Goal: Task Accomplishment & Management: Manage account settings

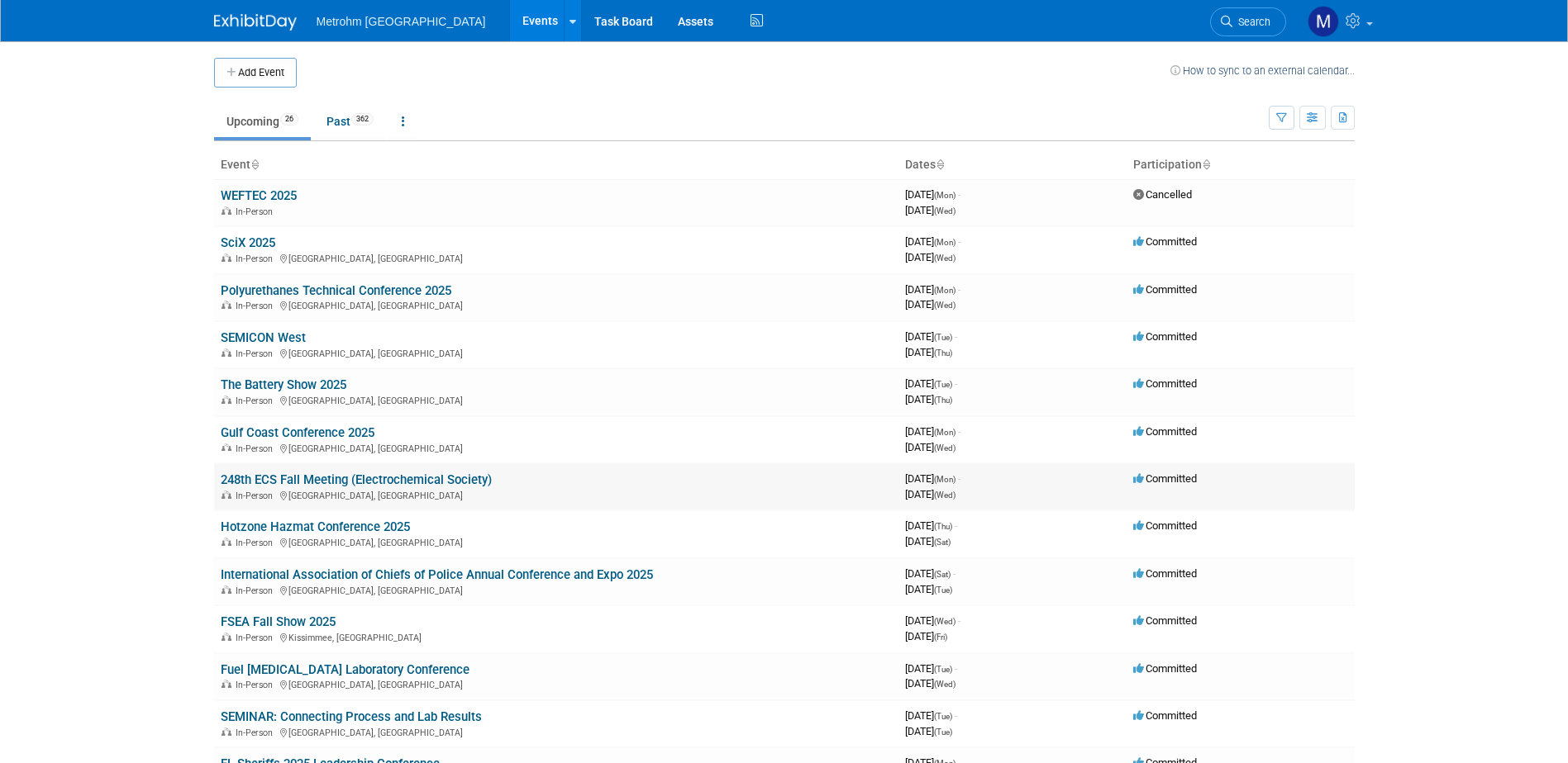
click at [284, 480] on link "248th ECS Fall Meeting (Electrochemical Society)" at bounding box center [355, 479] width 271 height 15
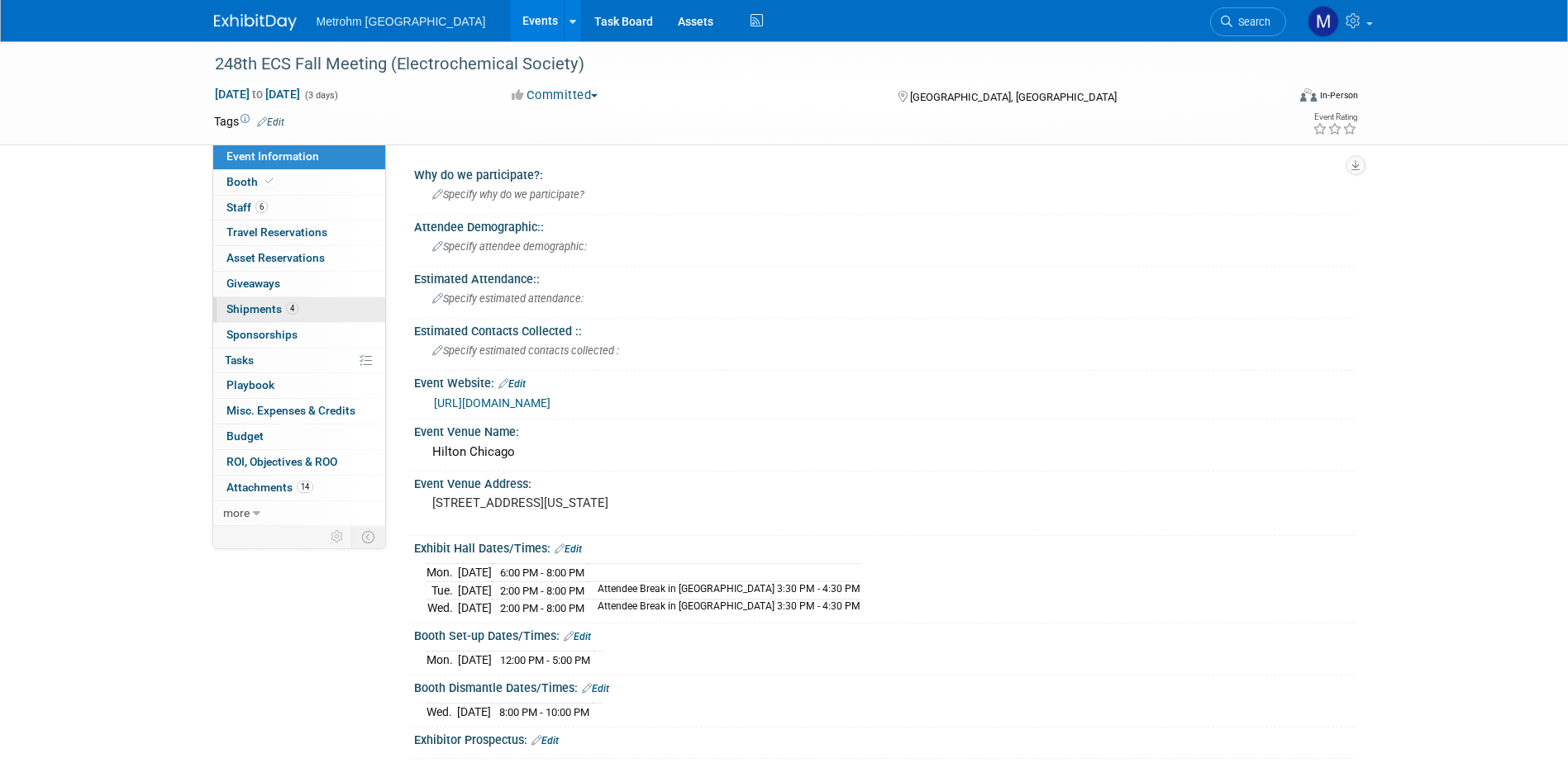
click at [265, 308] on span "Shipments 4" at bounding box center [261, 309] width 71 height 14
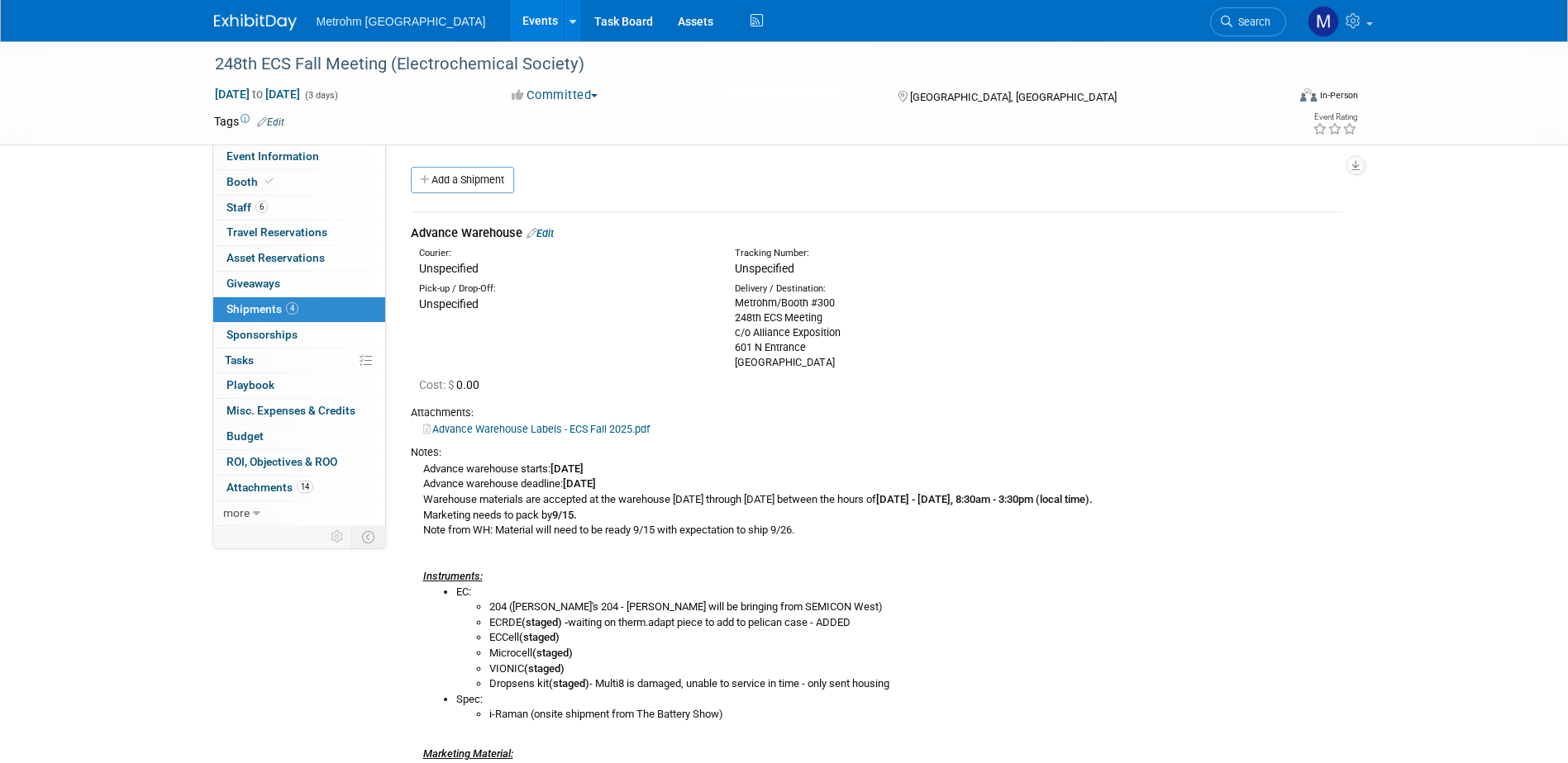
click at [552, 232] on link "Edit" at bounding box center [540, 233] width 27 height 13
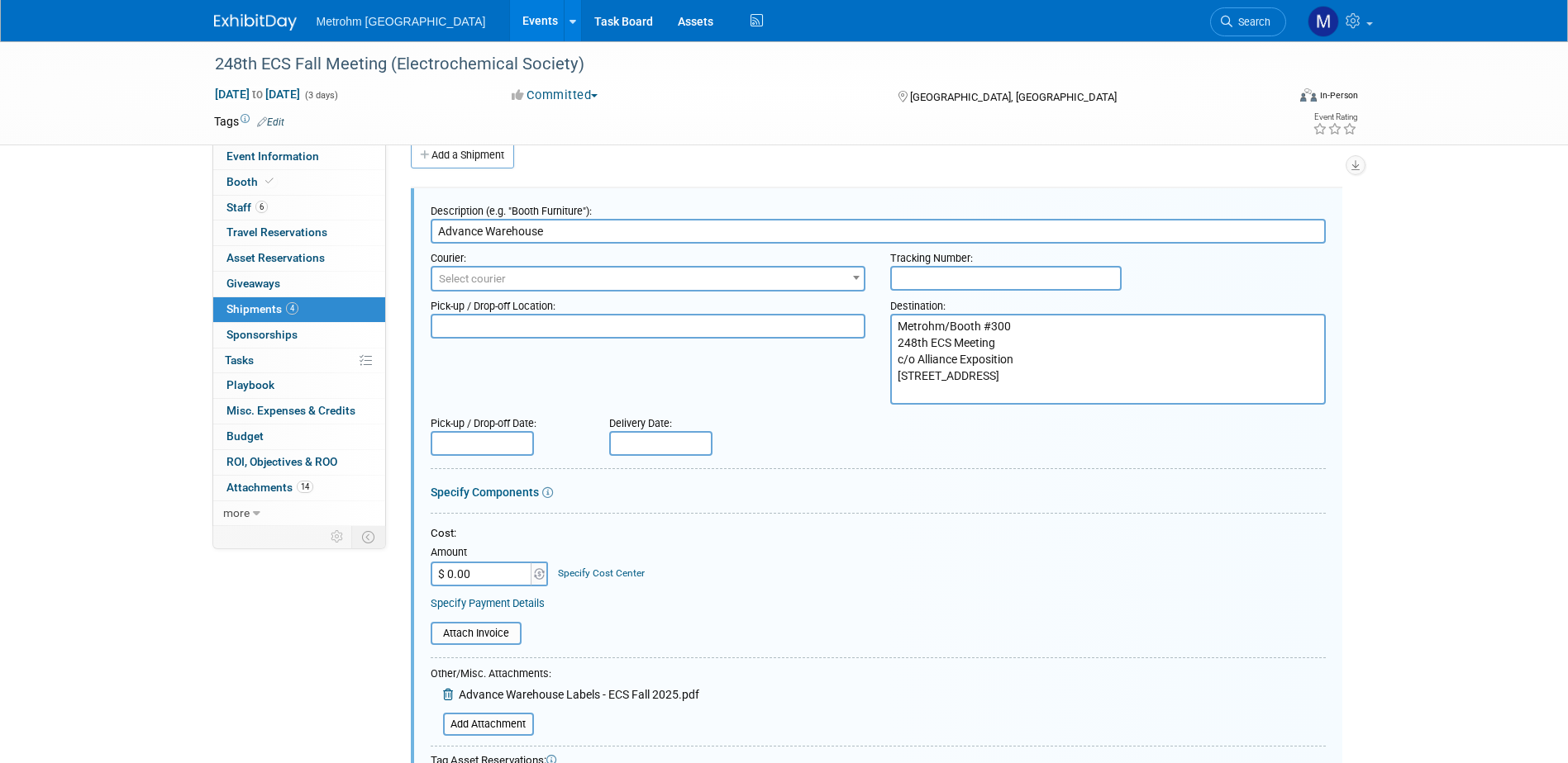
click at [550, 271] on span "Select courier" at bounding box center [649, 280] width 433 height 23
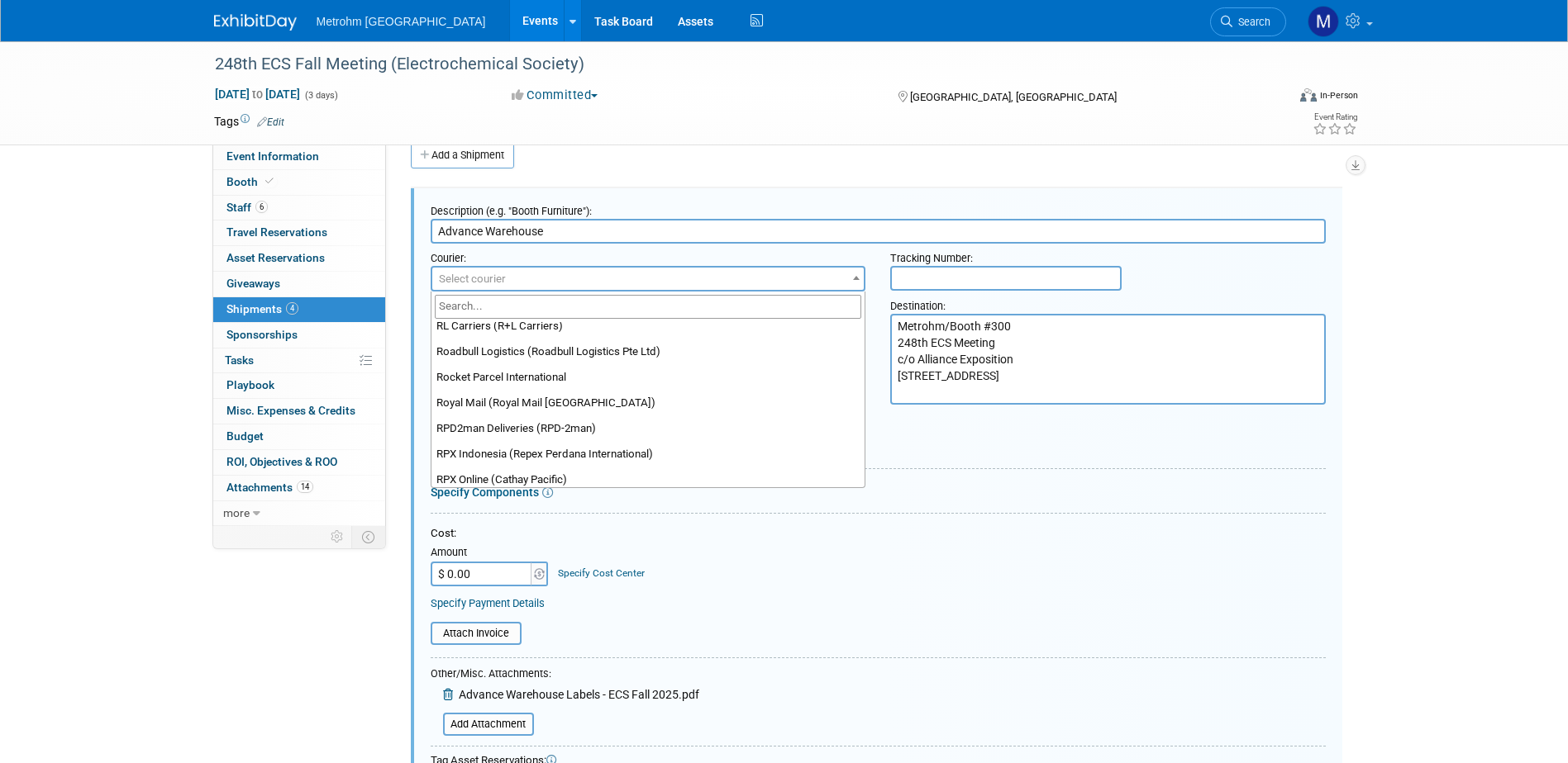
scroll to position [10979, 0]
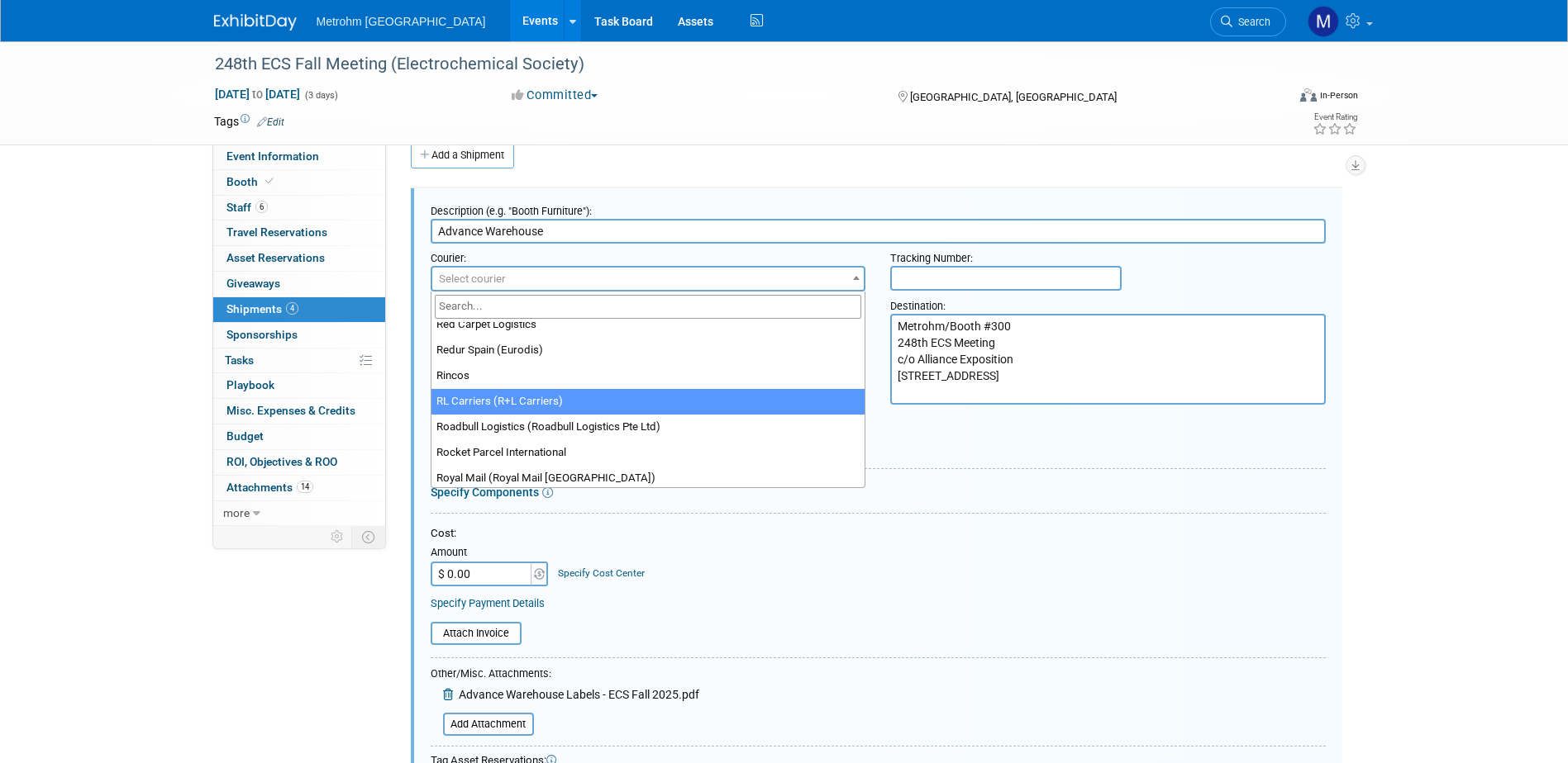
select select "414"
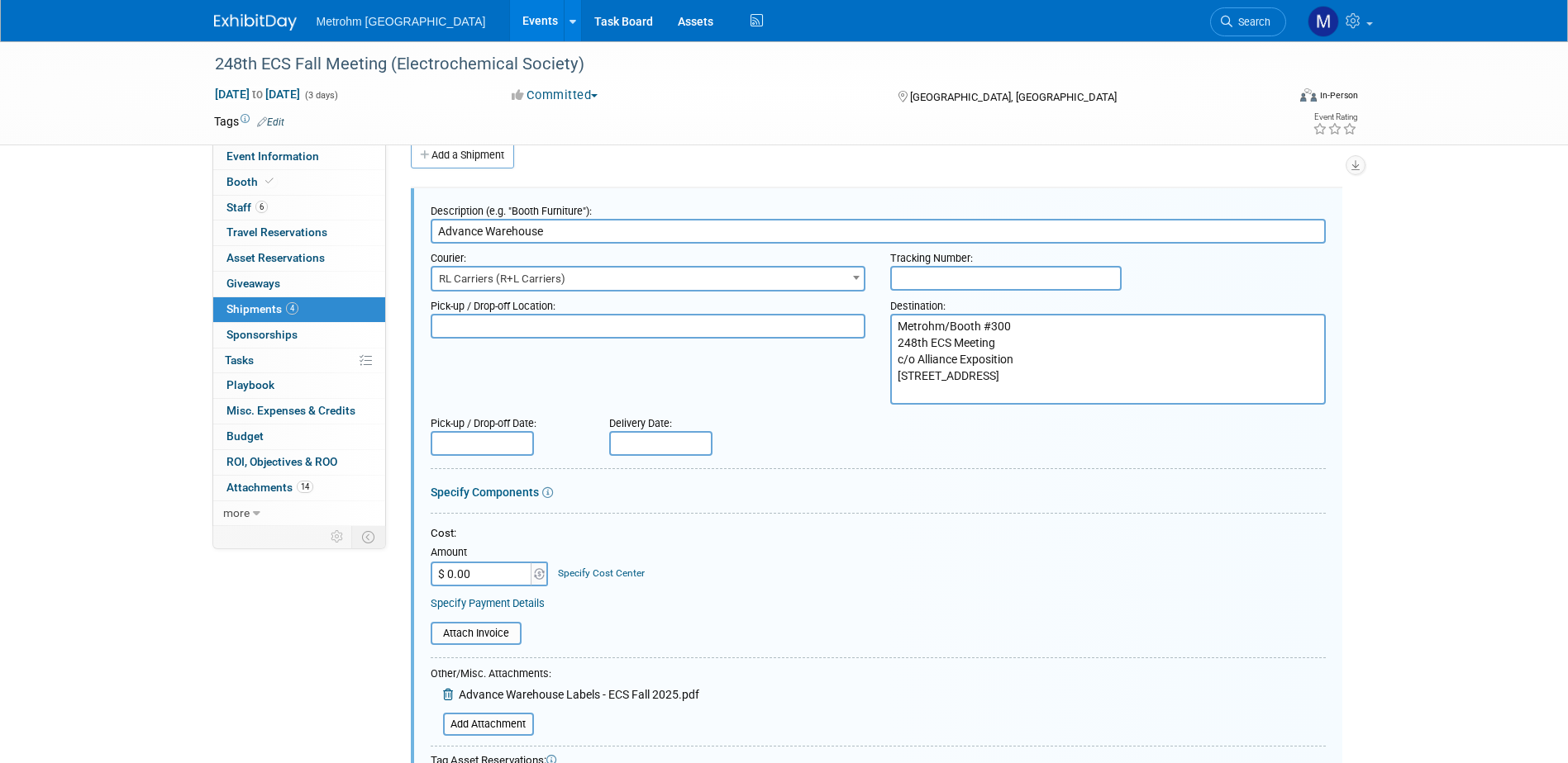
click at [905, 284] on input "text" at bounding box center [1005, 278] width 231 height 24
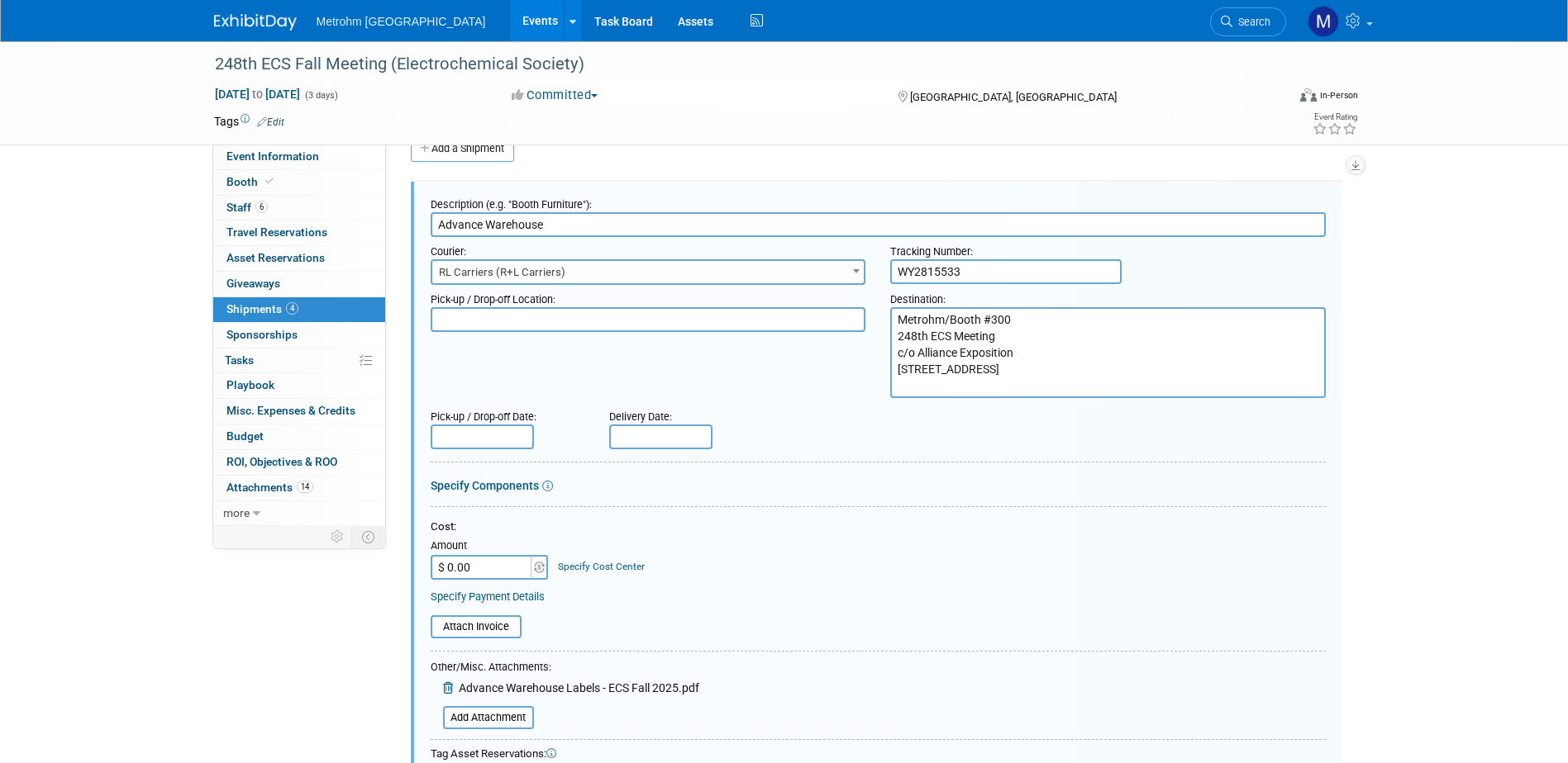
scroll to position [24, 0]
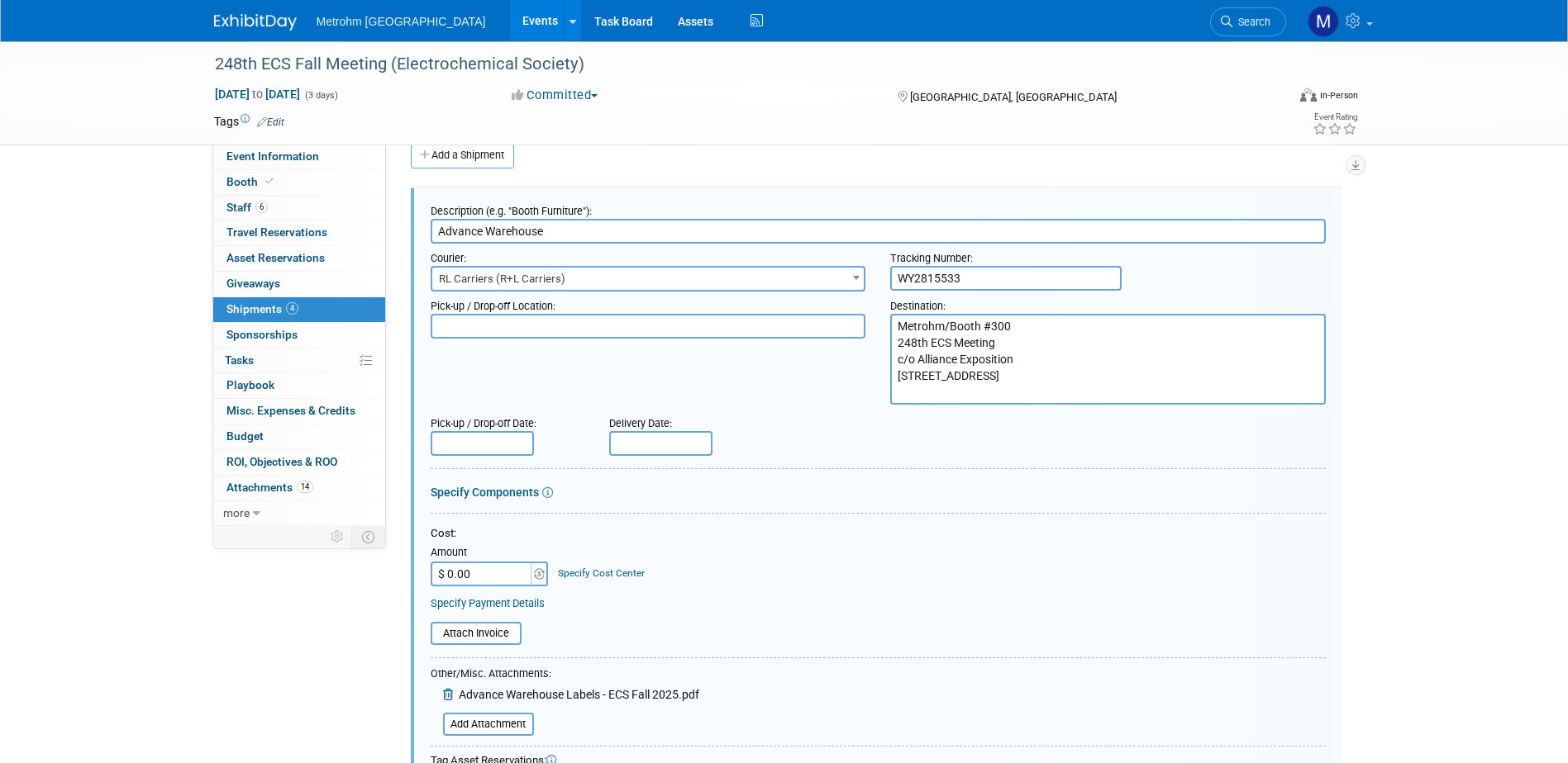
type input "WY2815533"
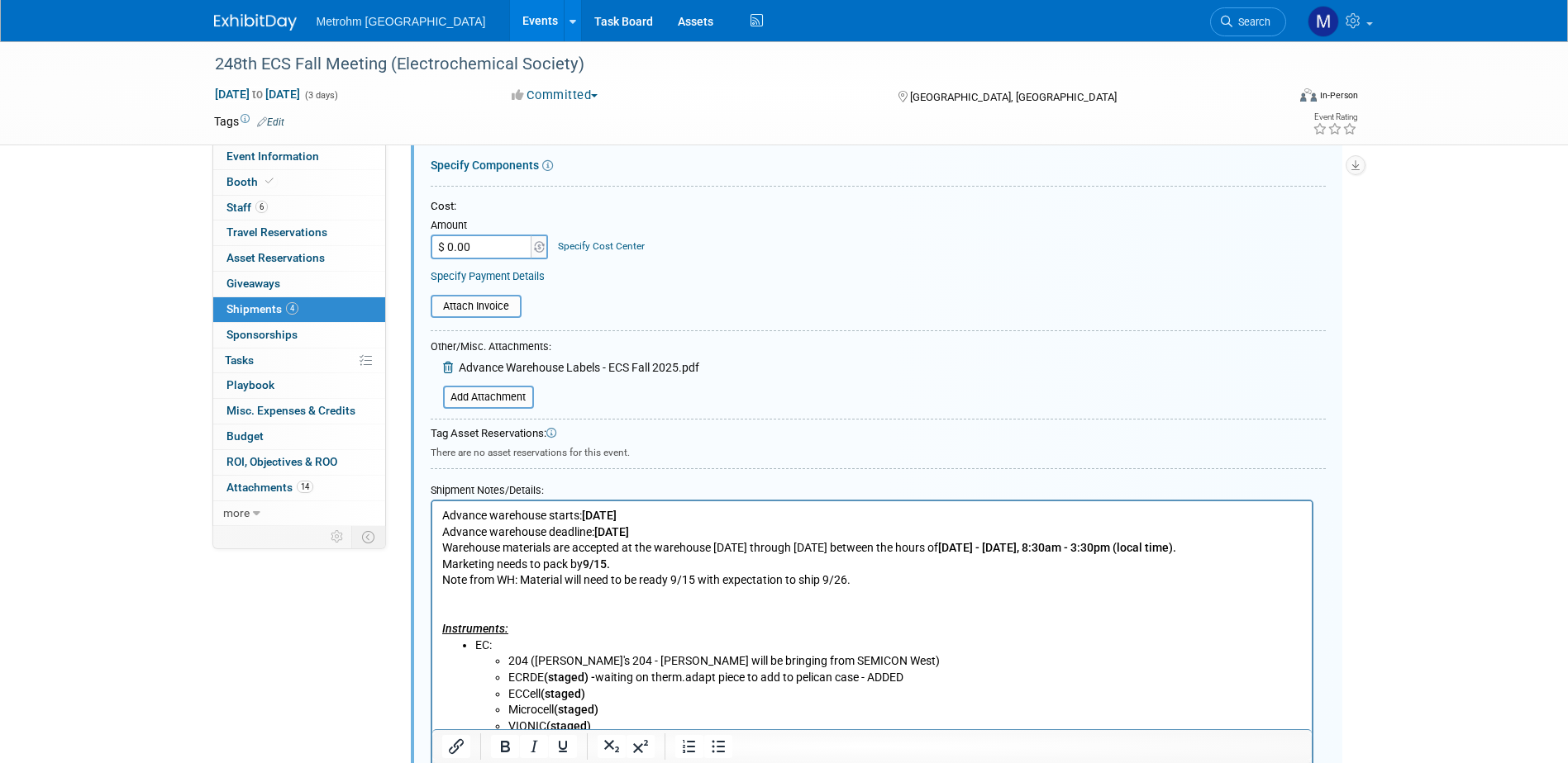
scroll to position [273, 0]
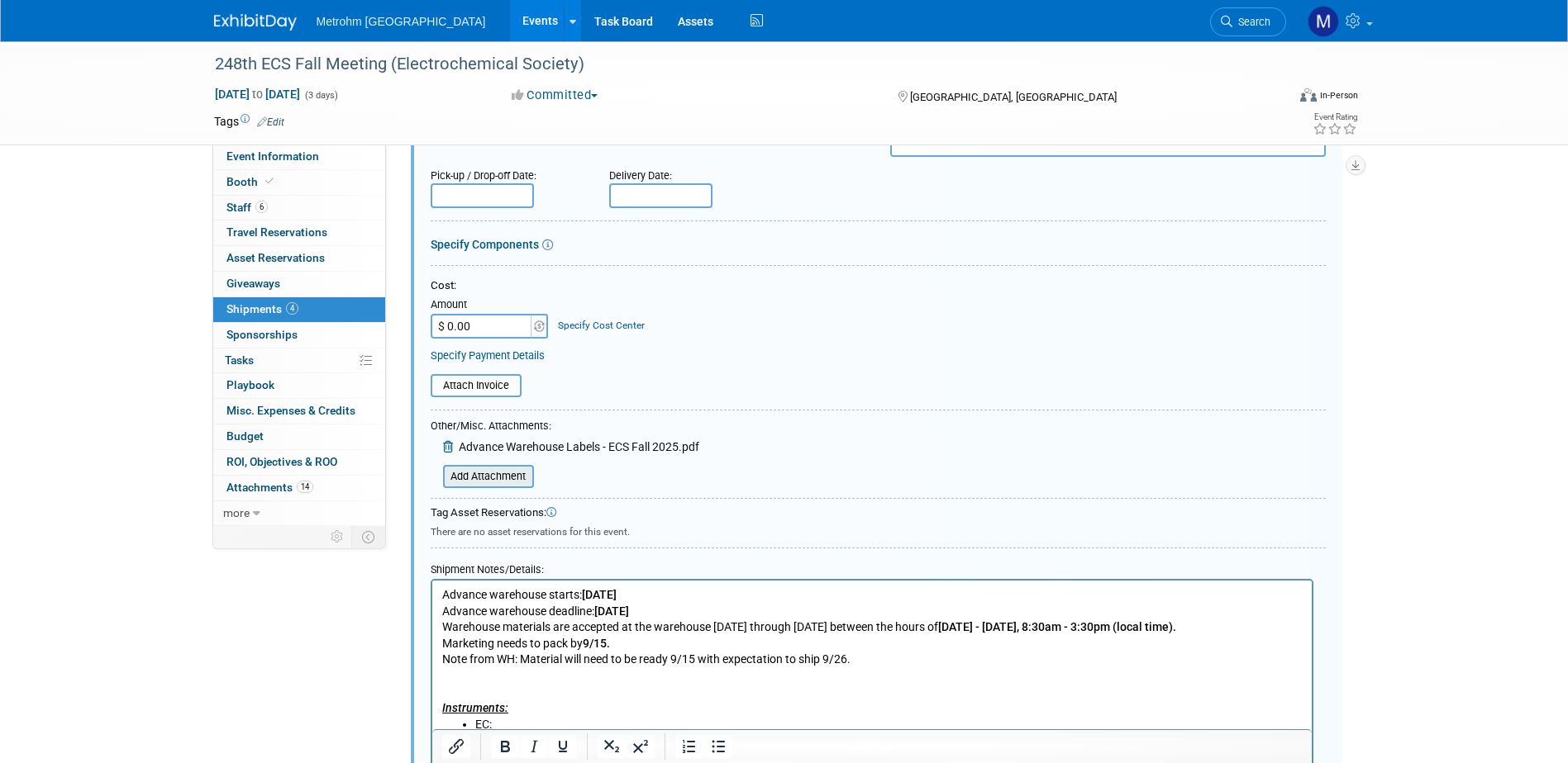
click at [517, 475] on input "file" at bounding box center [434, 476] width 197 height 20
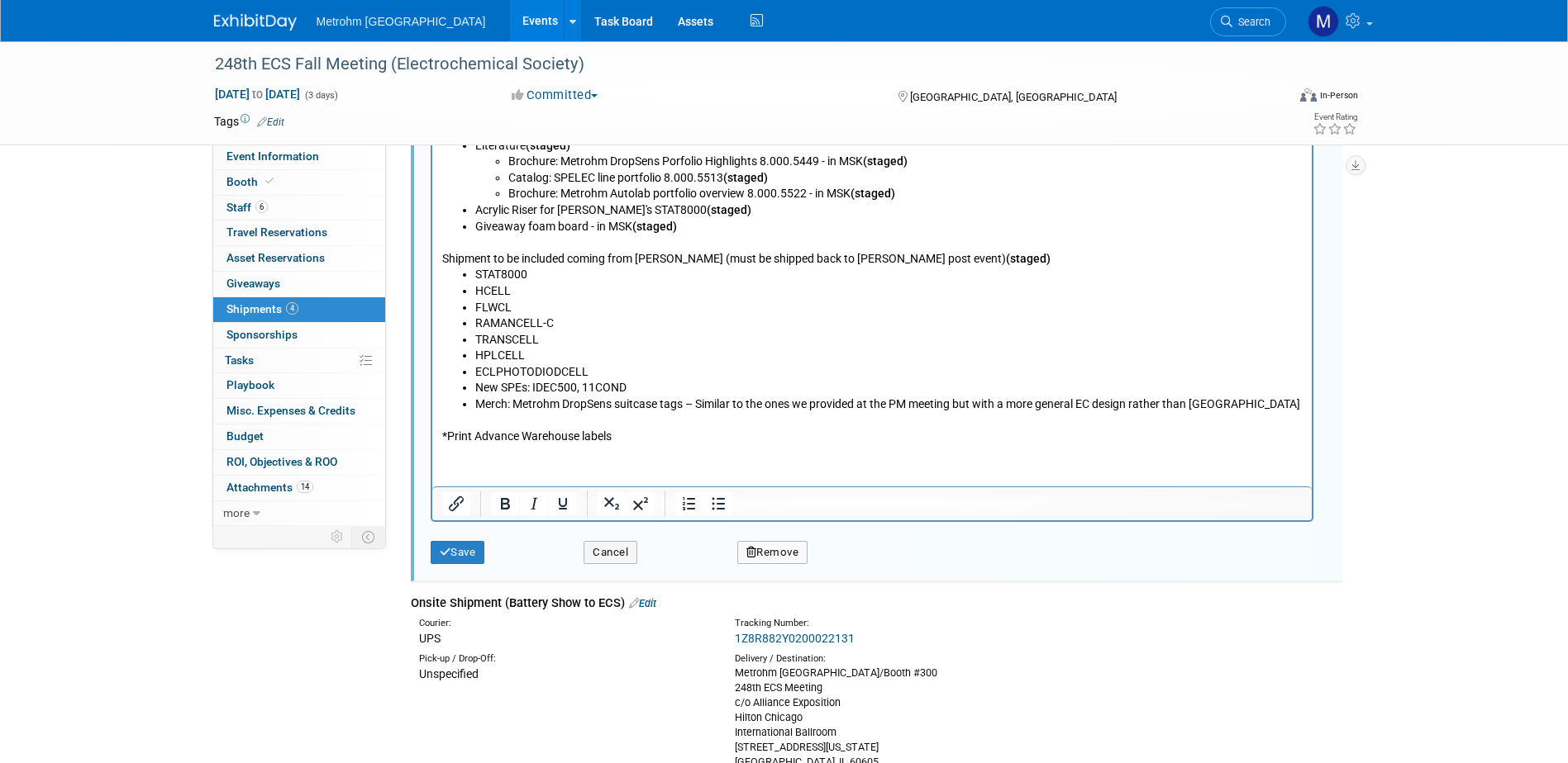
scroll to position [1594, 0]
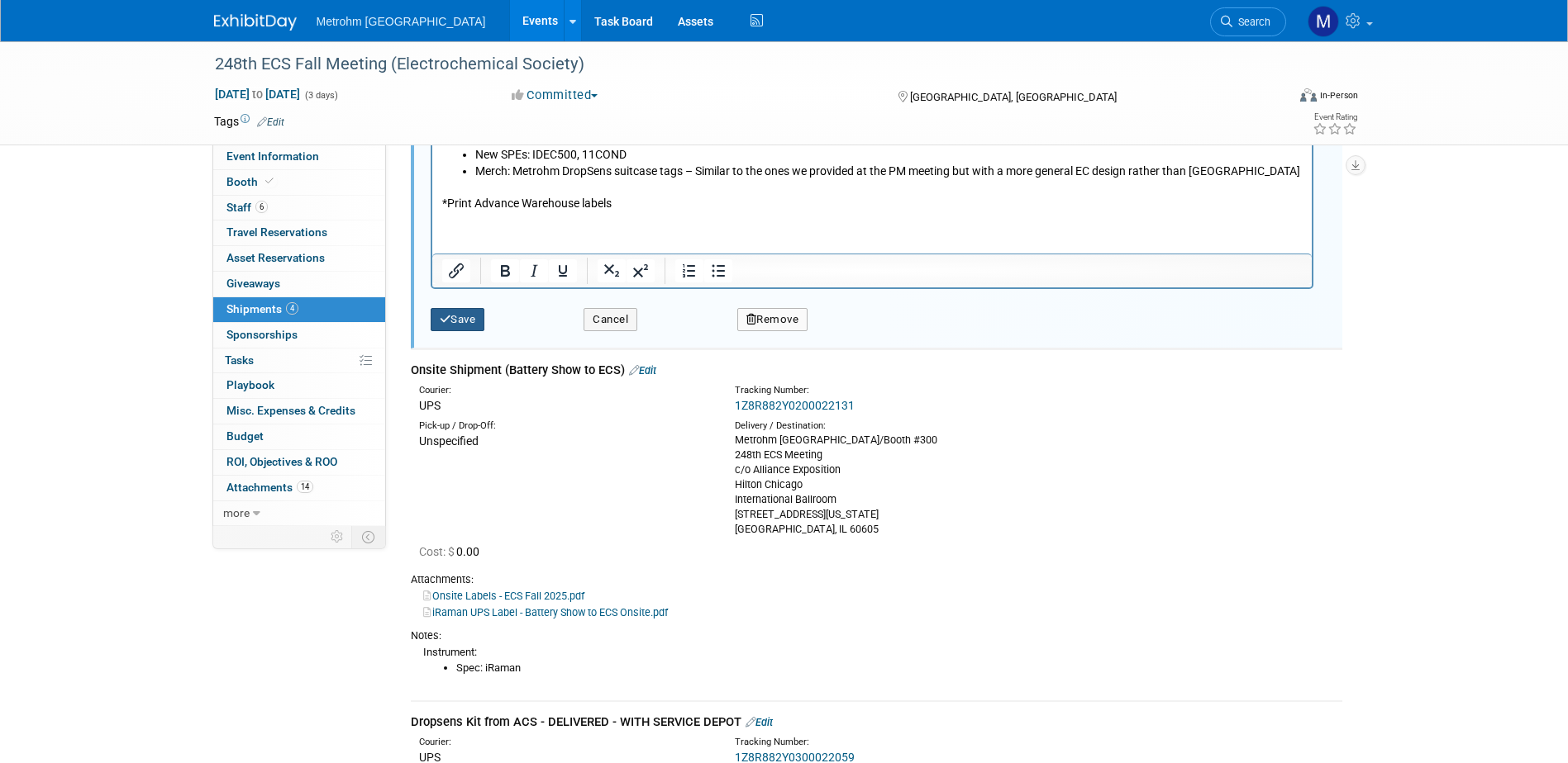
click at [474, 319] on button "Save" at bounding box center [458, 320] width 55 height 23
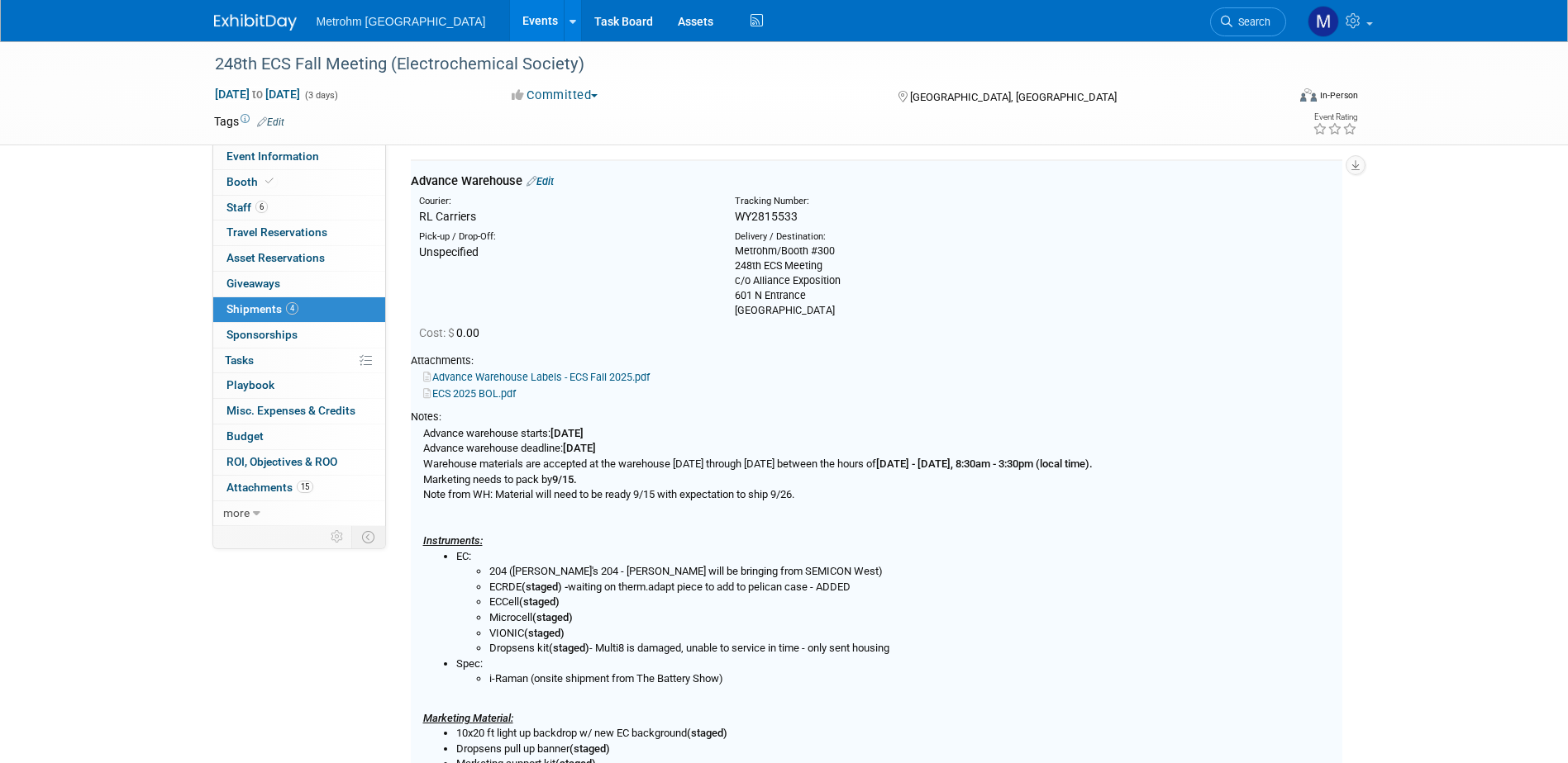
scroll to position [24, 0]
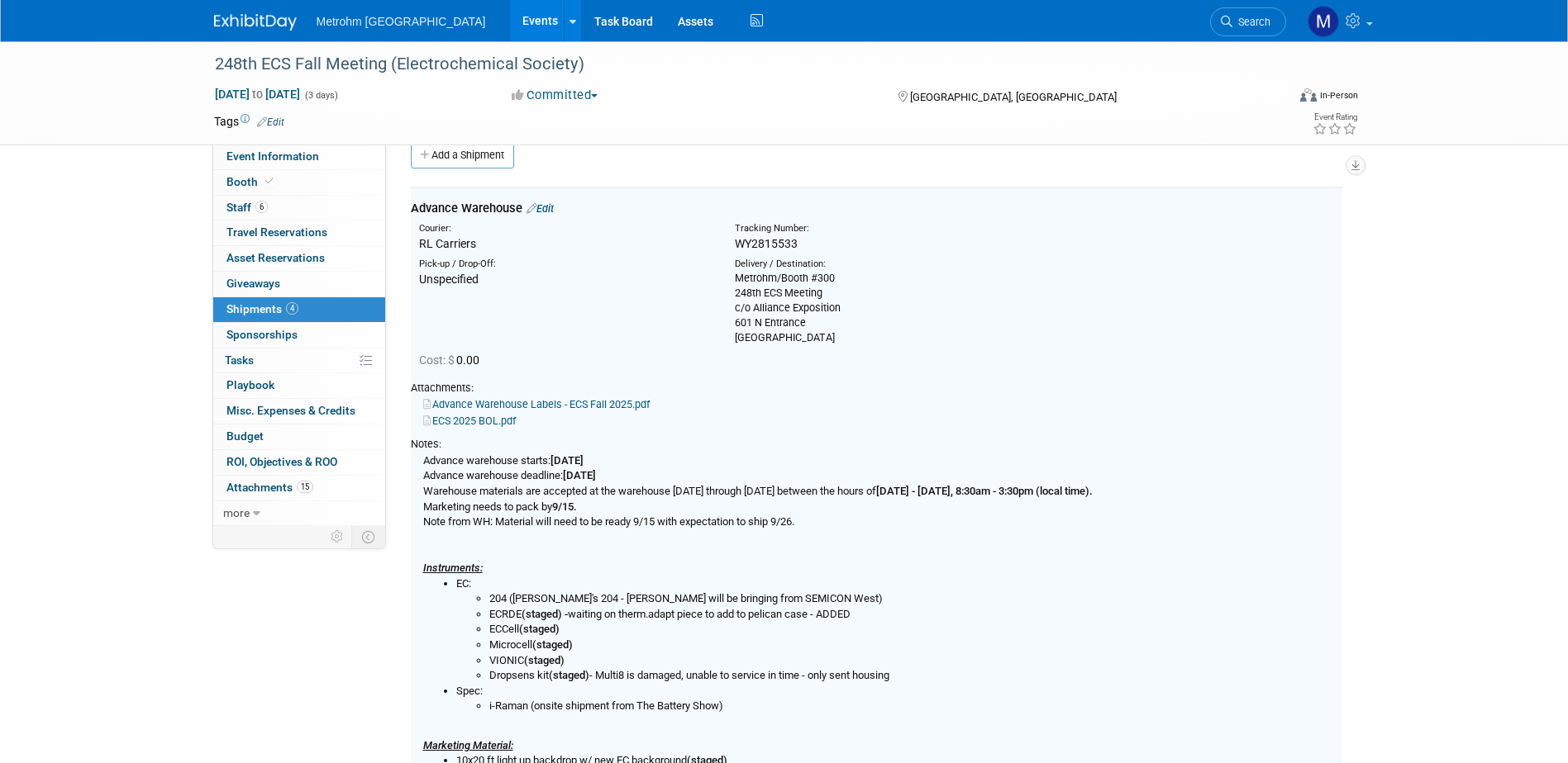
click at [475, 419] on link "ECS 2025 BOL.pdf" at bounding box center [469, 421] width 93 height 13
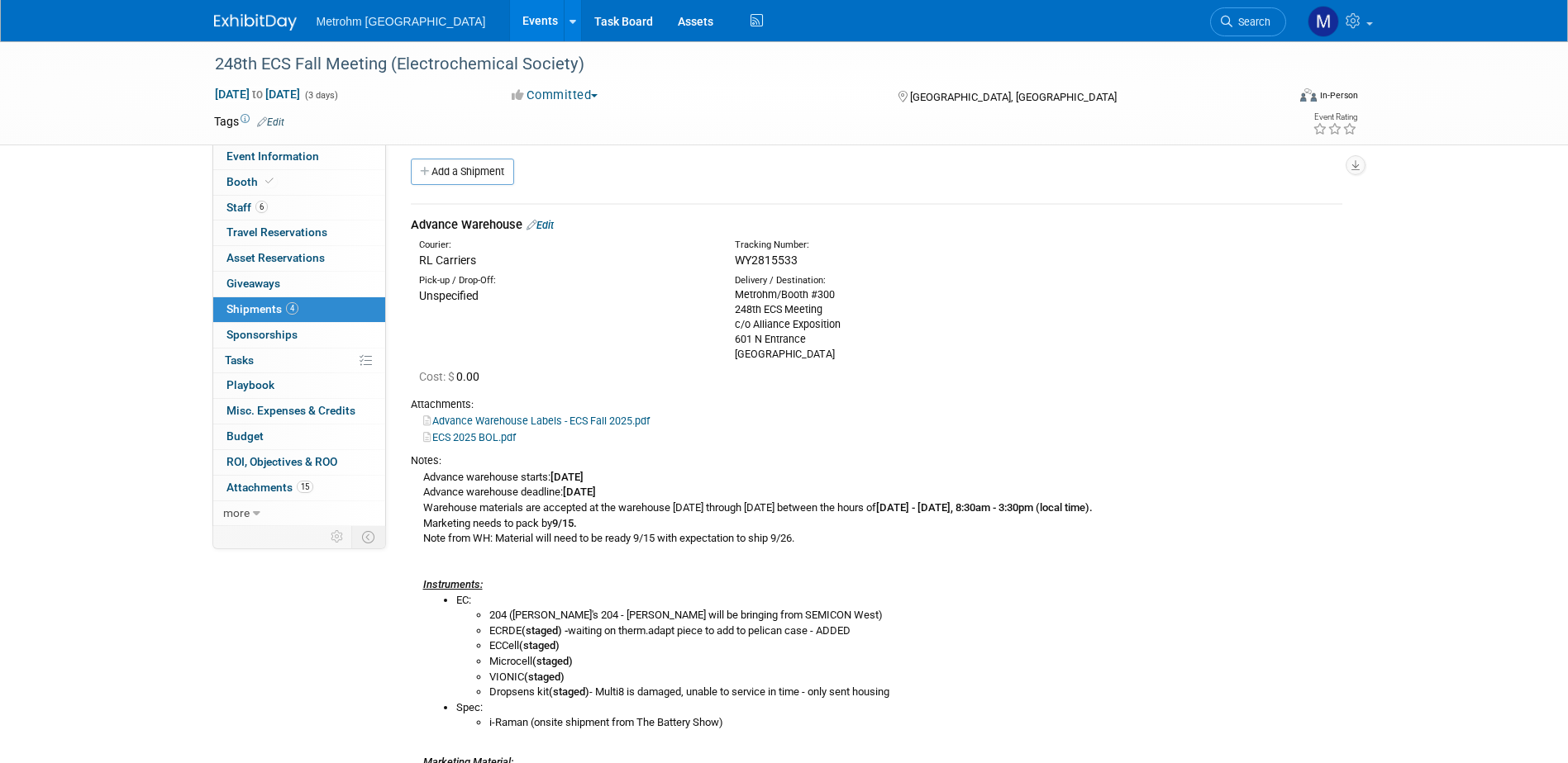
scroll to position [0, 0]
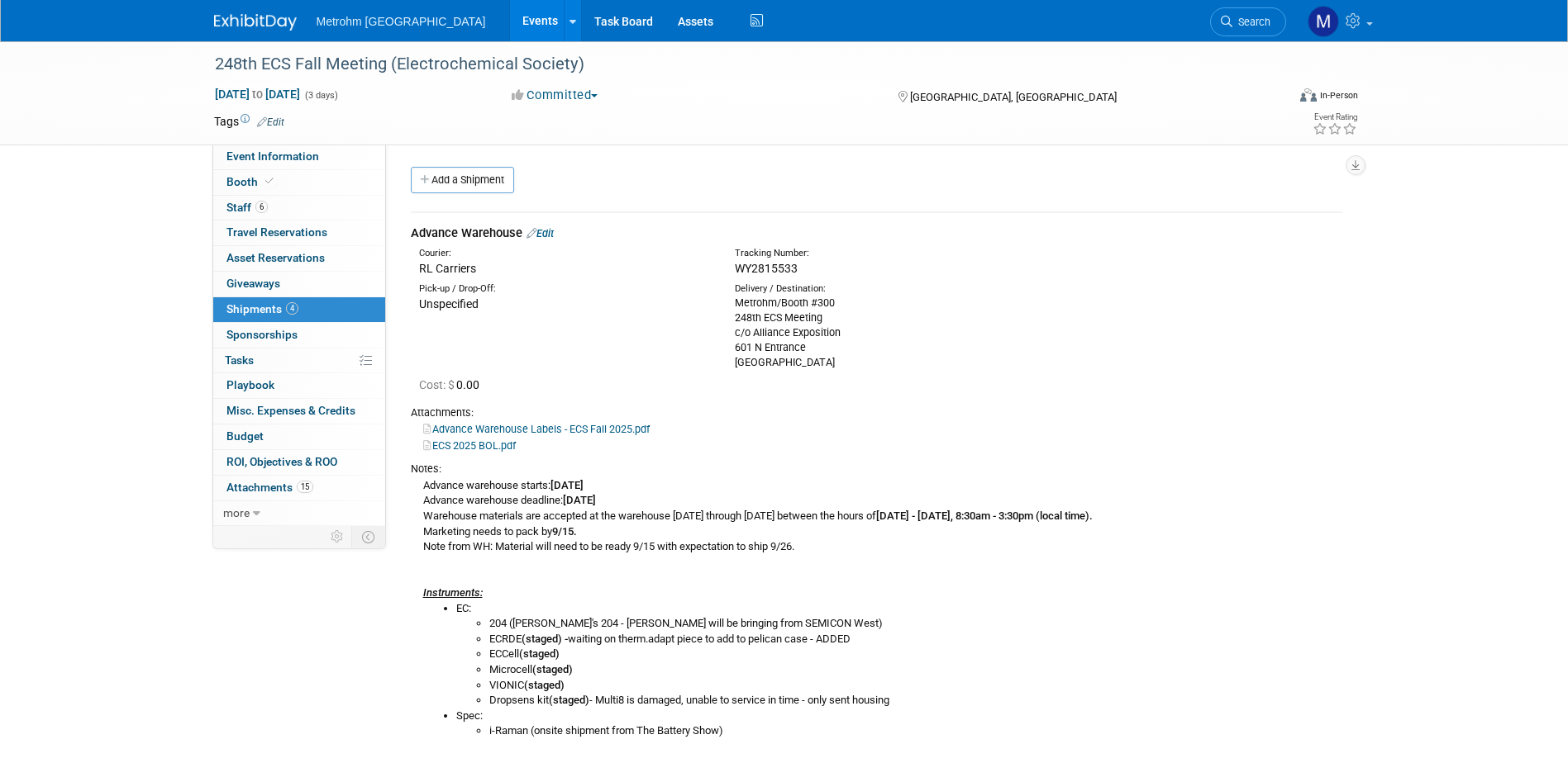
click at [821, 260] on div "WY2815533" at bounding box center [920, 268] width 370 height 17
drag, startPoint x: 813, startPoint y: 266, endPoint x: 733, endPoint y: 265, distance: 80.0
click at [733, 265] on div "Tracking Number: WY2815533" at bounding box center [920, 261] width 395 height 29
copy span "WY2815533"
click at [546, 232] on link "Edit" at bounding box center [540, 233] width 27 height 13
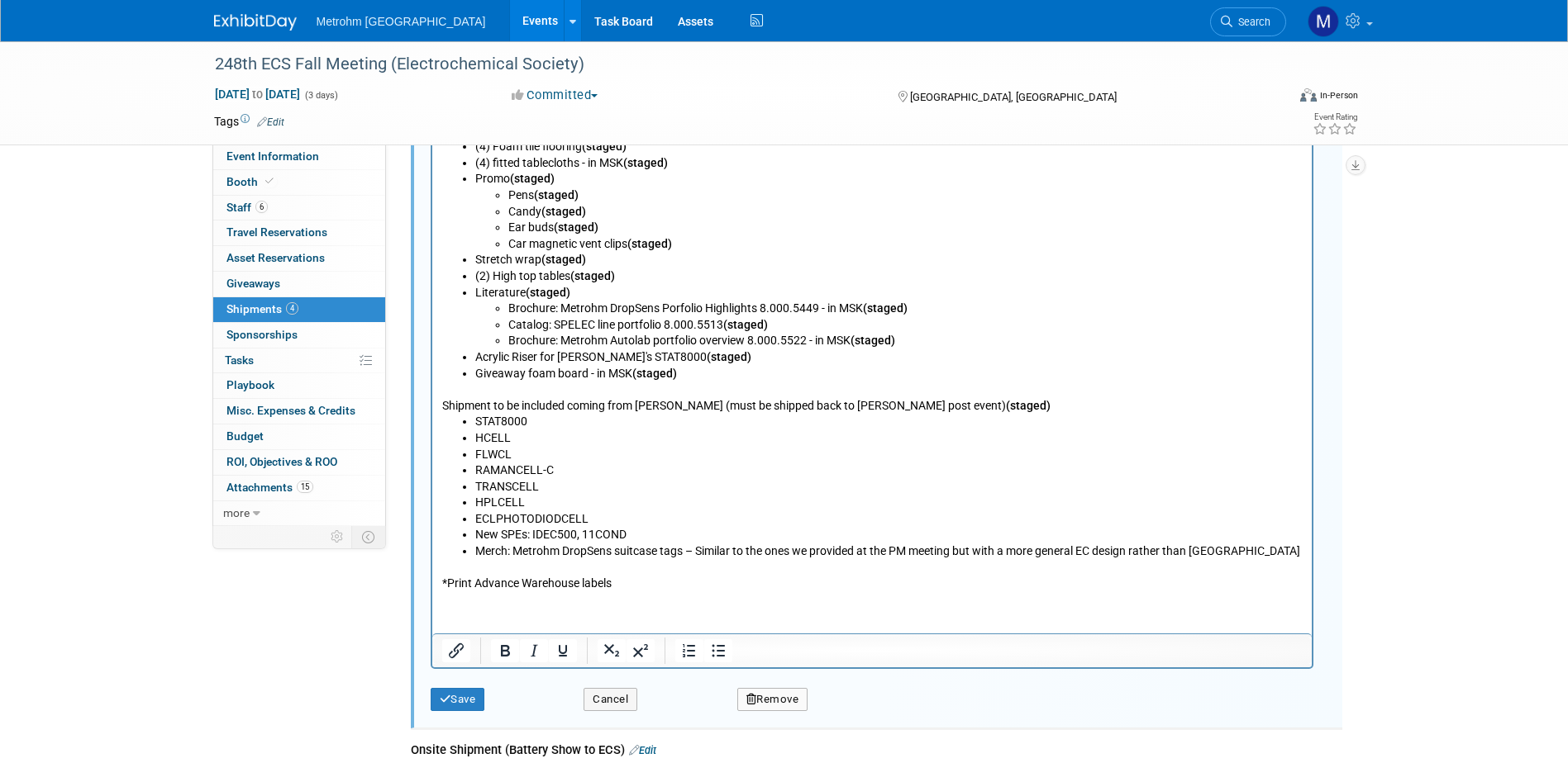
scroll to position [1264, 0]
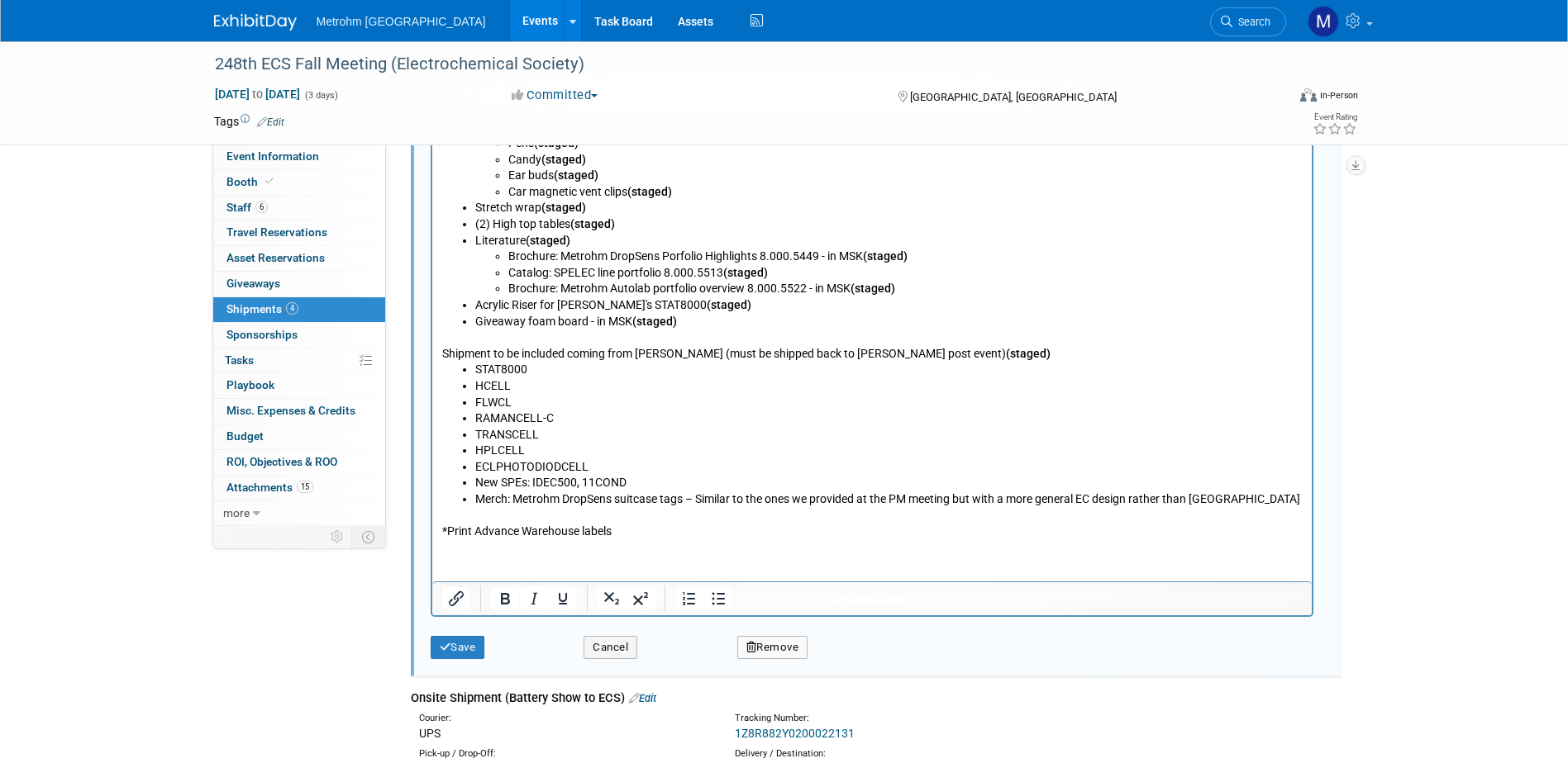
click at [628, 529] on p "*Print Advance Warehouse labels" at bounding box center [871, 524] width 860 height 32
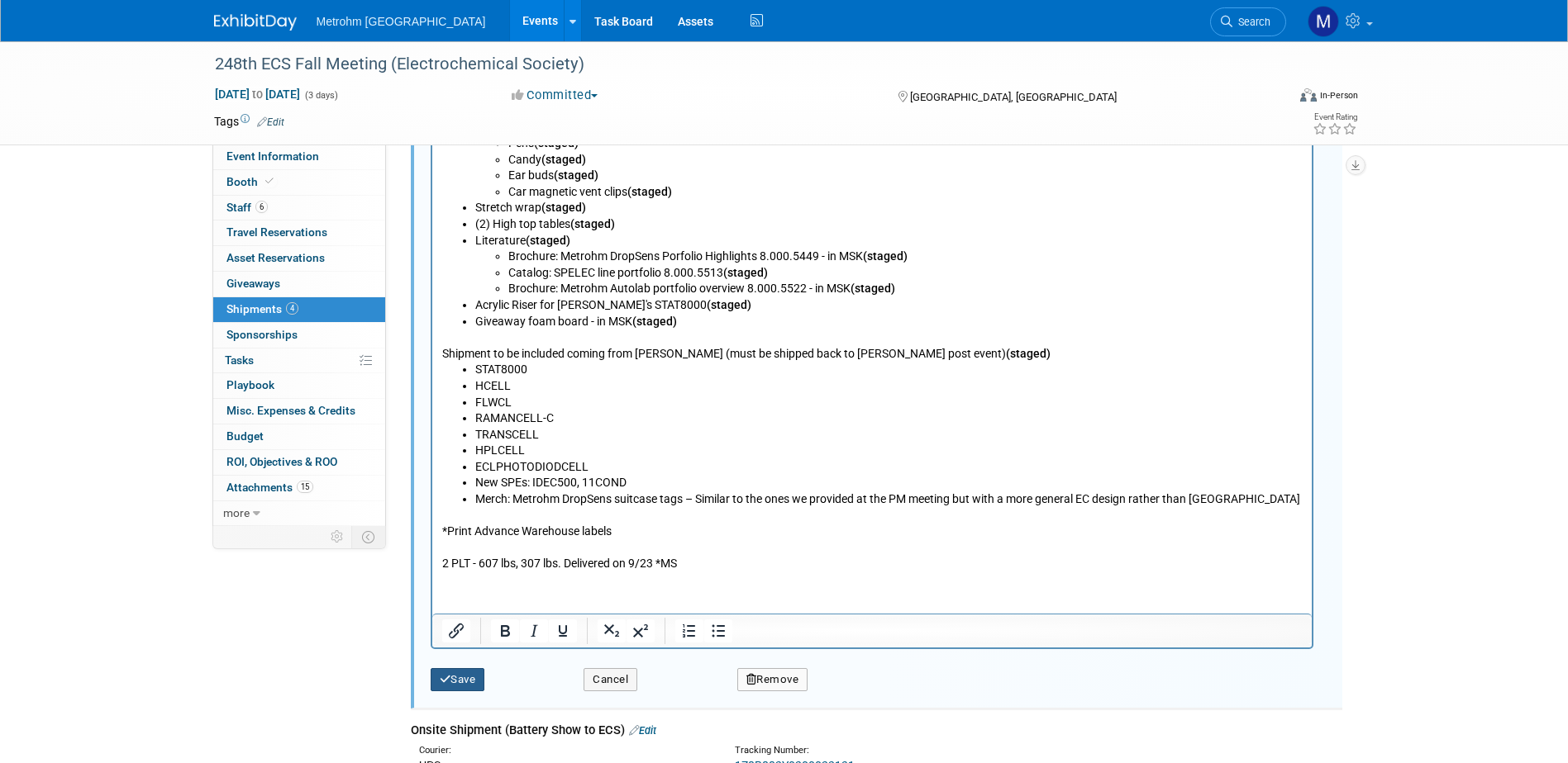
click at [472, 679] on button "Save" at bounding box center [458, 680] width 55 height 23
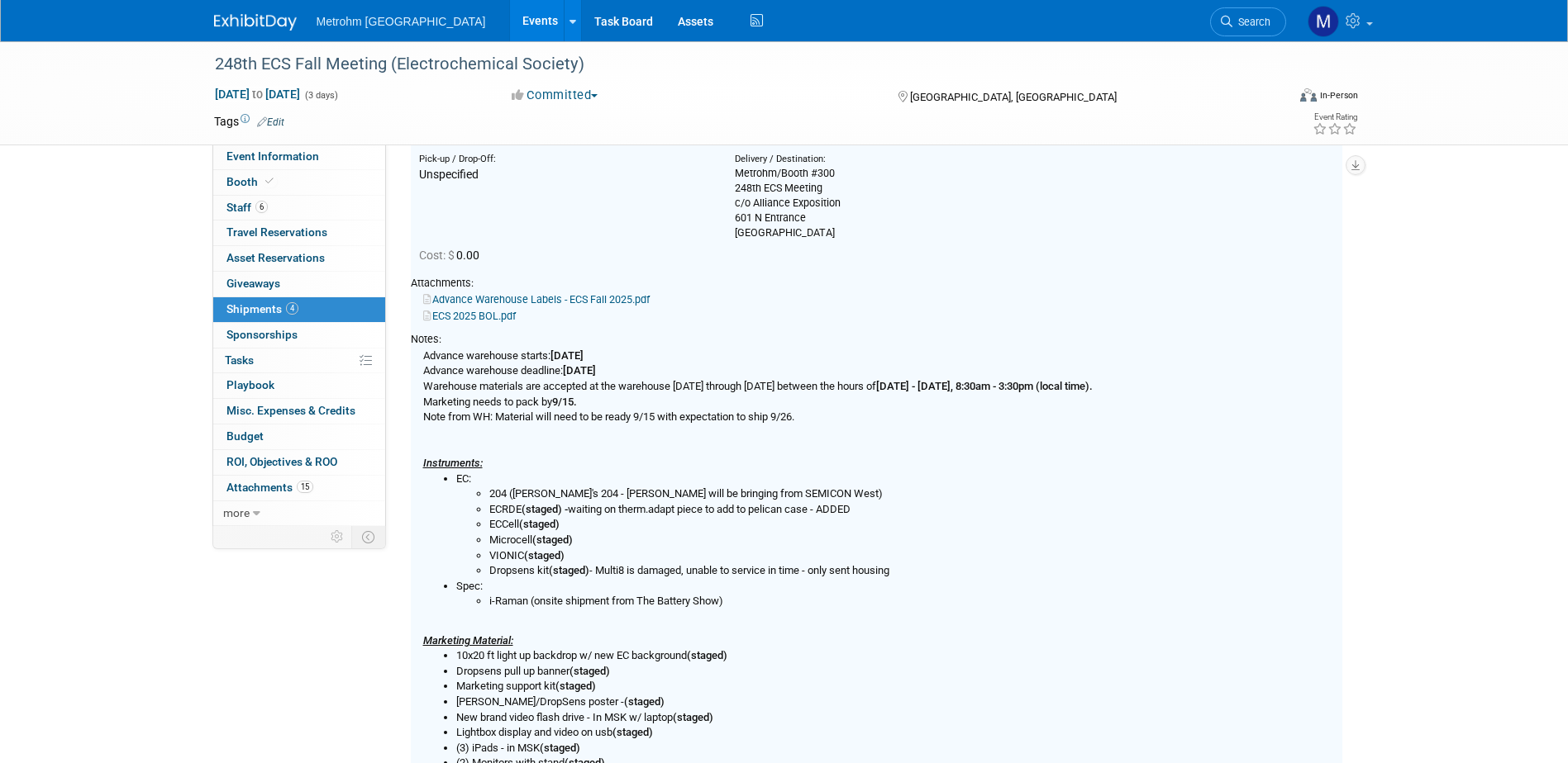
scroll to position [24, 0]
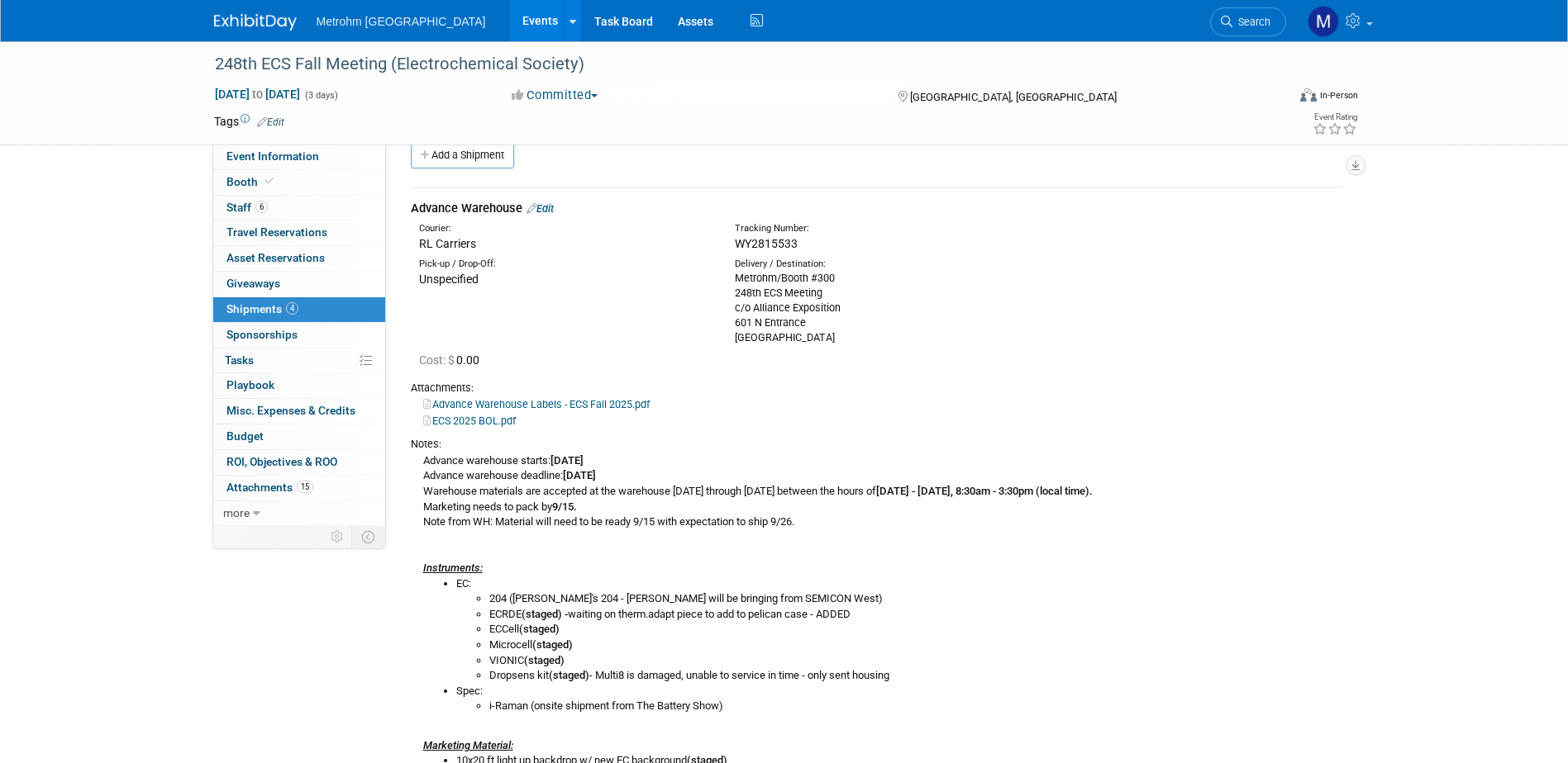
click at [512, 402] on link "Advance Warehouse Labels - ECS Fall 2025.pdf" at bounding box center [535, 404] width 226 height 13
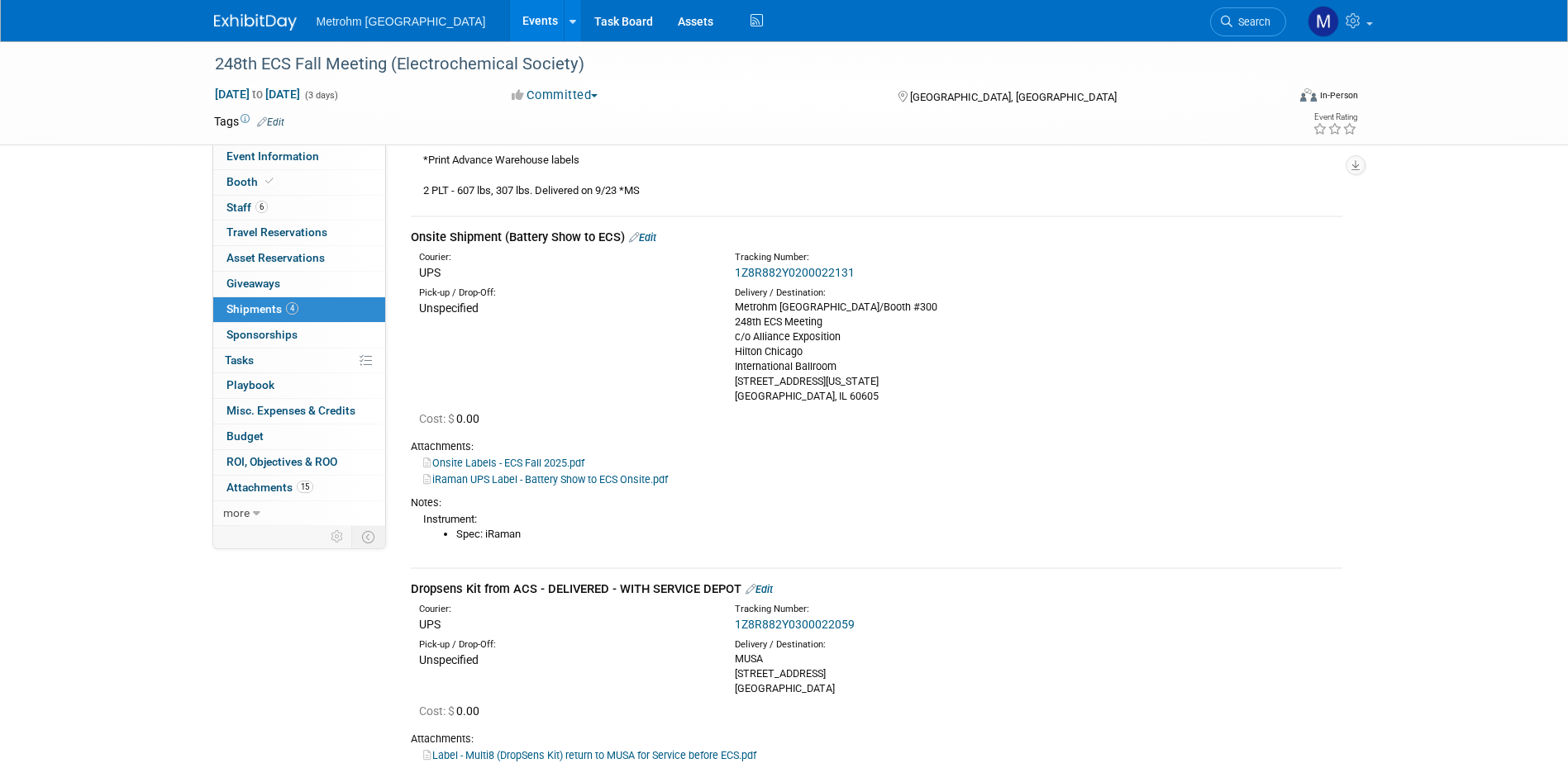
scroll to position [1182, 0]
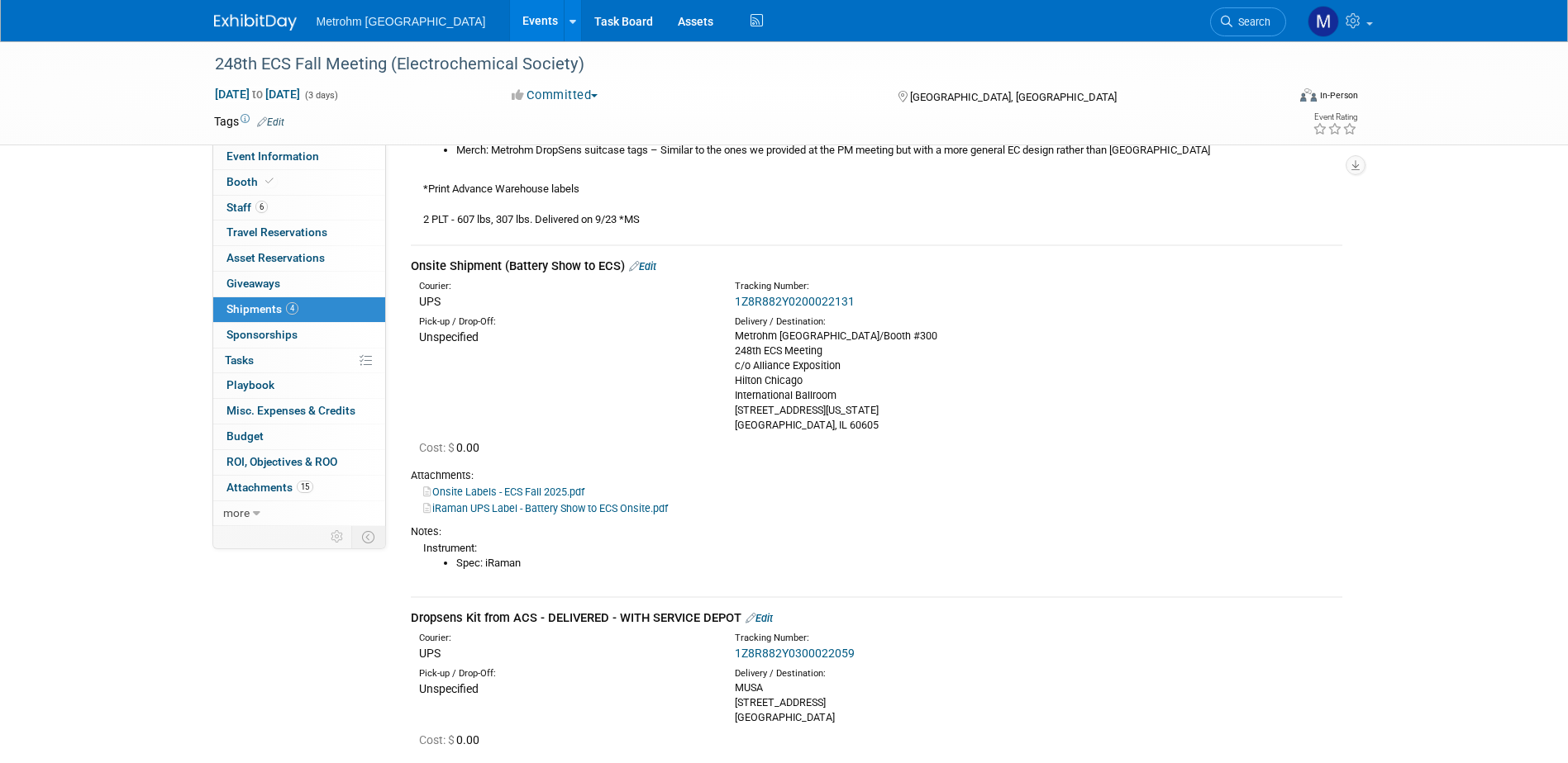
click at [581, 486] on link "Onsite Labels - ECS Fall 2025.pdf" at bounding box center [503, 492] width 161 height 13
click at [557, 507] on link "iRaman UPS Label - Battery Show to ECS Onsite.pdf" at bounding box center [545, 508] width 245 height 13
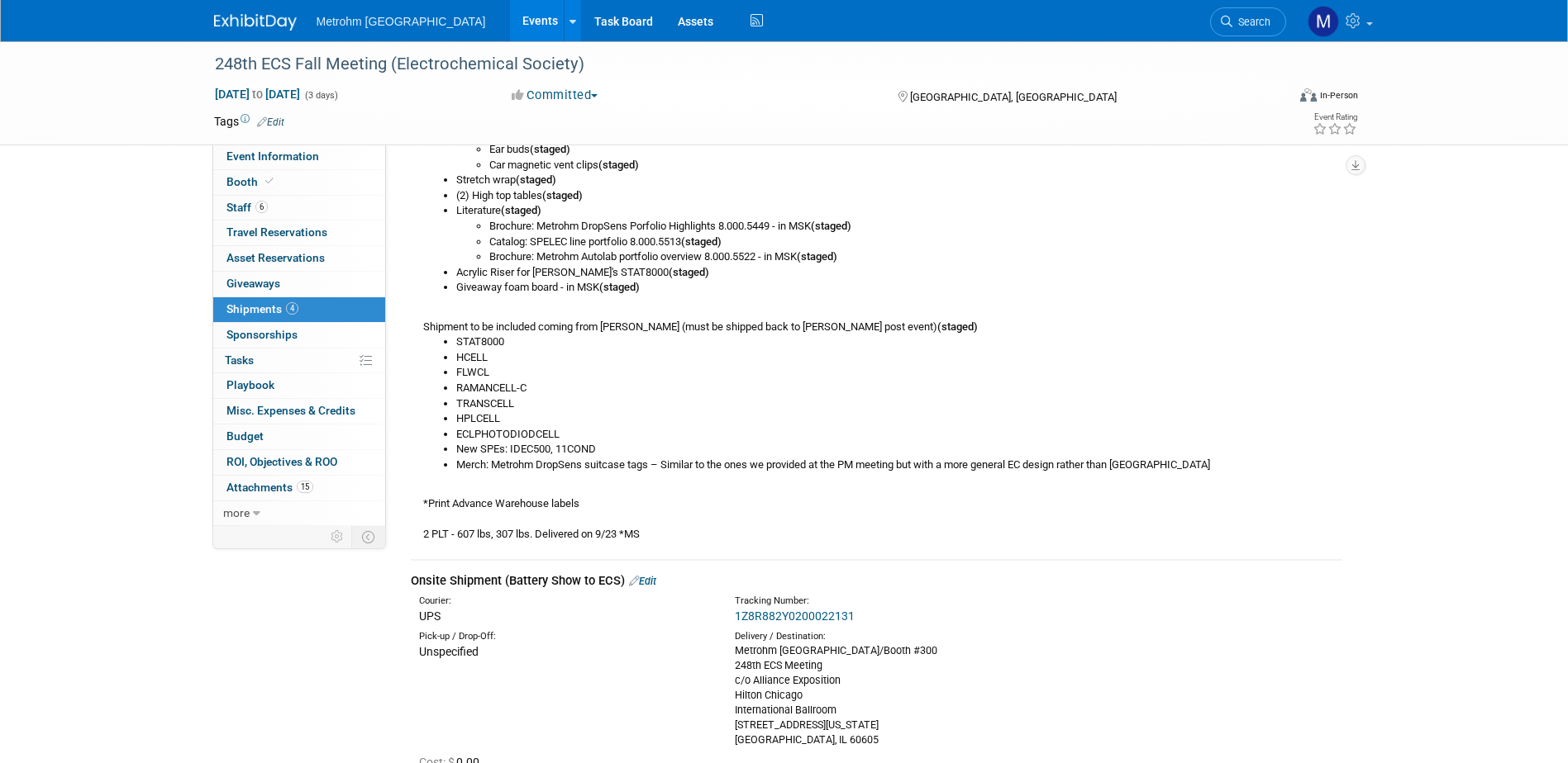
scroll to position [826, 0]
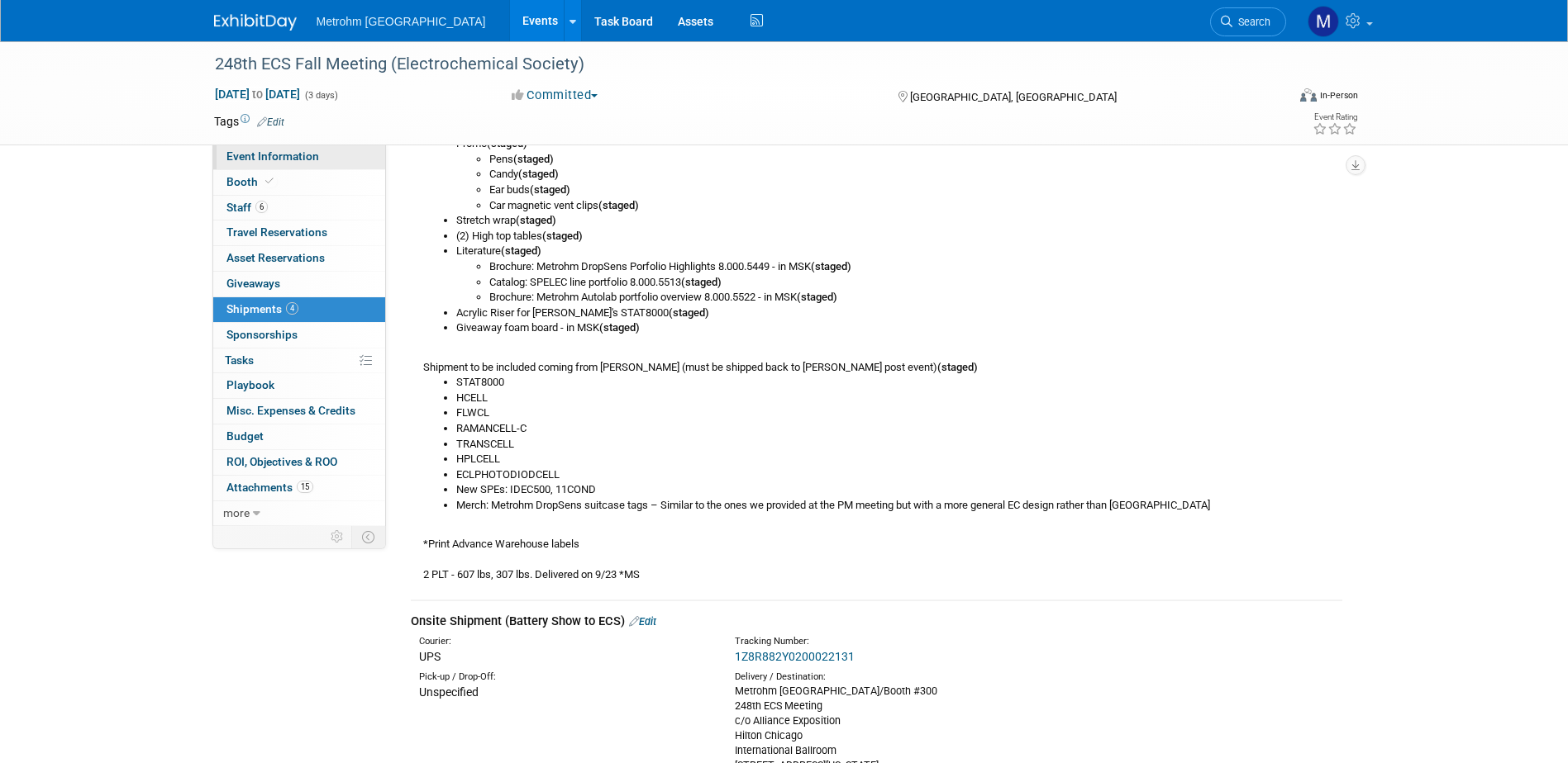
click at [245, 157] on span "Event Information" at bounding box center [272, 157] width 93 height 14
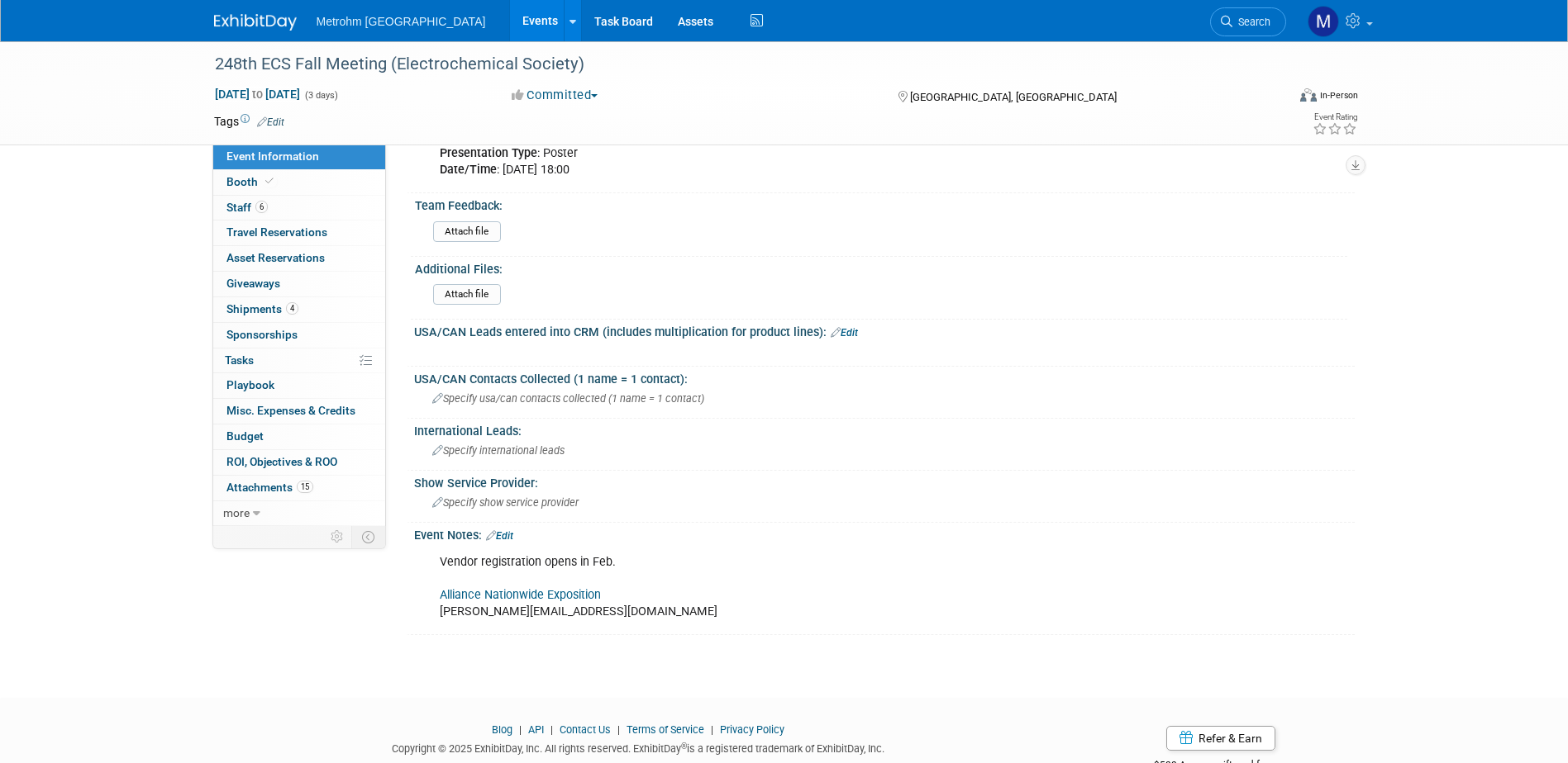
click at [527, 595] on link "Alliance Nationwide Exposition" at bounding box center [520, 595] width 161 height 14
click at [503, 591] on link "Alliance Nationwide Exposition" at bounding box center [520, 595] width 161 height 14
click at [295, 185] on link "Booth" at bounding box center [300, 182] width 172 height 24
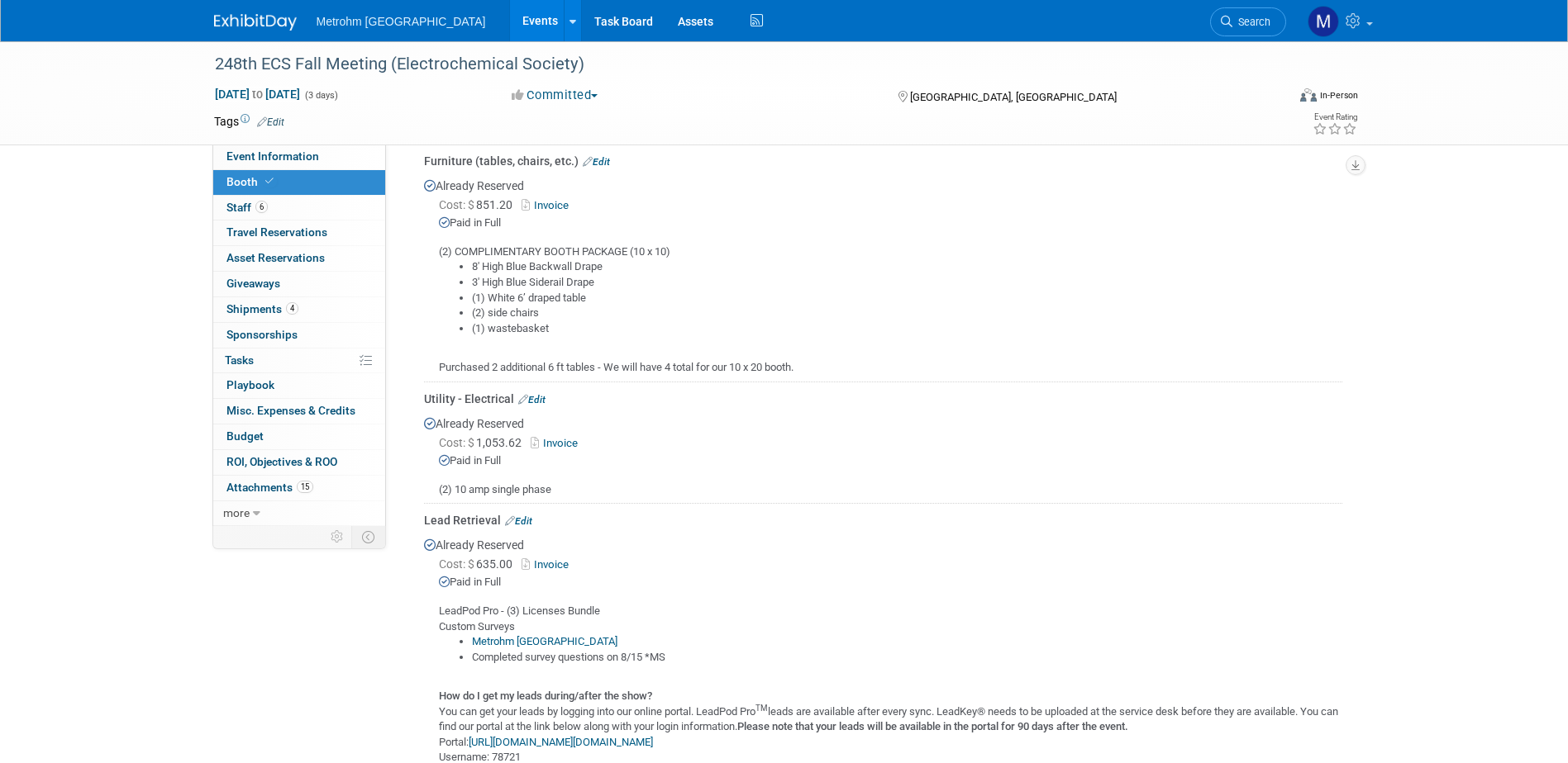
scroll to position [331, 0]
click at [573, 447] on link "Invoice" at bounding box center [557, 444] width 54 height 13
click at [317, 304] on link "4 Shipments 4" at bounding box center [300, 309] width 172 height 24
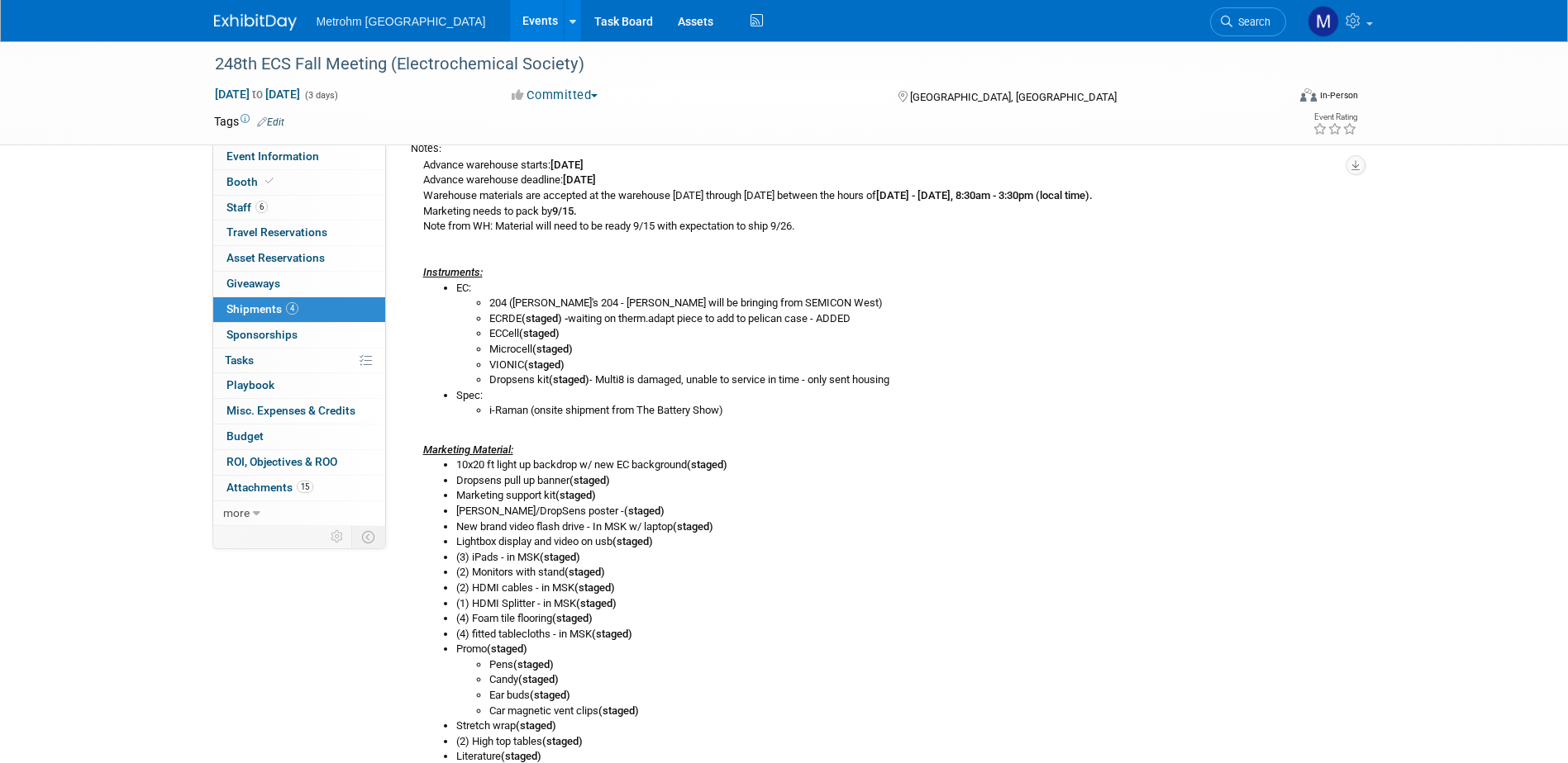
scroll to position [82, 0]
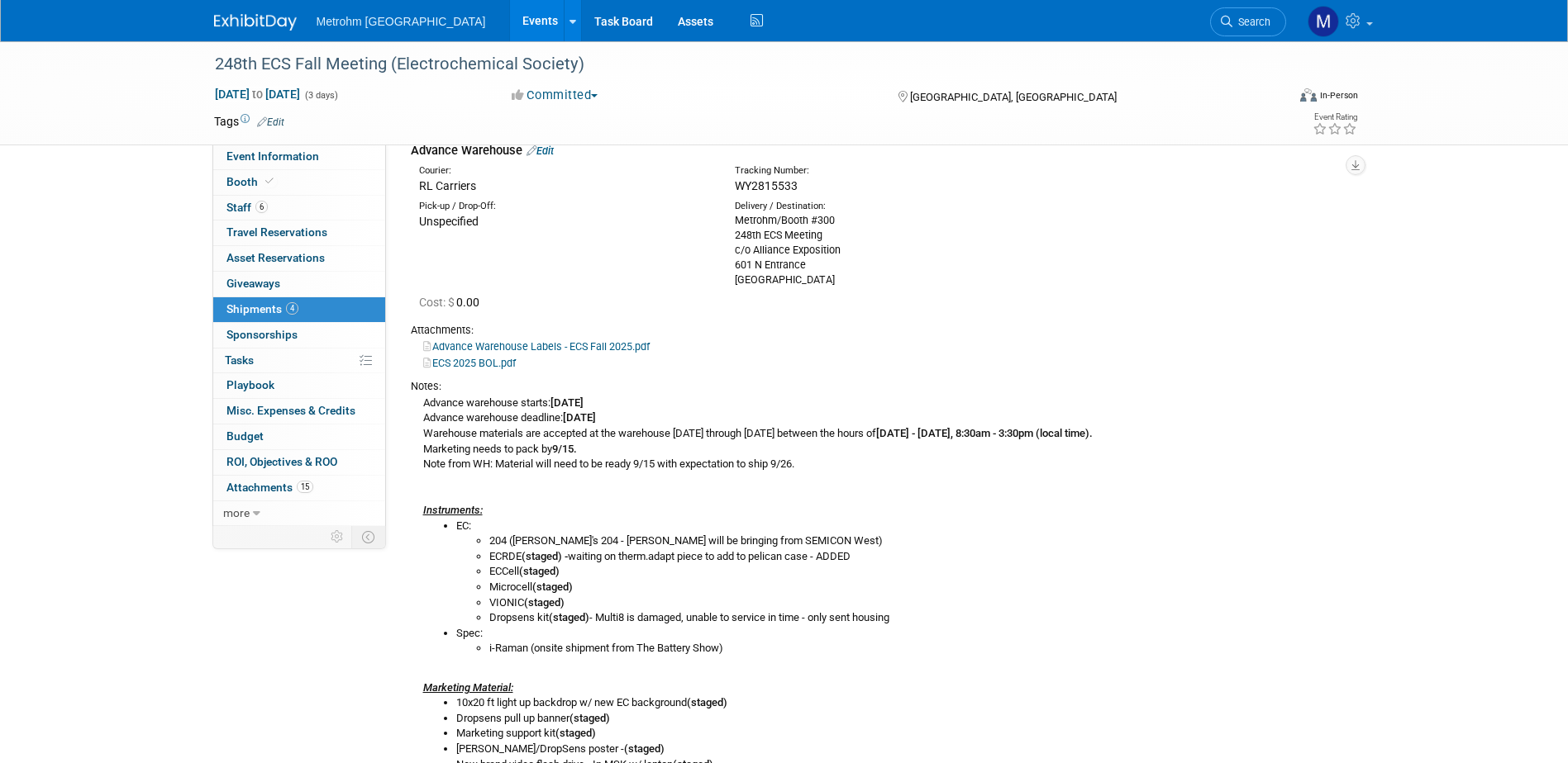
click at [516, 364] on link "ECS 2025 BOL.pdf" at bounding box center [469, 363] width 93 height 13
click at [270, 24] on img at bounding box center [255, 22] width 82 height 17
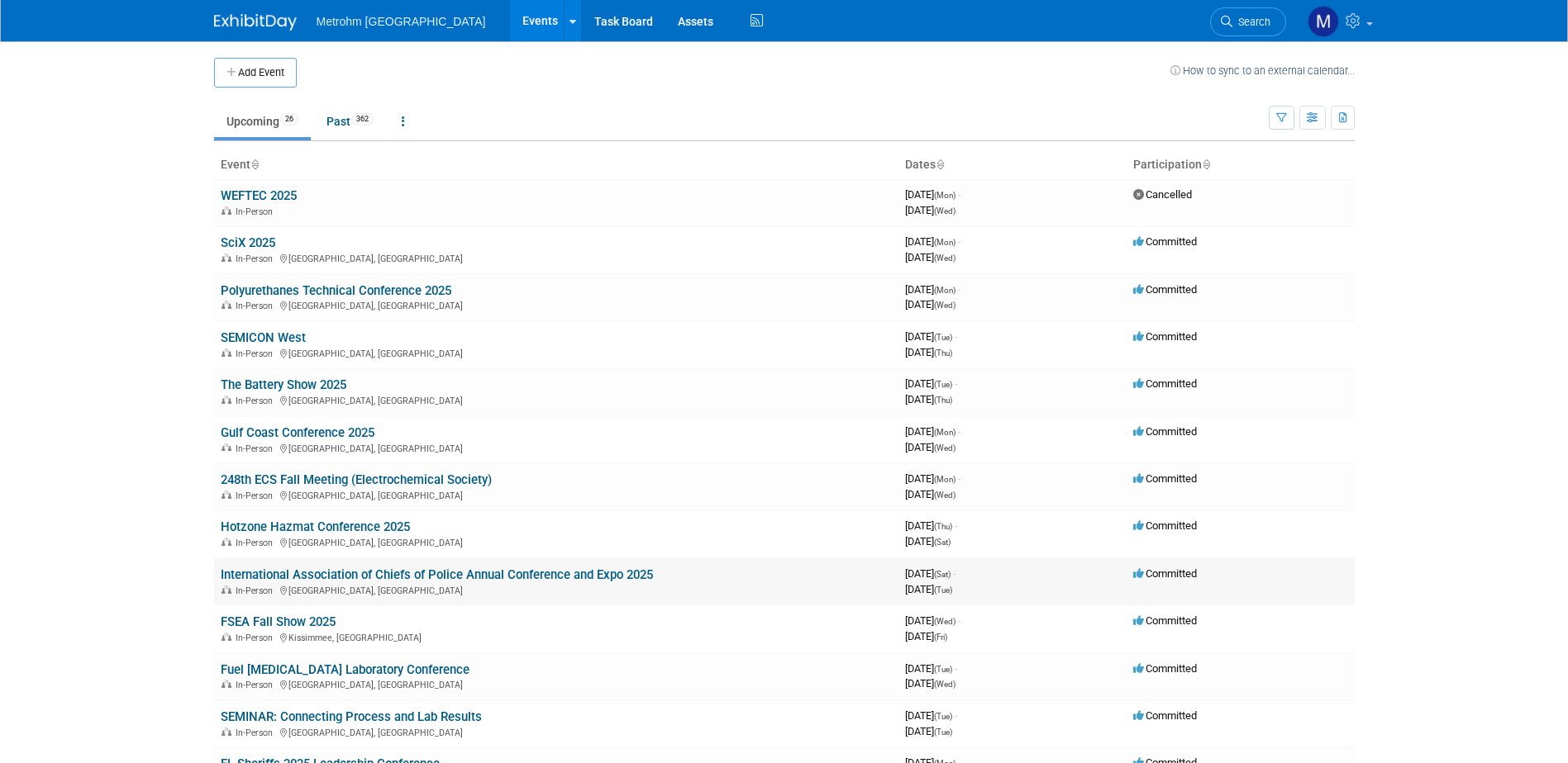
click at [408, 571] on link "International Association of Chiefs of Police Annual Conference and Expo 2025" at bounding box center [437, 574] width 433 height 15
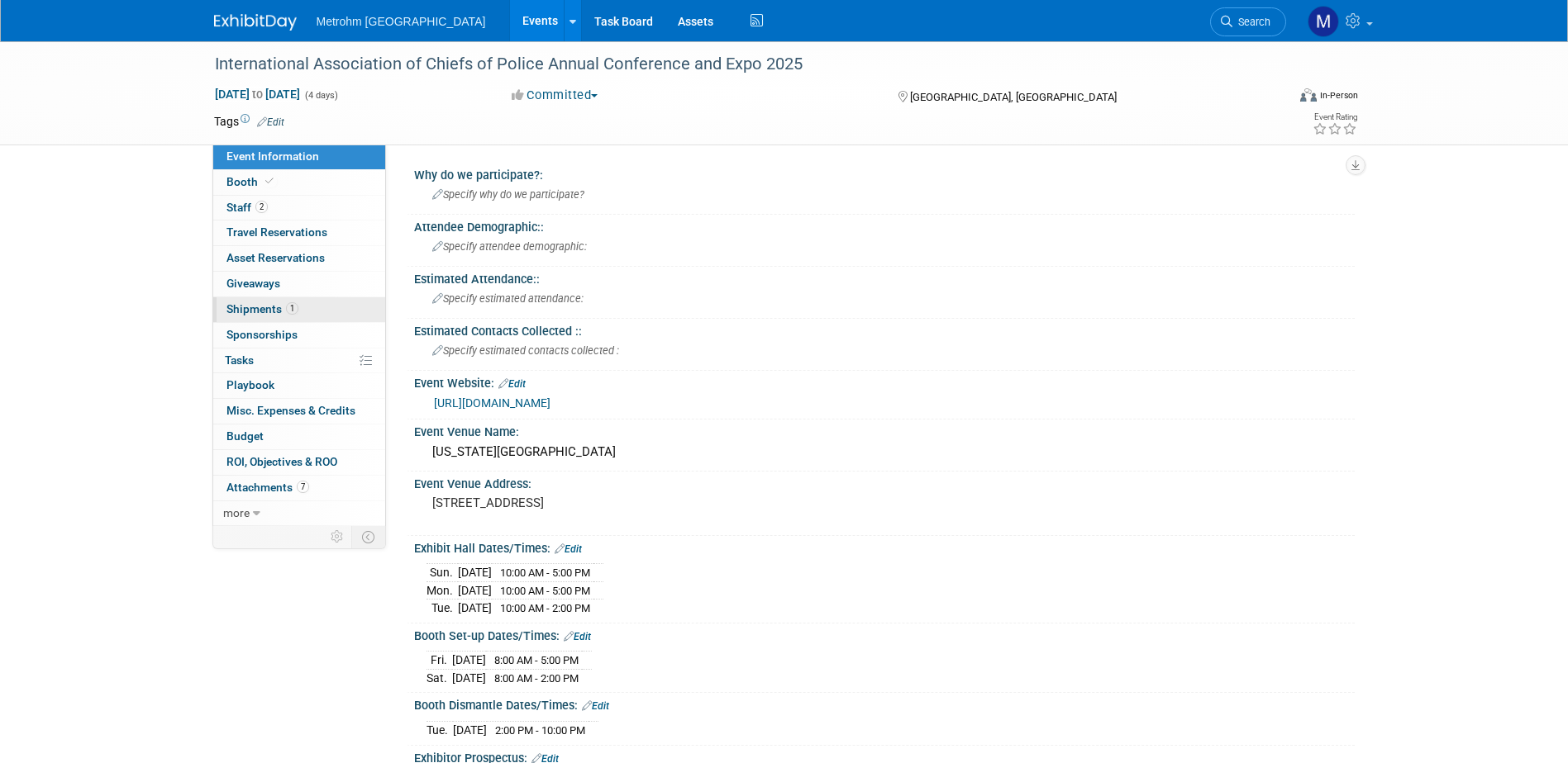
click at [334, 319] on link "1 Shipments 1" at bounding box center [300, 309] width 172 height 24
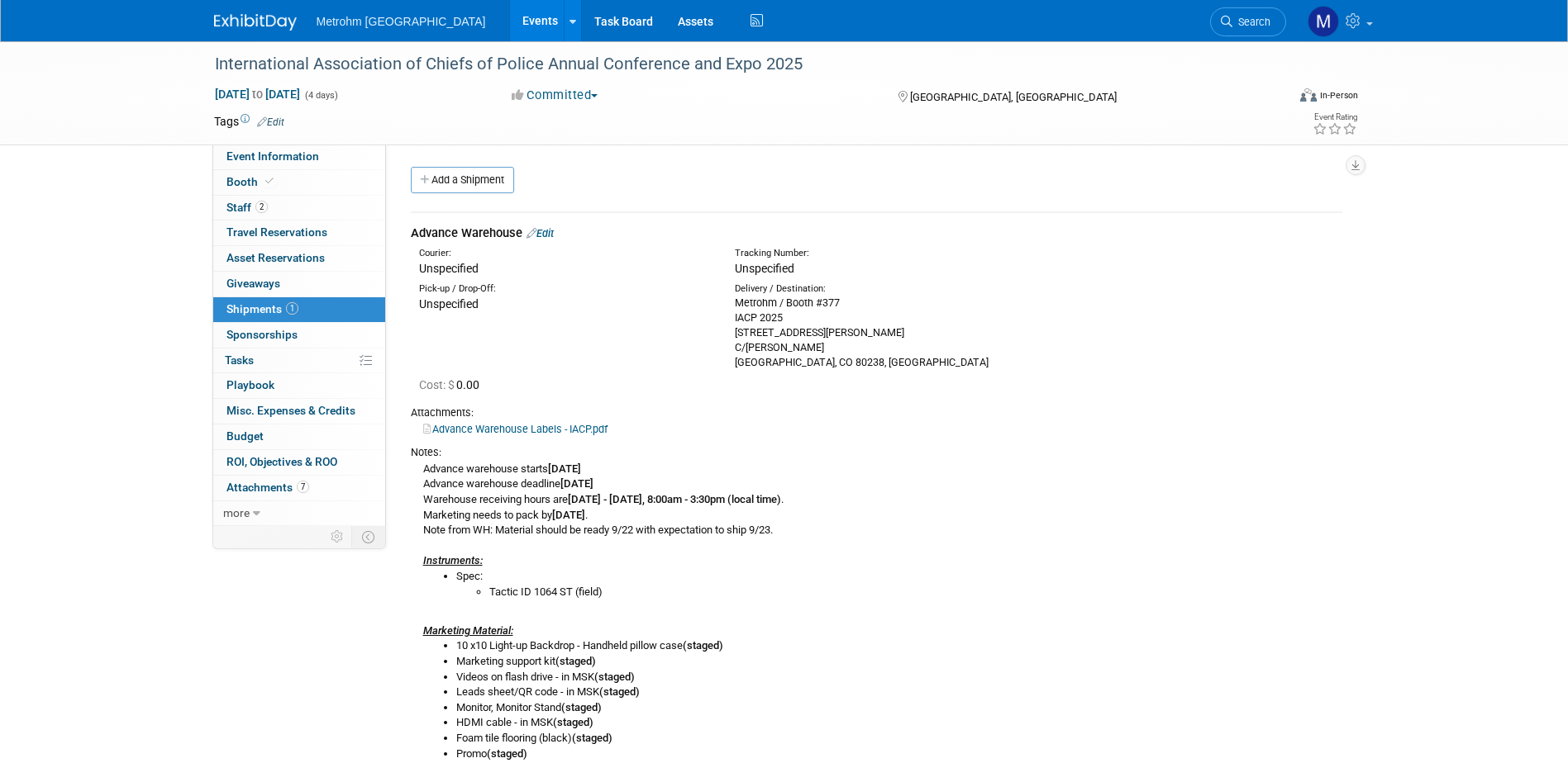
click at [550, 234] on link "Edit" at bounding box center [540, 233] width 27 height 13
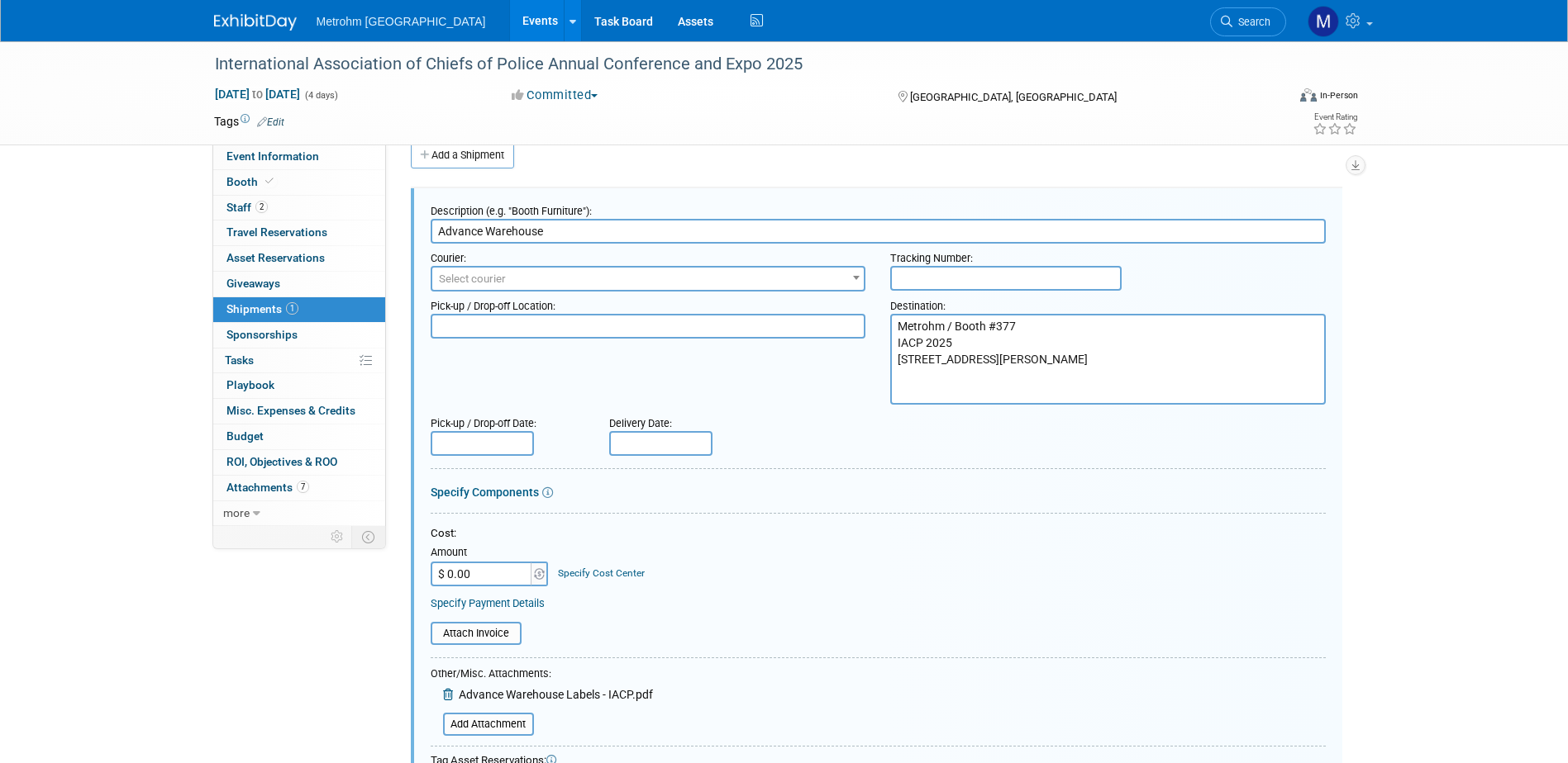
scroll to position [108, 0]
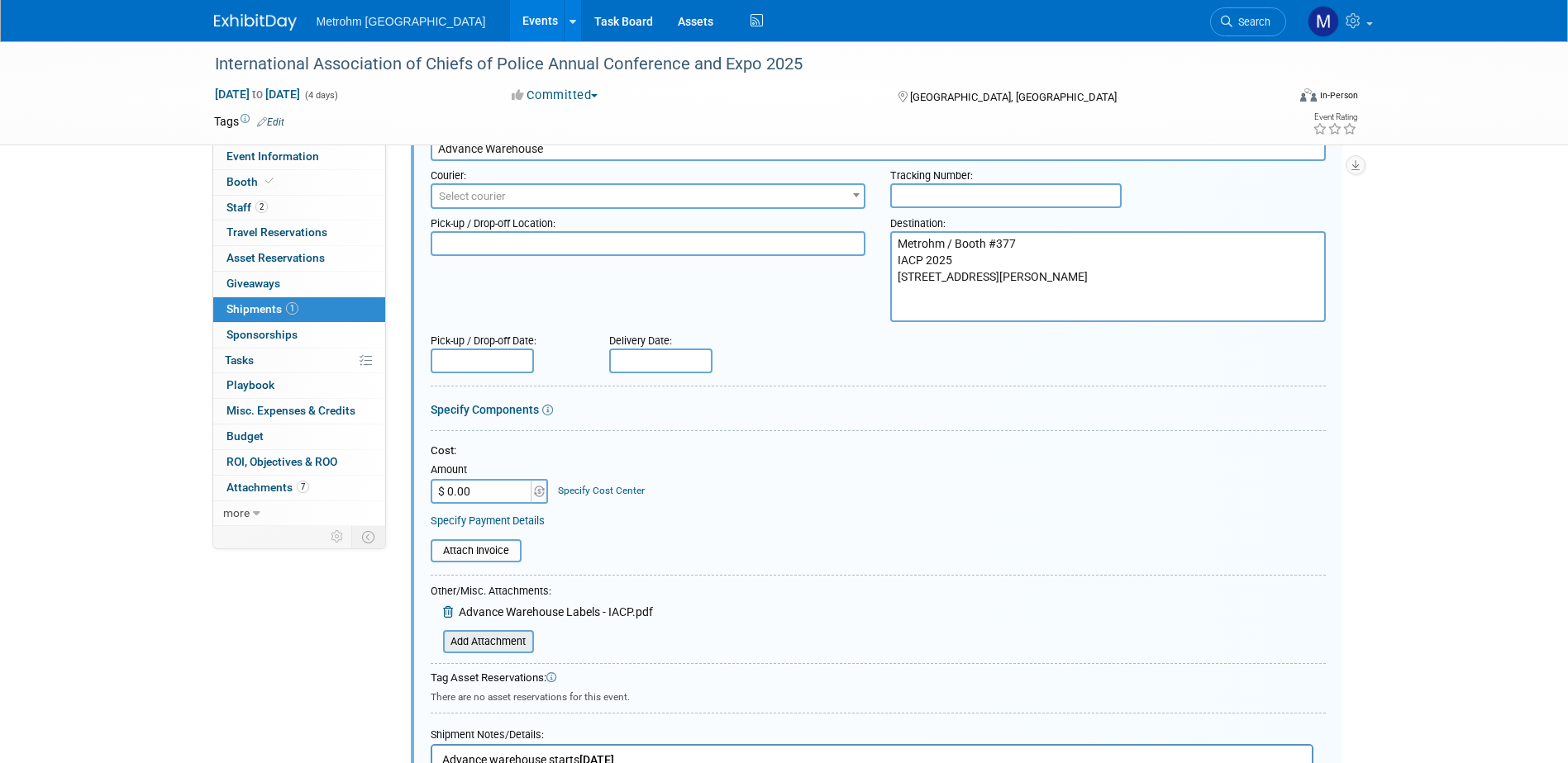
click at [519, 635] on input "file" at bounding box center [434, 642] width 197 height 20
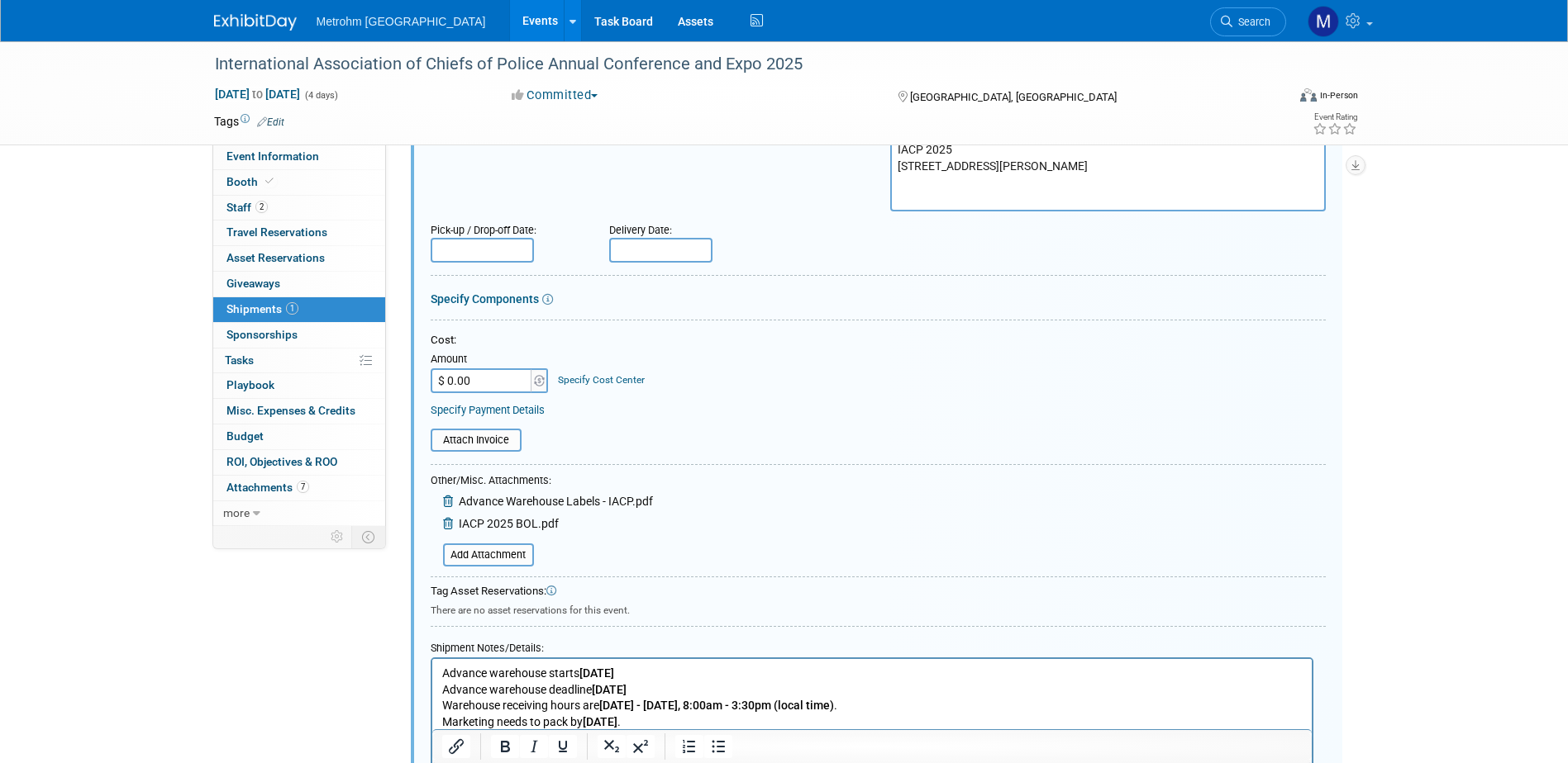
scroll to position [0, 0]
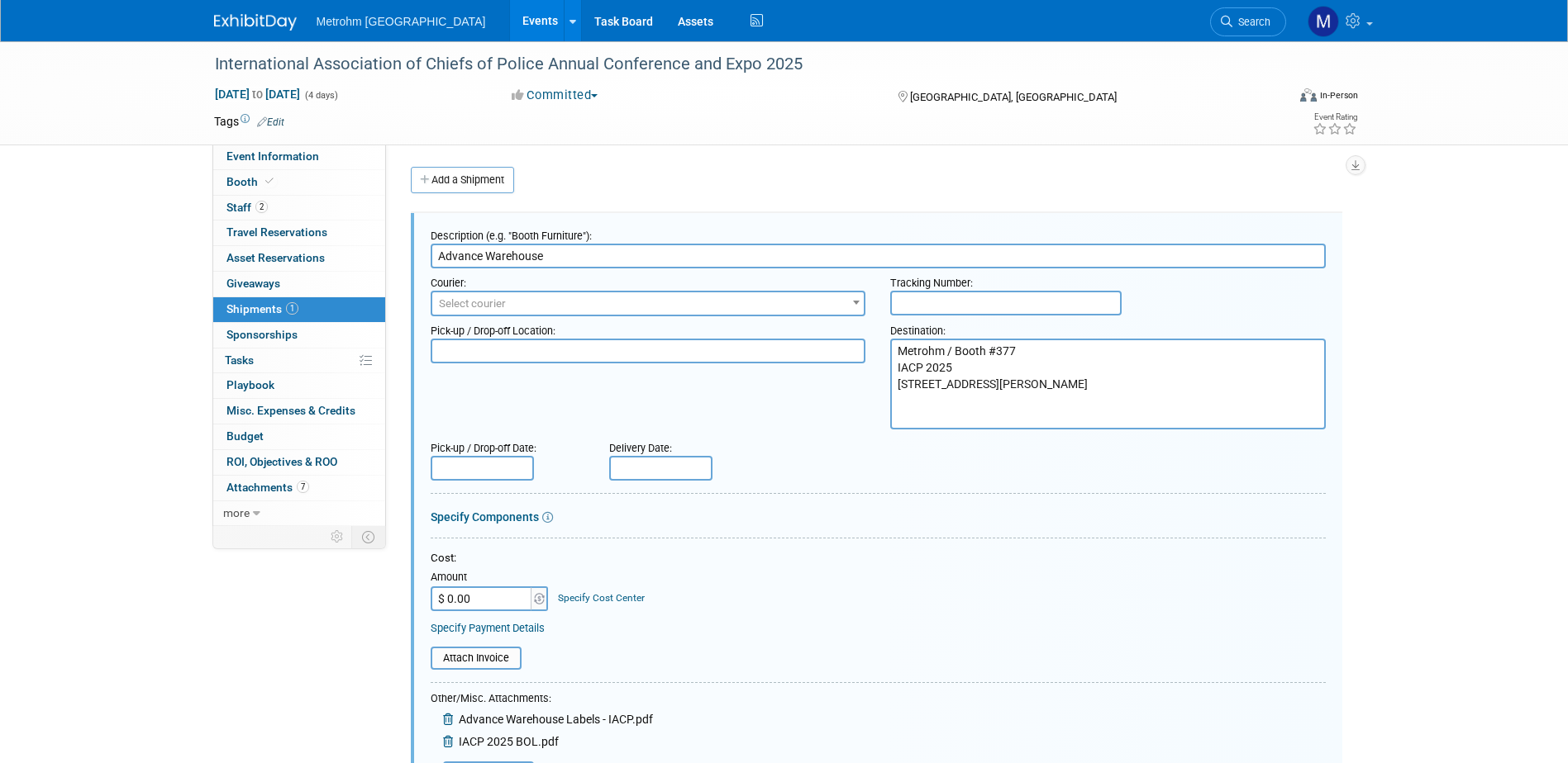
click at [715, 305] on span "Select courier" at bounding box center [649, 304] width 433 height 23
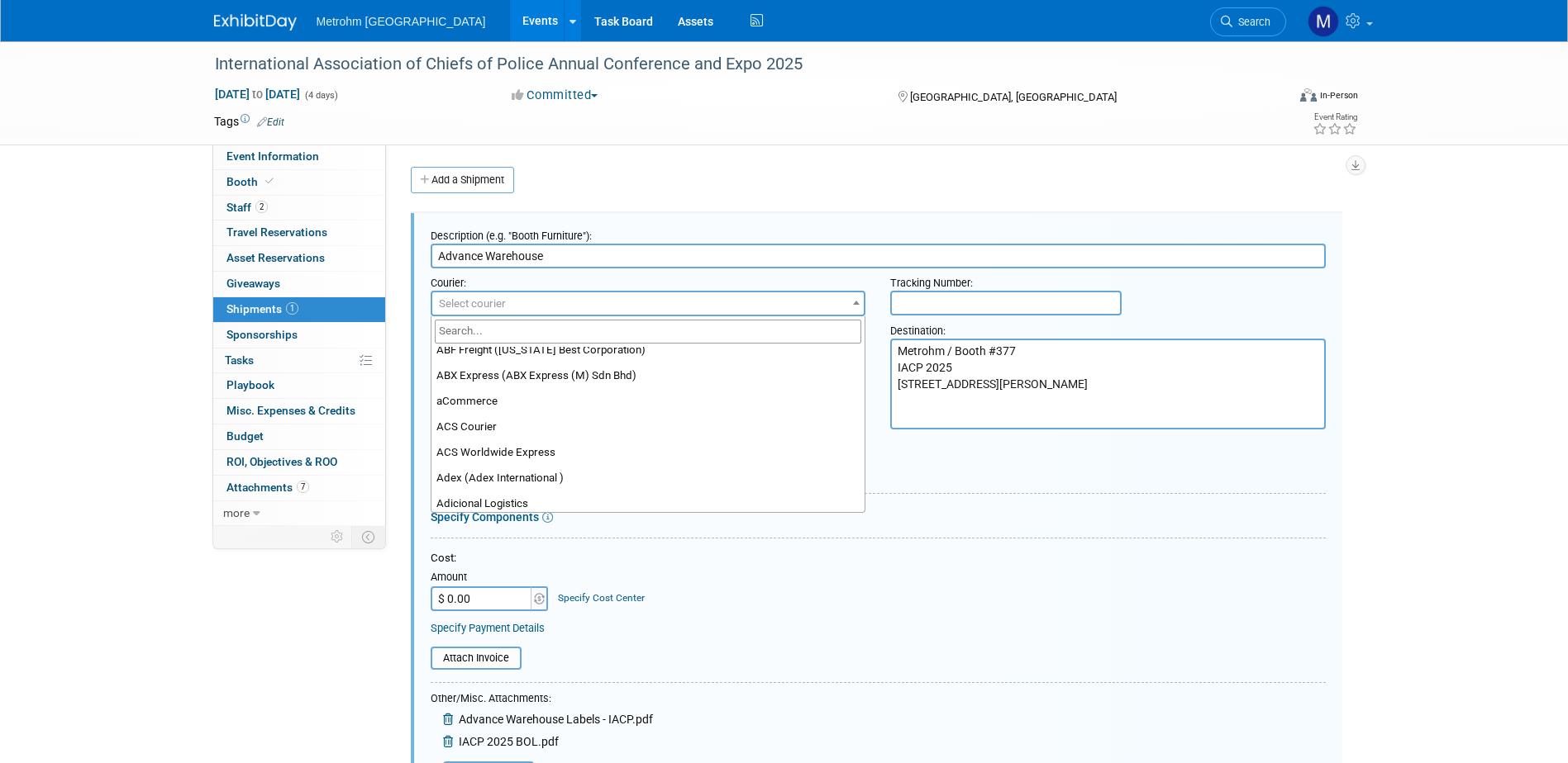
scroll to position [331, 0]
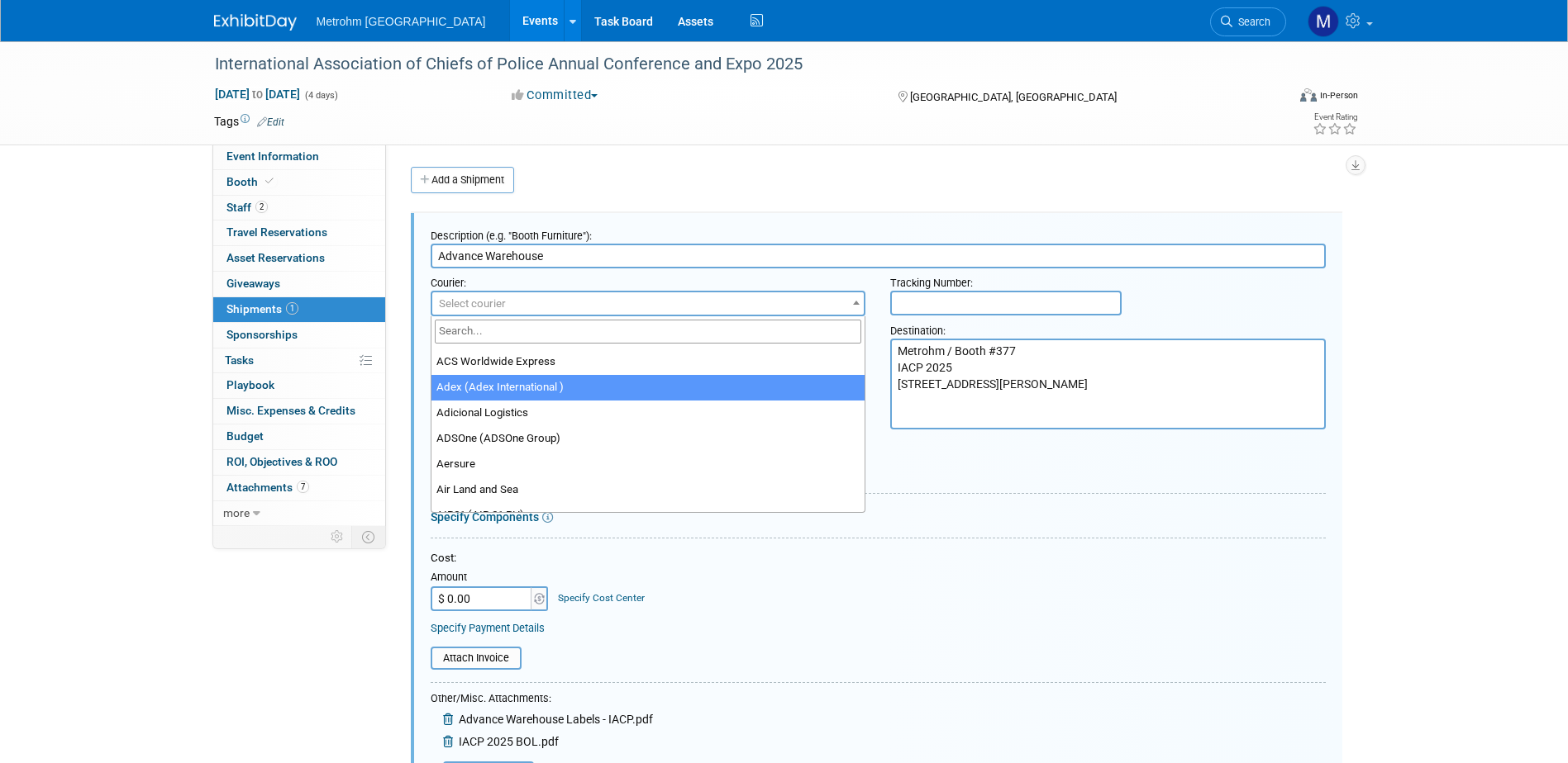
click at [863, 374] on ul "007EX 17 Post Service (17PostService) 2GO (Negros Navigation) 360 Lion Express …" at bounding box center [648, 429] width 434 height 165
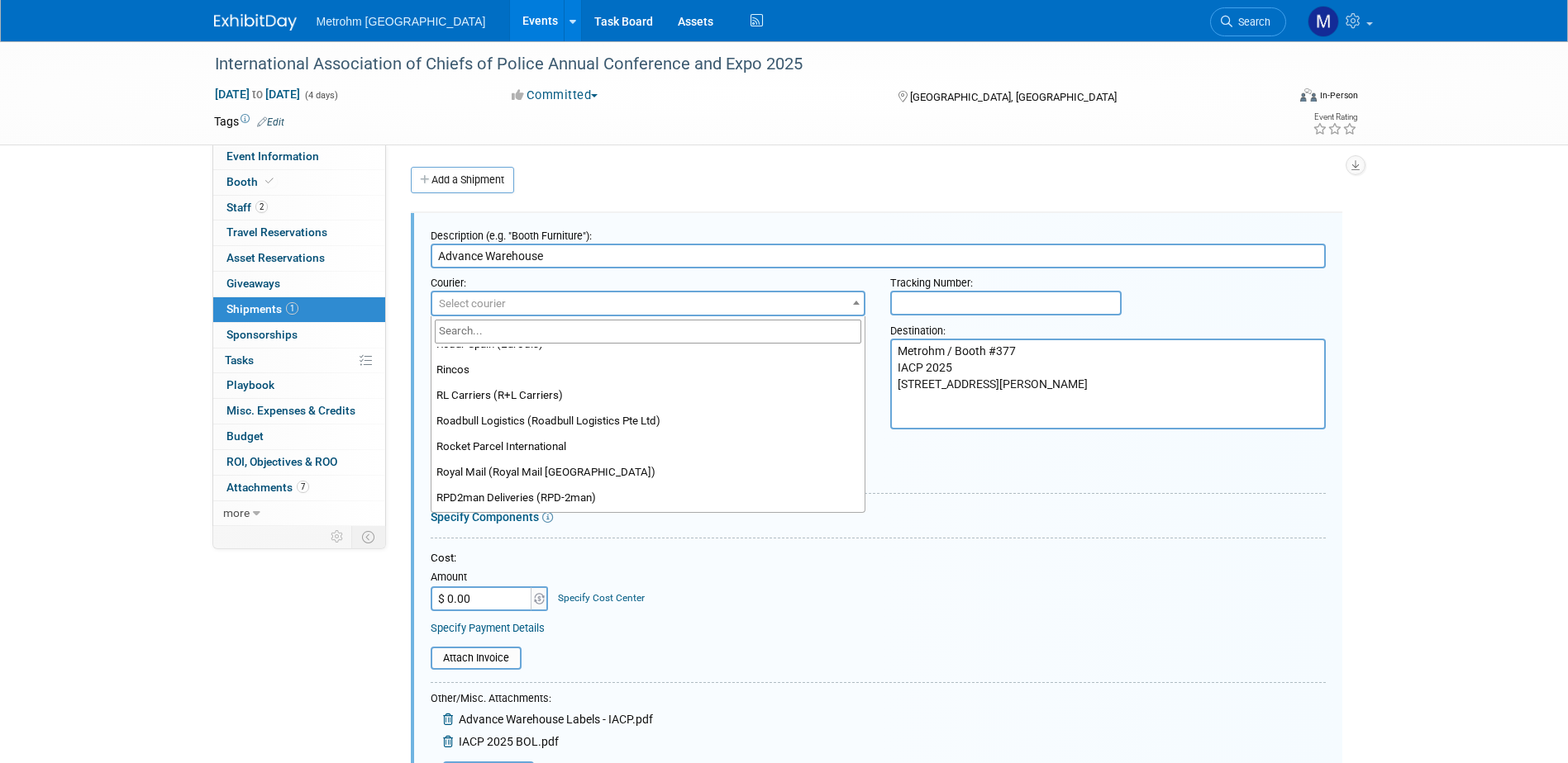
scroll to position [10977, 0]
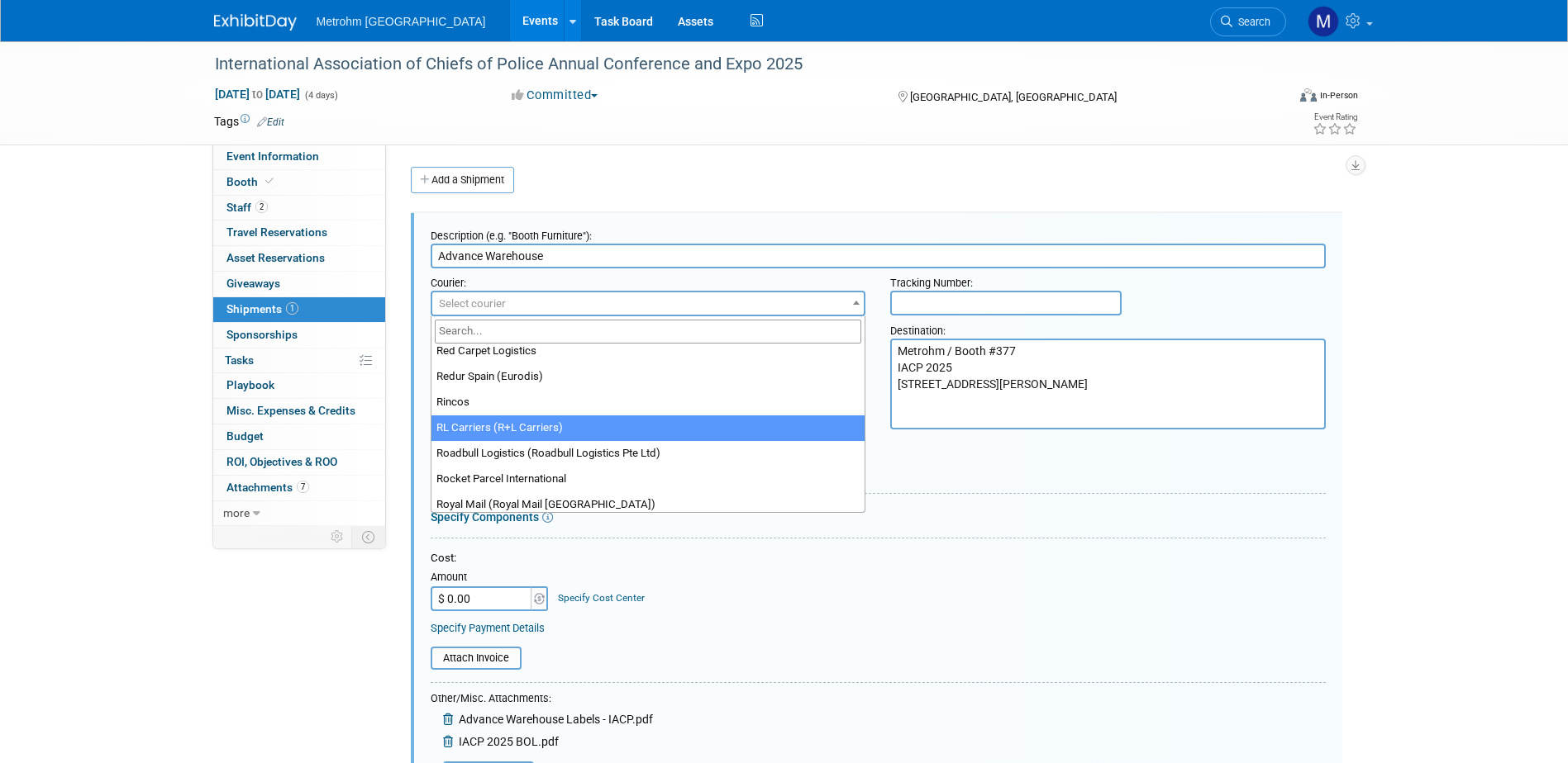
select select "414"
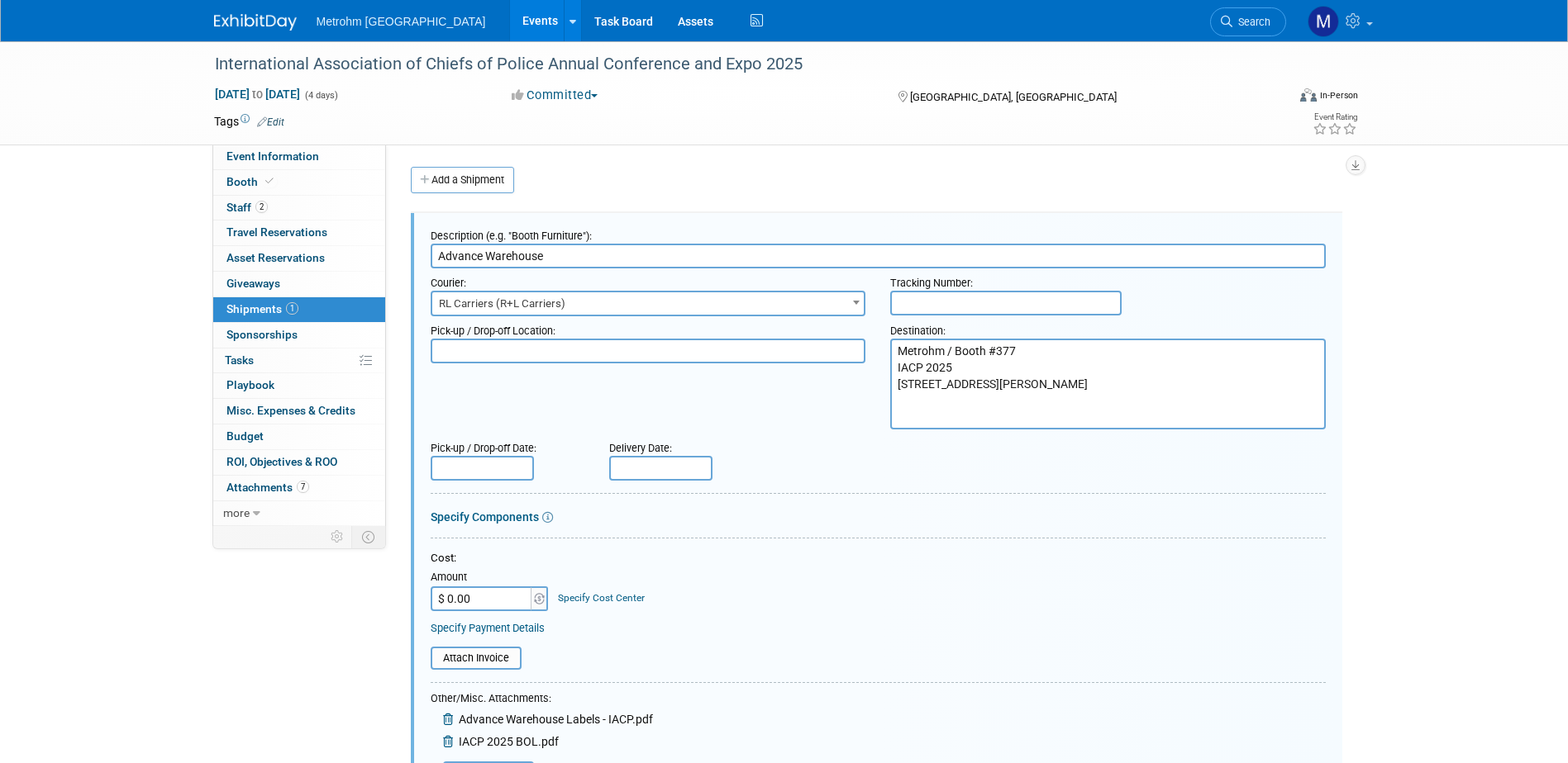
click at [1059, 299] on input "text" at bounding box center [1005, 302] width 231 height 24
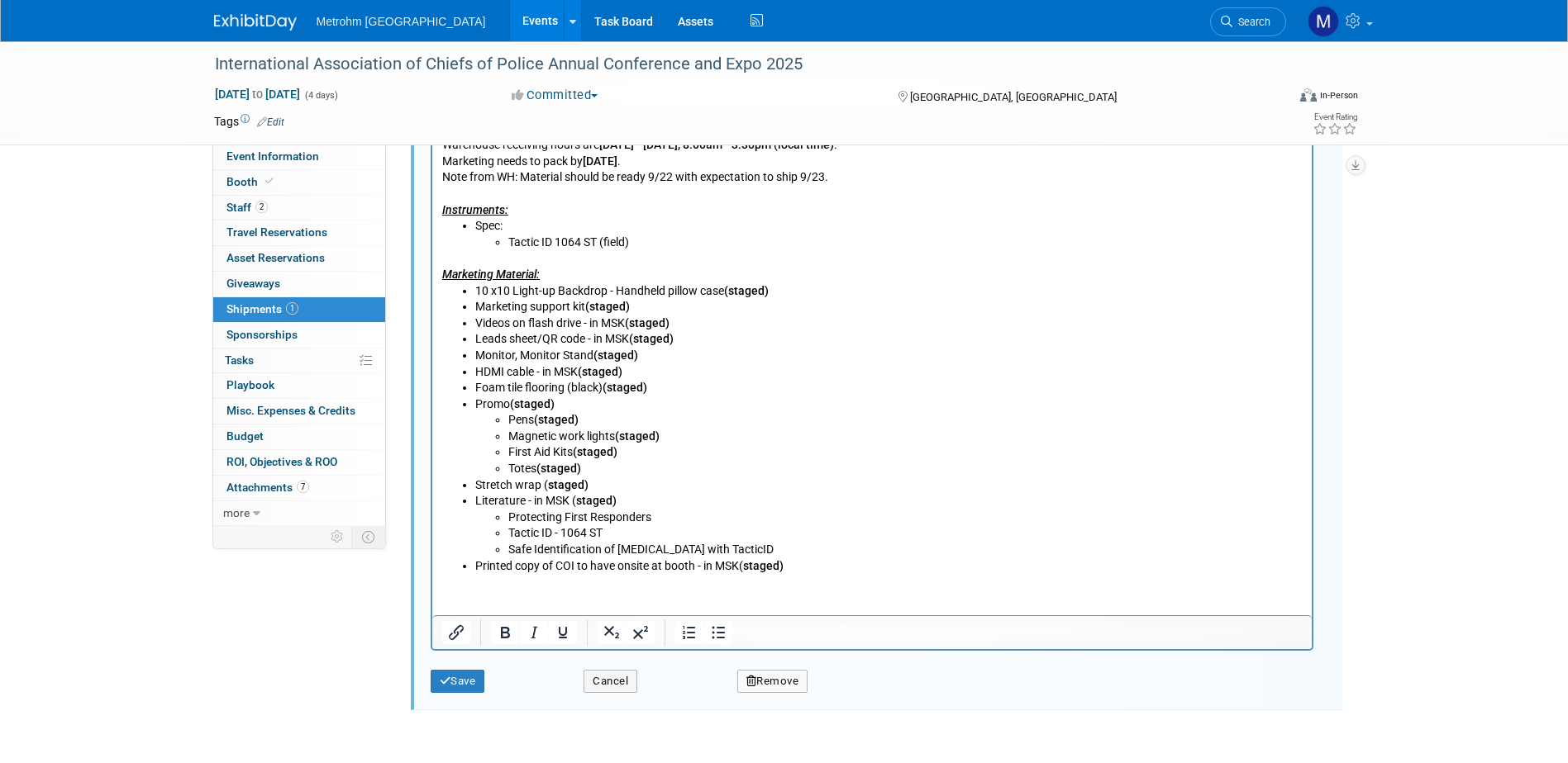
scroll to position [906, 0]
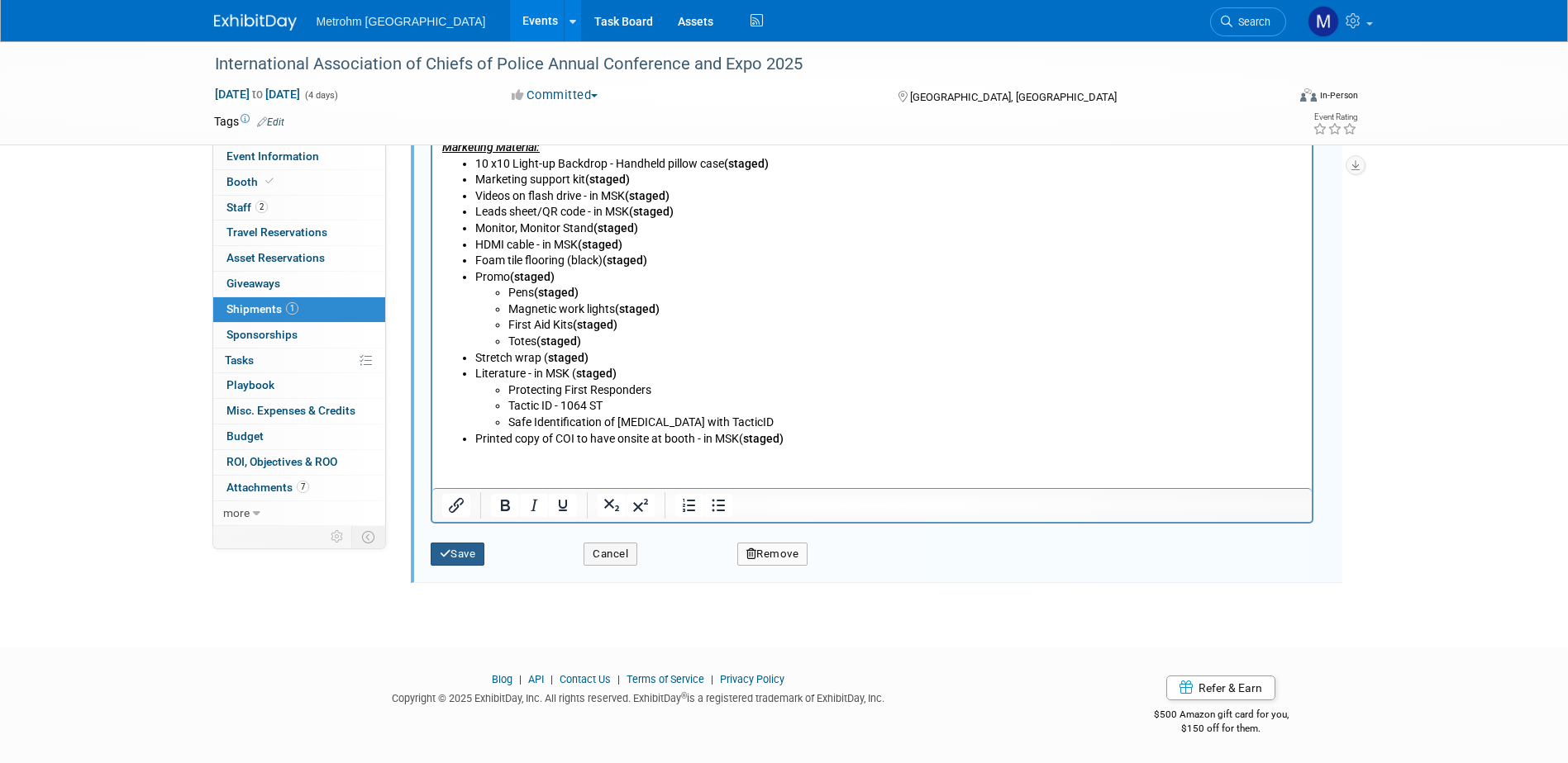
type input "WY3155931"
click at [460, 553] on button "Save" at bounding box center [458, 555] width 55 height 23
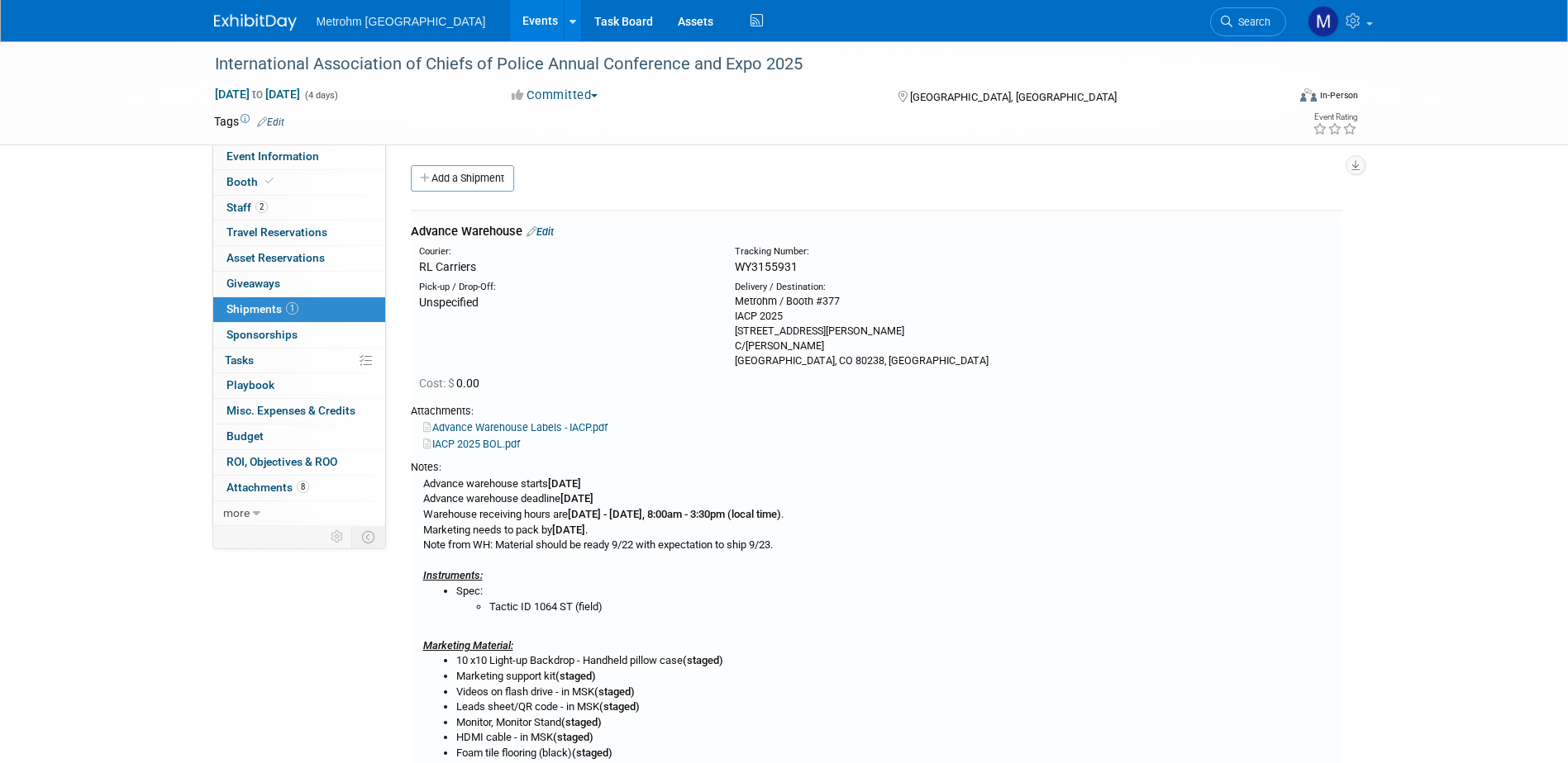
scroll to position [0, 0]
drag, startPoint x: 804, startPoint y: 267, endPoint x: 736, endPoint y: 266, distance: 68.0
click at [736, 266] on div "WY3155931" at bounding box center [920, 268] width 370 height 17
copy span "WY3155931"
click at [553, 227] on link "Edit" at bounding box center [540, 233] width 27 height 13
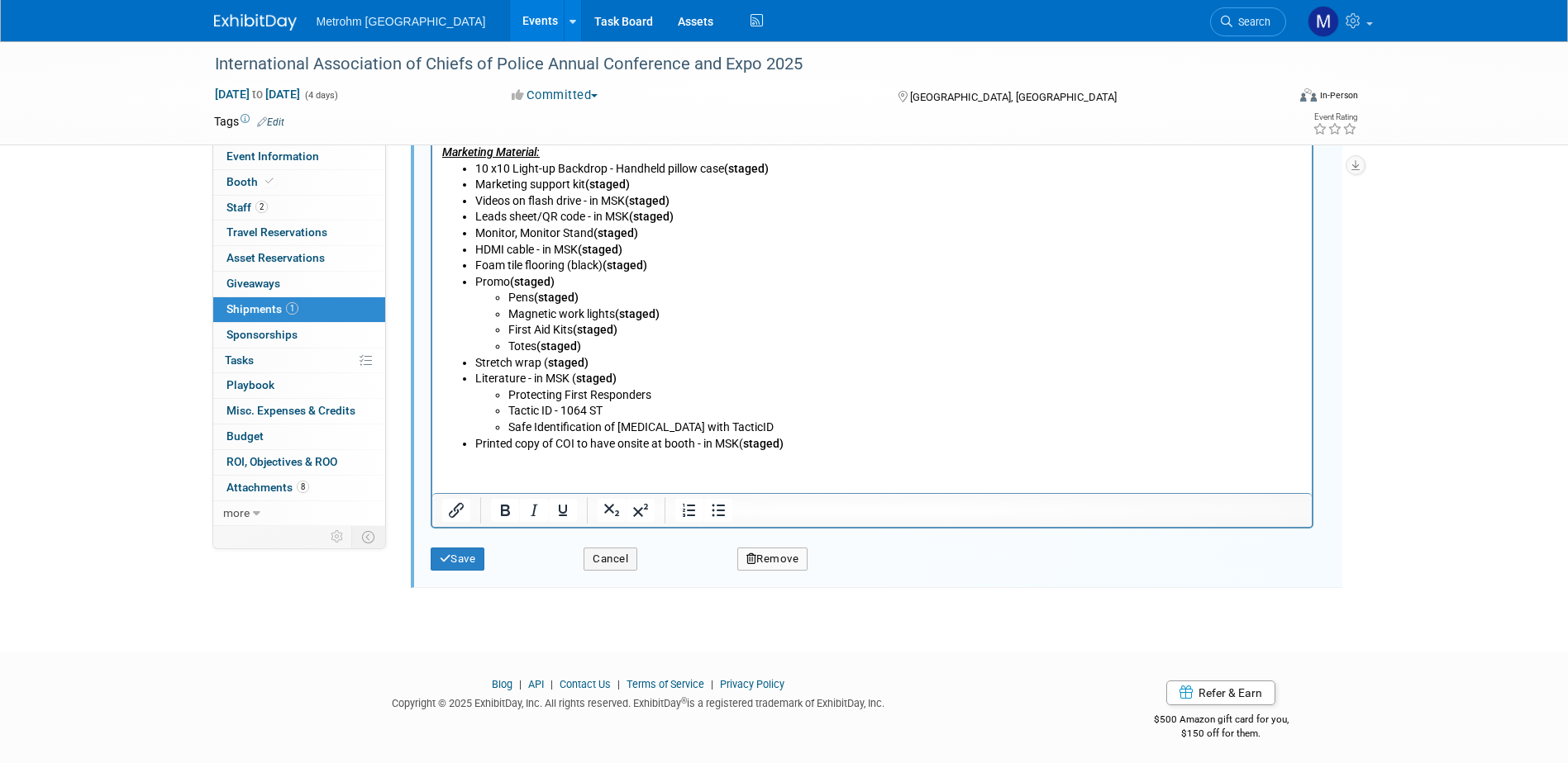
scroll to position [904, 0]
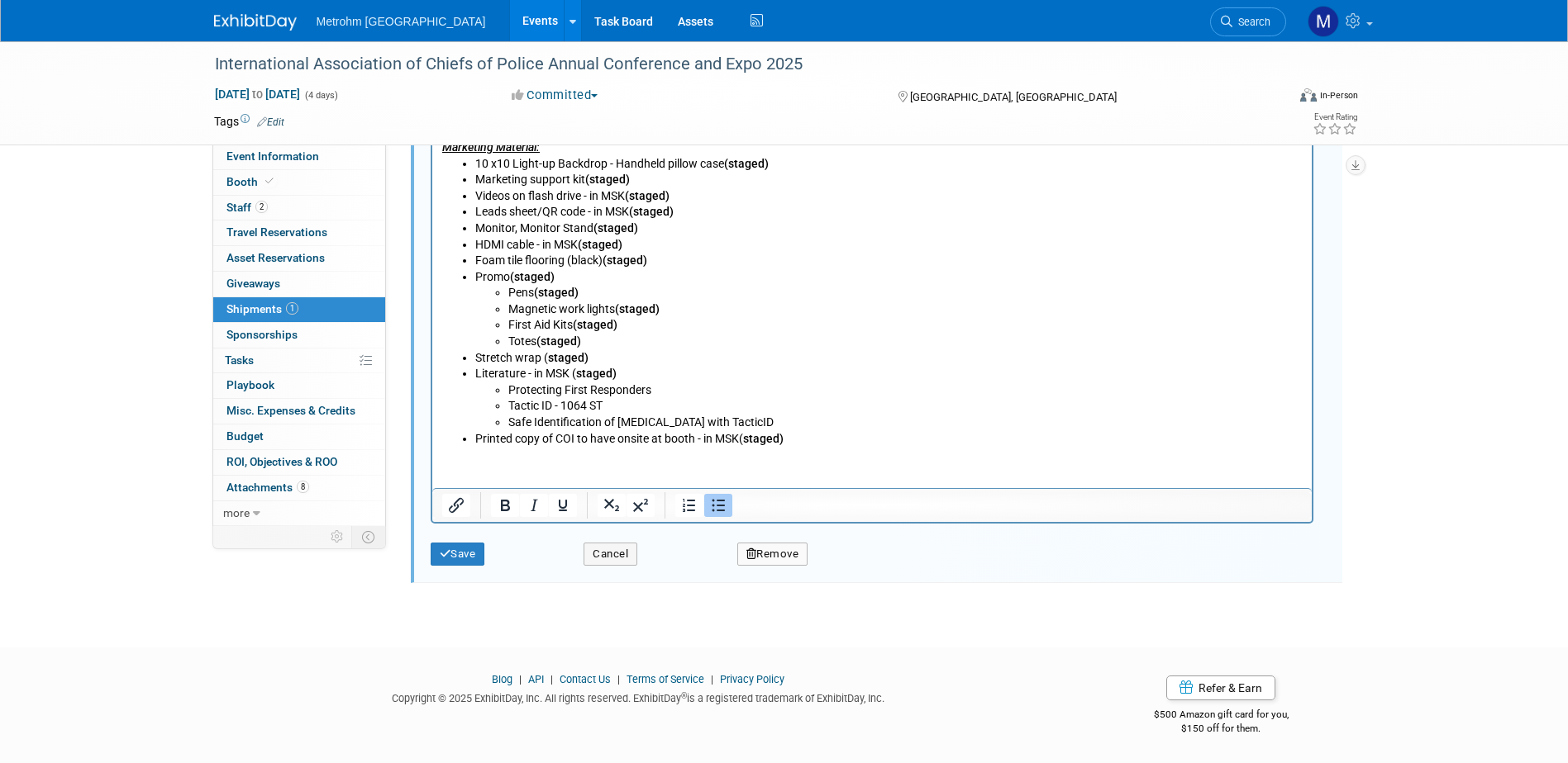
click at [585, 436] on li "Printed copy of COI to have onsite at booth - in MSK( staged)" at bounding box center [888, 440] width 827 height 17
click at [814, 443] on li "Printed copy of COI to have onsite at booth - in MSK( staged)" at bounding box center [888, 440] width 827 height 17
click at [809, 432] on li "Printed copy of COI to have onsite at booth - in MSK( staged)" at bounding box center [888, 440] width 827 height 17
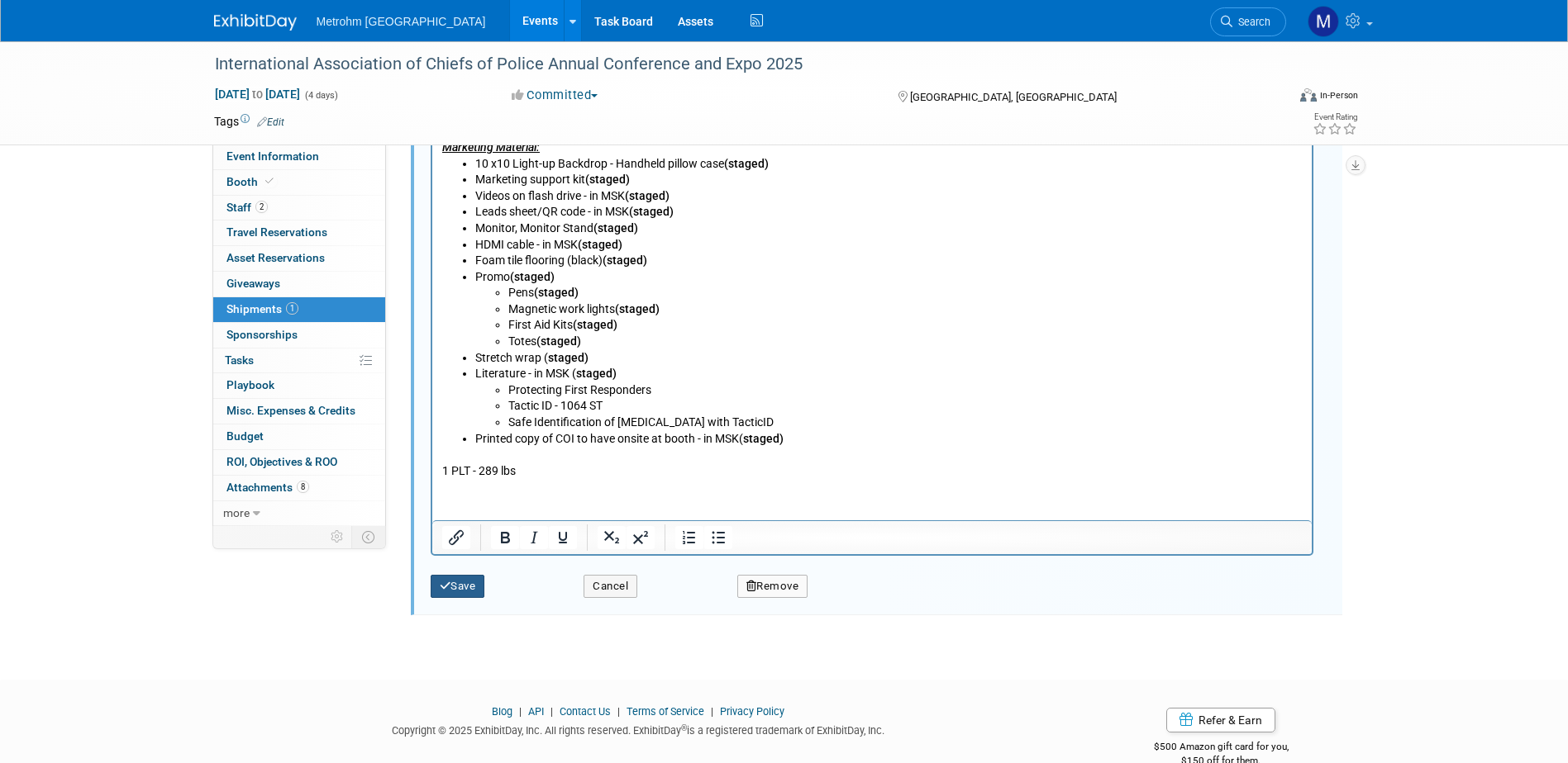
click at [473, 586] on button "Save" at bounding box center [458, 587] width 55 height 23
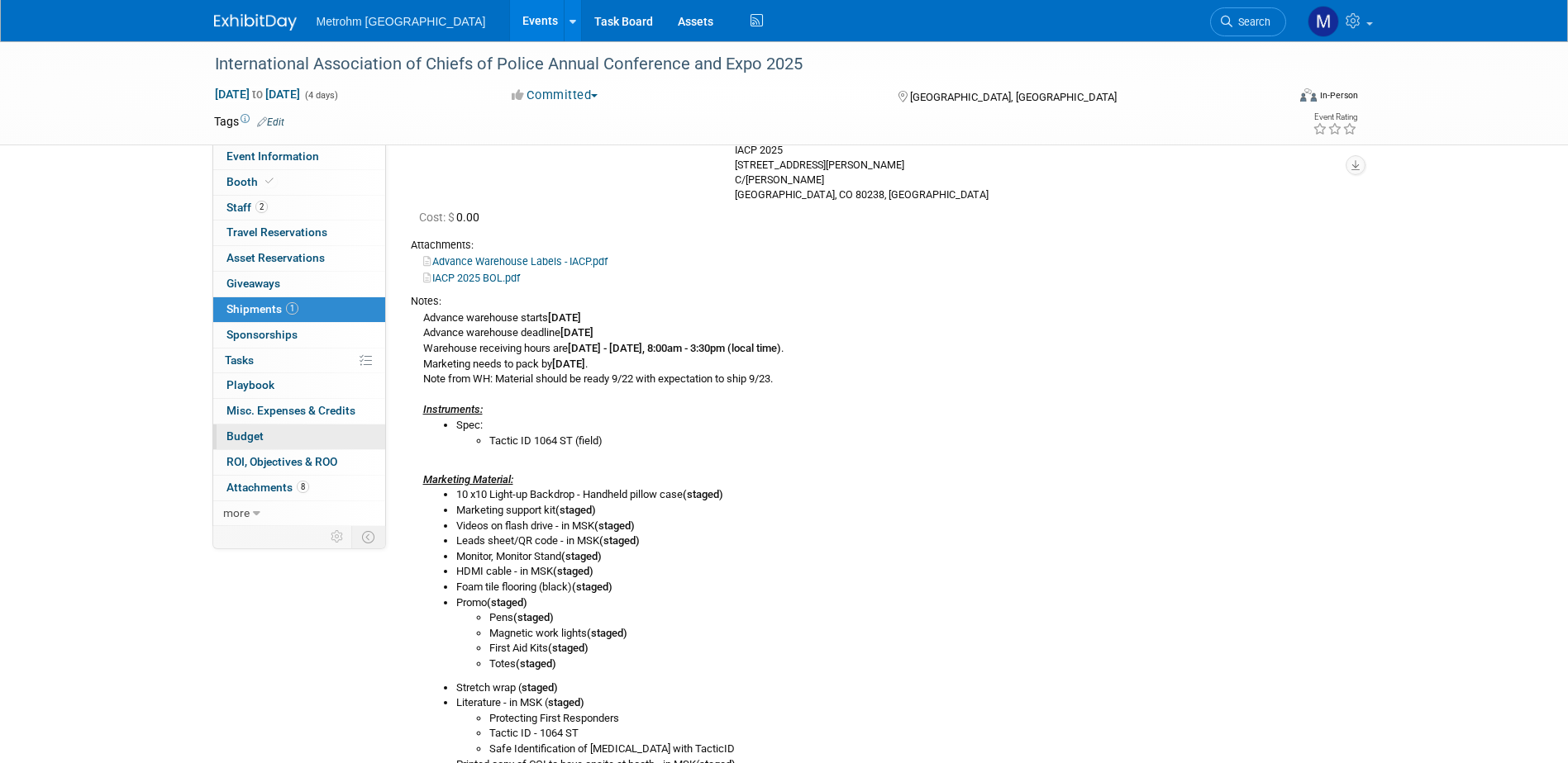
scroll to position [164, 0]
click at [266, 152] on span "Event Information" at bounding box center [272, 157] width 93 height 14
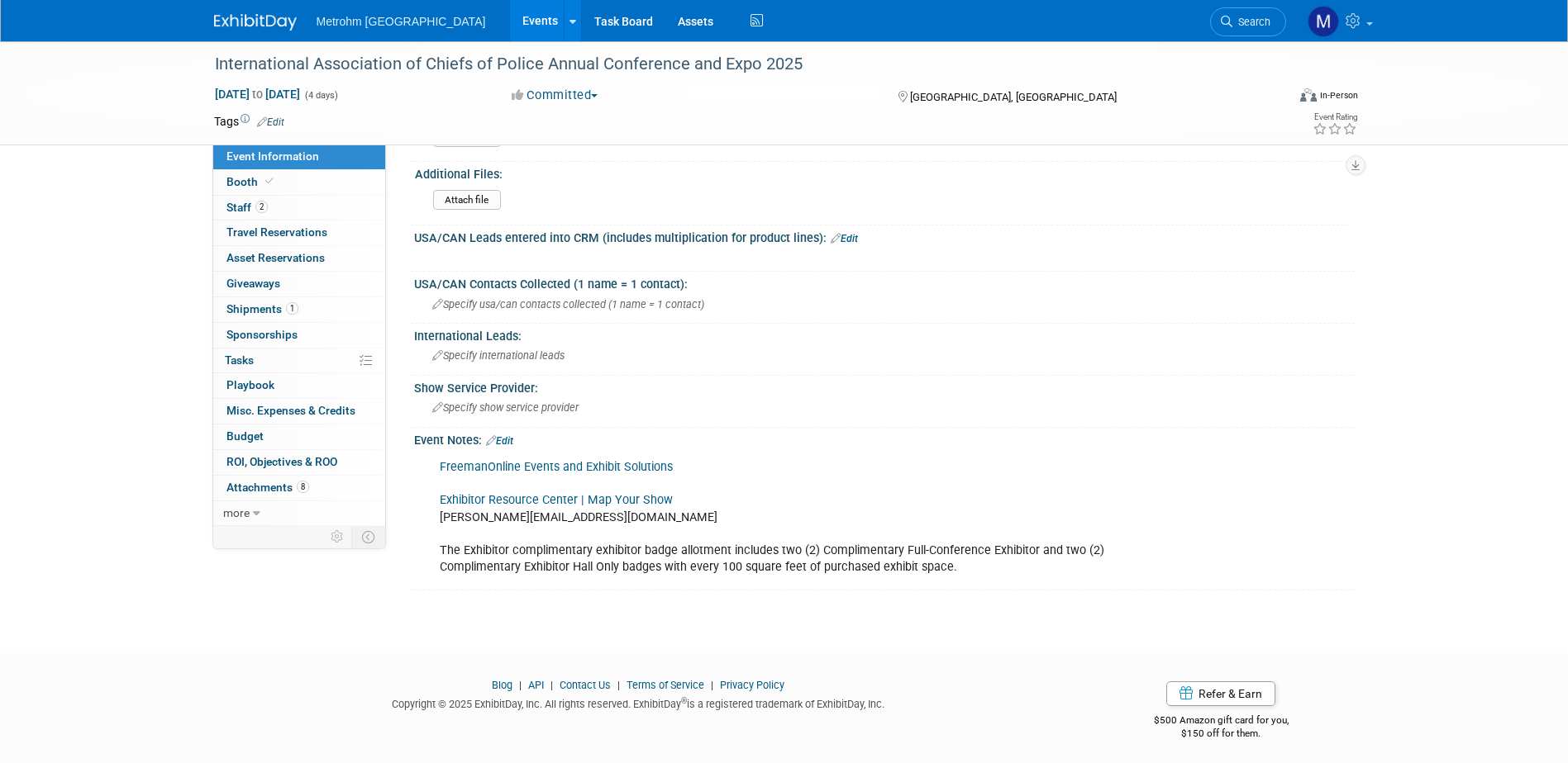
scroll to position [875, 0]
click at [623, 463] on link "FreemanOnline Events and Exhibit Solutions" at bounding box center [556, 465] width 233 height 14
click at [285, 183] on link "Booth" at bounding box center [300, 182] width 172 height 24
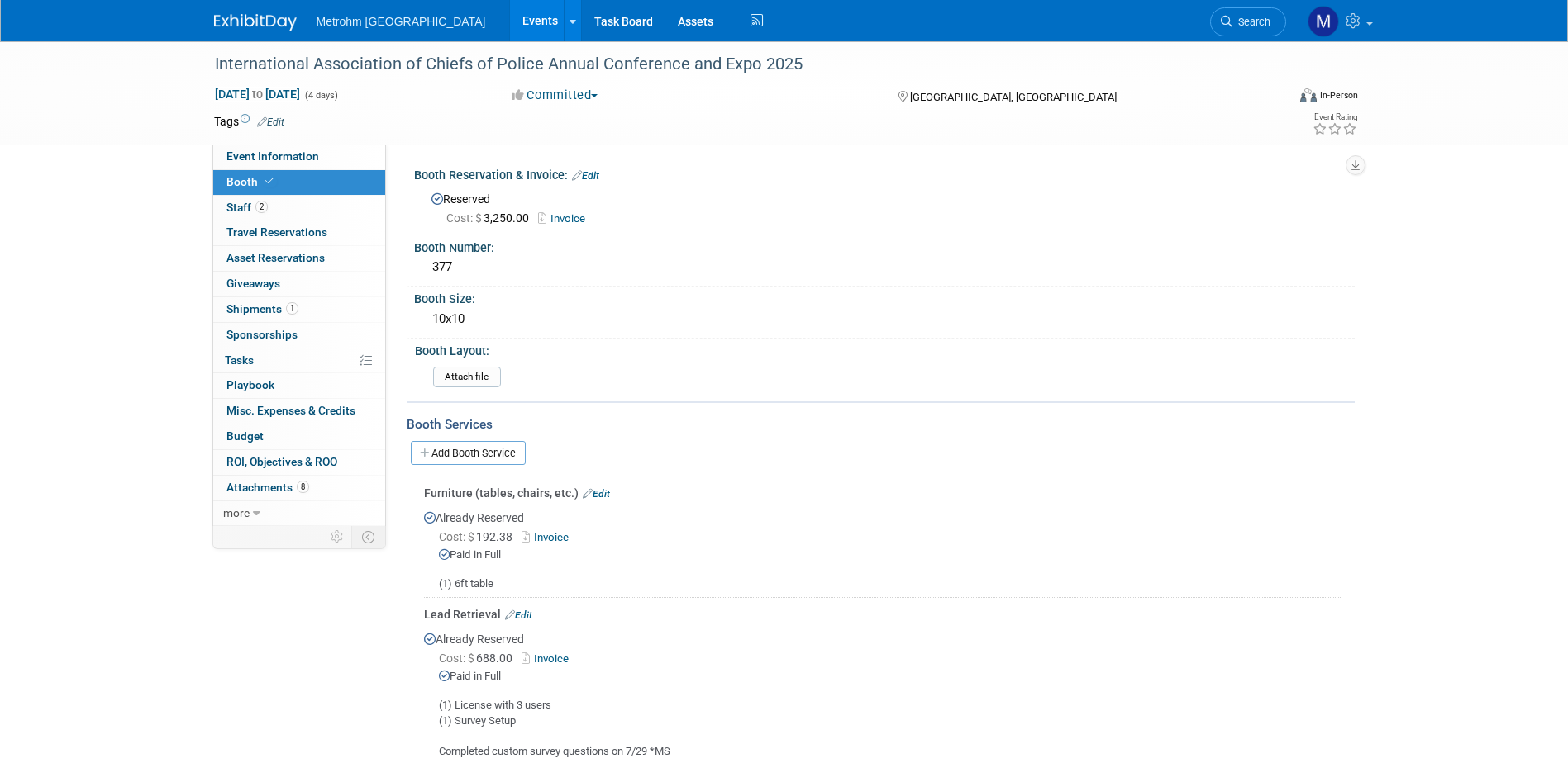
click at [307, 182] on link "Booth" at bounding box center [300, 182] width 172 height 24
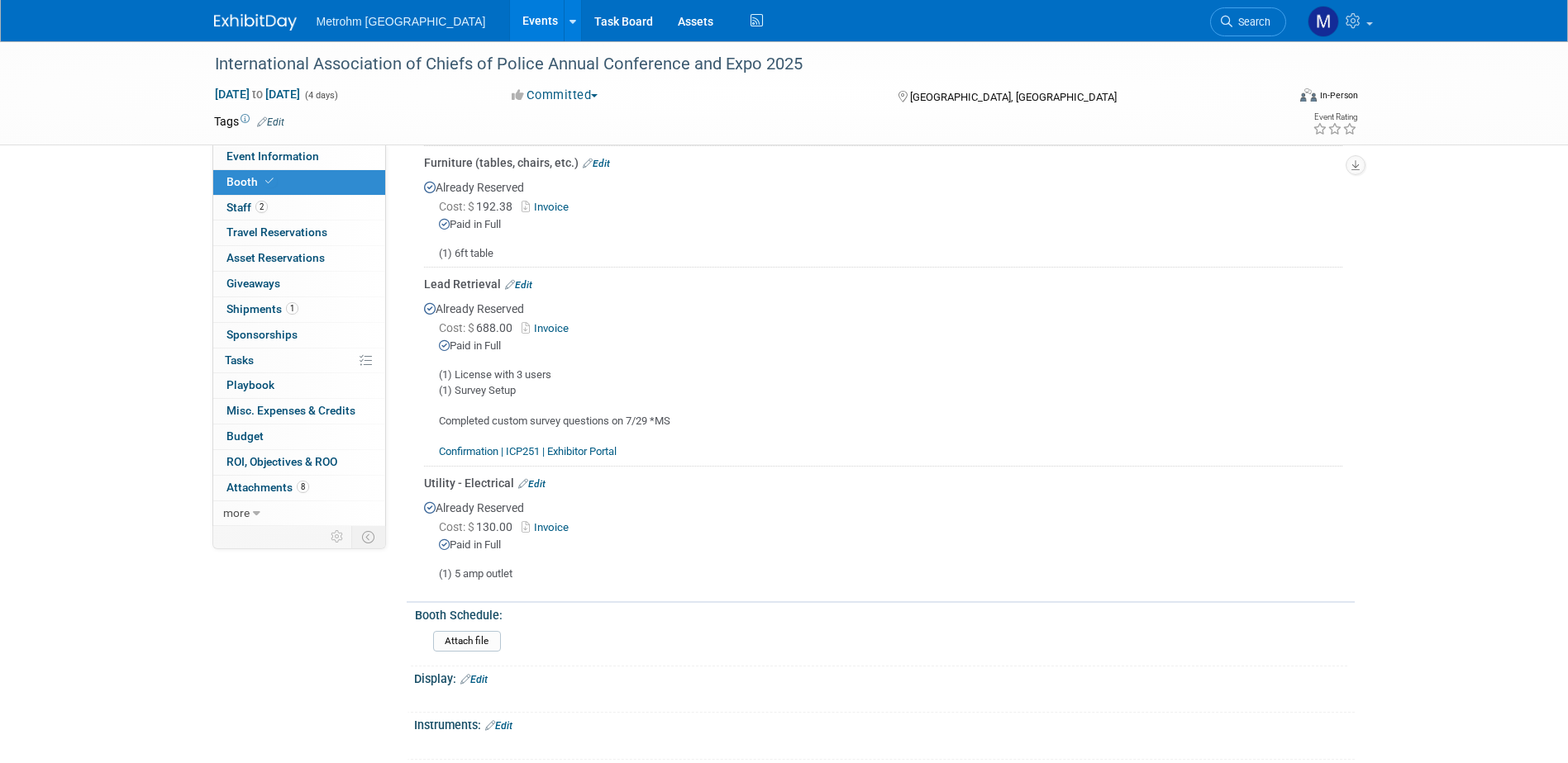
scroll to position [82, 0]
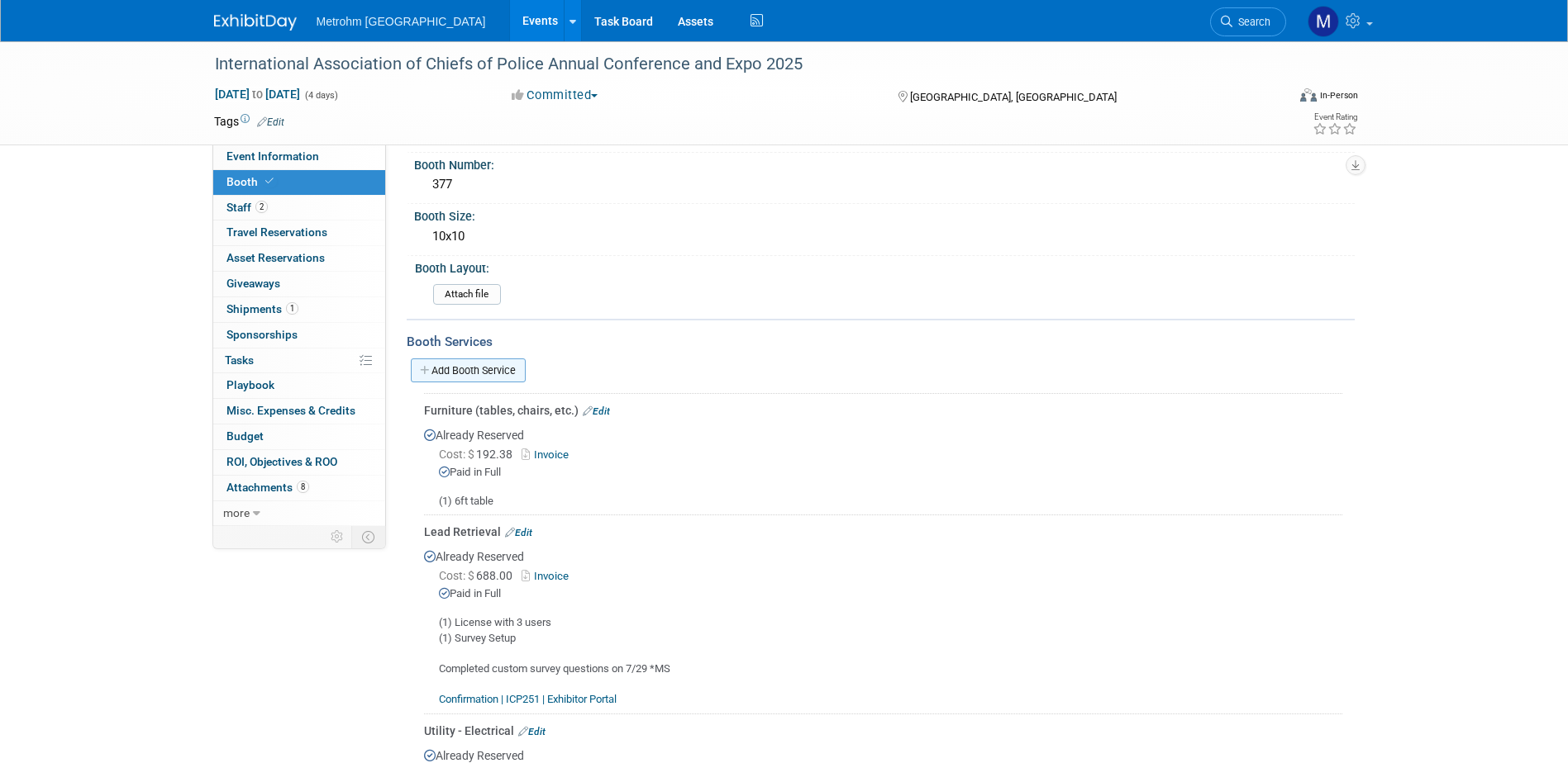
click at [489, 371] on link "Add Booth Service" at bounding box center [468, 370] width 115 height 23
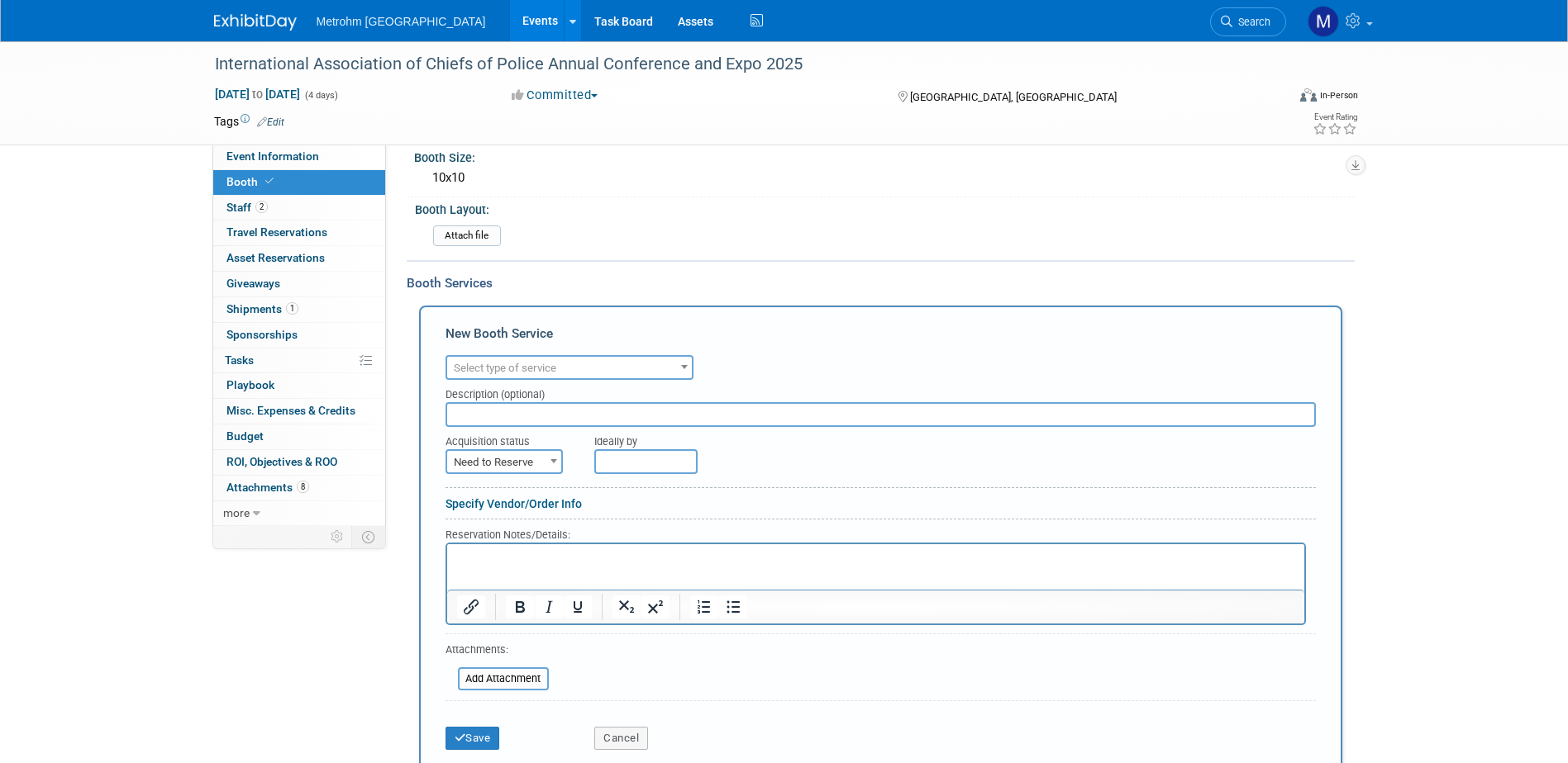
scroll to position [331, 0]
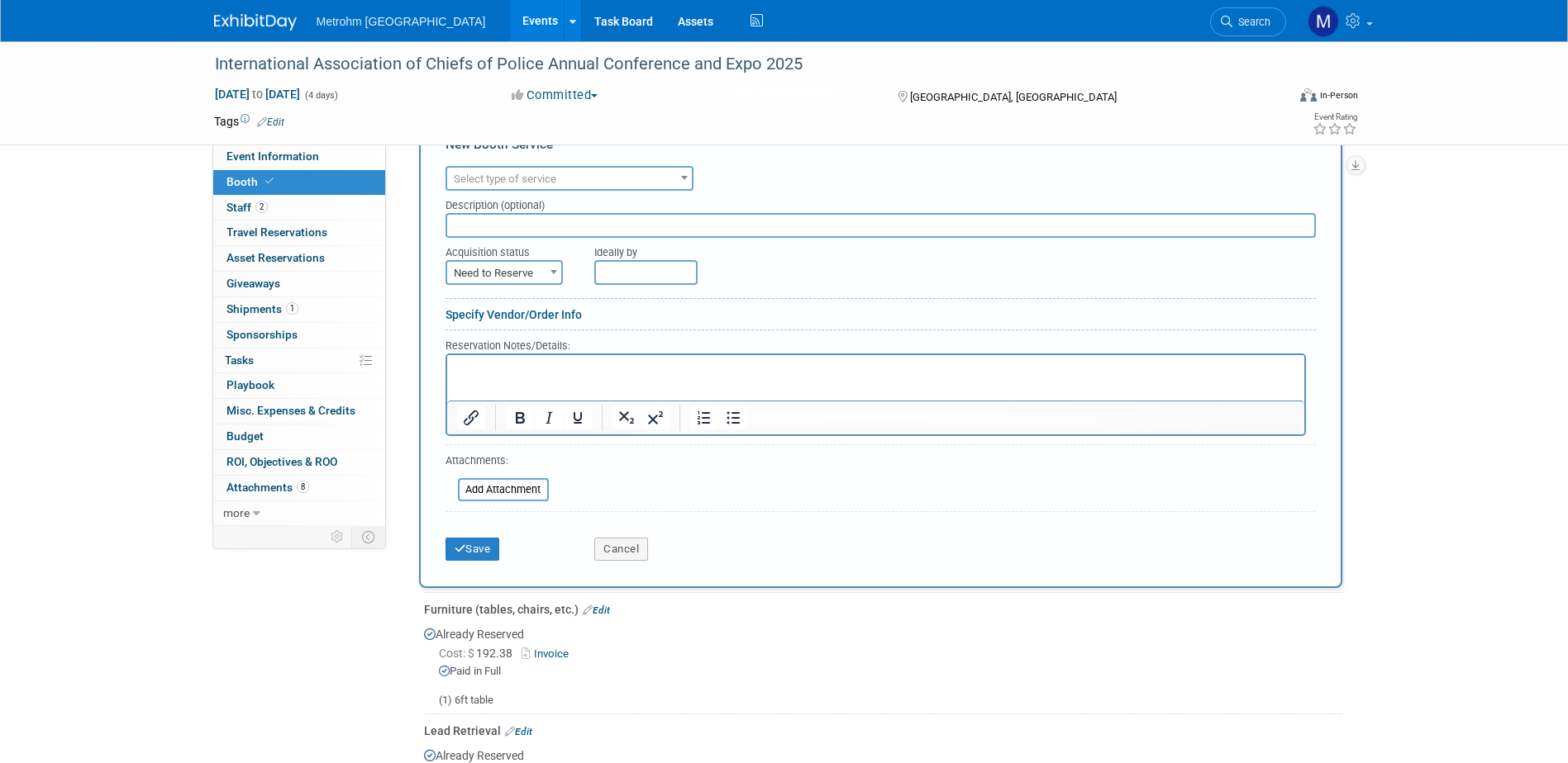
click at [589, 172] on span "Select type of service" at bounding box center [570, 179] width 245 height 23
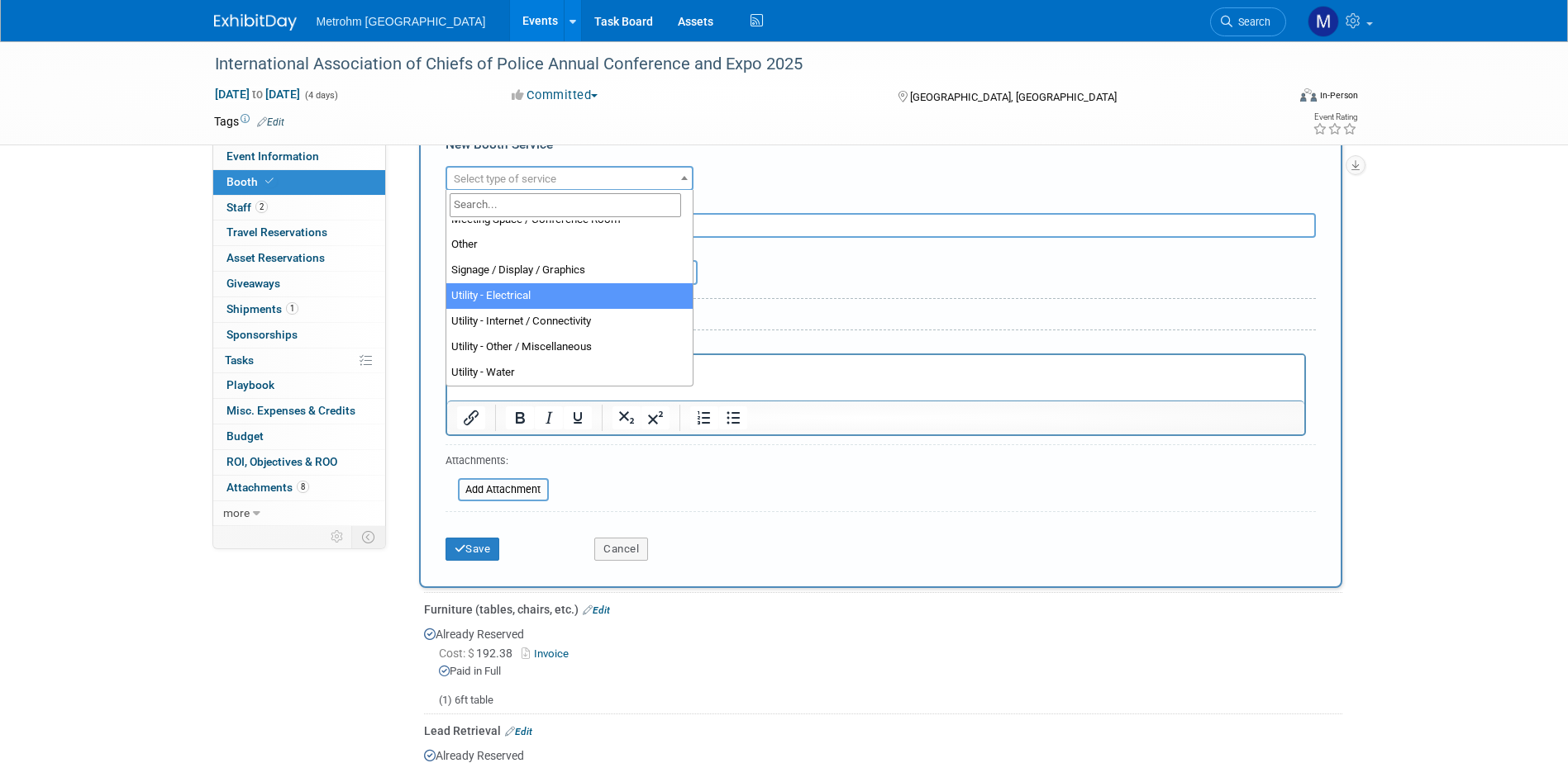
scroll to position [340, 0]
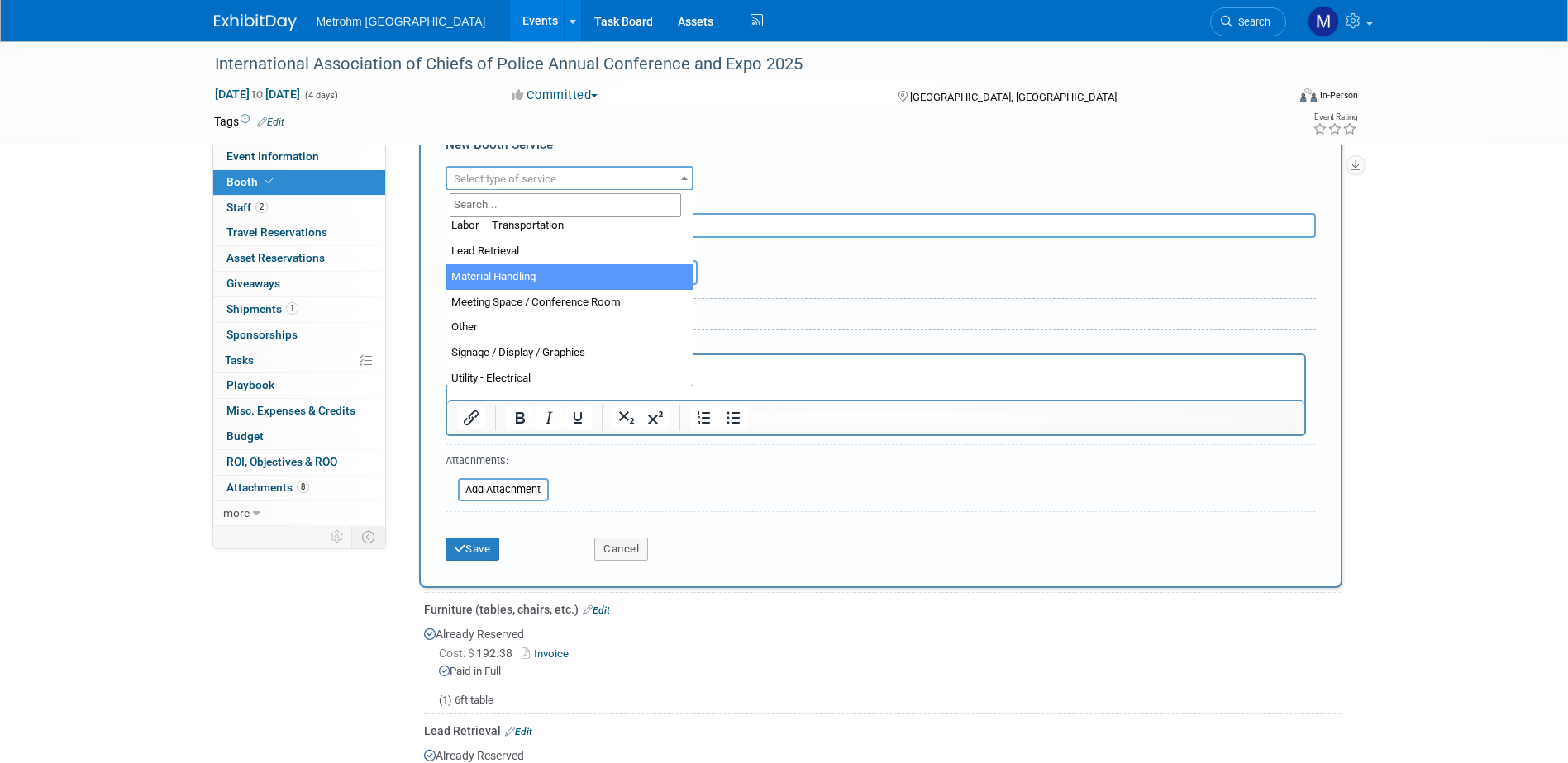
select select "10"
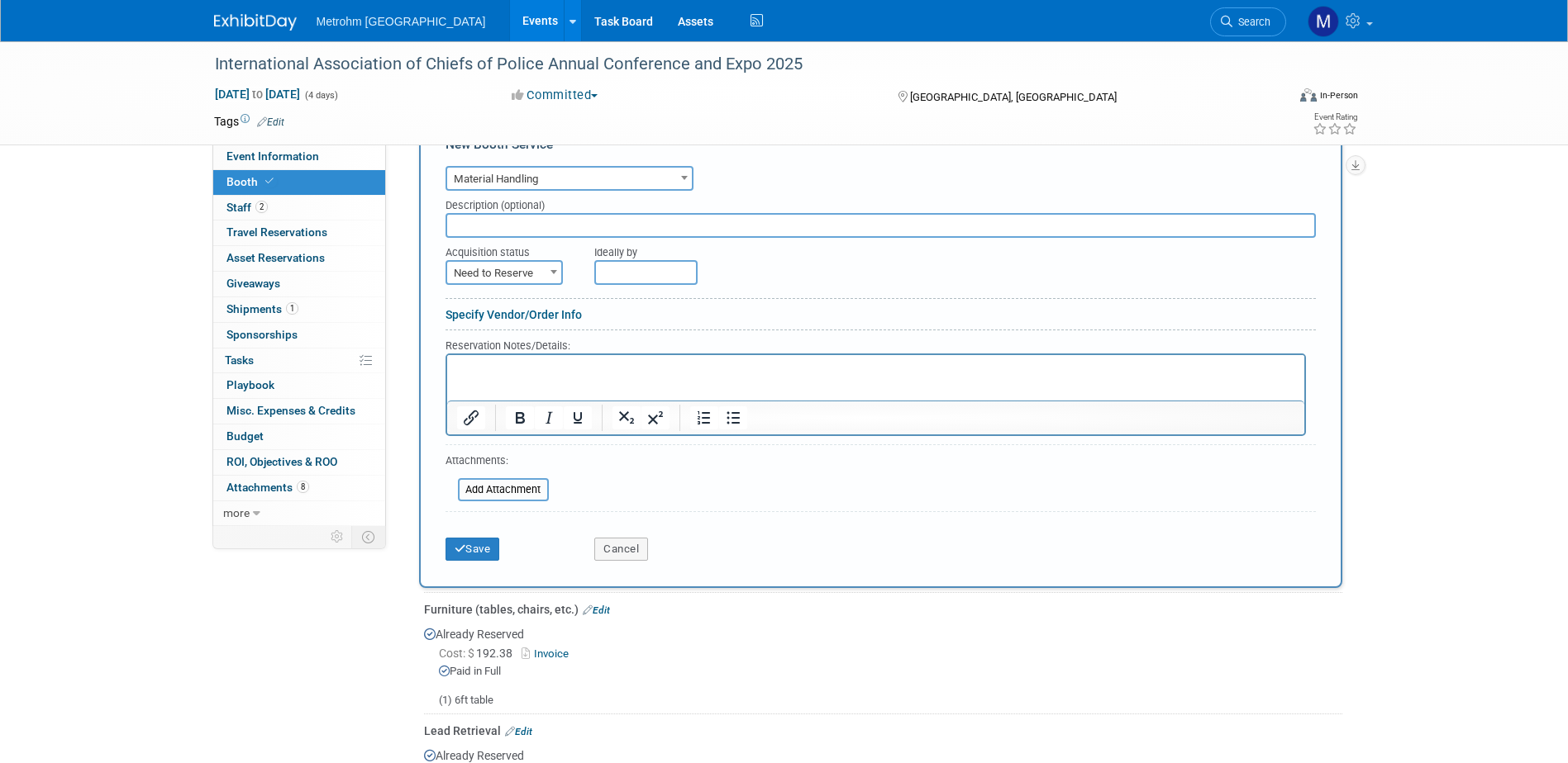
click at [588, 377] on html at bounding box center [875, 365] width 857 height 22
click at [492, 540] on button "Save" at bounding box center [473, 550] width 55 height 23
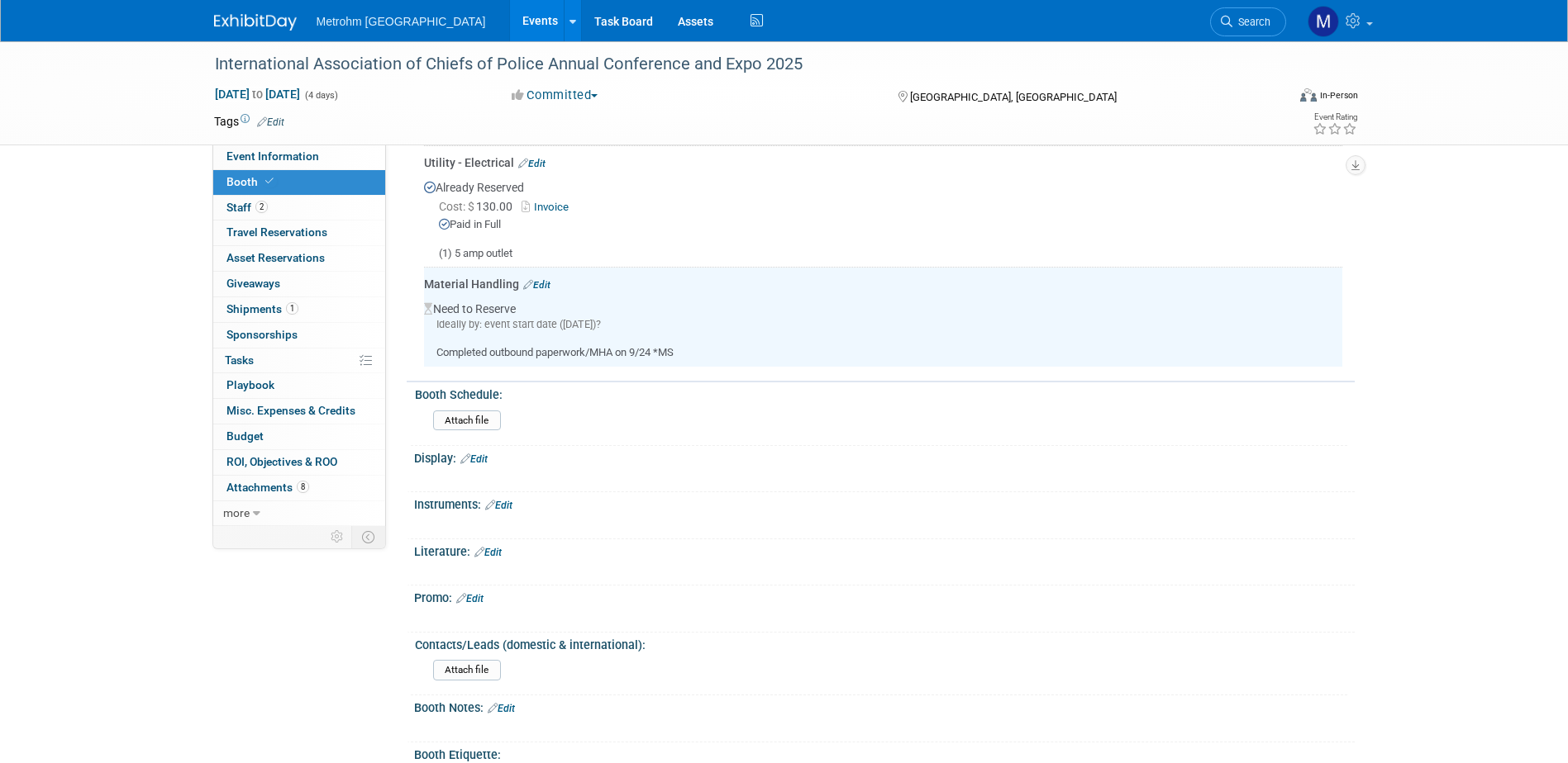
scroll to position [493, 0]
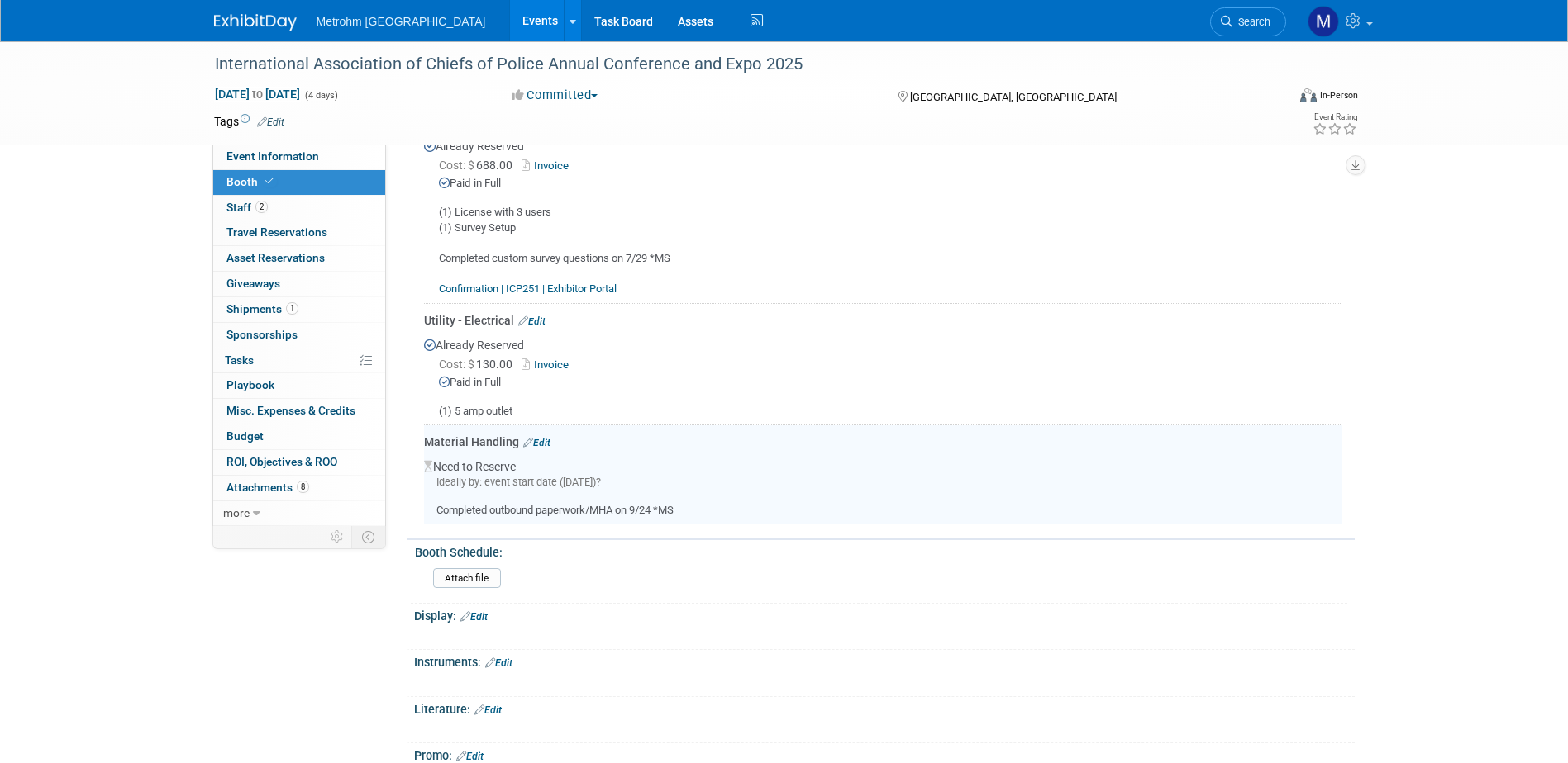
click at [543, 433] on div "Material Handling Edit" at bounding box center [883, 441] width 918 height 17
click at [537, 437] on link "Edit" at bounding box center [537, 443] width 27 height 12
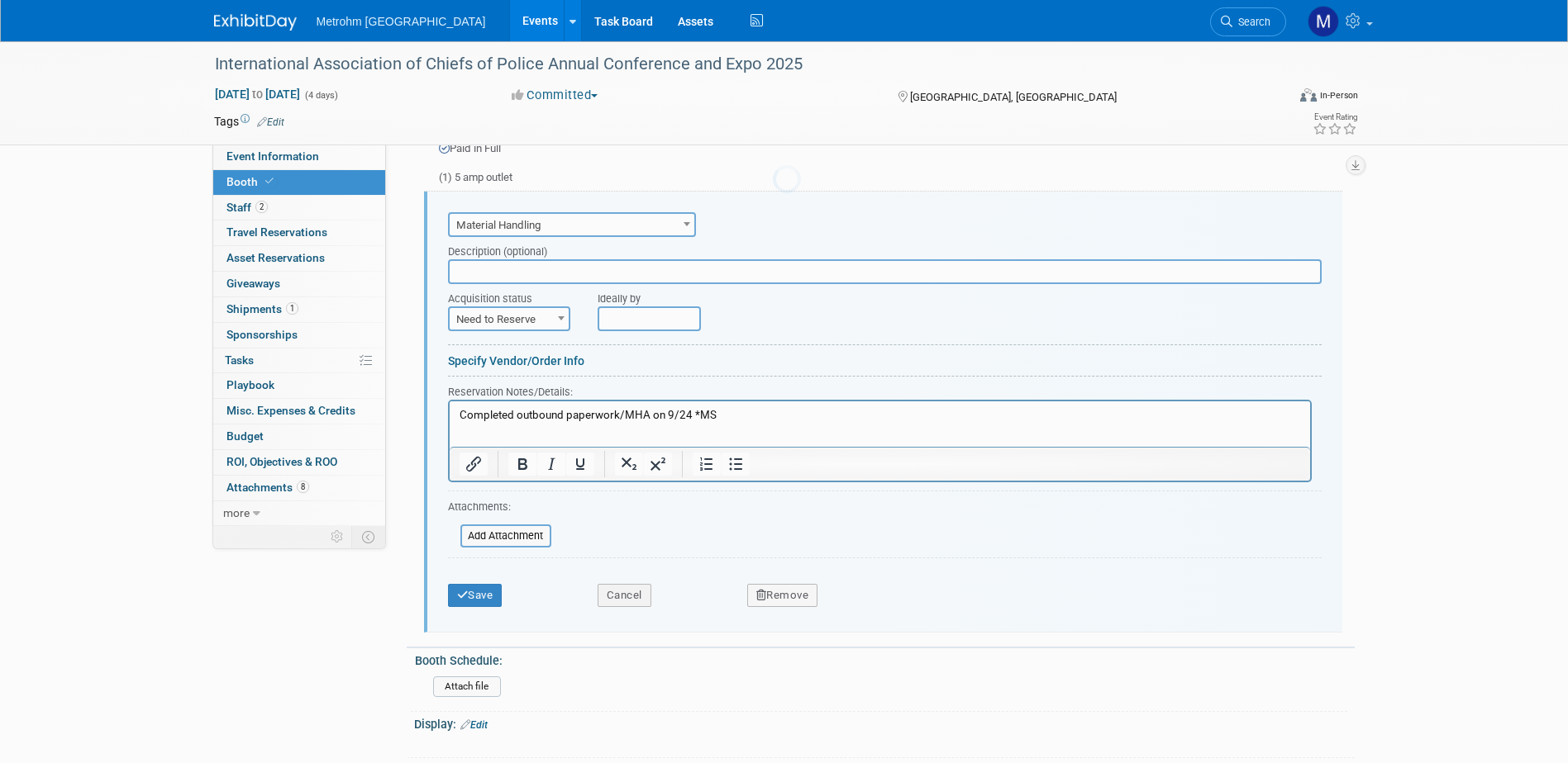
scroll to position [728, 0]
click at [527, 309] on span "Need to Reserve" at bounding box center [509, 319] width 119 height 23
select select "2"
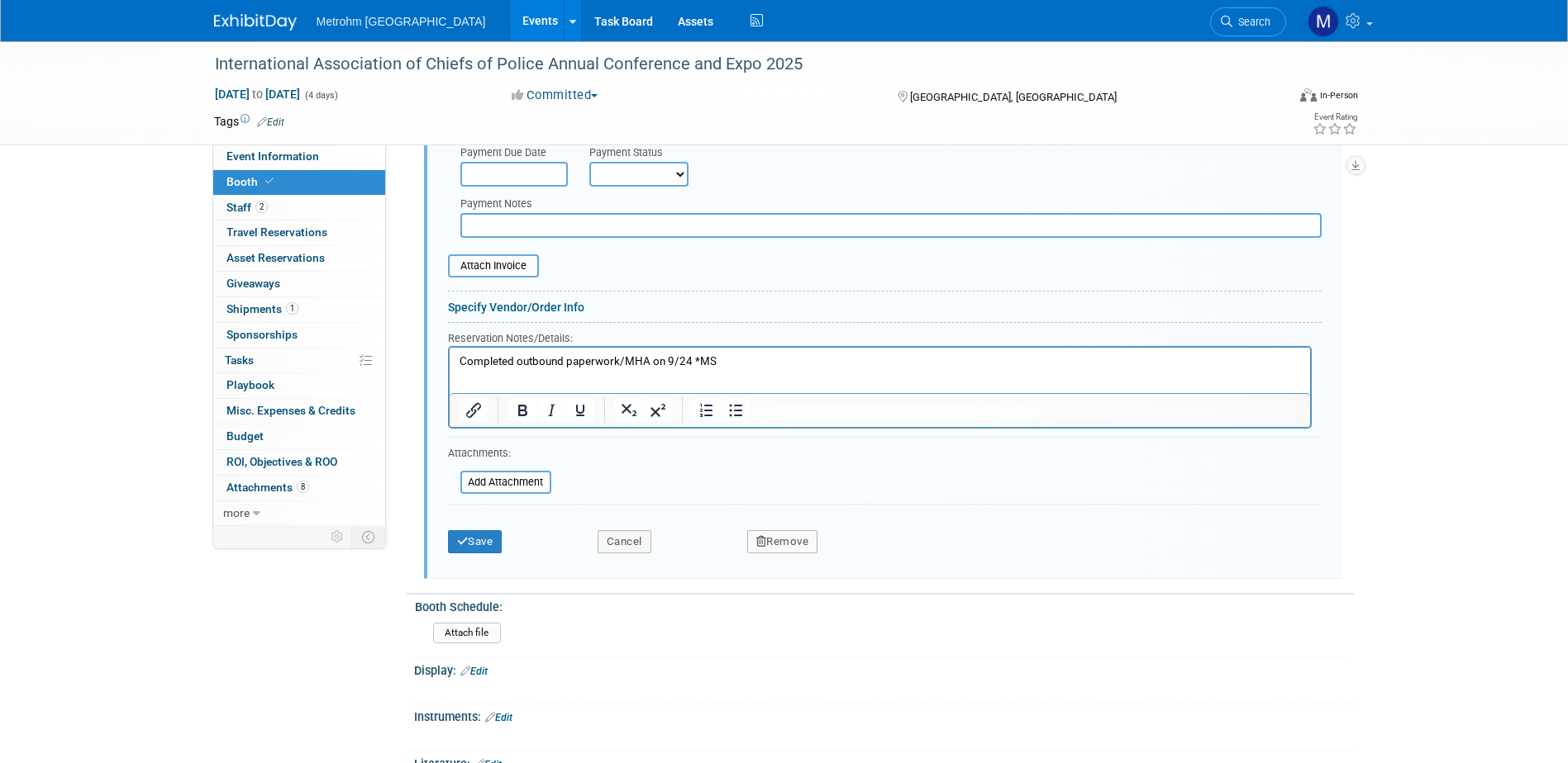
scroll to position [1058, 0]
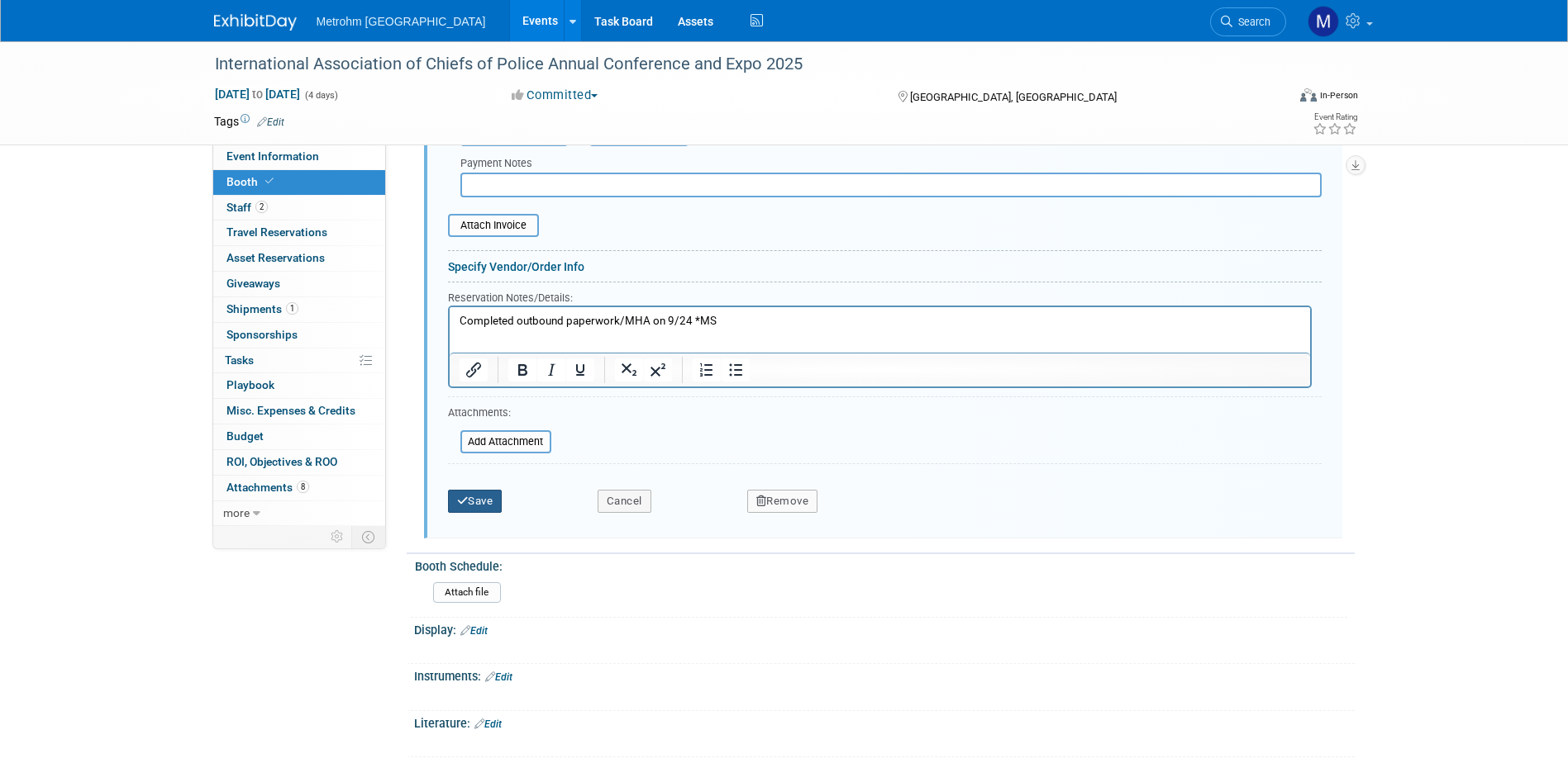
click at [489, 501] on button "Save" at bounding box center [476, 502] width 55 height 23
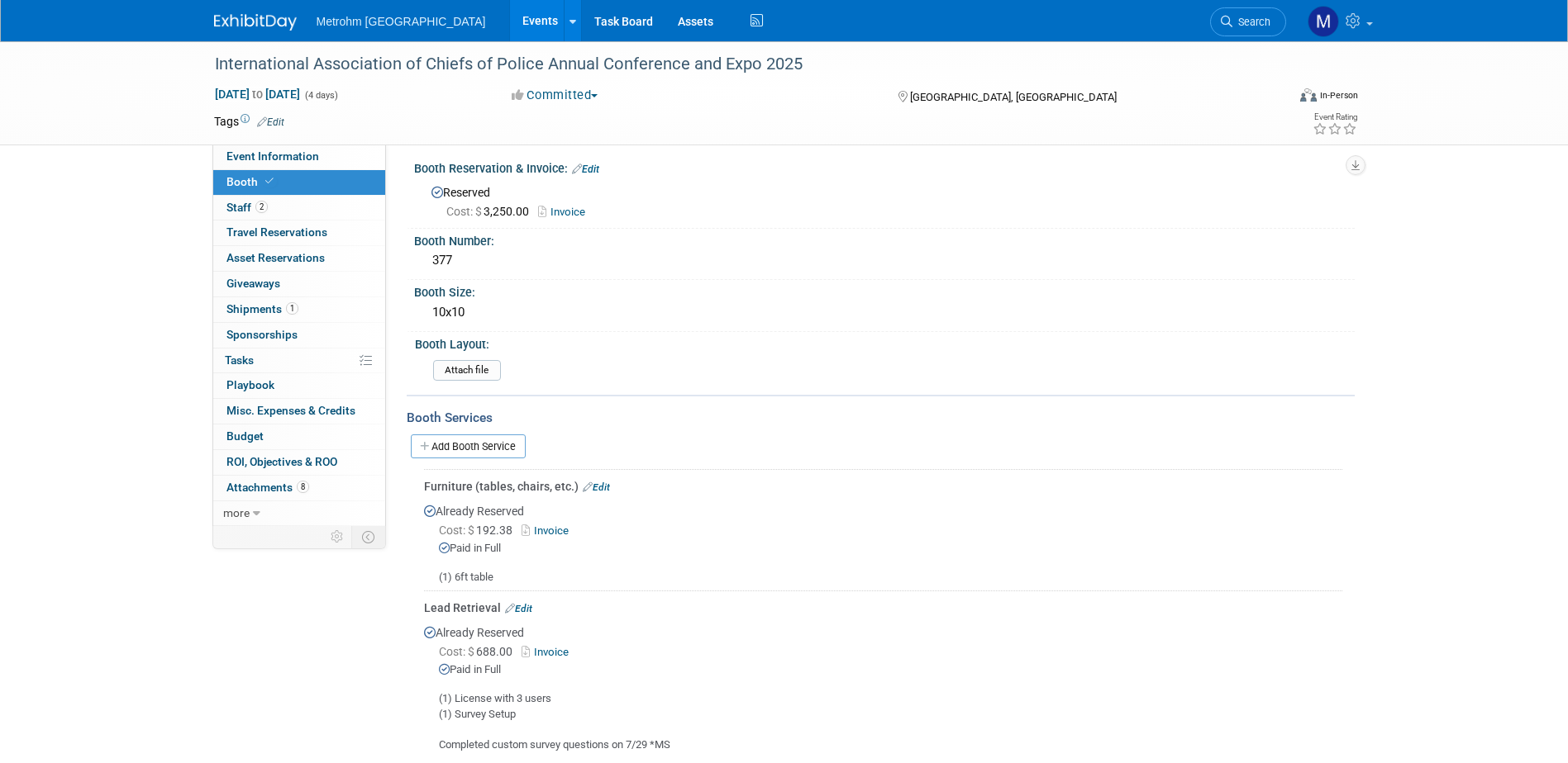
scroll to position [0, 0]
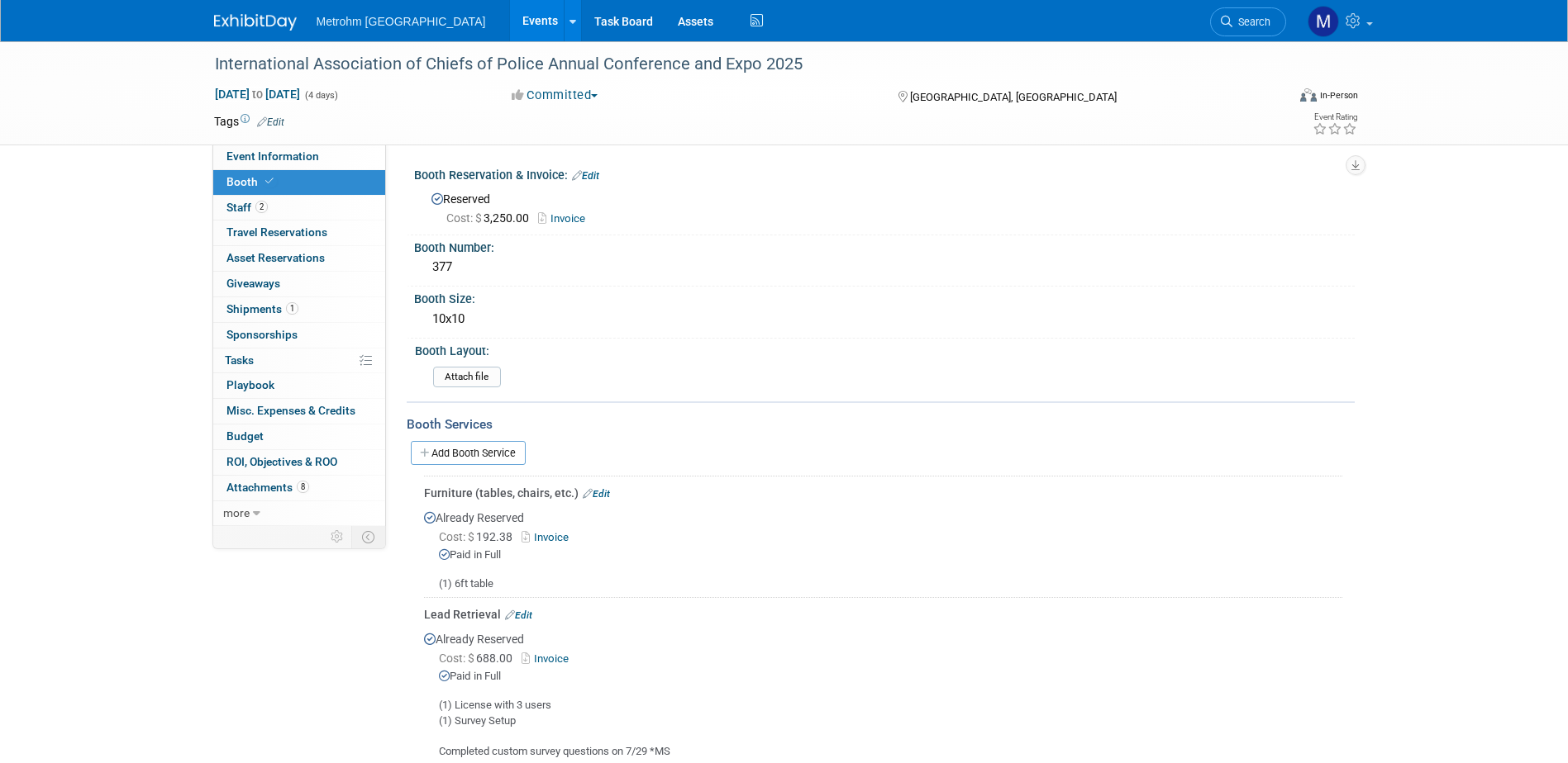
click at [258, 19] on img at bounding box center [255, 22] width 82 height 17
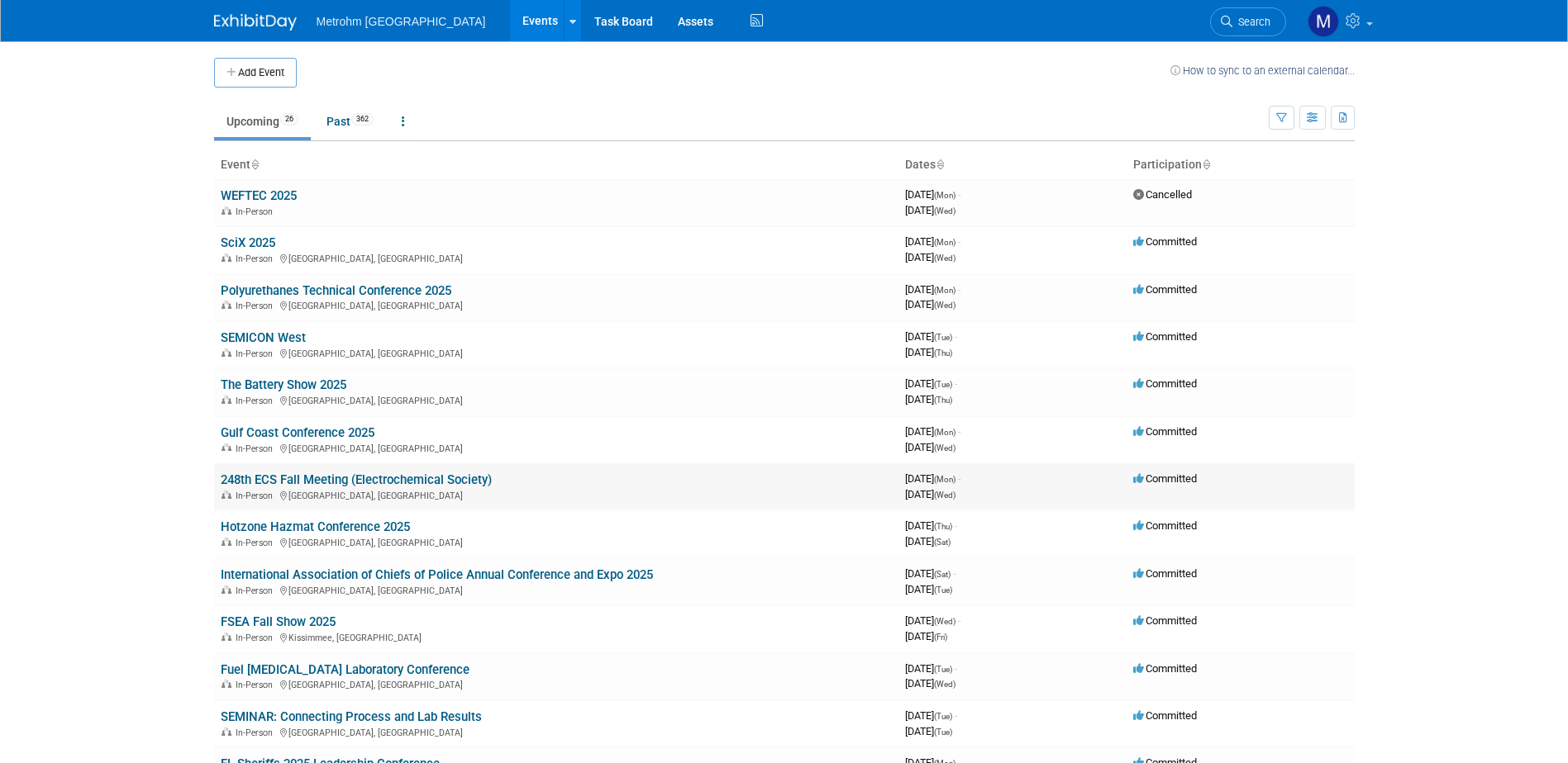
click at [306, 476] on link "248th ECS Fall Meeting (Electrochemical Society)" at bounding box center [355, 479] width 271 height 15
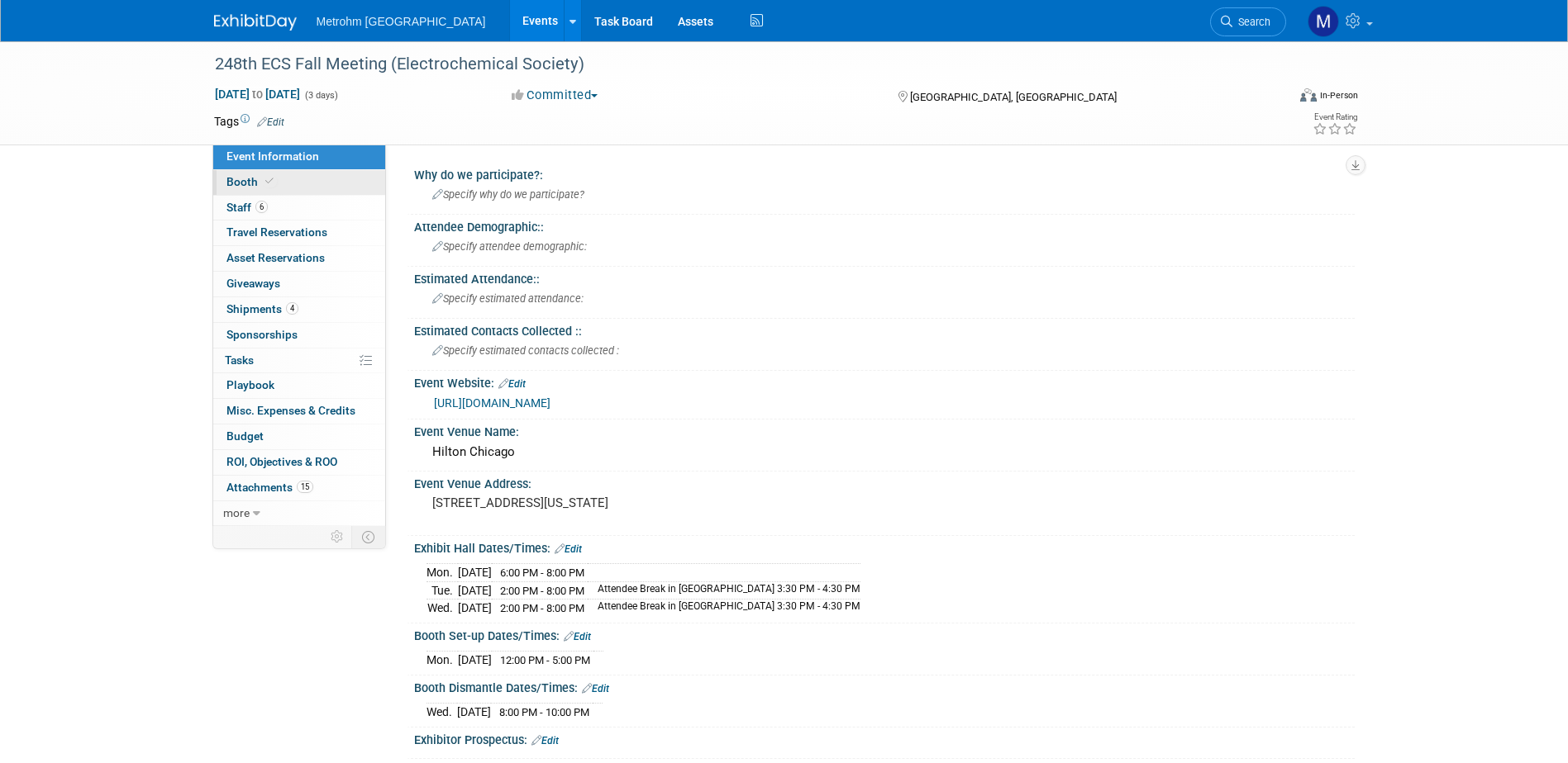
click at [265, 182] on icon at bounding box center [269, 181] width 8 height 9
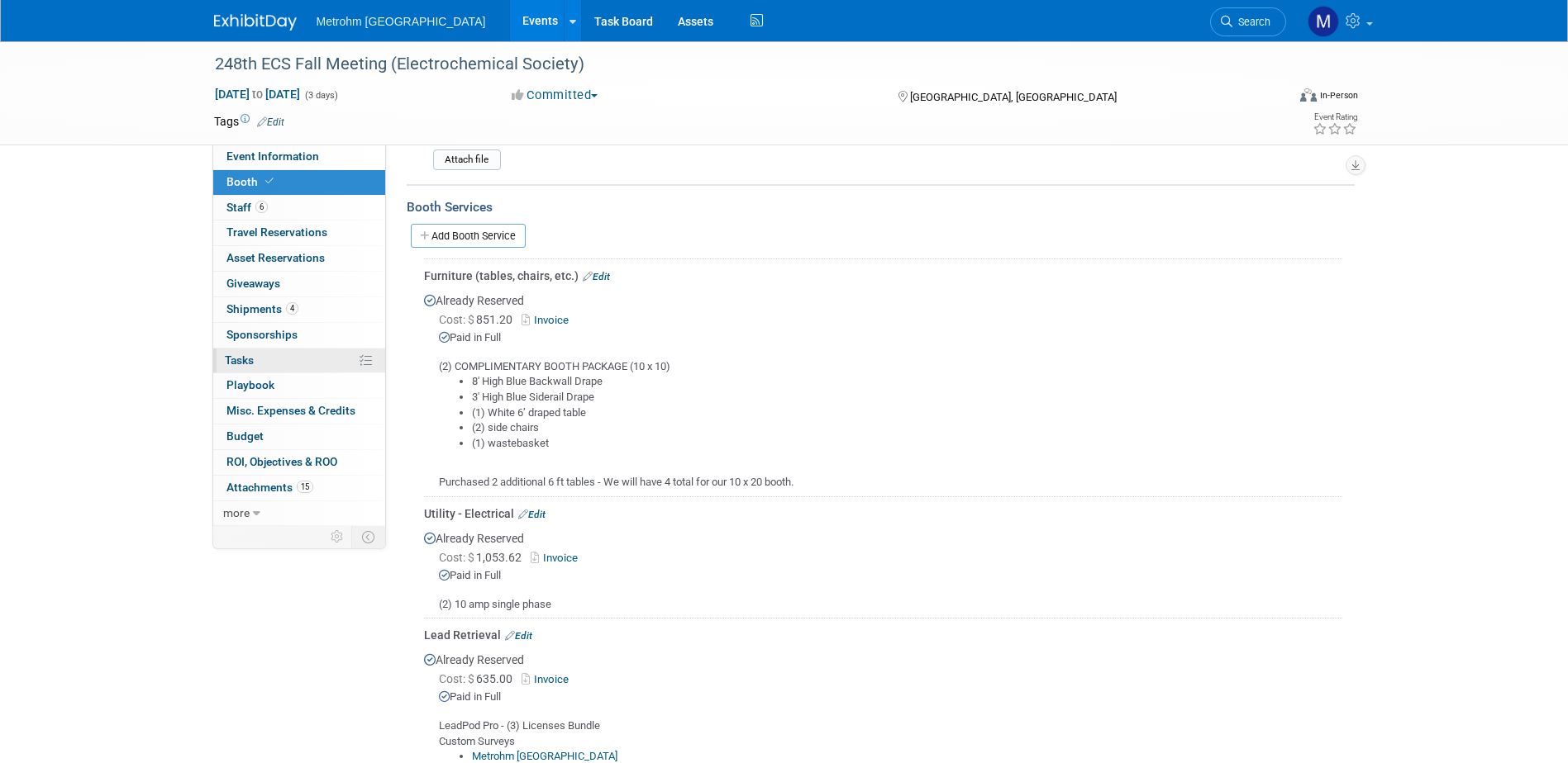
scroll to position [165, 0]
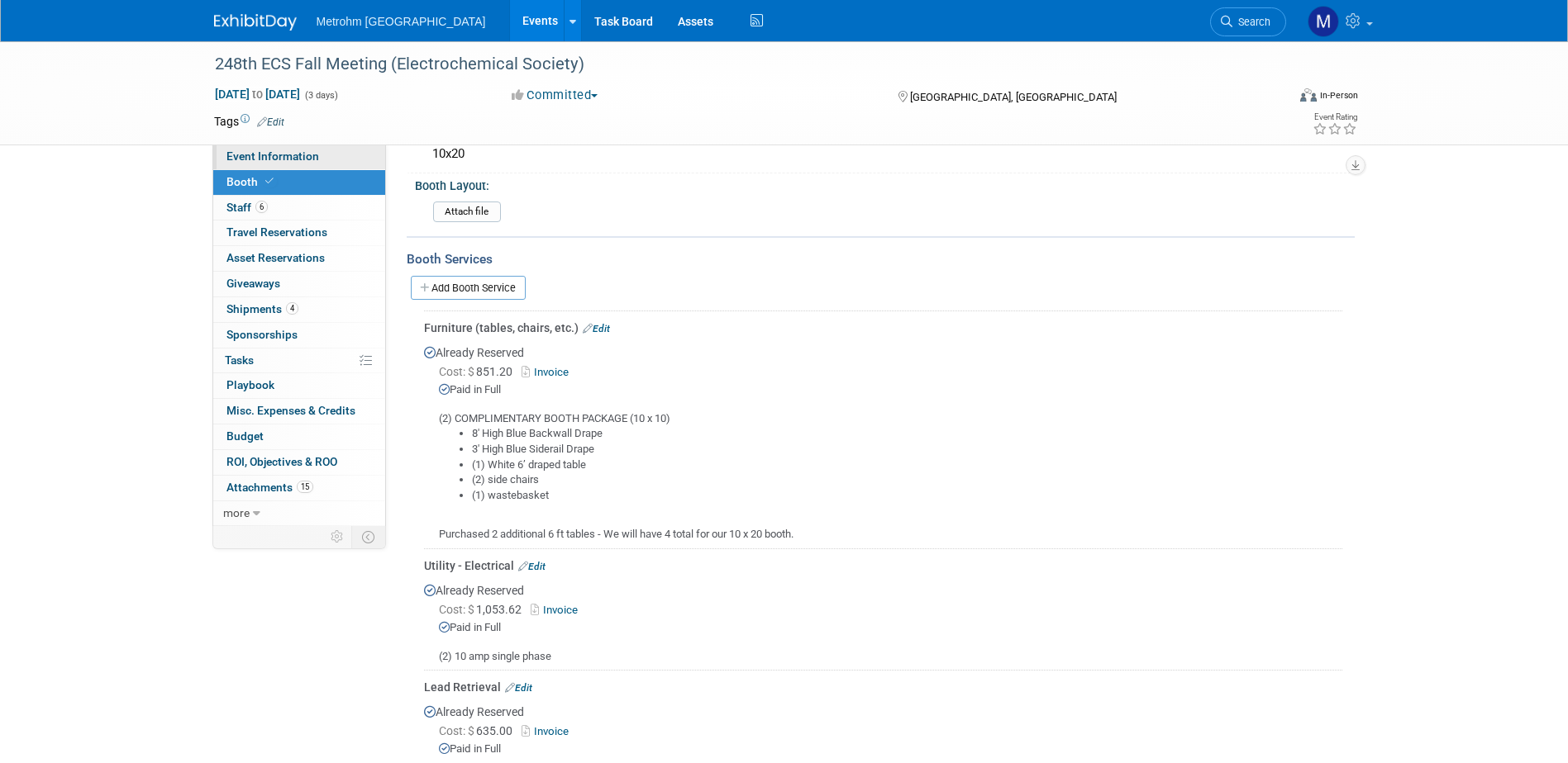
click at [293, 156] on span "Event Information" at bounding box center [272, 157] width 93 height 14
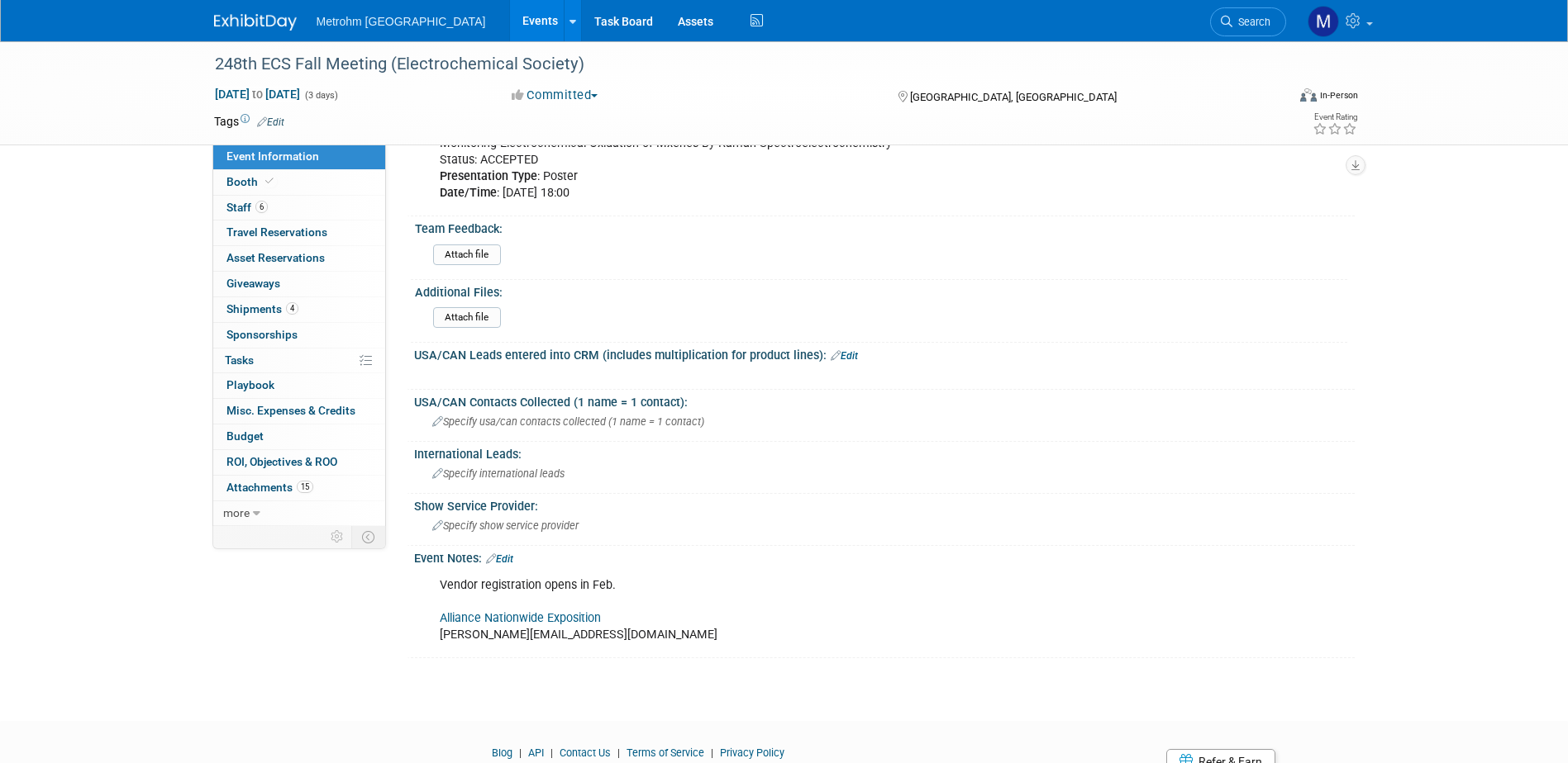
scroll to position [874, 0]
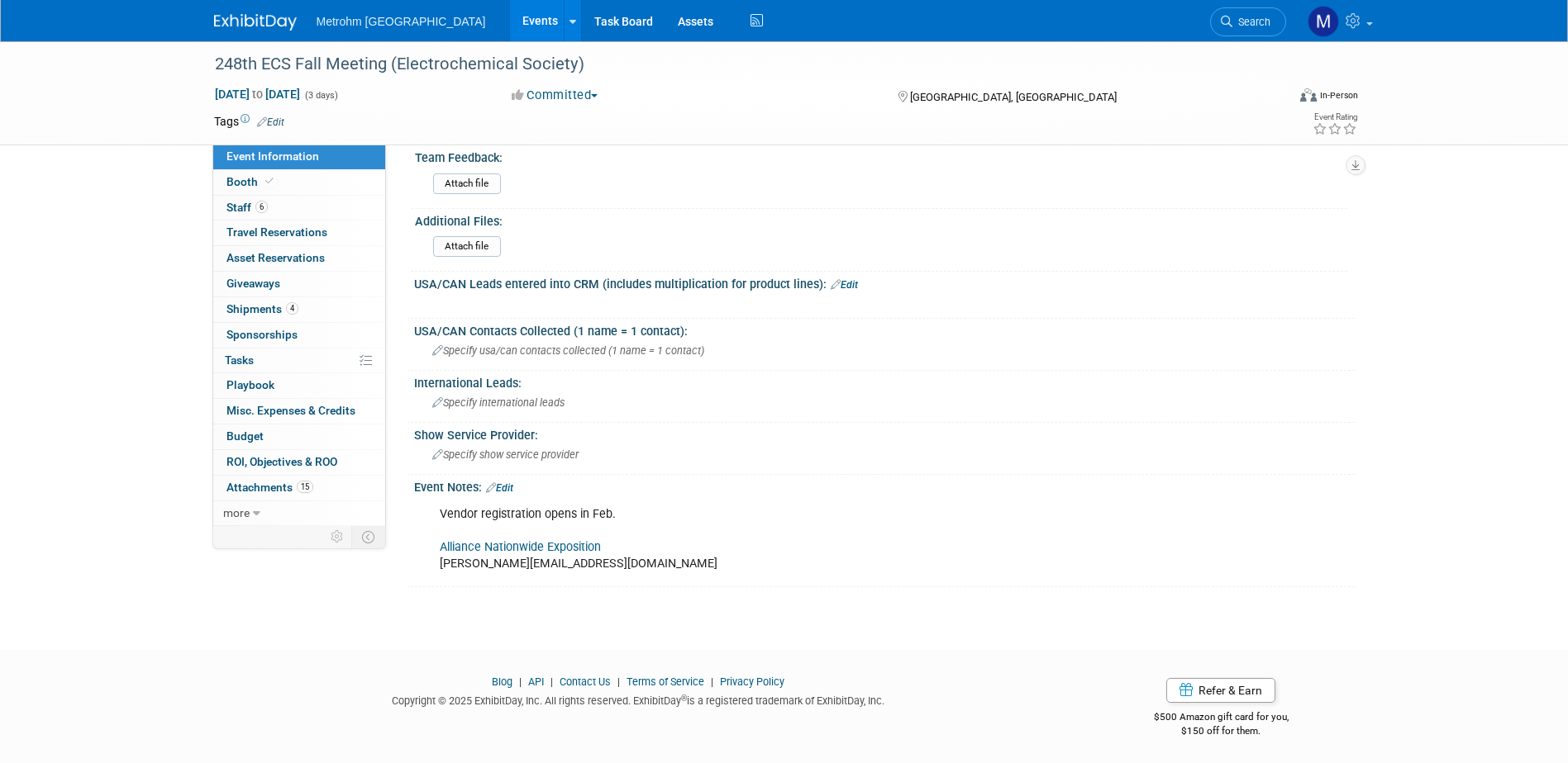
click at [535, 544] on link "Alliance Nationwide Exposition" at bounding box center [520, 547] width 161 height 14
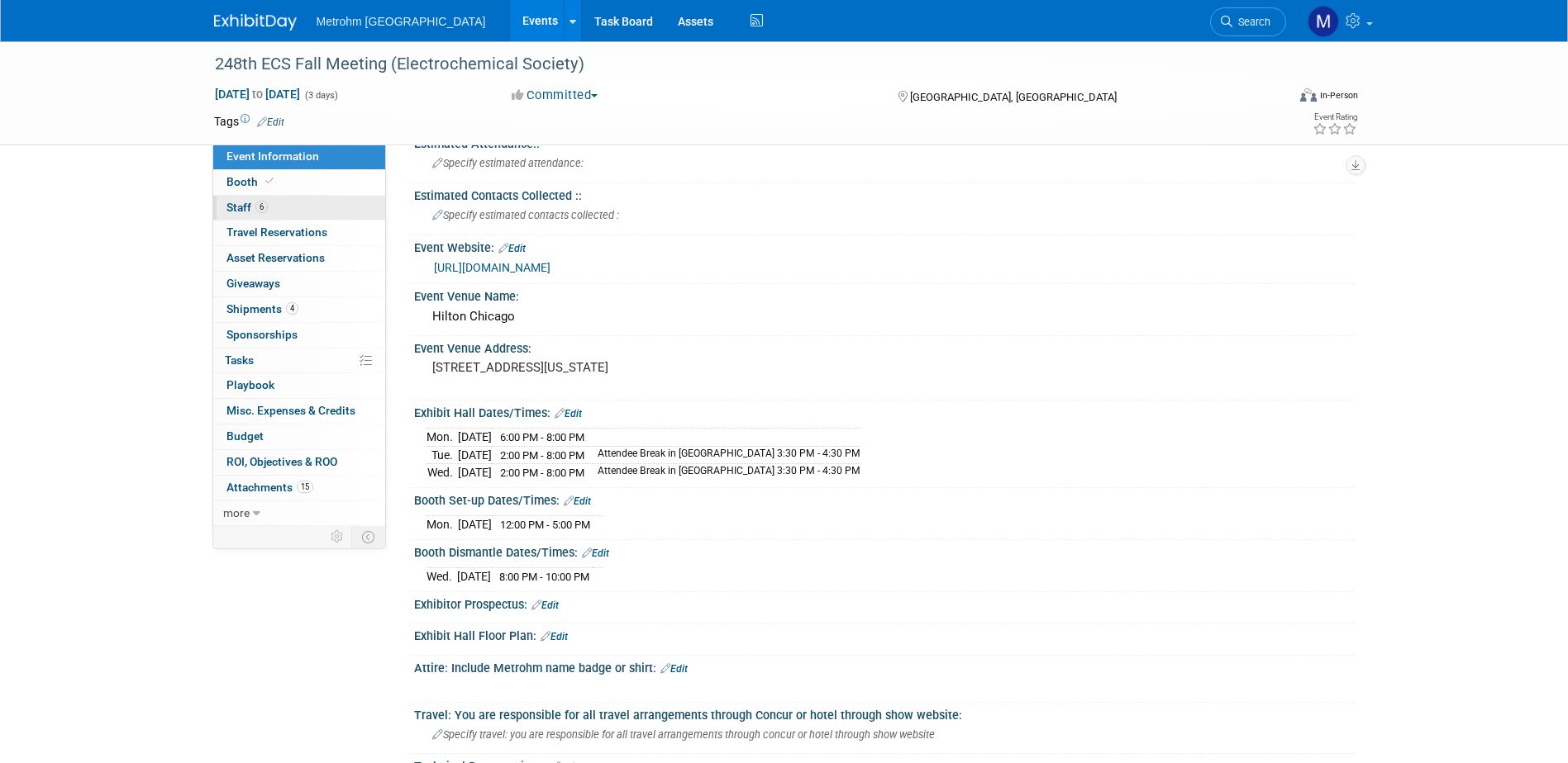
scroll to position [0, 0]
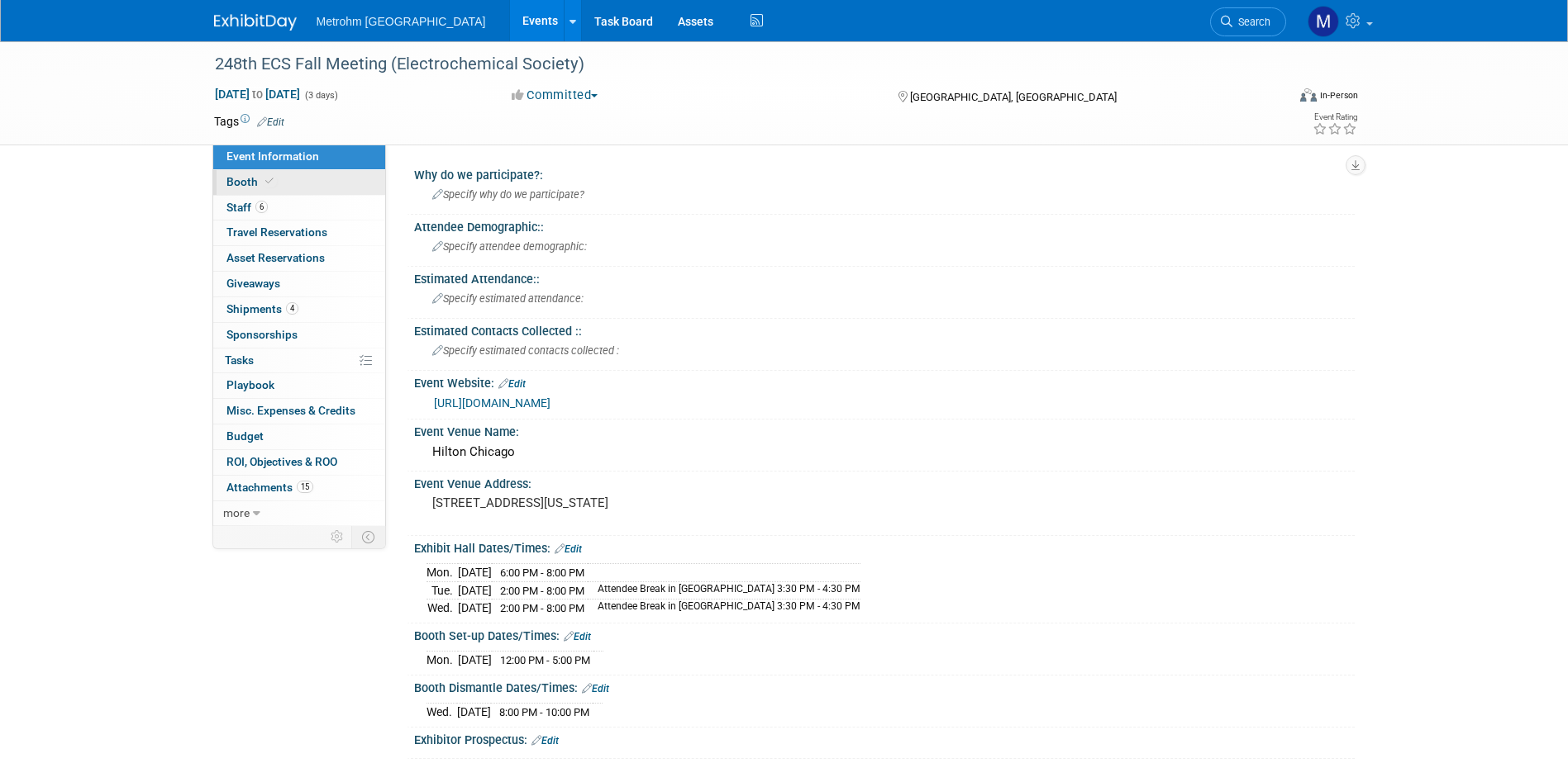
click at [309, 178] on link "Booth" at bounding box center [300, 182] width 172 height 24
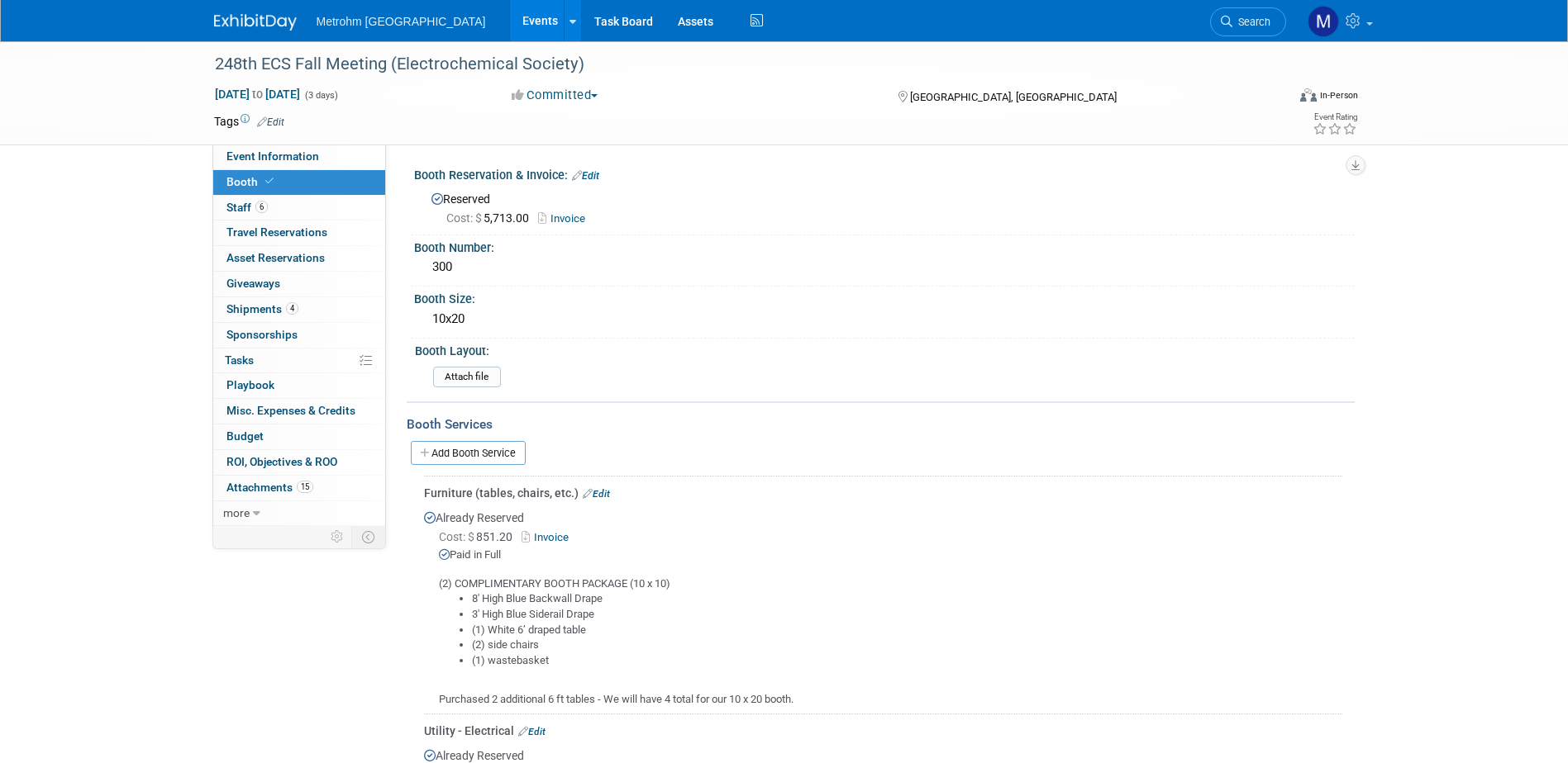
click at [564, 218] on link "Invoice" at bounding box center [566, 218] width 56 height 13
click at [486, 451] on link "Add Booth Service" at bounding box center [468, 453] width 115 height 23
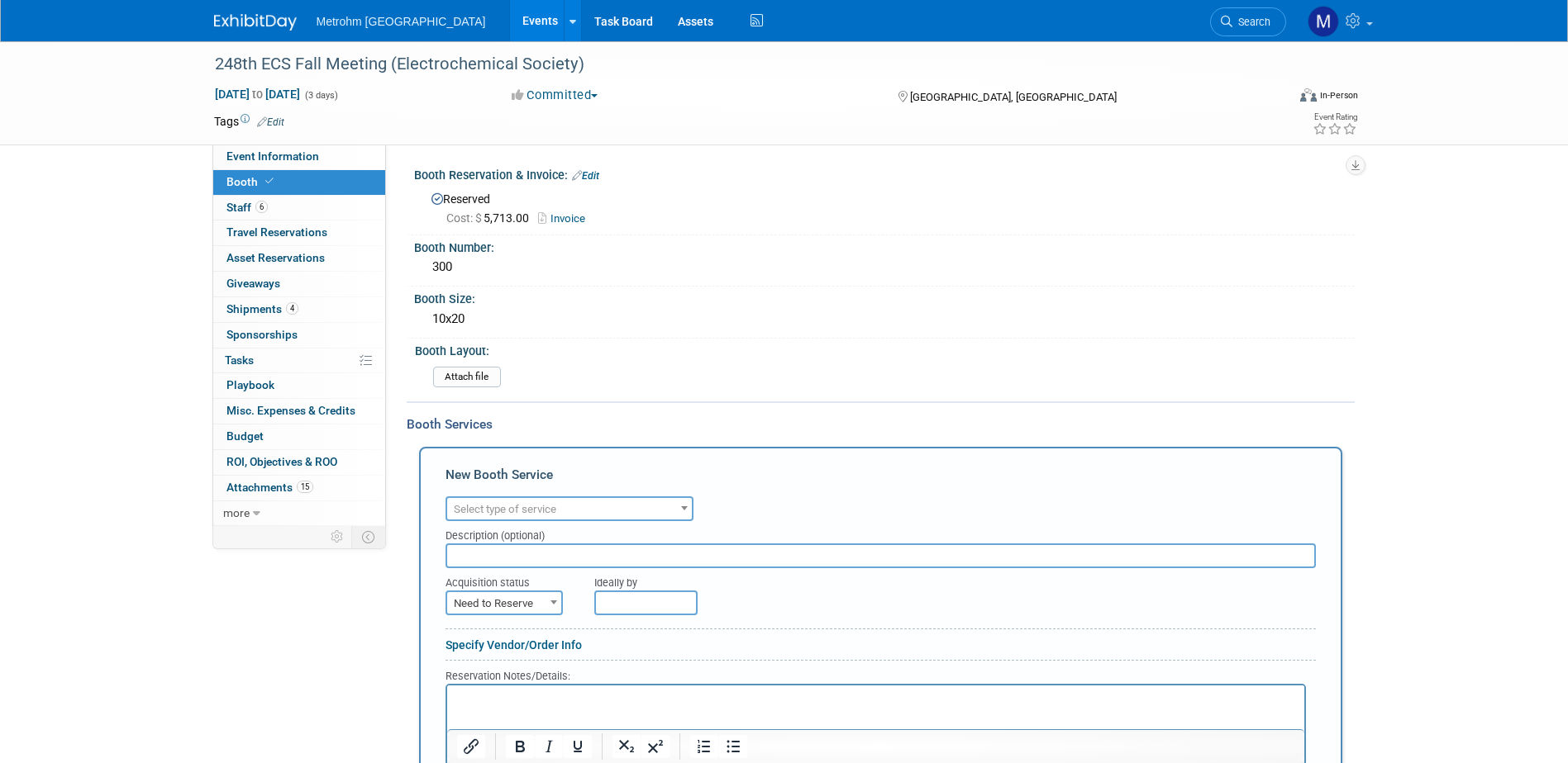
click at [522, 503] on span "Select type of service" at bounding box center [505, 509] width 103 height 13
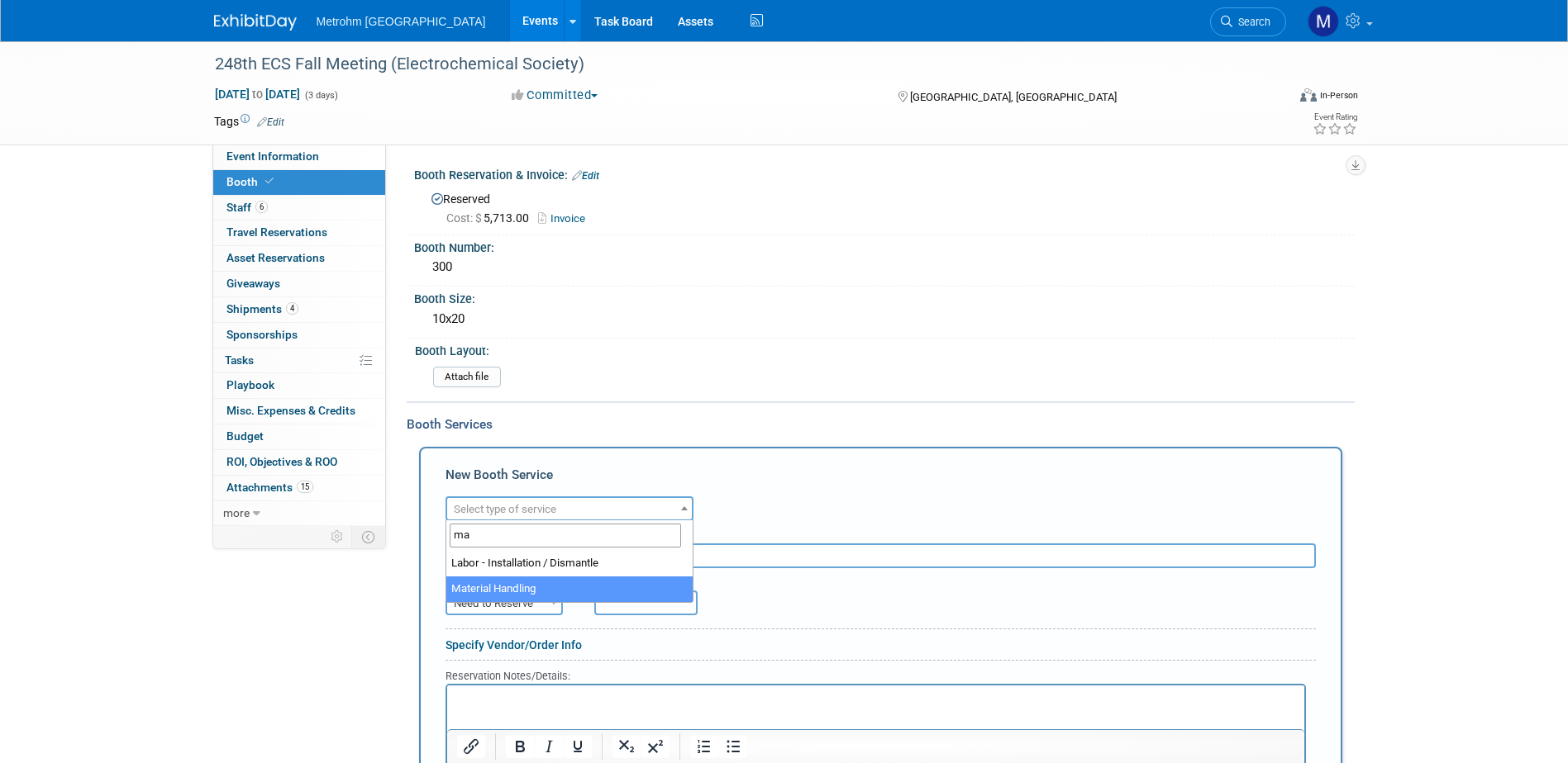
type input "ma"
select select "10"
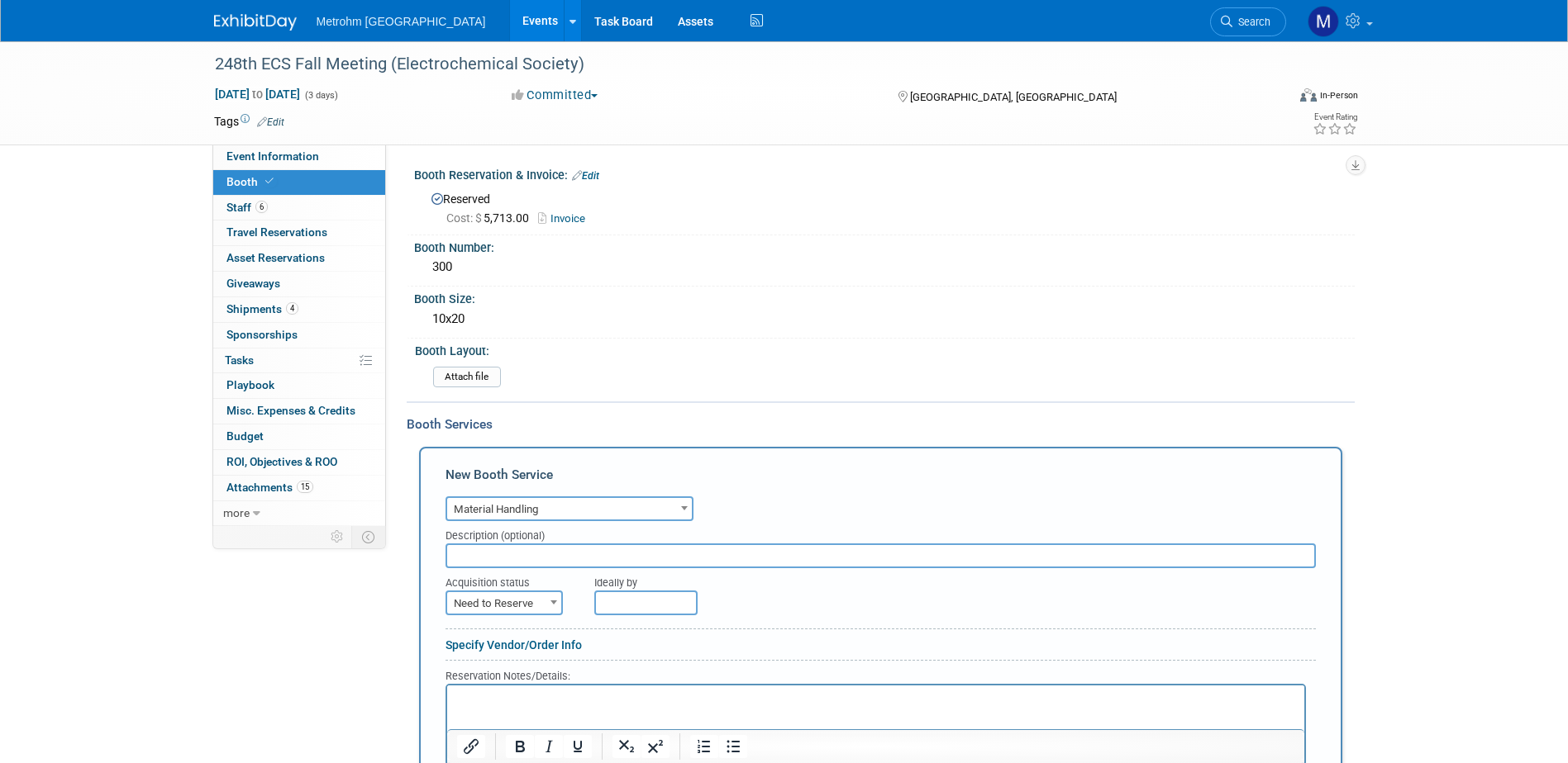
scroll to position [165, 0]
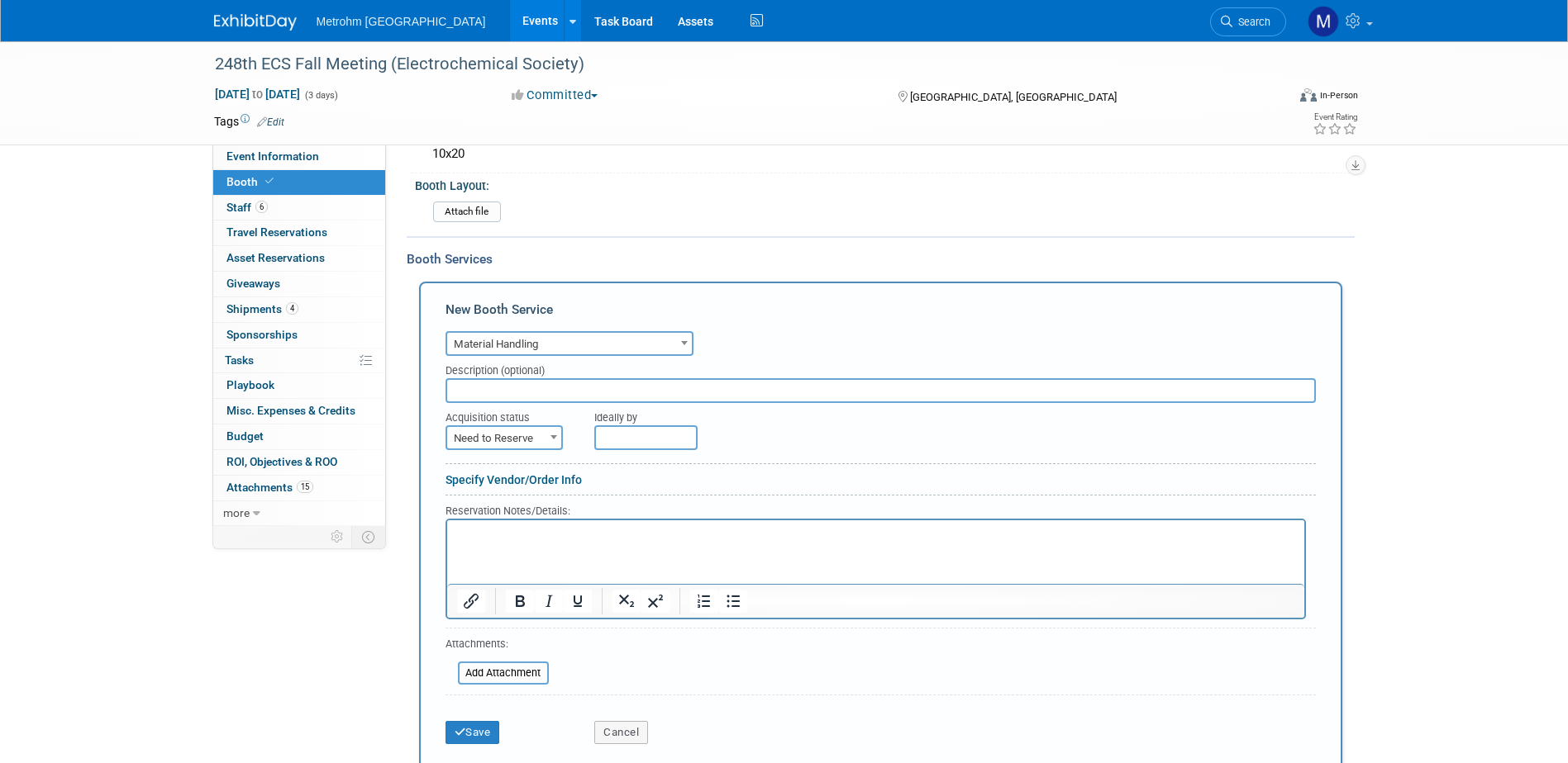
click at [527, 526] on p "Rich Text Area. Press ALT-0 for help." at bounding box center [875, 534] width 838 height 16
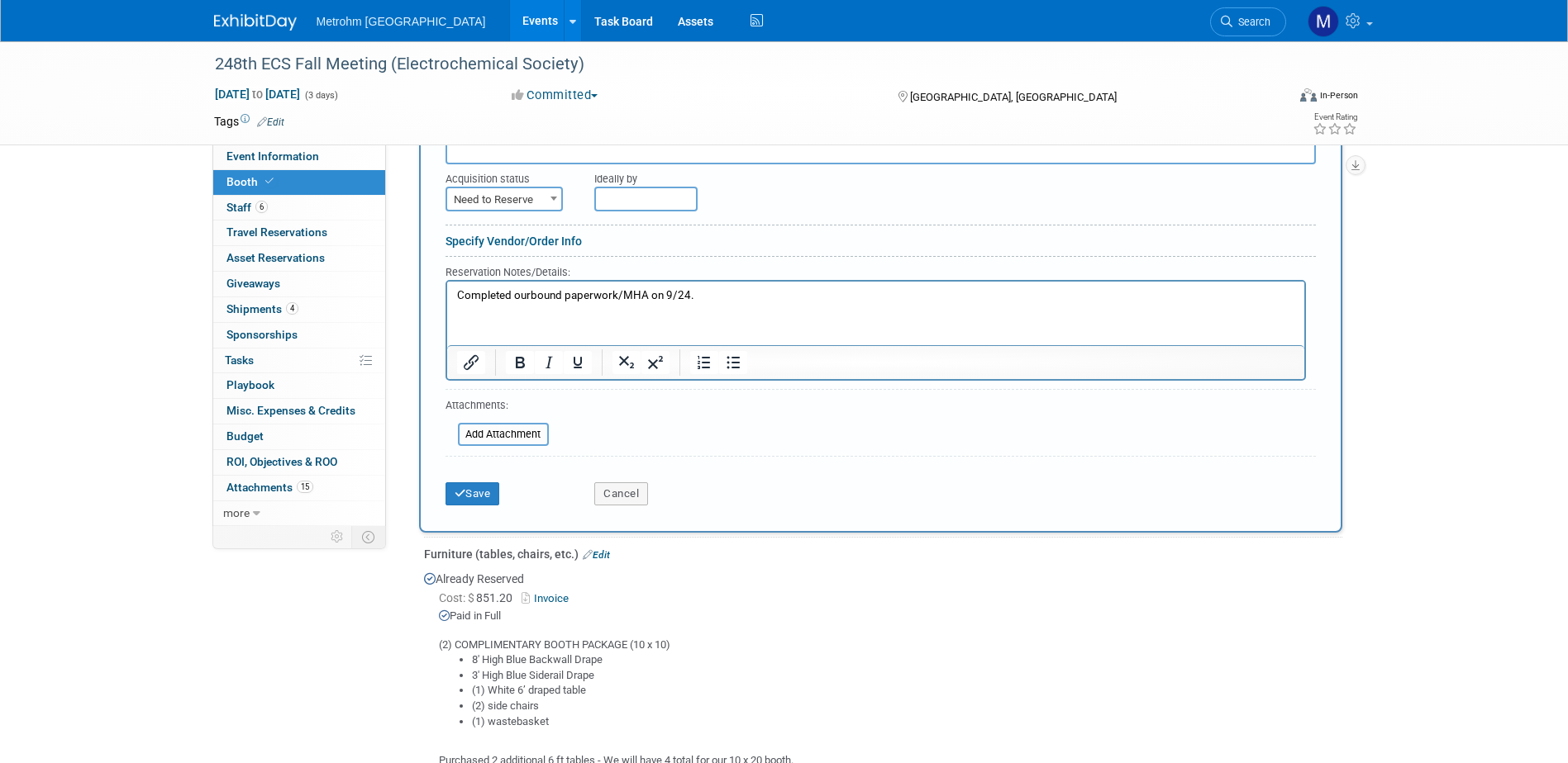
scroll to position [413, 0]
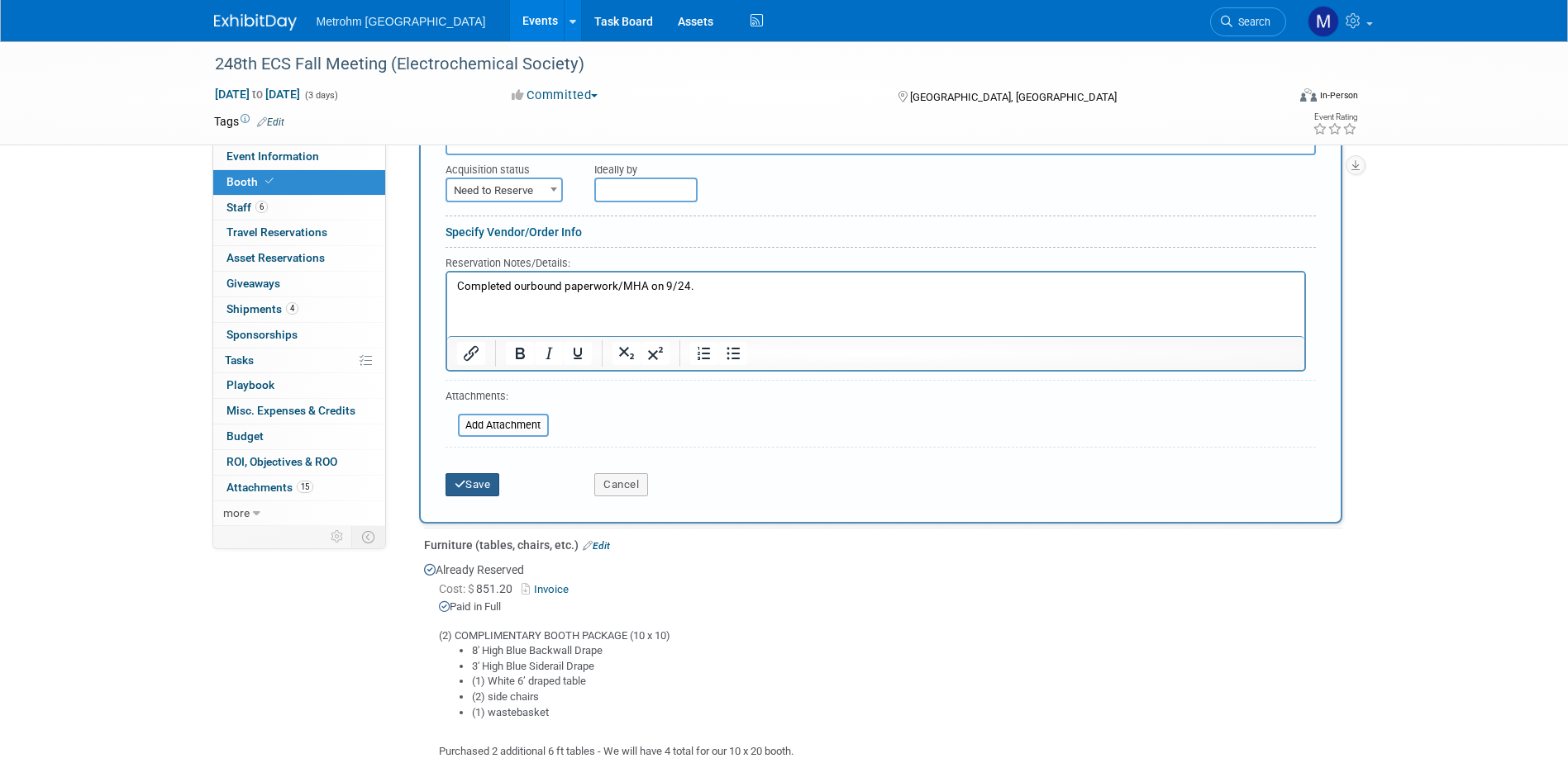
click at [458, 490] on button "Save" at bounding box center [473, 485] width 55 height 23
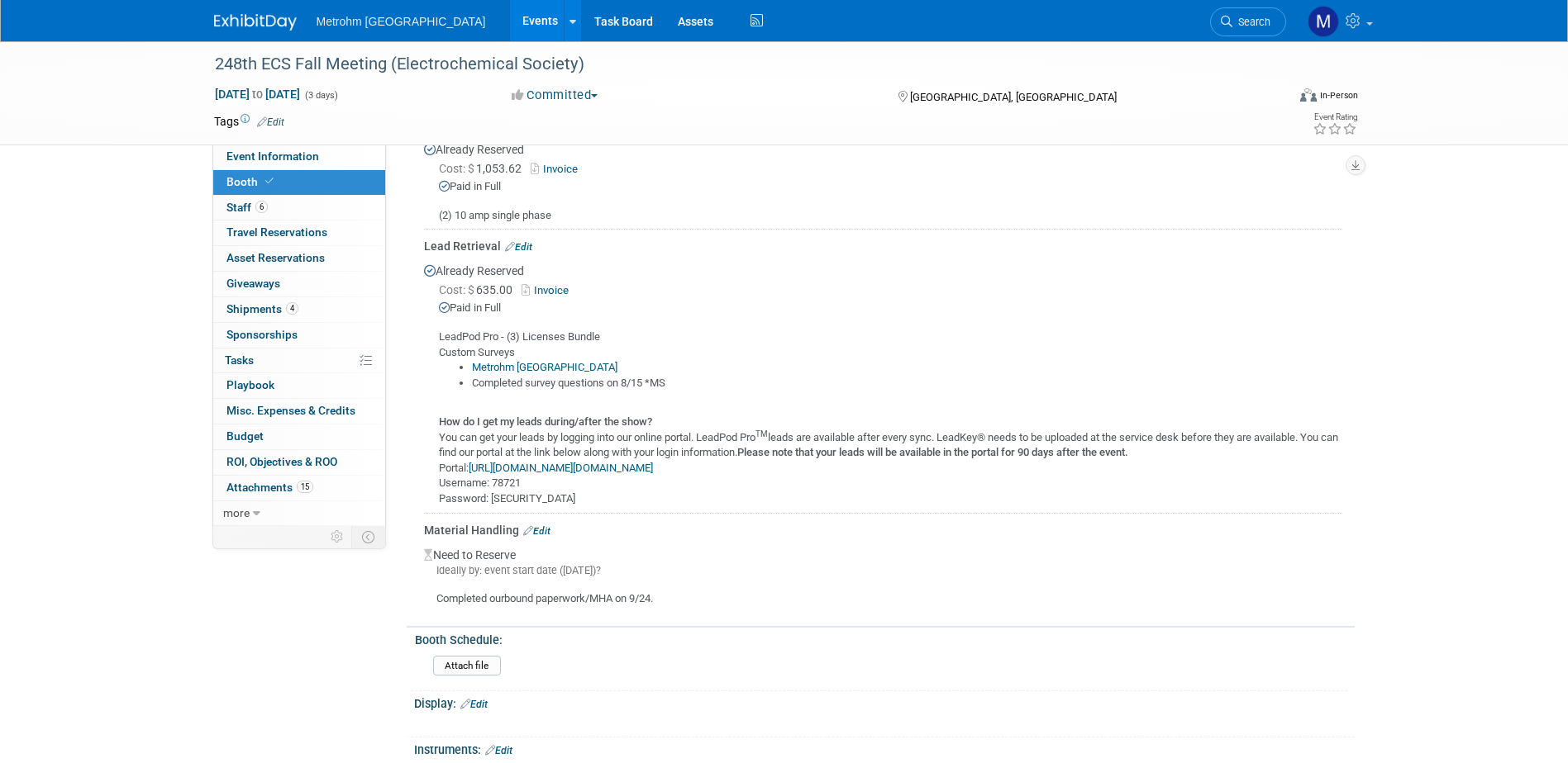
scroll to position [611, 0]
click at [544, 517] on div "Material Handling Edit" at bounding box center [883, 525] width 918 height 17
click at [546, 520] on link "Edit" at bounding box center [537, 526] width 27 height 12
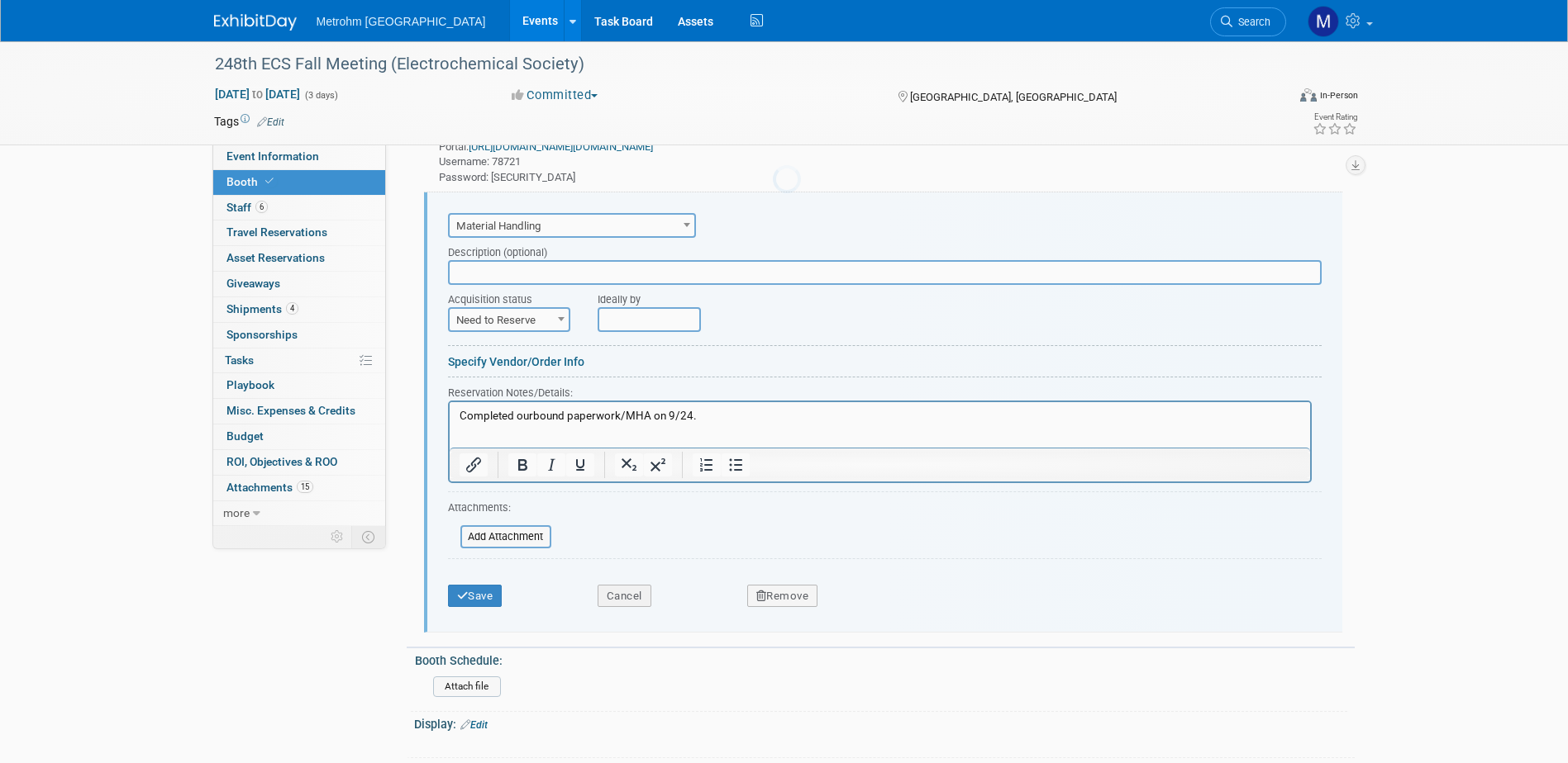
scroll to position [0, 0]
click at [560, 299] on div "Acquisition status" at bounding box center [511, 294] width 125 height 22
click at [559, 310] on span at bounding box center [561, 318] width 17 height 22
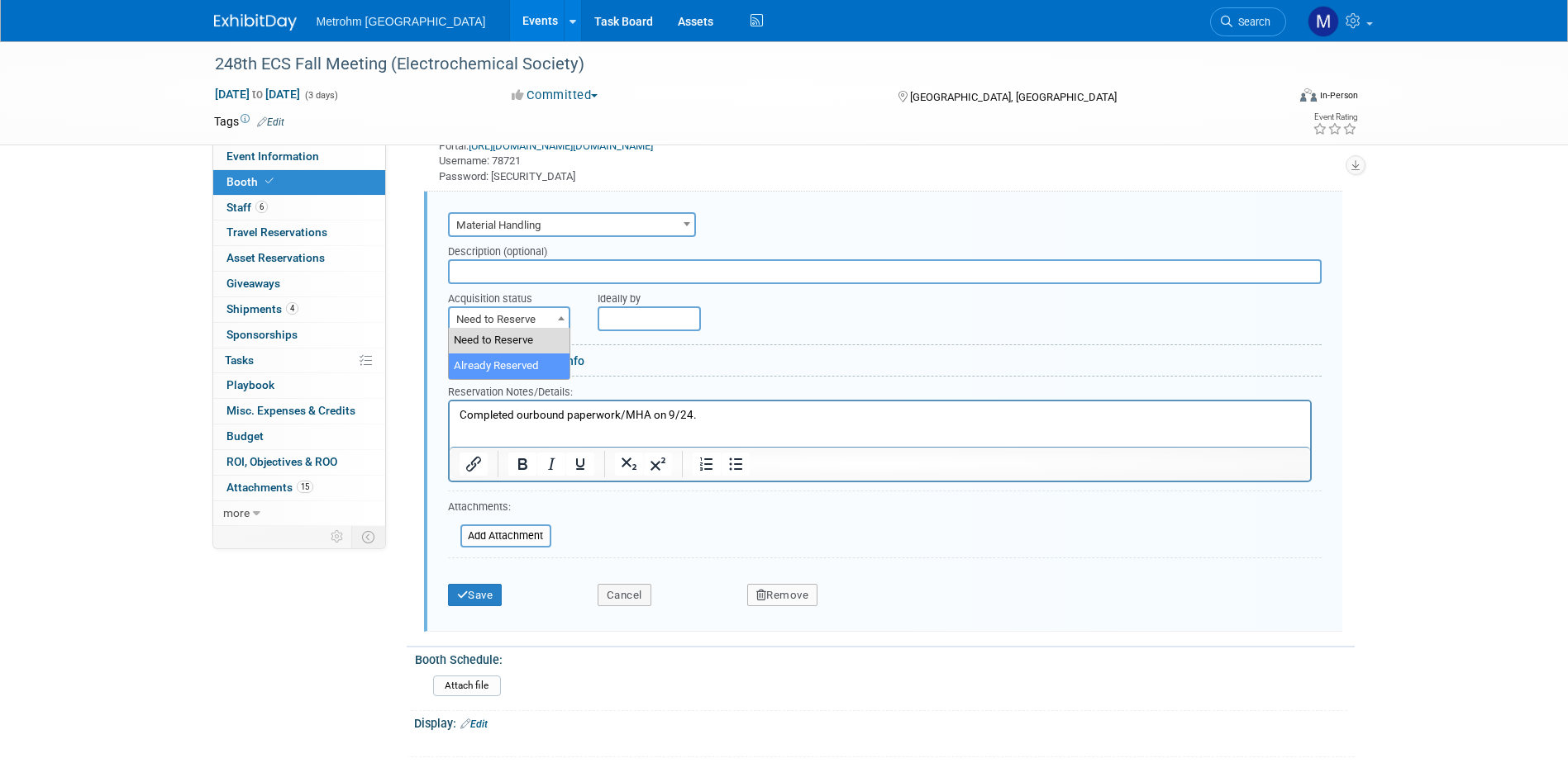
select select "2"
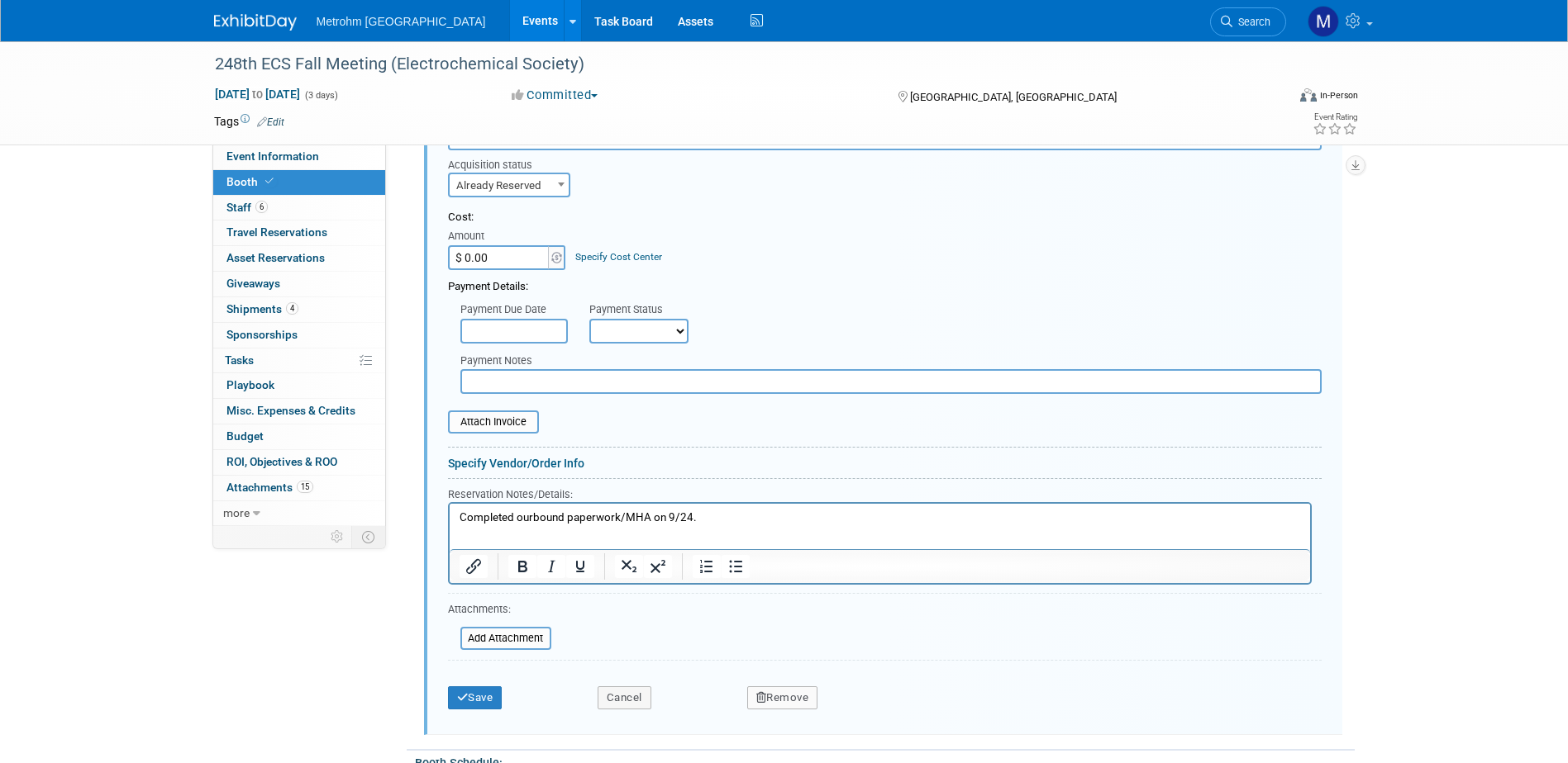
scroll to position [1259, 0]
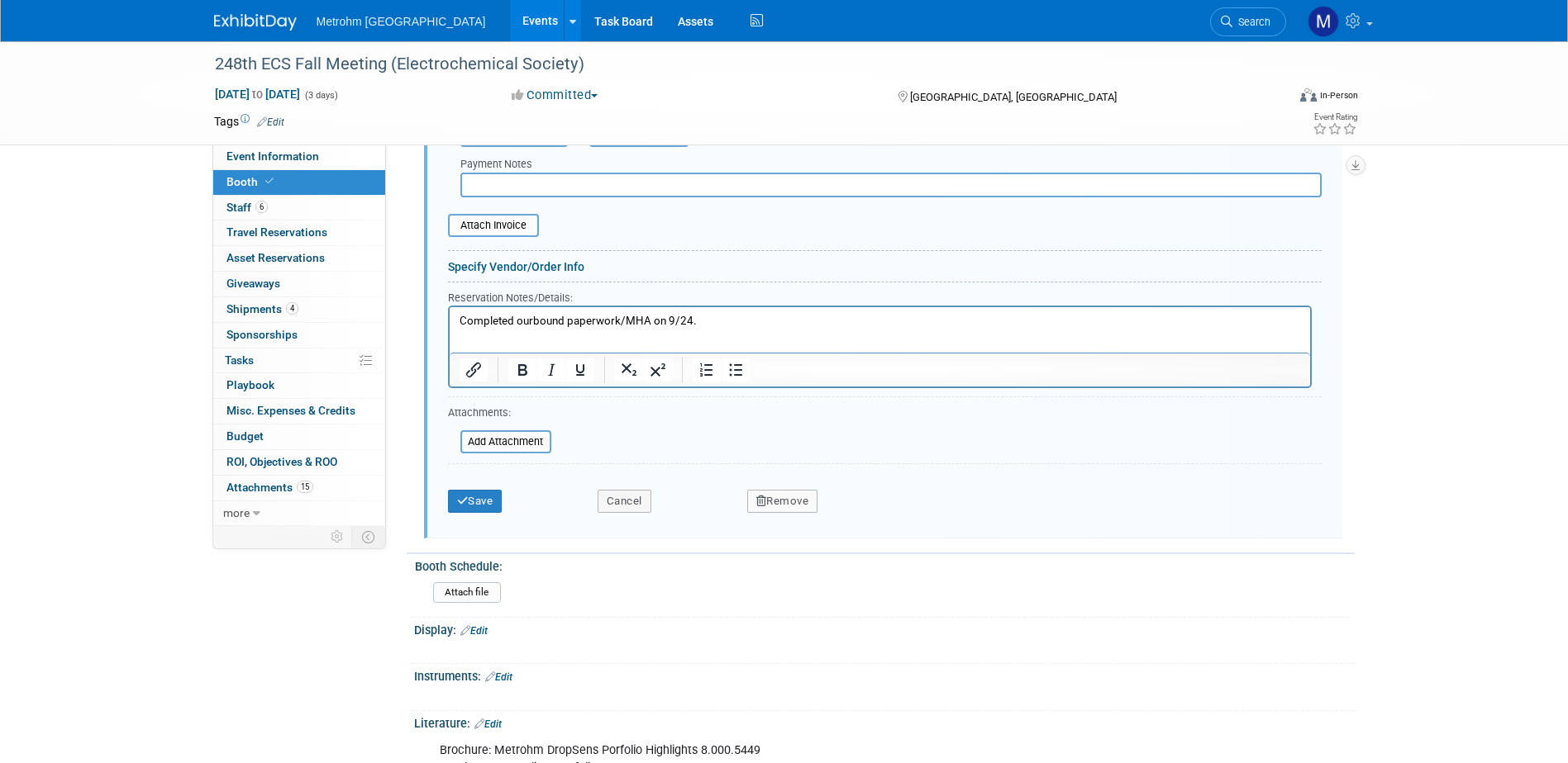
click at [460, 482] on div "Save" at bounding box center [510, 496] width 150 height 34
click at [466, 496] on icon "submit" at bounding box center [463, 501] width 12 height 11
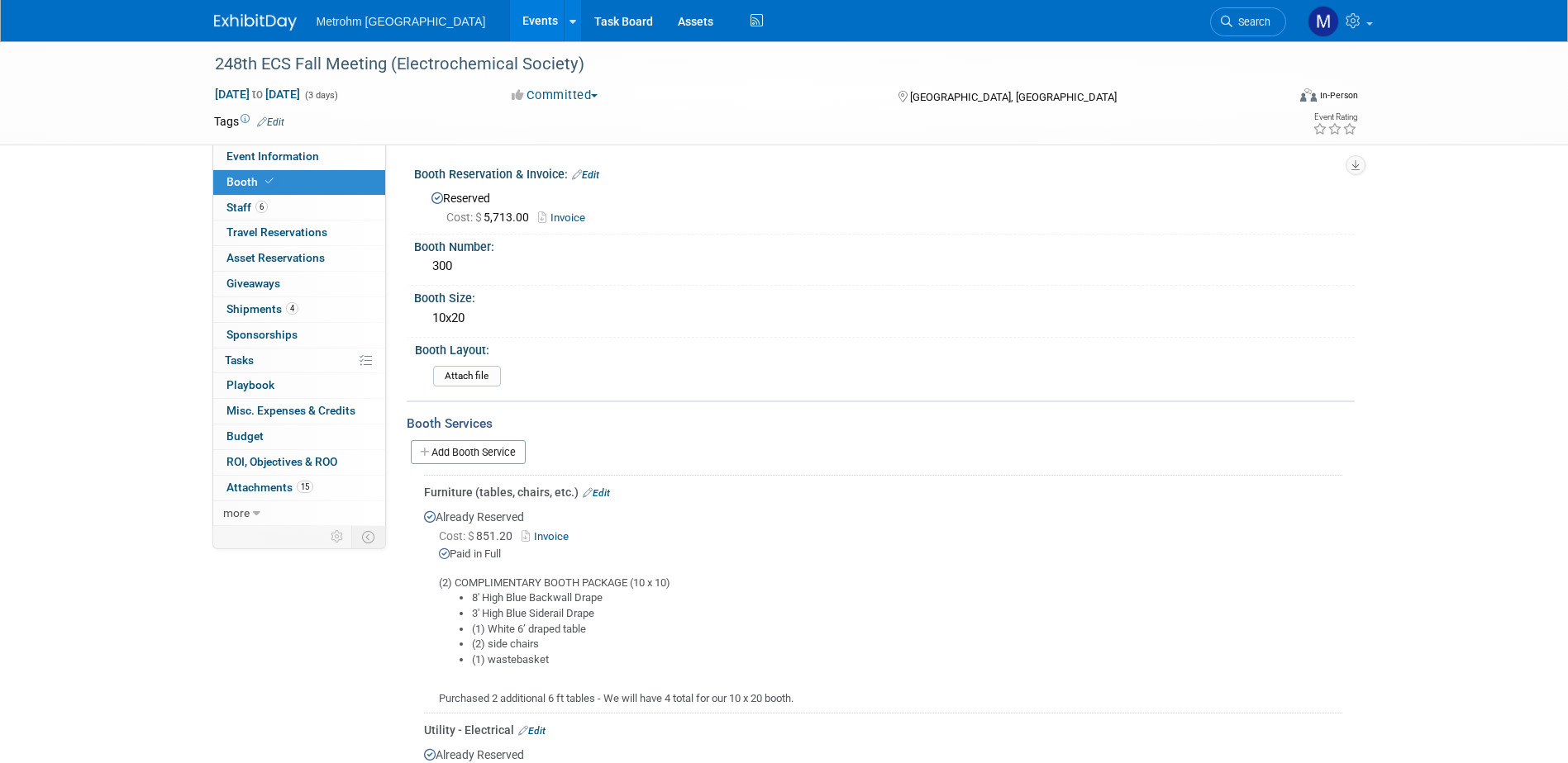
scroll to position [0, 0]
click at [246, 31] on div "Metrohm USA Events Add Event Bulk Upload Events Shareable Event Boards Recently…" at bounding box center [784, 21] width 1140 height 41
click at [246, 21] on img at bounding box center [255, 22] width 82 height 17
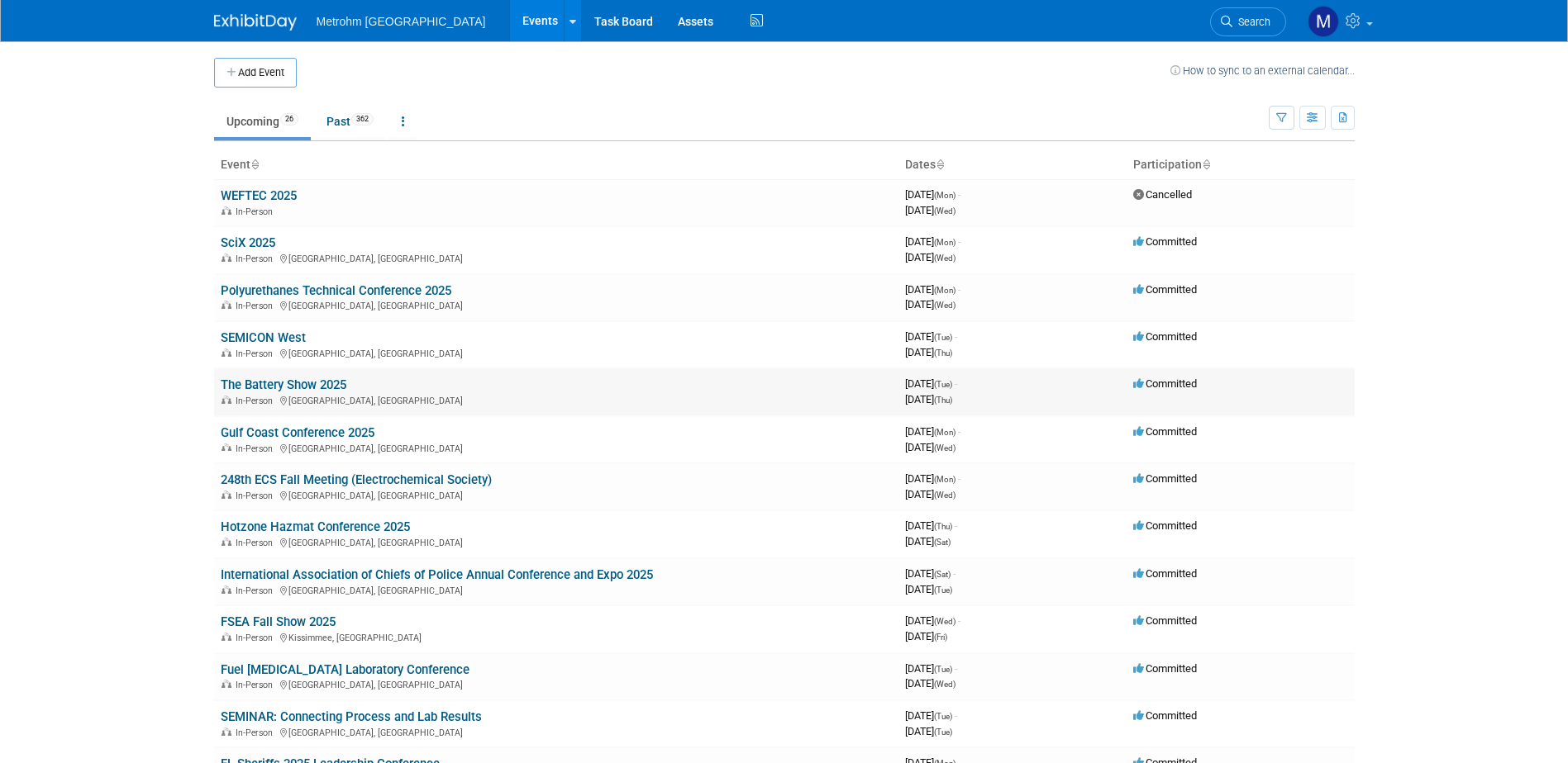
click at [278, 380] on link "The Battery Show 2025" at bounding box center [283, 384] width 125 height 15
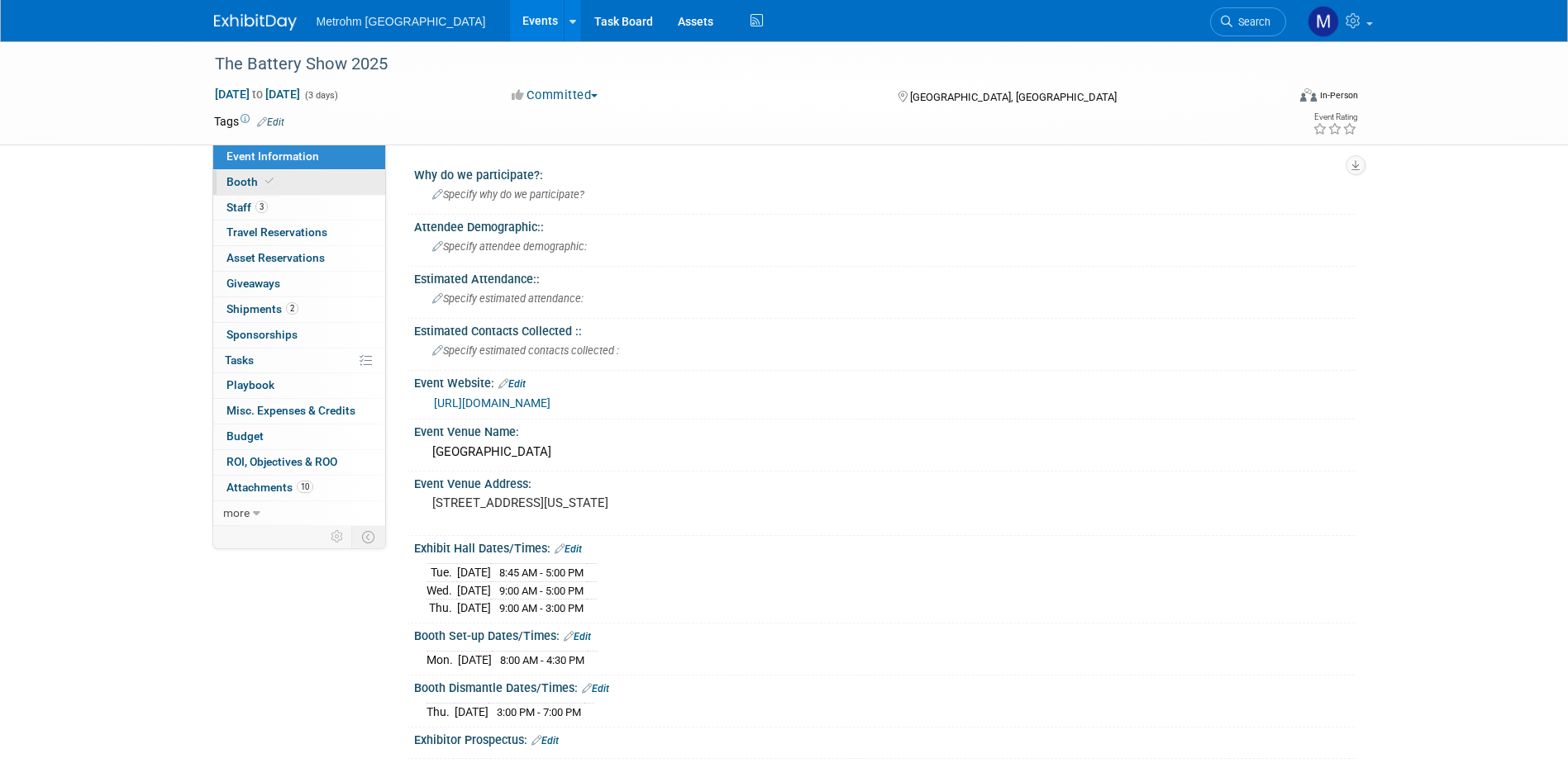
click at [230, 170] on link "Booth" at bounding box center [300, 182] width 172 height 24
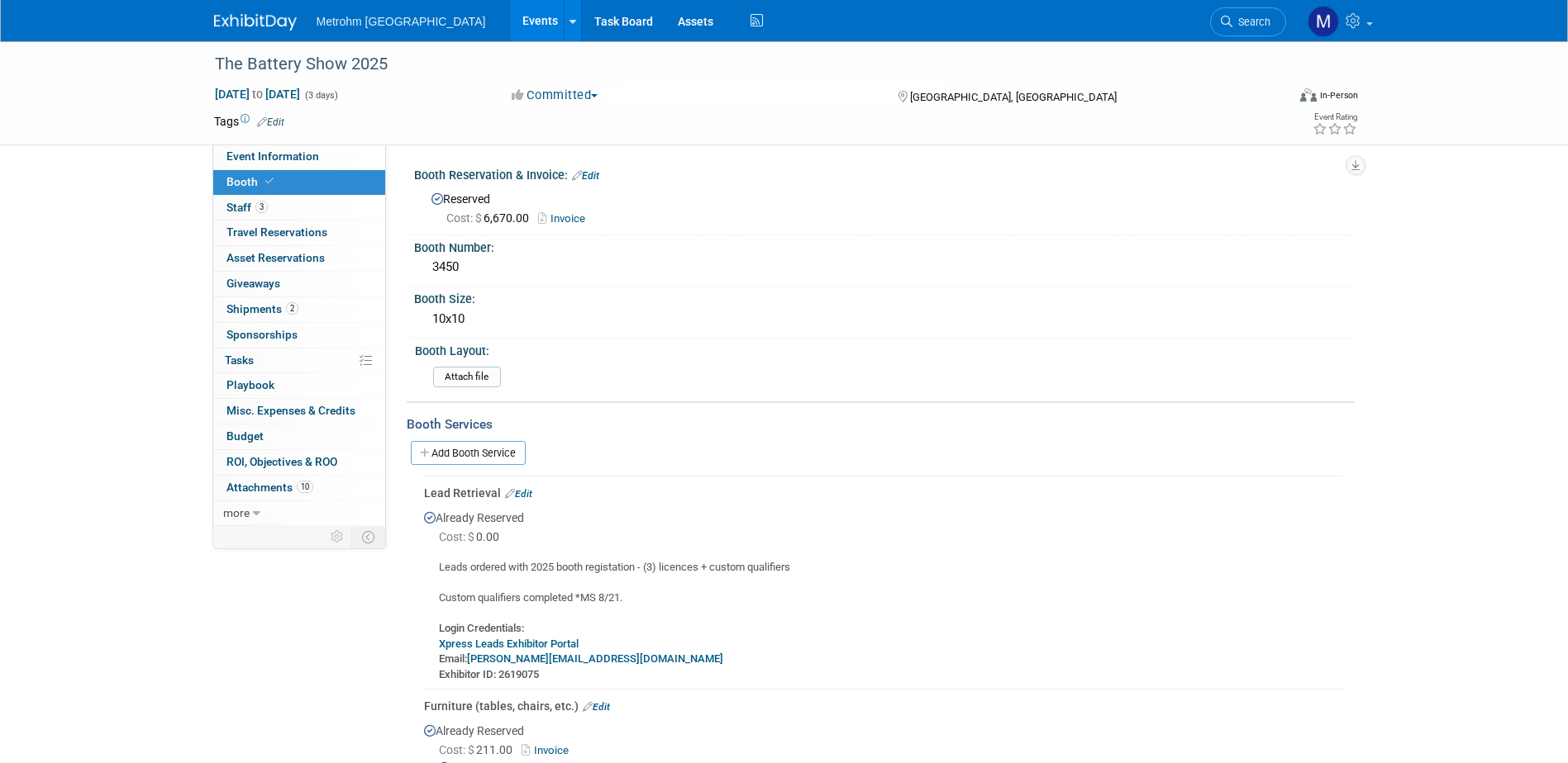
click at [252, 17] on img at bounding box center [255, 22] width 82 height 17
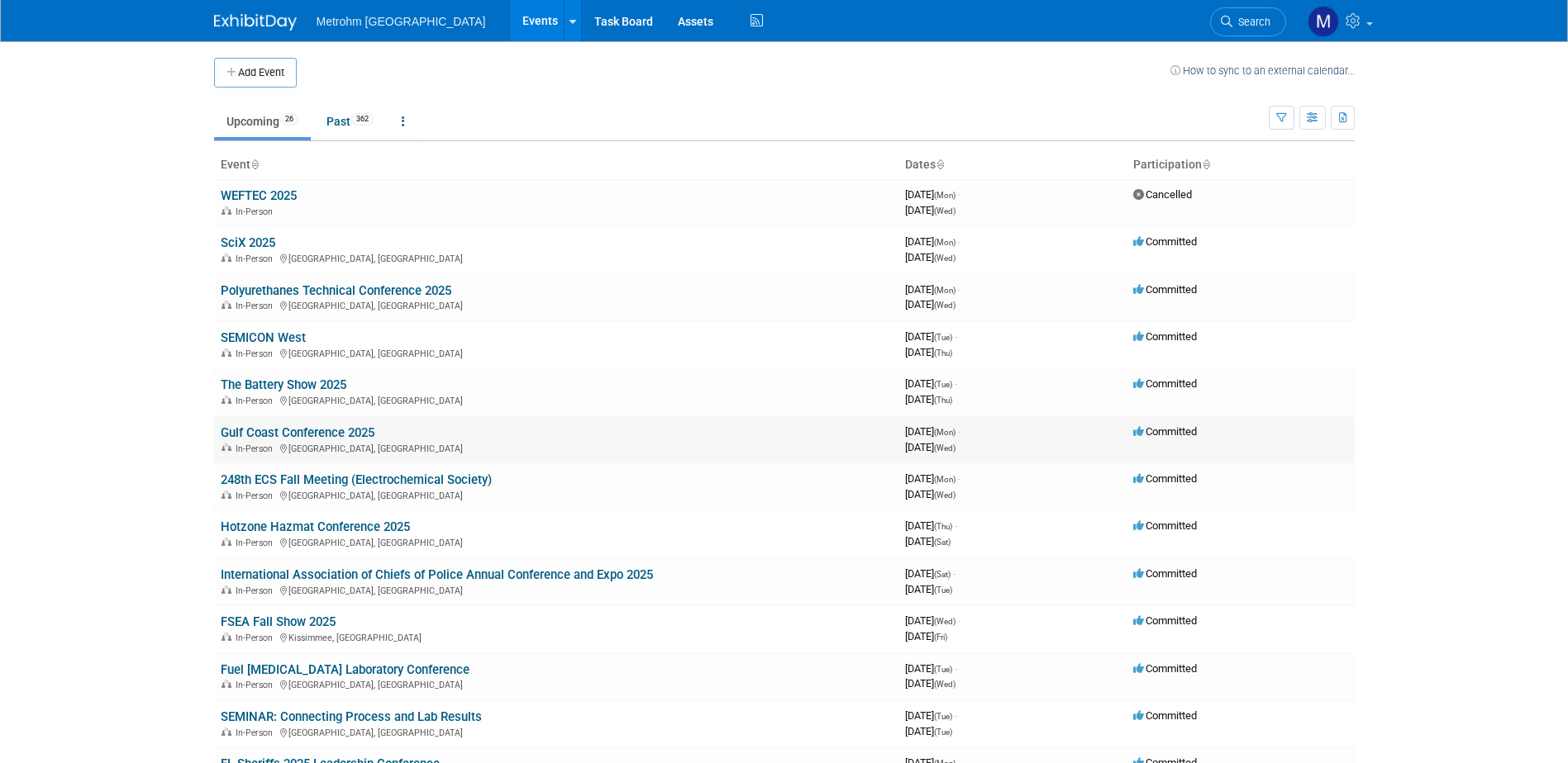
click at [300, 426] on link "Gulf Coast Conference 2025" at bounding box center [297, 432] width 154 height 15
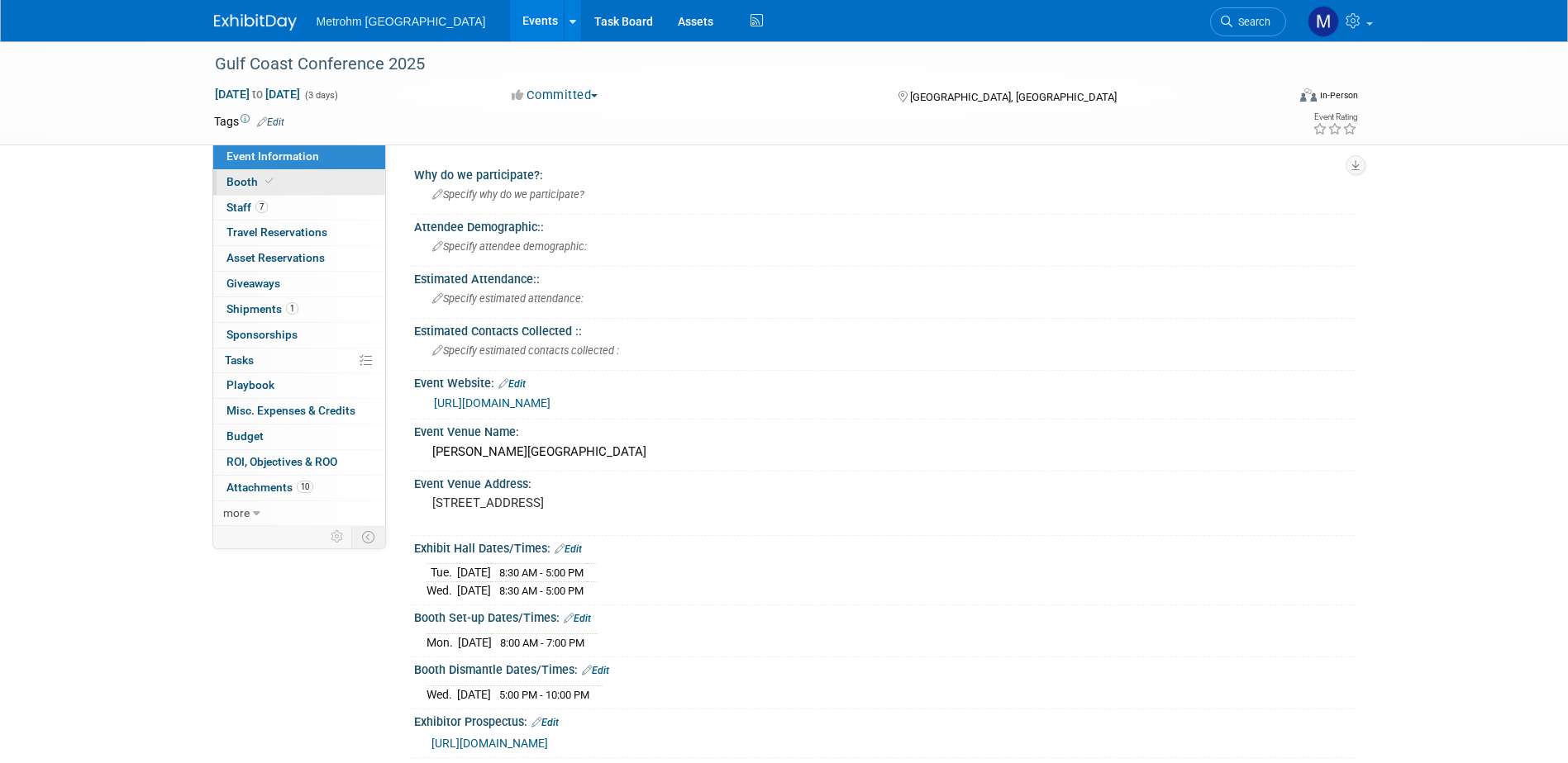
click at [284, 178] on link "Booth" at bounding box center [300, 182] width 172 height 24
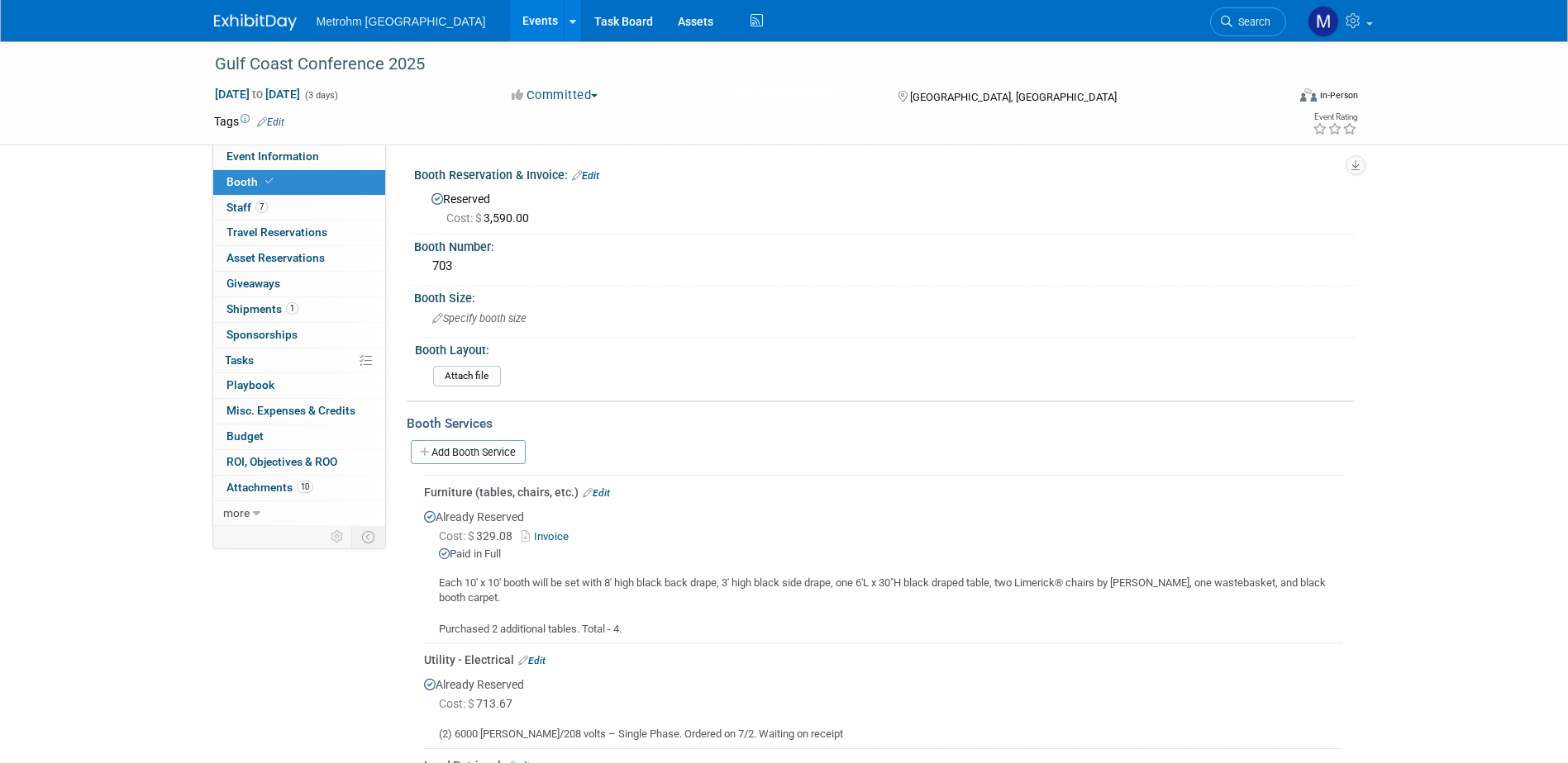
click at [242, 11] on link at bounding box center [265, 15] width 103 height 14
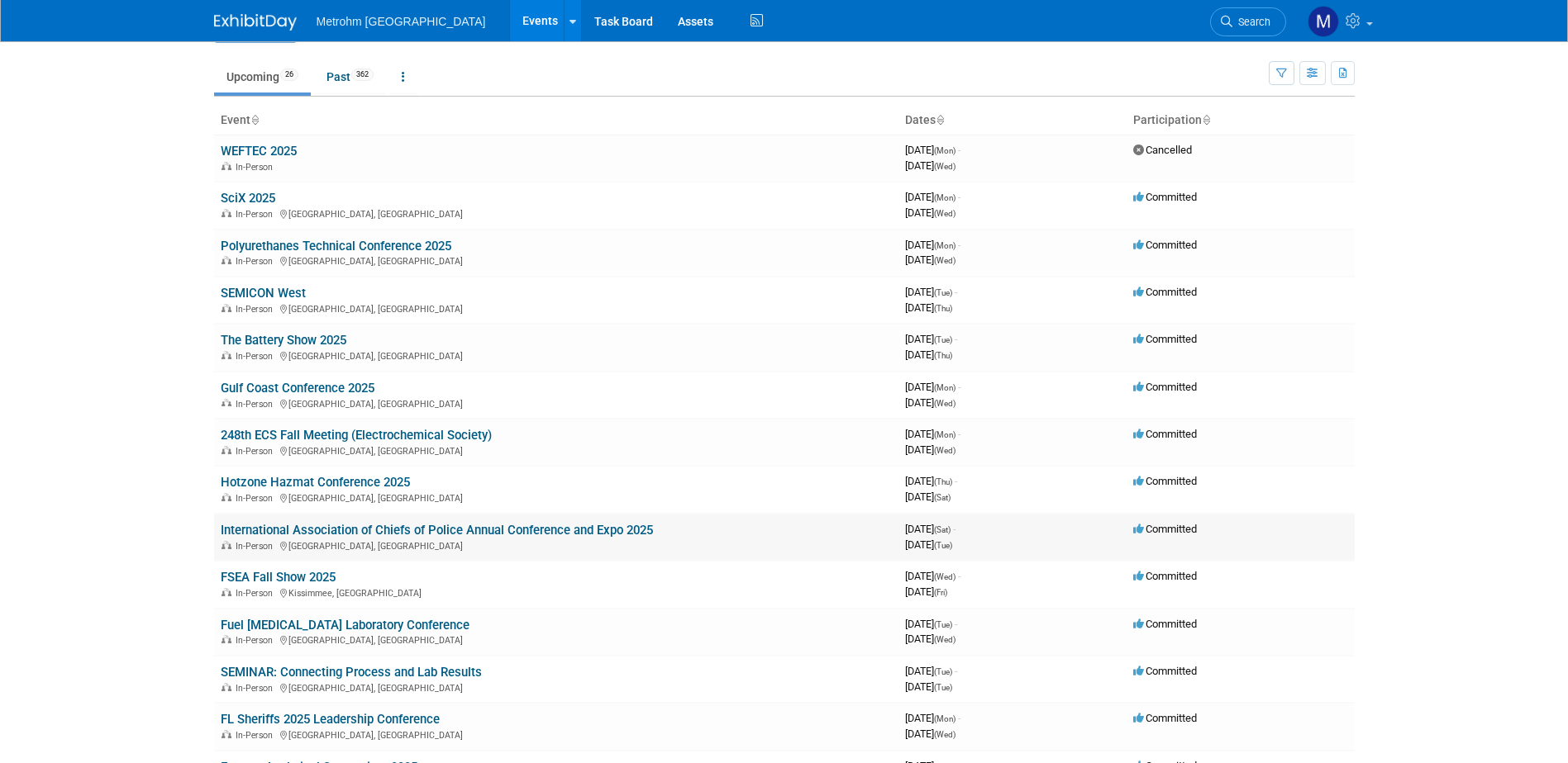
scroll to position [82, 0]
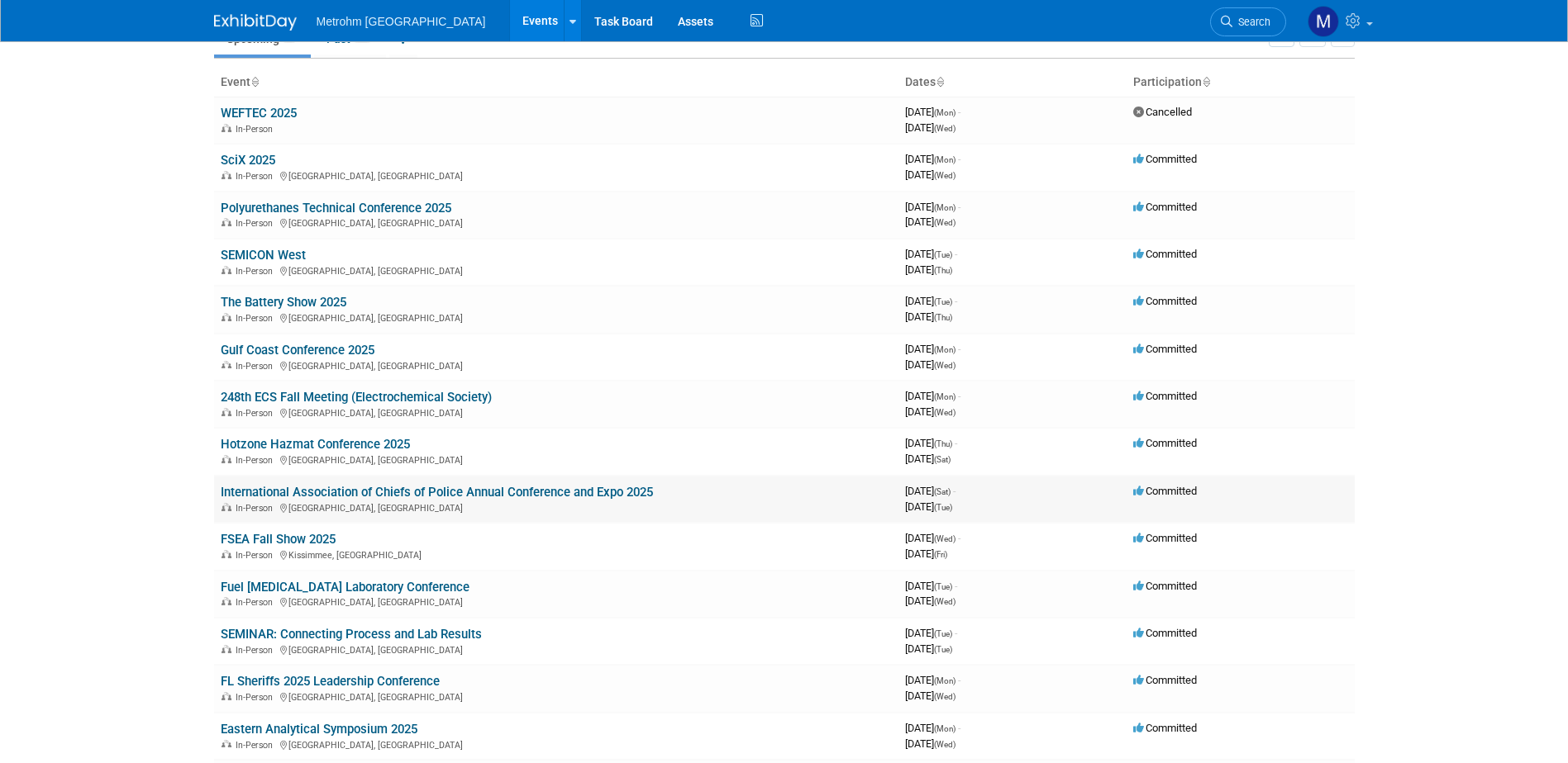
click at [298, 493] on link "International Association of Chiefs of Police Annual Conference and Expo 2025" at bounding box center [437, 492] width 433 height 15
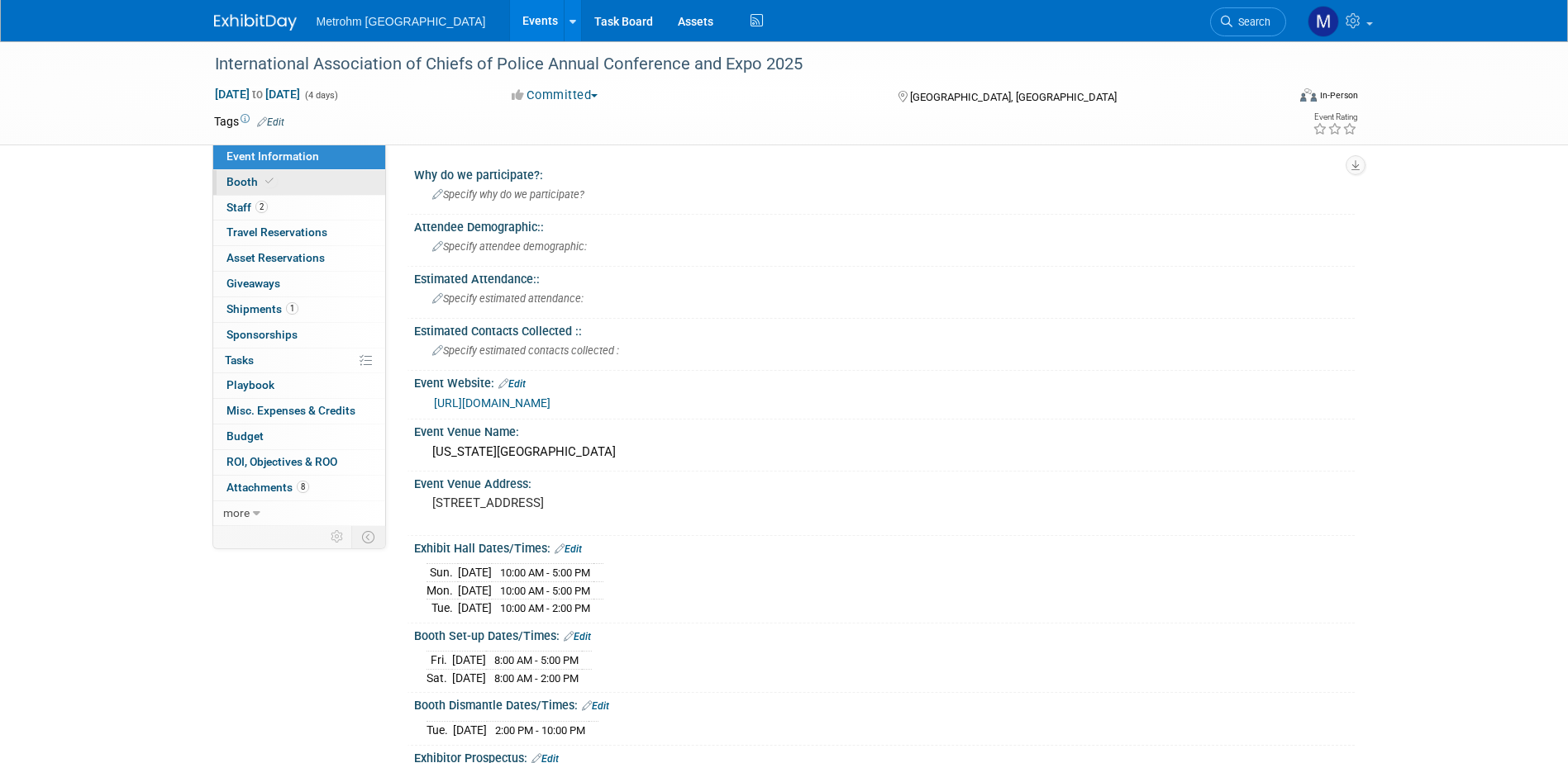
click at [279, 190] on link "Booth" at bounding box center [300, 182] width 172 height 24
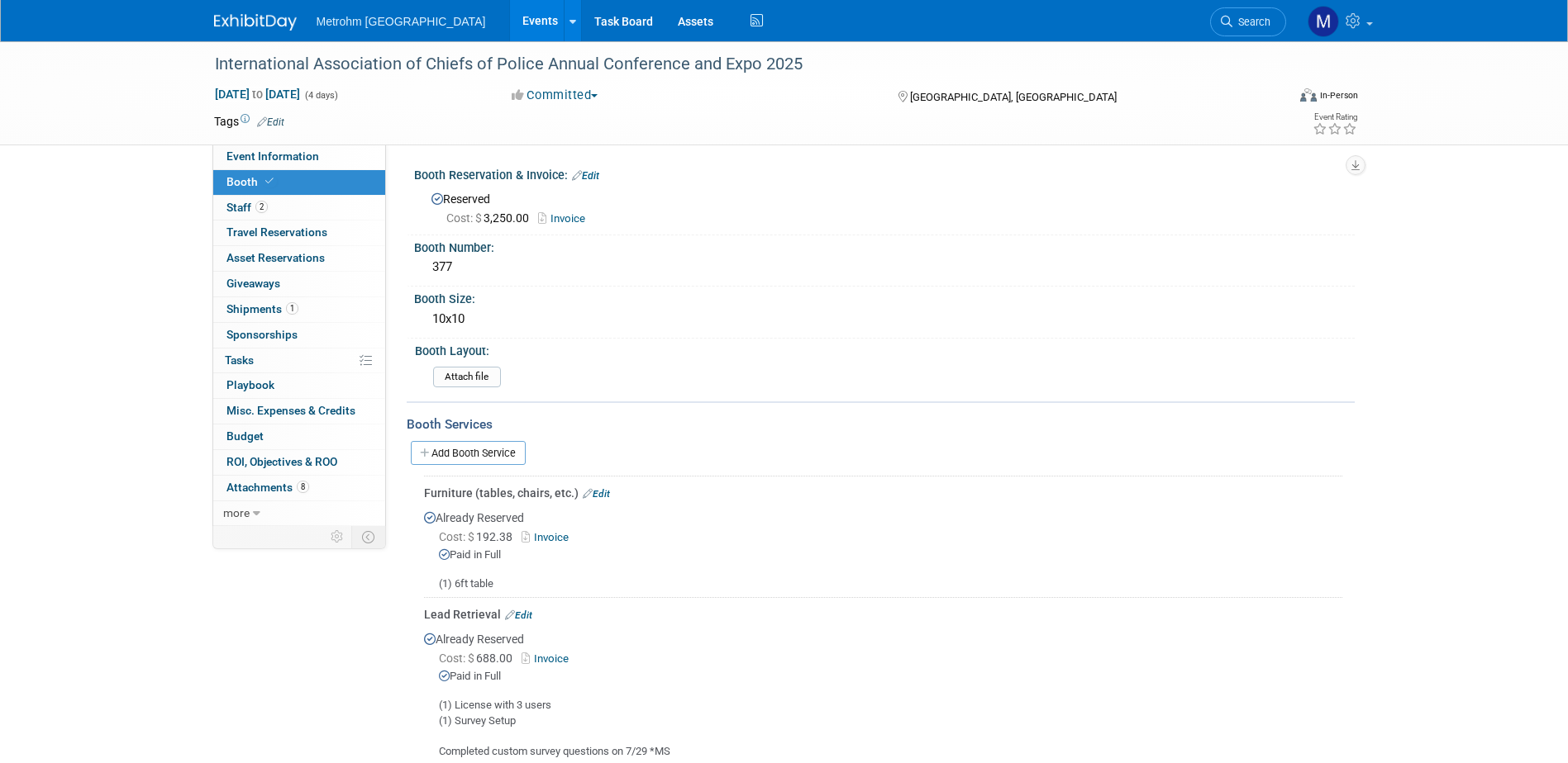
click at [242, 25] on img at bounding box center [255, 22] width 82 height 17
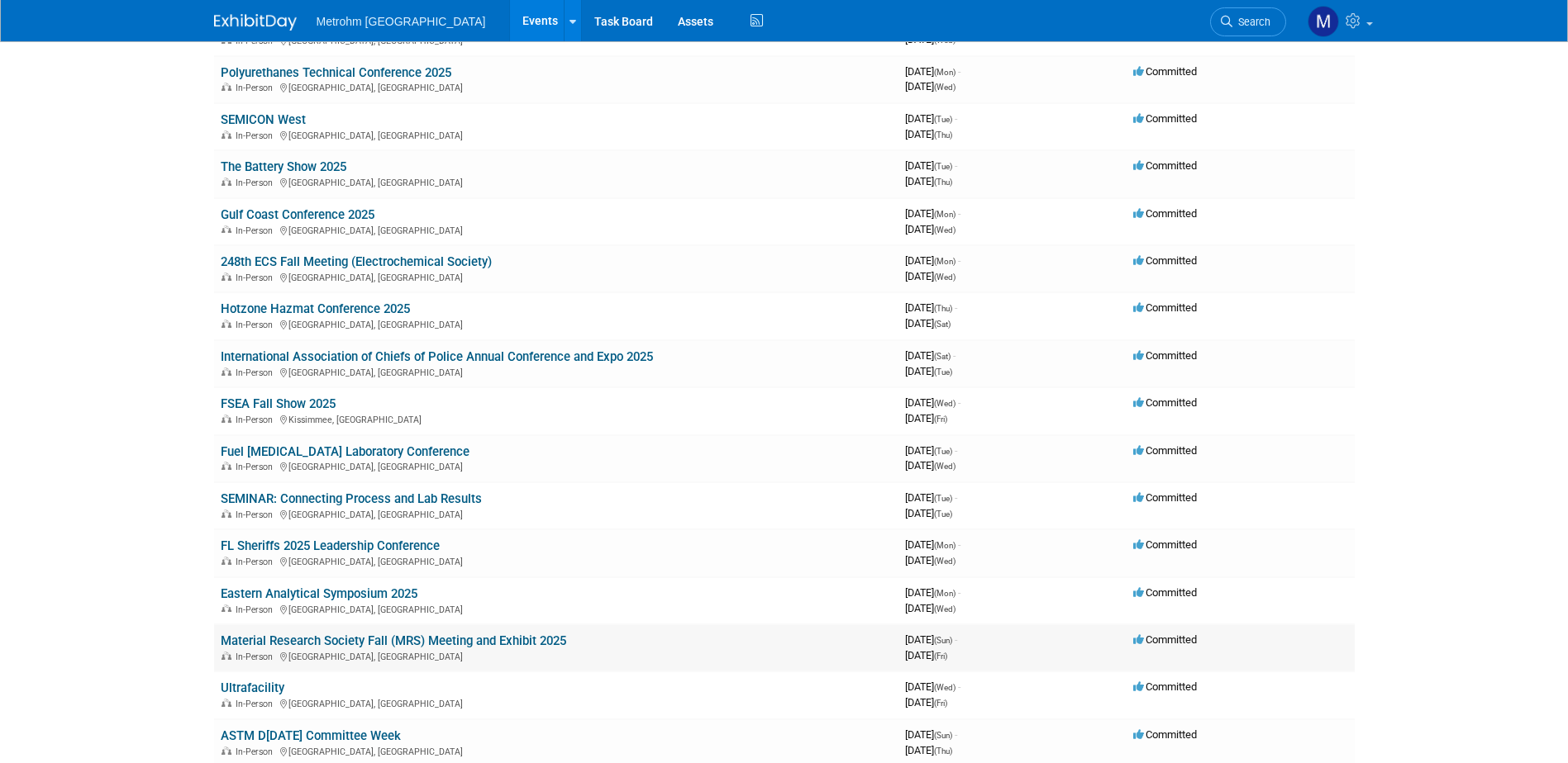
scroll to position [247, 0]
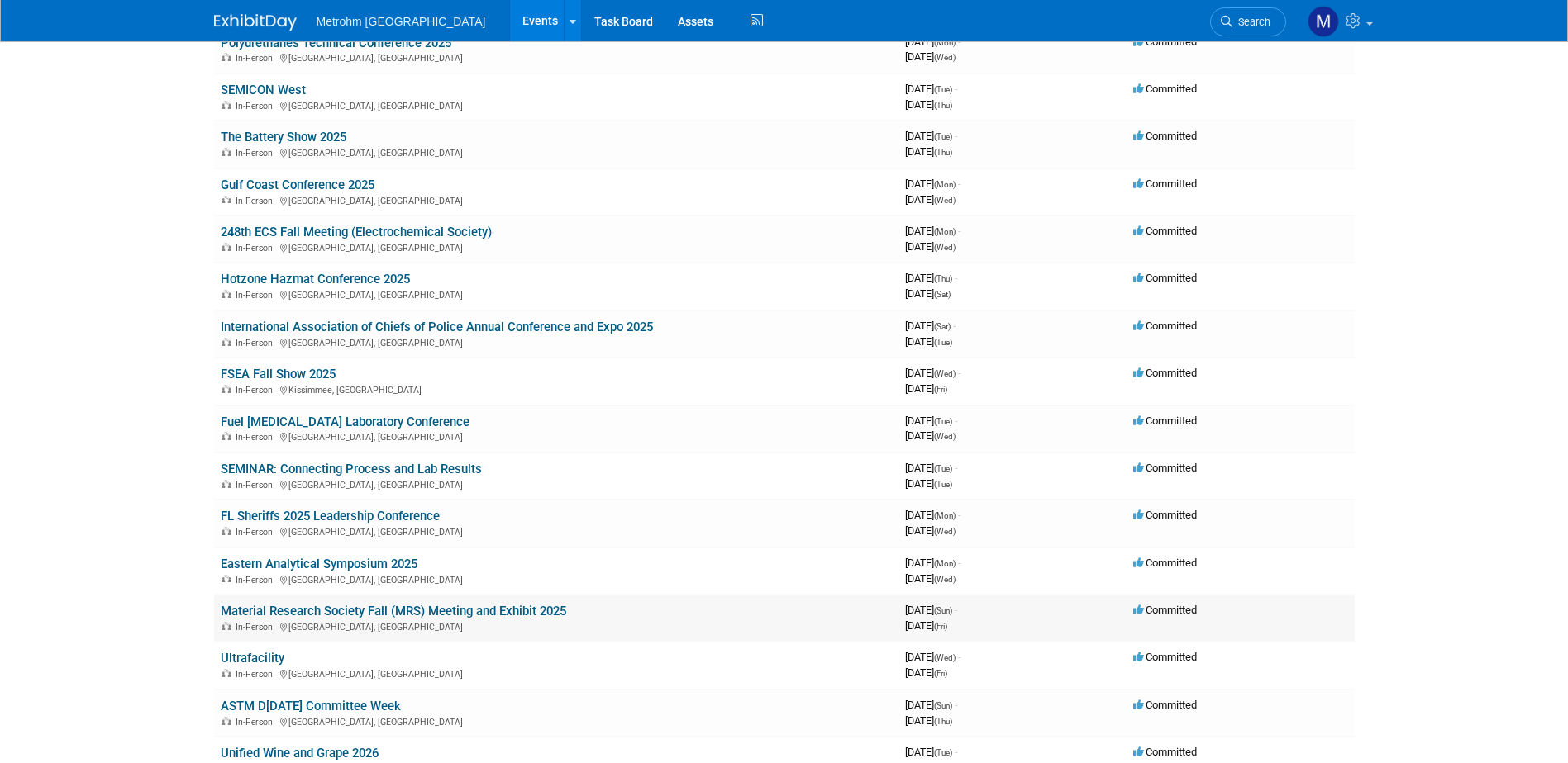
click at [374, 614] on link "Material Research Society Fall (MRS) Meeting and Exhibit 2025" at bounding box center [392, 610] width 346 height 15
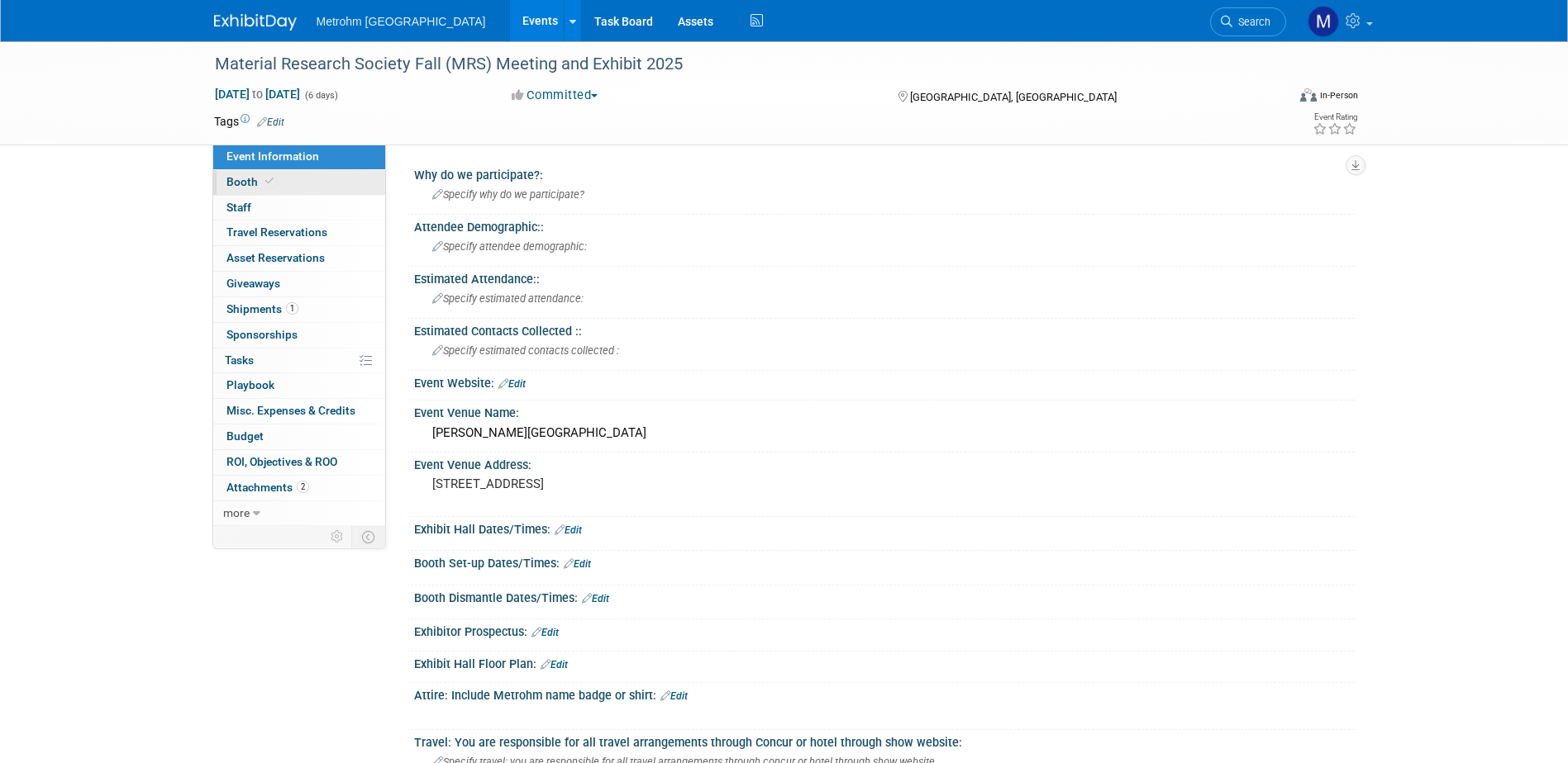
click at [288, 185] on link "Booth" at bounding box center [300, 182] width 172 height 24
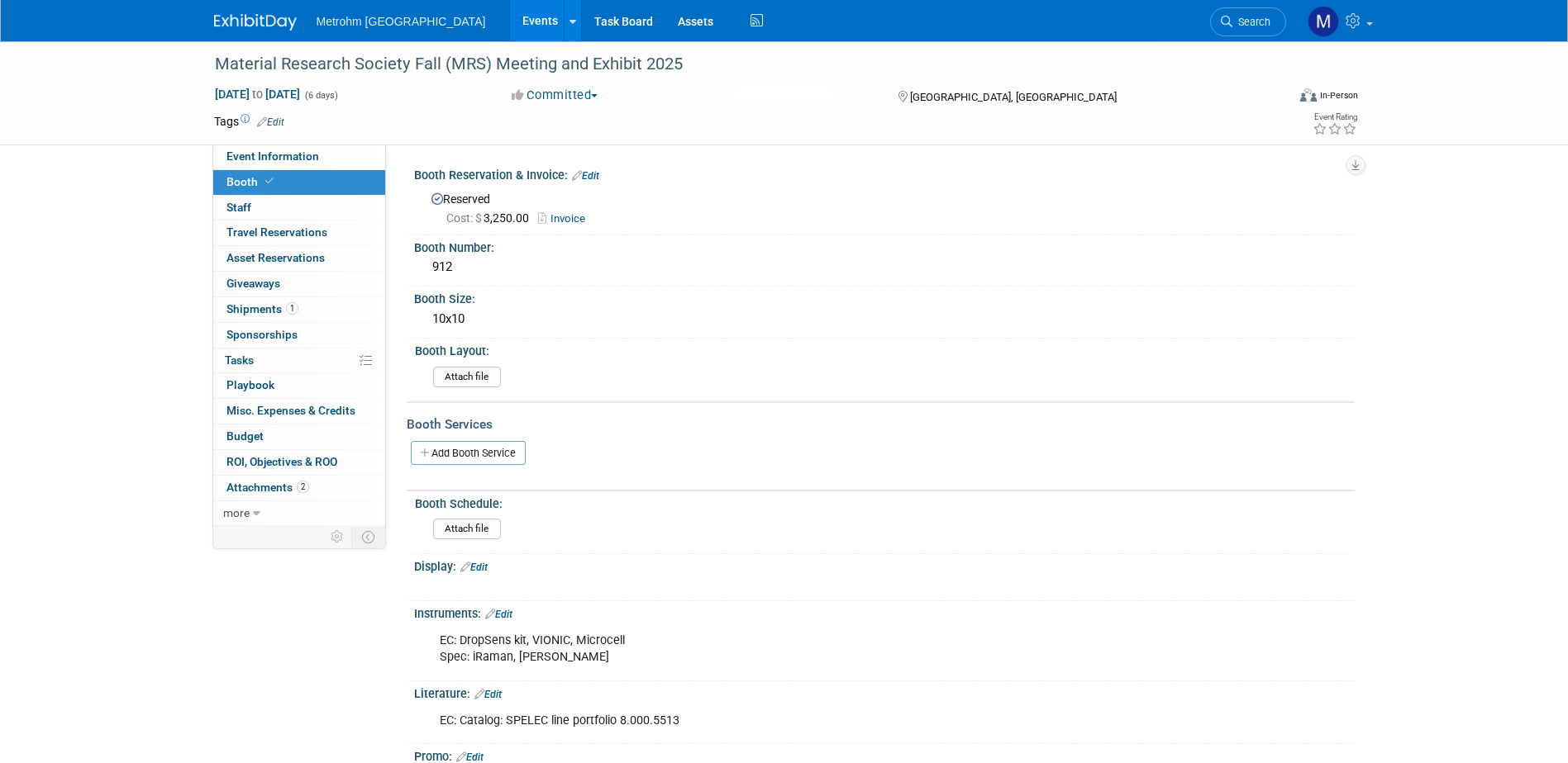
click at [290, 178] on link "Booth" at bounding box center [300, 182] width 172 height 24
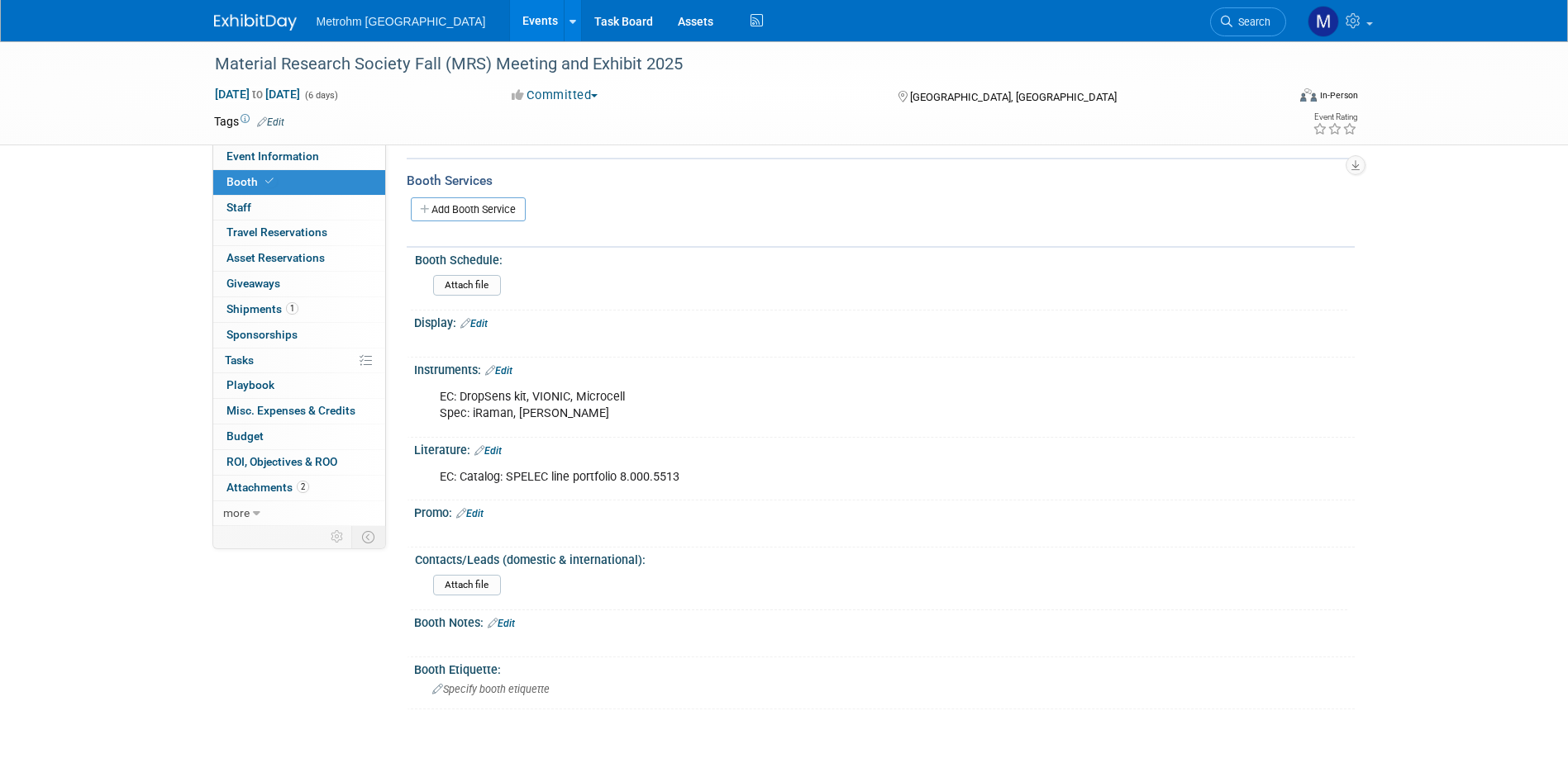
scroll to position [119, 0]
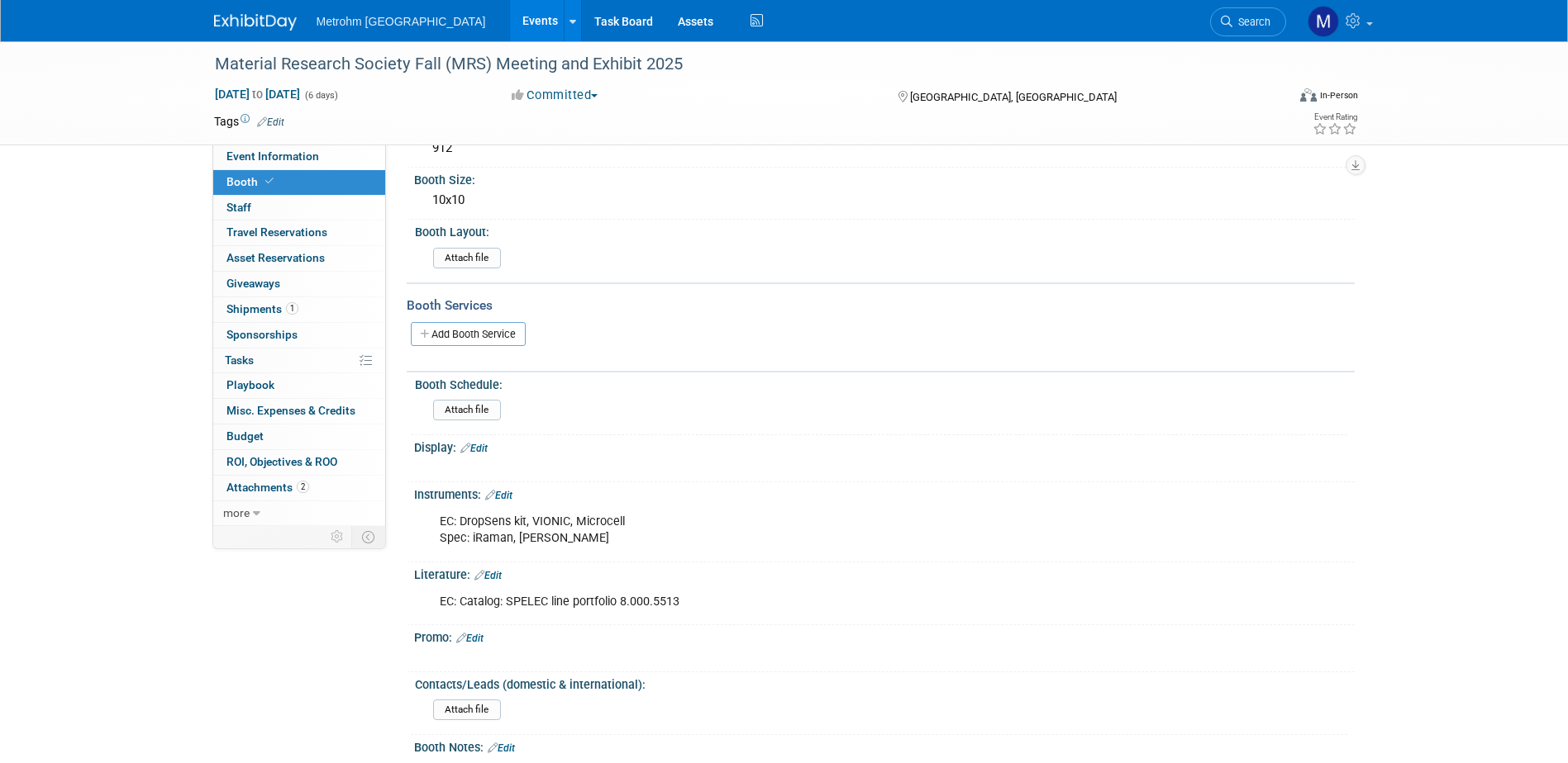
click at [257, 21] on img at bounding box center [255, 22] width 82 height 17
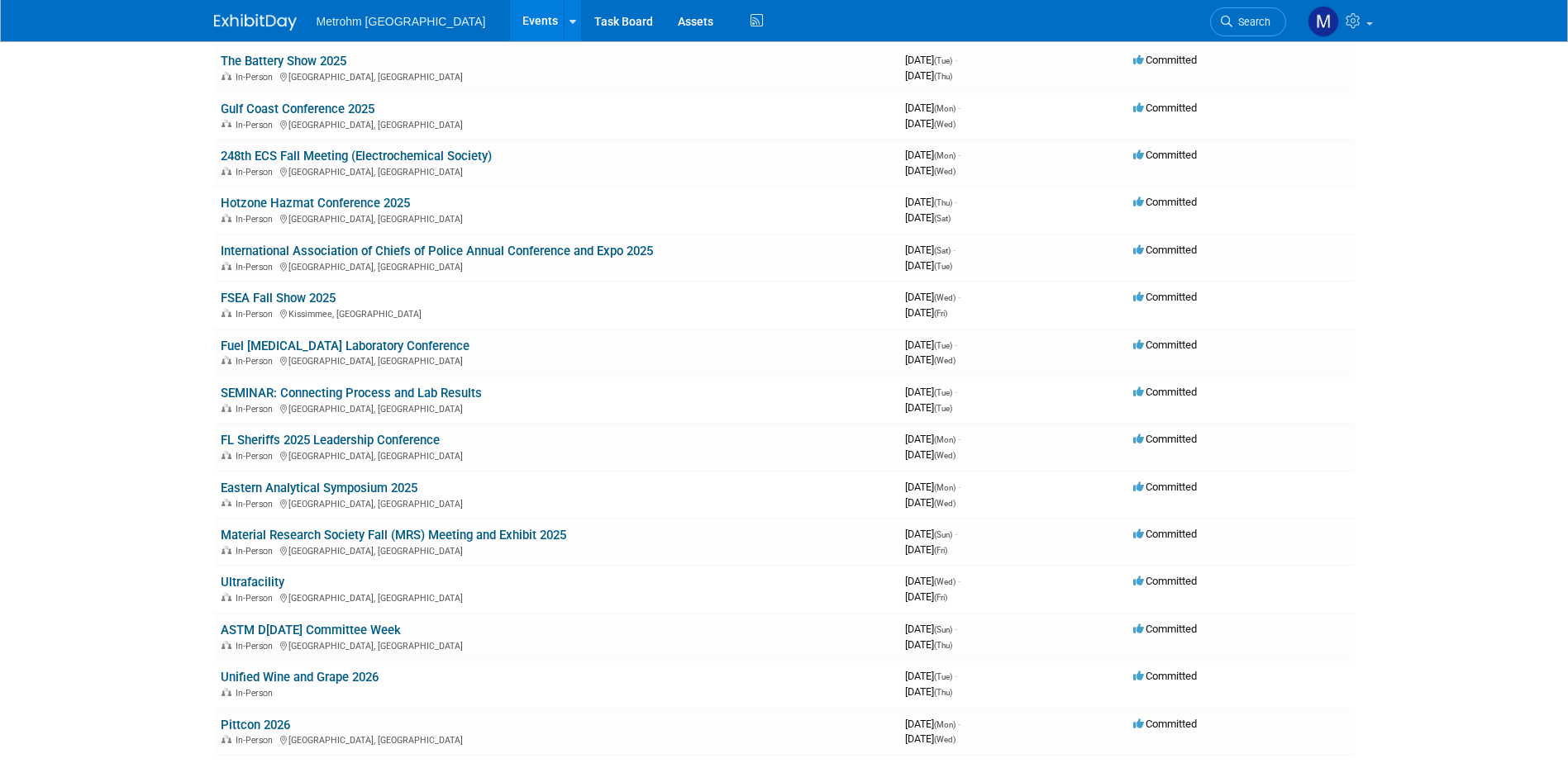
scroll to position [165, 0]
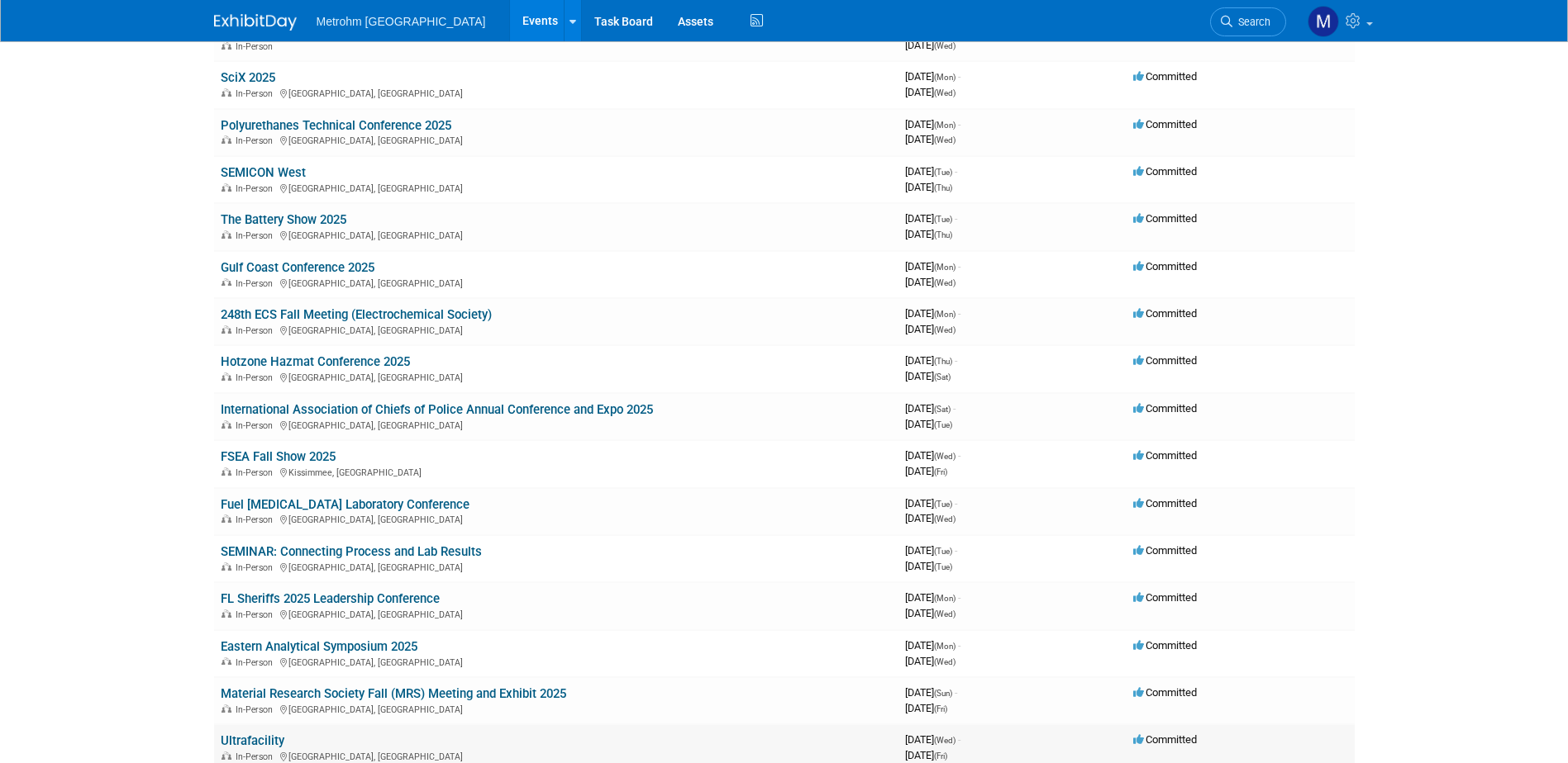
click at [269, 741] on link "Ultrafacility" at bounding box center [252, 741] width 64 height 15
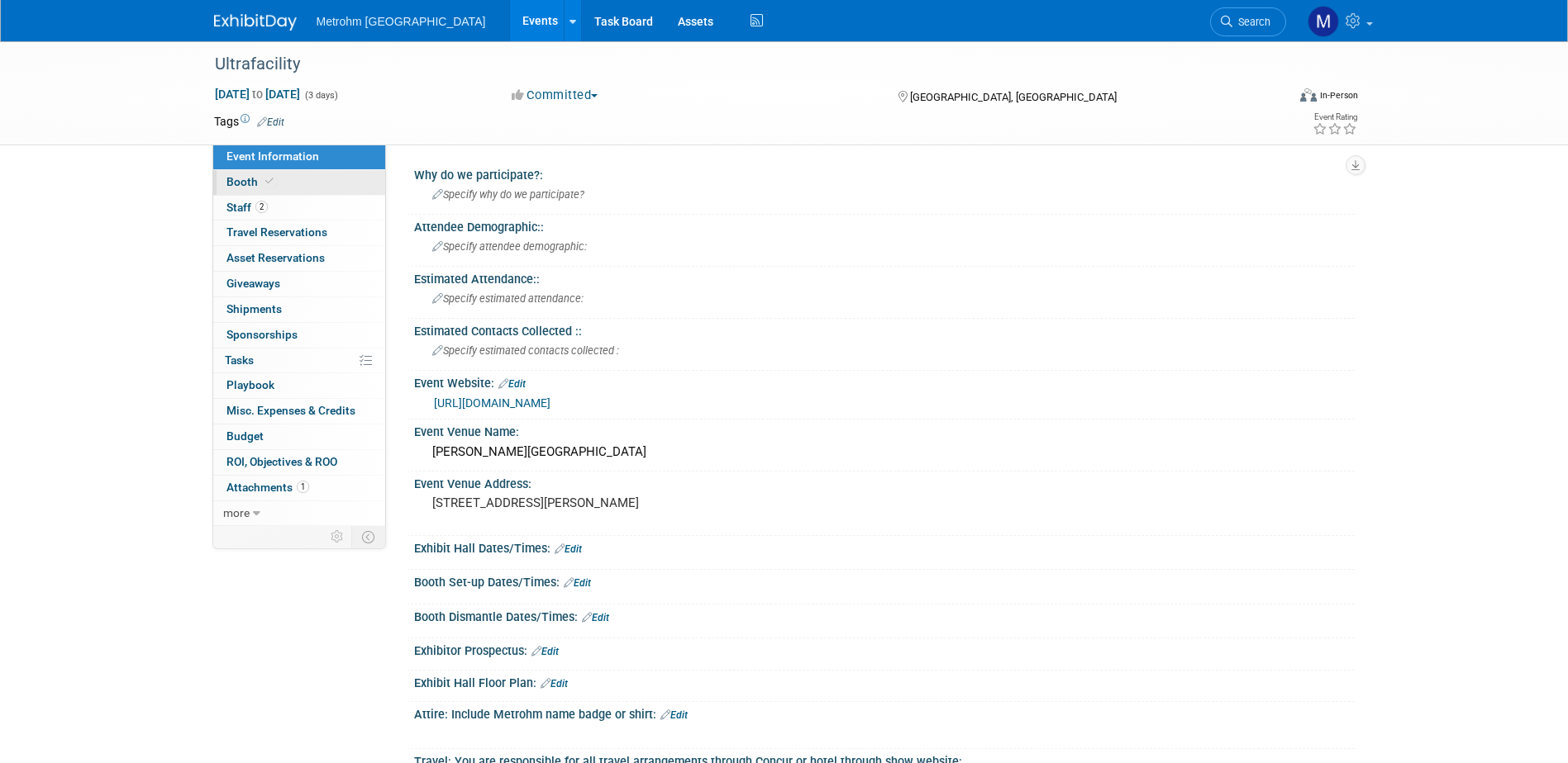
click at [270, 184] on icon at bounding box center [269, 181] width 8 height 9
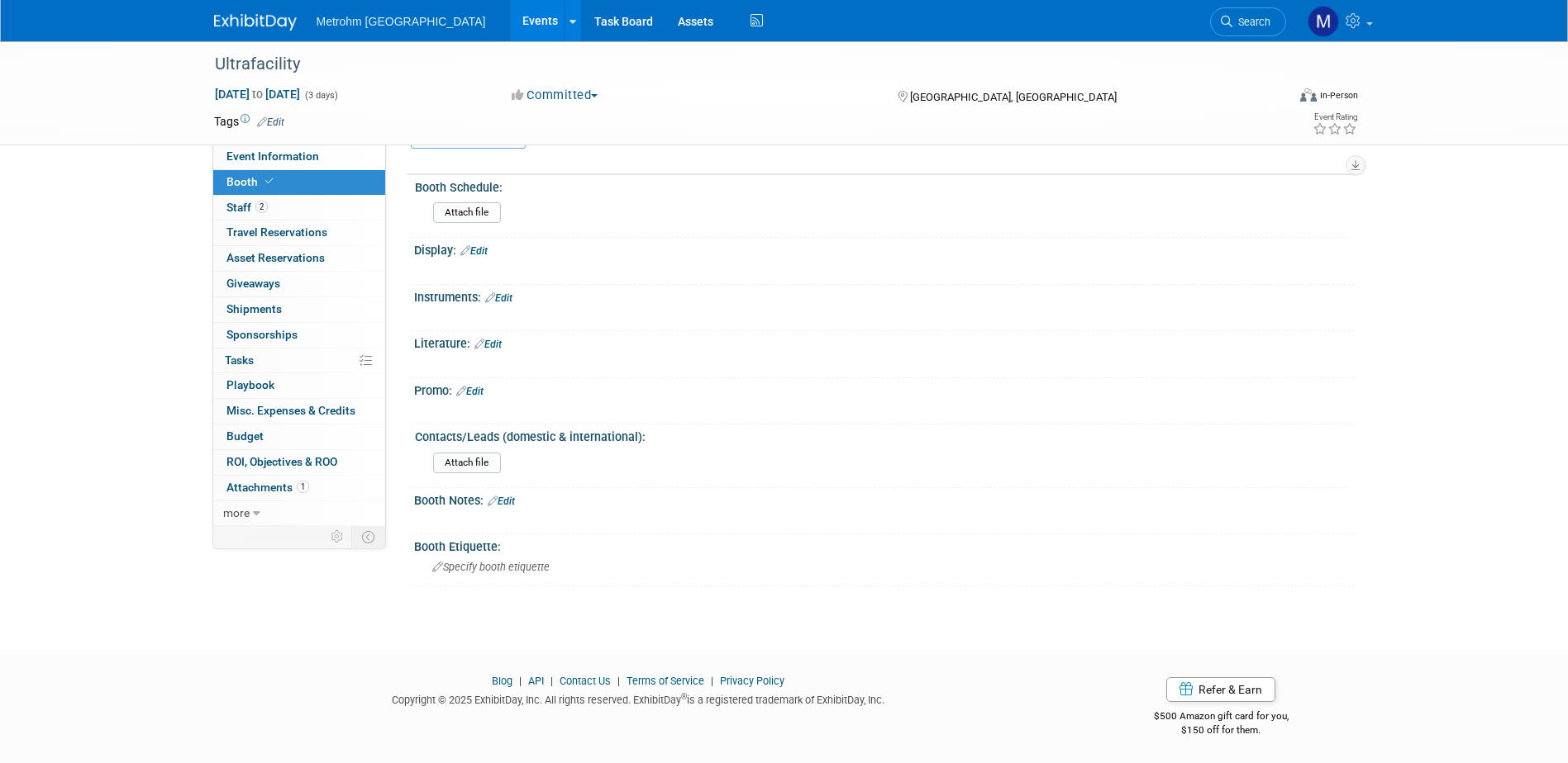
scroll to position [334, 0]
click at [266, 147] on link "Event Information" at bounding box center [300, 157] width 172 height 24
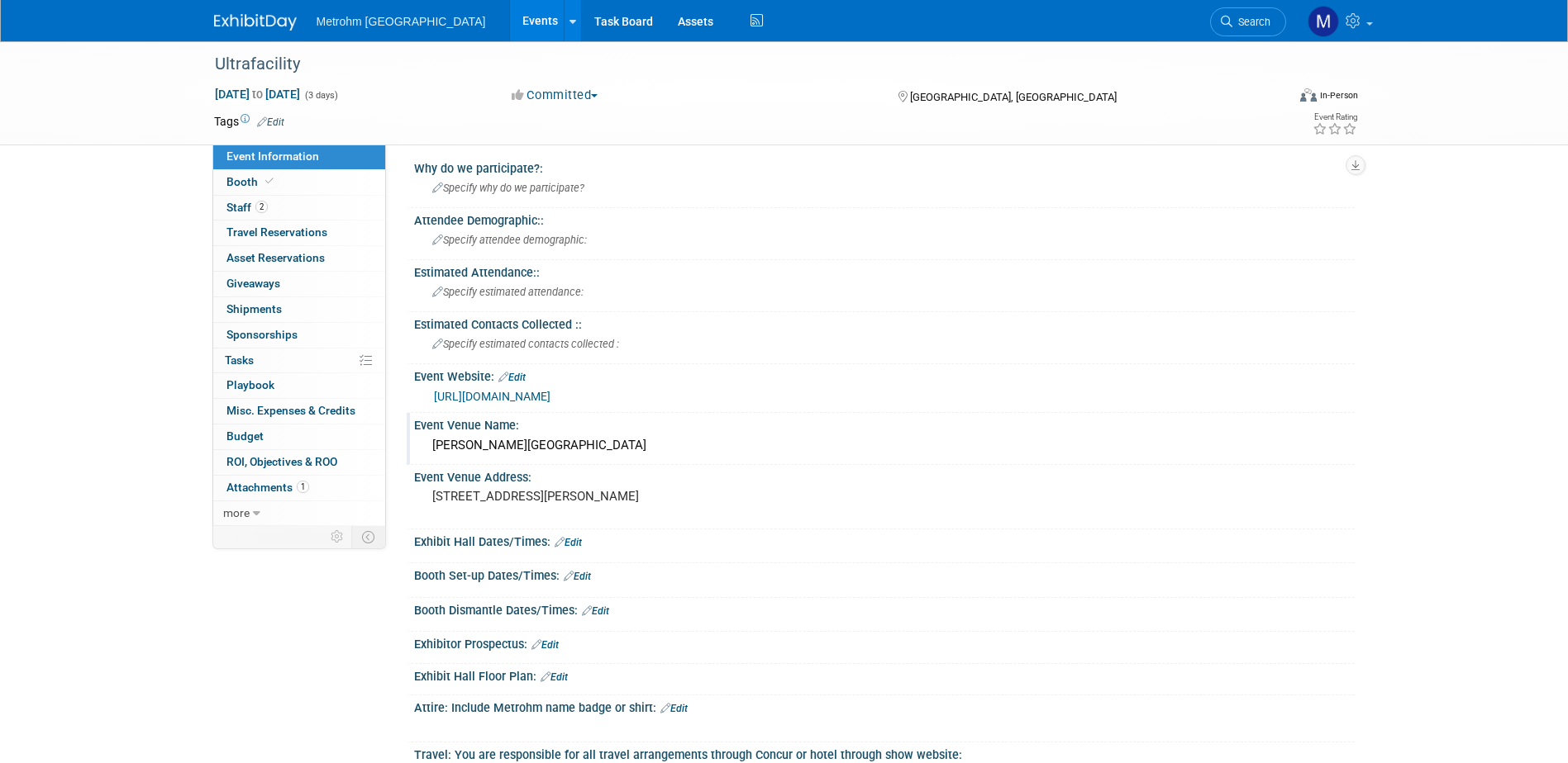
scroll to position [0, 0]
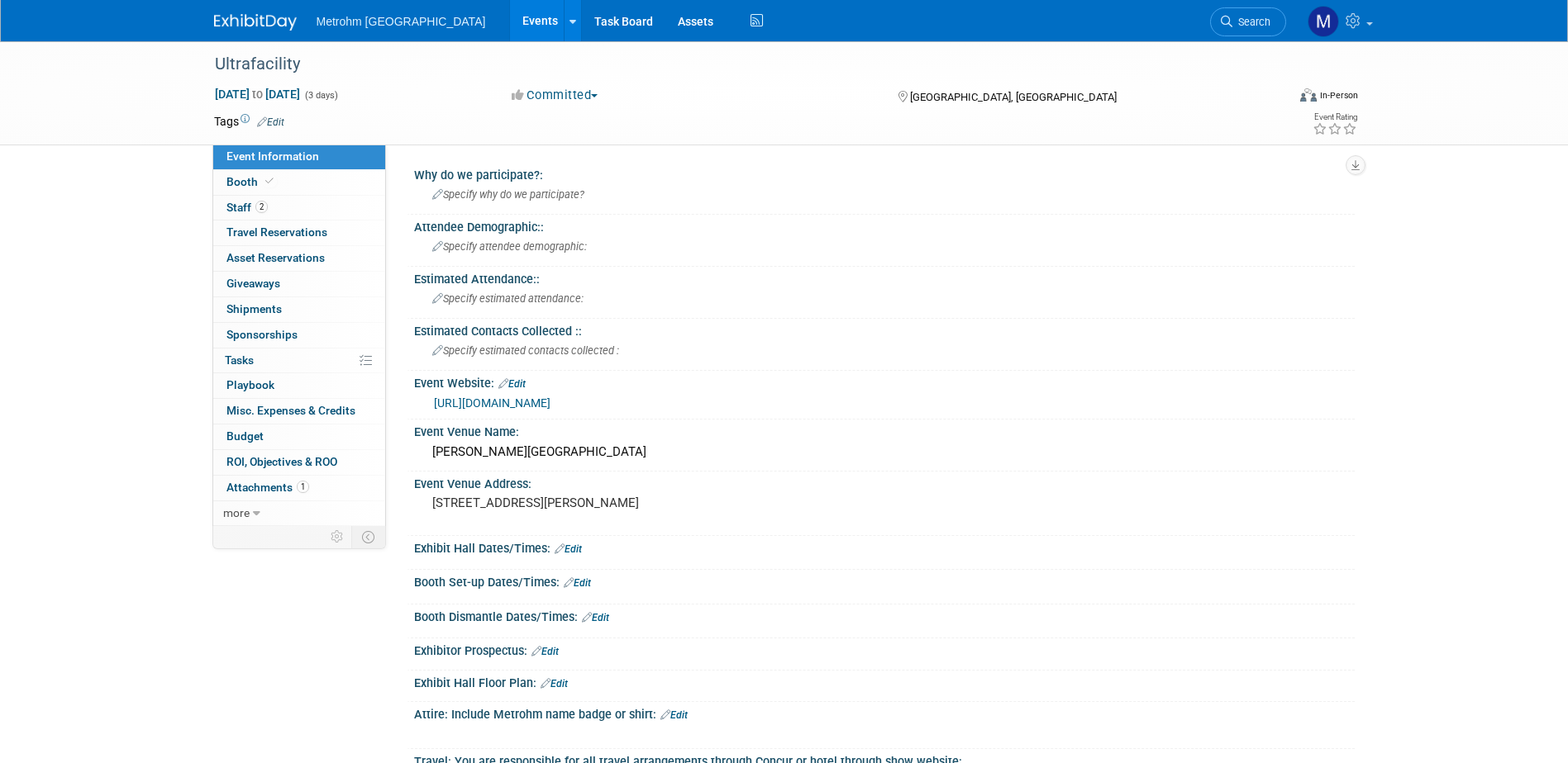
click at [516, 402] on link "https://www.ultrafacility.io/" at bounding box center [491, 403] width 116 height 14
click at [272, 23] on img at bounding box center [255, 22] width 82 height 17
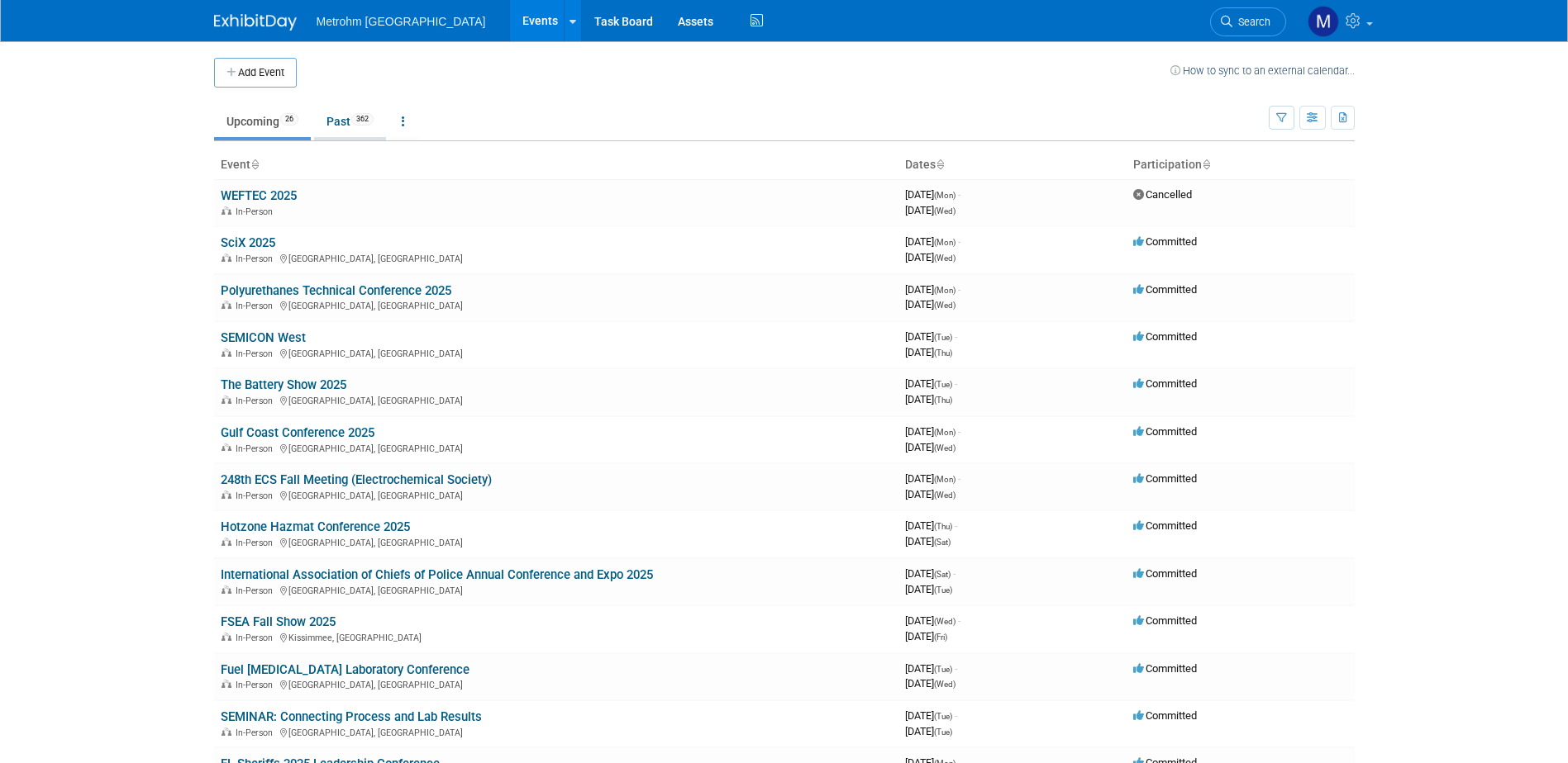
click at [339, 118] on link "Past 362" at bounding box center [349, 121] width 71 height 31
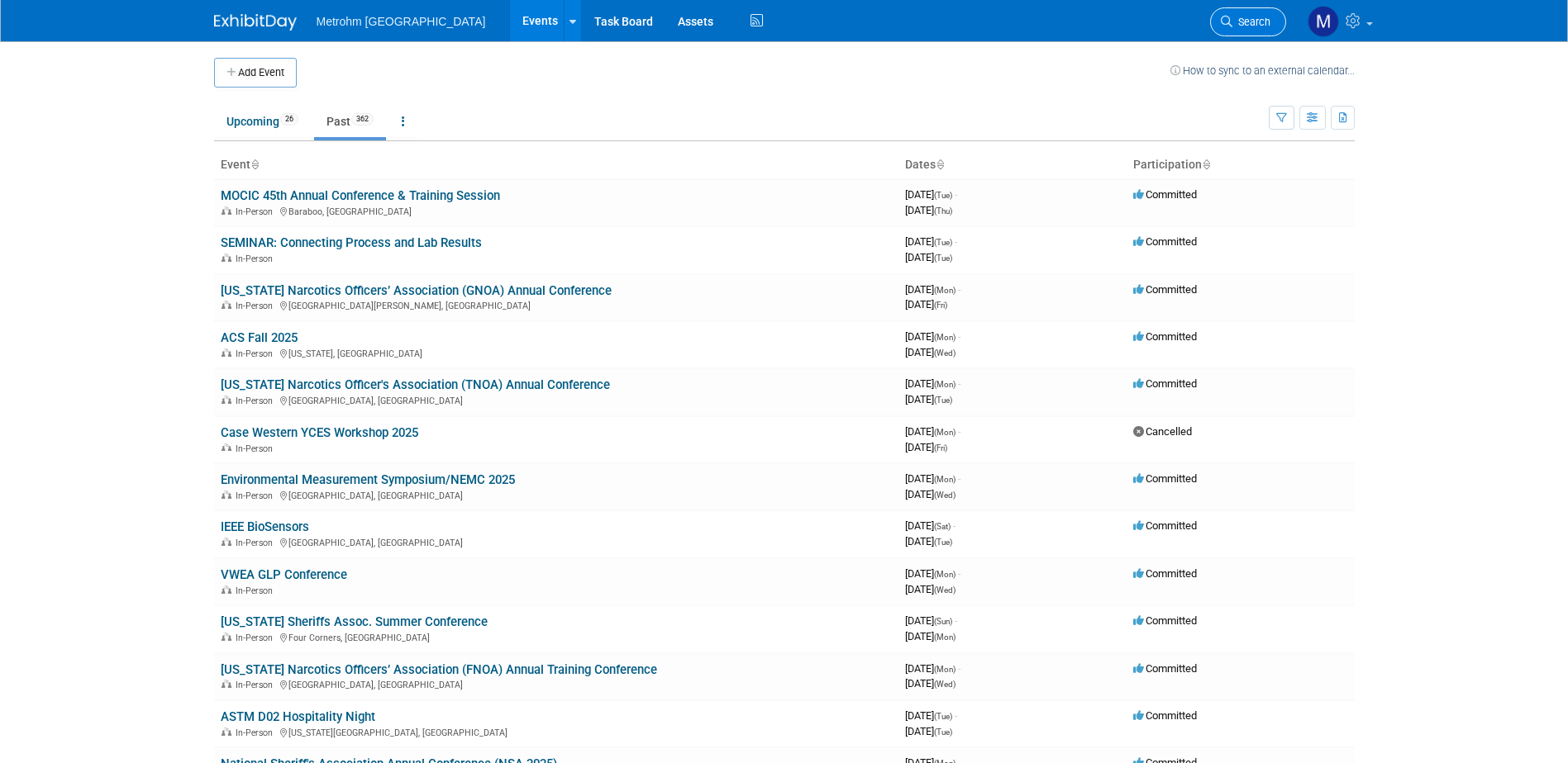
click at [1244, 23] on span "Search" at bounding box center [1251, 22] width 38 height 13
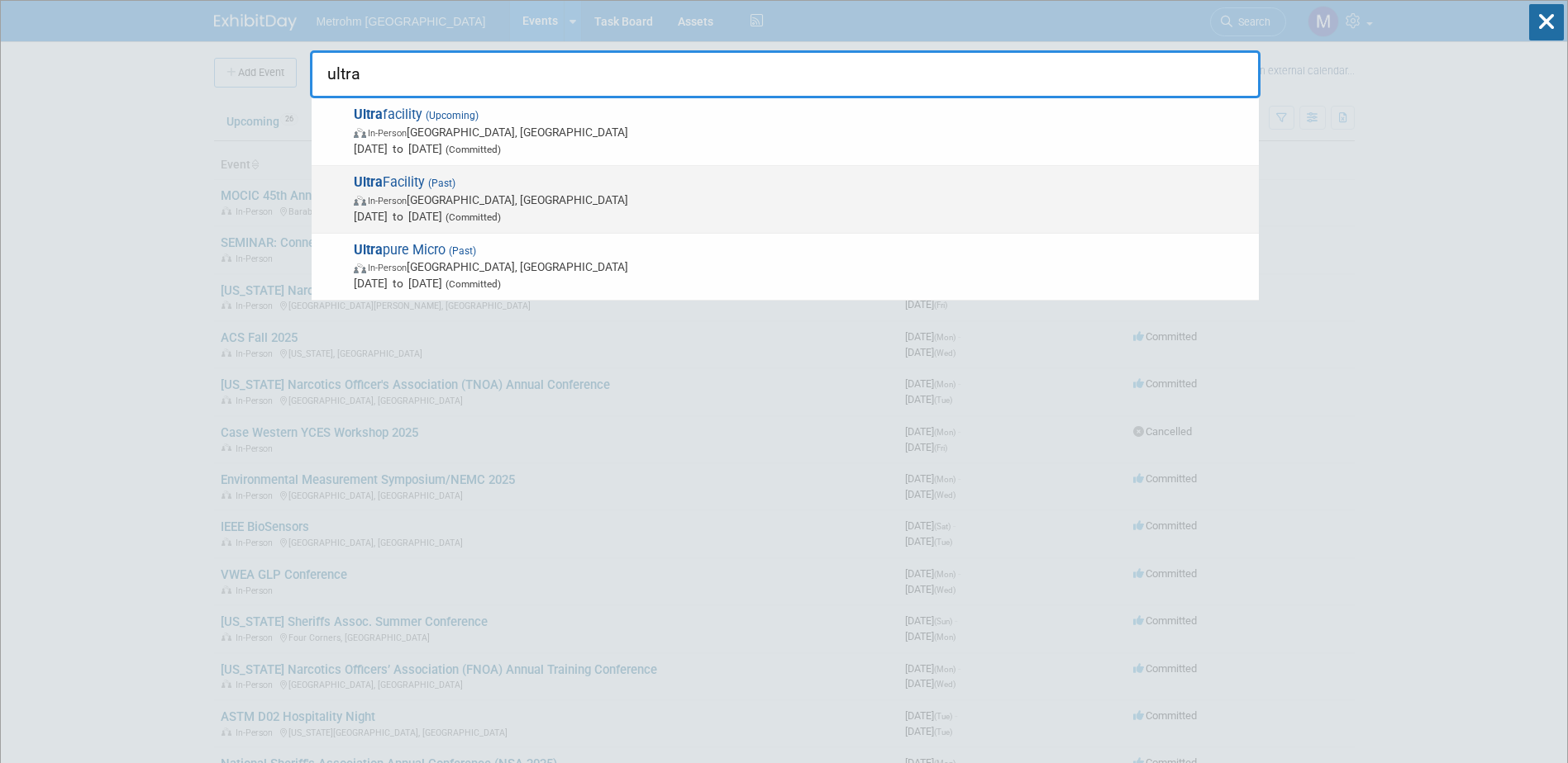
type input "ultra"
click at [550, 203] on span "In-Person Glendale, AZ" at bounding box center [802, 200] width 897 height 17
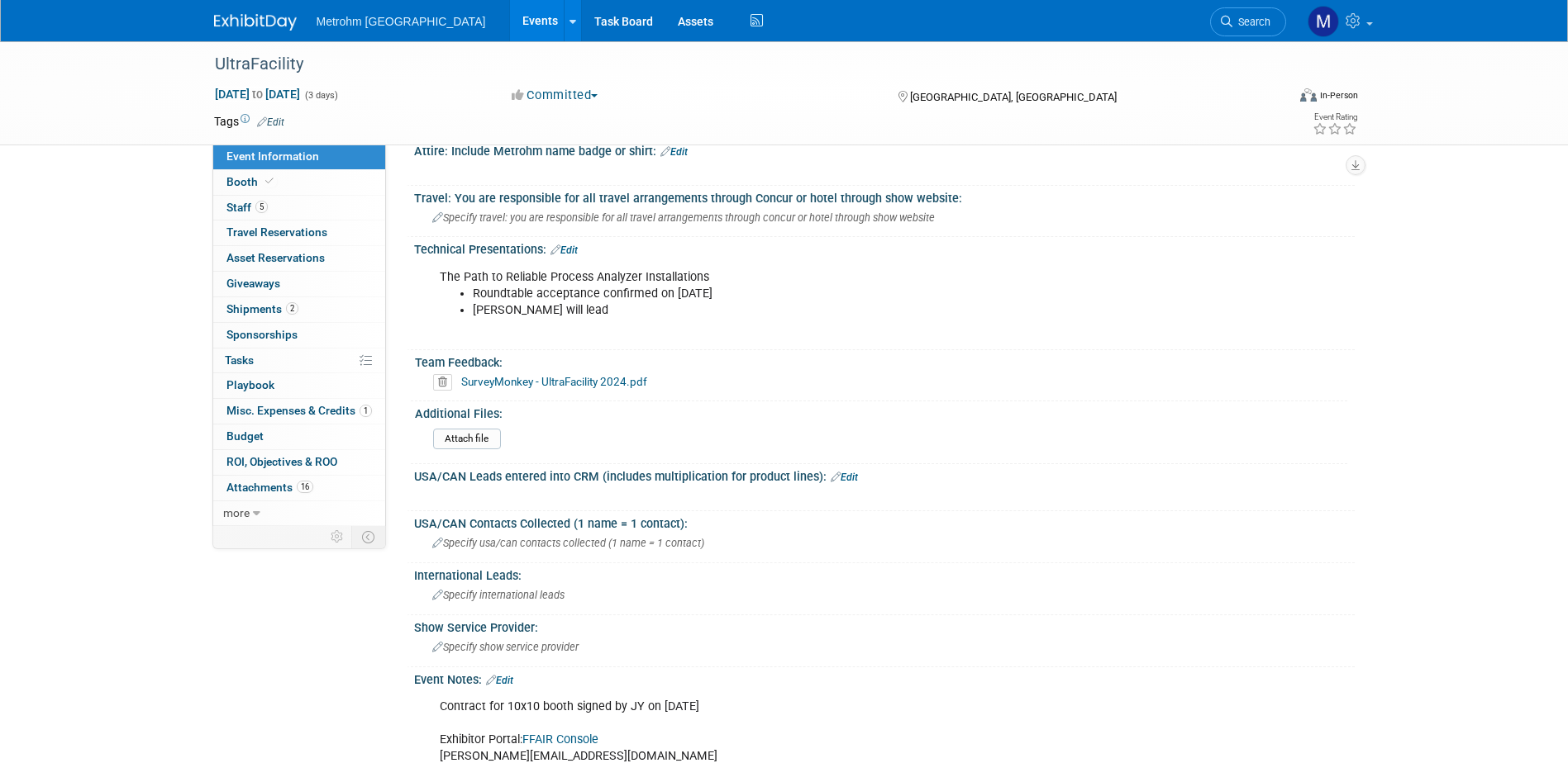
scroll to position [862, 0]
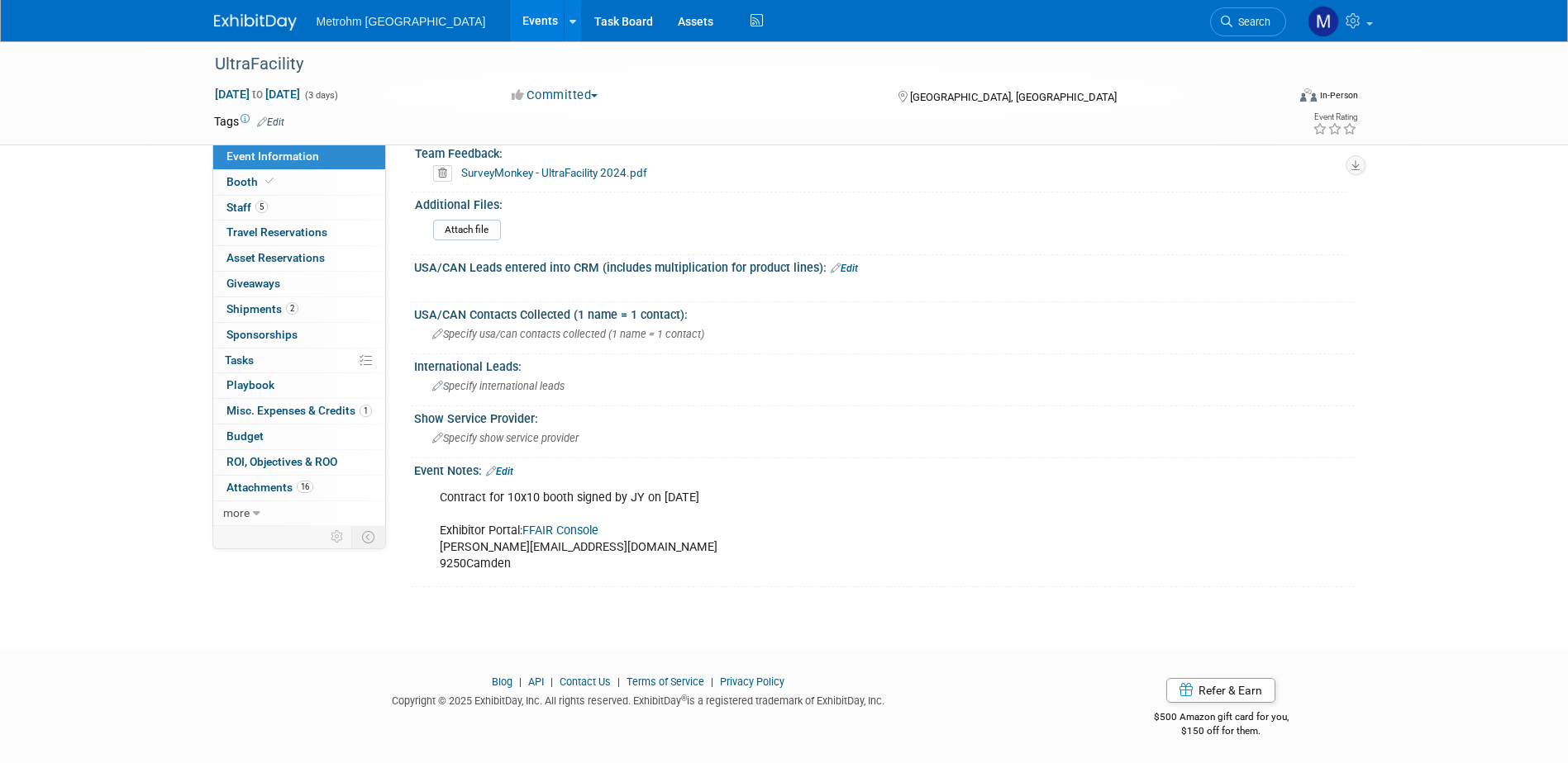
click at [544, 531] on link "FFAIR Console" at bounding box center [561, 530] width 76 height 14
drag, startPoint x: 609, startPoint y: 543, endPoint x: 438, endPoint y: 547, distance: 171.0
click at [438, 547] on div "Contract for 10x10 booth signed by JY on 5.23.24 Exhibitor Portal: FFAIR Consol…" at bounding box center [800, 530] width 745 height 99
copy div "joanne.yam@metrohmusa.com"
drag, startPoint x: 517, startPoint y: 565, endPoint x: 438, endPoint y: 565, distance: 79.0
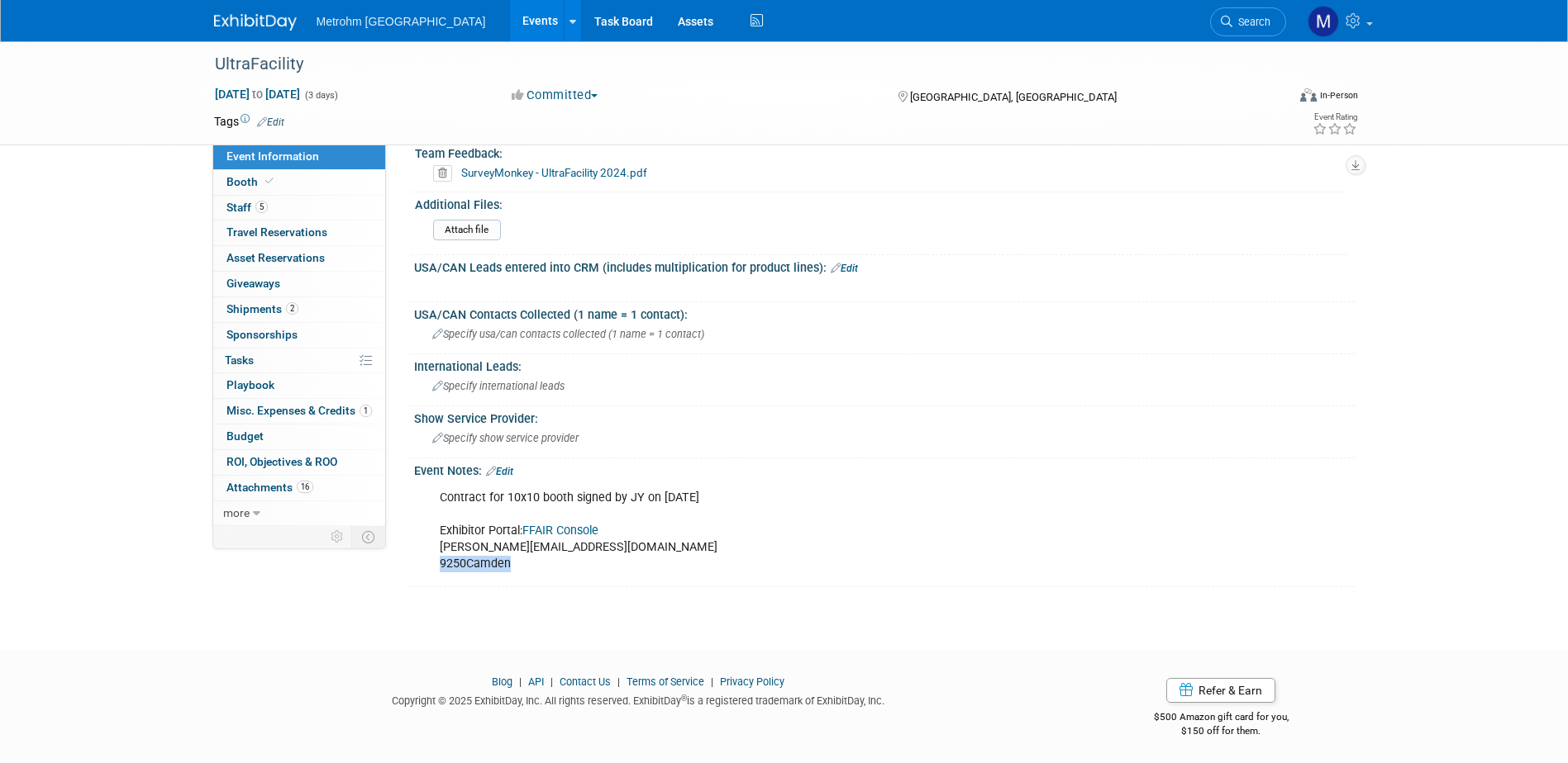
click at [438, 565] on div "Contract for 10x10 booth signed by JY on 5.23.24 Exhibitor Portal: FFAIR Consol…" at bounding box center [800, 530] width 745 height 99
copy div "9250Camden"
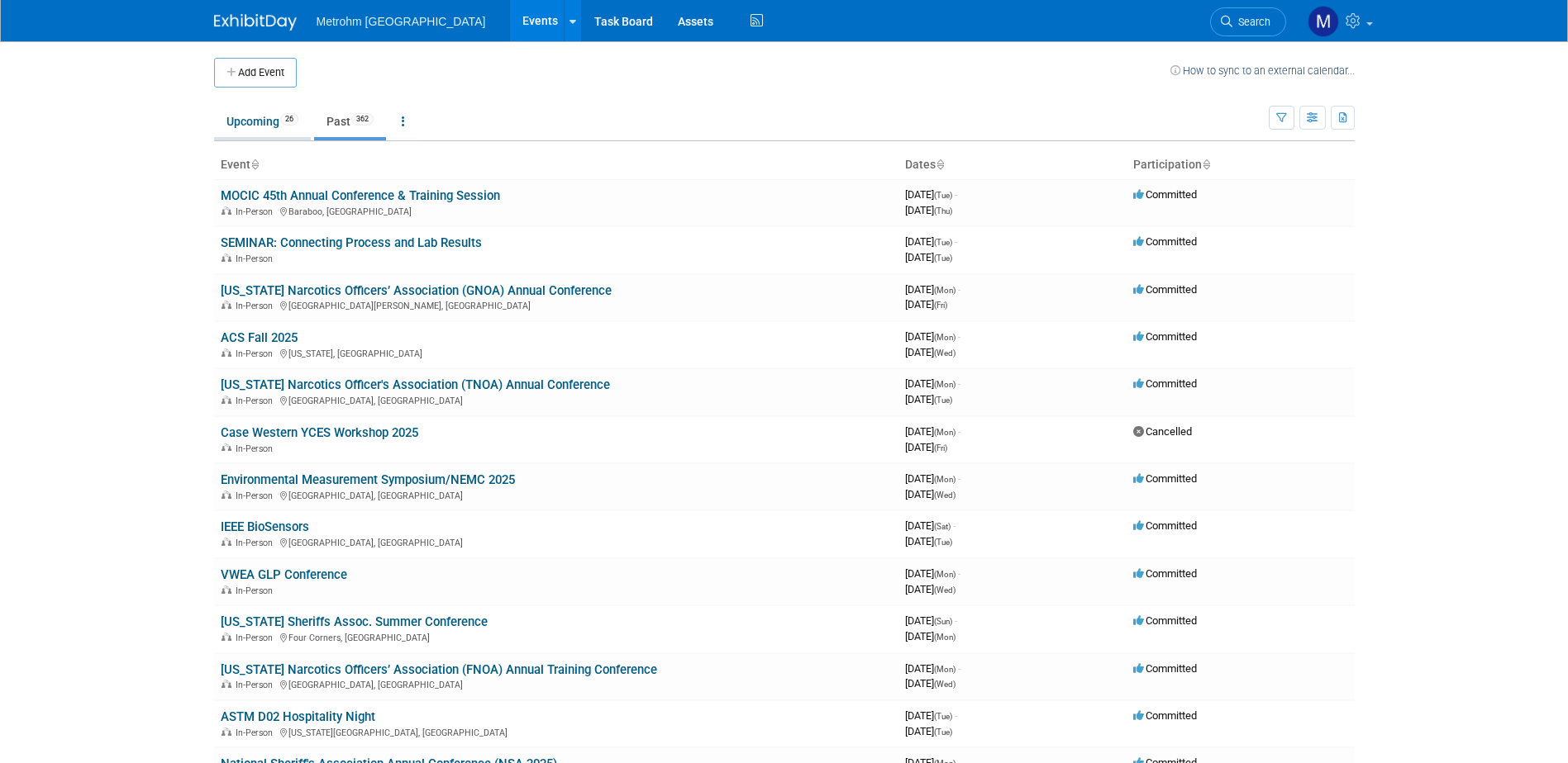
click at [236, 120] on link "Upcoming 26" at bounding box center [262, 121] width 97 height 31
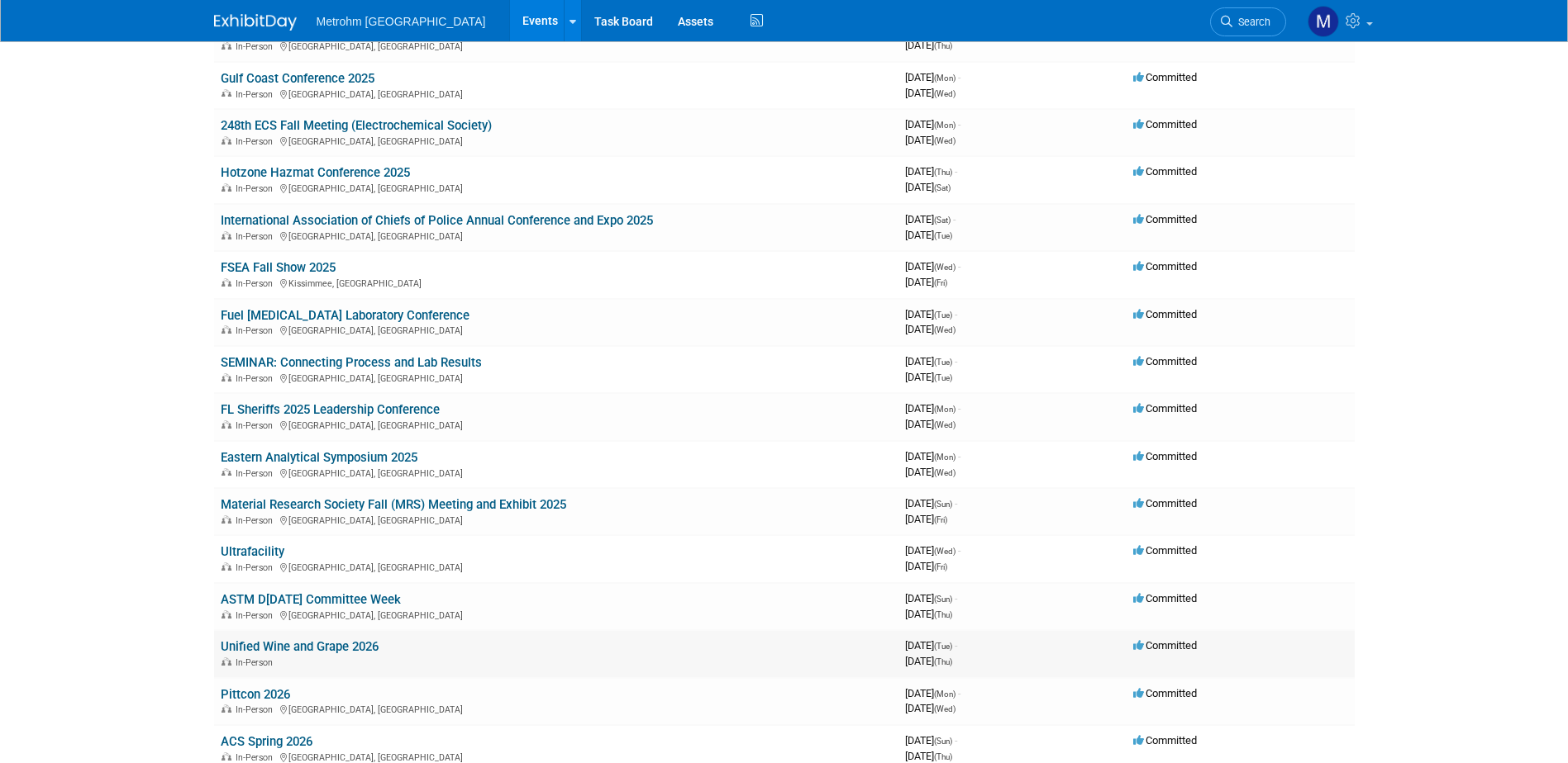
scroll to position [413, 0]
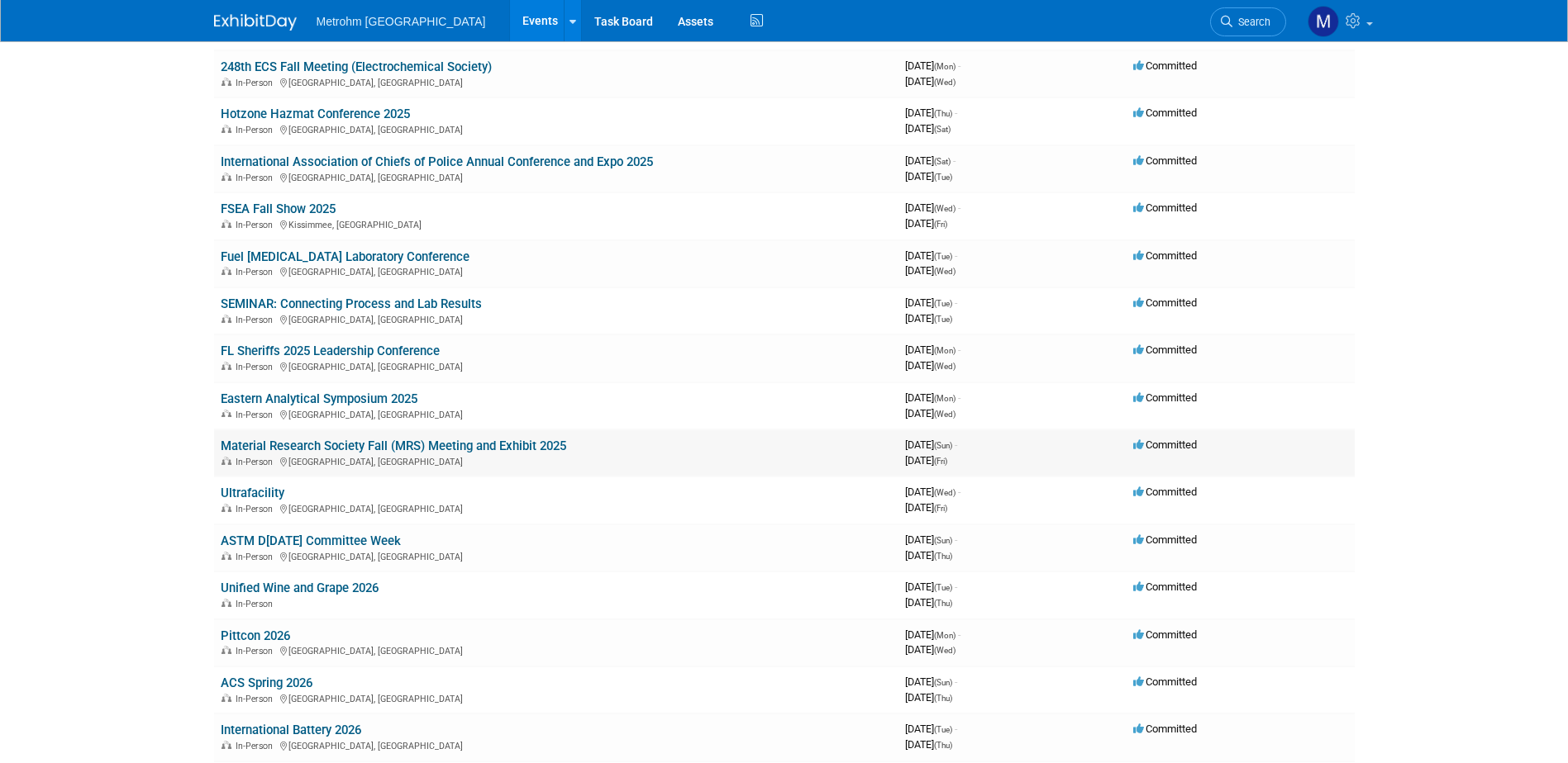
click at [413, 440] on link "Material Research Society Fall (MRS) Meeting and Exhibit 2025" at bounding box center [392, 445] width 346 height 15
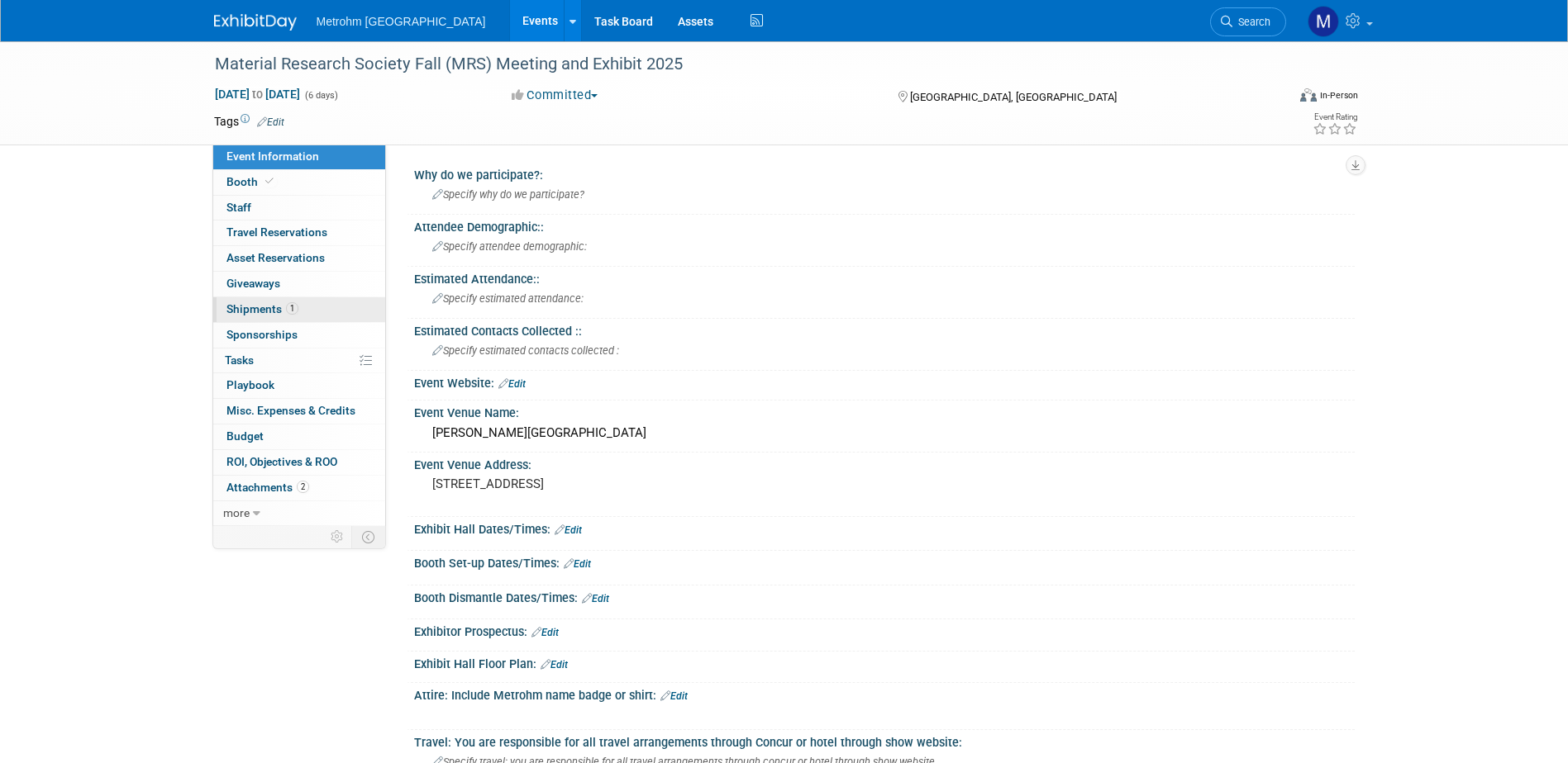
click at [342, 304] on link "1 Shipments 1" at bounding box center [300, 309] width 172 height 24
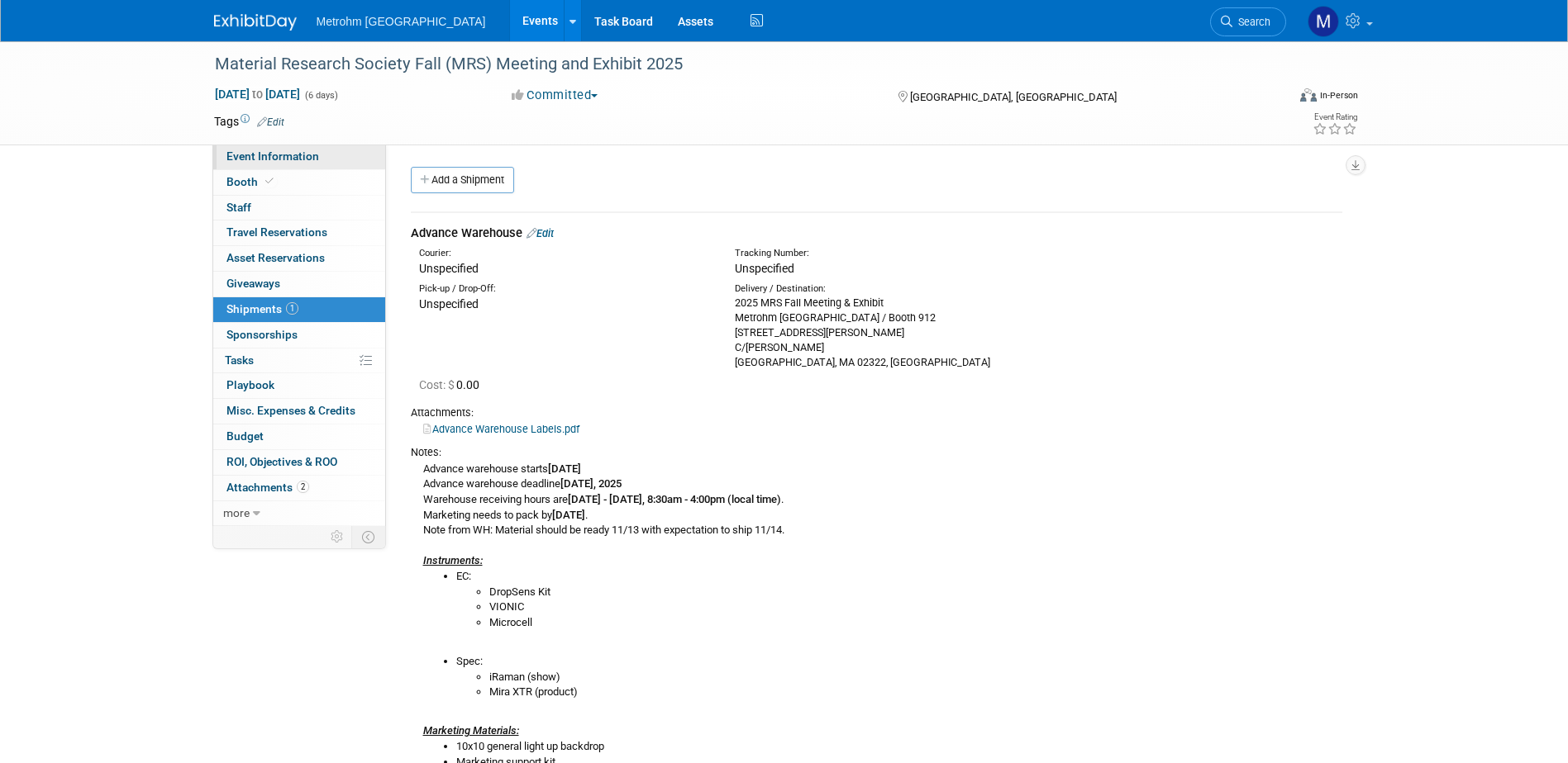
click at [332, 159] on link "Event Information" at bounding box center [300, 157] width 172 height 24
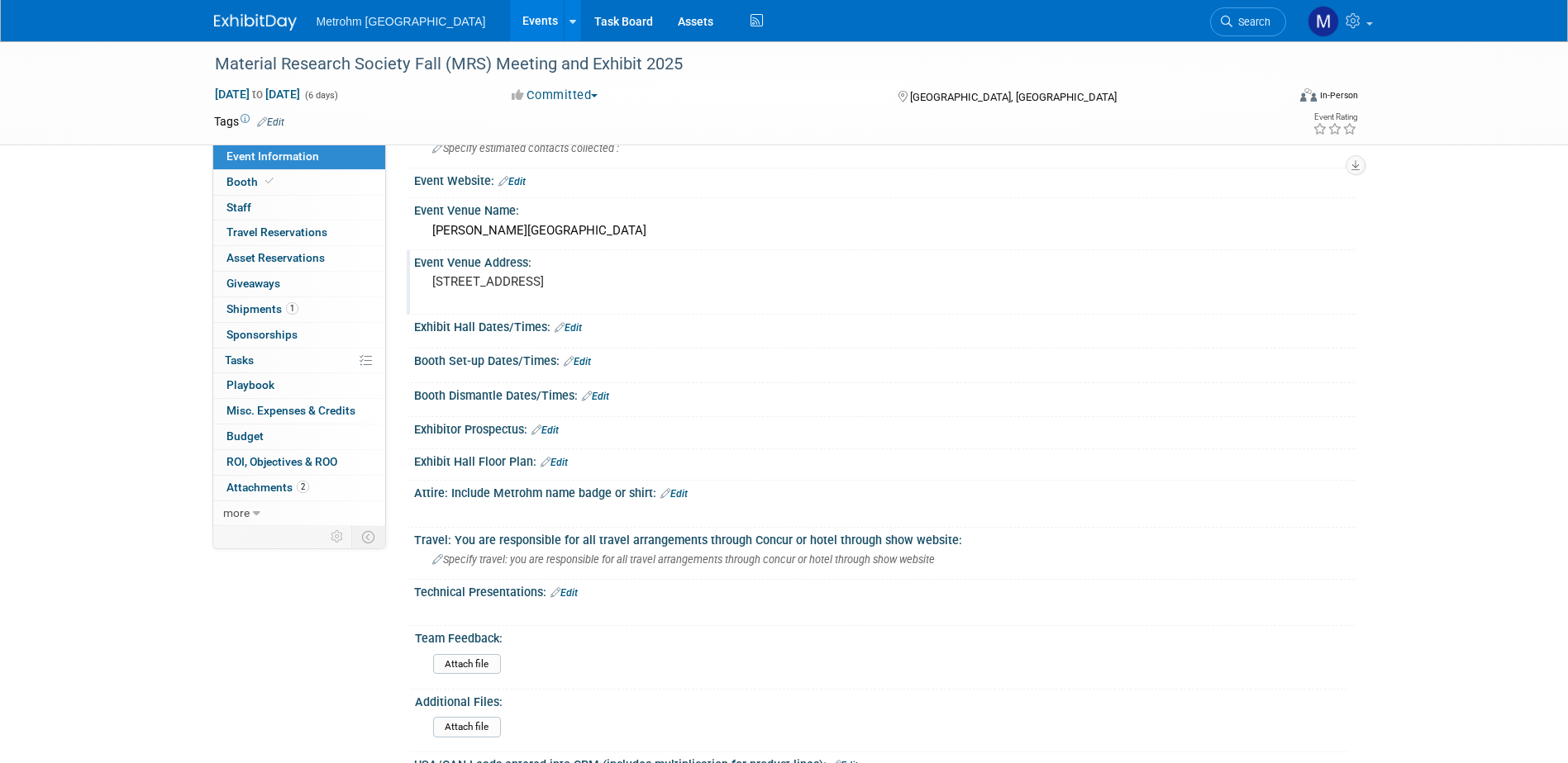
scroll to position [165, 0]
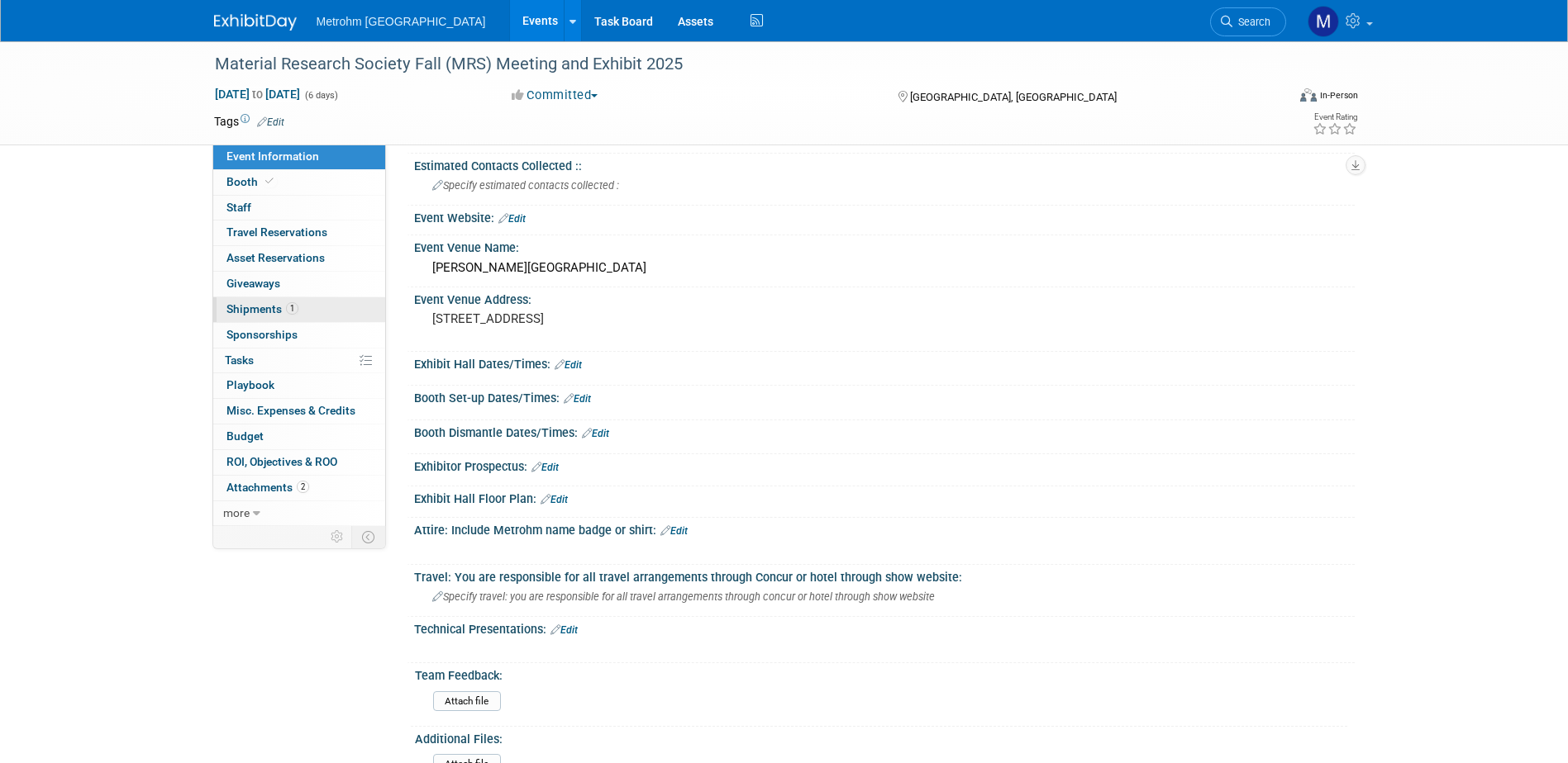
click at [315, 309] on link "1 Shipments 1" at bounding box center [300, 309] width 172 height 24
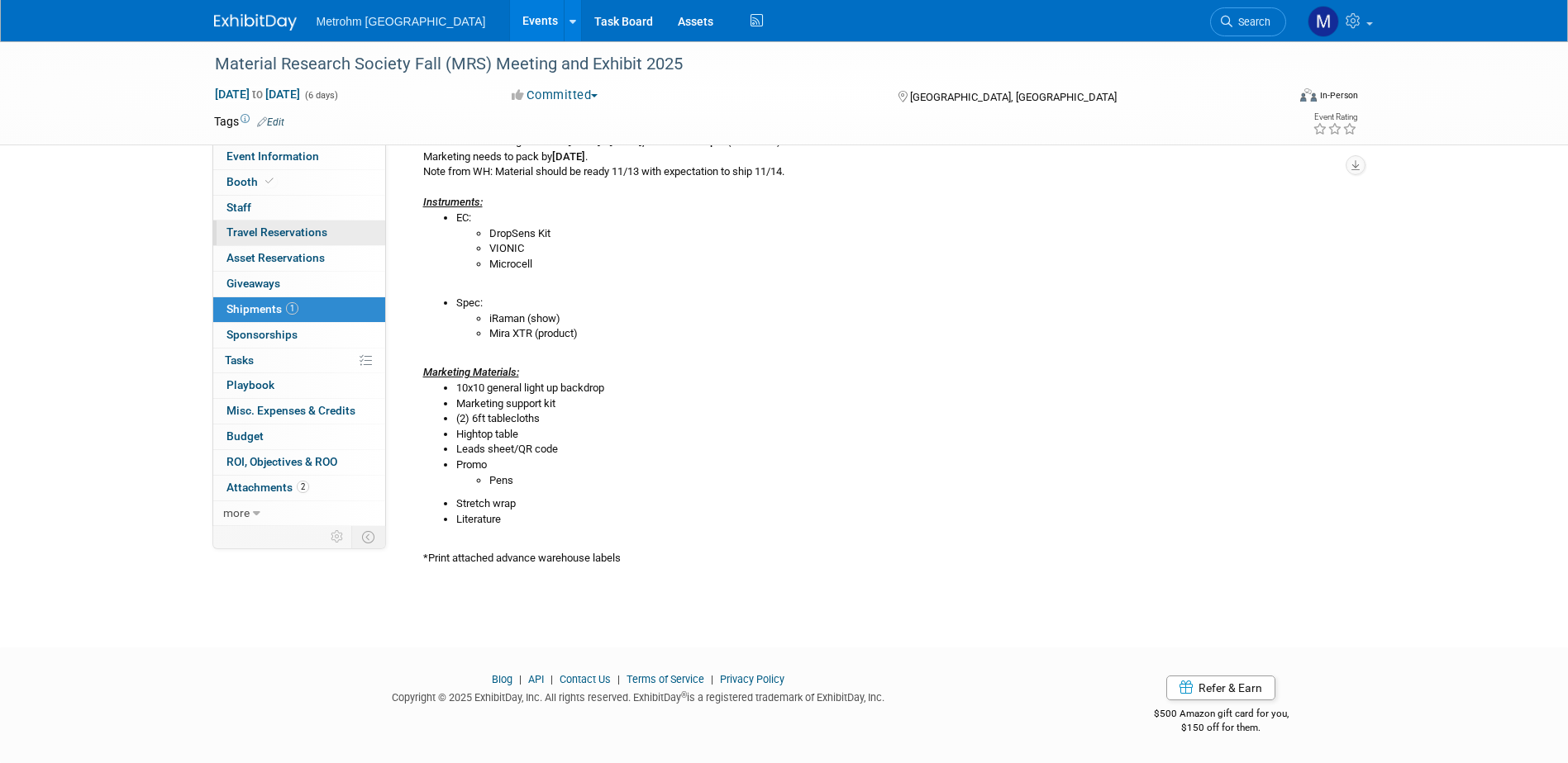
scroll to position [28, 0]
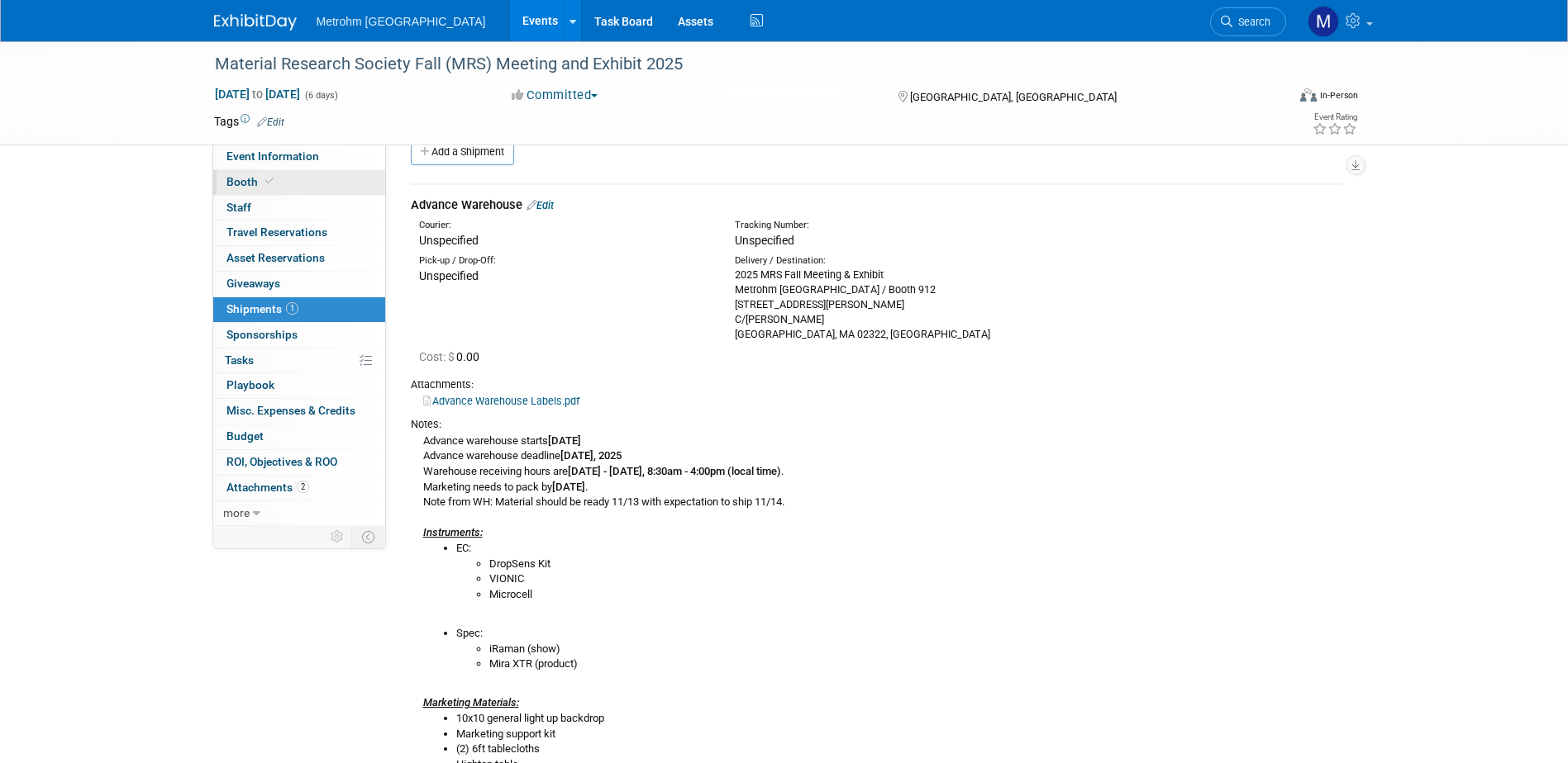
click at [297, 176] on link "Booth" at bounding box center [300, 182] width 172 height 24
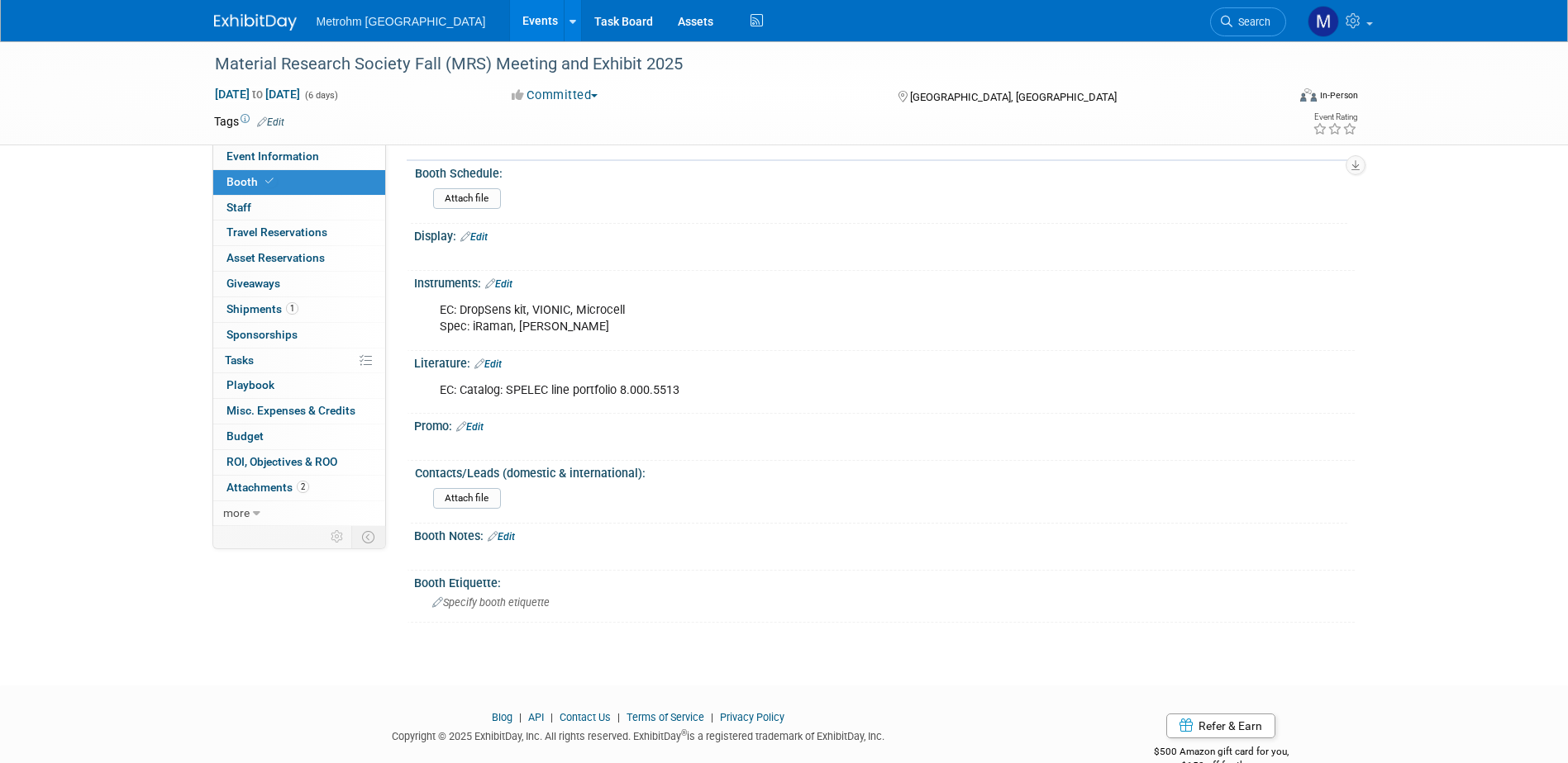
scroll to position [165, 0]
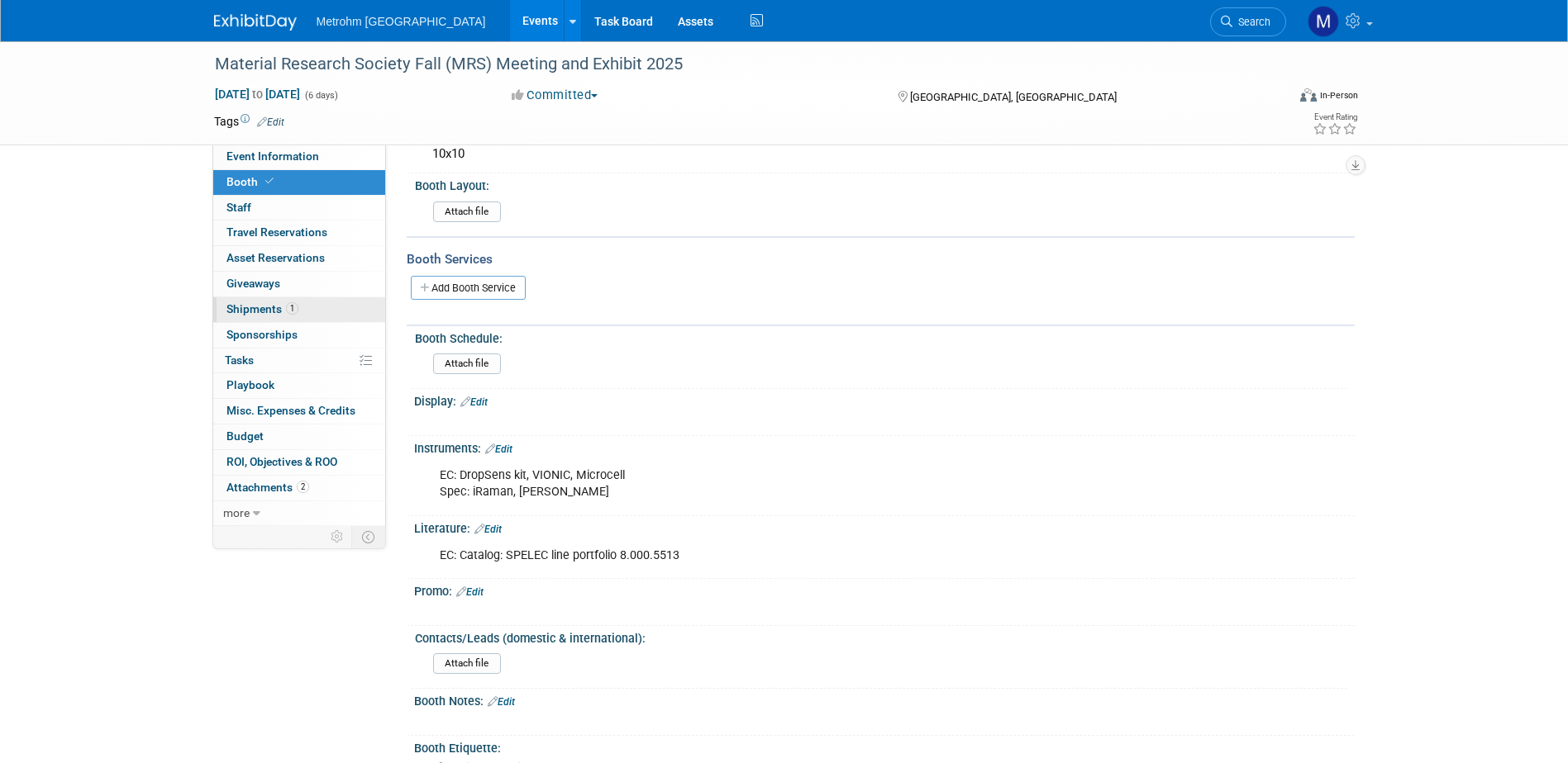
click at [291, 315] on span "Shipments 1" at bounding box center [261, 309] width 71 height 14
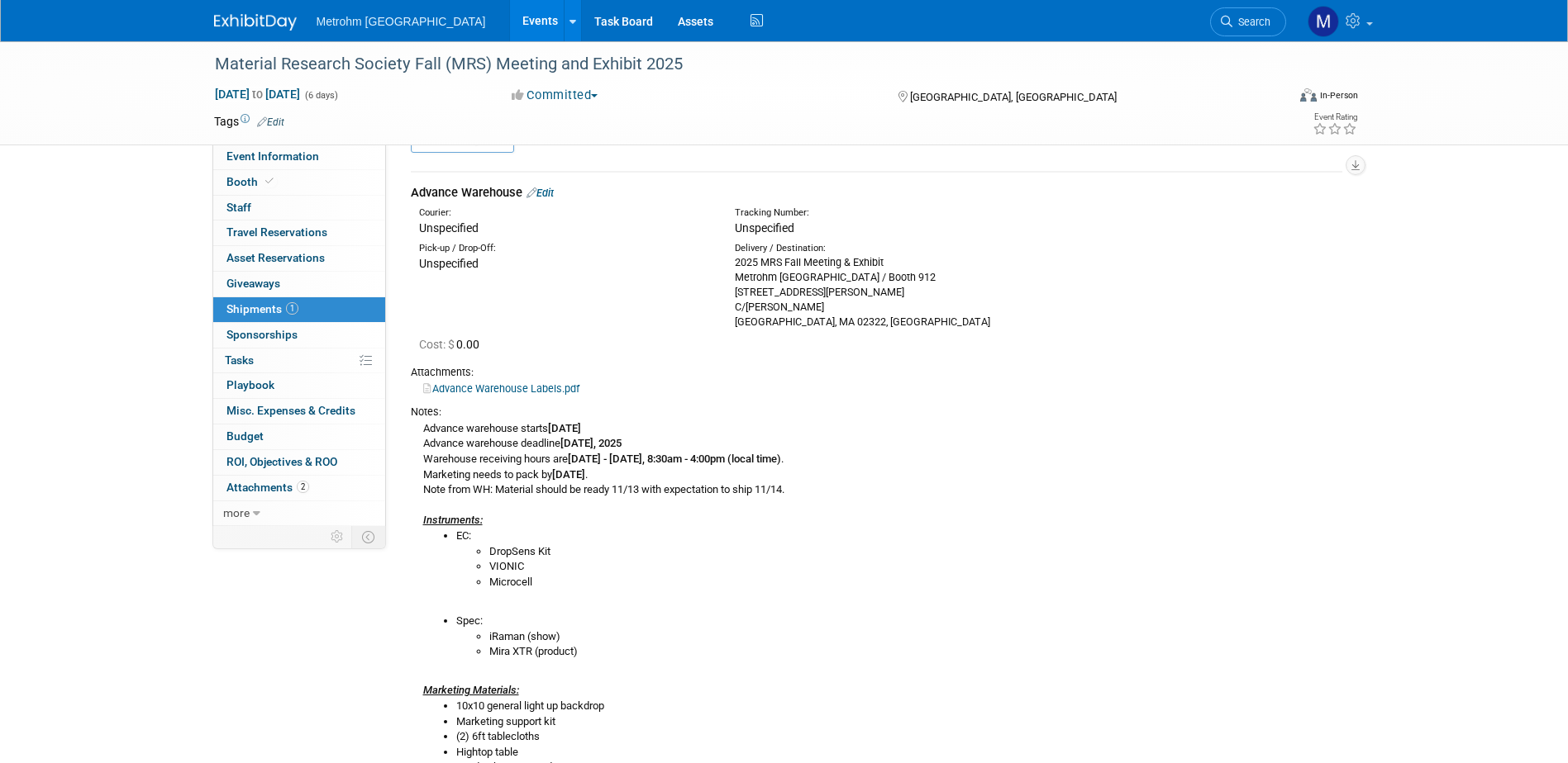
scroll to position [0, 0]
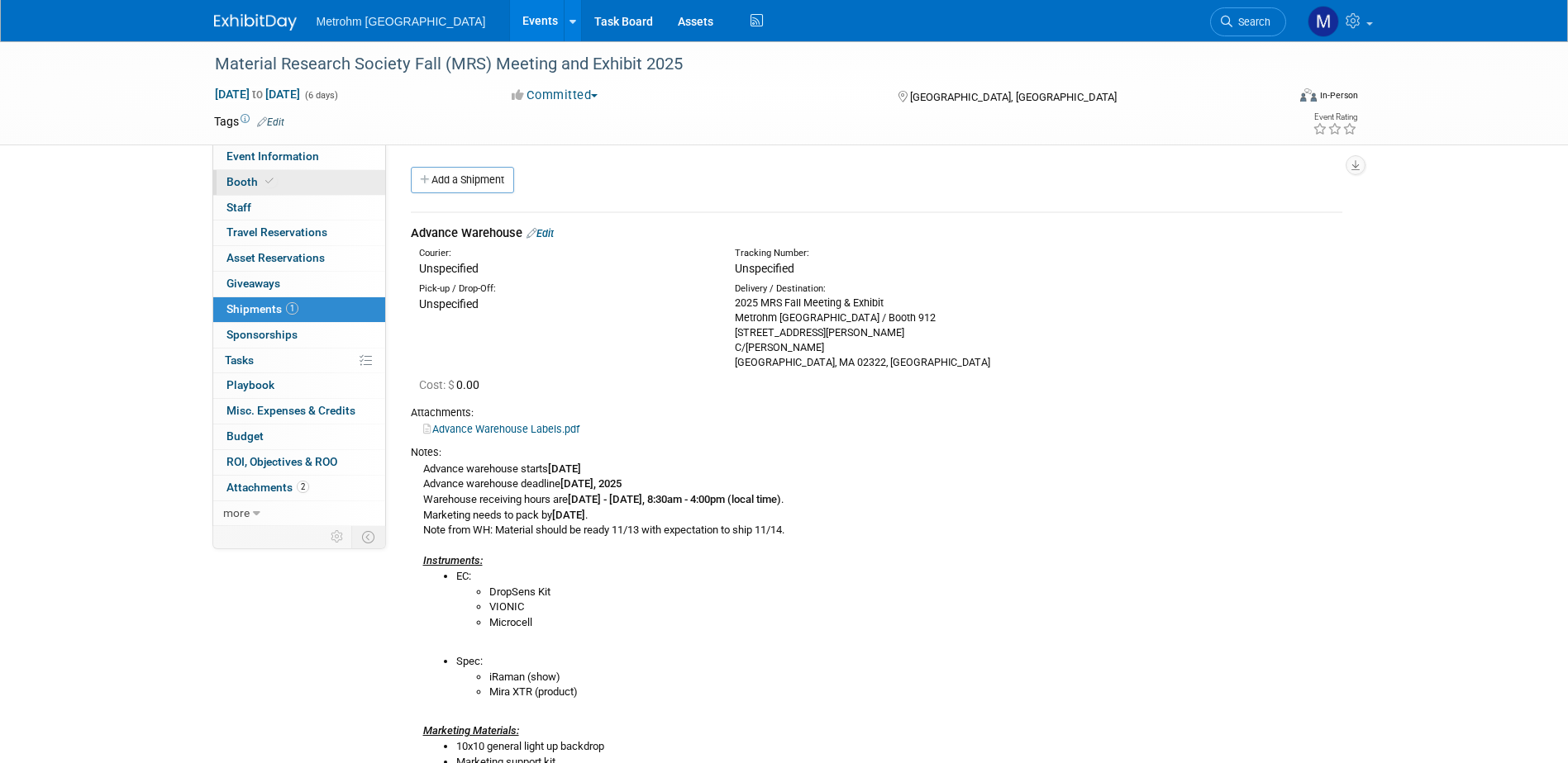
click at [295, 181] on link "Booth" at bounding box center [300, 182] width 172 height 24
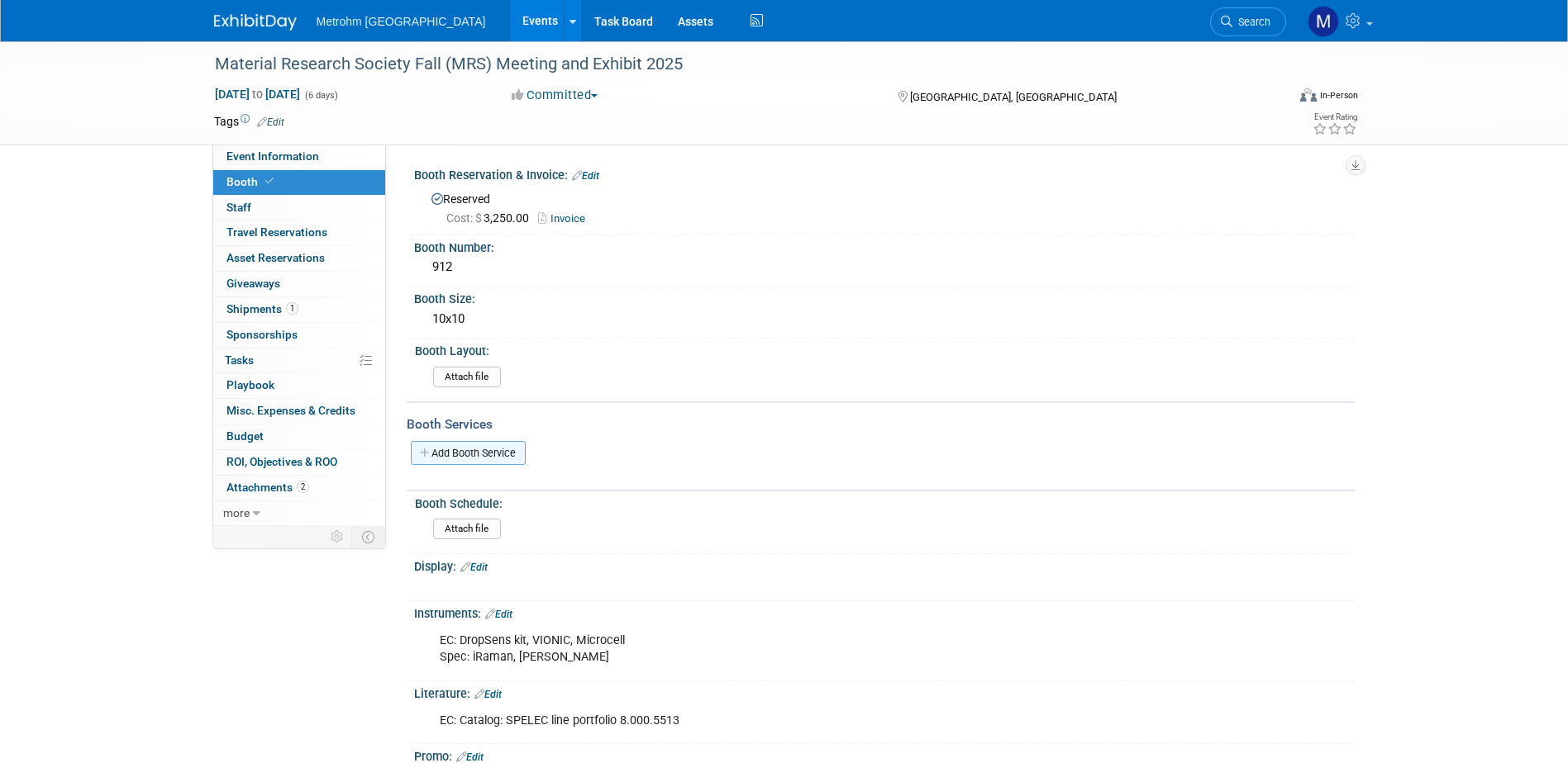
click at [507, 457] on link "Add Booth Service" at bounding box center [468, 453] width 115 height 23
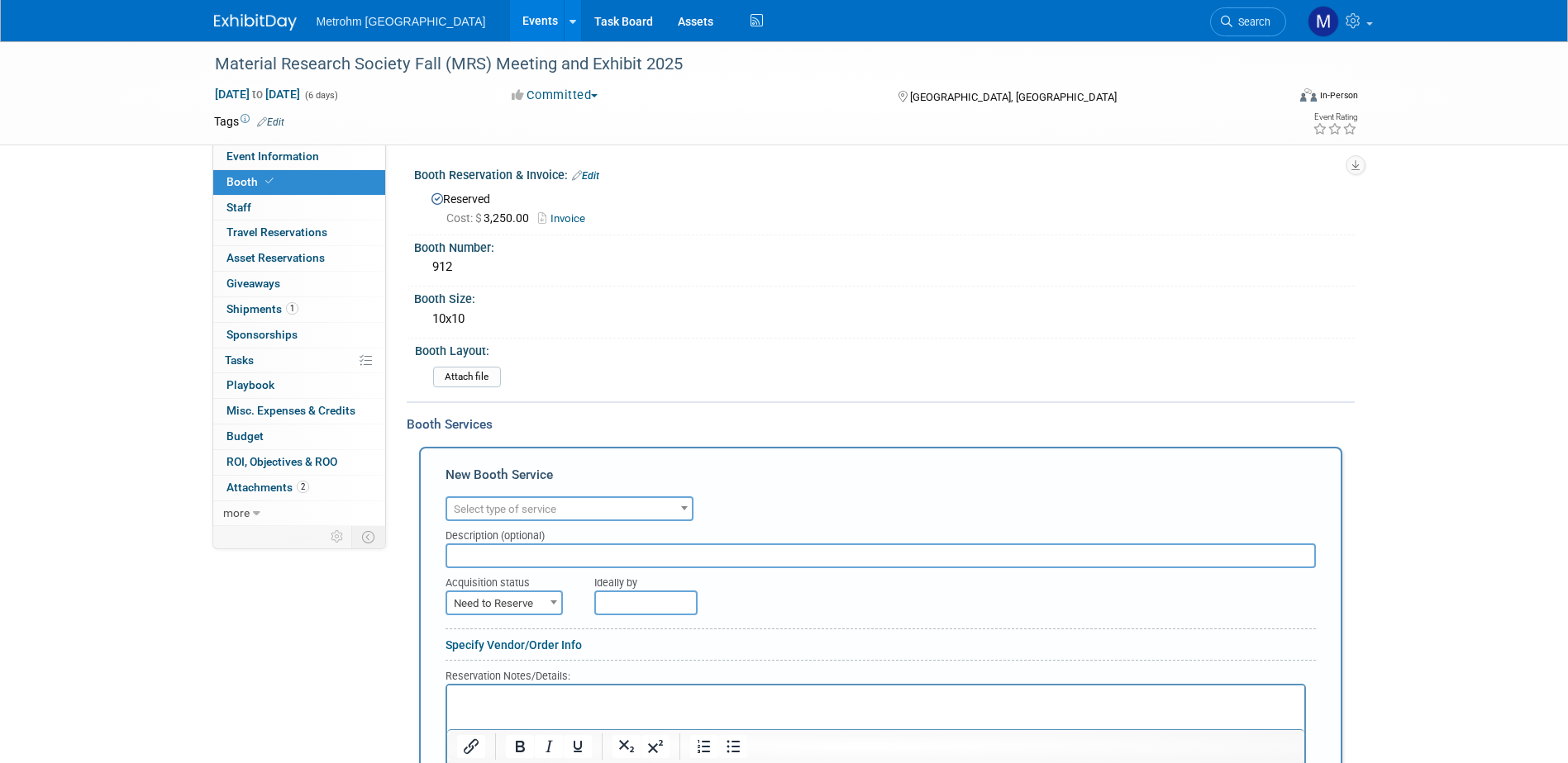
click at [541, 504] on span "Select type of service" at bounding box center [505, 509] width 103 height 13
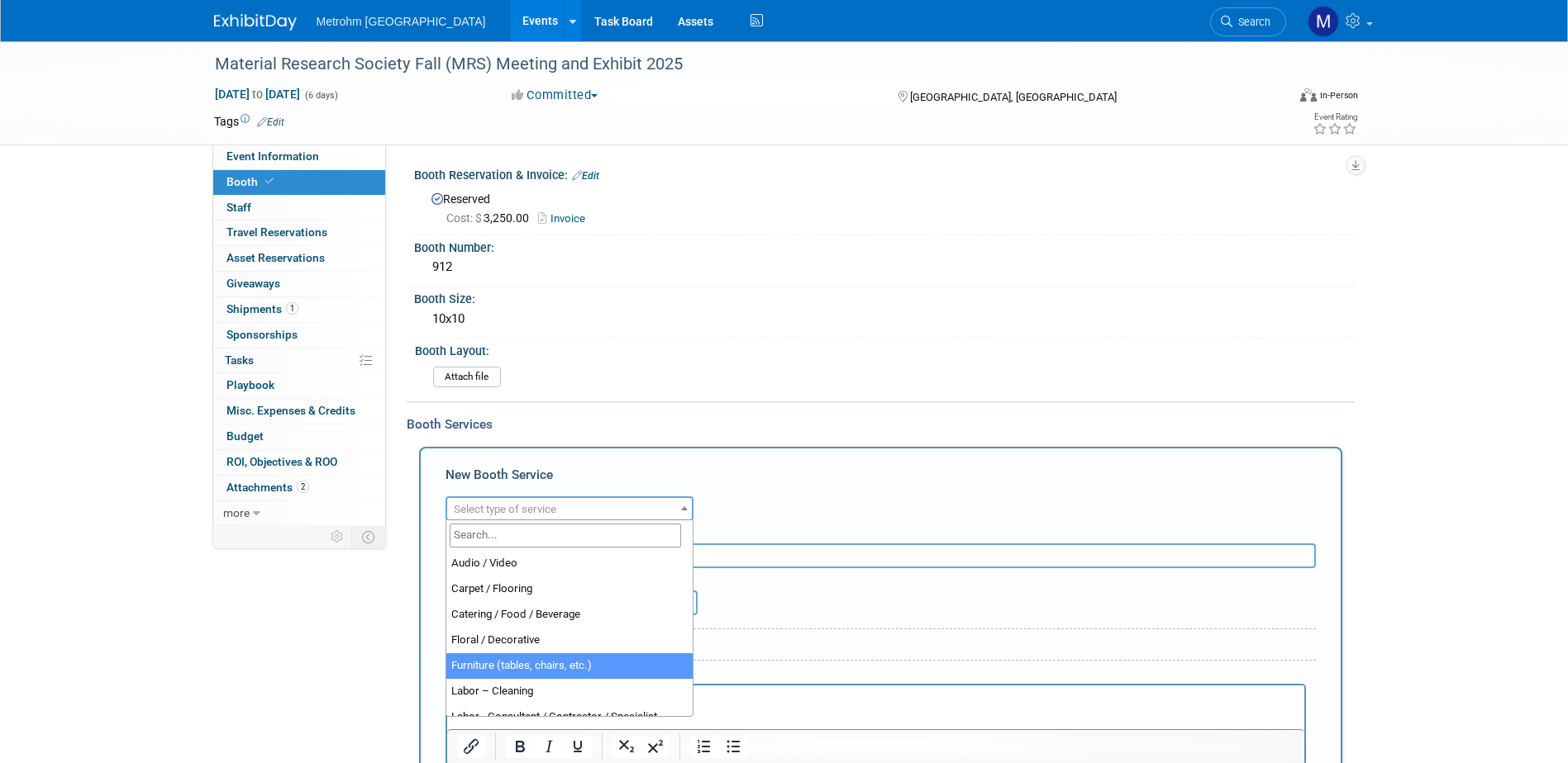
select select "6"
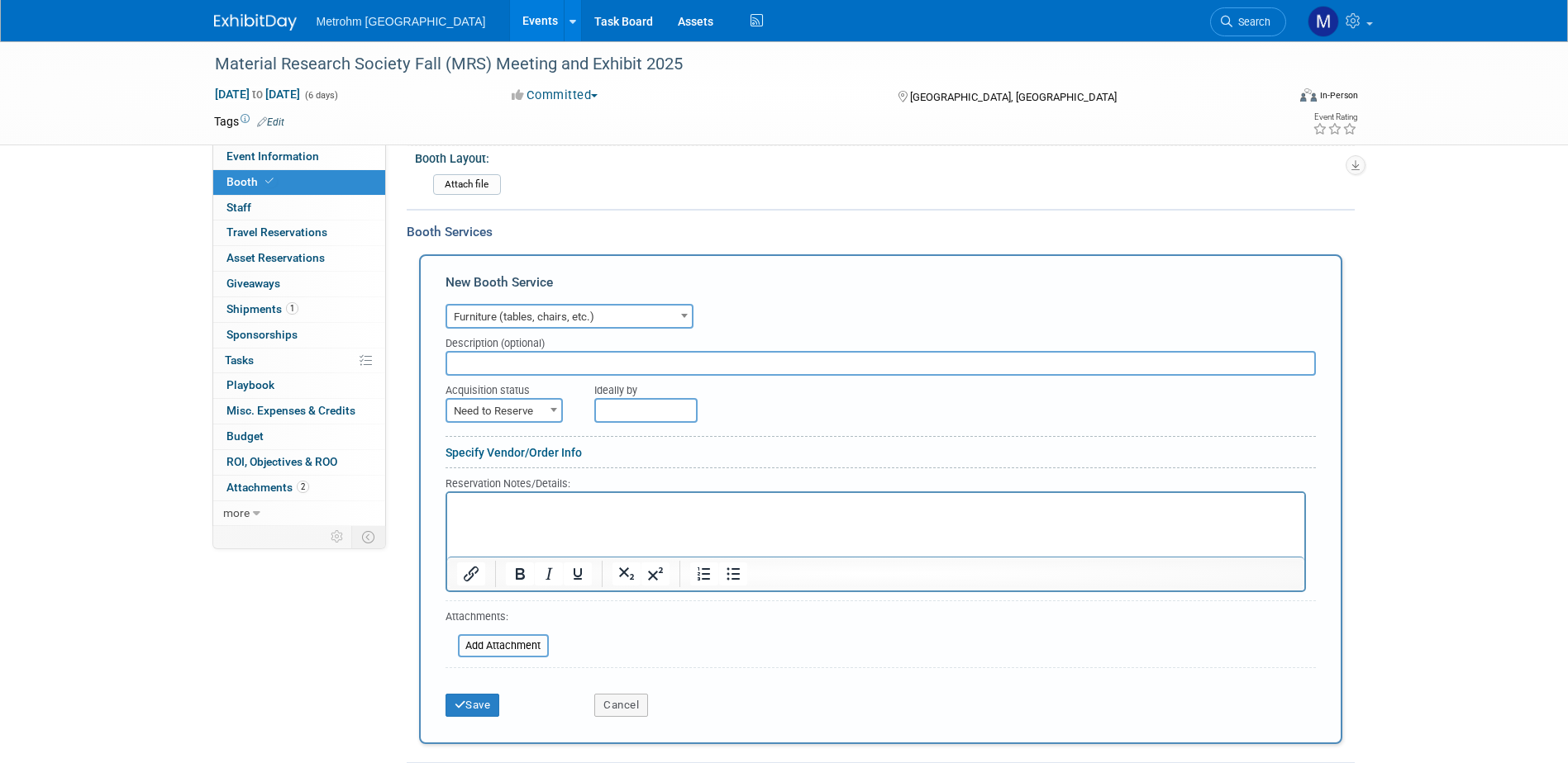
scroll to position [247, 0]
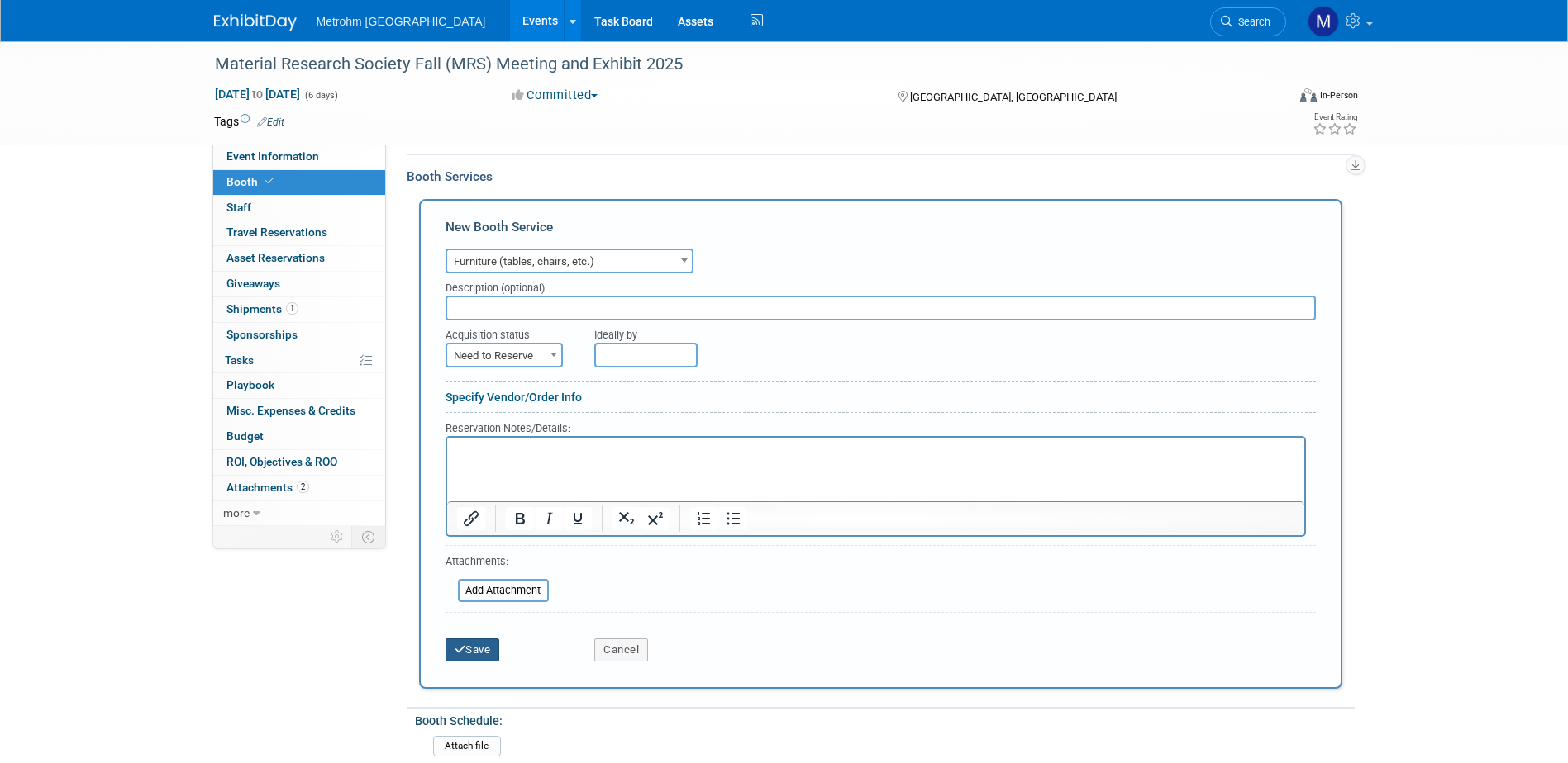
click at [489, 643] on button "Save" at bounding box center [473, 651] width 55 height 23
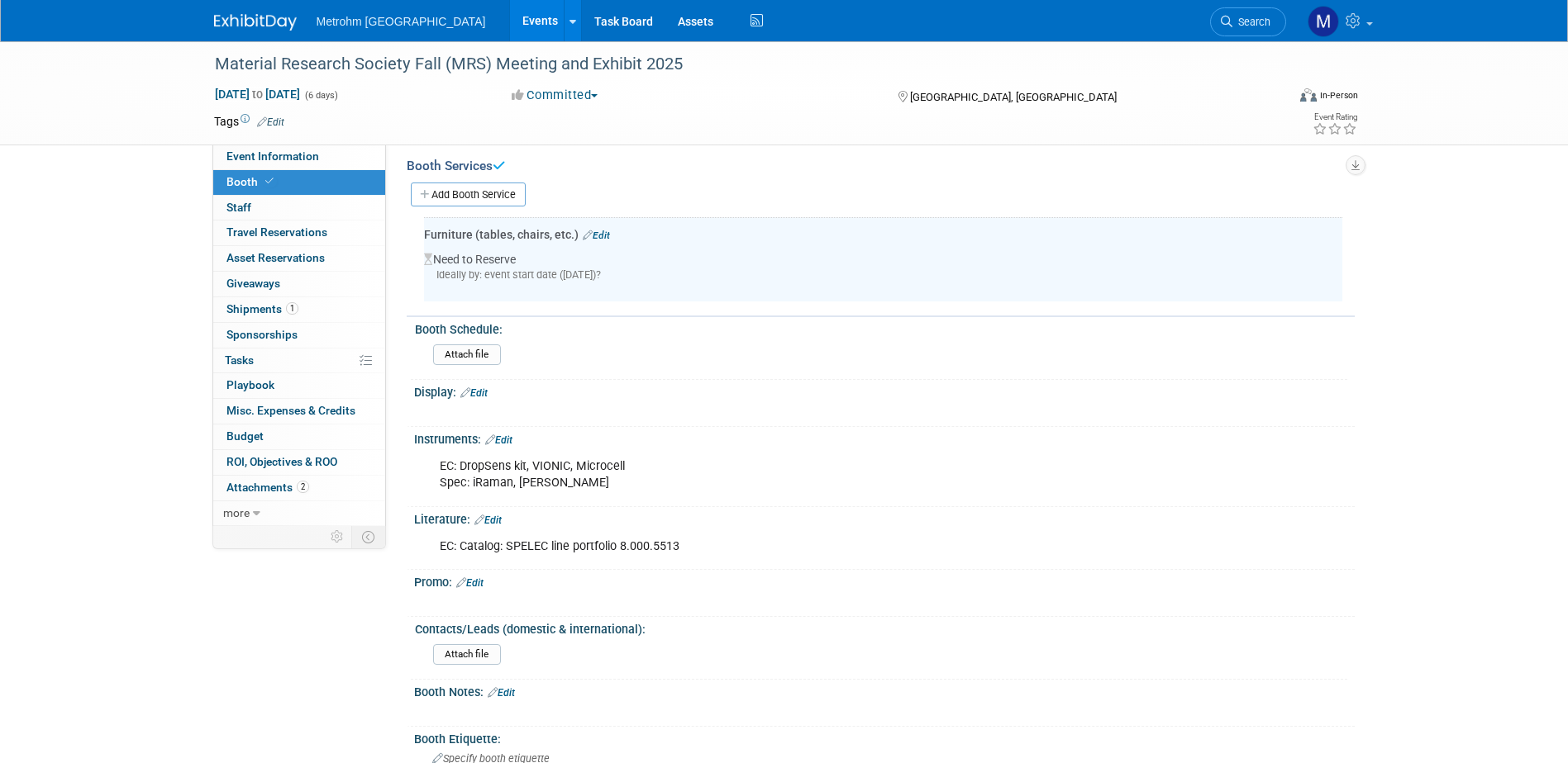
scroll to position [218, 0]
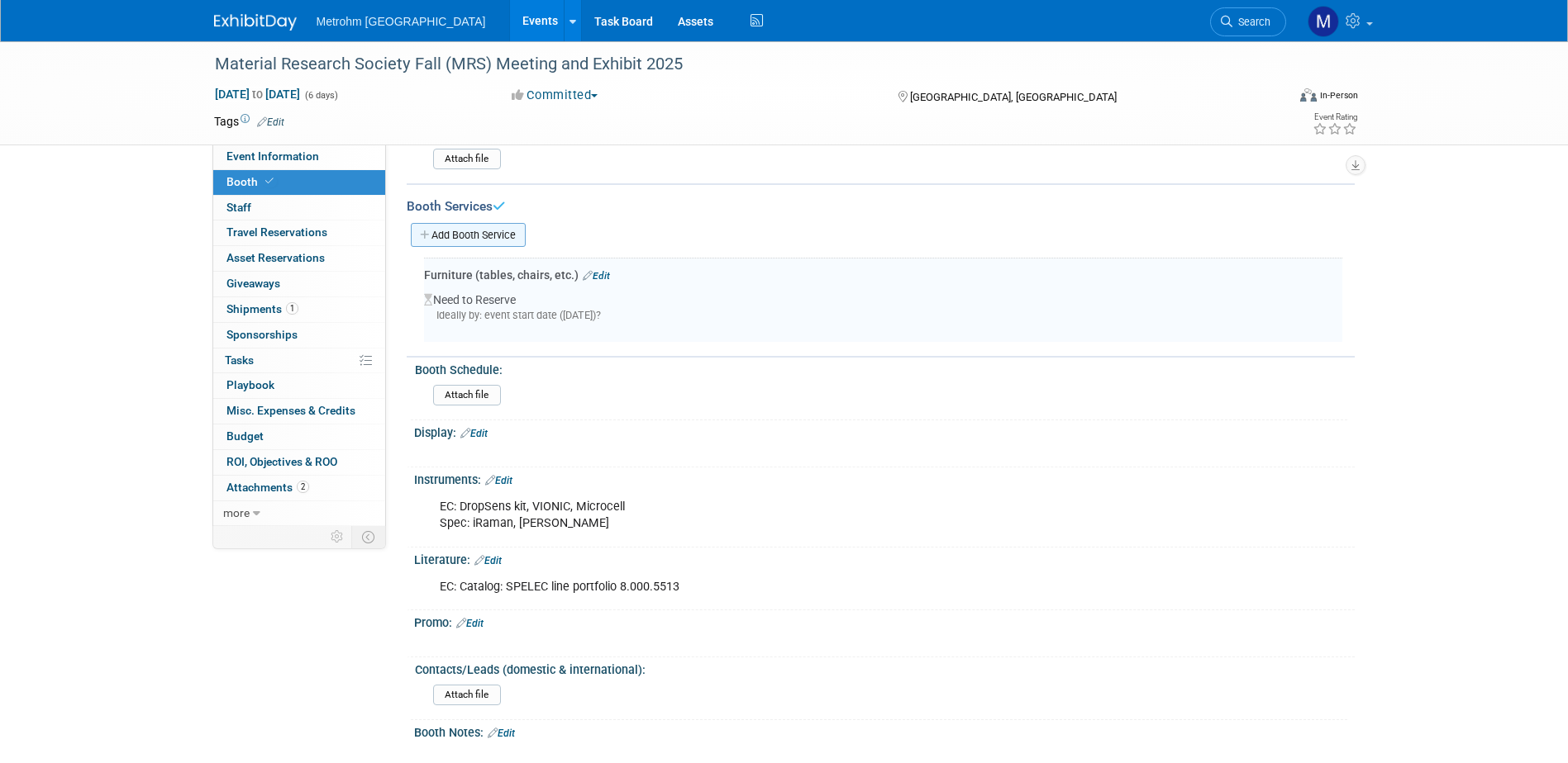
click at [481, 239] on link "Add Booth Service" at bounding box center [468, 235] width 115 height 23
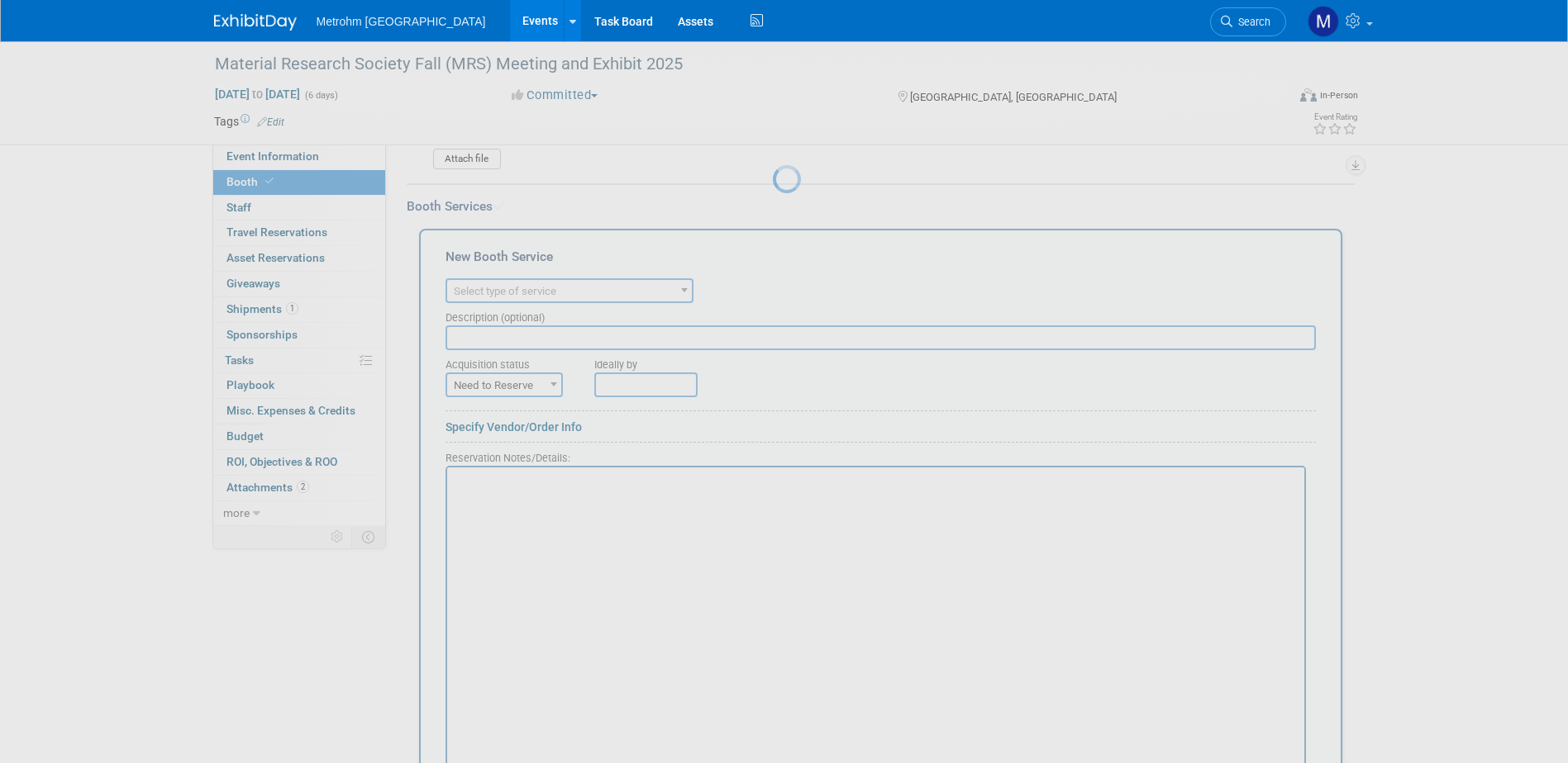
scroll to position [0, 0]
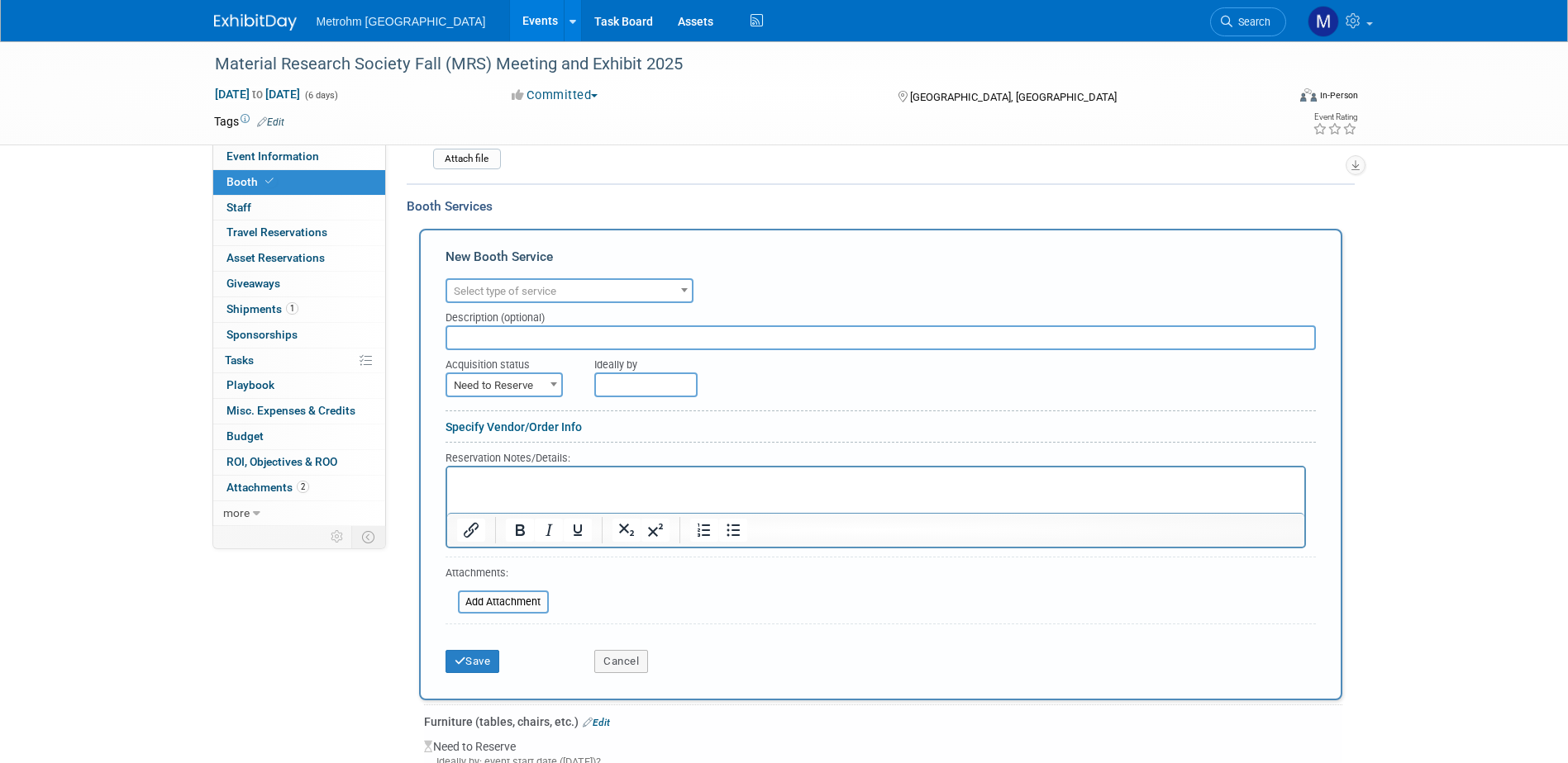
click at [534, 385] on span "Need to Reserve" at bounding box center [504, 386] width 115 height 23
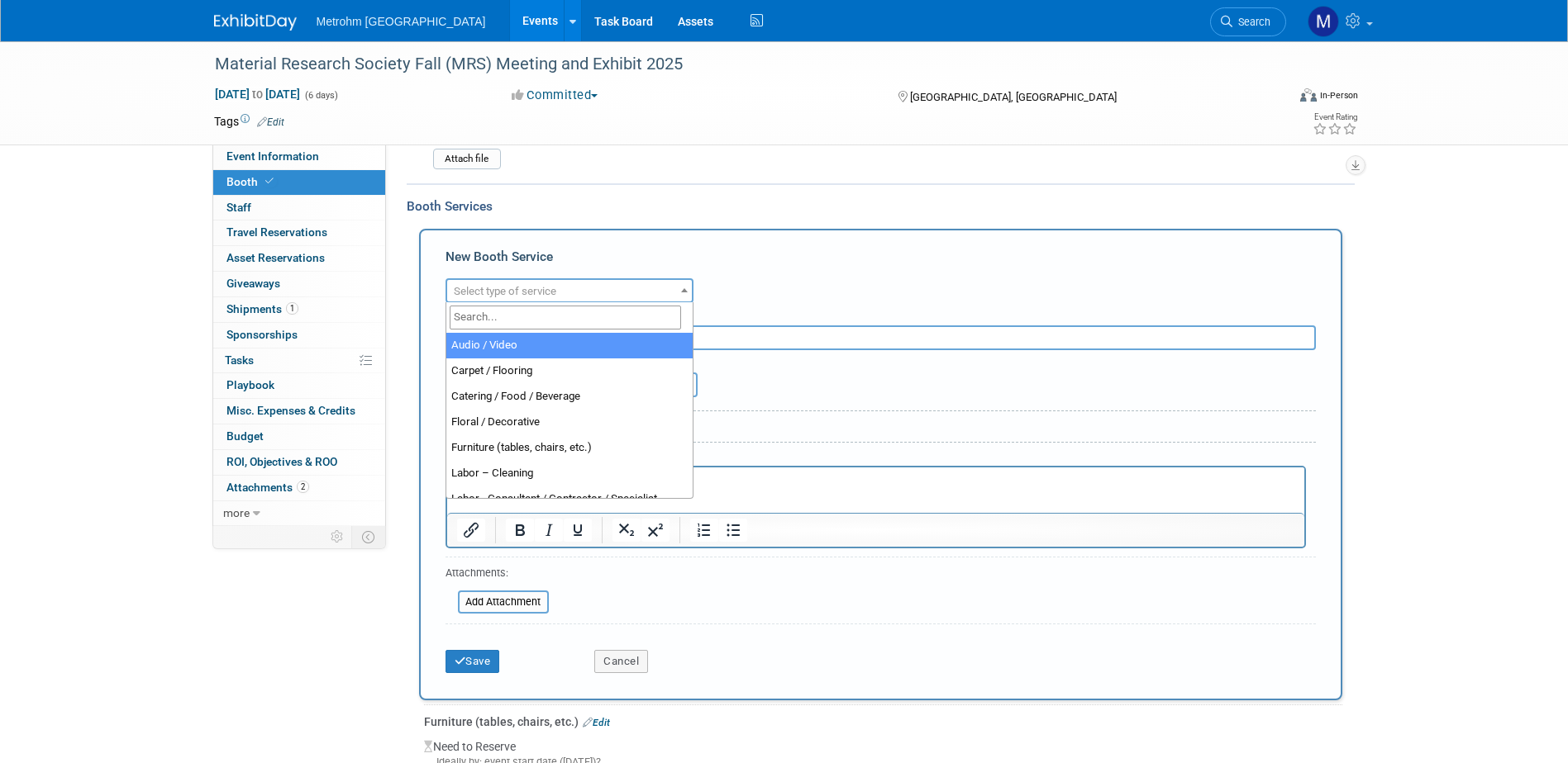
click at [544, 299] on span "Select type of service" at bounding box center [570, 292] width 245 height 23
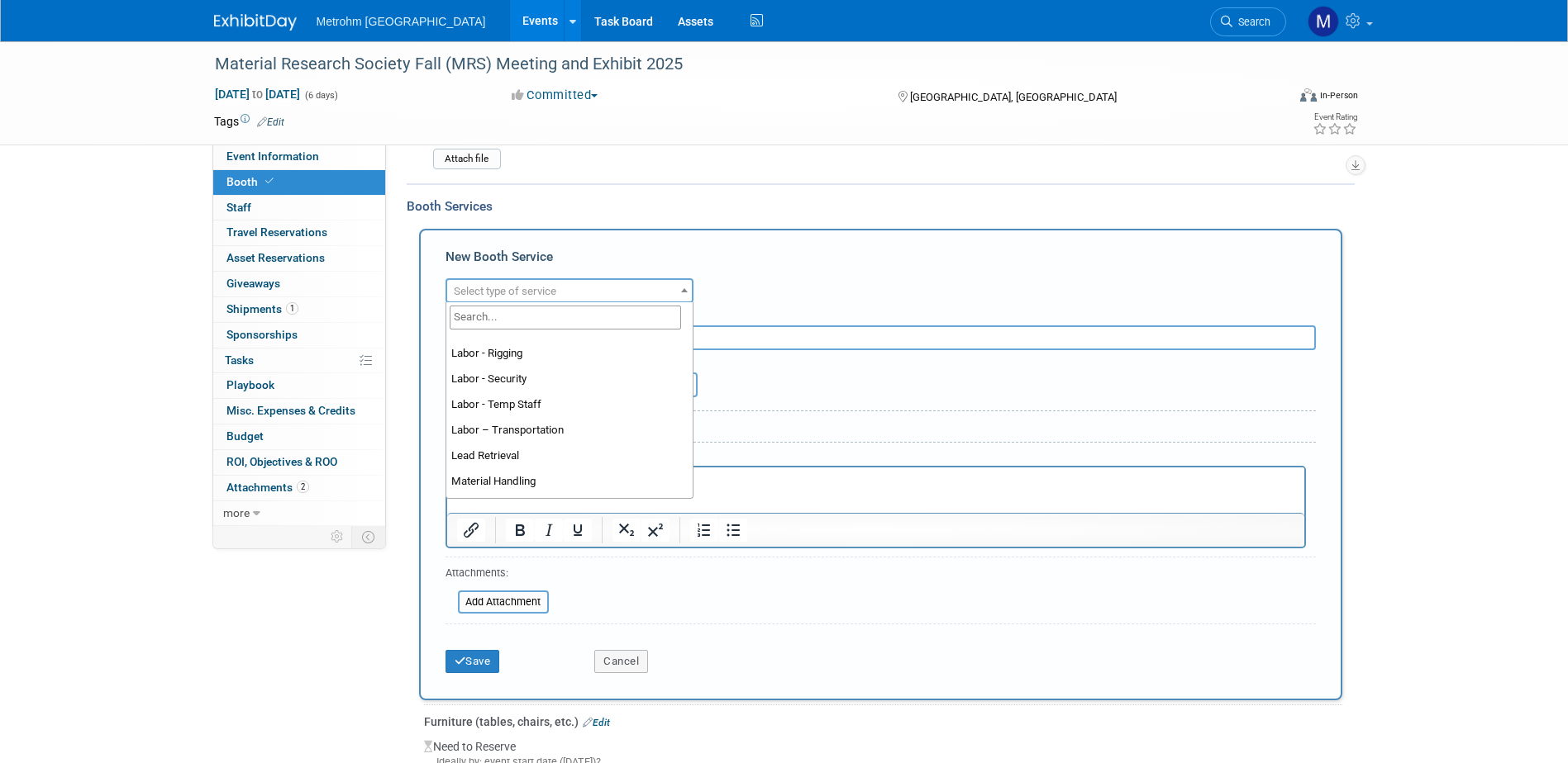
scroll to position [331, 0]
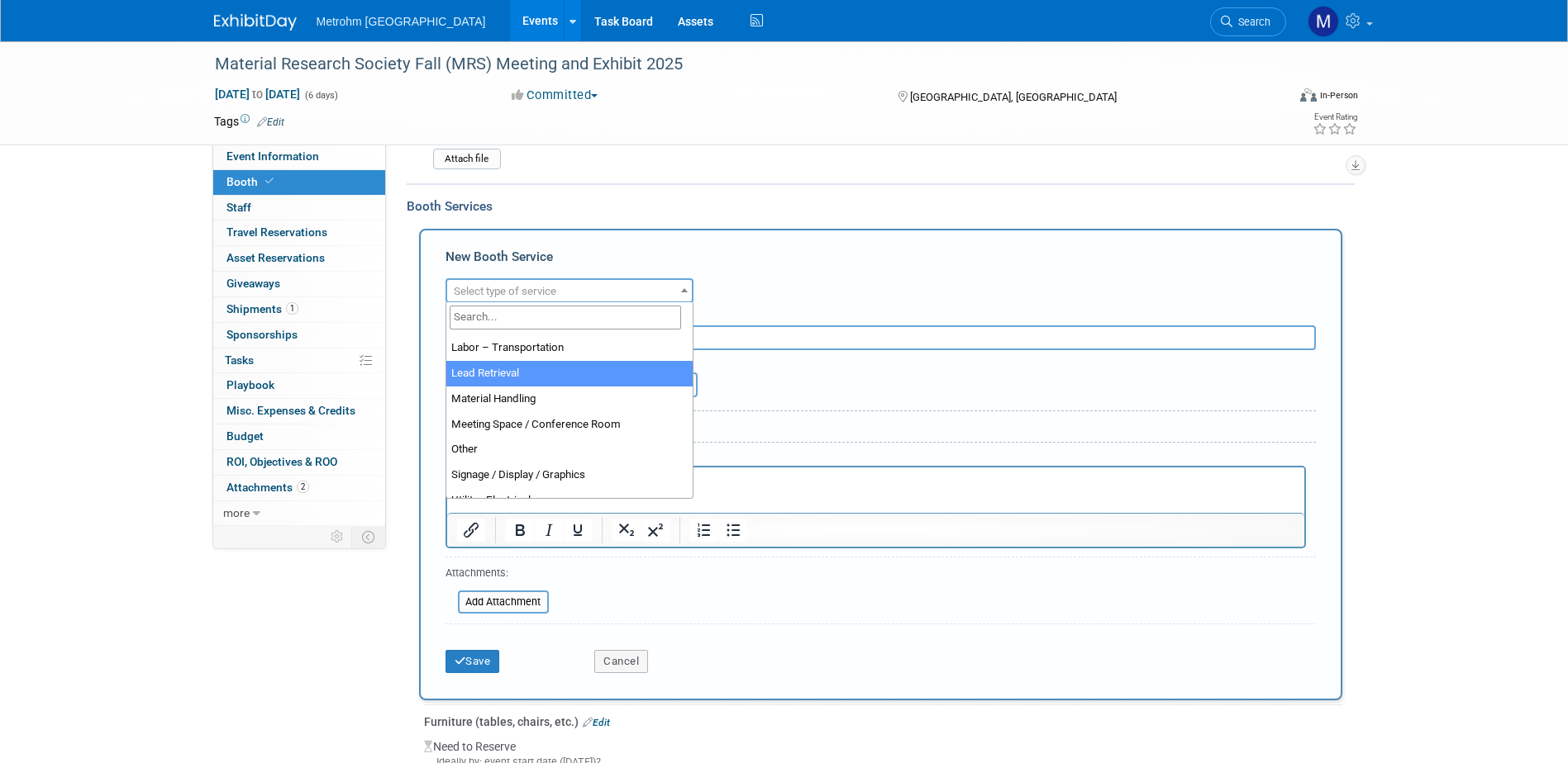
select select "7"
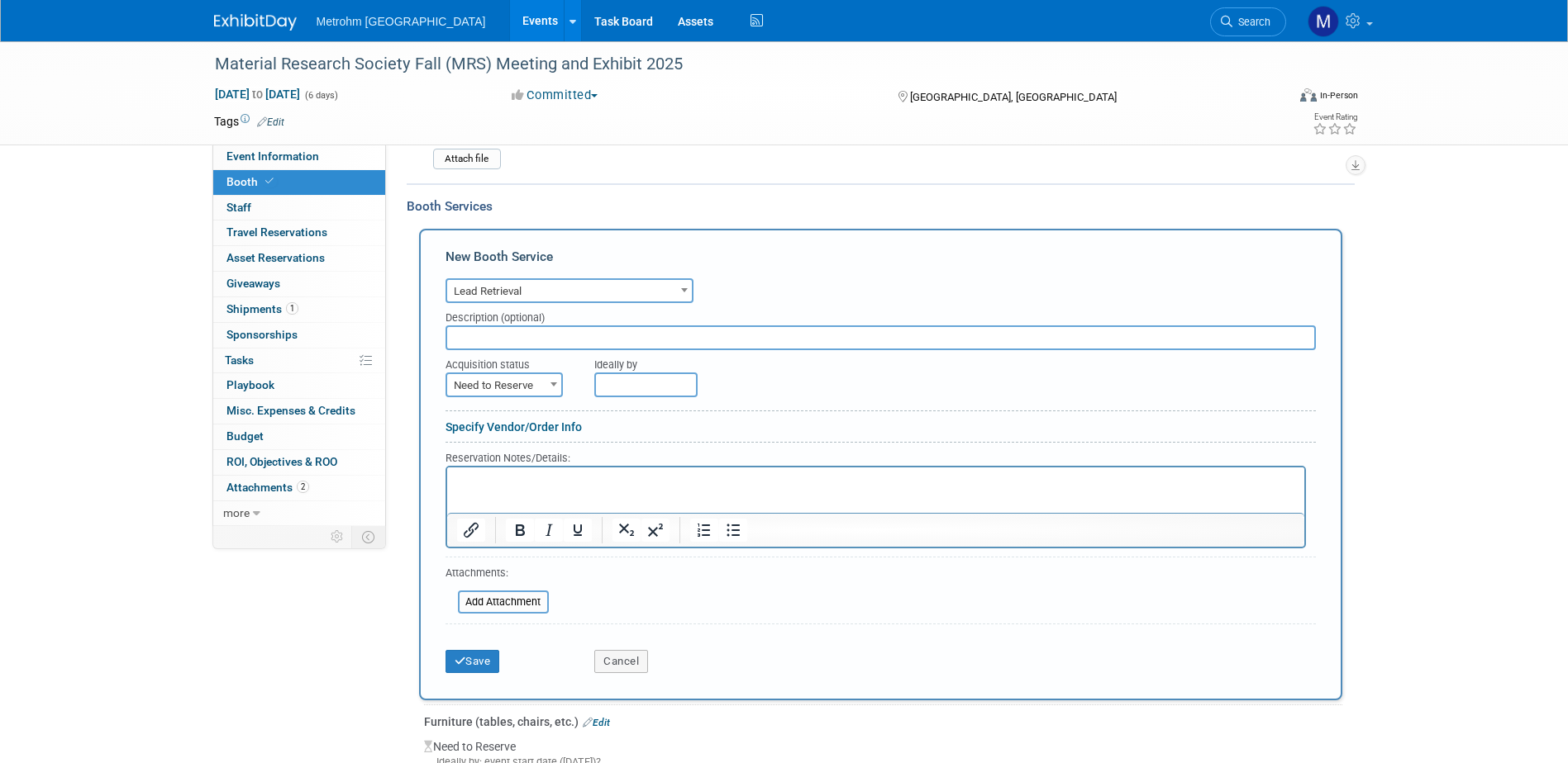
click at [476, 674] on div "Save Cancel" at bounding box center [880, 656] width 870 height 51
click at [476, 672] on button "Save" at bounding box center [473, 662] width 55 height 23
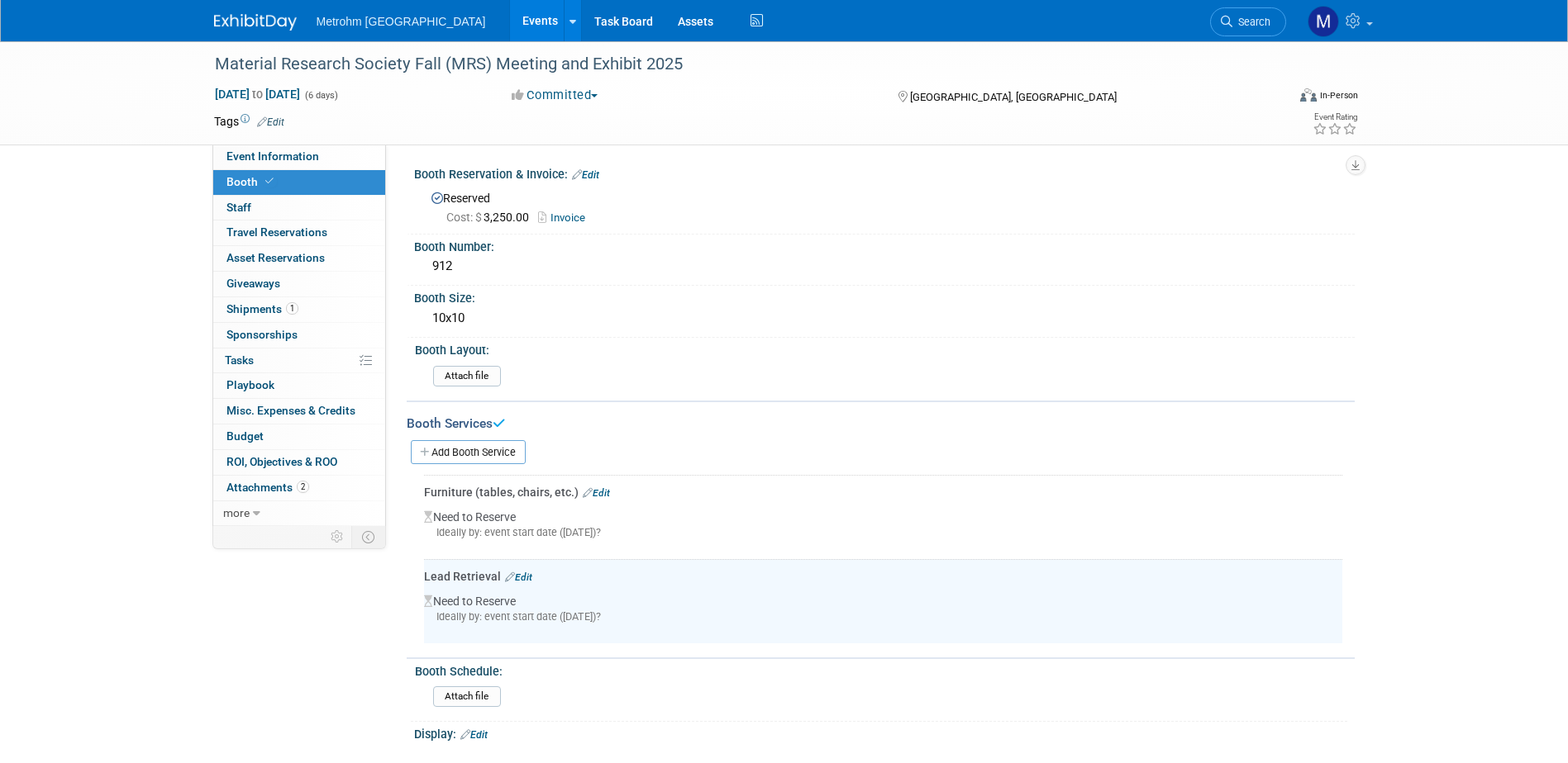
scroll to position [0, 0]
click at [489, 449] on link "Add Booth Service" at bounding box center [468, 453] width 115 height 23
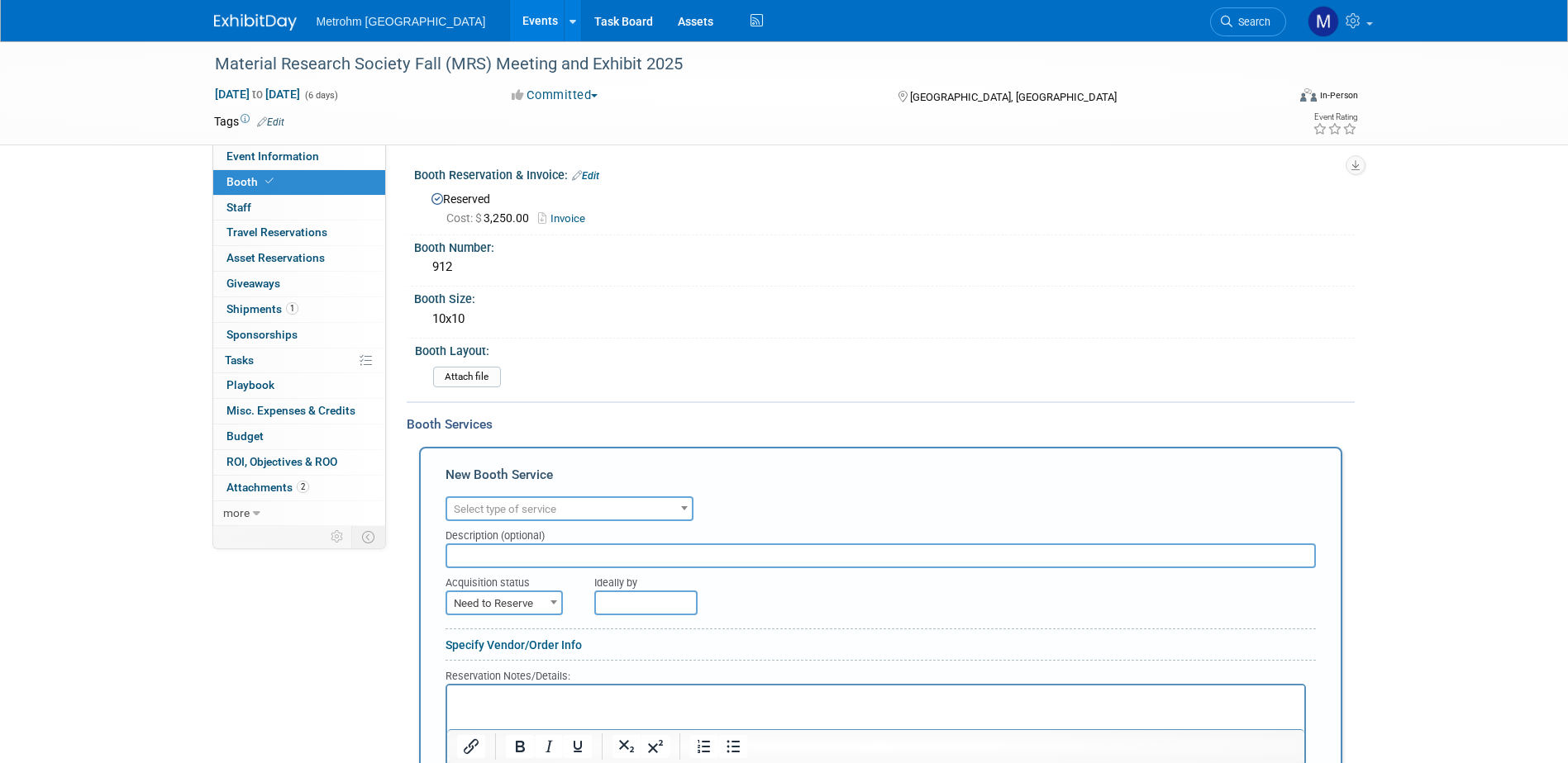
click at [531, 513] on span "Select type of service" at bounding box center [505, 509] width 103 height 13
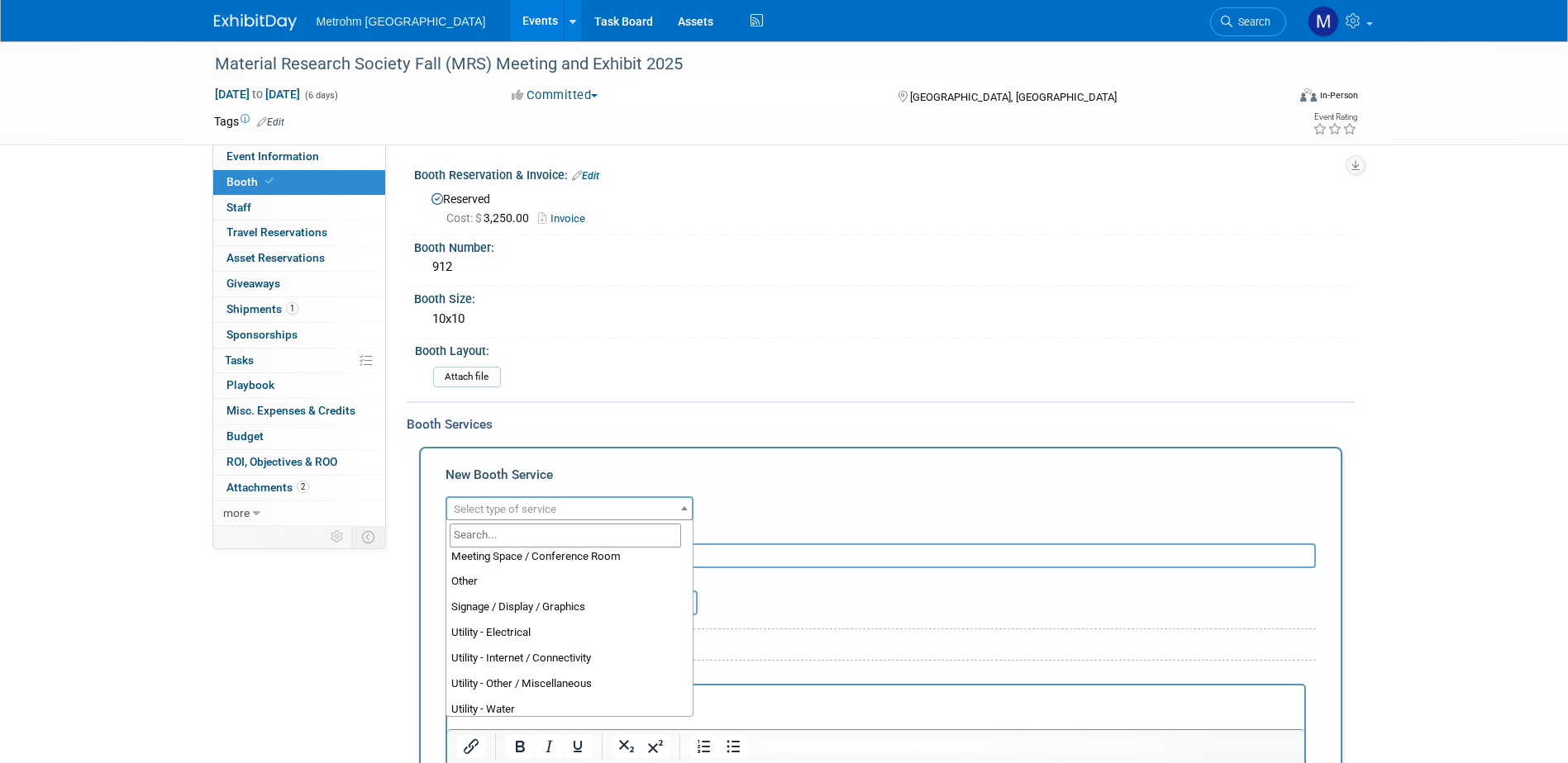
scroll to position [423, 0]
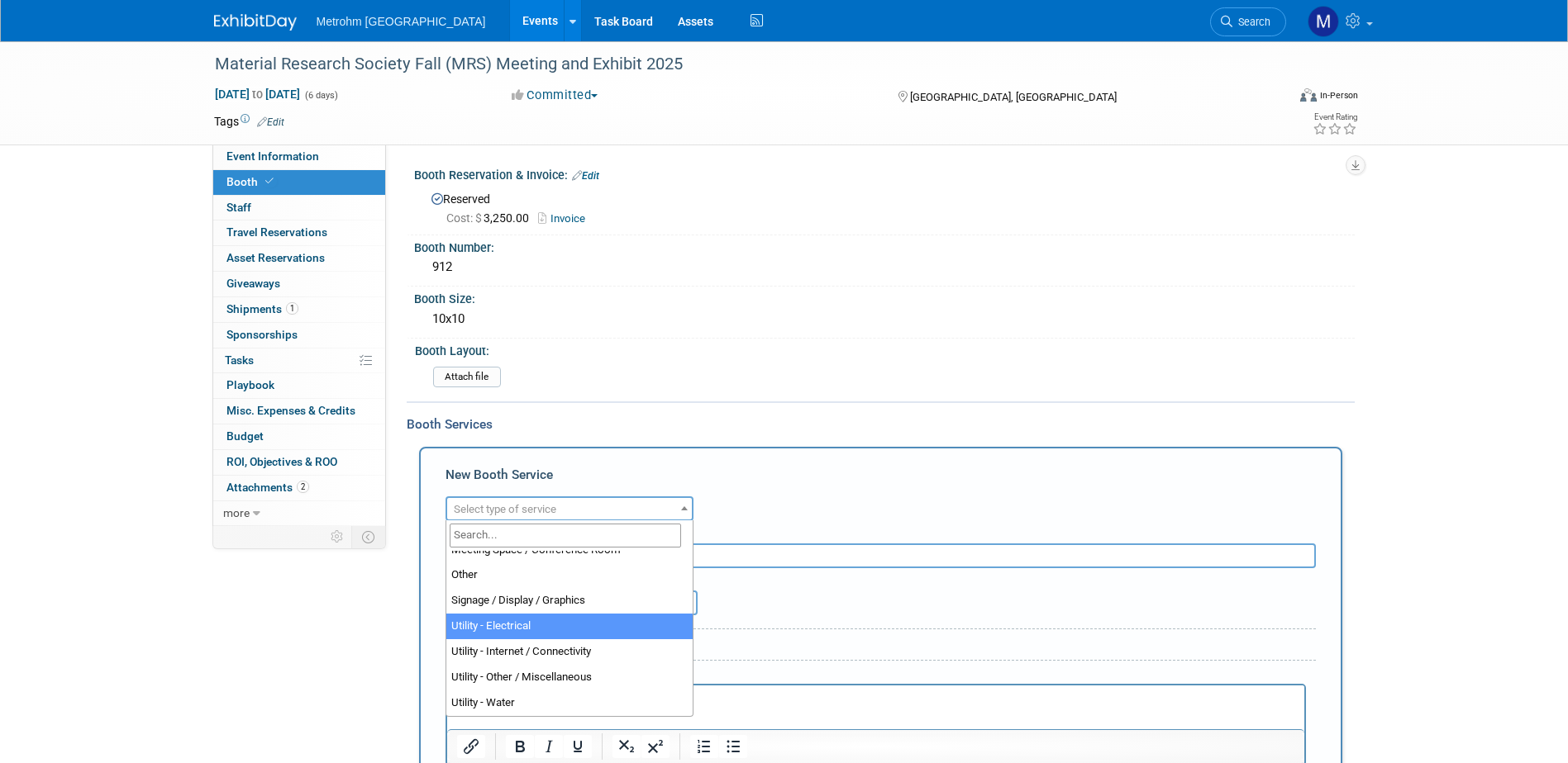
select select "8"
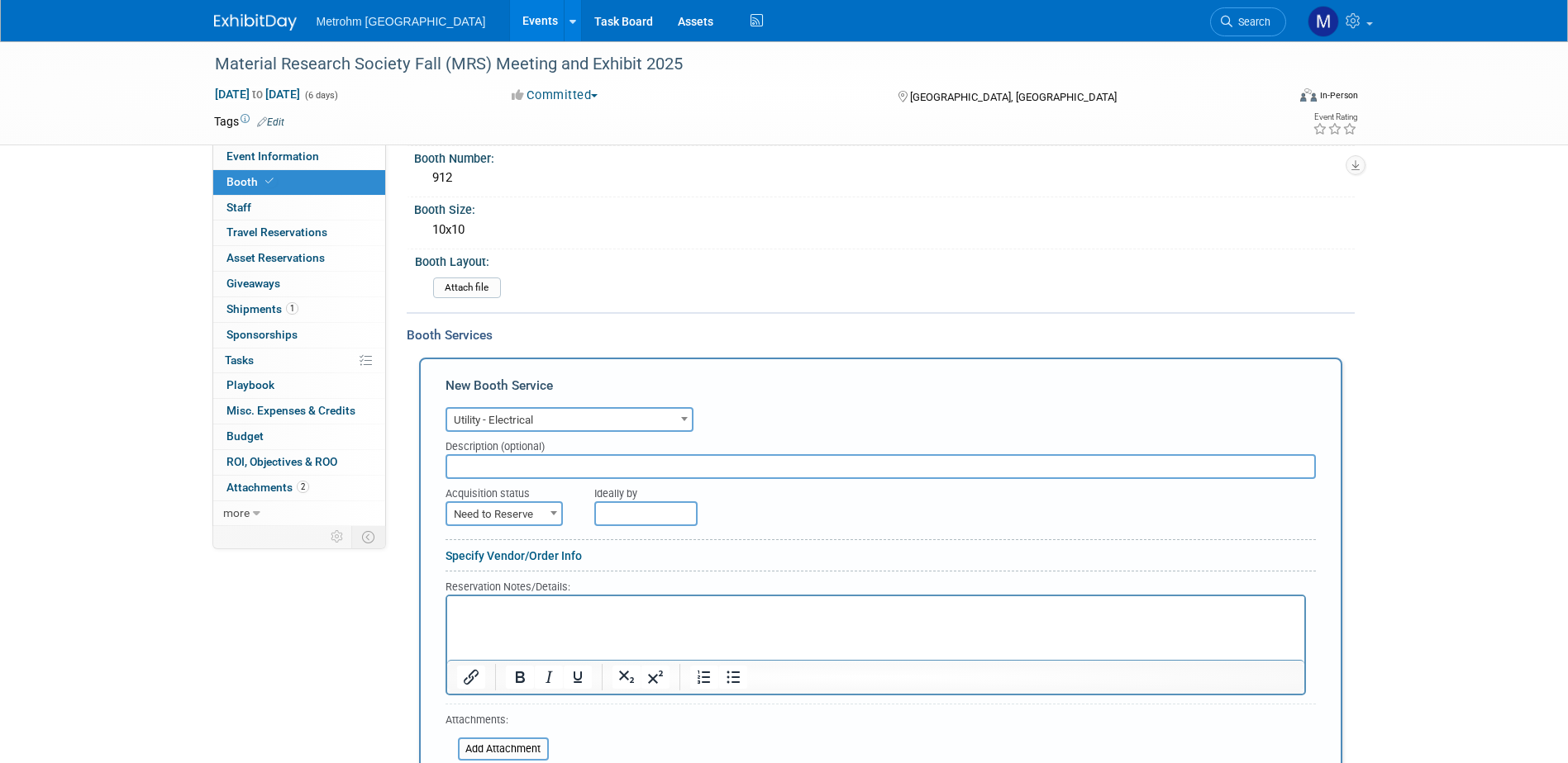
scroll to position [165, 0]
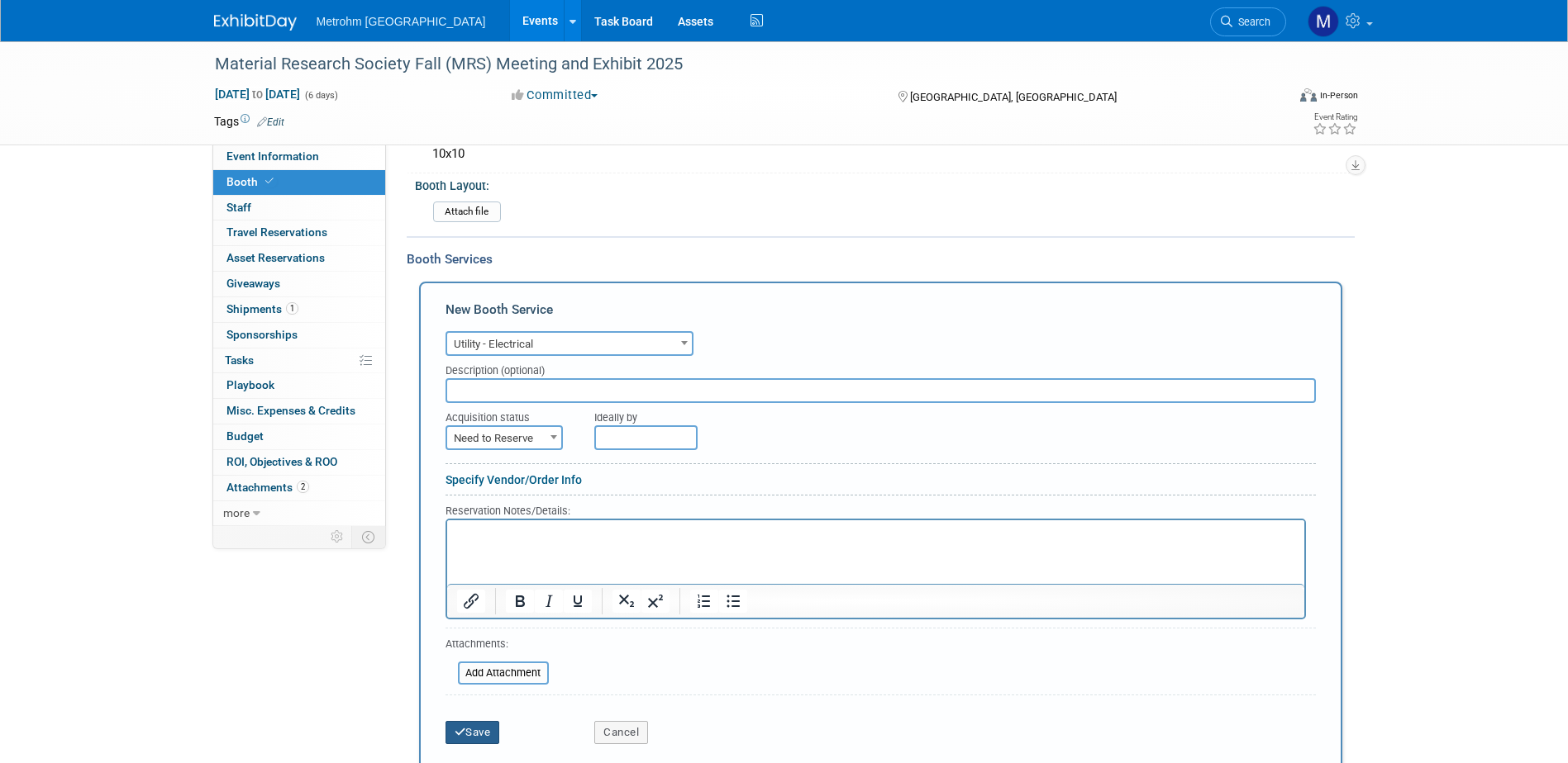
click at [476, 723] on button "Save" at bounding box center [473, 733] width 55 height 23
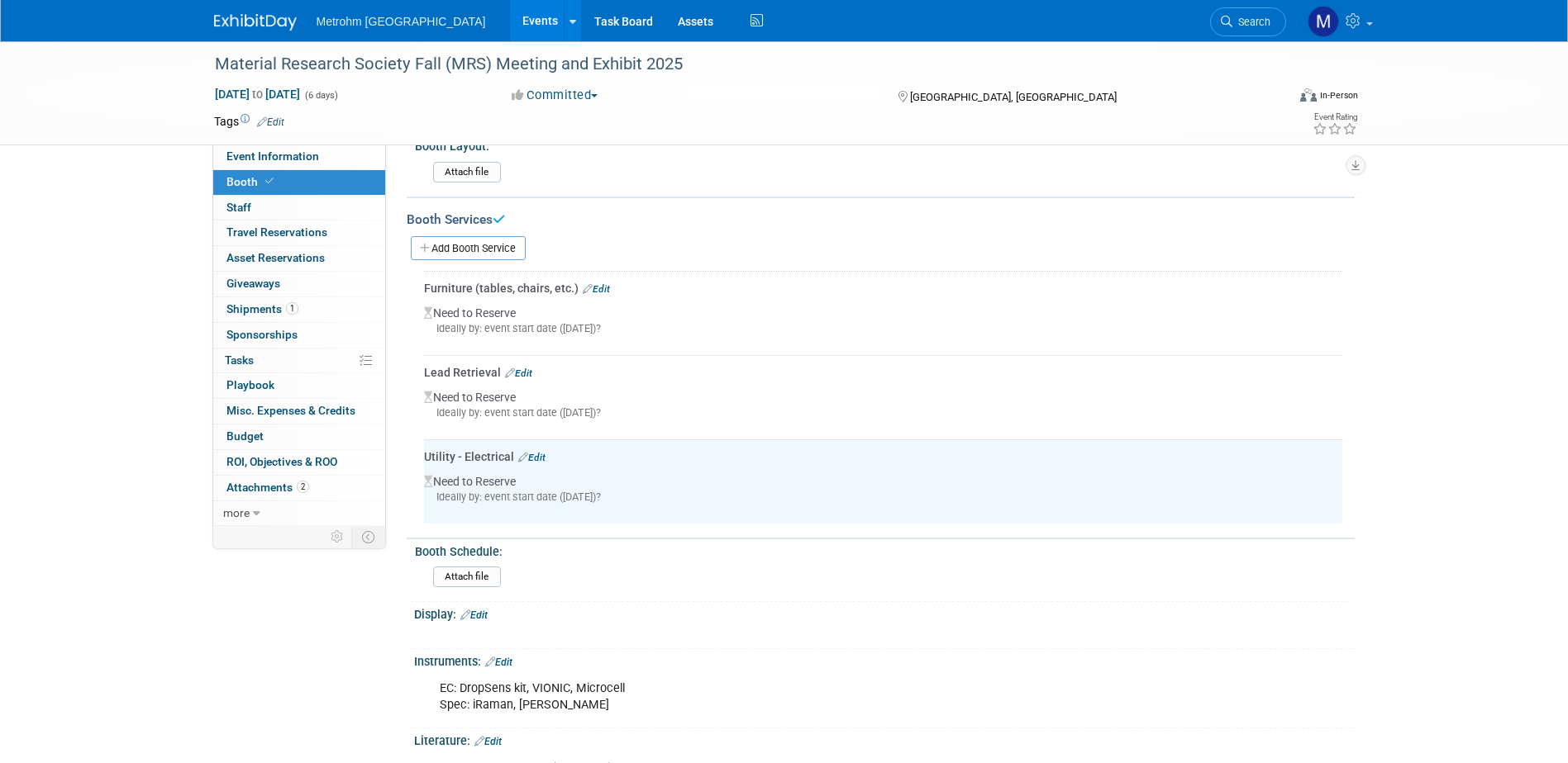
scroll to position [139, 0]
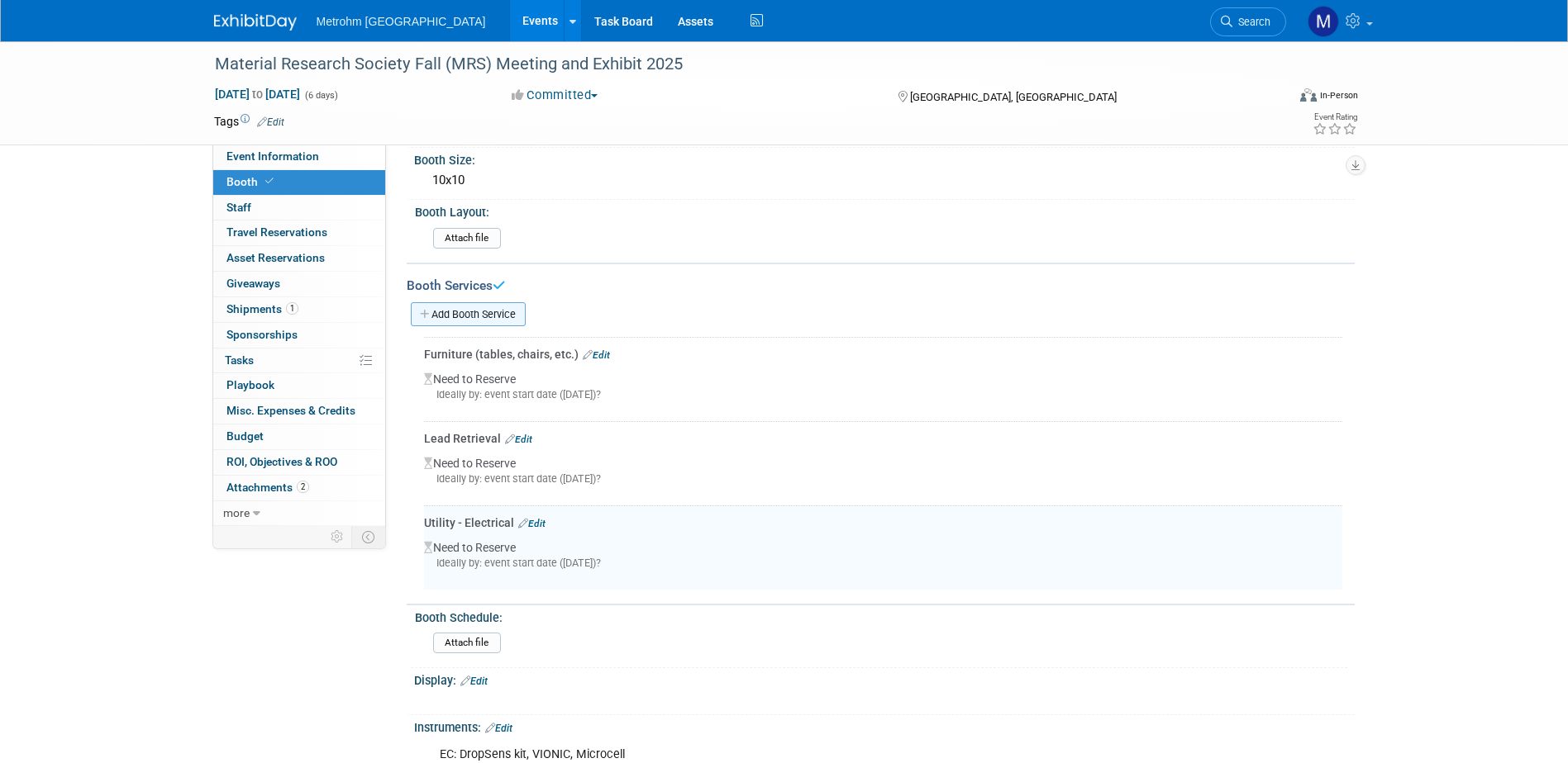
click at [484, 316] on link "Add Booth Service" at bounding box center [468, 314] width 115 height 23
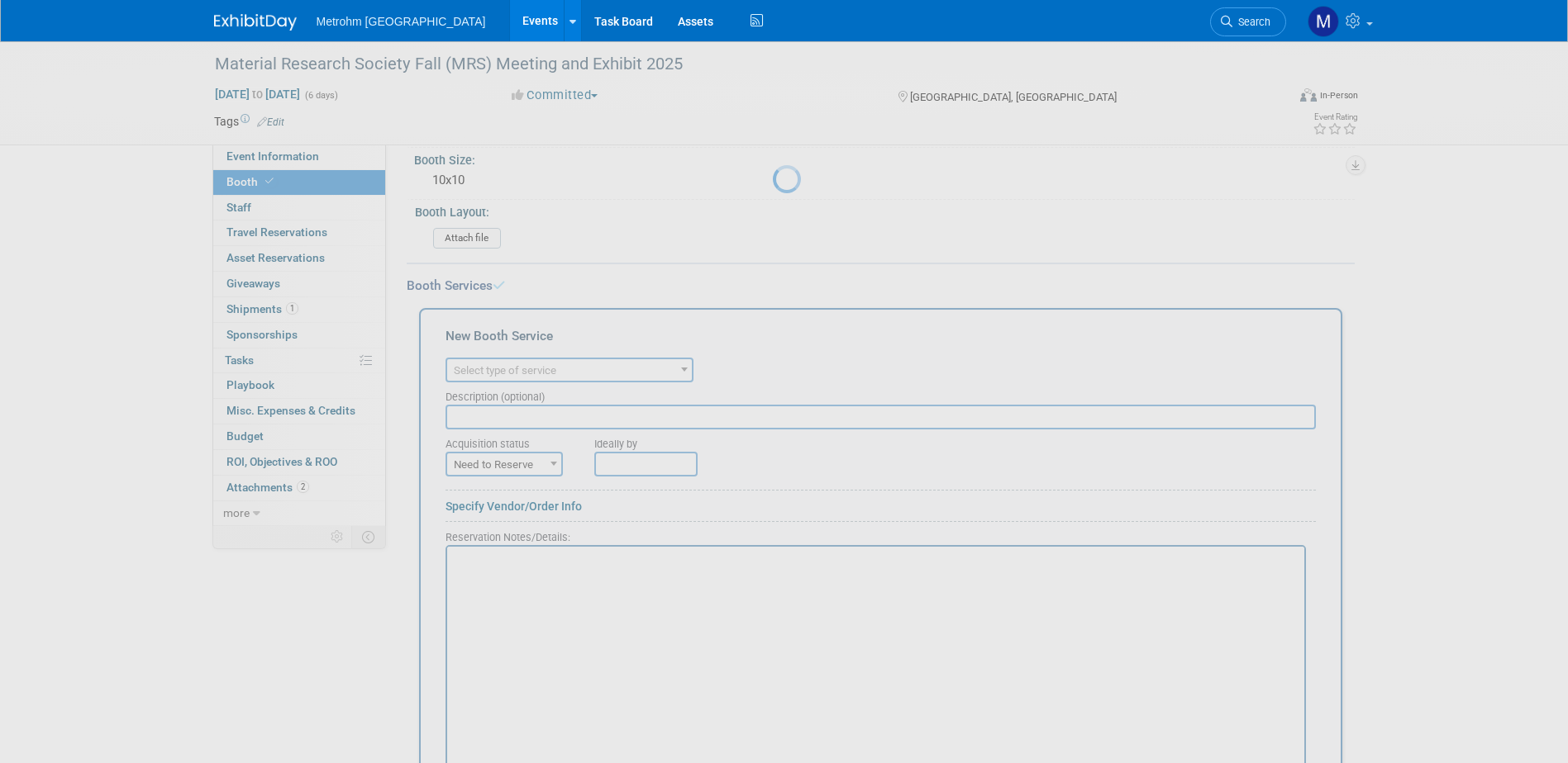
scroll to position [0, 0]
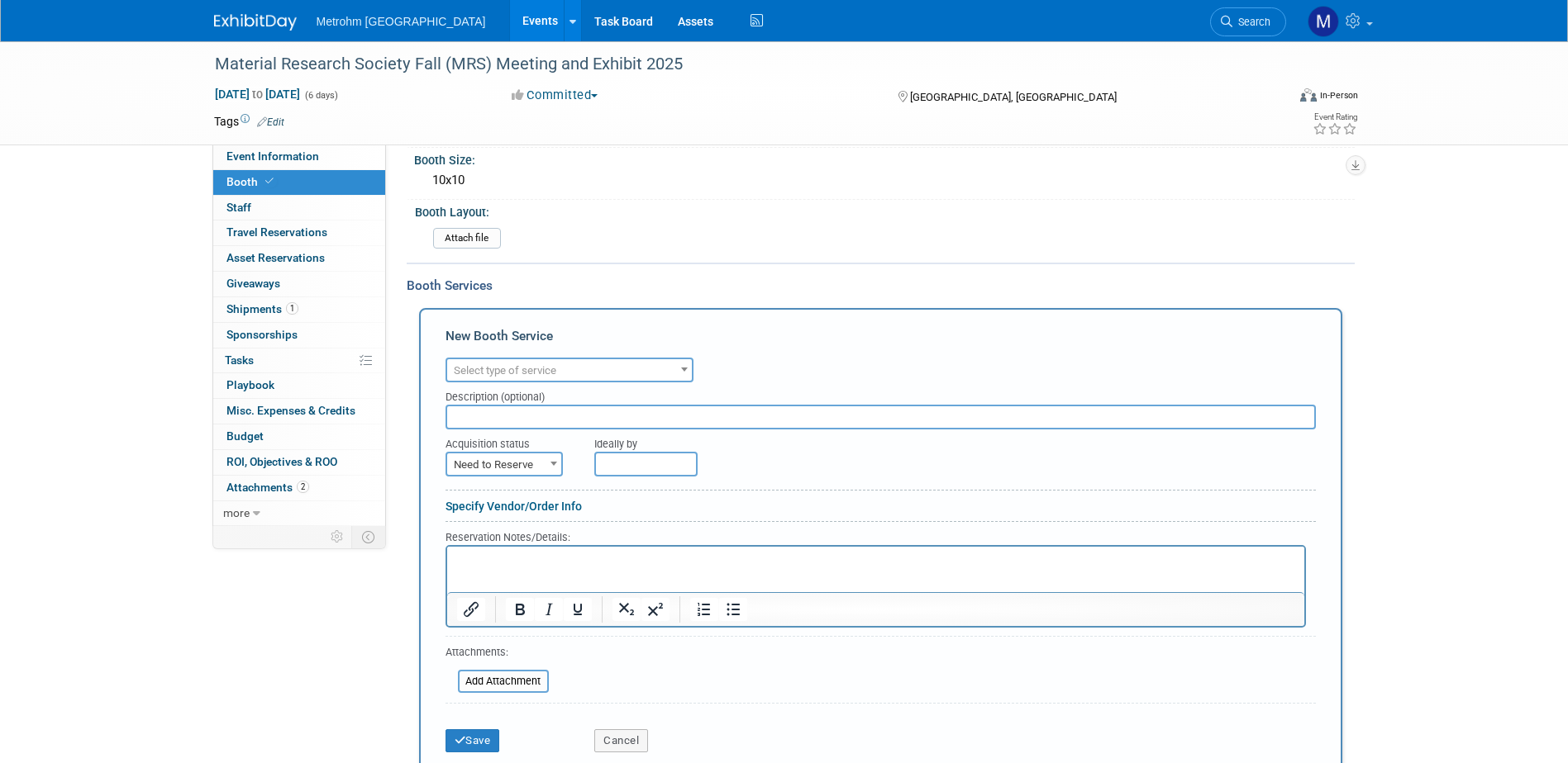
click at [513, 377] on span "Select type of service" at bounding box center [570, 371] width 245 height 23
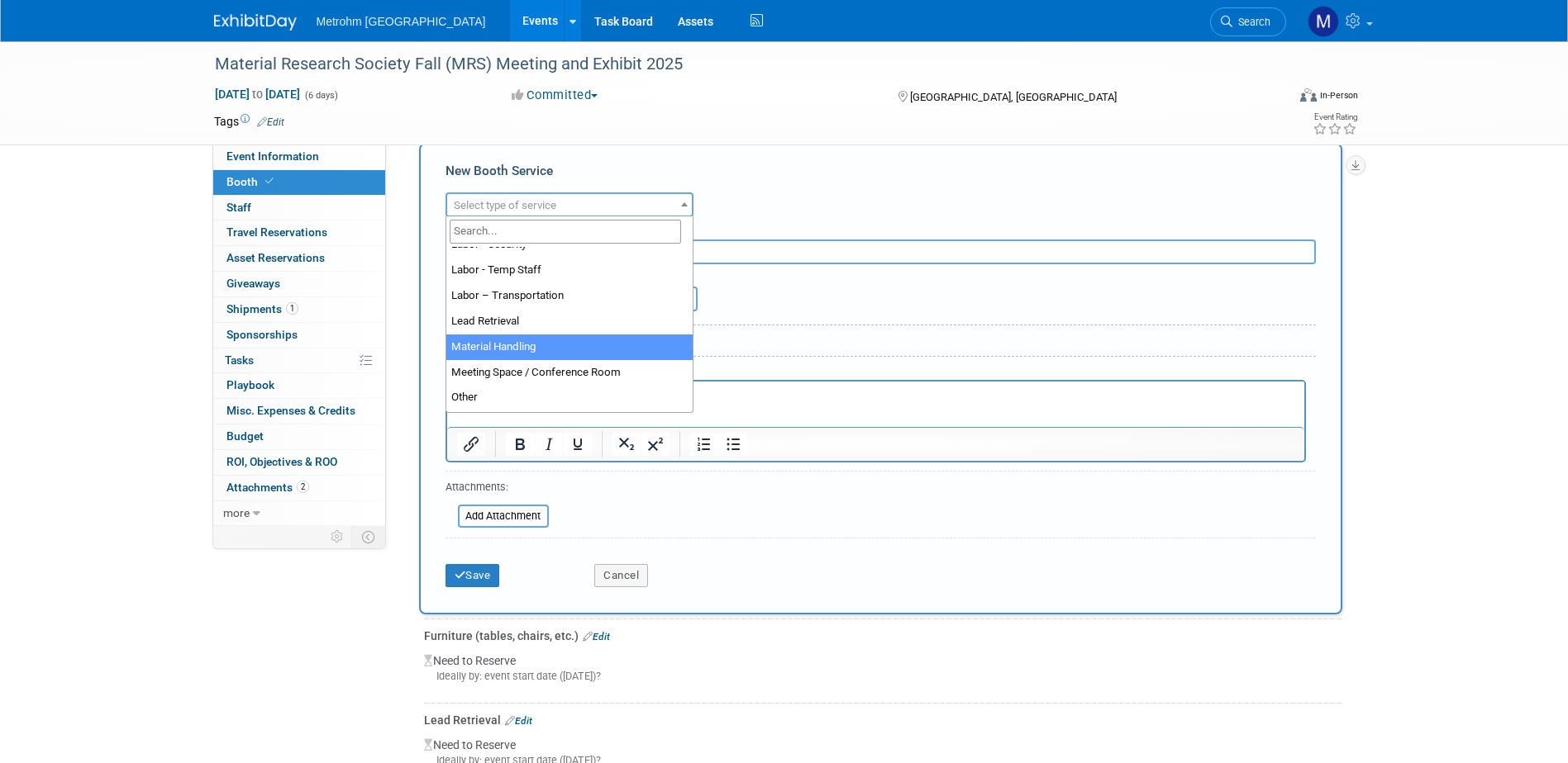
scroll to position [257, 0]
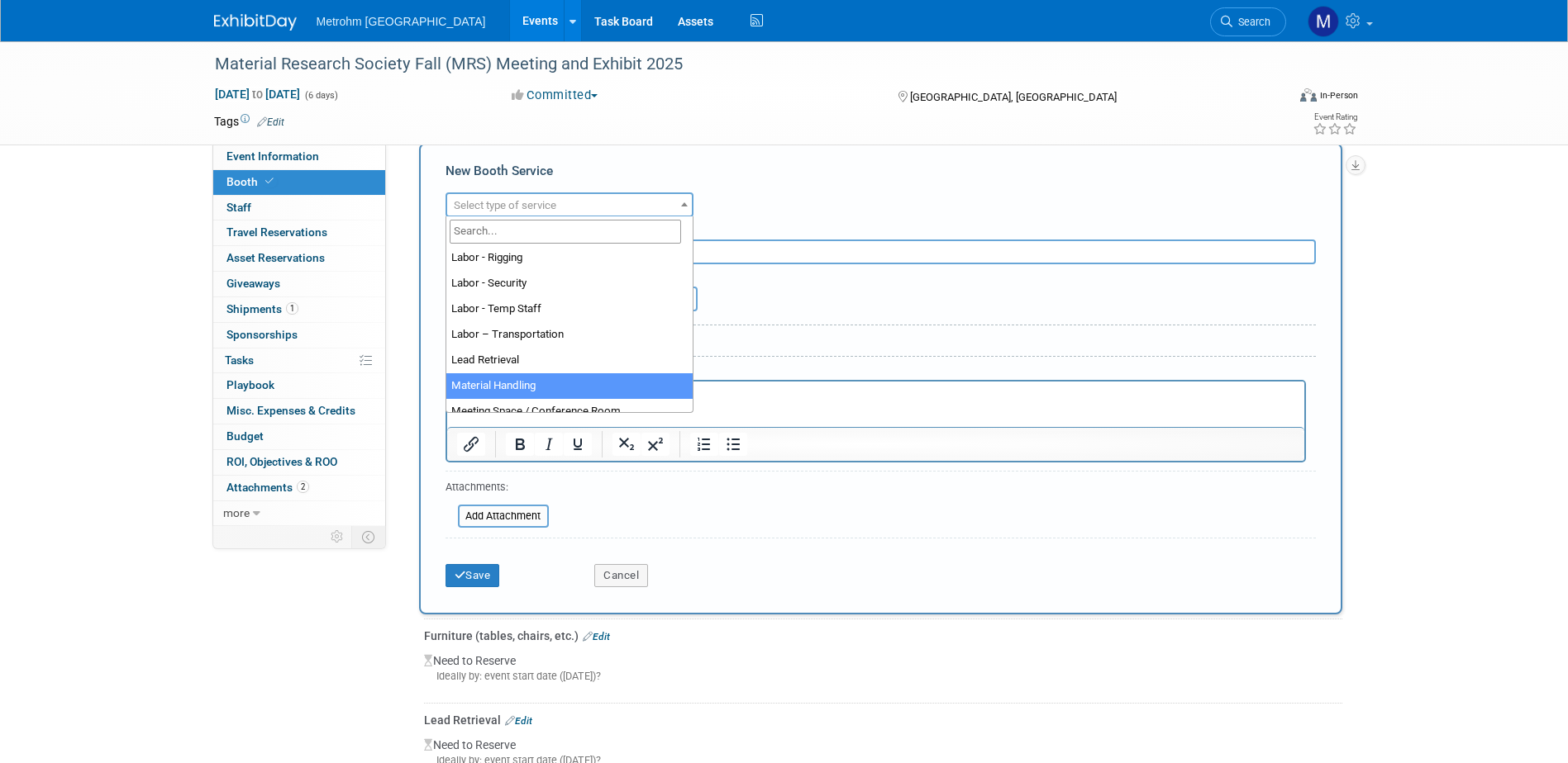
select select "10"
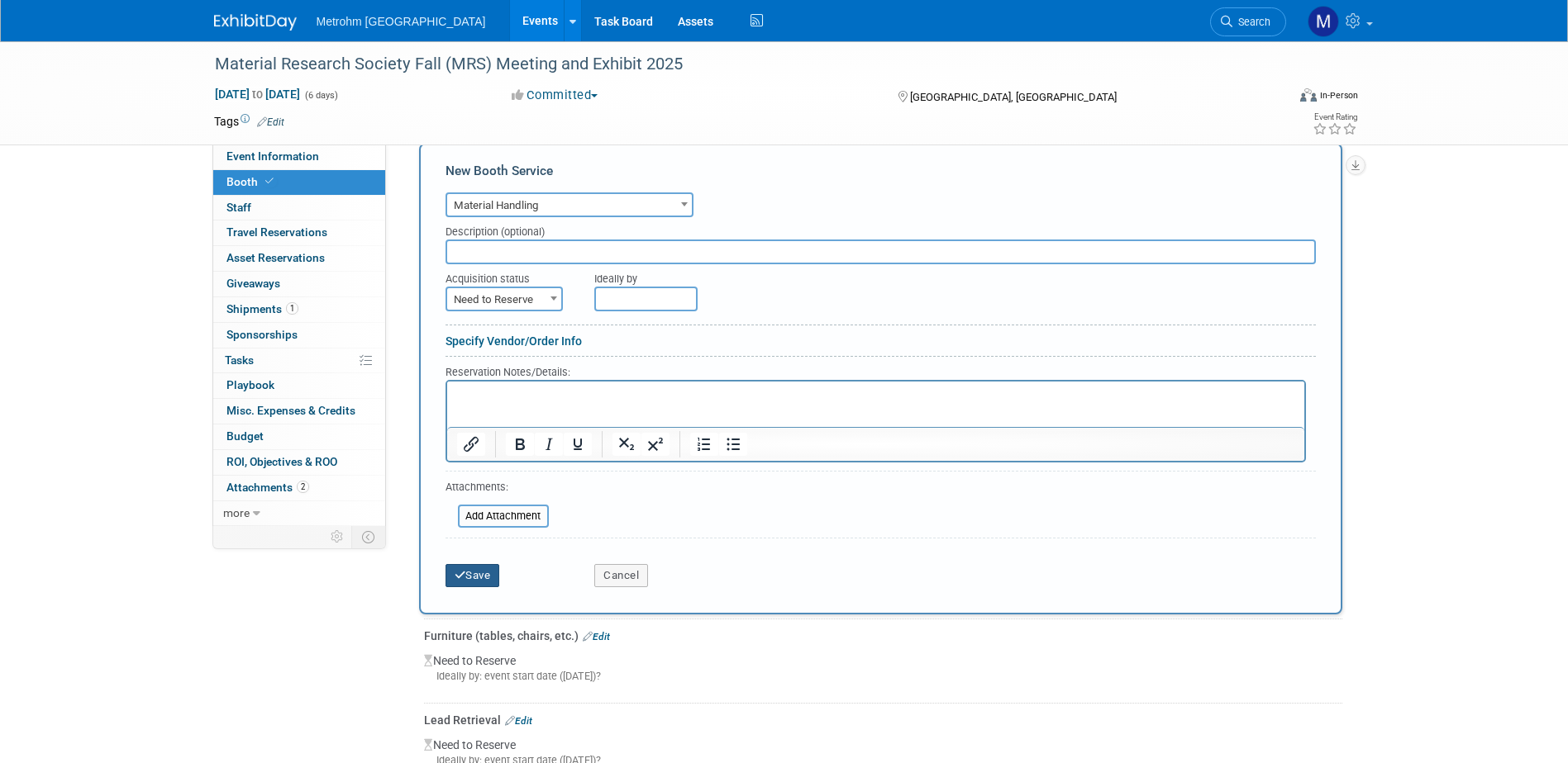
click at [491, 569] on button "Save" at bounding box center [473, 576] width 55 height 23
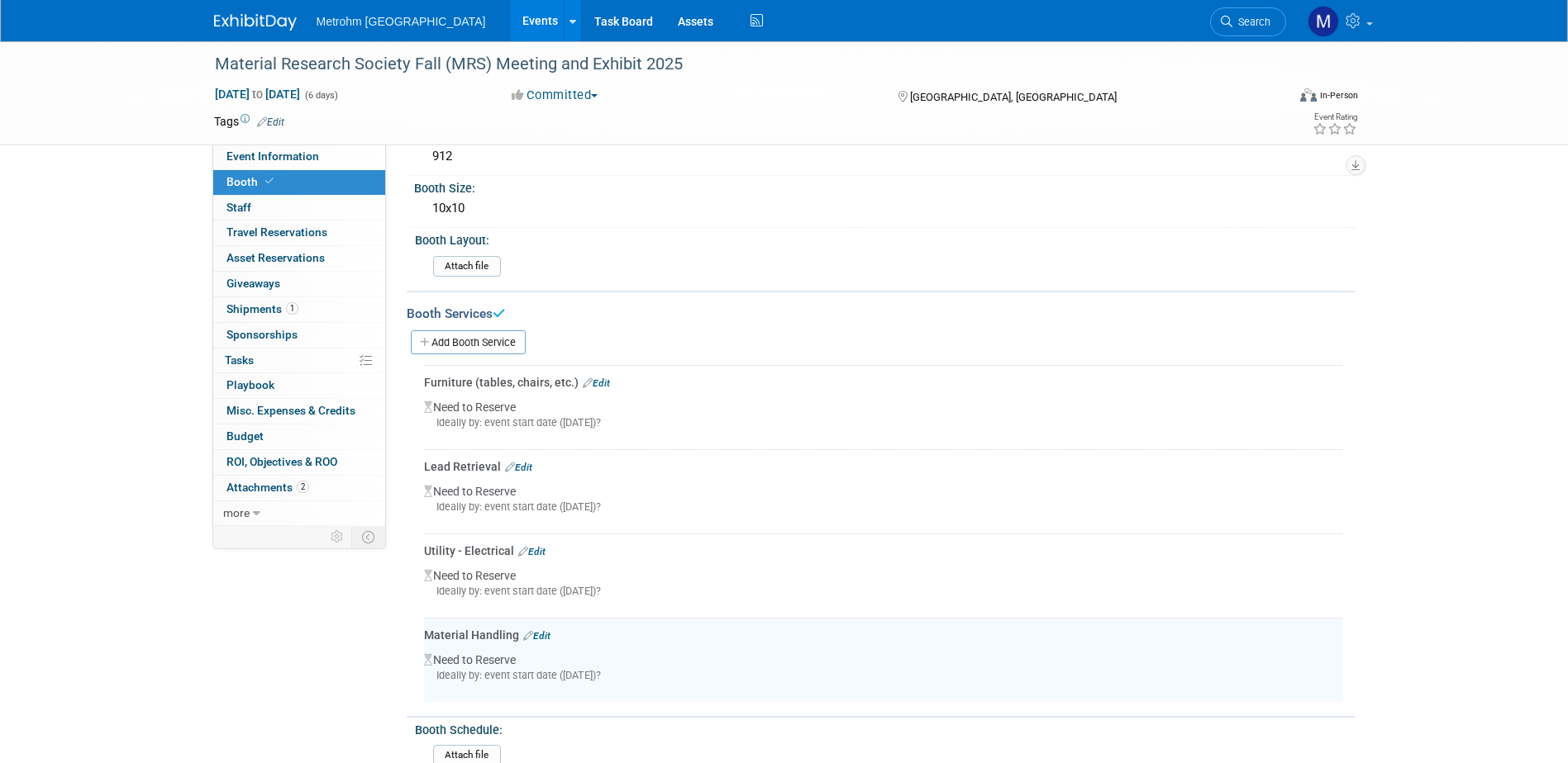
scroll to position [141, 0]
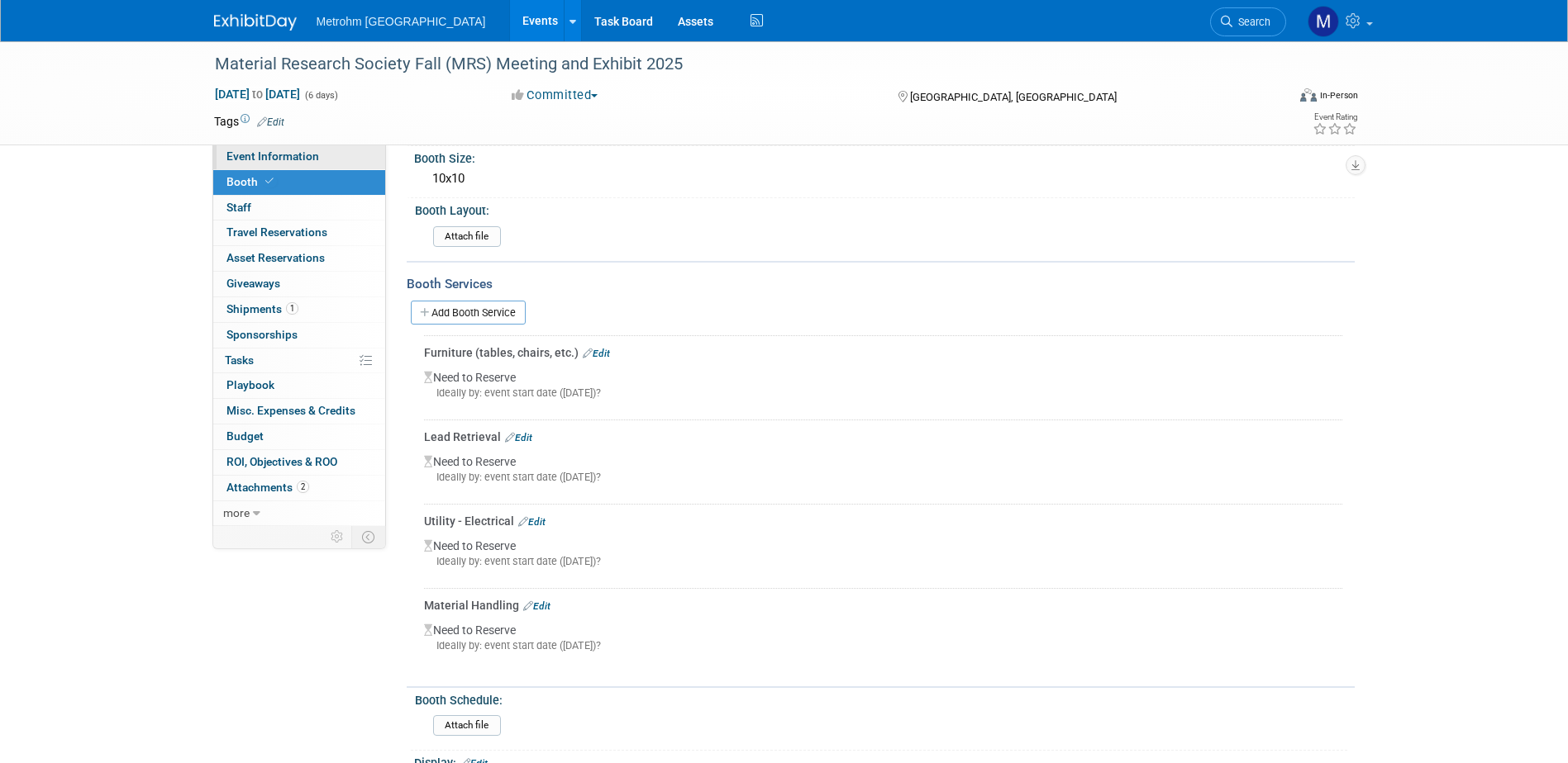
click at [321, 164] on link "Event Information" at bounding box center [300, 157] width 172 height 24
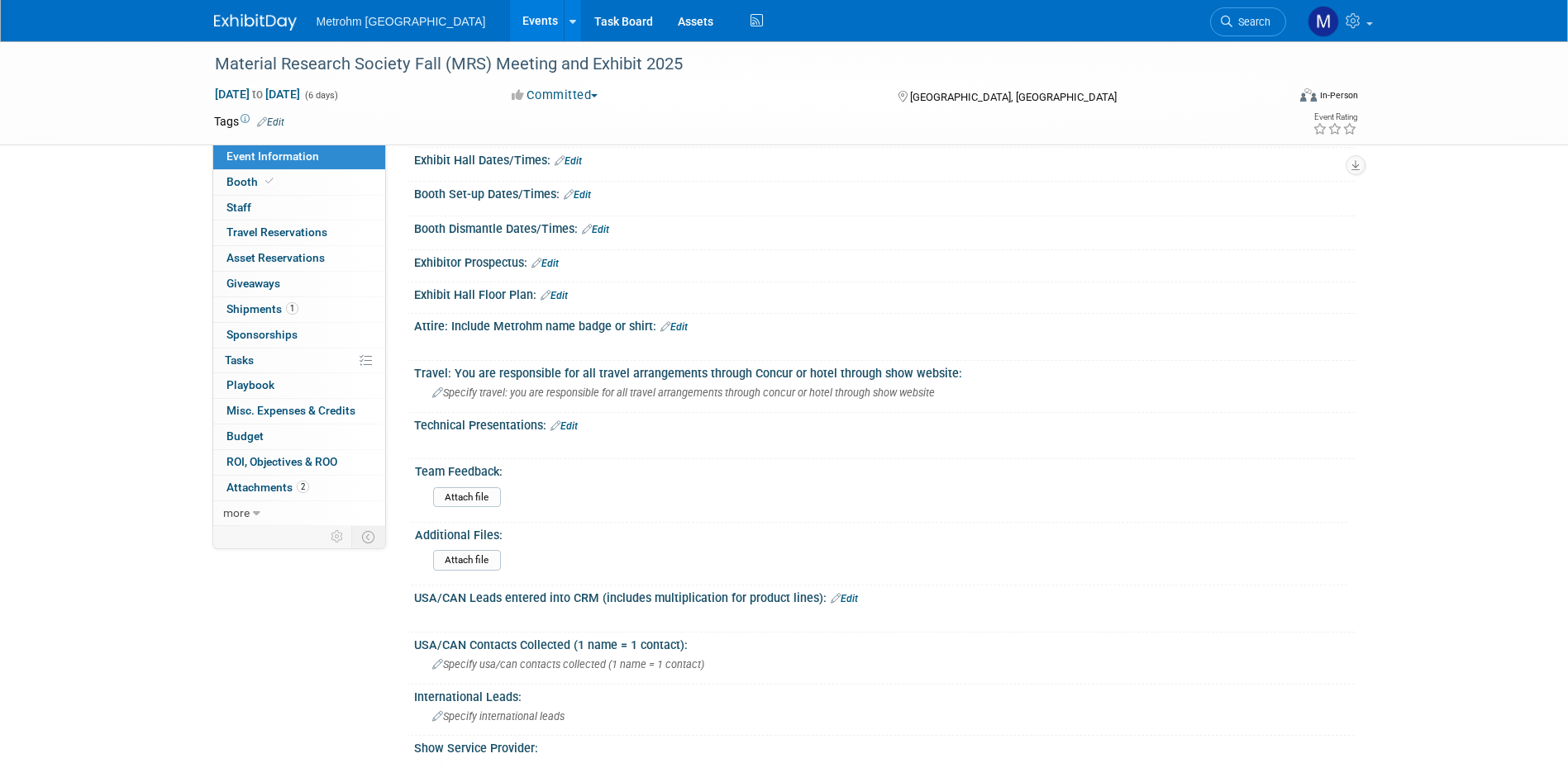
scroll to position [289, 0]
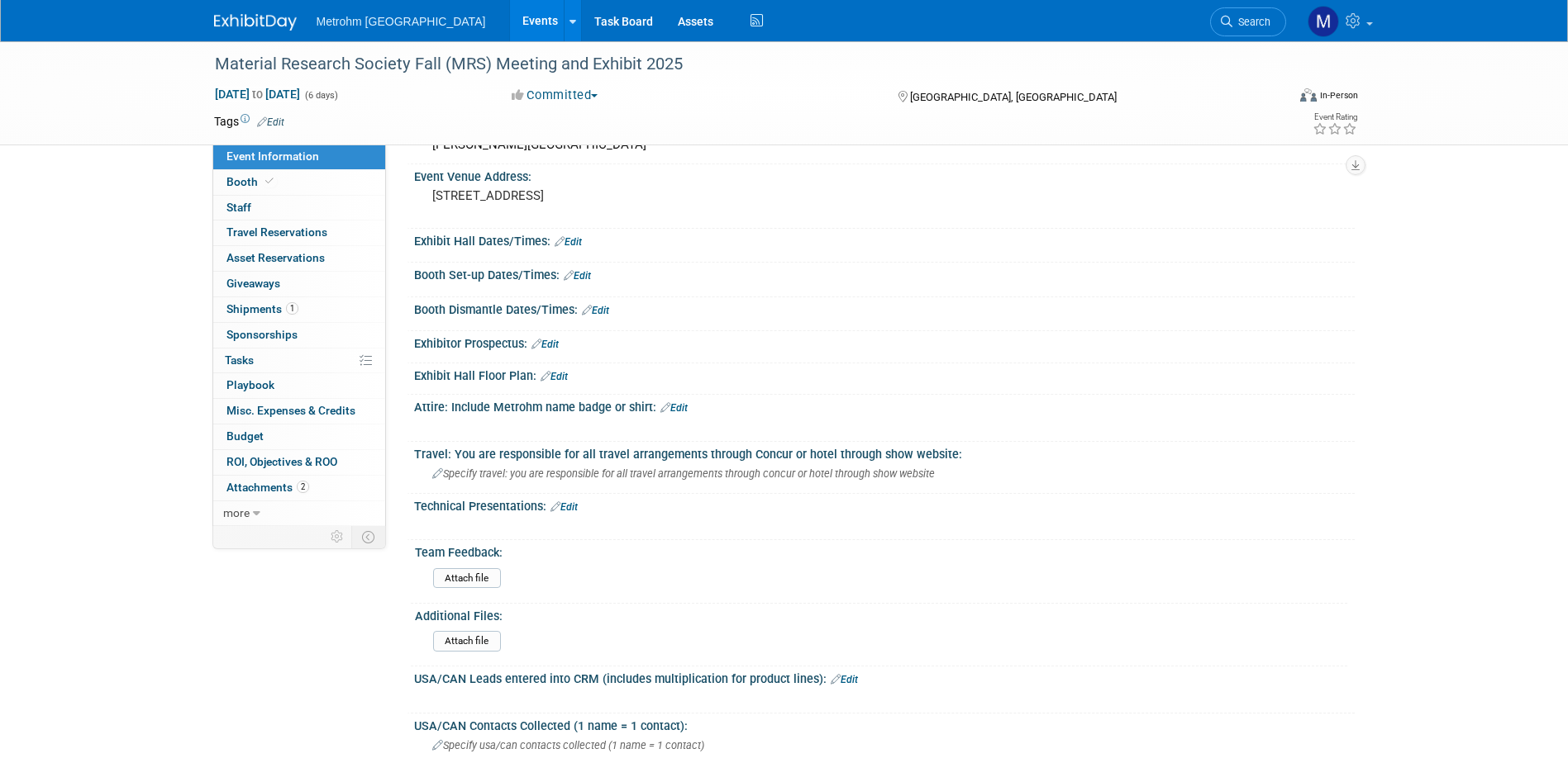
click at [281, 167] on link "Event Information" at bounding box center [300, 157] width 172 height 24
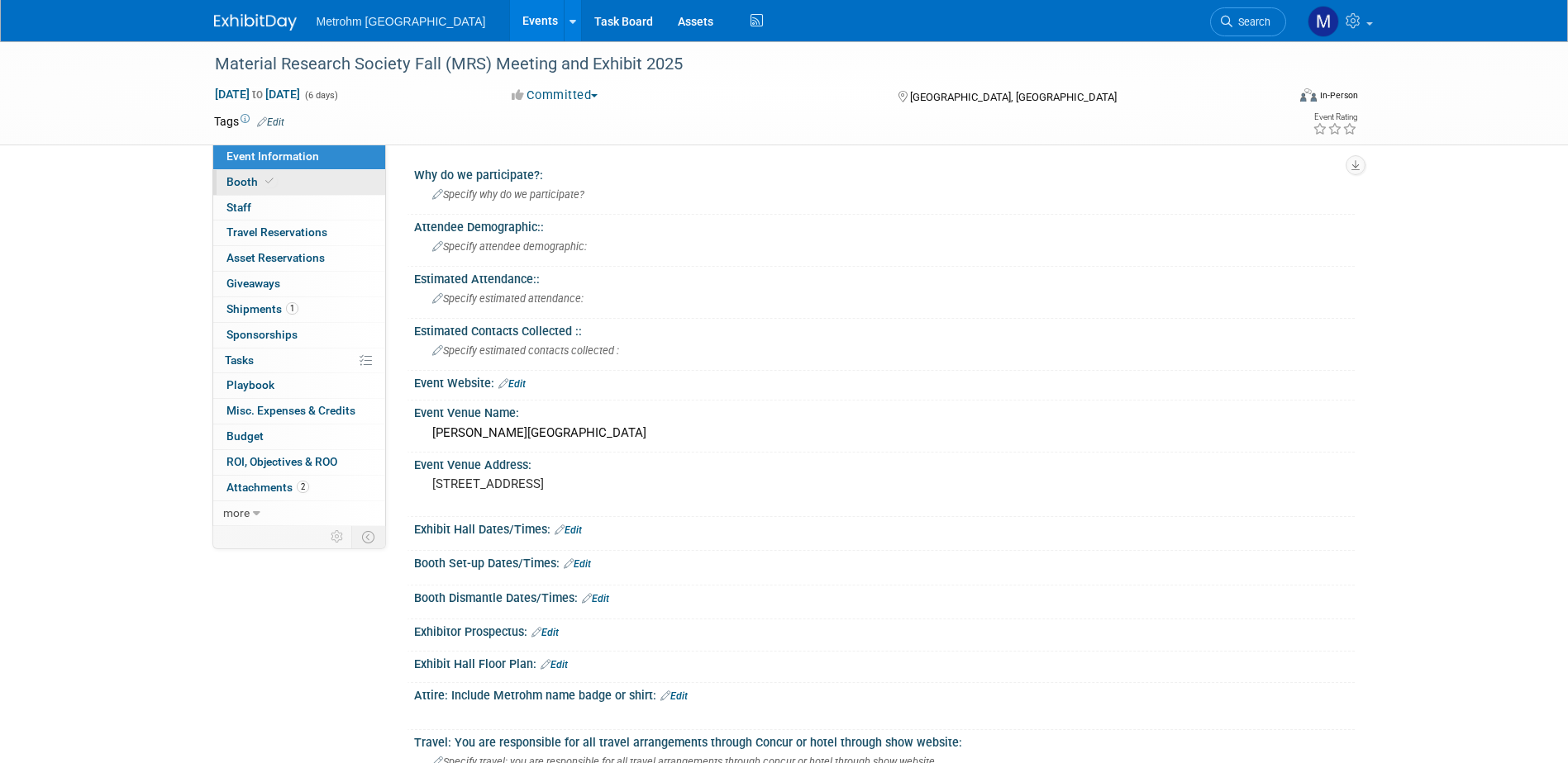
click at [281, 174] on link "Booth" at bounding box center [300, 182] width 172 height 24
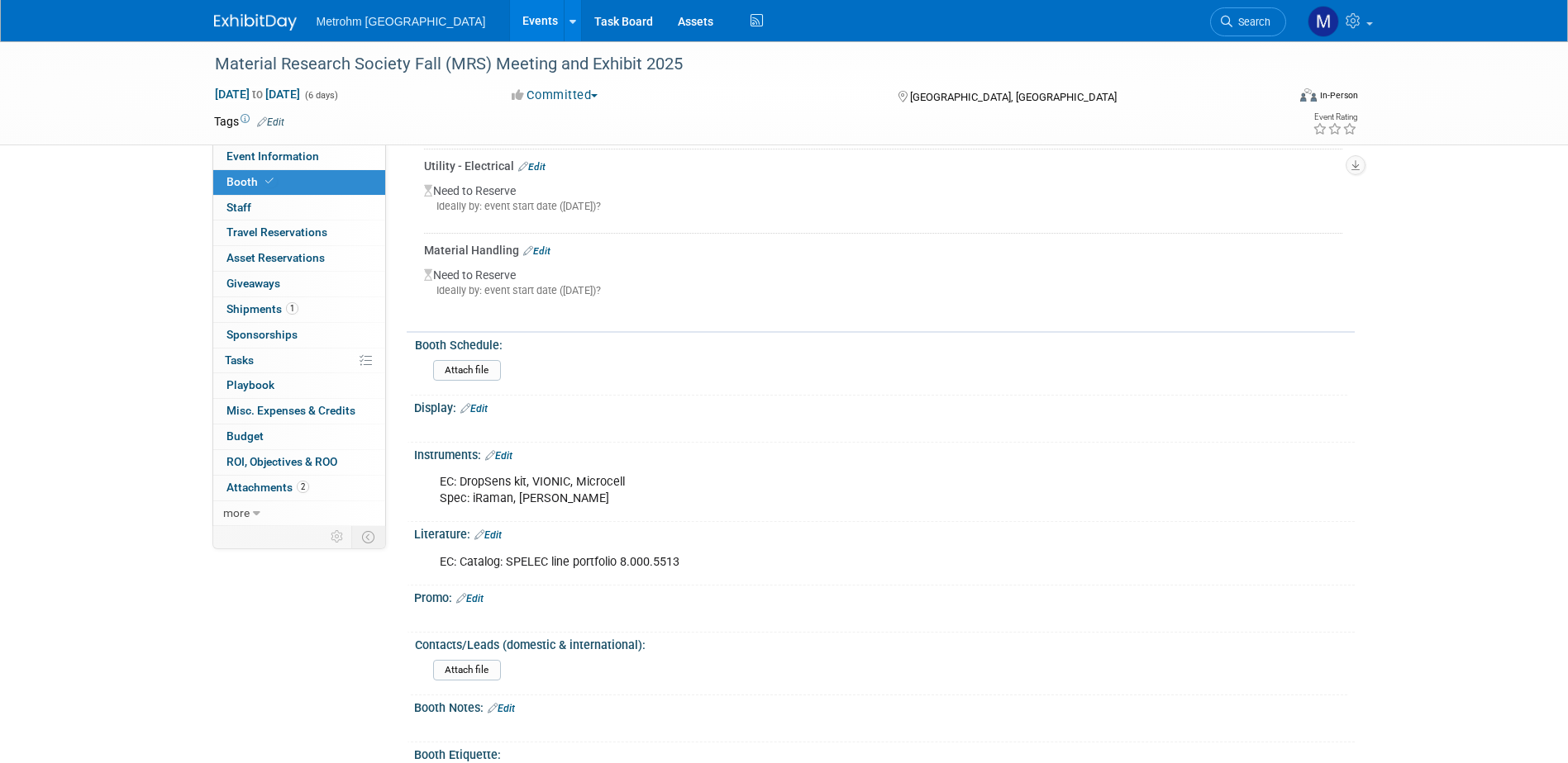
scroll to position [661, 0]
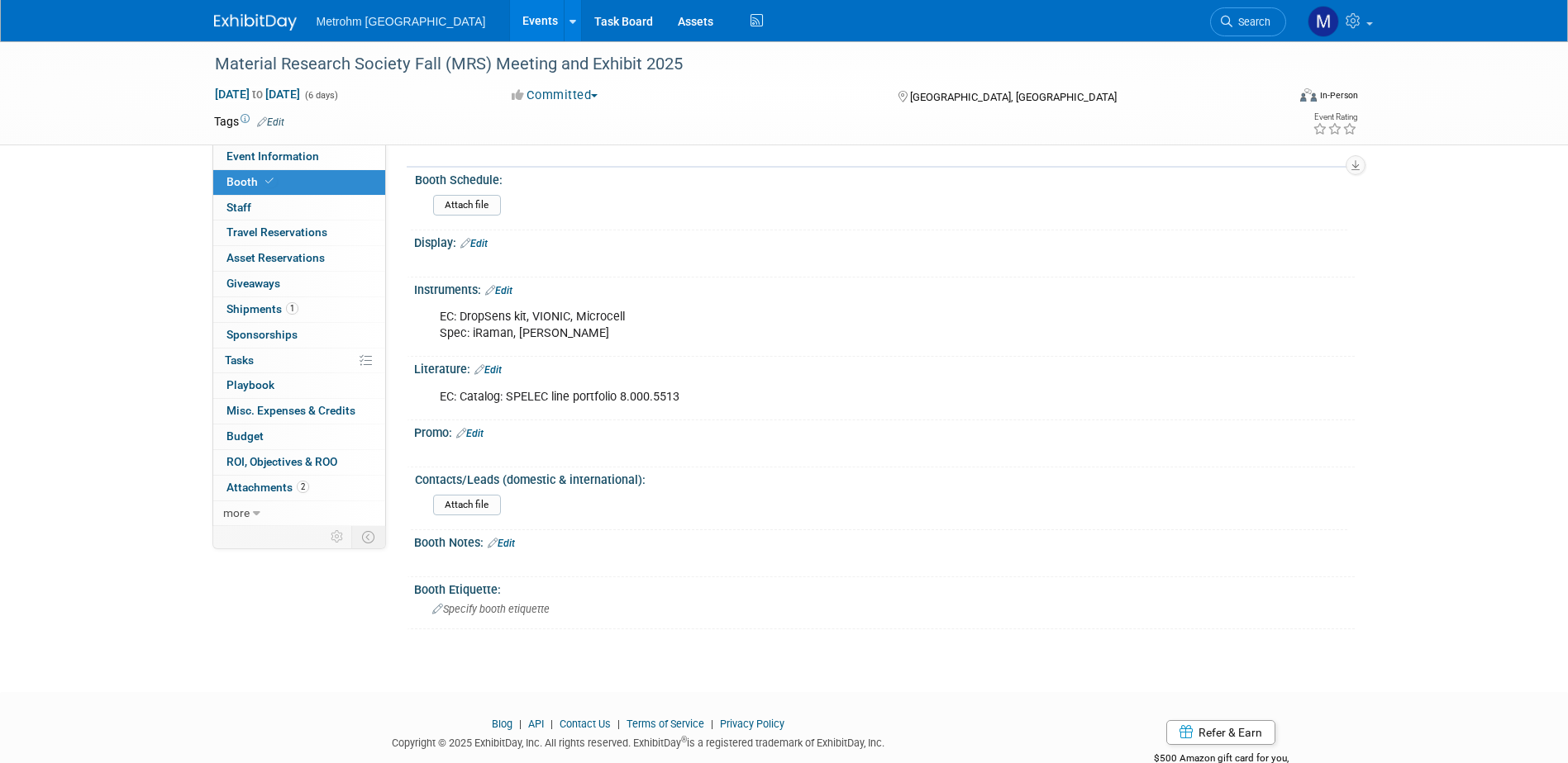
click at [495, 373] on link "Edit" at bounding box center [488, 370] width 27 height 12
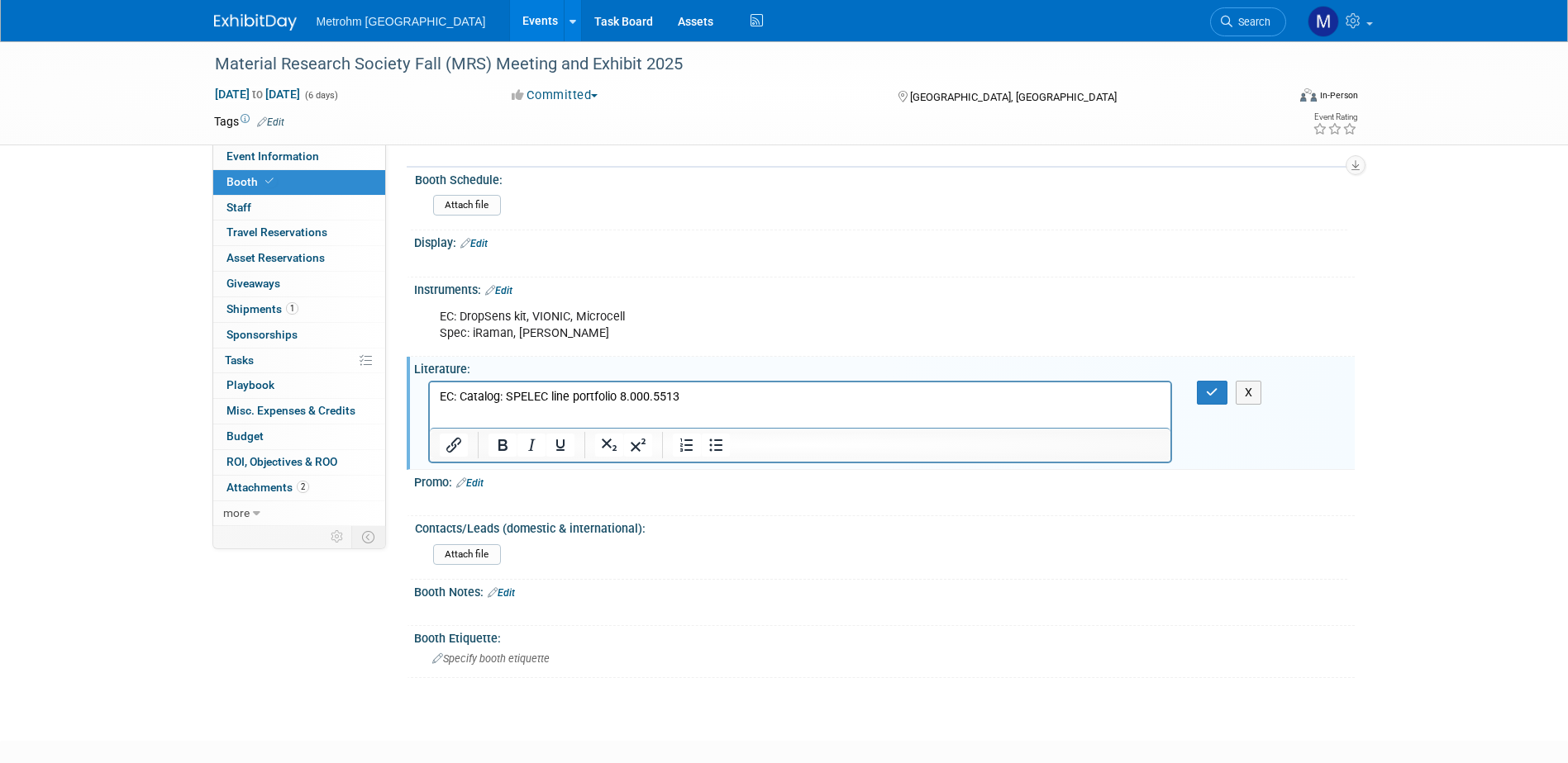
scroll to position [0, 0]
click at [709, 389] on p "EC: Catalog: SPELEC line portfolio 8.000.5513" at bounding box center [800, 396] width 722 height 17
click at [440, 412] on link "﻿Catalog: SPELEC line portfolio | Metrohm" at bounding box center [546, 413] width 216 height 14
click at [431, 412] on html "EC: Catalog: SPELEC line portfolio 8.000.5513 ﻿Catalog: SPELEC line portfolio |…" at bounding box center [799, 401] width 741 height 40
click at [949, 412] on p "Catalog: SPELEC line portfolio | Metrohm" at bounding box center [800, 413] width 722 height 17
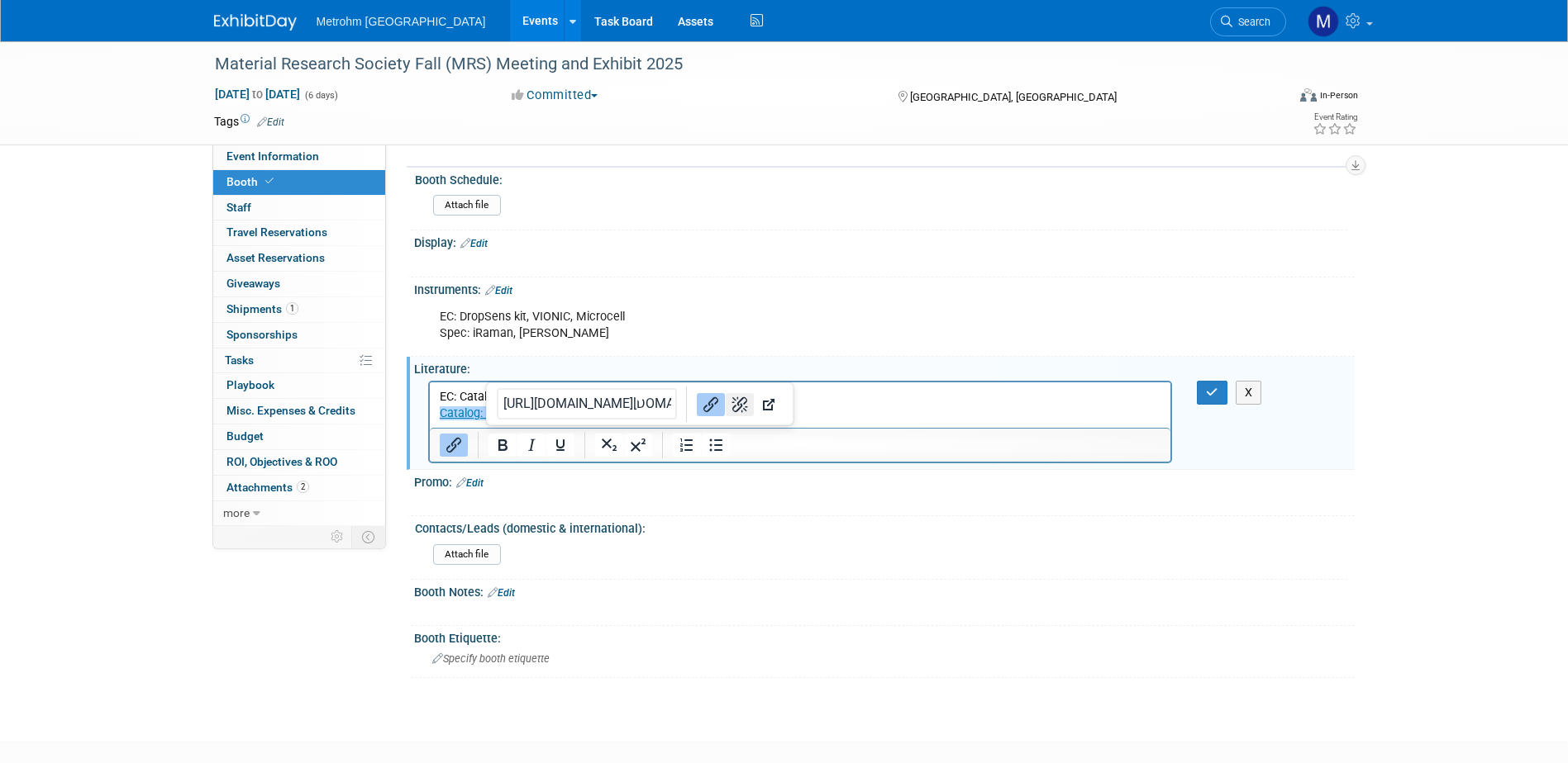
drag, startPoint x: 725, startPoint y: 398, endPoint x: 296, endPoint y: 19, distance: 572.4
click at [730, 398] on icon "Remove link" at bounding box center [740, 405] width 20 height 20
click at [438, 410] on p "Catalog: SPELEC line portfolio | Metrohm" at bounding box center [800, 413] width 722 height 17
drag, startPoint x: 717, startPoint y: 417, endPoint x: 623, endPoint y: 420, distance: 94.0
click at [623, 420] on p "EC: Catalog: SPELEC line portfolio | Metrohm" at bounding box center [800, 413] width 722 height 17
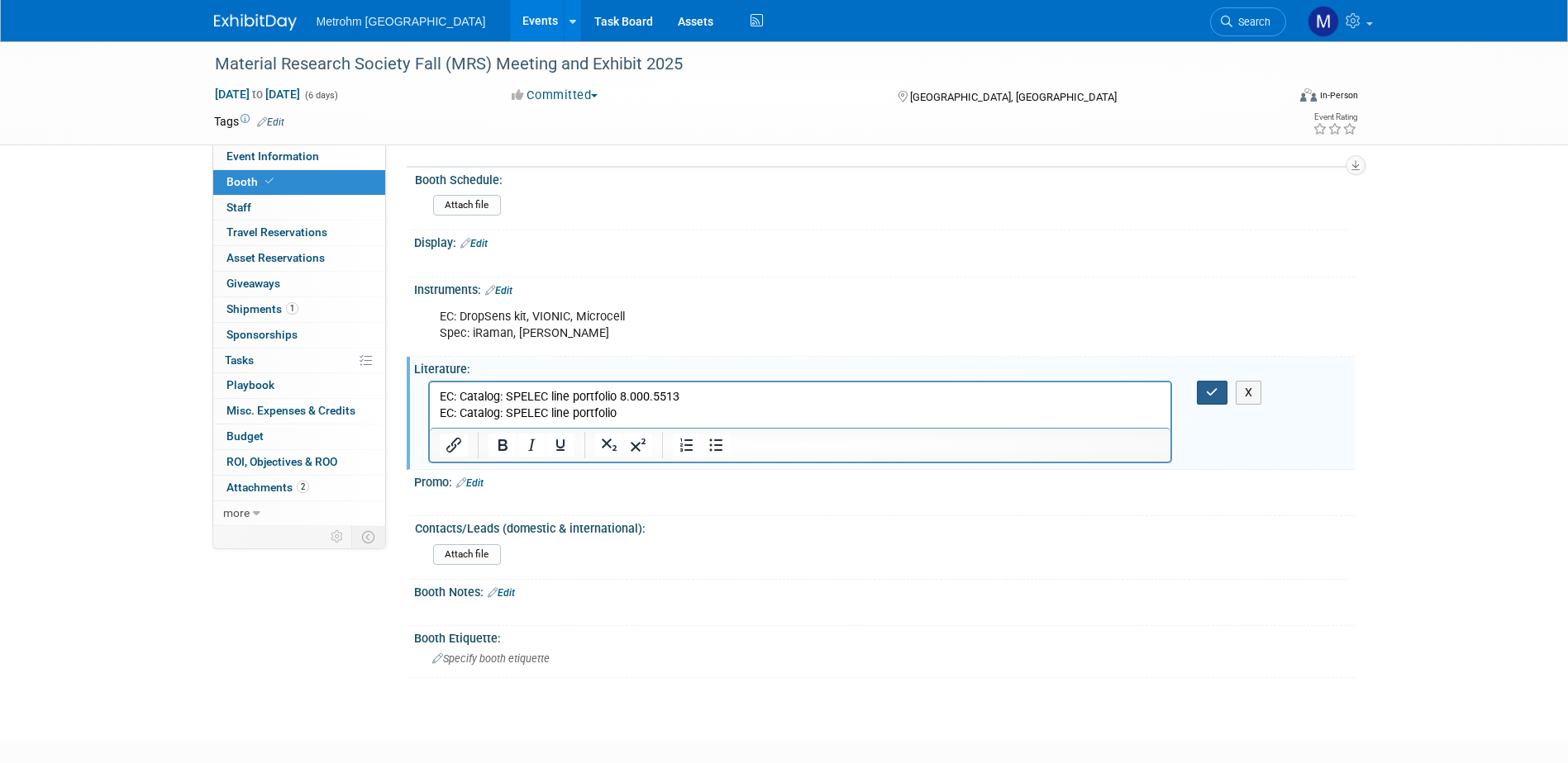
click at [1211, 396] on icon "button" at bounding box center [1212, 392] width 13 height 12
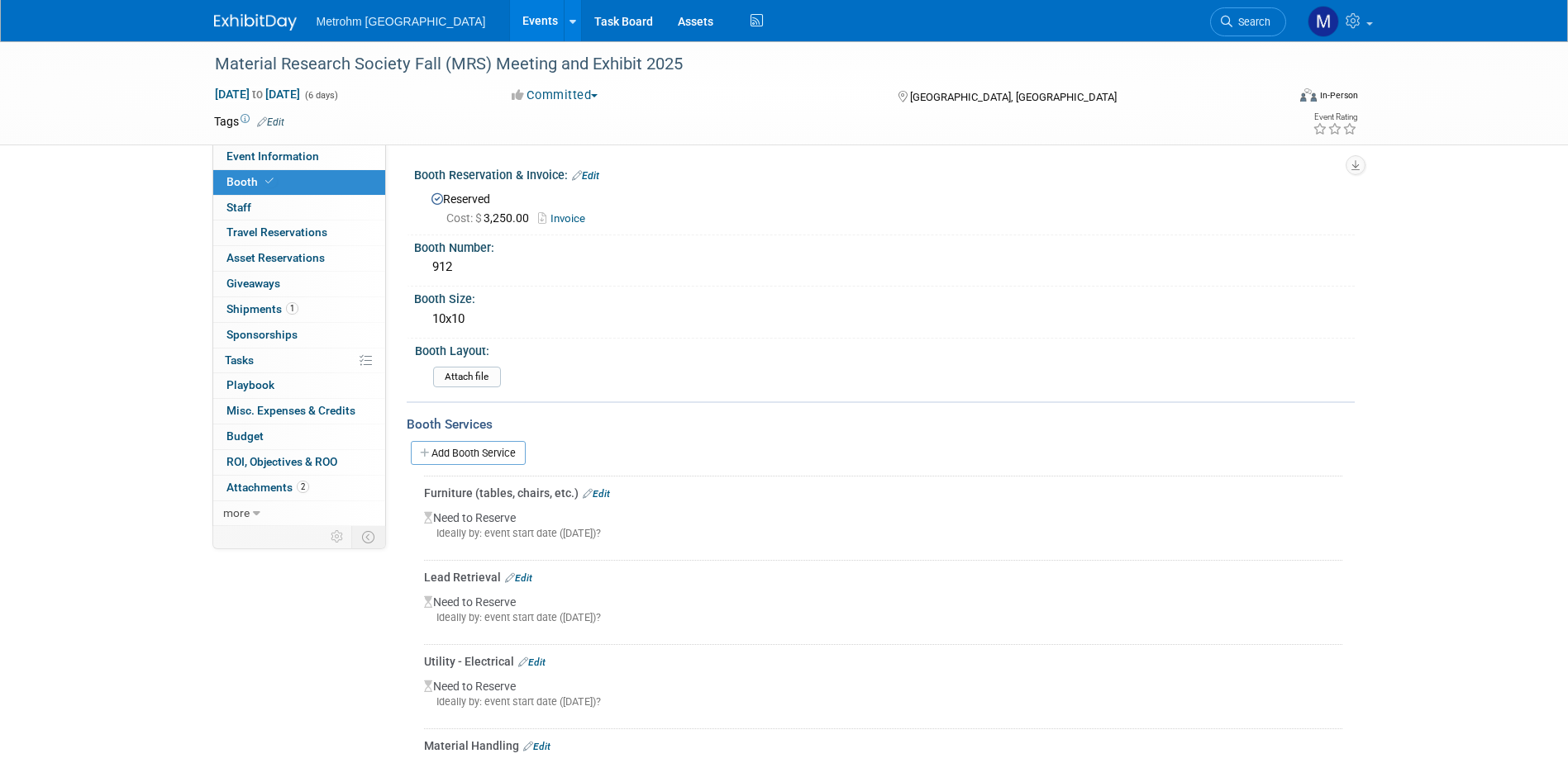
click at [1152, 443] on div "Add Booth Service" at bounding box center [880, 452] width 948 height 24
drag, startPoint x: 209, startPoint y: 4, endPoint x: 136, endPoint y: 27, distance: 76.5
click at [136, 27] on div "Metrohm USA Events Add Event Bulk Upload Events Shareable Event Boards Recently…" at bounding box center [784, 21] width 1568 height 42
drag, startPoint x: 200, startPoint y: 21, endPoint x: 229, endPoint y: 14, distance: 29.8
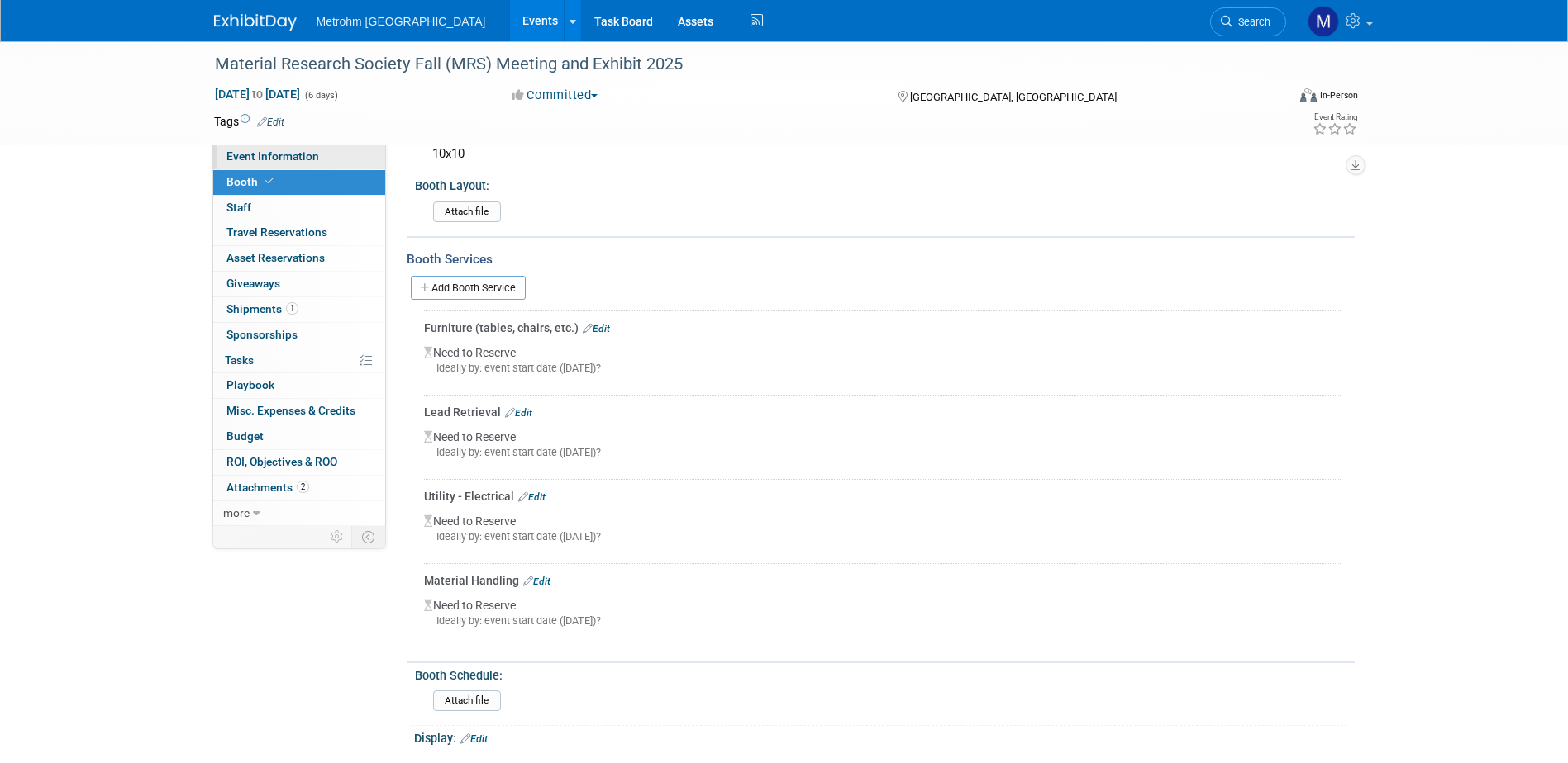
click at [325, 163] on link "Event Information" at bounding box center [300, 157] width 172 height 24
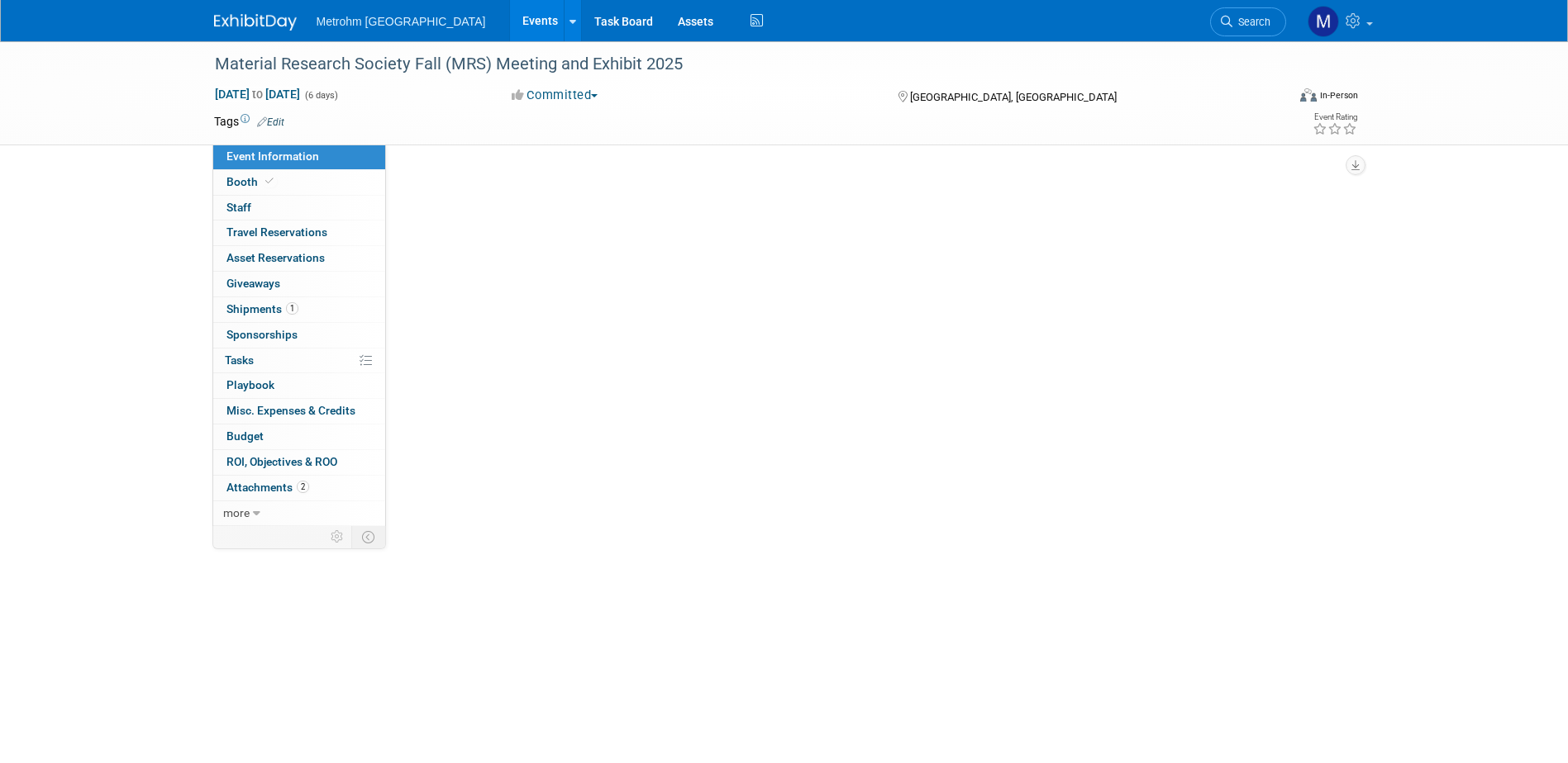
scroll to position [0, 0]
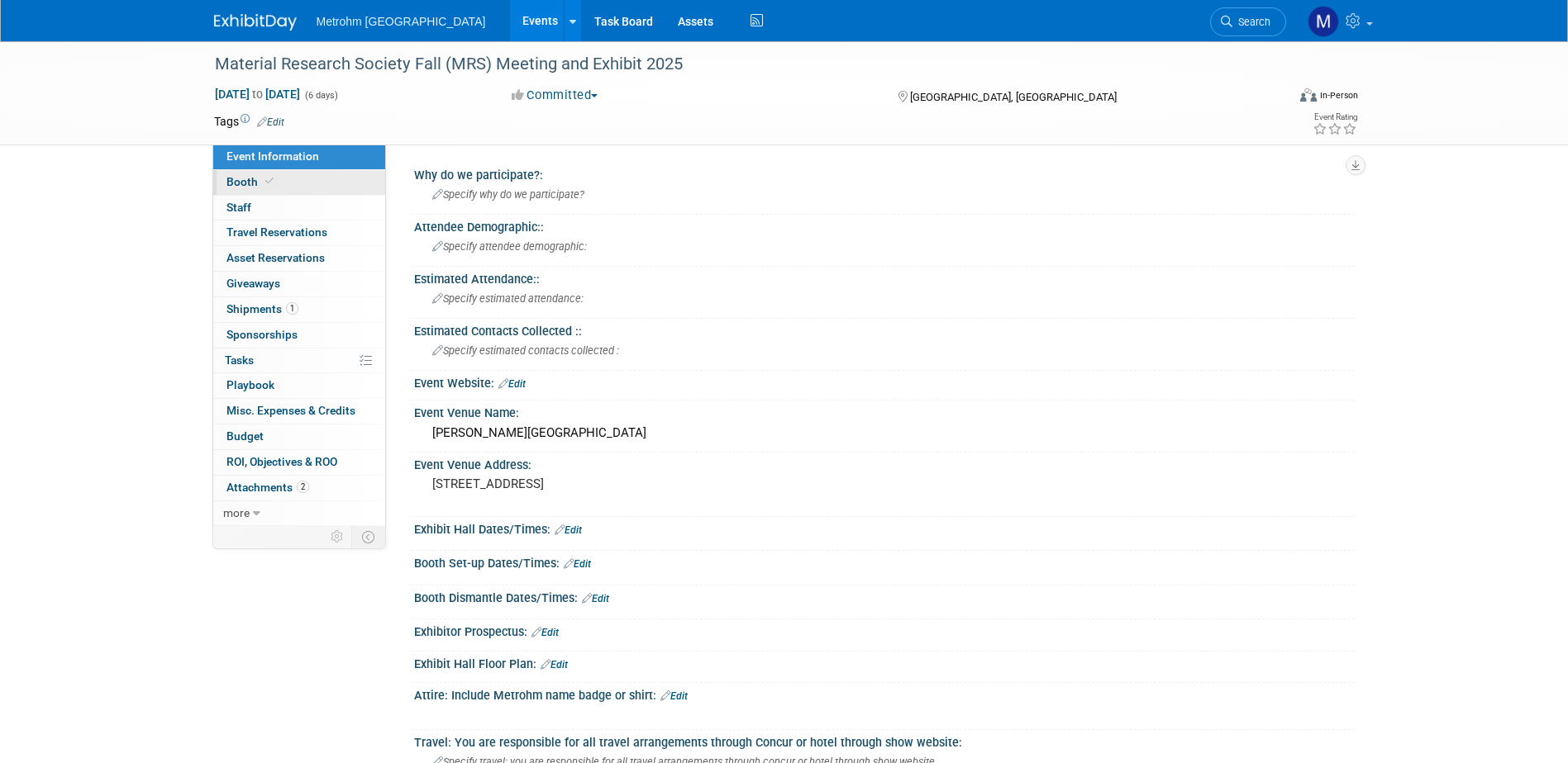
click at [346, 191] on link "Booth" at bounding box center [300, 182] width 172 height 24
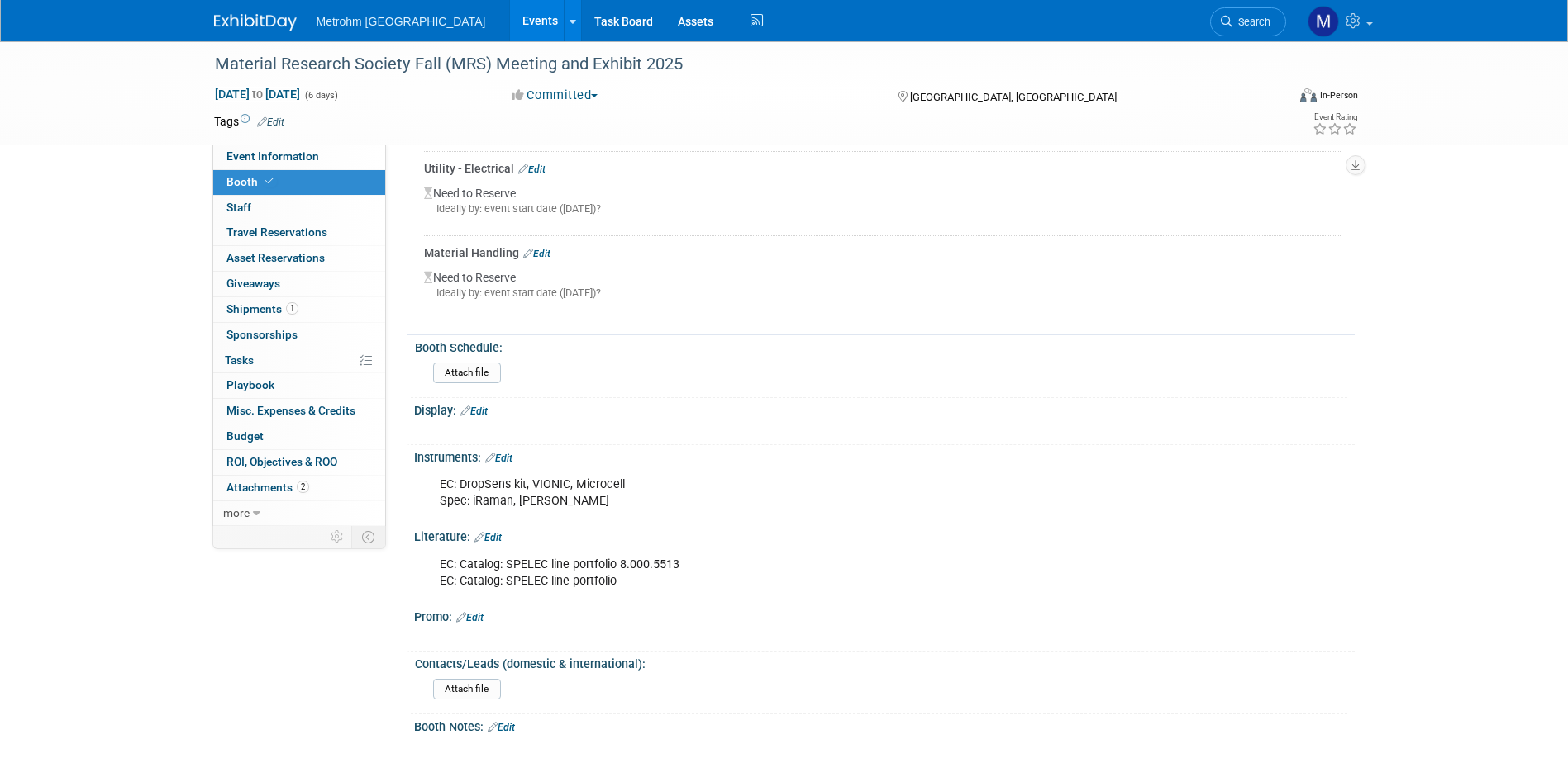
scroll to position [496, 0]
click at [283, 317] on link "1 Shipments 1" at bounding box center [300, 309] width 172 height 24
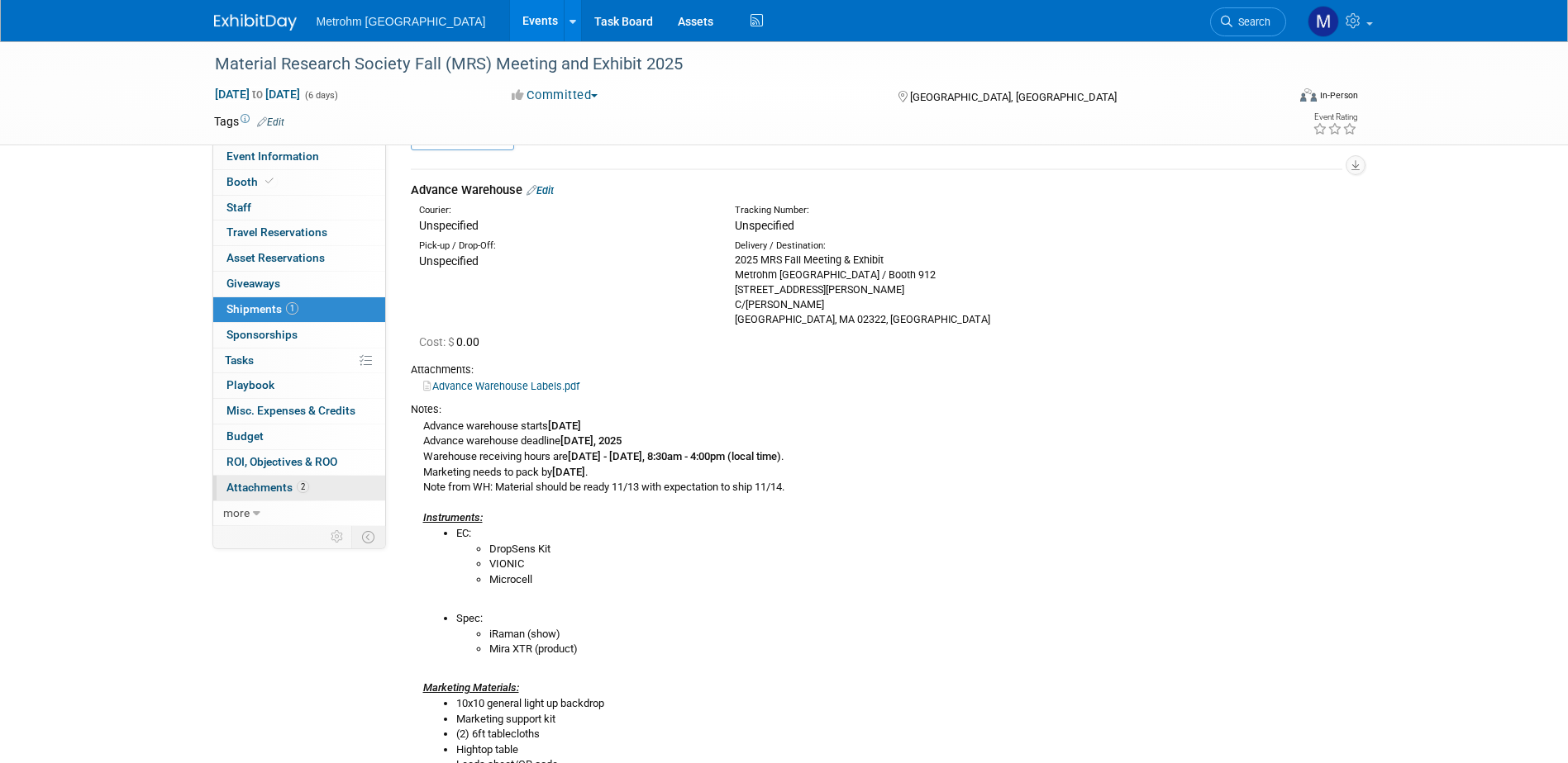
scroll to position [82, 0]
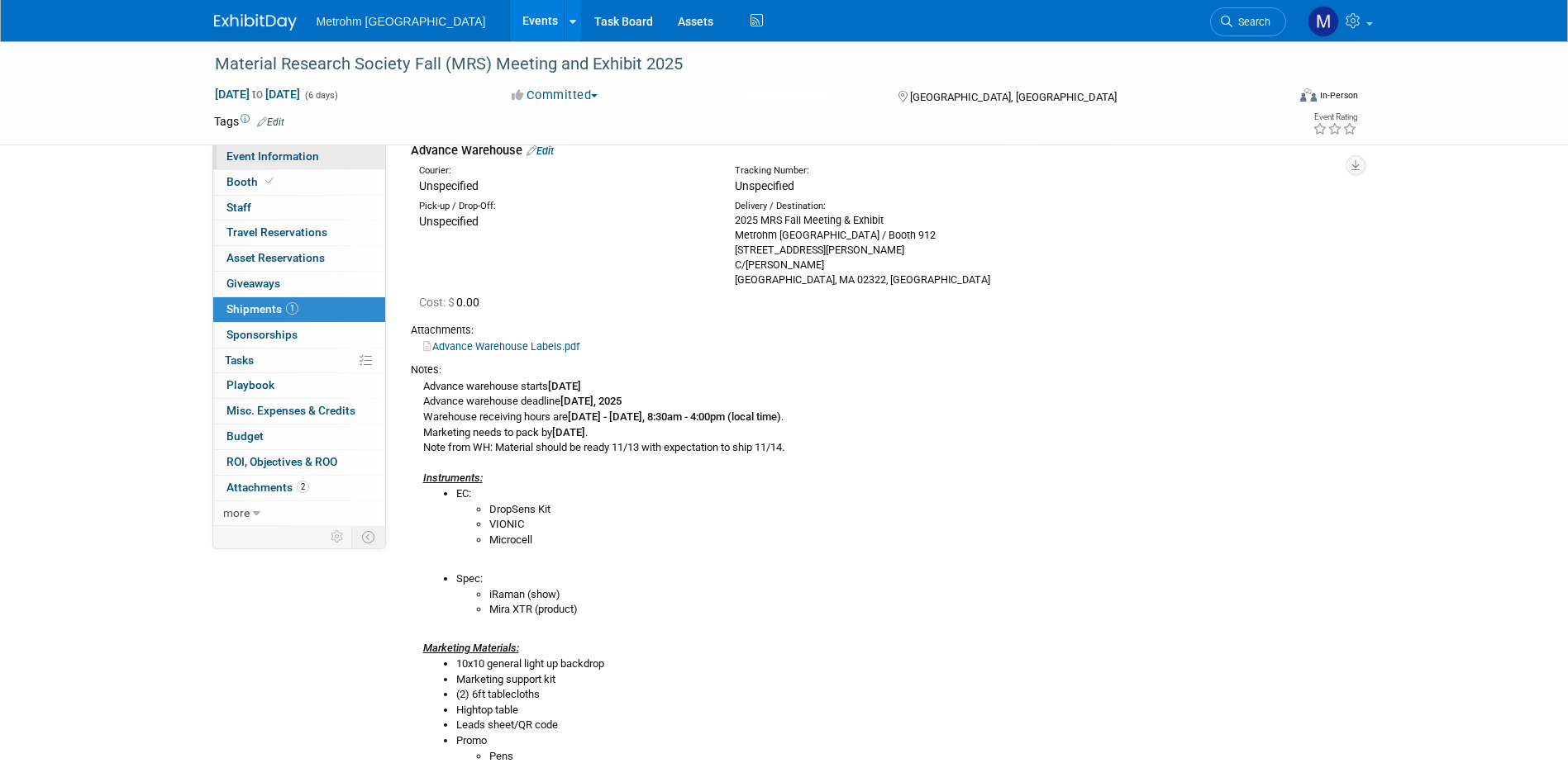
click at [286, 151] on span "Event Information" at bounding box center [272, 157] width 93 height 14
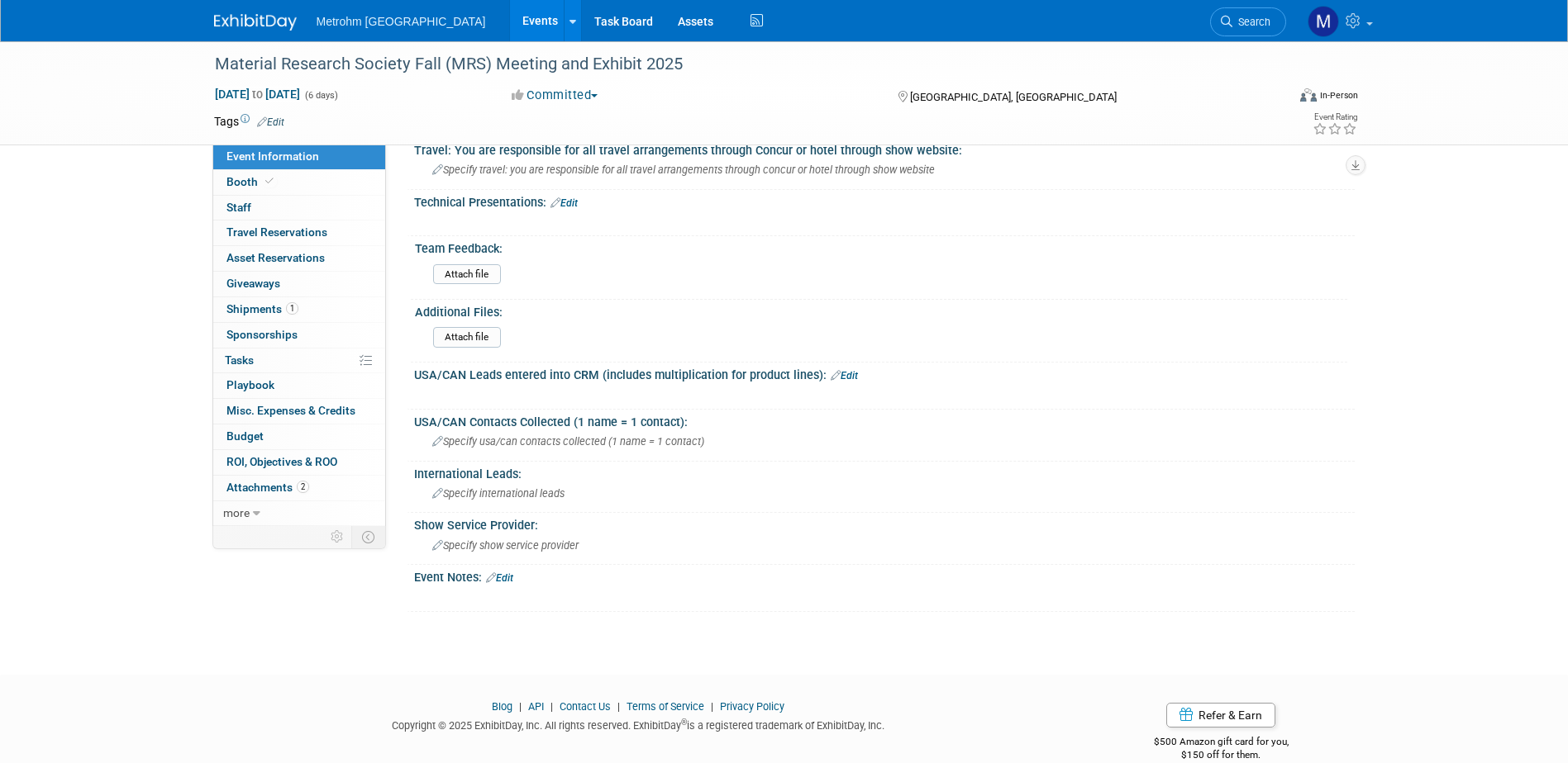
scroll to position [618, 0]
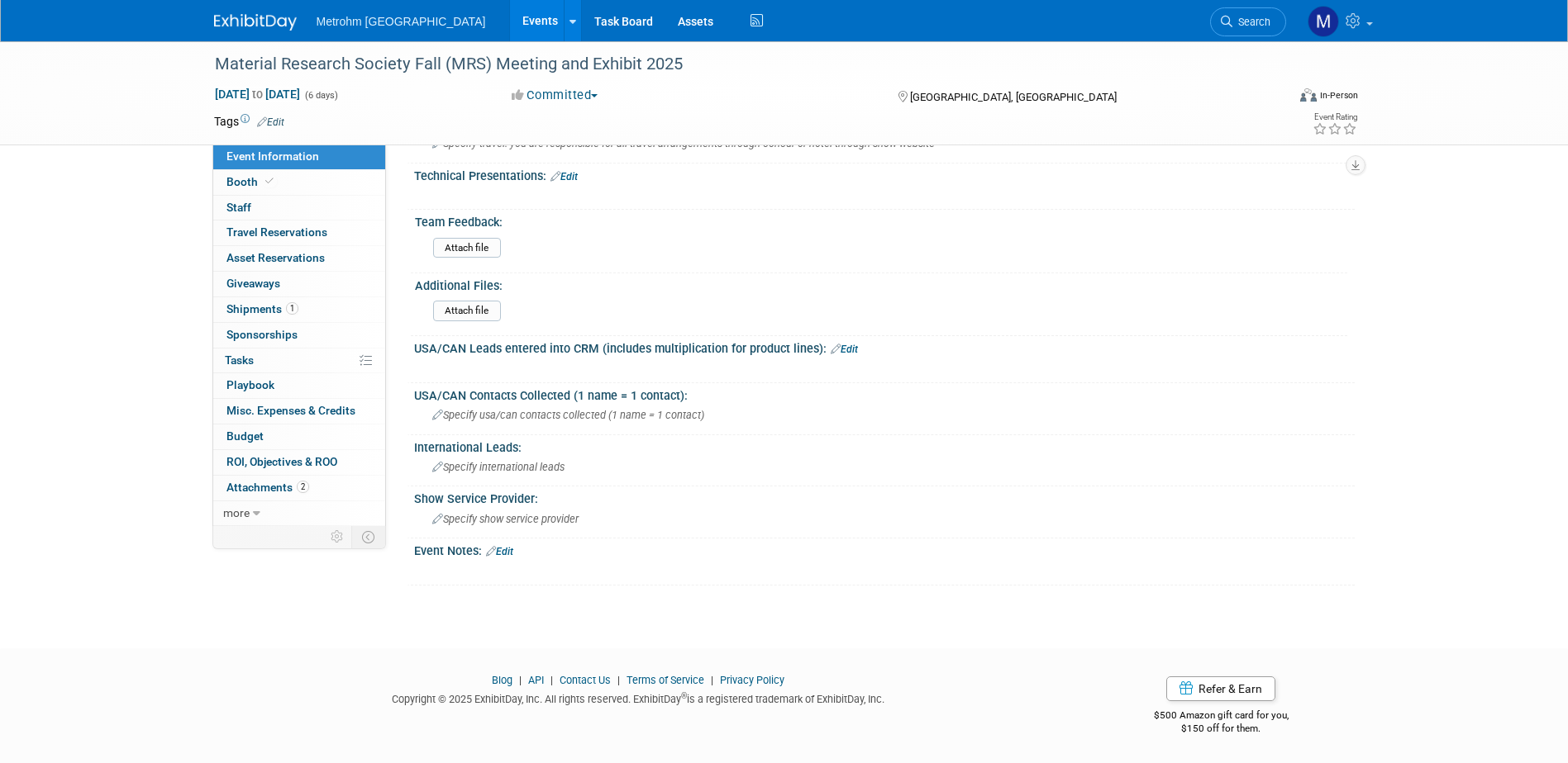
click at [513, 548] on link "Edit" at bounding box center [500, 552] width 27 height 12
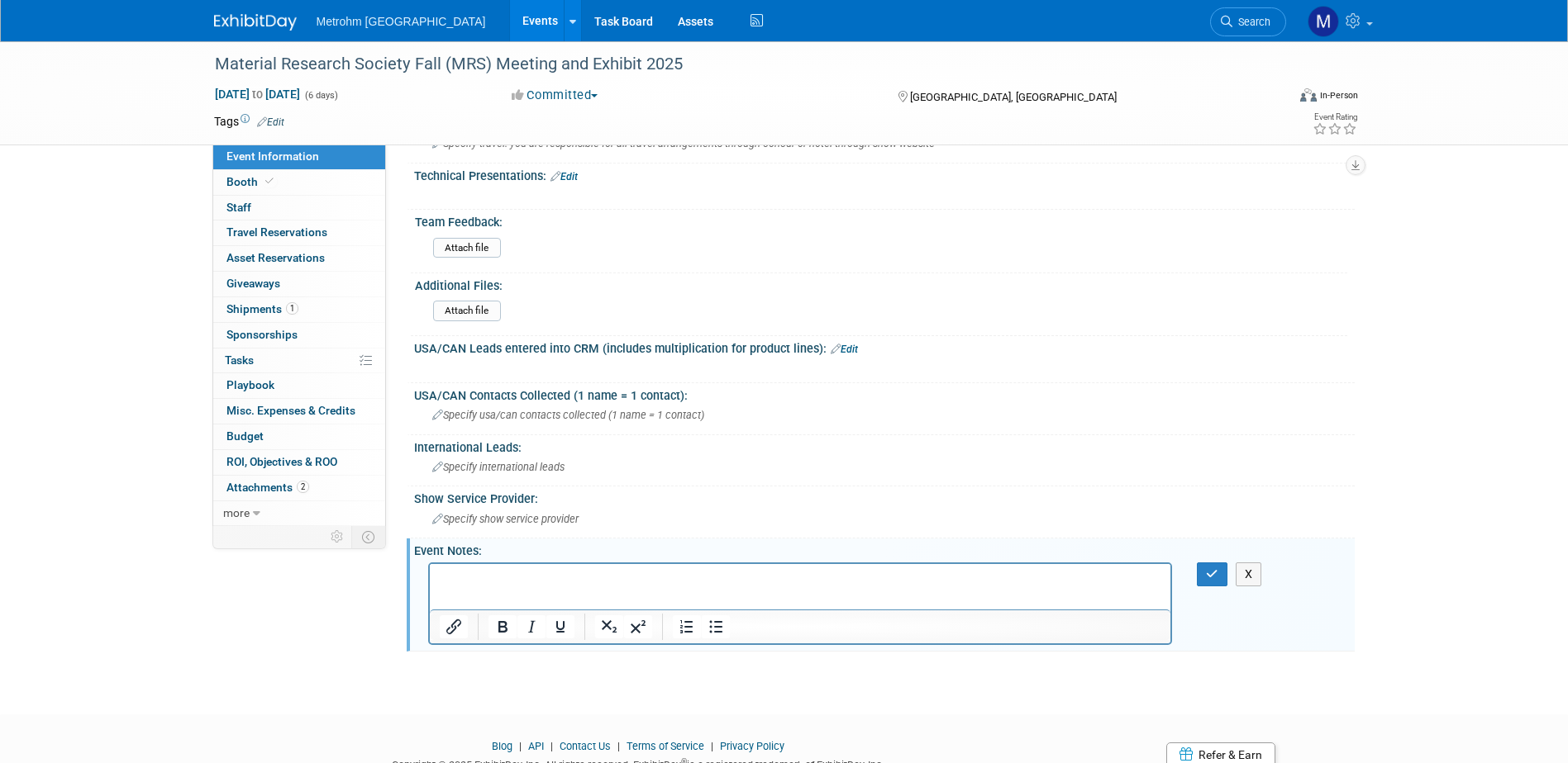
scroll to position [0, 0]
click at [574, 519] on span "Specify show service provider" at bounding box center [505, 518] width 146 height 13
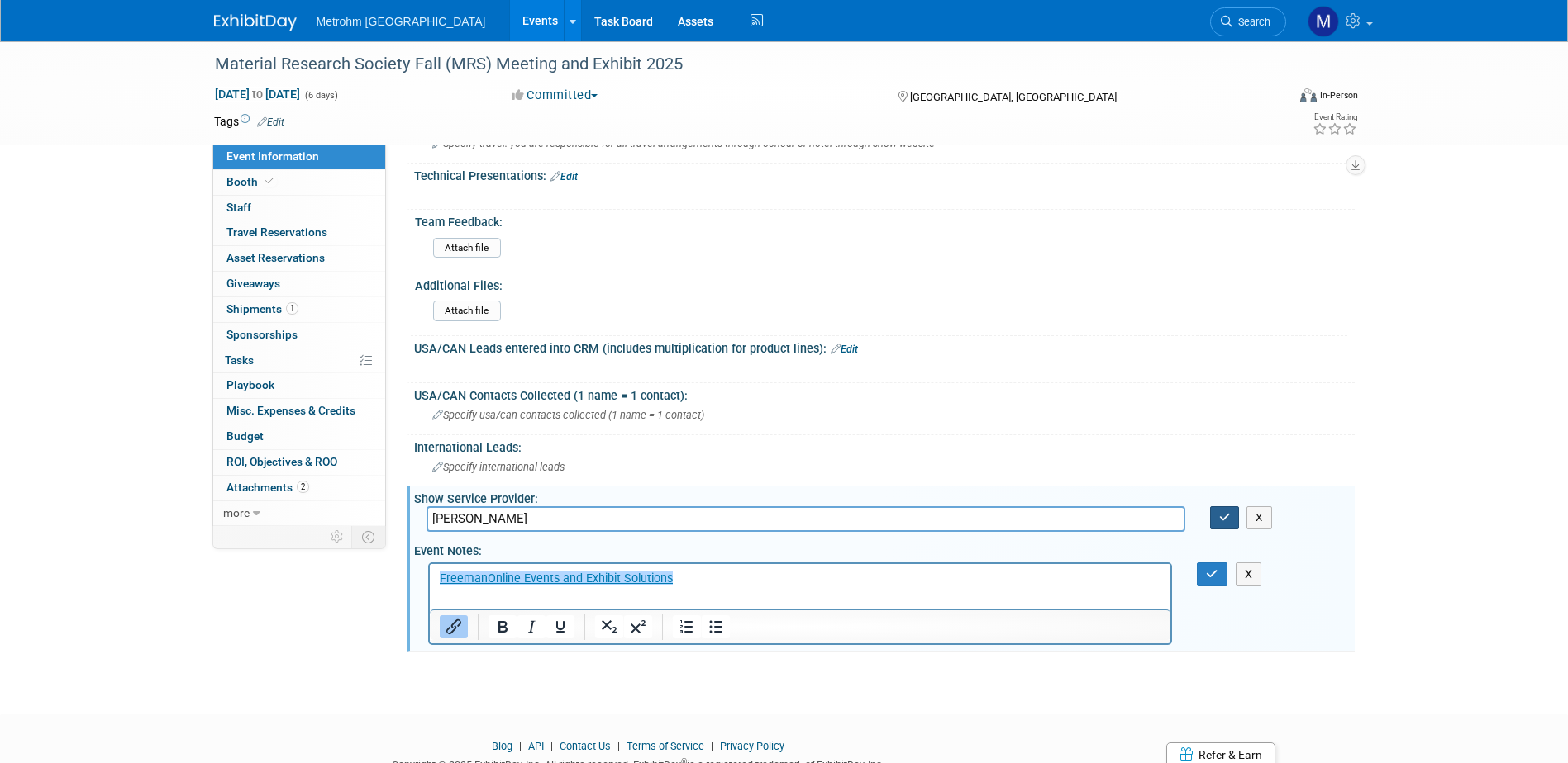
type input "Freeman"
click at [1222, 523] on button "button" at bounding box center [1224, 518] width 29 height 23
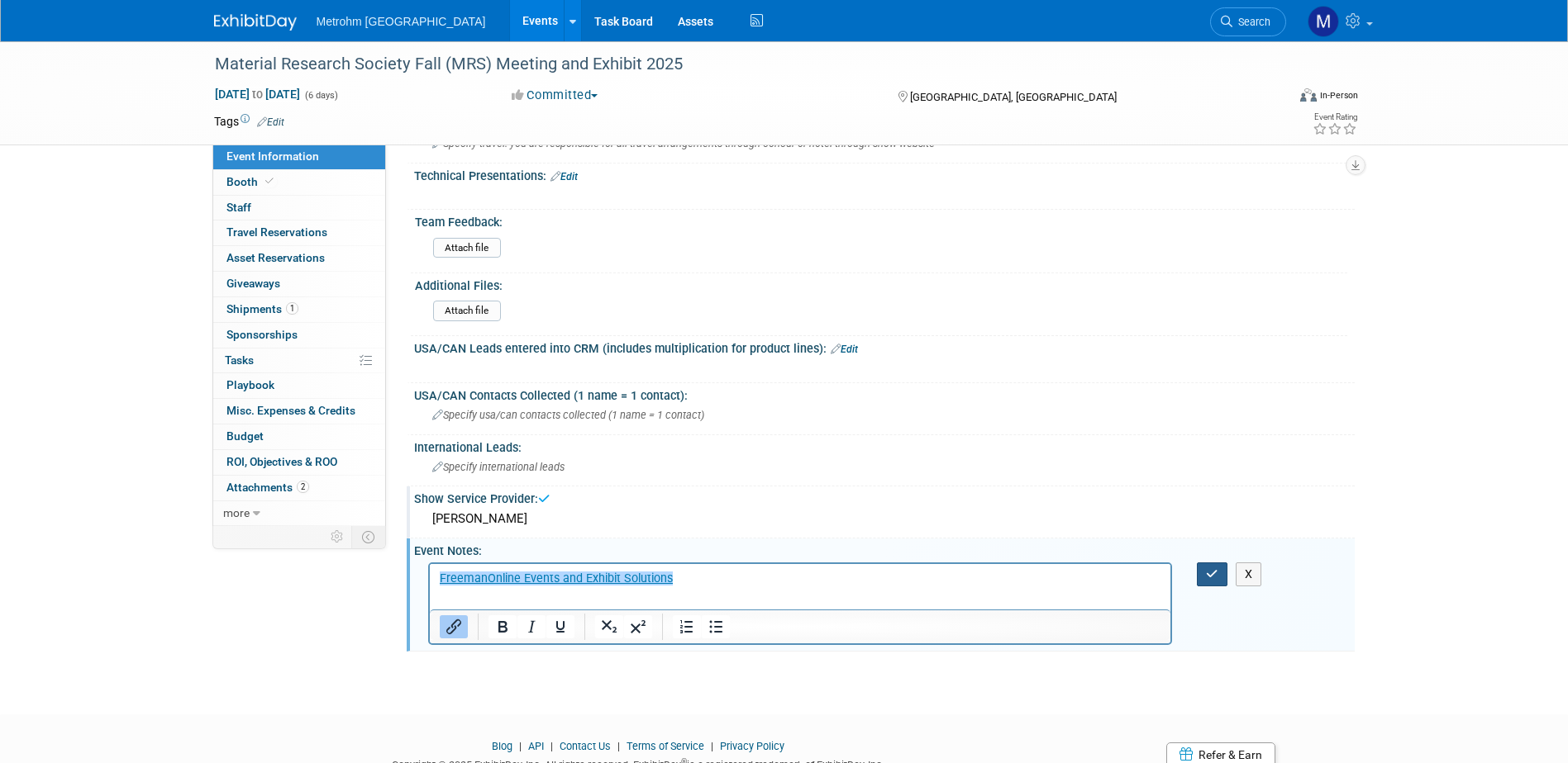
click at [1215, 579] on icon "button" at bounding box center [1212, 574] width 13 height 12
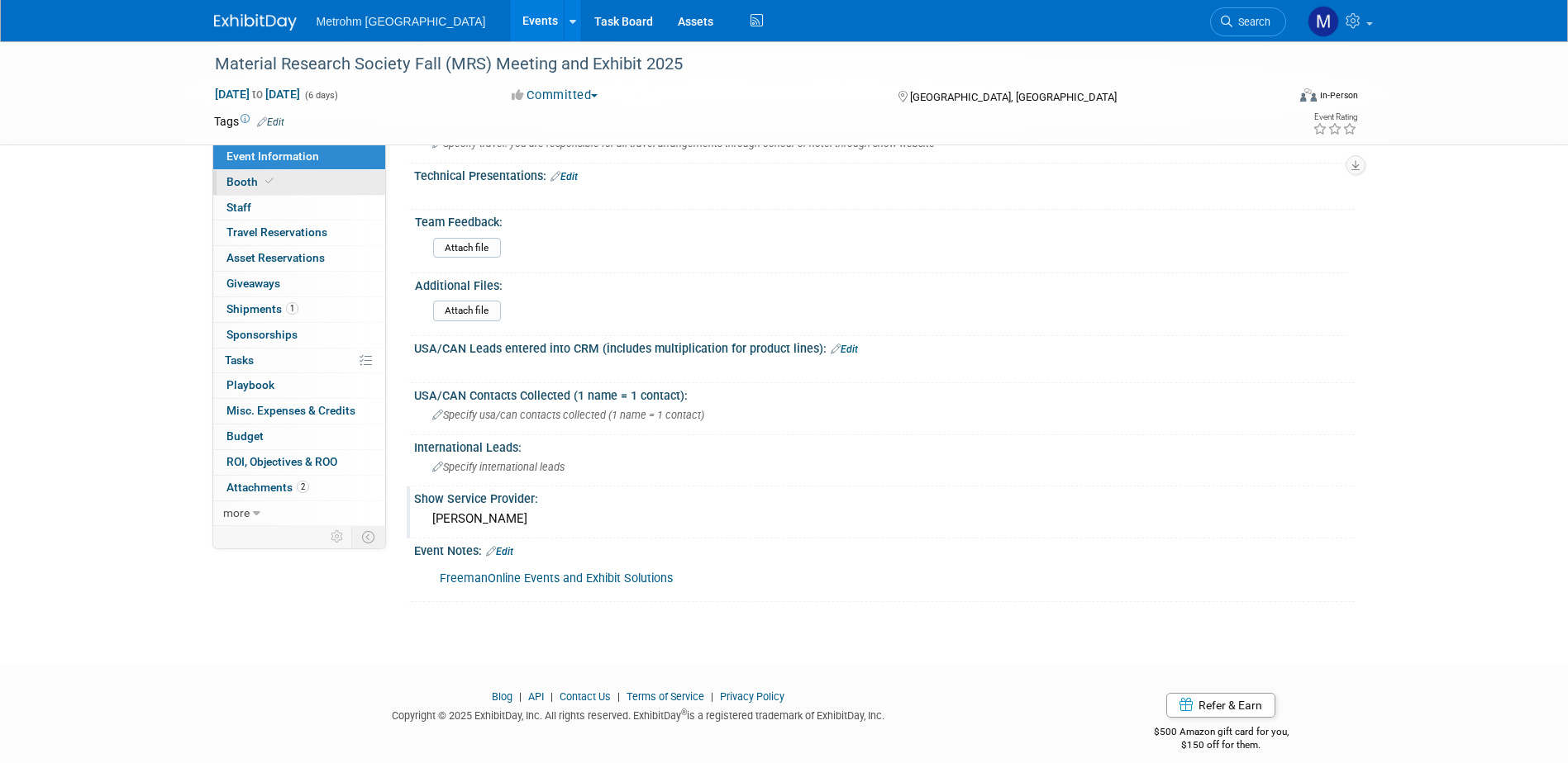
click at [295, 191] on link "Booth" at bounding box center [300, 182] width 172 height 24
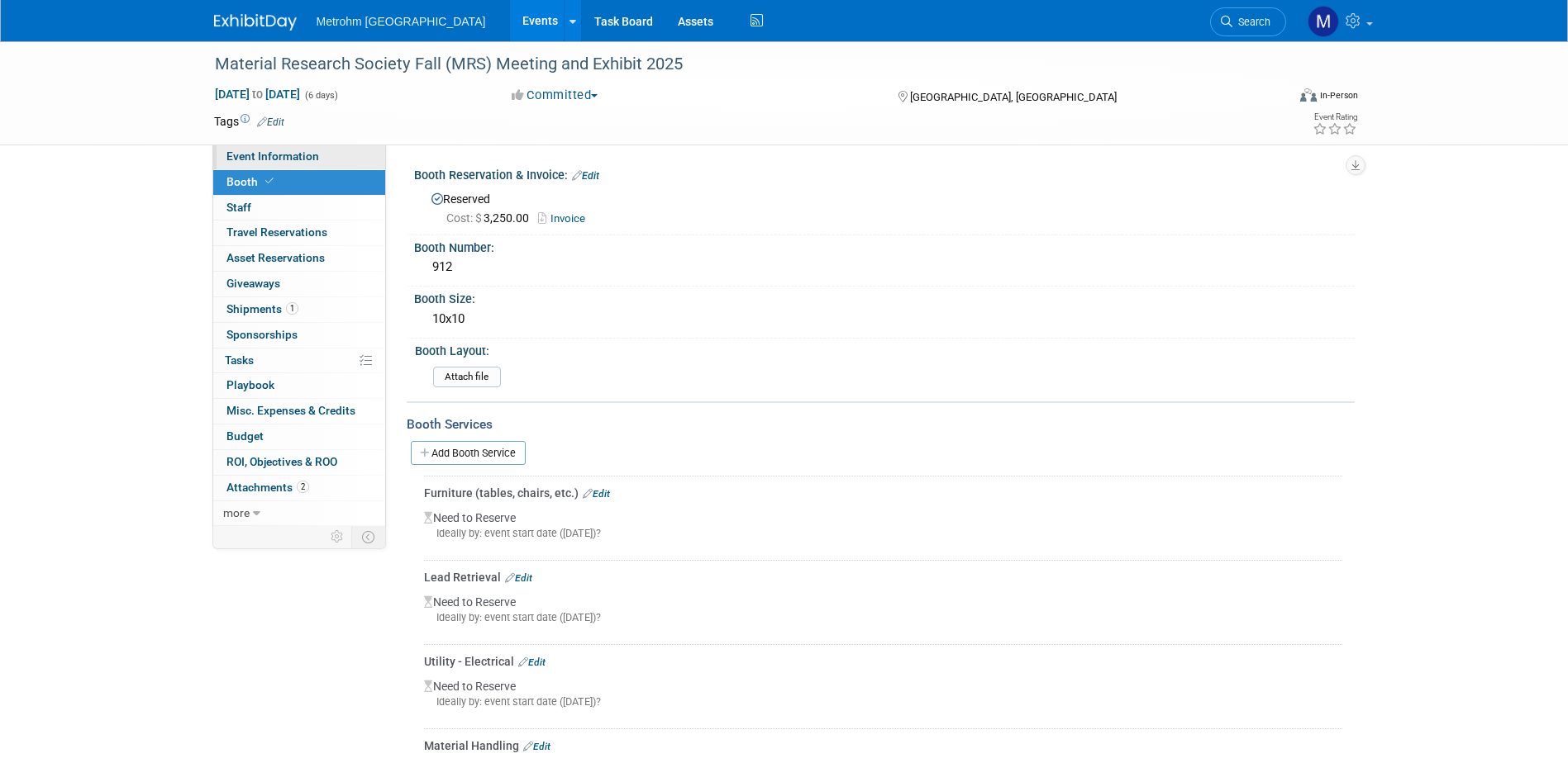
click at [295, 166] on link "Event Information" at bounding box center [300, 157] width 172 height 24
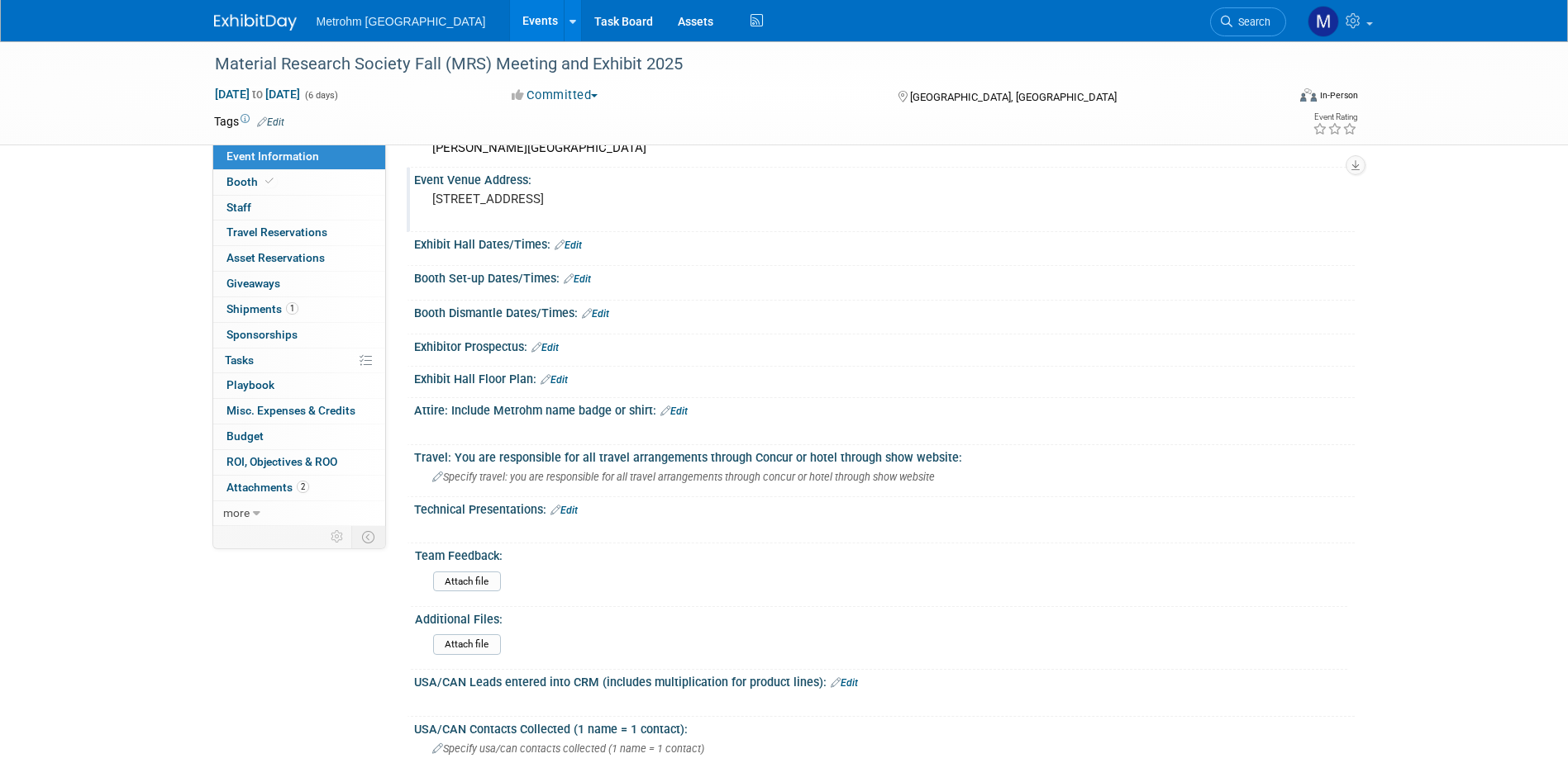
scroll to position [141, 0]
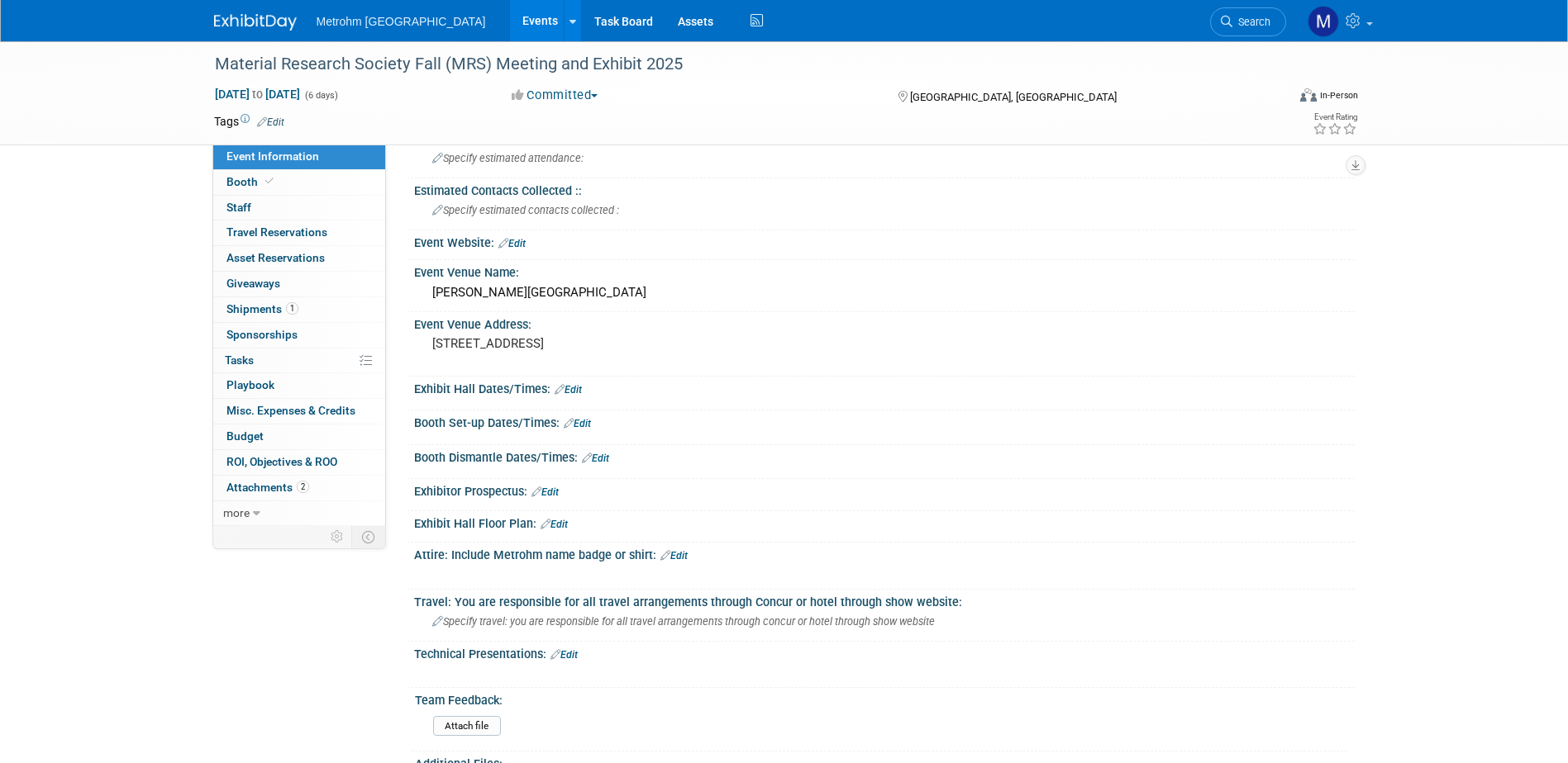
click at [579, 390] on link "Edit" at bounding box center [569, 390] width 27 height 12
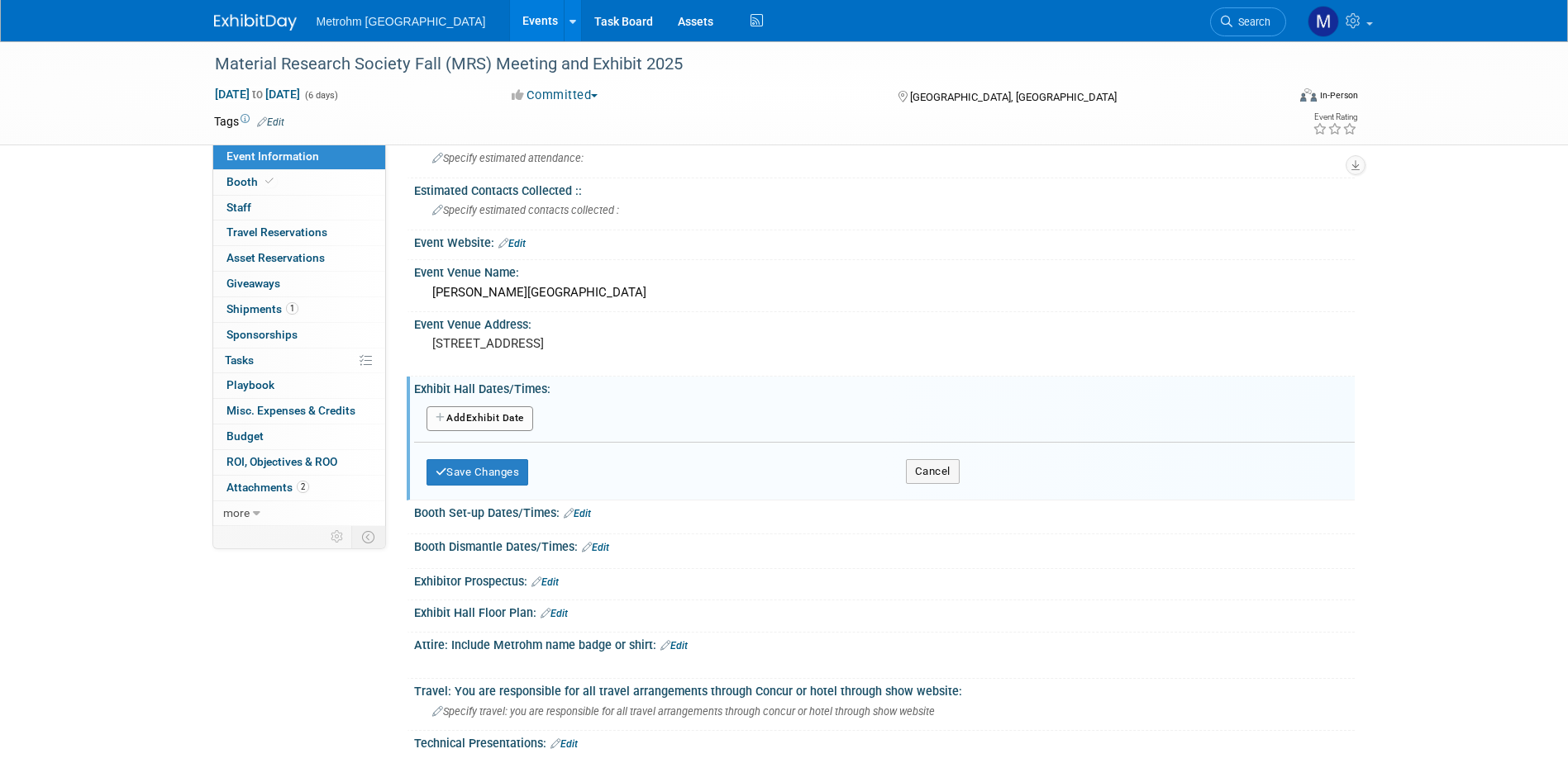
click at [492, 422] on button "Add Another Exhibit Date" at bounding box center [480, 418] width 107 height 24
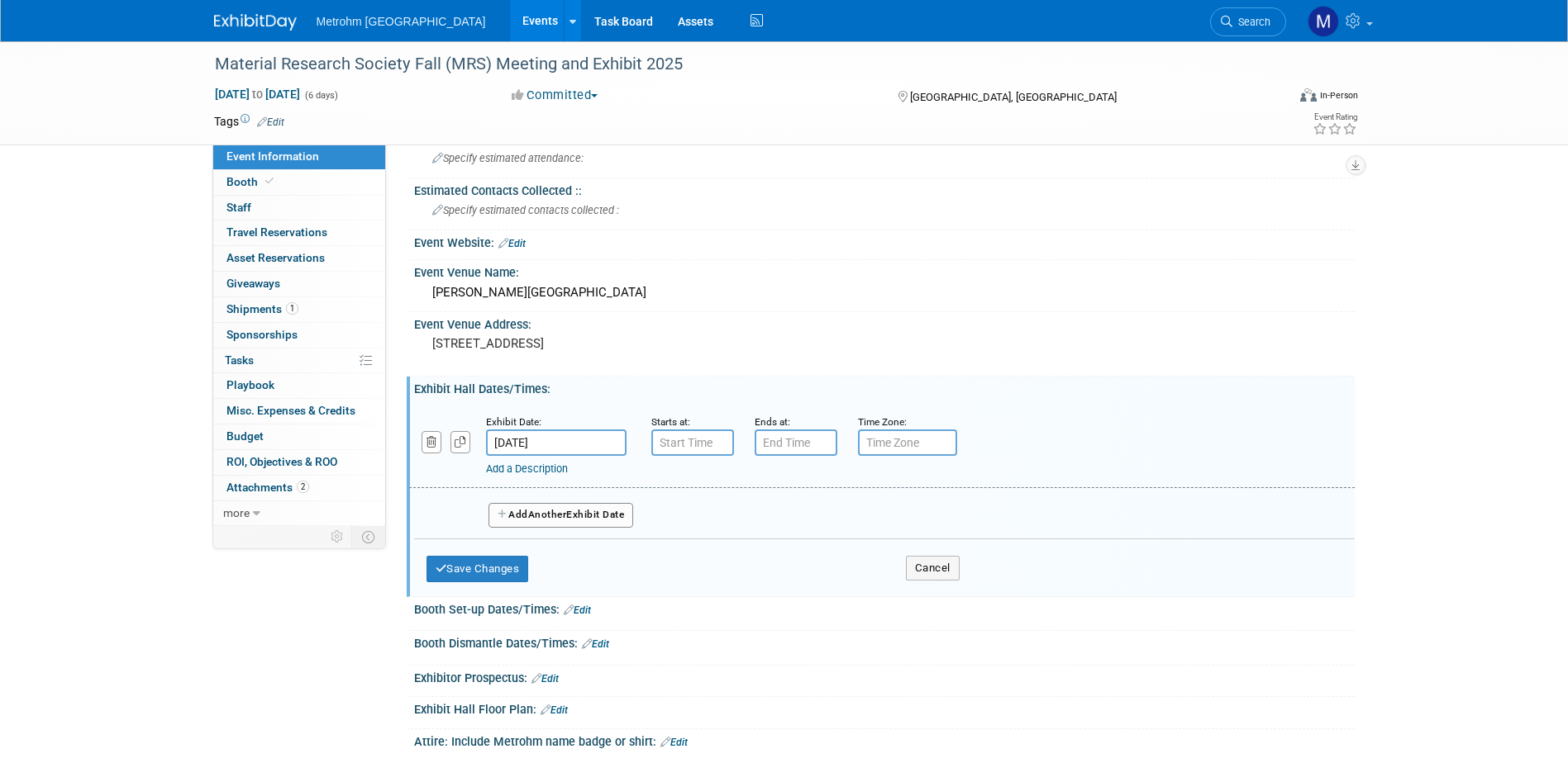
click at [614, 445] on input "Nov 30, 2025" at bounding box center [557, 442] width 141 height 26
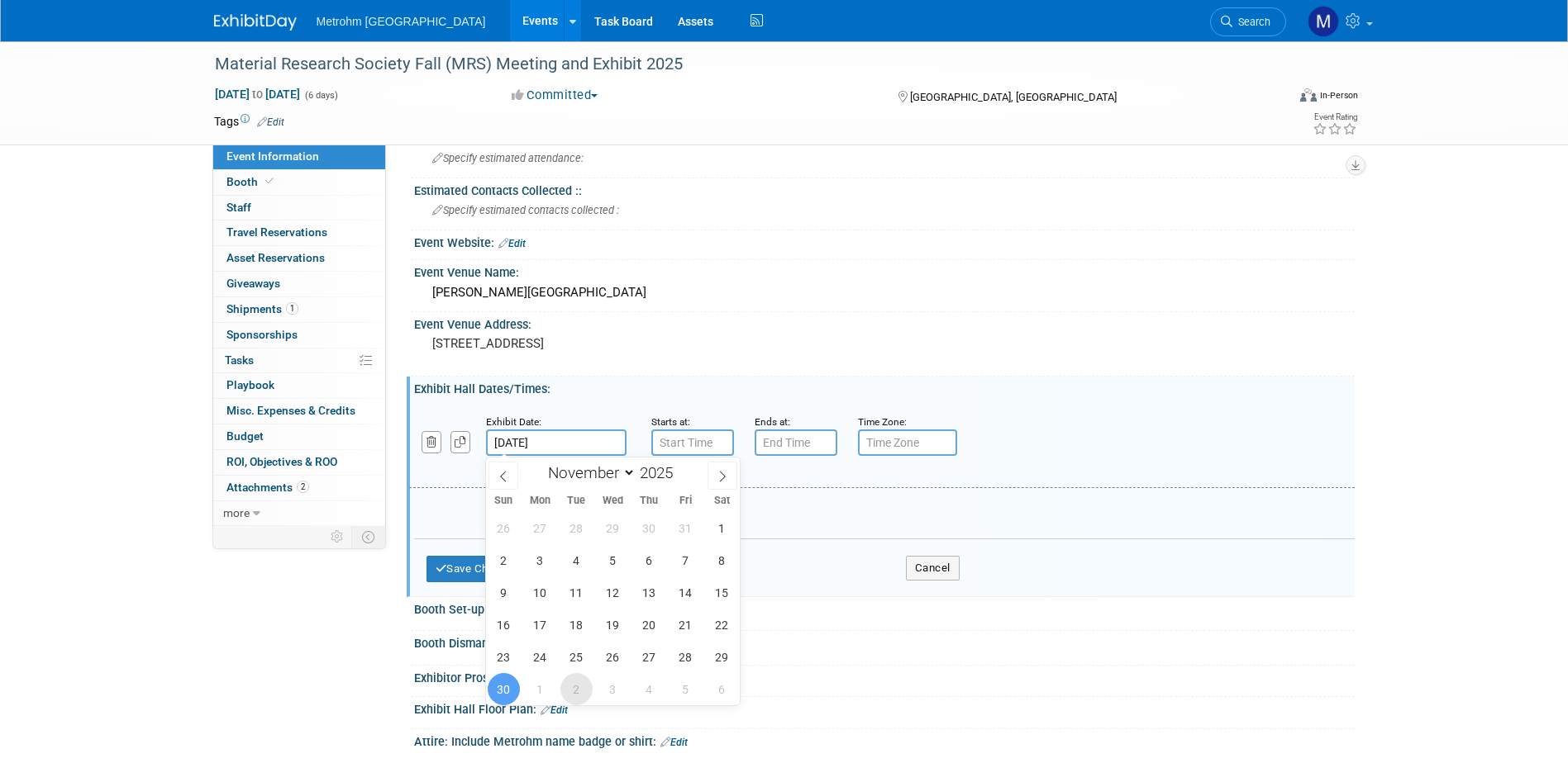
click at [576, 688] on span "2" at bounding box center [576, 689] width 32 height 32
type input "Dec 2, 2025"
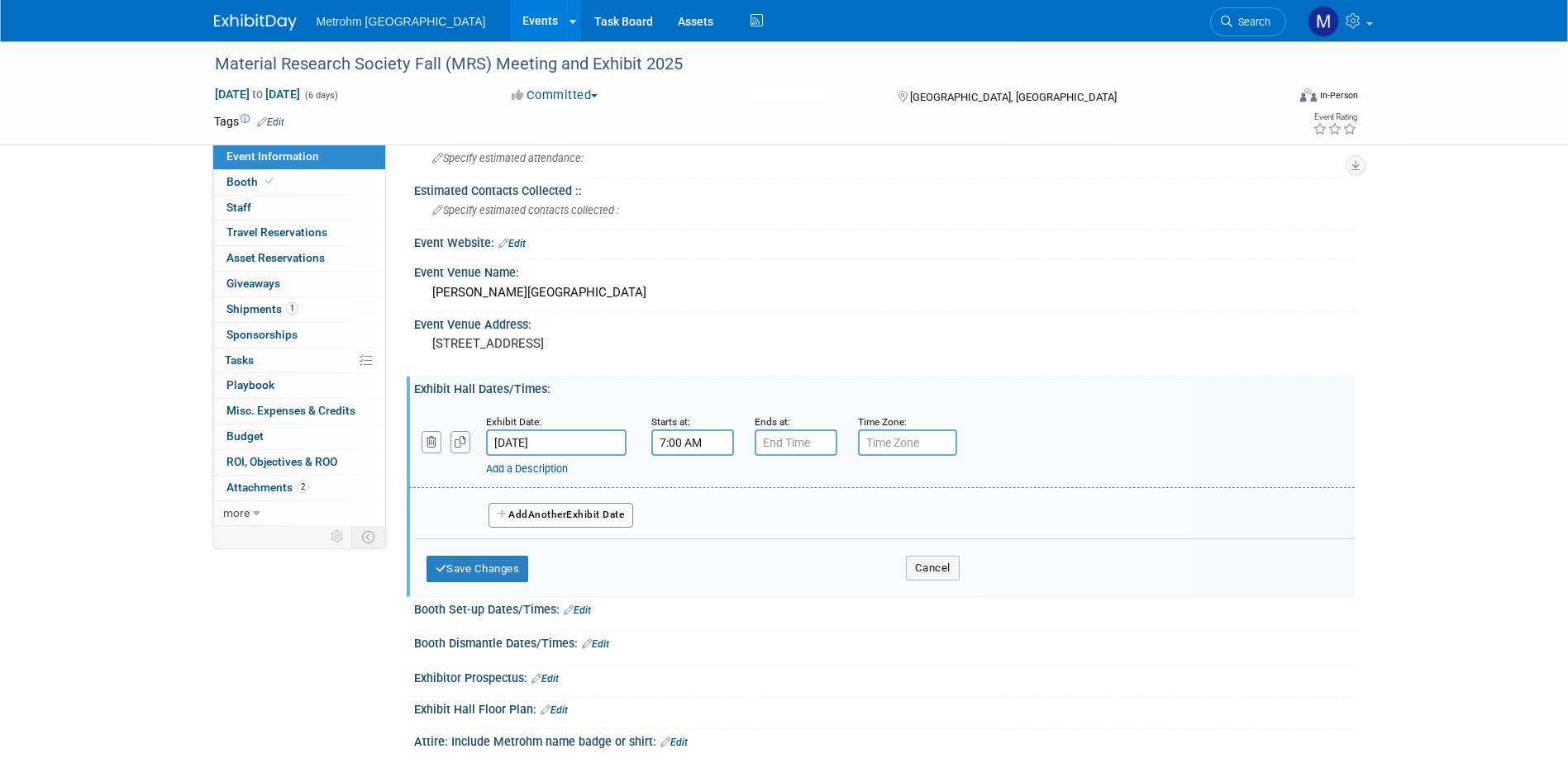
click at [682, 446] on input "7:00 AM" at bounding box center [692, 442] width 82 height 26
click at [690, 519] on span "07" at bounding box center [689, 518] width 31 height 29
click at [830, 566] on td "11" at bounding box center [841, 573] width 53 height 45
type input "11:00 AM"
click at [794, 454] on input "7:00 PM" at bounding box center [796, 442] width 82 height 26
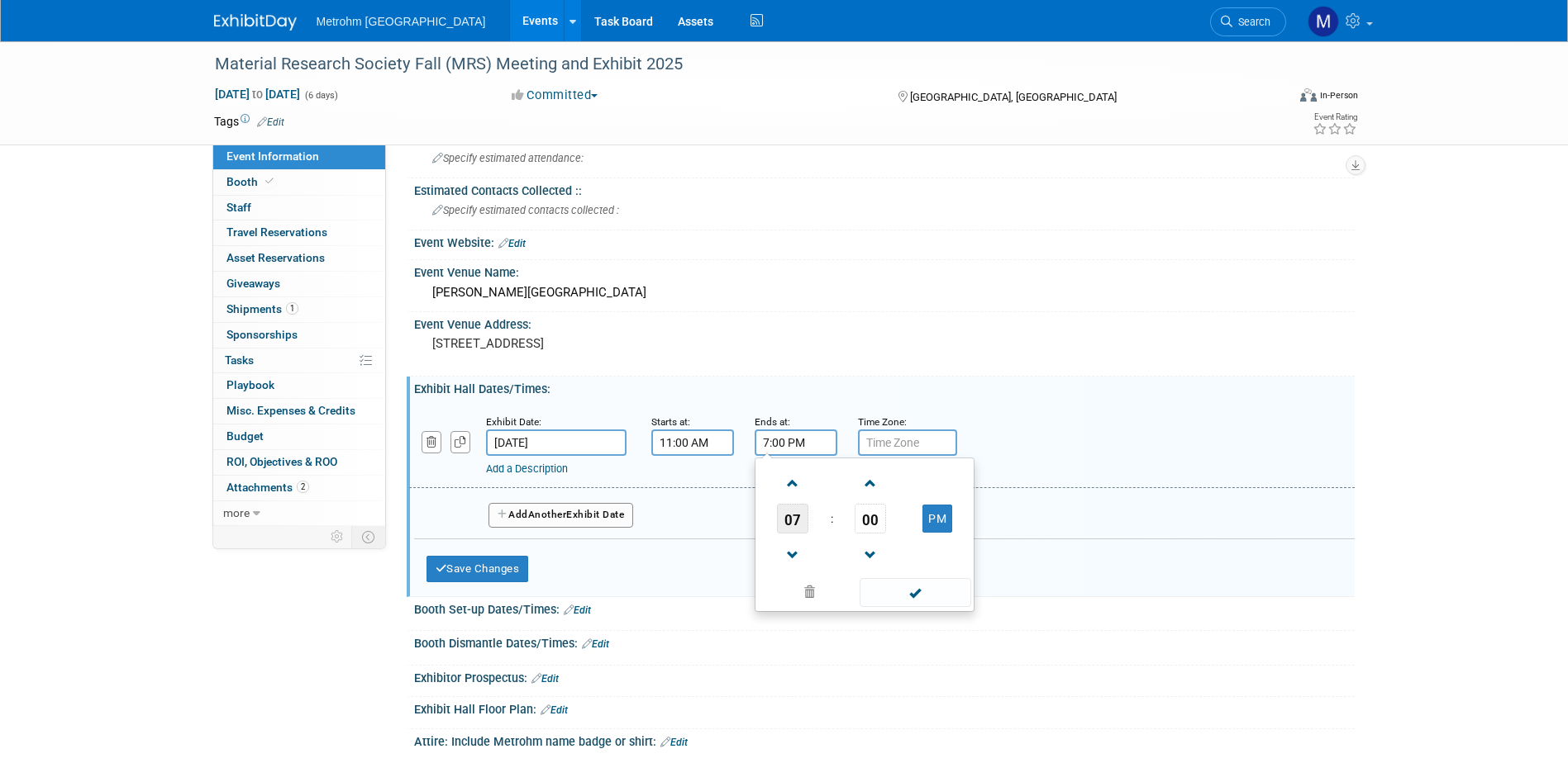
click at [780, 523] on span "07" at bounding box center [793, 518] width 31 height 29
click at [905, 522] on td "06" at bounding box center [891, 529] width 53 height 45
type input "6:00 PM"
click at [922, 596] on span at bounding box center [915, 593] width 112 height 29
click at [559, 514] on span "Another" at bounding box center [548, 515] width 39 height 12
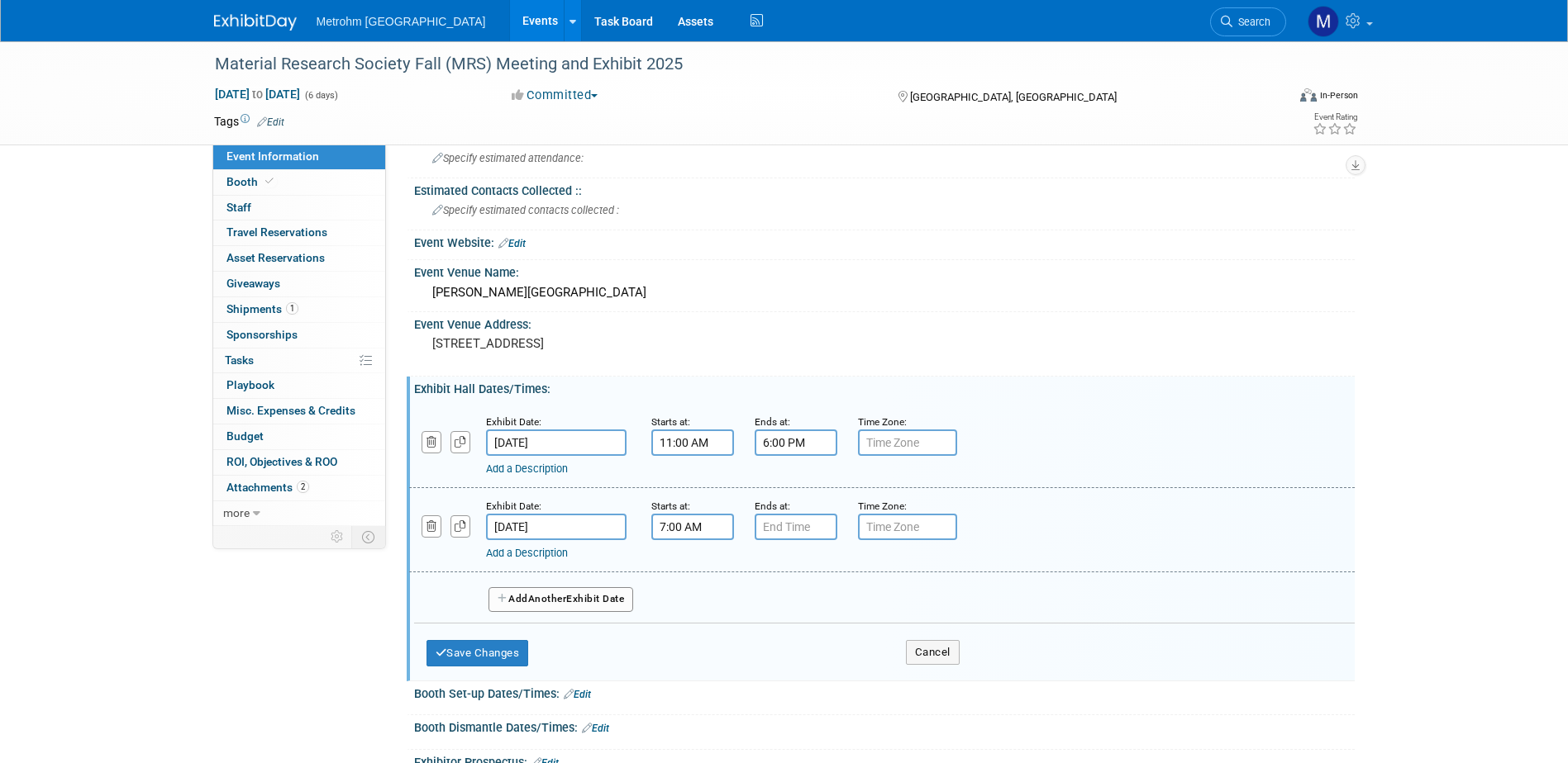
click at [660, 526] on input "7:00 AM" at bounding box center [692, 526] width 82 height 26
click at [691, 568] on span at bounding box center [690, 568] width 29 height 29
click at [697, 618] on link at bounding box center [689, 639] width 31 height 42
click at [697, 609] on span "07" at bounding box center [689, 603] width 31 height 29
click at [823, 665] on td "11" at bounding box center [841, 657] width 53 height 45
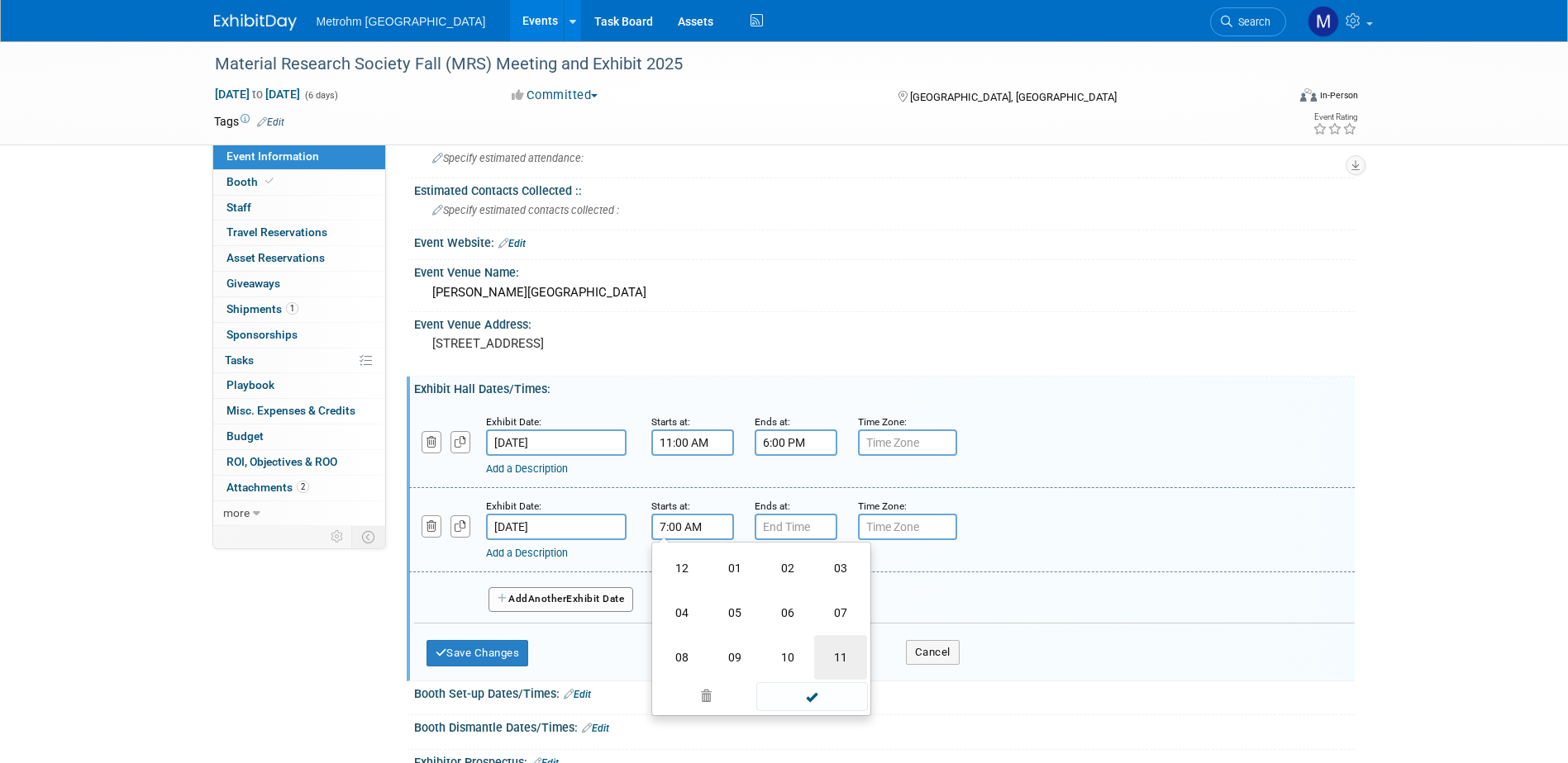
type input "11:00 AM"
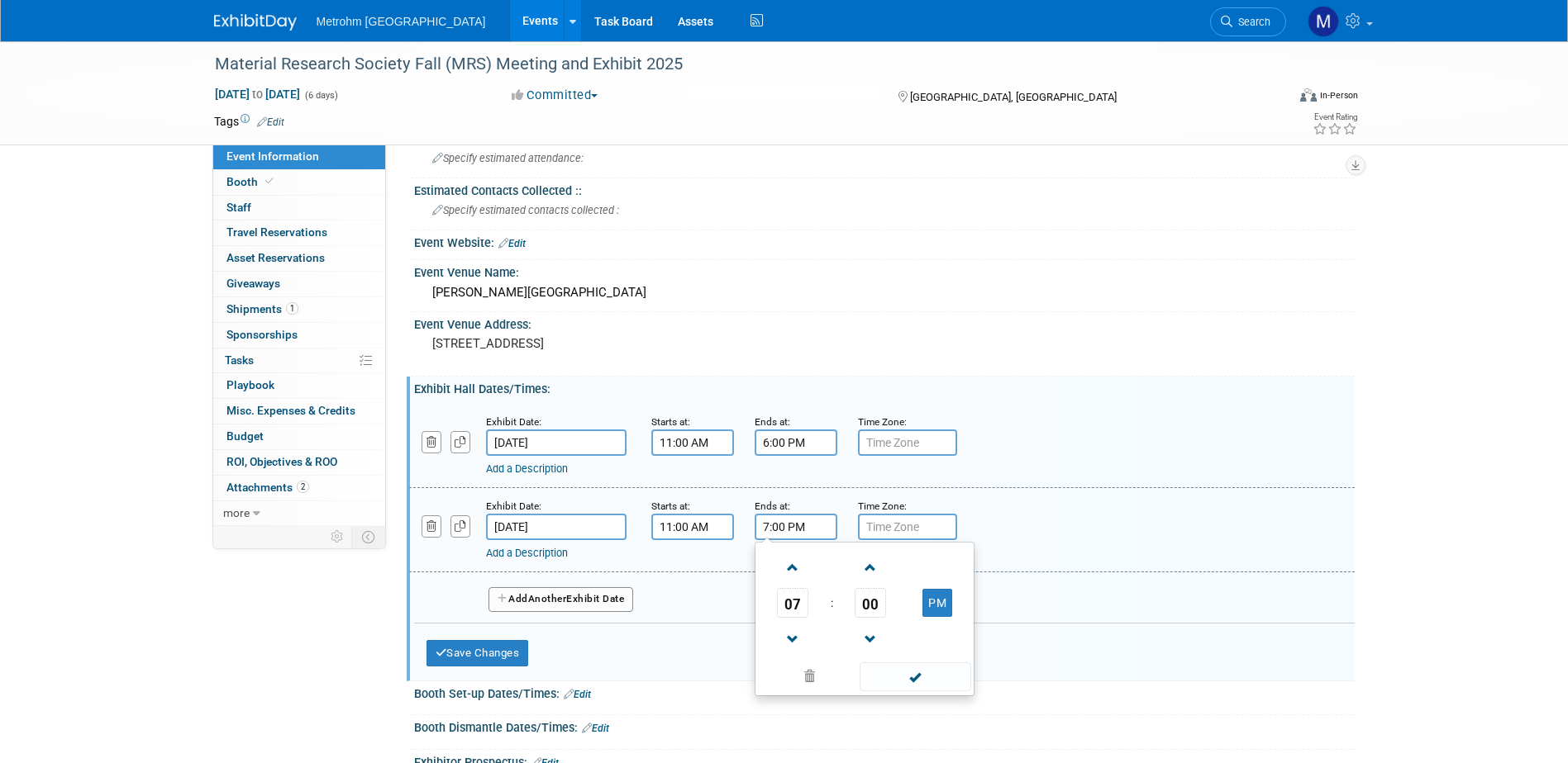
click at [801, 530] on input "7:00 PM" at bounding box center [796, 526] width 82 height 26
click at [789, 603] on span "07" at bounding box center [793, 603] width 31 height 29
click at [839, 612] on td "05" at bounding box center [838, 613] width 53 height 45
type input "5:00 PM"
click at [916, 685] on span at bounding box center [915, 677] width 112 height 29
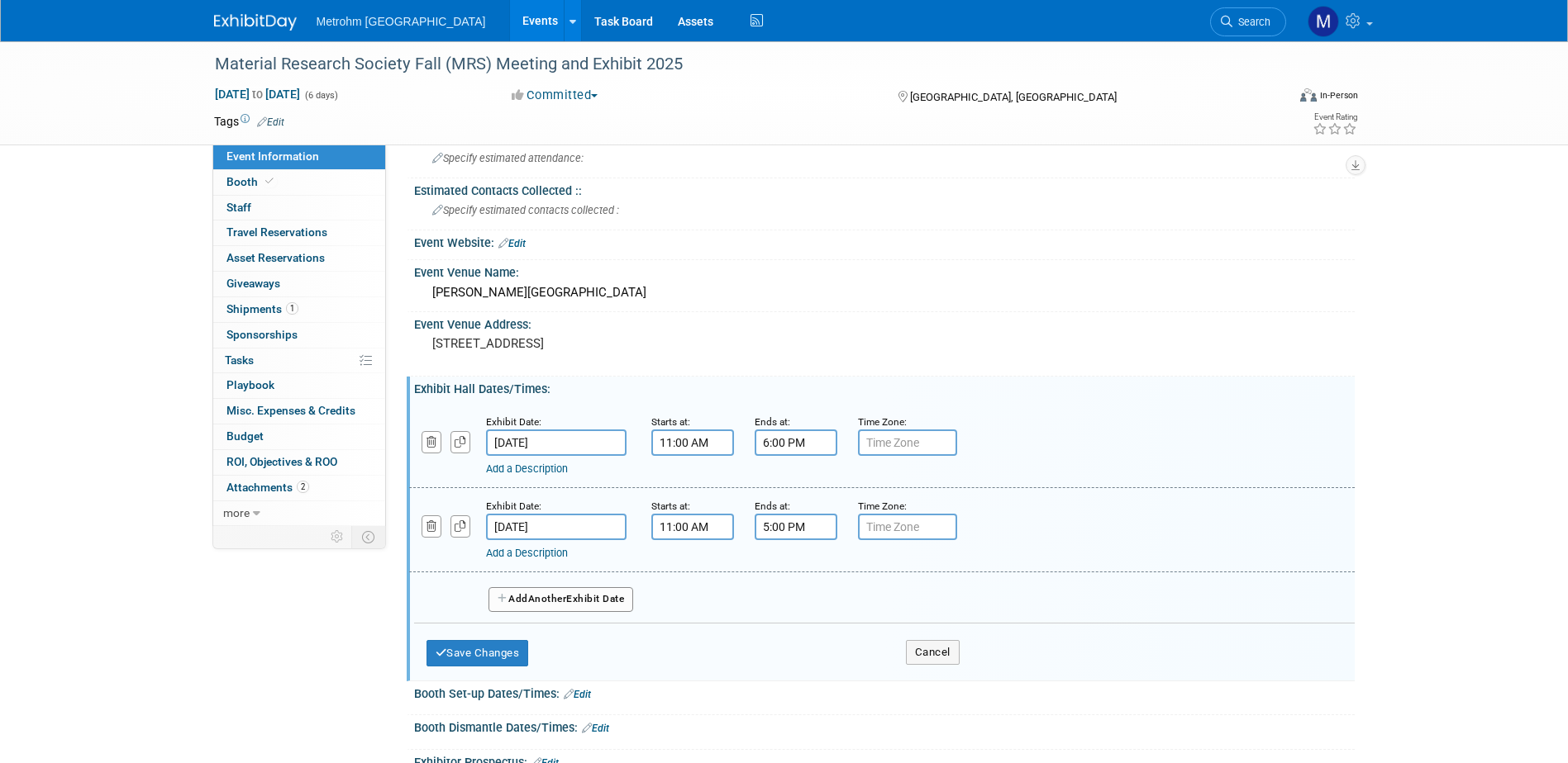
click at [586, 603] on button "Add Another Exhibit Date" at bounding box center [561, 599] width 146 height 24
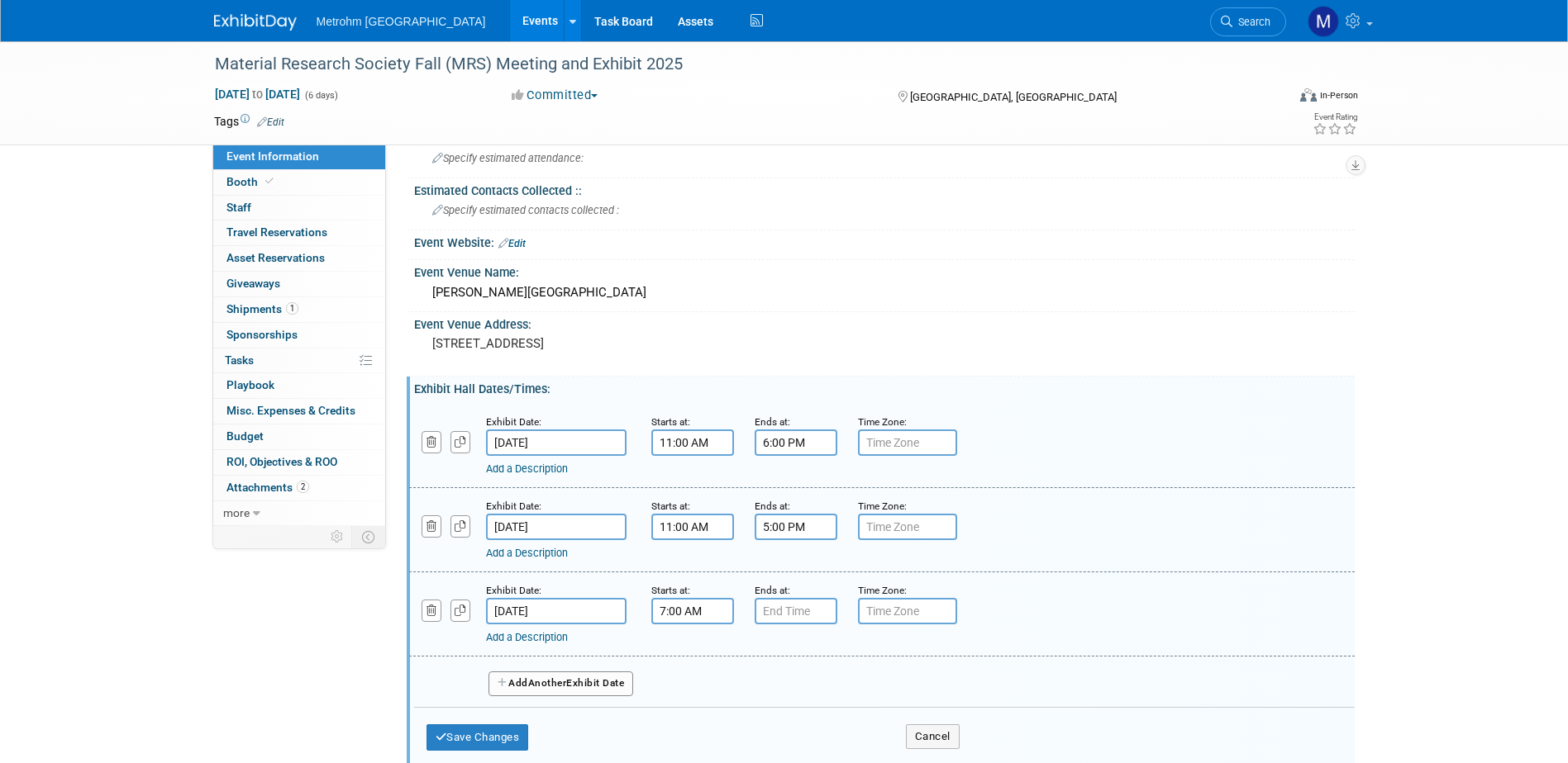
click at [652, 613] on input "7:00 AM" at bounding box center [692, 610] width 82 height 26
click at [701, 700] on span "07" at bounding box center [689, 687] width 31 height 29
click at [795, 743] on td "10" at bounding box center [788, 741] width 53 height 45
type input "10:00 AM"
click at [767, 600] on input "7:00 PM" at bounding box center [796, 610] width 82 height 26
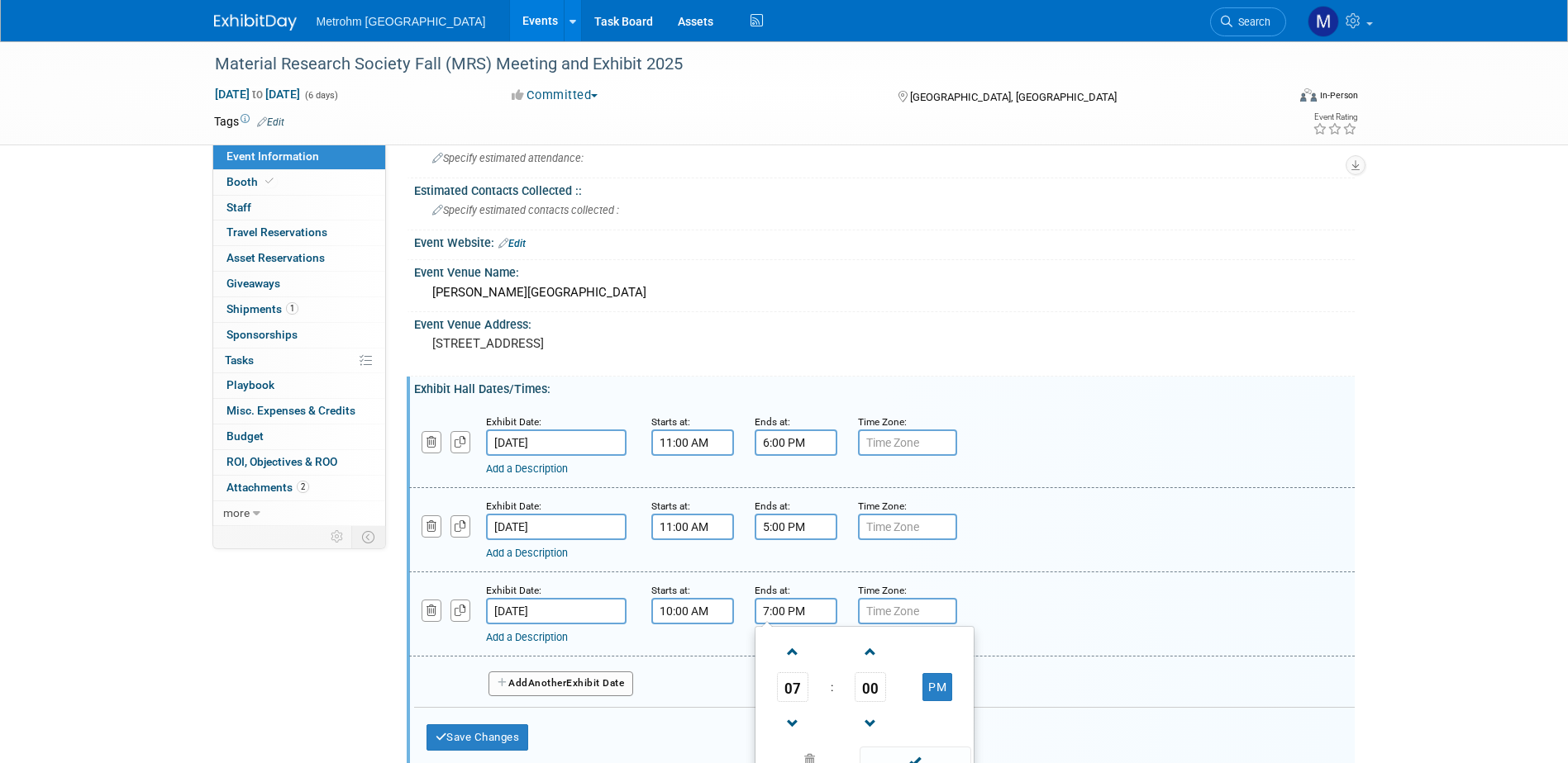
click at [759, 666] on td at bounding box center [793, 651] width 69 height 42
click at [790, 689] on span "07" at bounding box center [793, 687] width 31 height 29
click at [871, 652] on td "02" at bounding box center [891, 652] width 53 height 45
type input "2:00 PM"
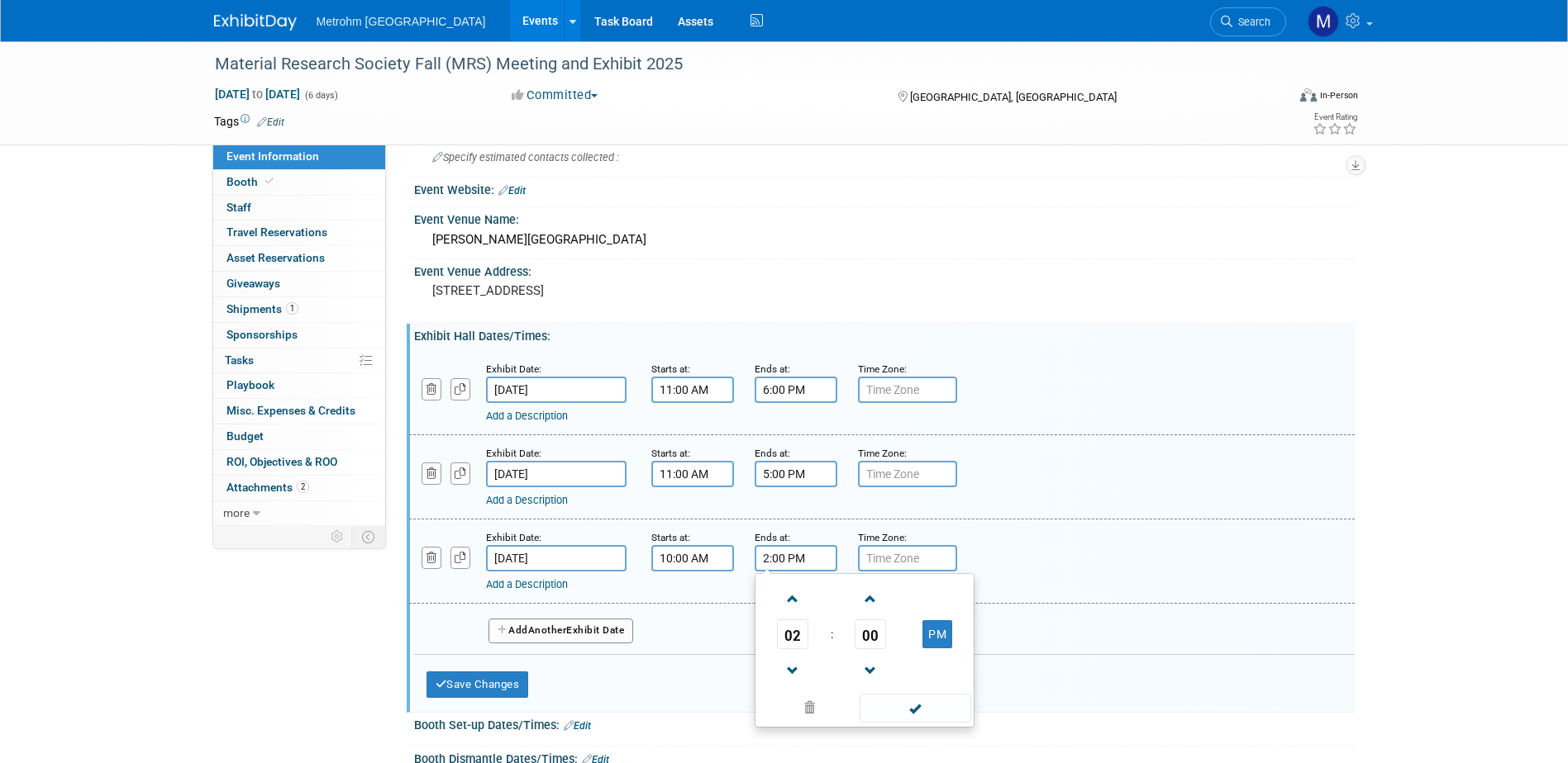
scroll to position [223, 0]
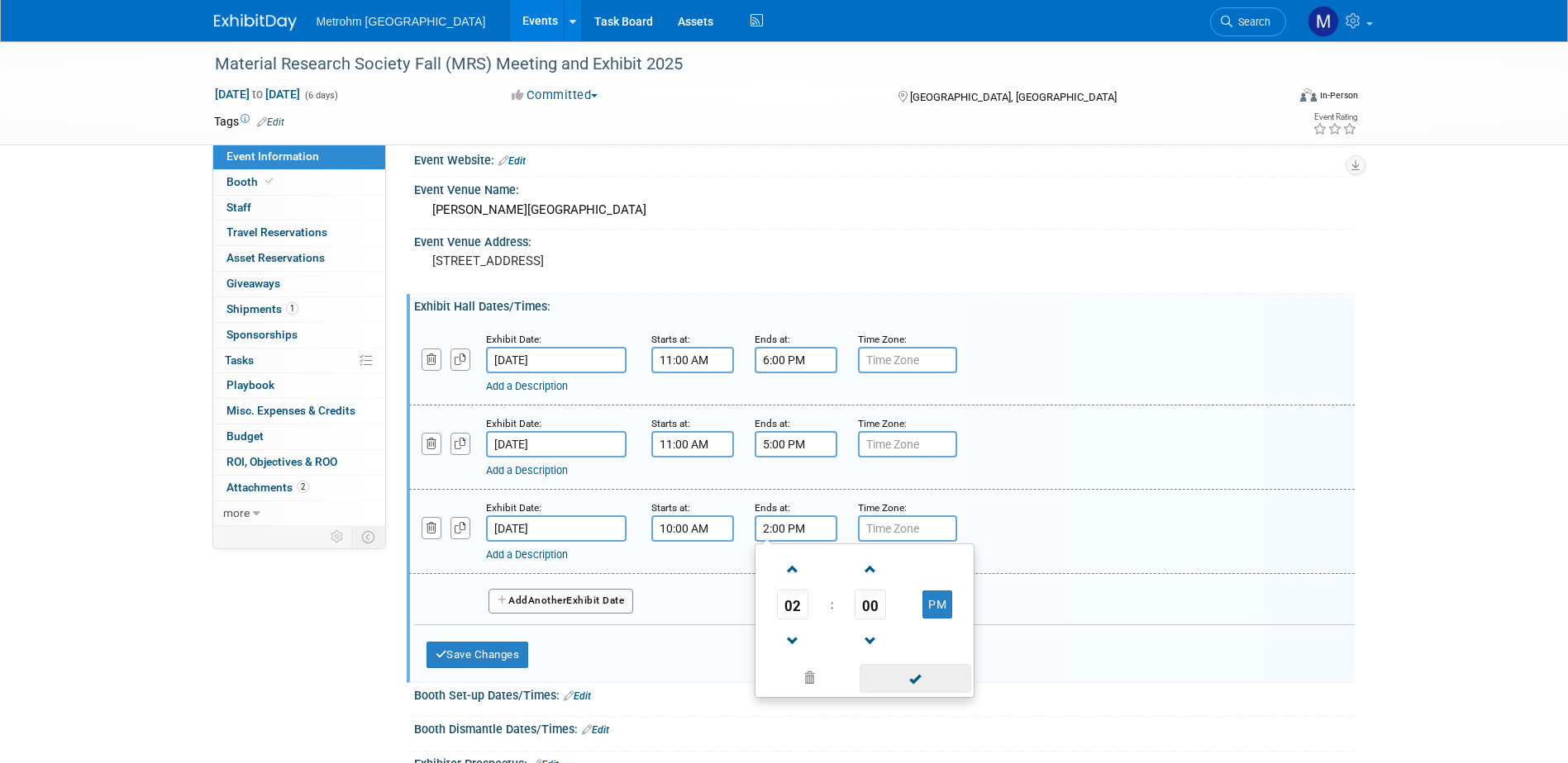
click at [912, 686] on span at bounding box center [915, 679] width 112 height 29
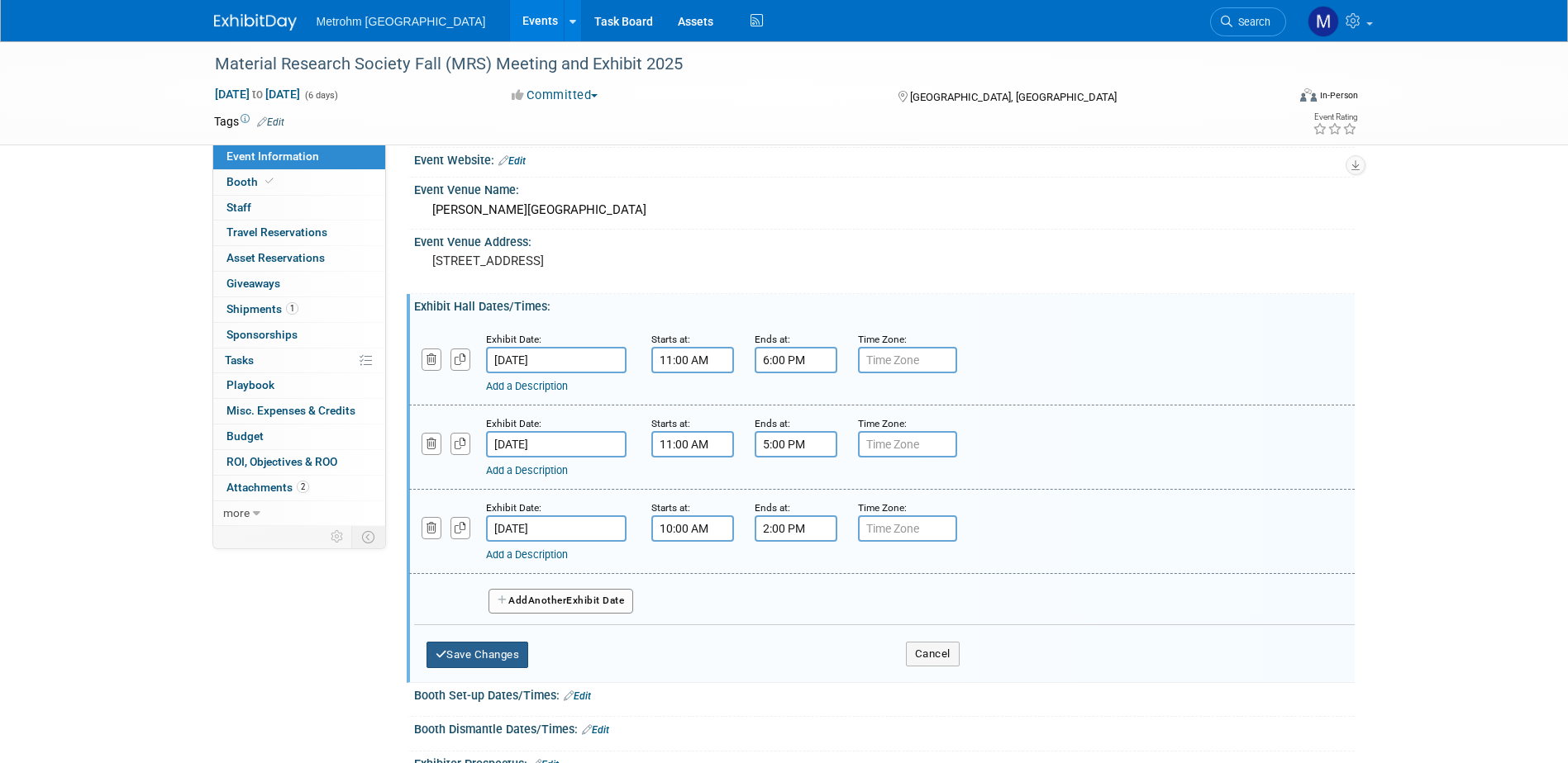
click at [491, 660] on button "Save Changes" at bounding box center [478, 654] width 103 height 26
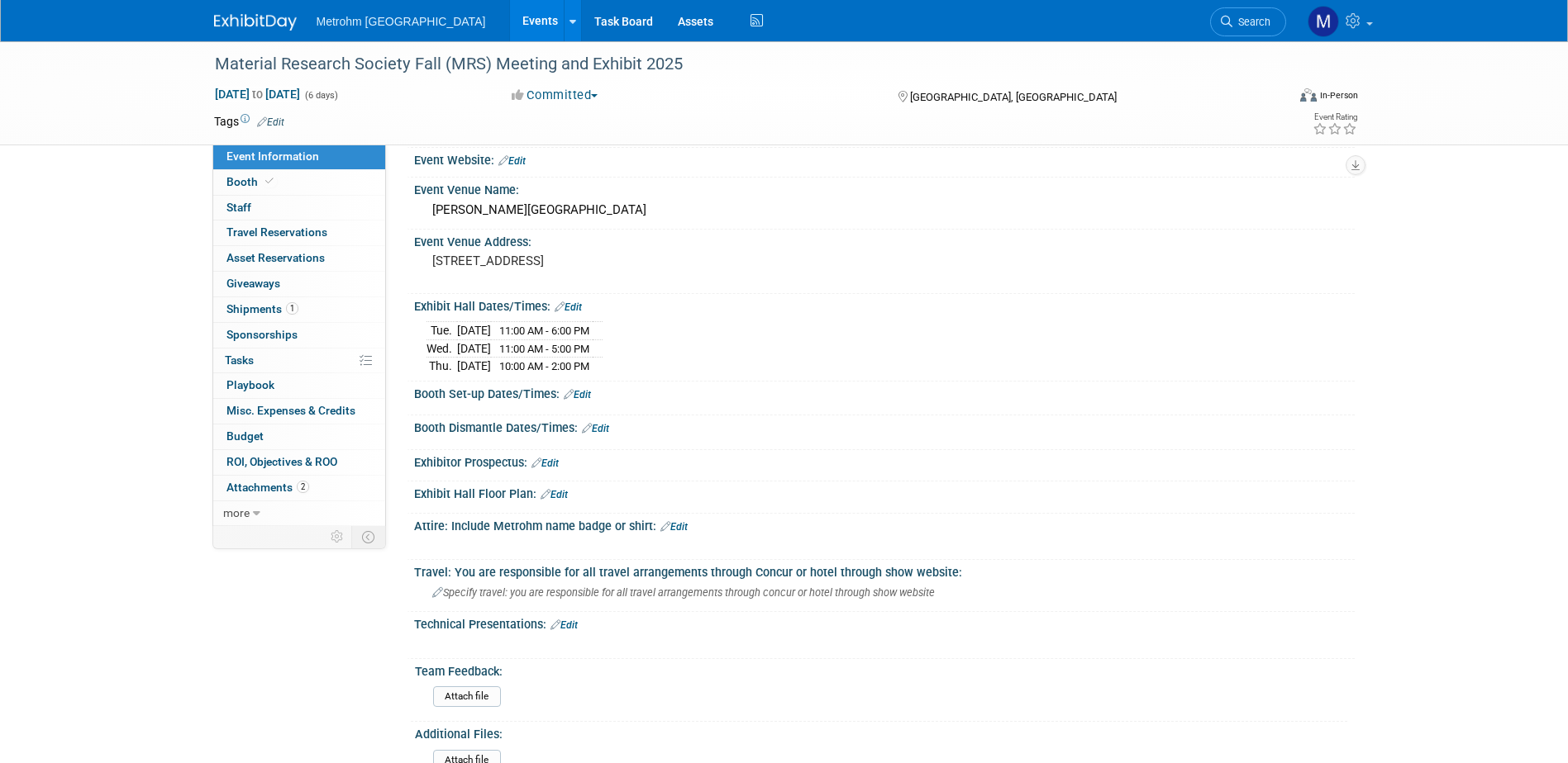
click at [603, 428] on link "Edit" at bounding box center [595, 428] width 27 height 12
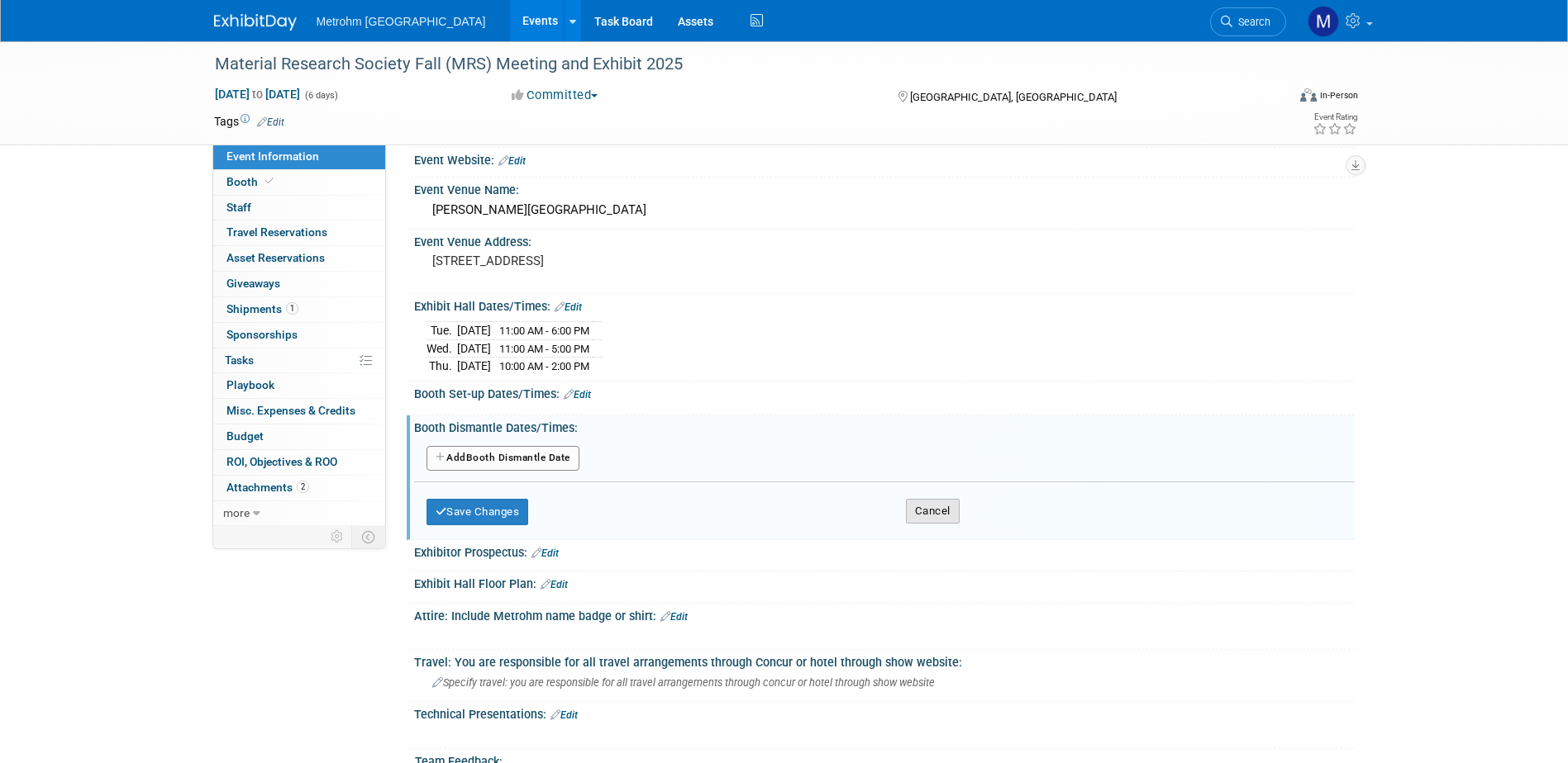
click at [944, 512] on button "Cancel" at bounding box center [932, 511] width 54 height 24
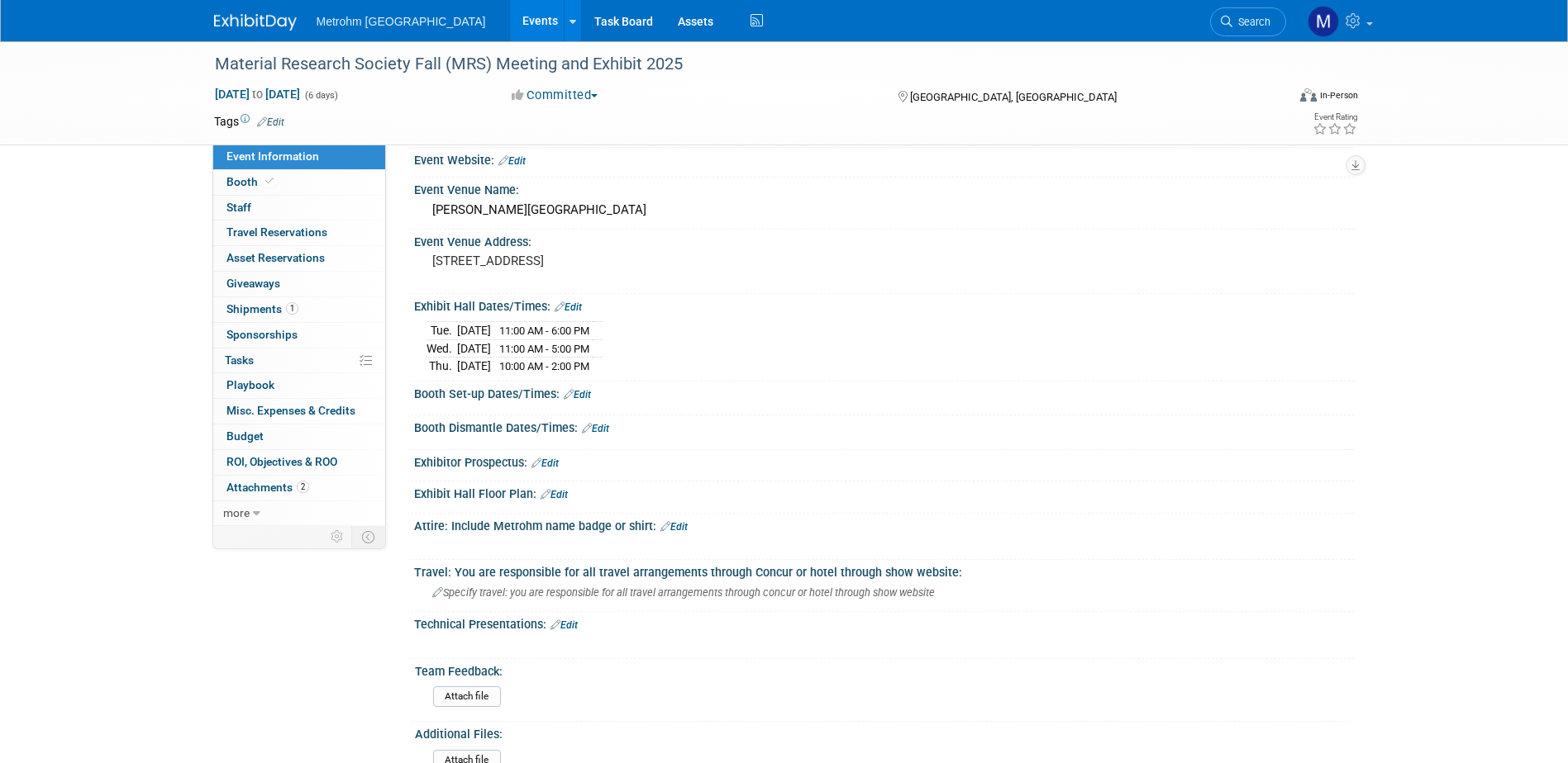
click at [578, 394] on link "Edit" at bounding box center [577, 395] width 27 height 12
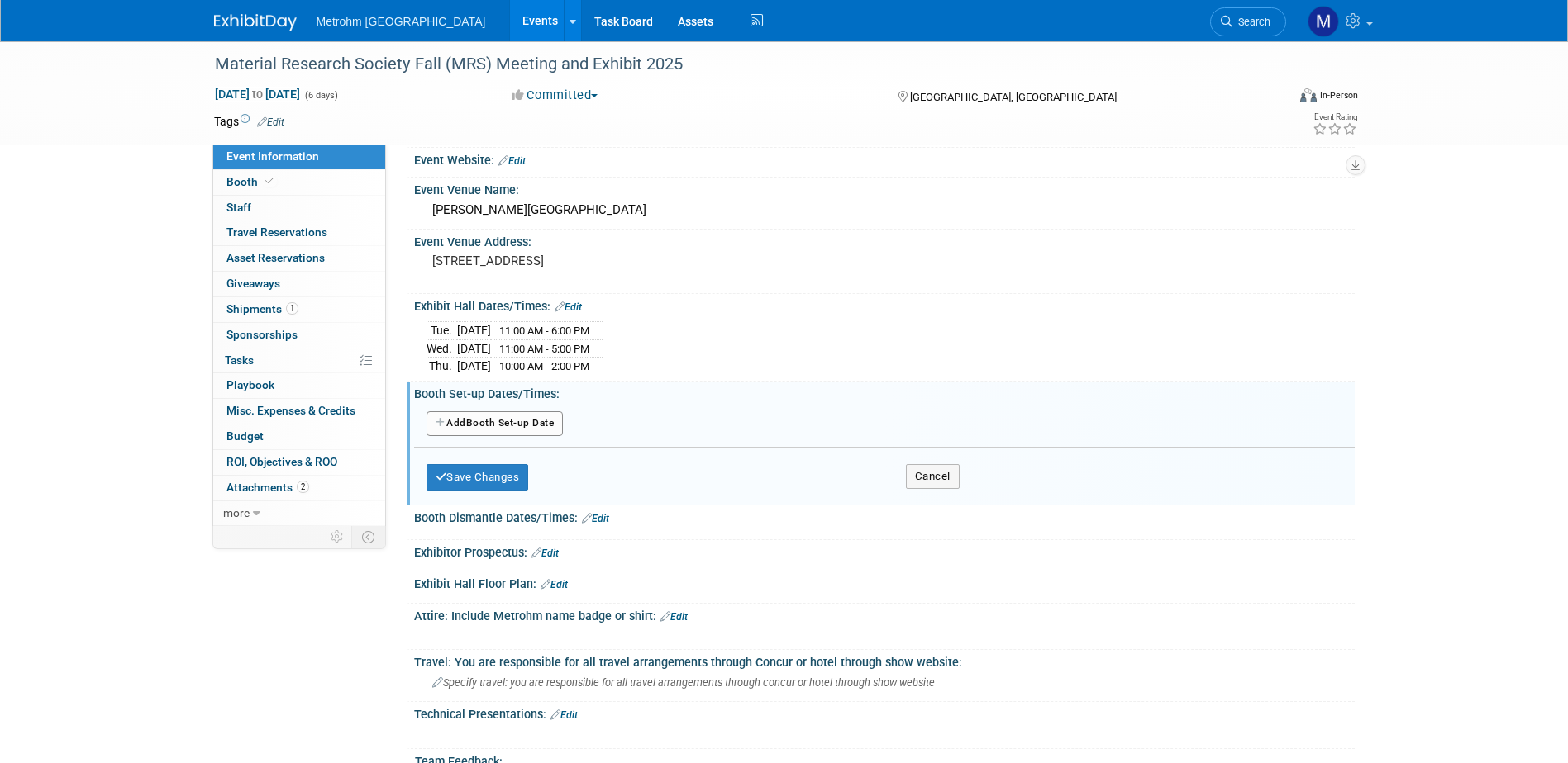
click at [550, 412] on button "Add Another Booth Set-up Date" at bounding box center [495, 424] width 137 height 24
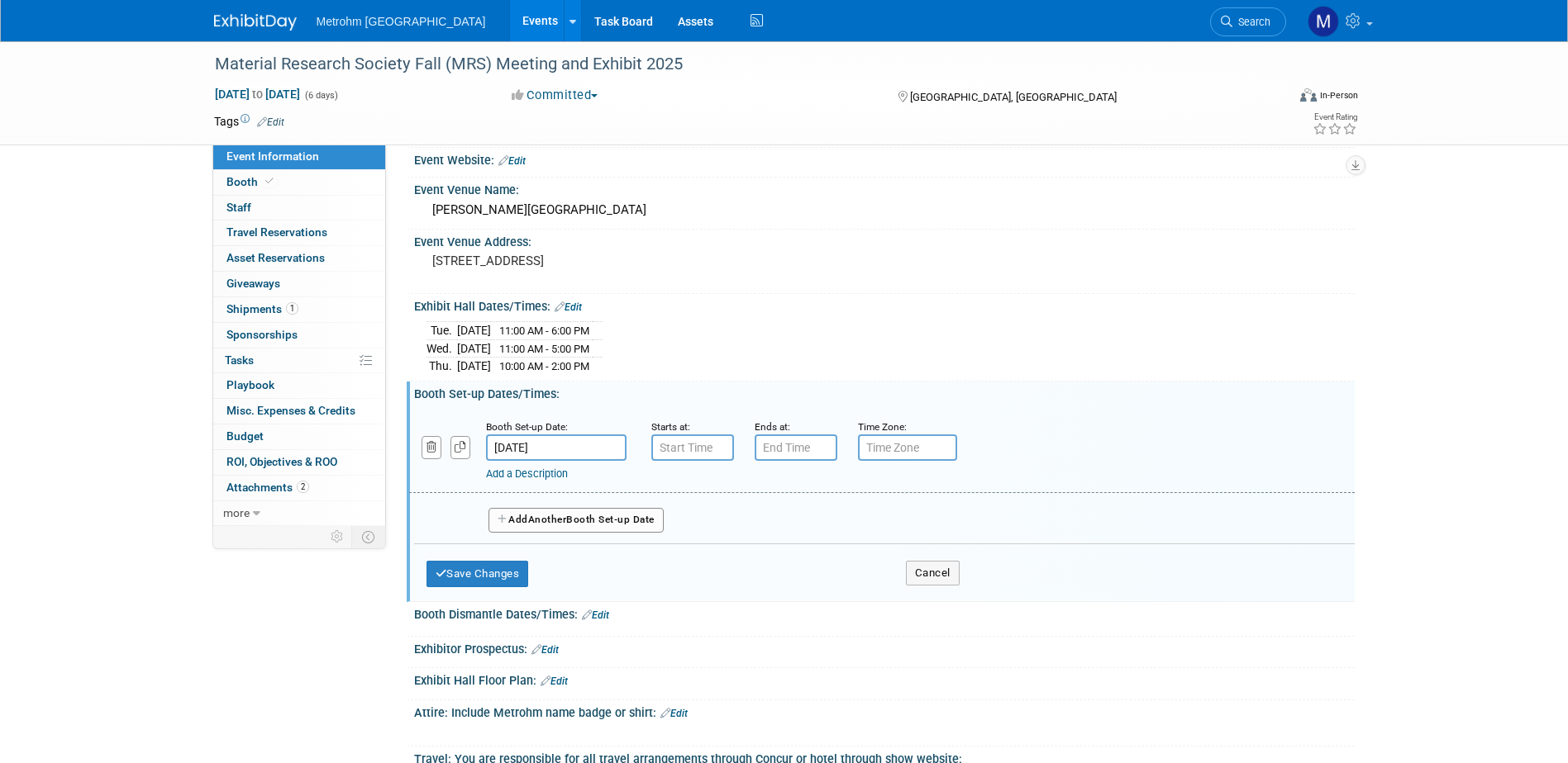
click at [582, 453] on input "Nov 30, 2025" at bounding box center [557, 447] width 141 height 26
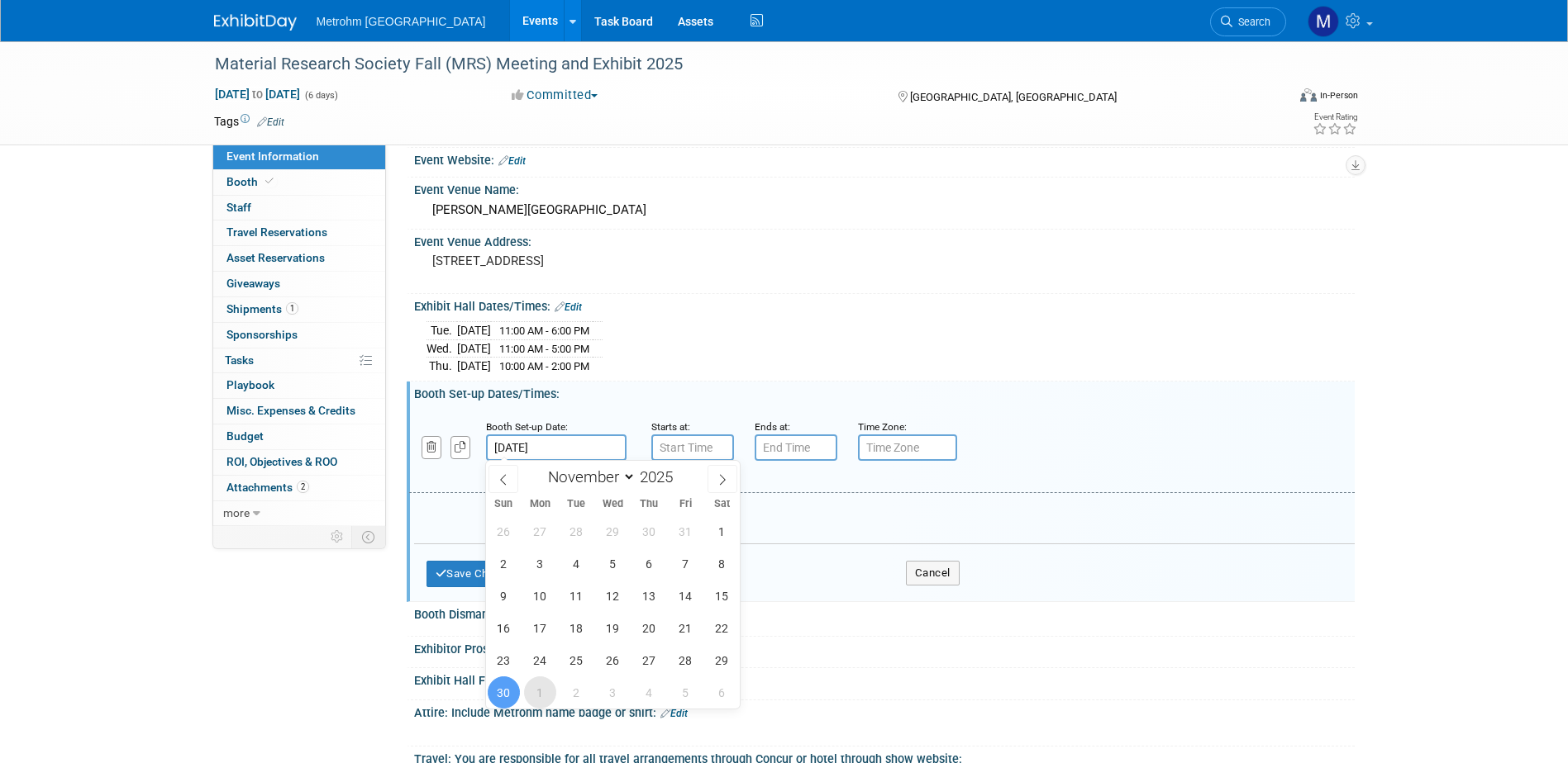
click at [545, 696] on span "1" at bounding box center [539, 693] width 32 height 32
type input "Dec 1, 2025"
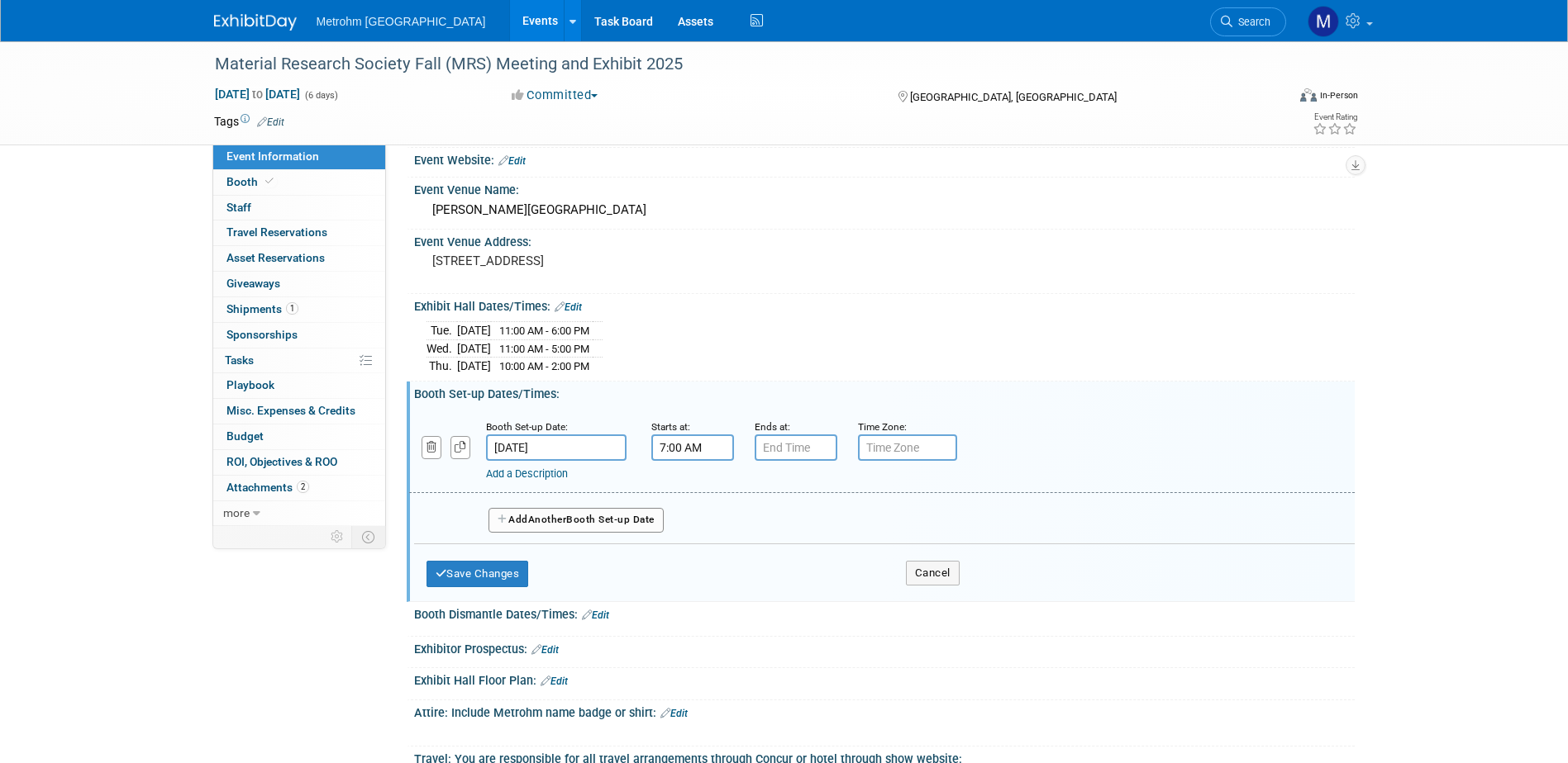
click at [673, 453] on input "7:00 AM" at bounding box center [692, 447] width 82 height 26
click at [687, 531] on span "07" at bounding box center [689, 523] width 31 height 29
click at [845, 582] on td "11" at bounding box center [841, 578] width 53 height 45
type input "11:00 AM"
type input "7:00 PM"
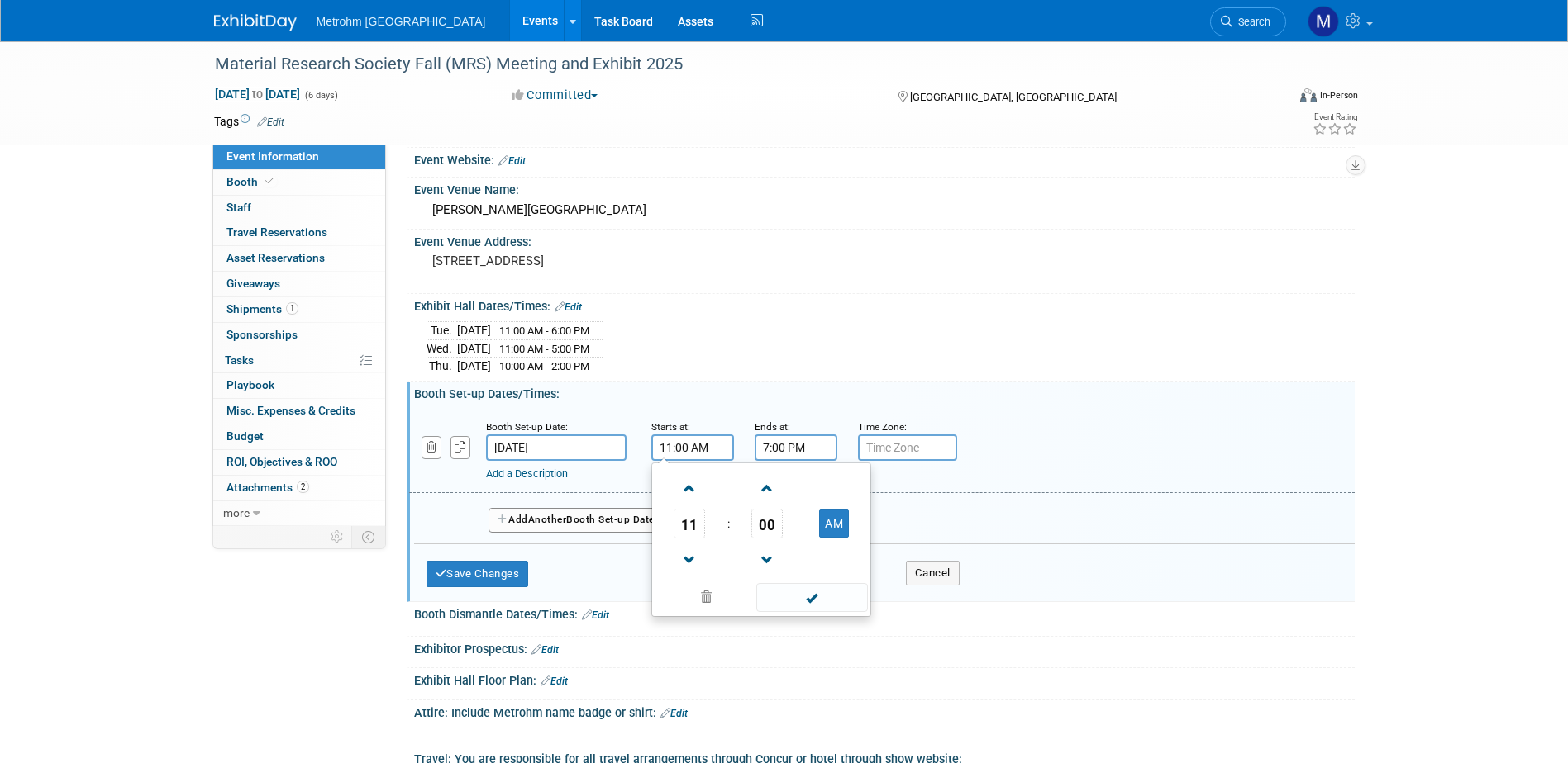
click at [790, 436] on input "7:00 PM" at bounding box center [796, 447] width 82 height 26
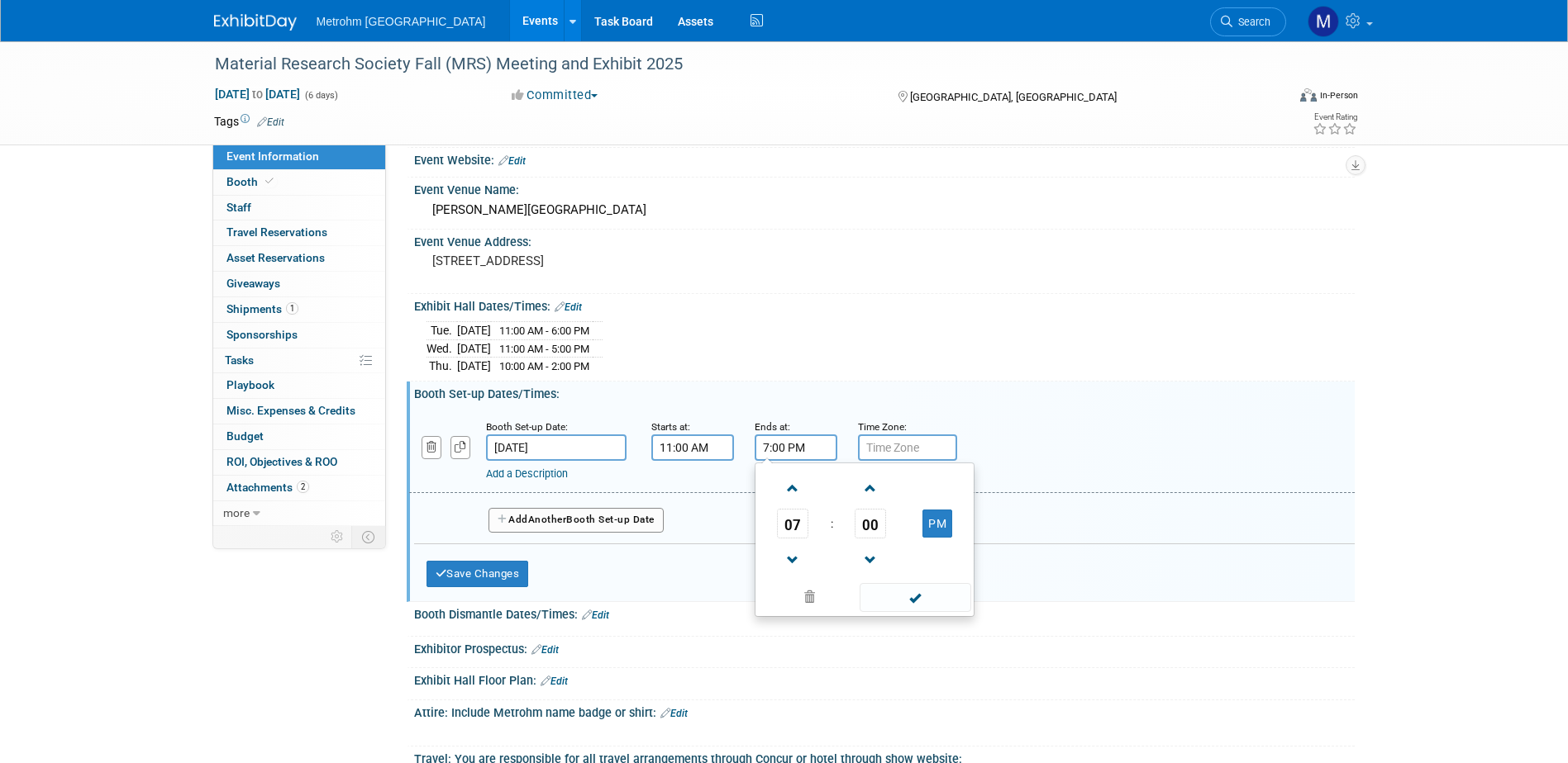
click at [696, 443] on input "11:00 AM" at bounding box center [692, 447] width 82 height 26
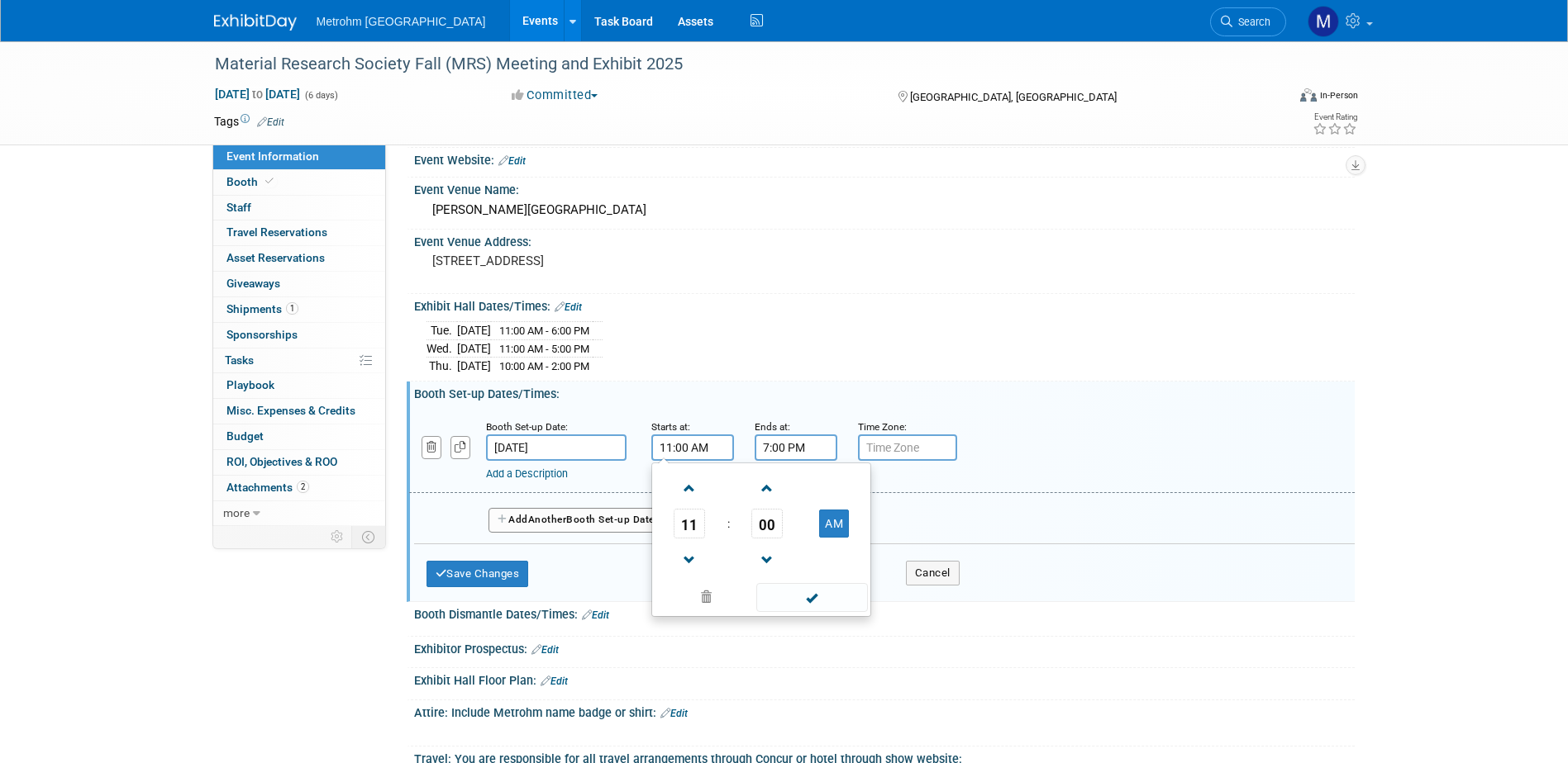
click at [688, 520] on span "11" at bounding box center [689, 523] width 31 height 29
click at [662, 570] on td "08" at bounding box center [682, 578] width 53 height 45
type input "8:00 AM"
click at [792, 435] on input "7:00 PM" at bounding box center [796, 447] width 82 height 26
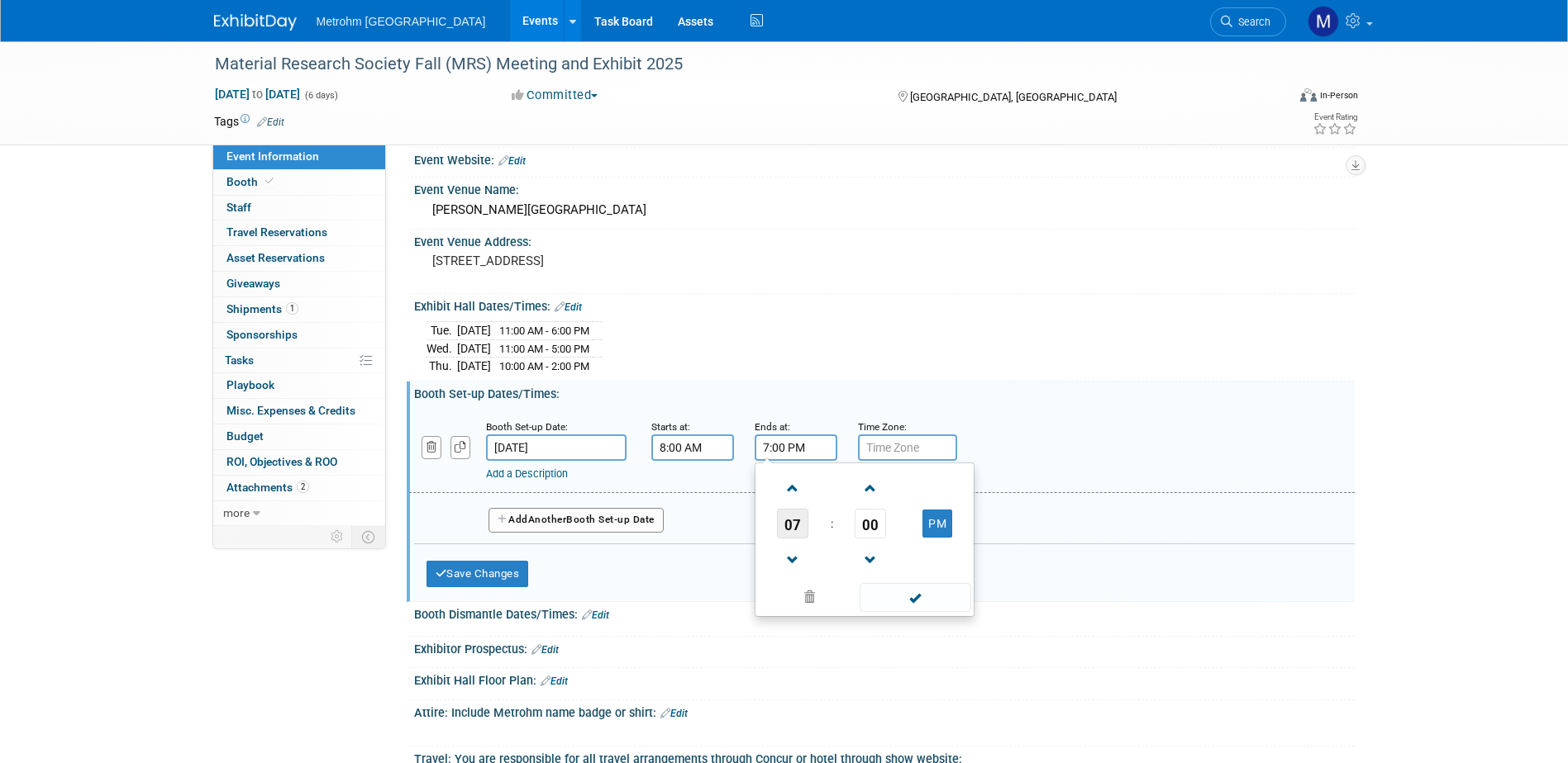
click at [781, 517] on span "07" at bounding box center [793, 523] width 31 height 29
click at [824, 530] on td "05" at bounding box center [838, 534] width 53 height 45
type input "5:00 PM"
click at [948, 585] on span at bounding box center [915, 598] width 112 height 29
click at [617, 520] on button "Add Another Booth Set-up Date" at bounding box center [576, 519] width 175 height 24
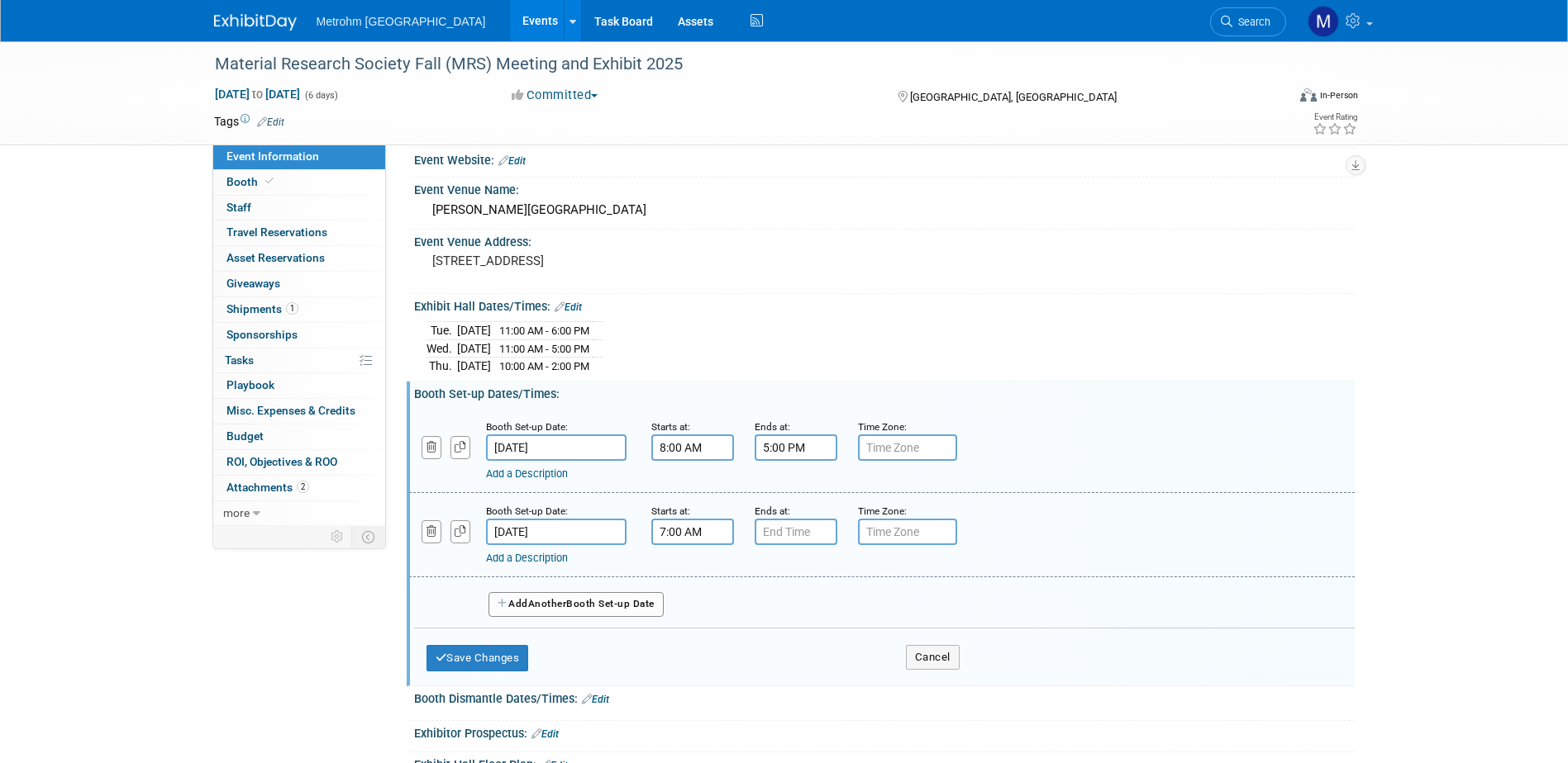
click at [712, 539] on input "7:00 AM" at bounding box center [692, 531] width 82 height 26
click at [693, 603] on span "07" at bounding box center [689, 607] width 31 height 29
click at [696, 664] on td "08" at bounding box center [682, 662] width 53 height 45
type input "8:00 AM"
click at [786, 528] on input "7:00 PM" at bounding box center [796, 531] width 82 height 26
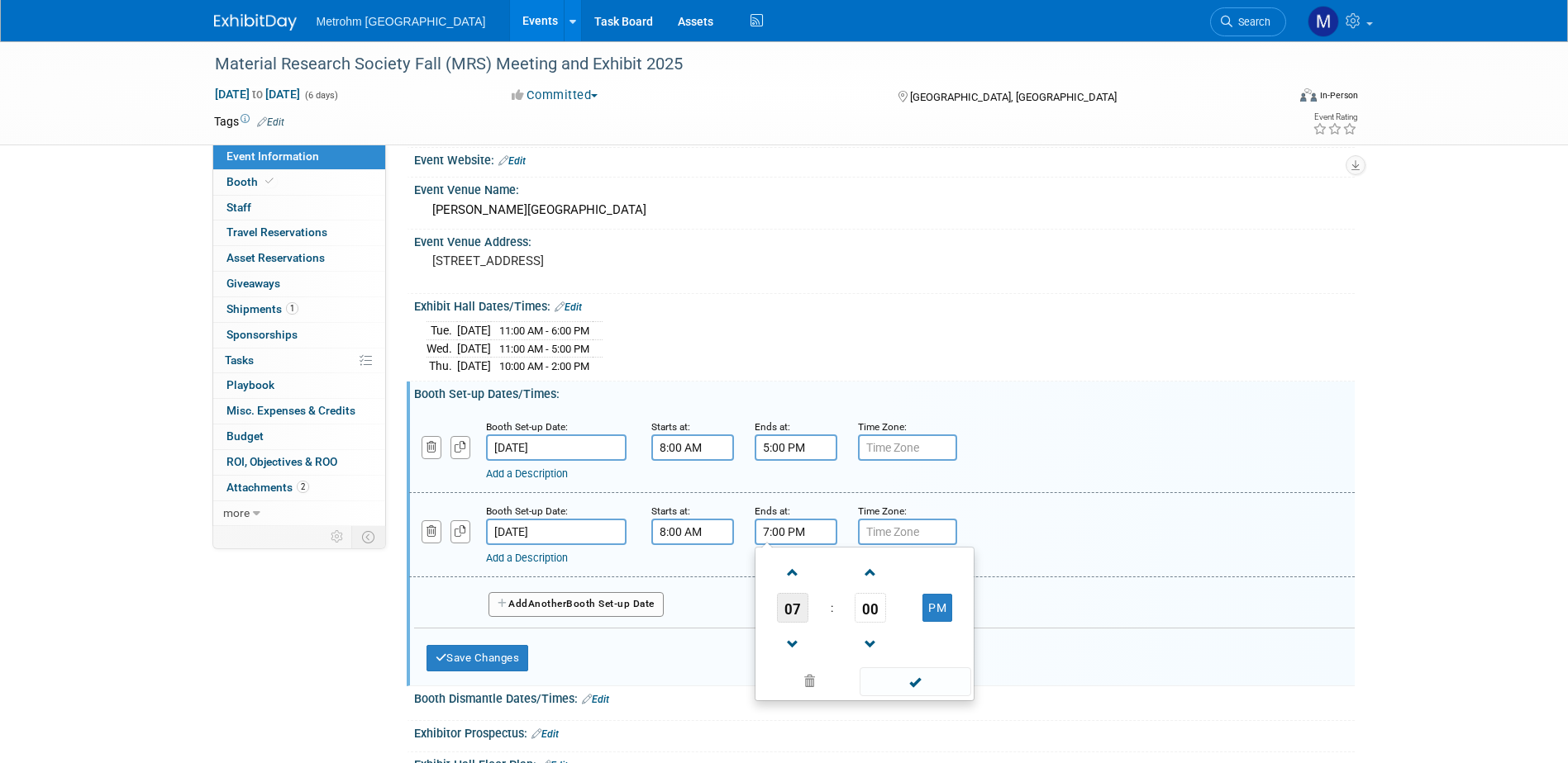
click at [789, 602] on span "07" at bounding box center [793, 607] width 31 height 29
click at [883, 658] on td "10" at bounding box center [891, 662] width 53 height 45
click at [944, 607] on button "PM" at bounding box center [937, 607] width 29 height 28
type input "10:00 AM"
click at [911, 672] on span at bounding box center [915, 682] width 112 height 29
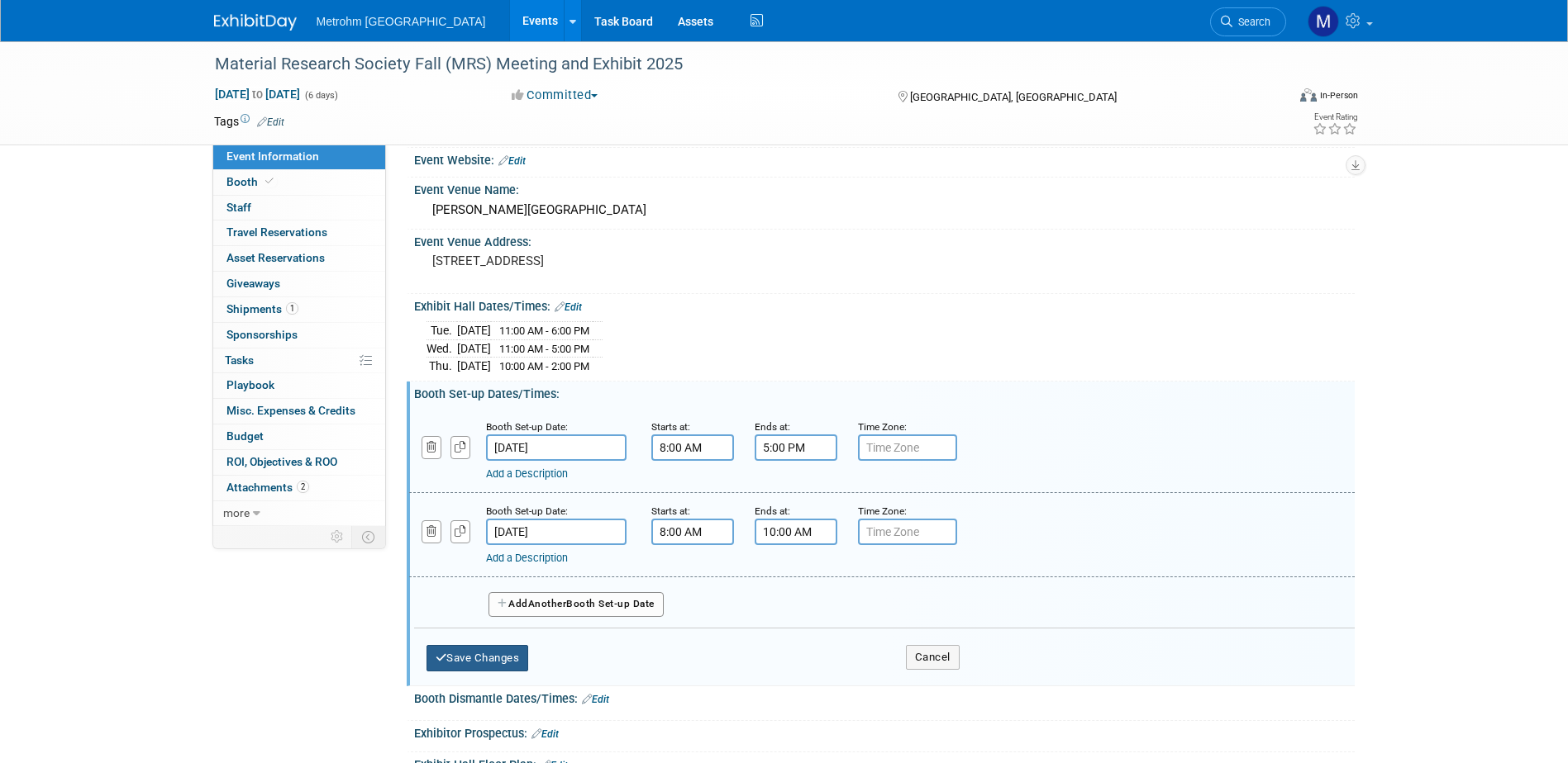
click at [509, 649] on button "Save Changes" at bounding box center [478, 657] width 103 height 26
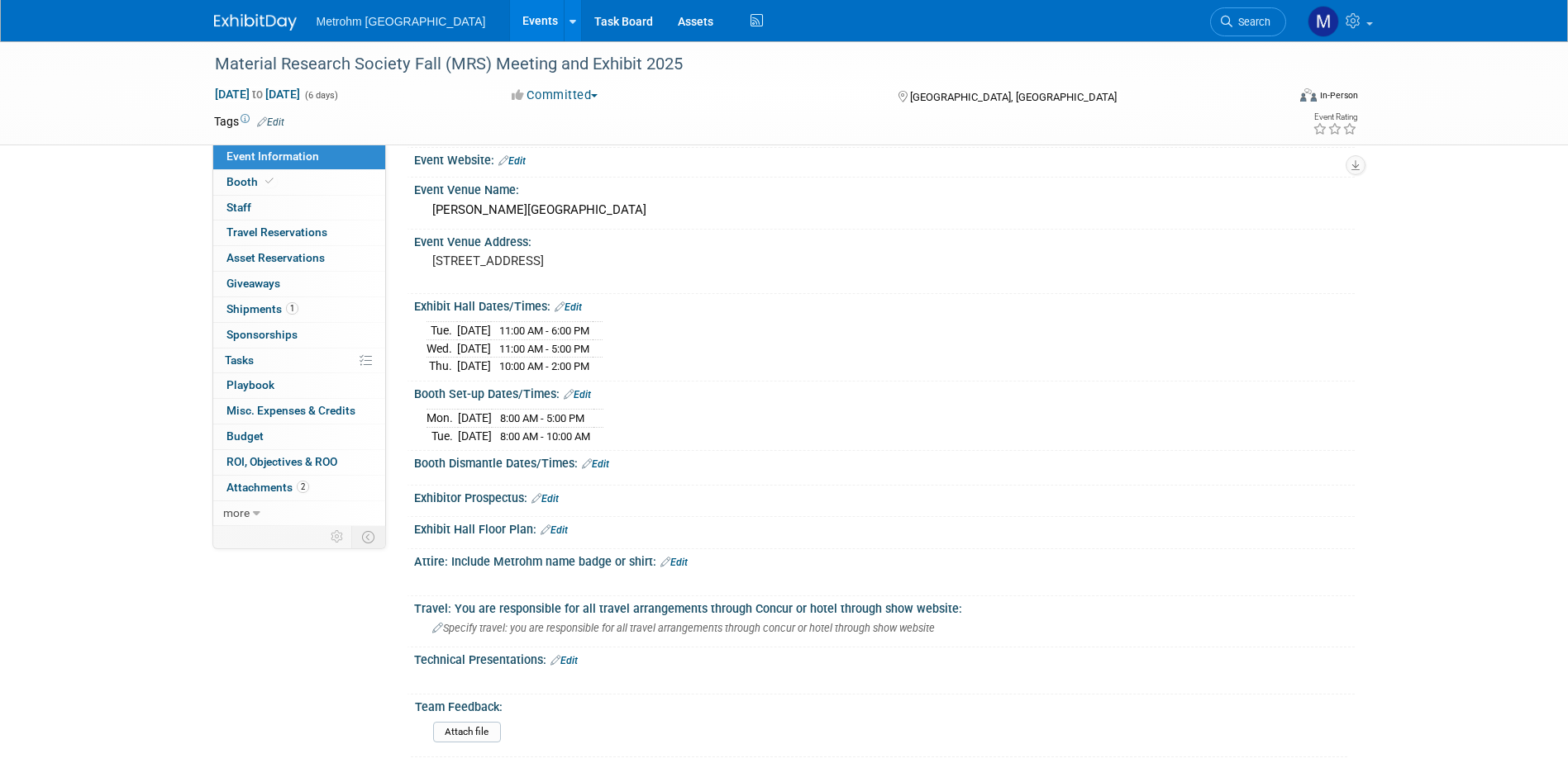
click at [598, 471] on div "Save Changes Cancel" at bounding box center [884, 475] width 941 height 10
click at [600, 463] on link "Edit" at bounding box center [595, 465] width 27 height 12
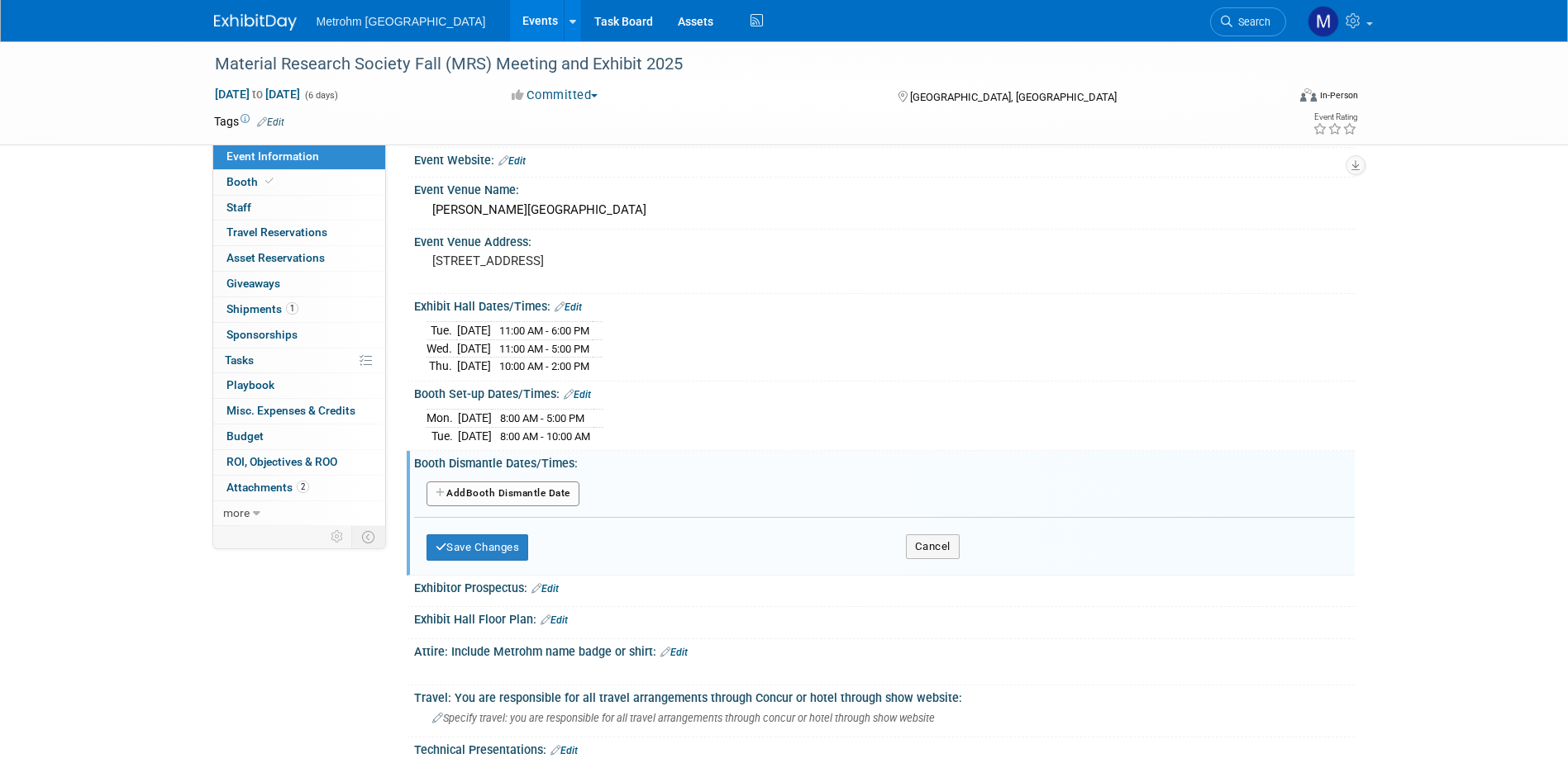
click at [561, 487] on button "Add Another Booth Dismantle Date" at bounding box center [503, 493] width 153 height 24
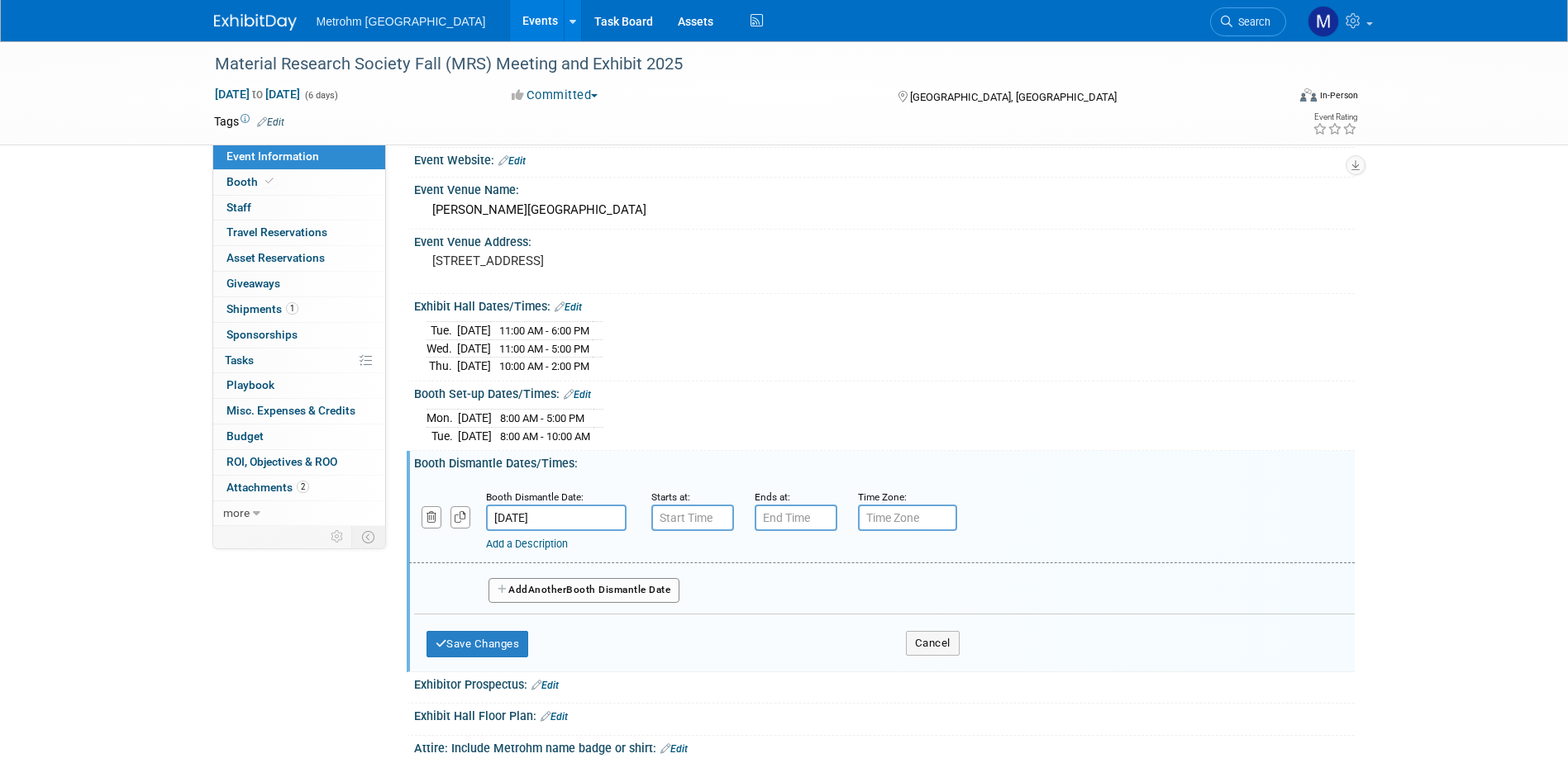
click at [576, 517] on input "Dec 5, 2025" at bounding box center [557, 517] width 141 height 26
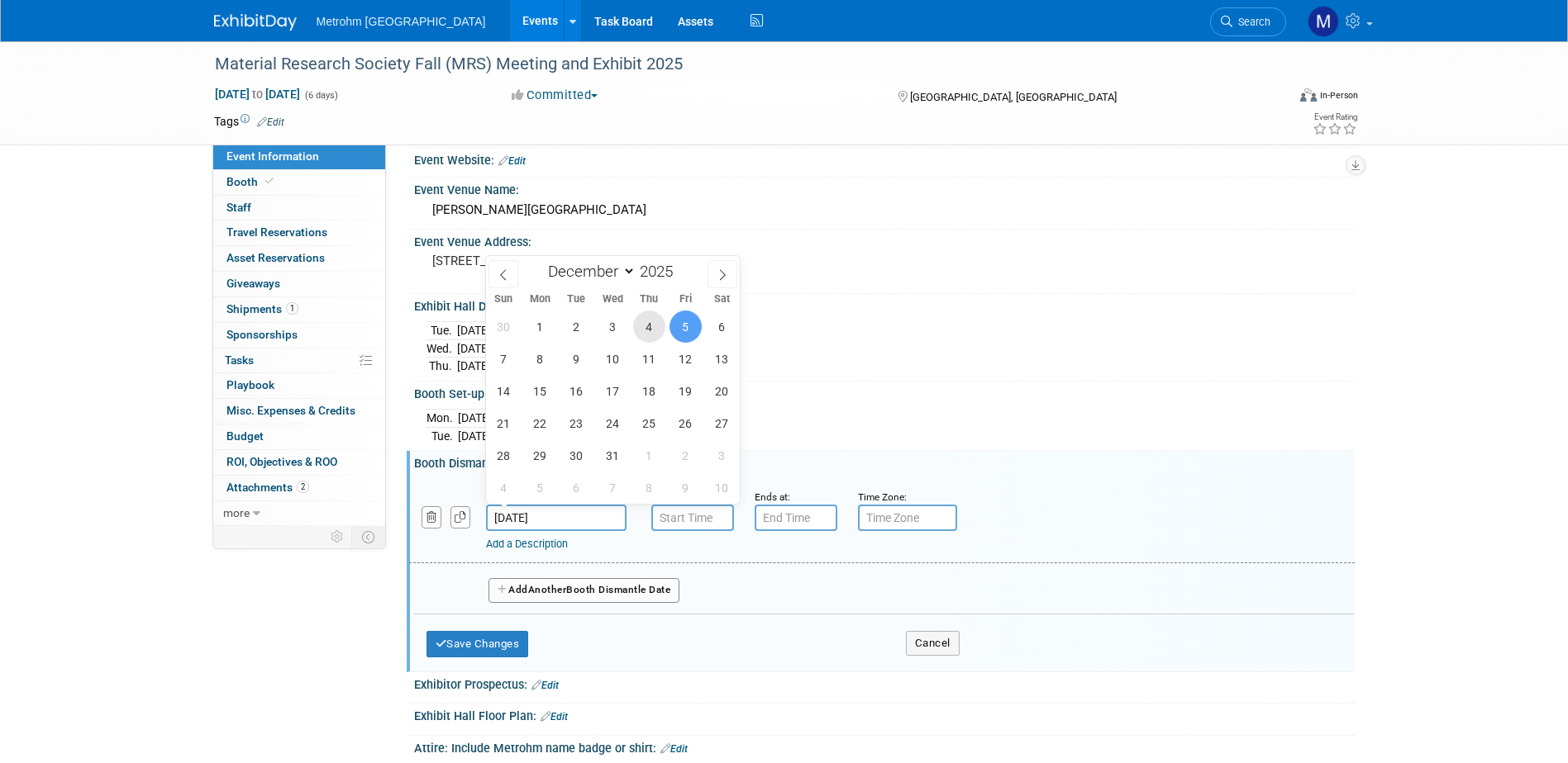
click at [653, 332] on span "4" at bounding box center [649, 326] width 32 height 32
type input "Dec 4, 2025"
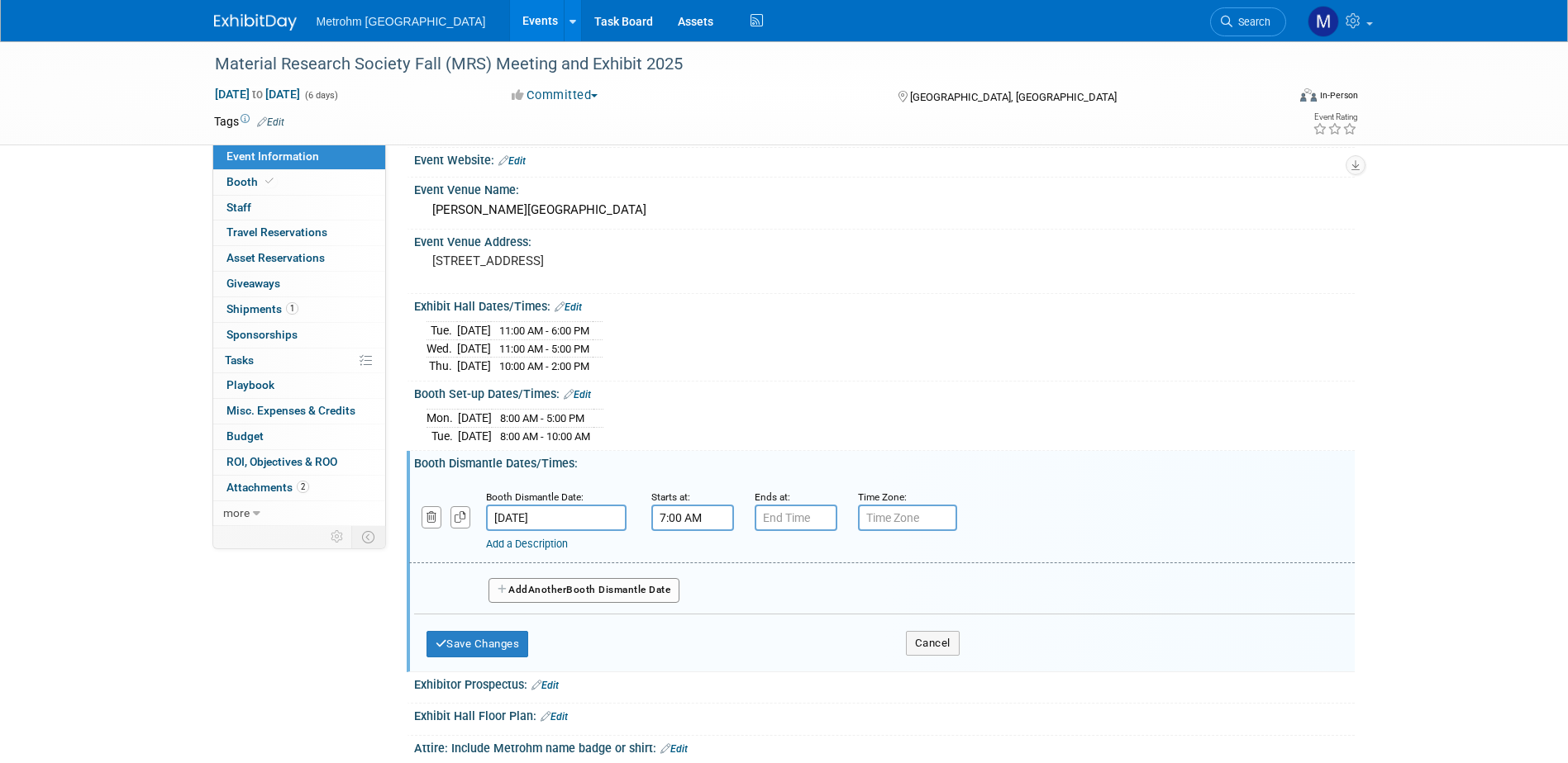
click at [683, 514] on input "7:00 AM" at bounding box center [692, 517] width 82 height 26
click at [699, 587] on span "07" at bounding box center [689, 594] width 31 height 29
click at [794, 555] on td "02" at bounding box center [788, 560] width 53 height 45
click at [830, 586] on button "AM" at bounding box center [834, 594] width 29 height 28
type input "2:00 PM"
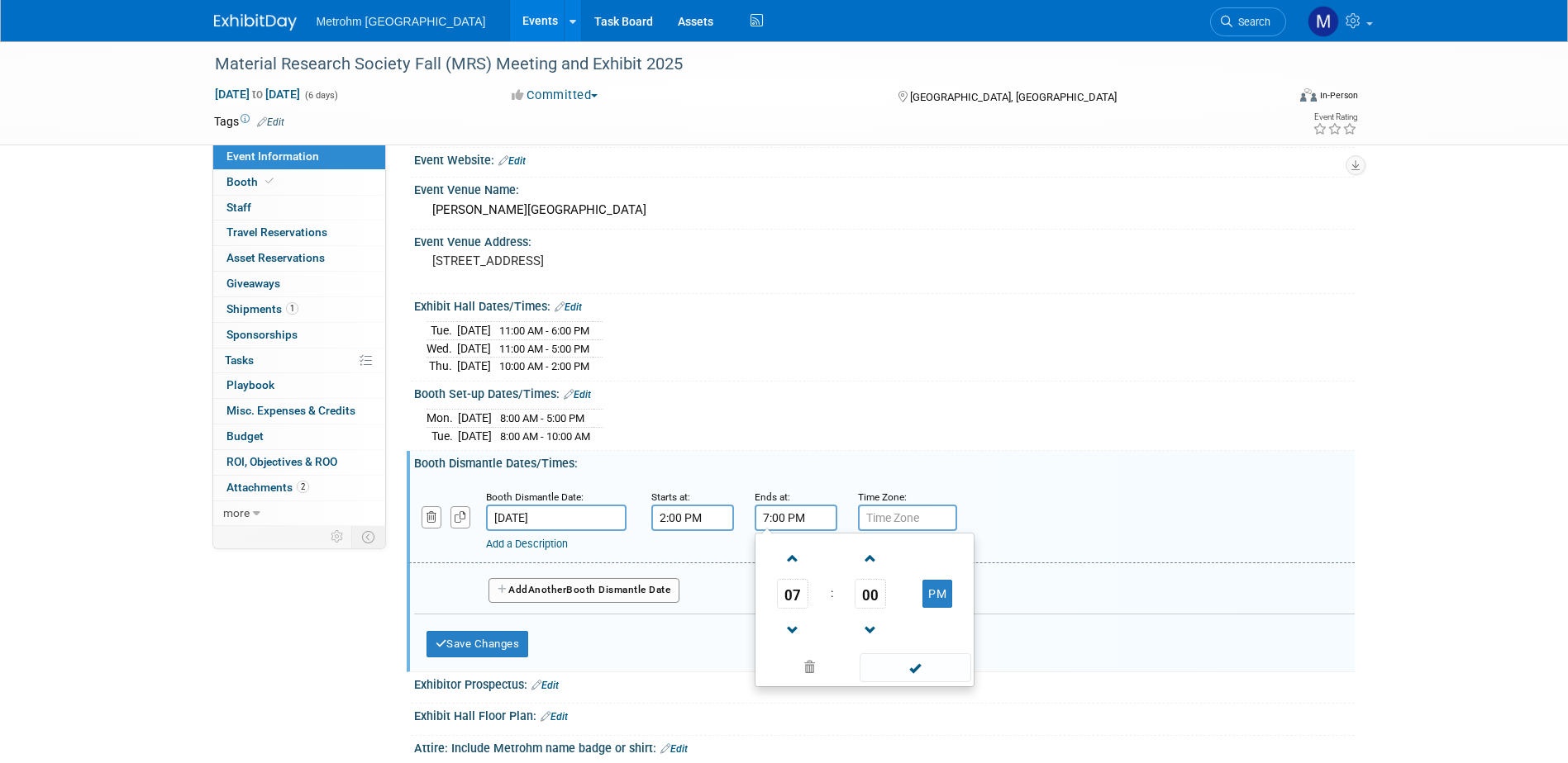
click at [800, 522] on input "7:00 PM" at bounding box center [796, 517] width 82 height 26
click at [796, 588] on span "07" at bounding box center [793, 594] width 31 height 29
click at [885, 594] on td "06" at bounding box center [891, 604] width 53 height 45
type input "6:00 PM"
click at [913, 660] on span at bounding box center [915, 668] width 112 height 29
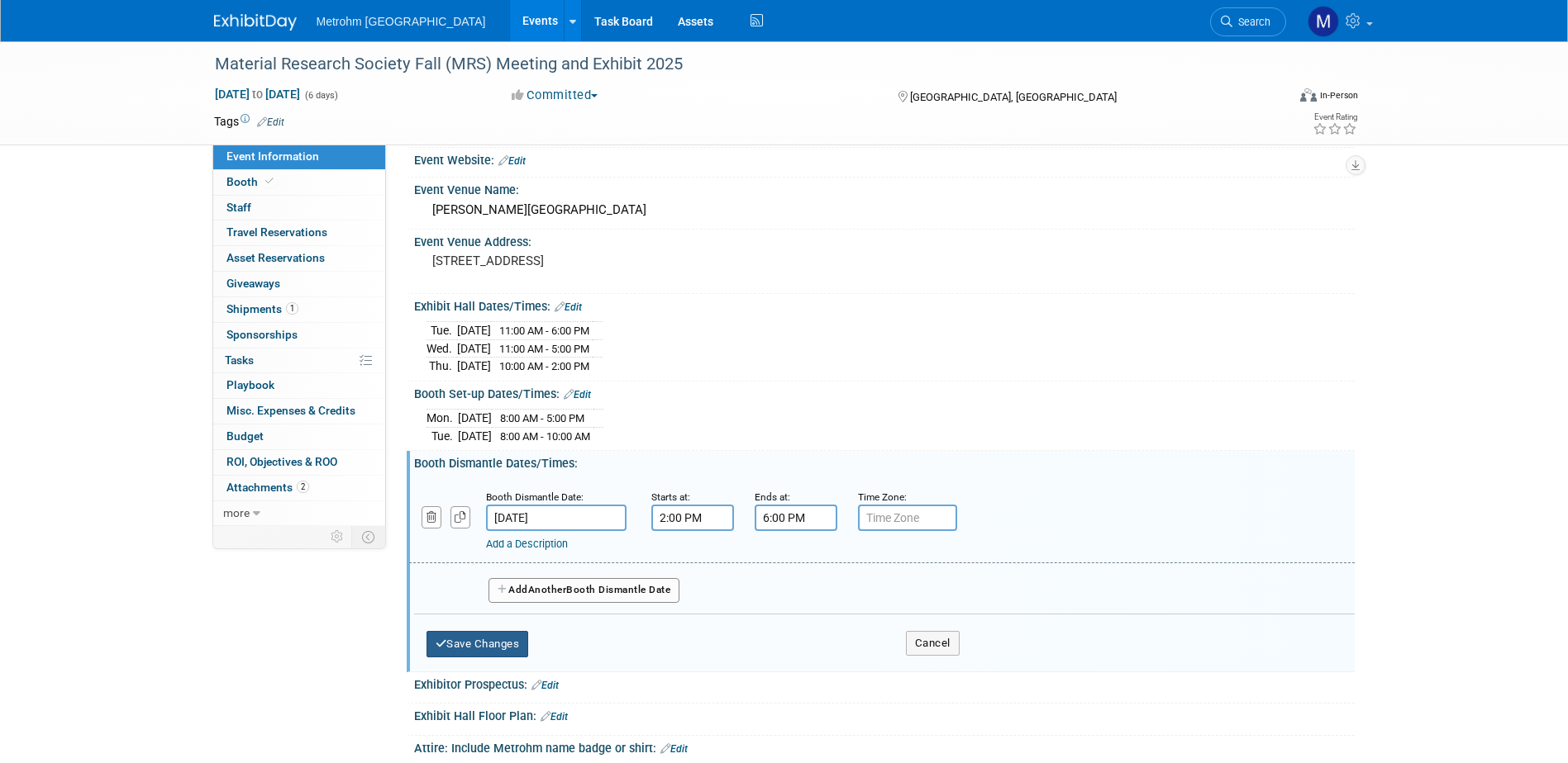
click at [510, 650] on button "Save Changes" at bounding box center [478, 644] width 103 height 26
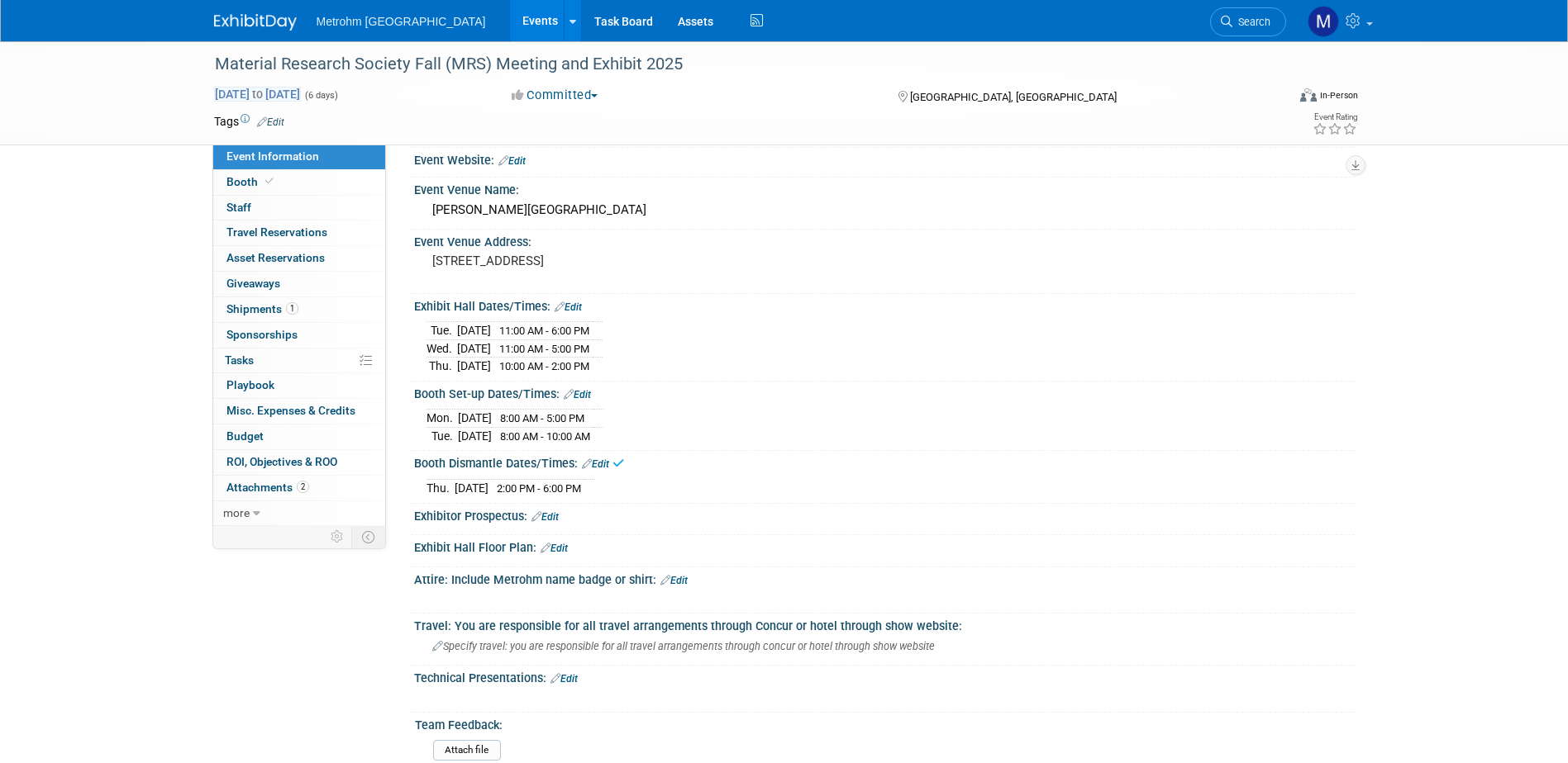
click at [267, 88] on span "Nov 30, 2025 to Dec 5, 2025" at bounding box center [257, 94] width 87 height 15
select select "10"
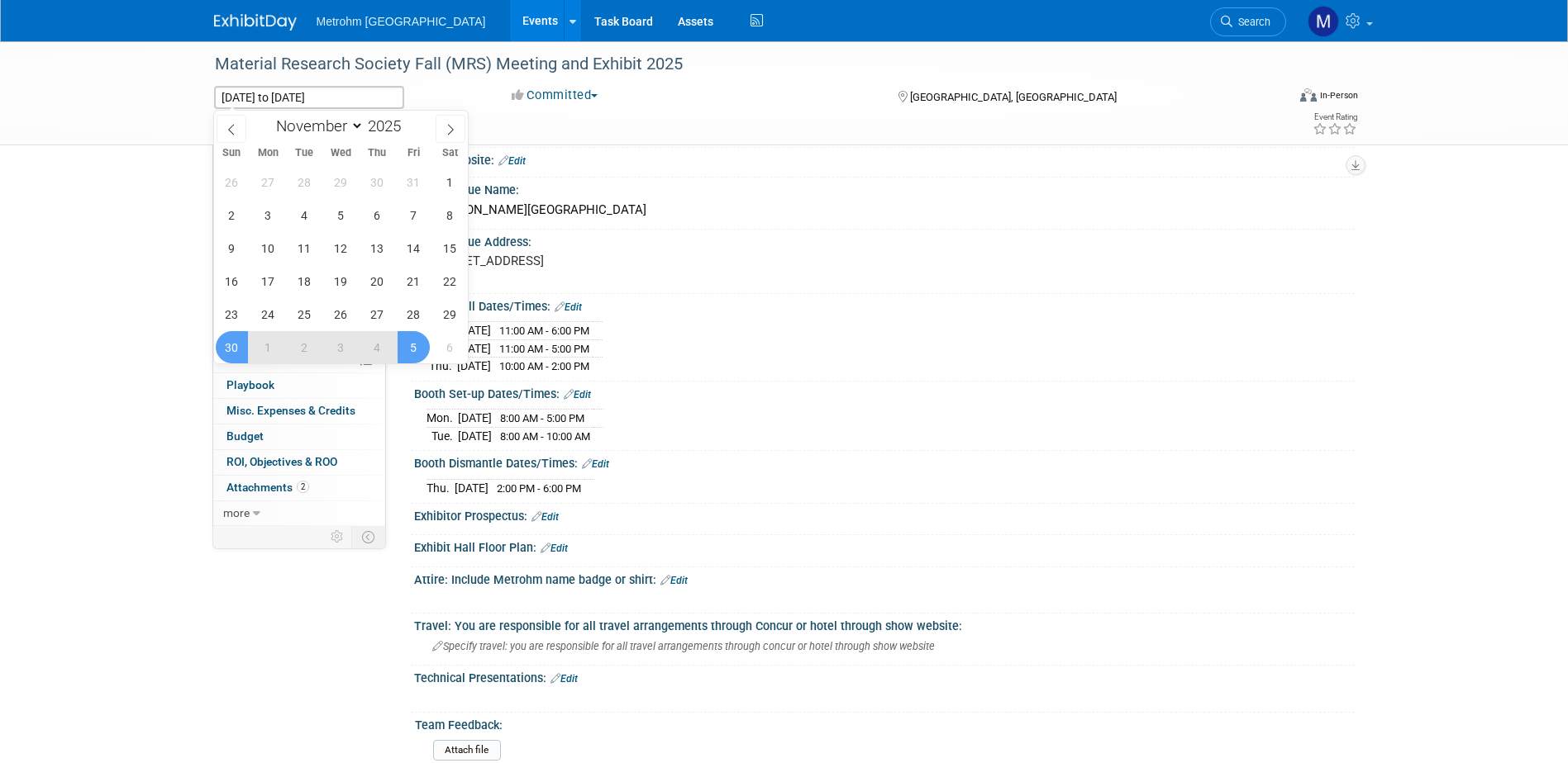
click at [299, 355] on span "2" at bounding box center [304, 347] width 32 height 32
type input "Dec 2, 2025"
click at [389, 353] on span "4" at bounding box center [377, 347] width 32 height 32
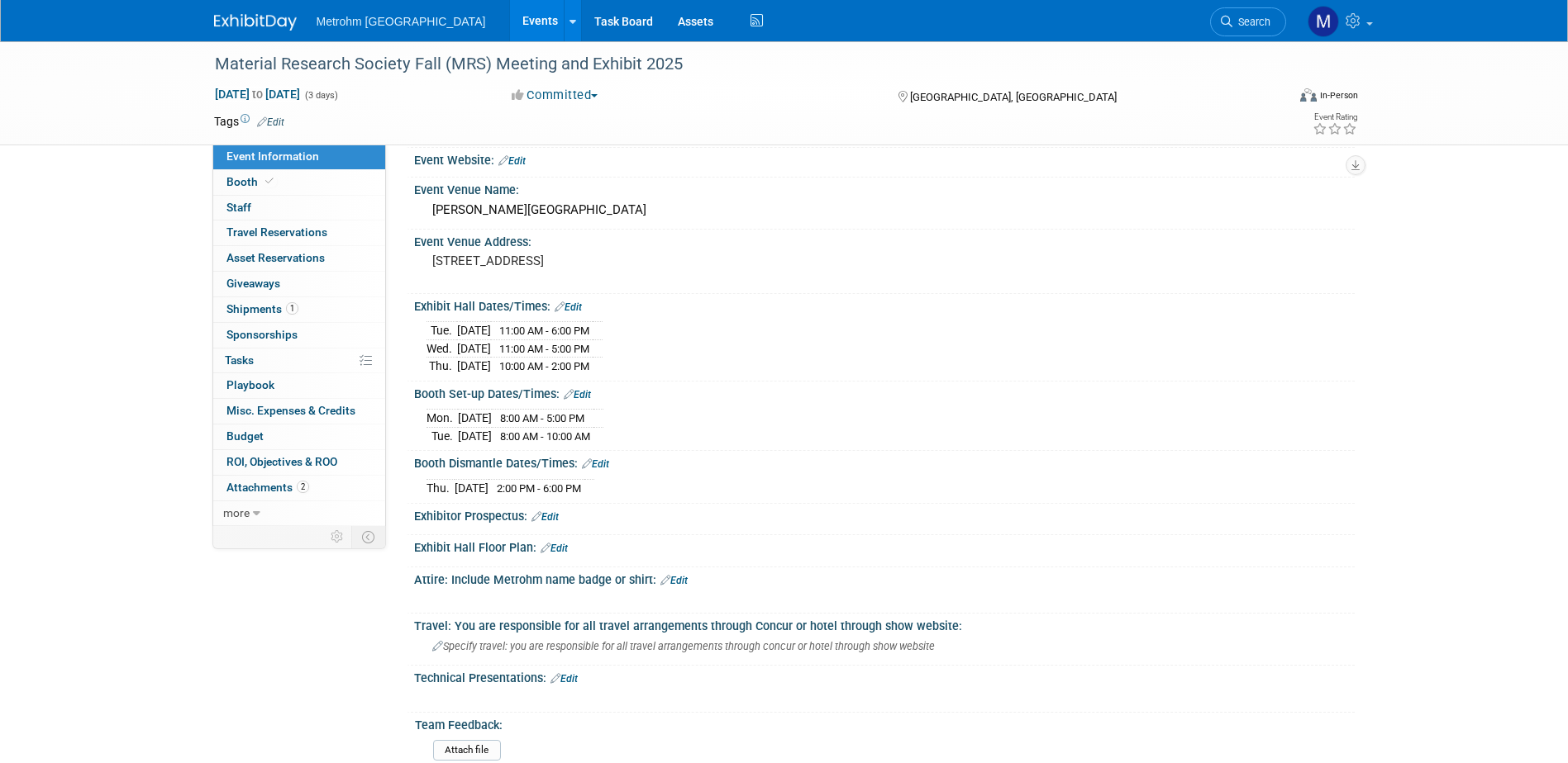
click at [153, 375] on div "Material Research Society Fall (MRS) Meeting and Exhibit 2025 Dec 2, 2025 to De…" at bounding box center [784, 477] width 1568 height 1320
click at [302, 307] on link "1 Shipments 1" at bounding box center [300, 309] width 172 height 24
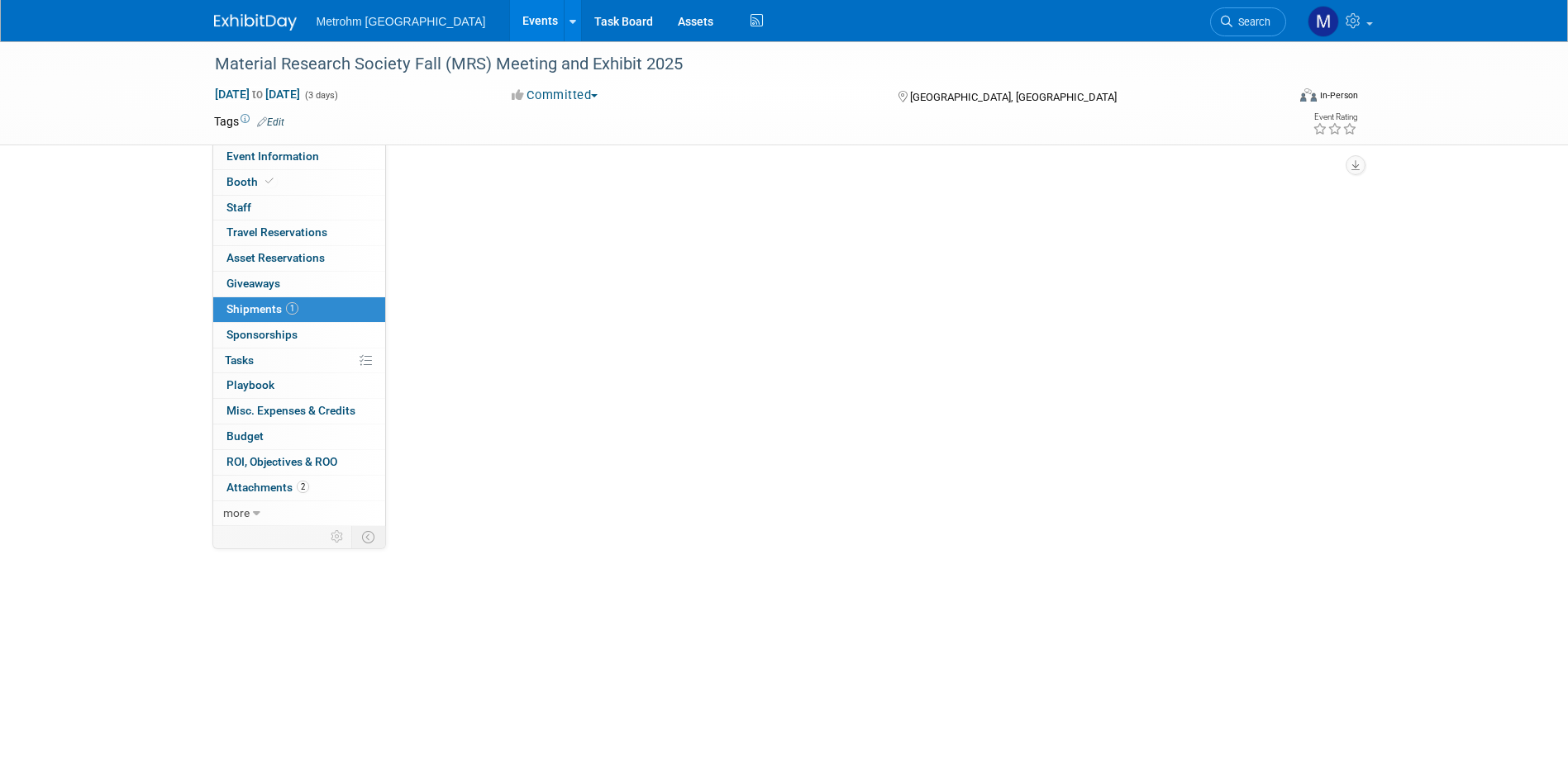
scroll to position [0, 0]
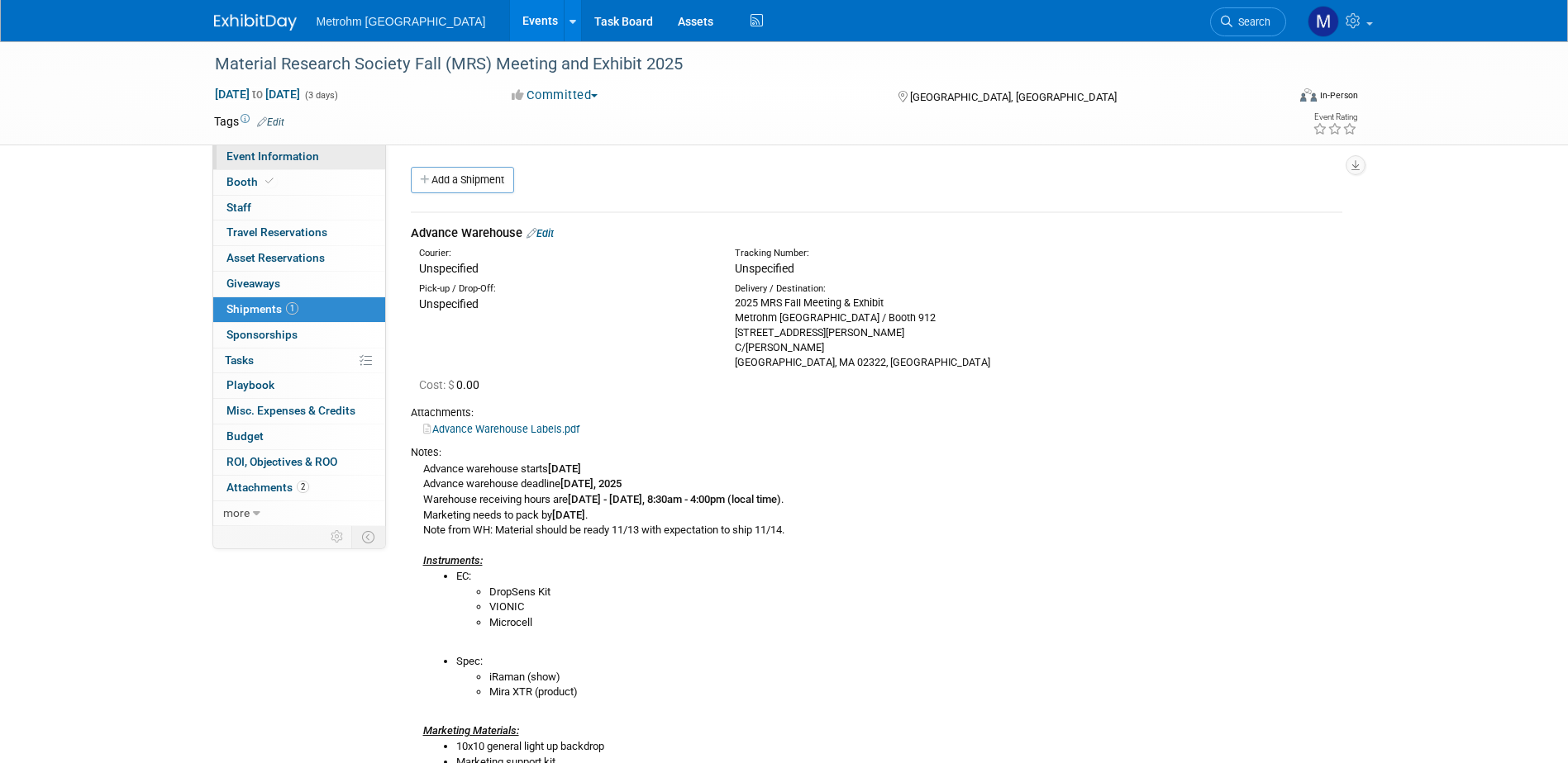
click at [245, 155] on span "Event Information" at bounding box center [272, 157] width 93 height 14
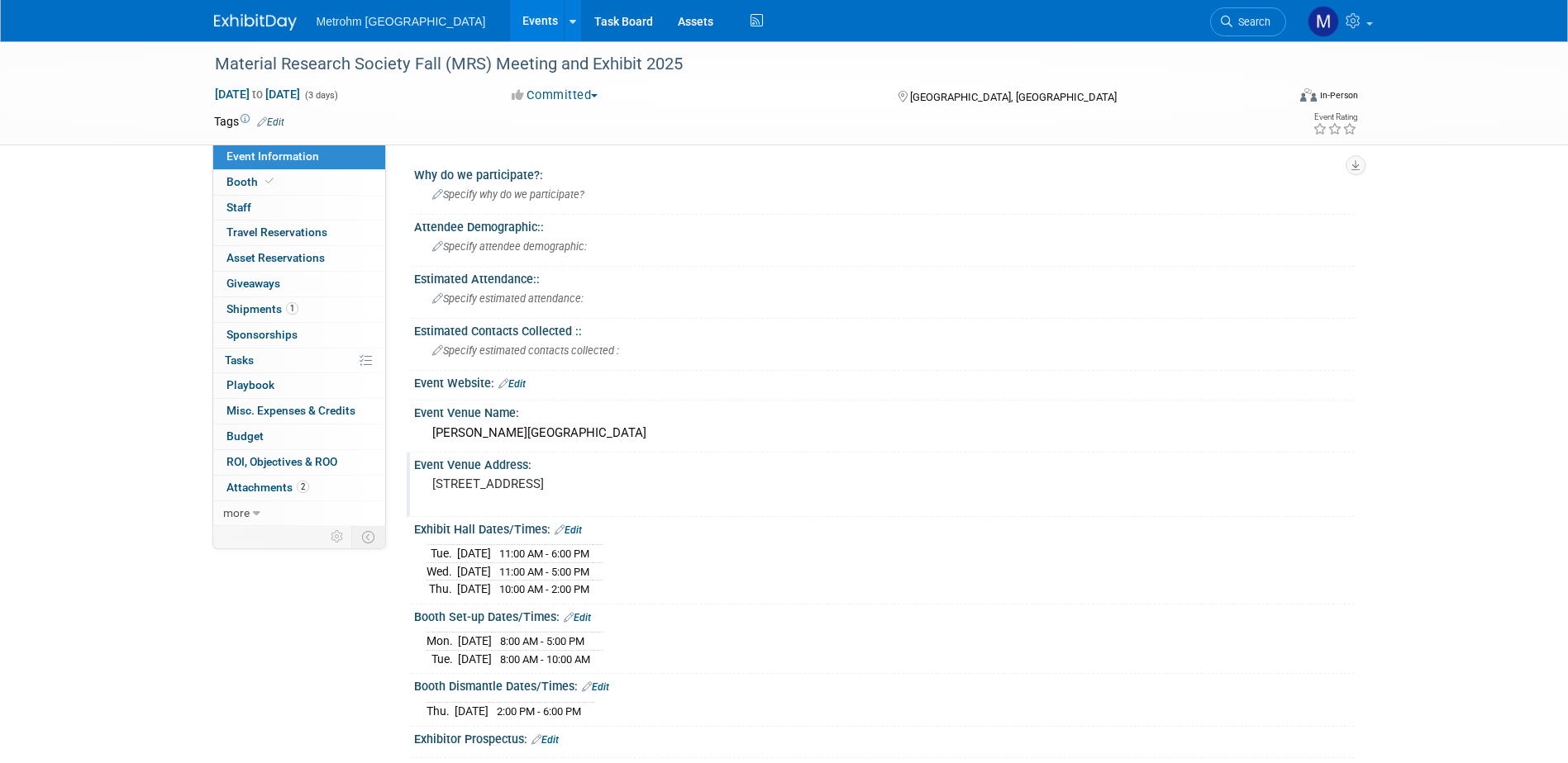
drag, startPoint x: 593, startPoint y: 481, endPoint x: 624, endPoint y: 485, distance: 31.3
click at [624, 485] on pre "900 Boylston St, Boston, MA 02115" at bounding box center [610, 483] width 355 height 15
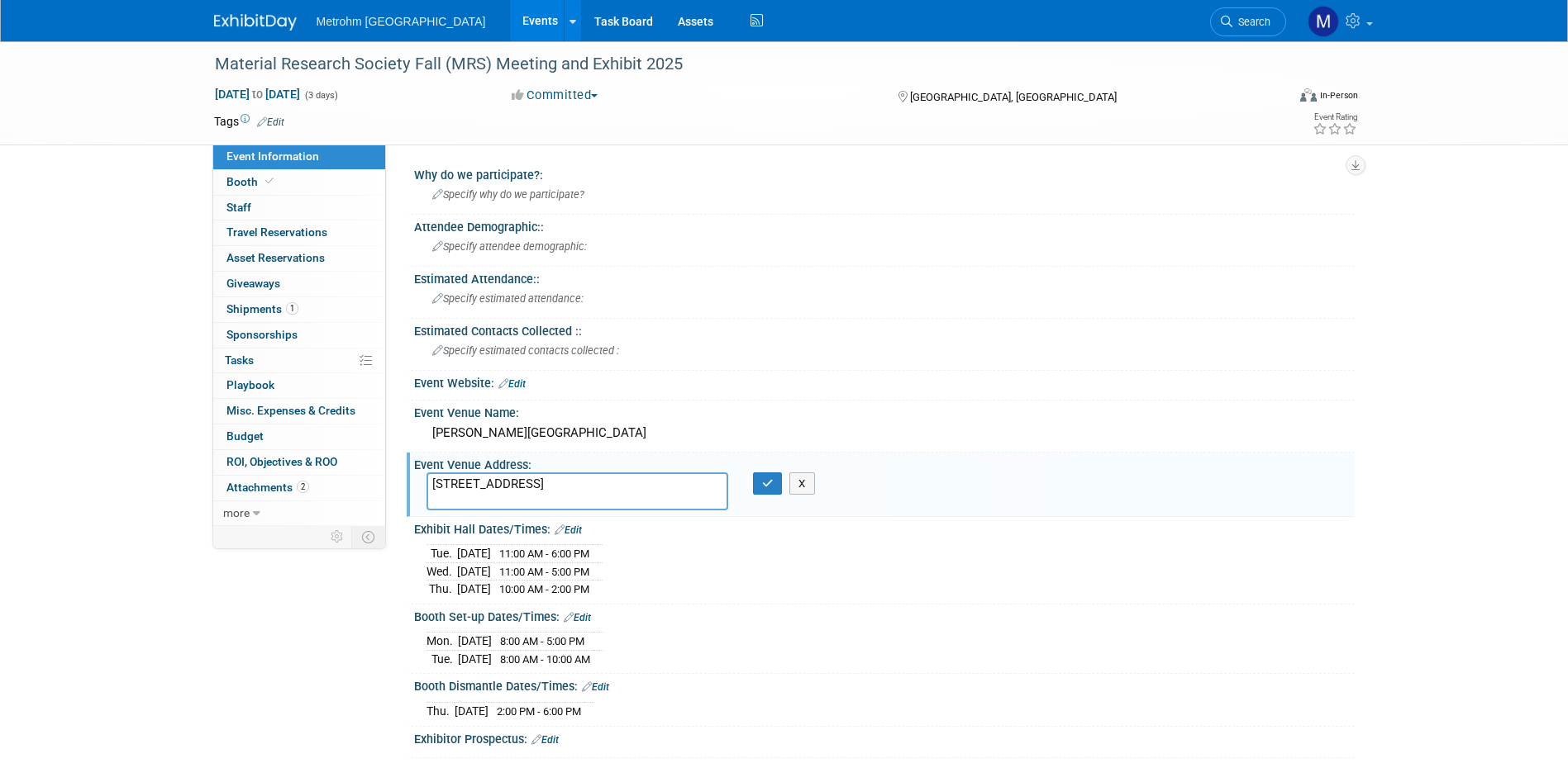
drag, startPoint x: 619, startPoint y: 481, endPoint x: 627, endPoint y: 487, distance: 10.0
click at [627, 487] on textarea "900 Boylston St, Boston, MA 02115" at bounding box center [577, 491] width 301 height 38
drag, startPoint x: 627, startPoint y: 487, endPoint x: 598, endPoint y: 486, distance: 29.0
click at [598, 486] on textarea "900 Boylston St, Boston, MA 02115" at bounding box center [577, 491] width 301 height 38
click at [796, 488] on button "X" at bounding box center [802, 484] width 25 height 23
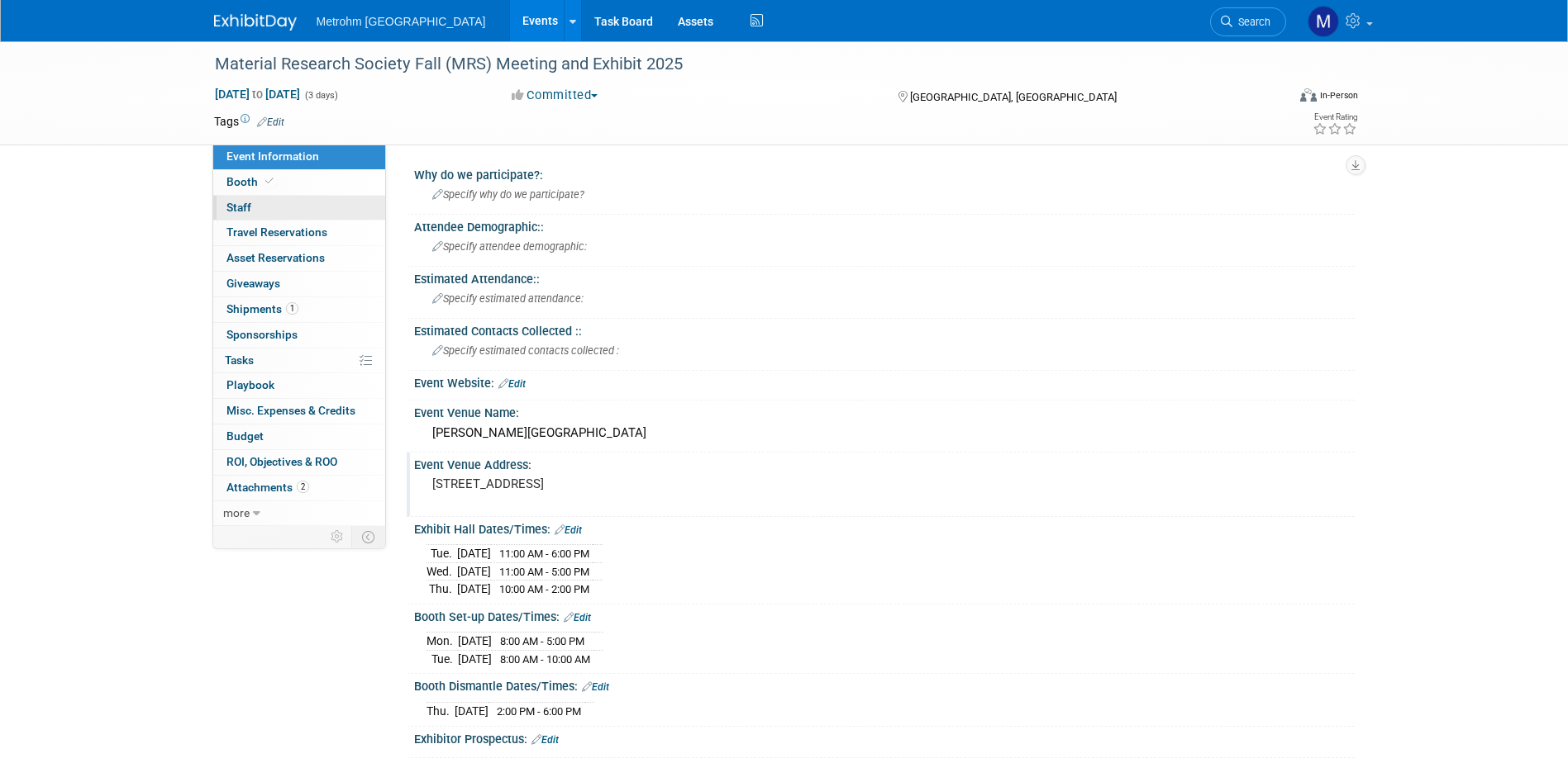
click at [254, 209] on link "0 Staff 0" at bounding box center [300, 207] width 172 height 24
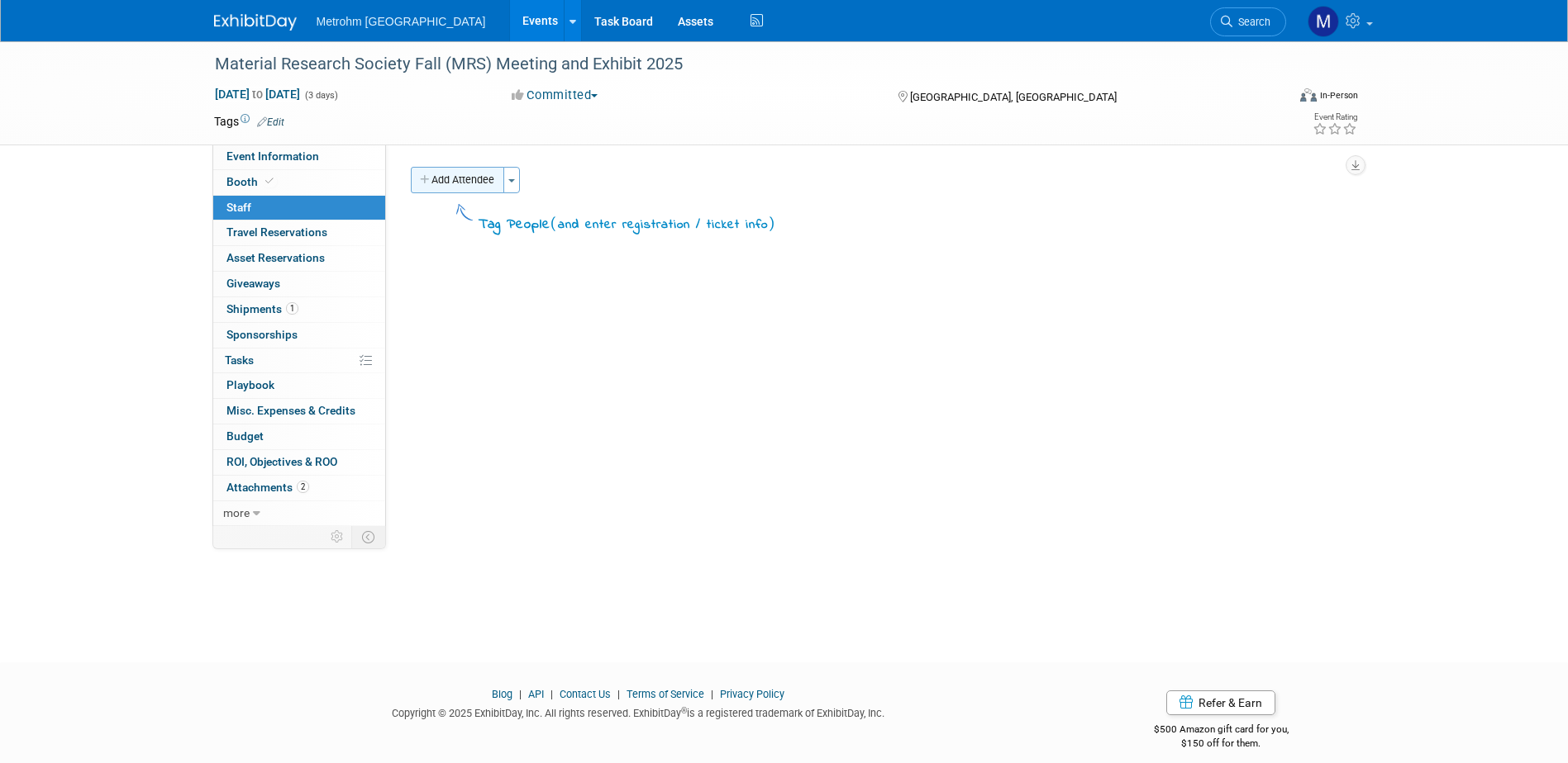
click at [488, 184] on button "Add Attendee" at bounding box center [457, 180] width 93 height 26
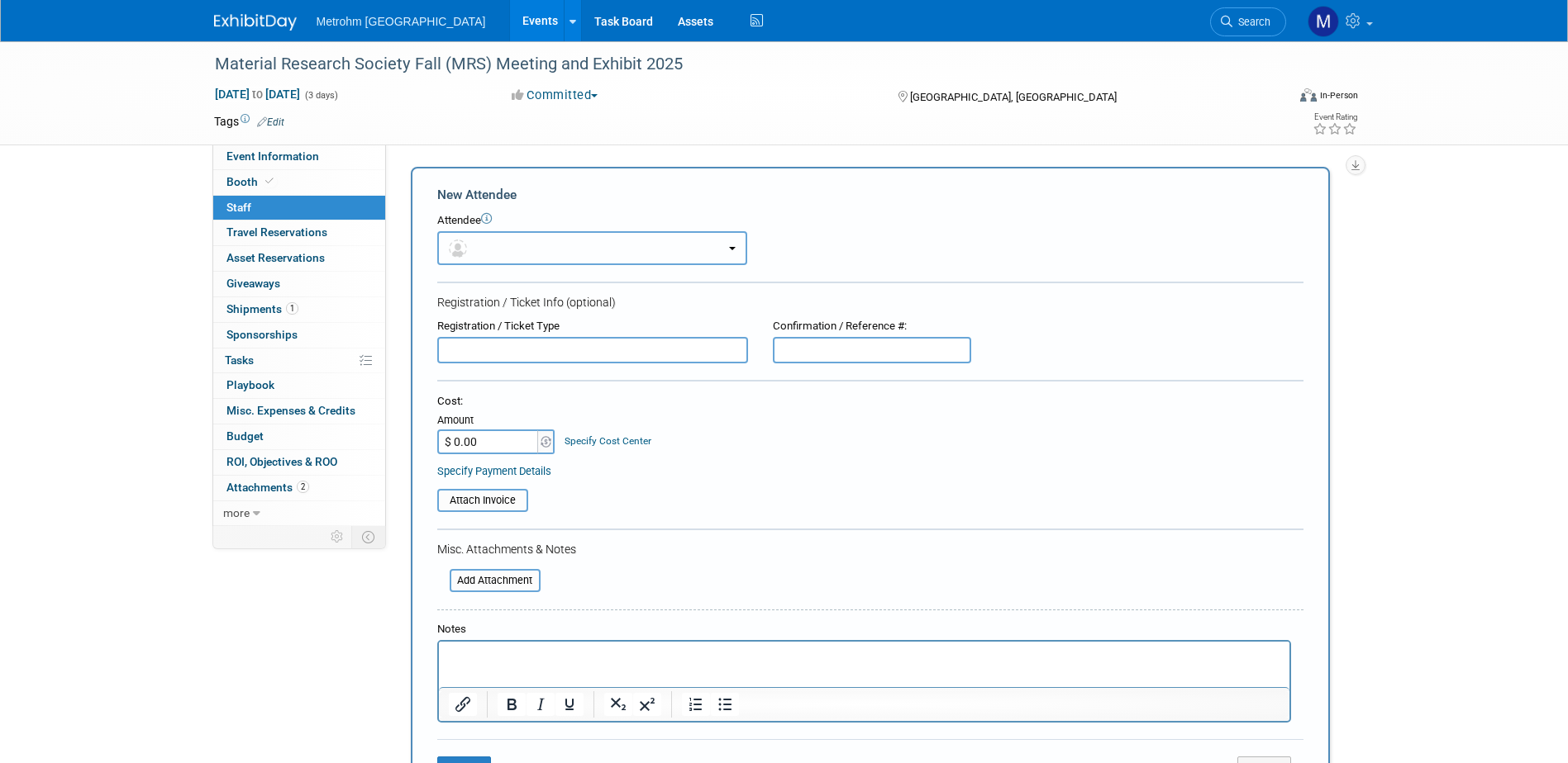
click at [503, 254] on button "button" at bounding box center [592, 247] width 310 height 34
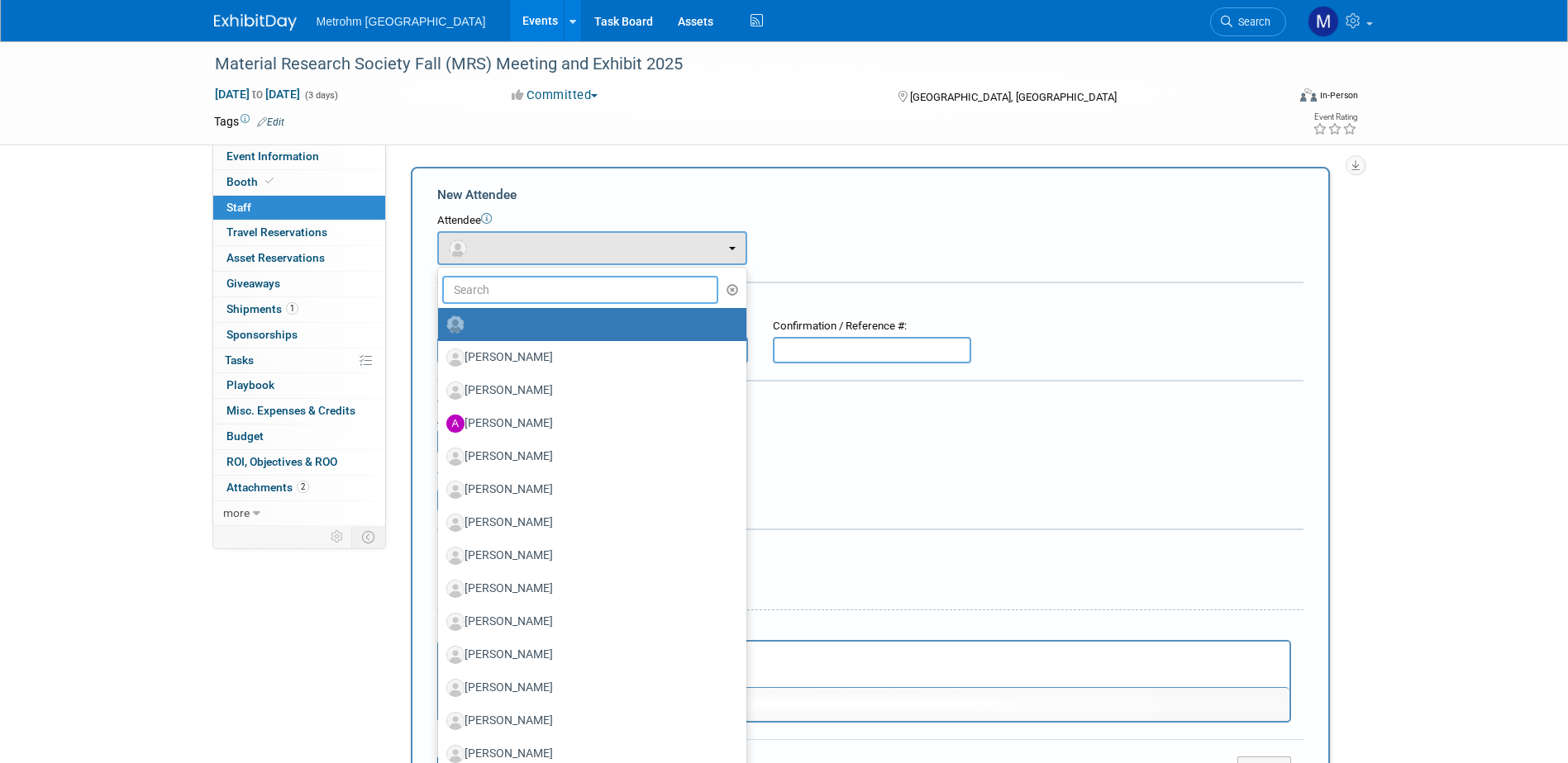
click at [518, 296] on input "text" at bounding box center [580, 290] width 277 height 28
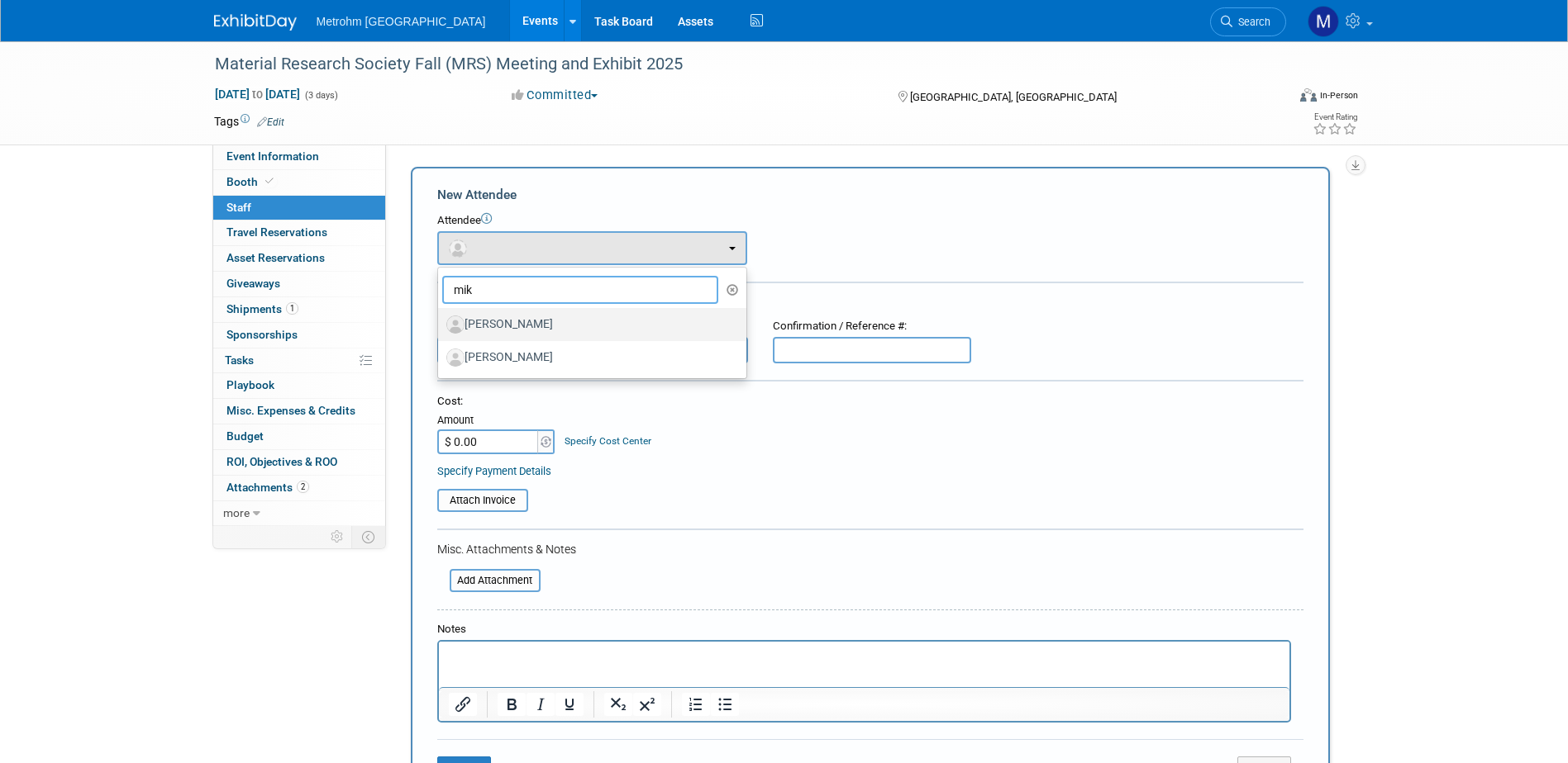
type input "mik"
click at [547, 316] on label "[PERSON_NAME]" at bounding box center [588, 324] width 284 height 26
click at [440, 317] on input "[PERSON_NAME]" at bounding box center [435, 322] width 11 height 11
select select "165d85ba-3ba9-4e9f-9d3b-3d41ba1151d9"
select select "4"
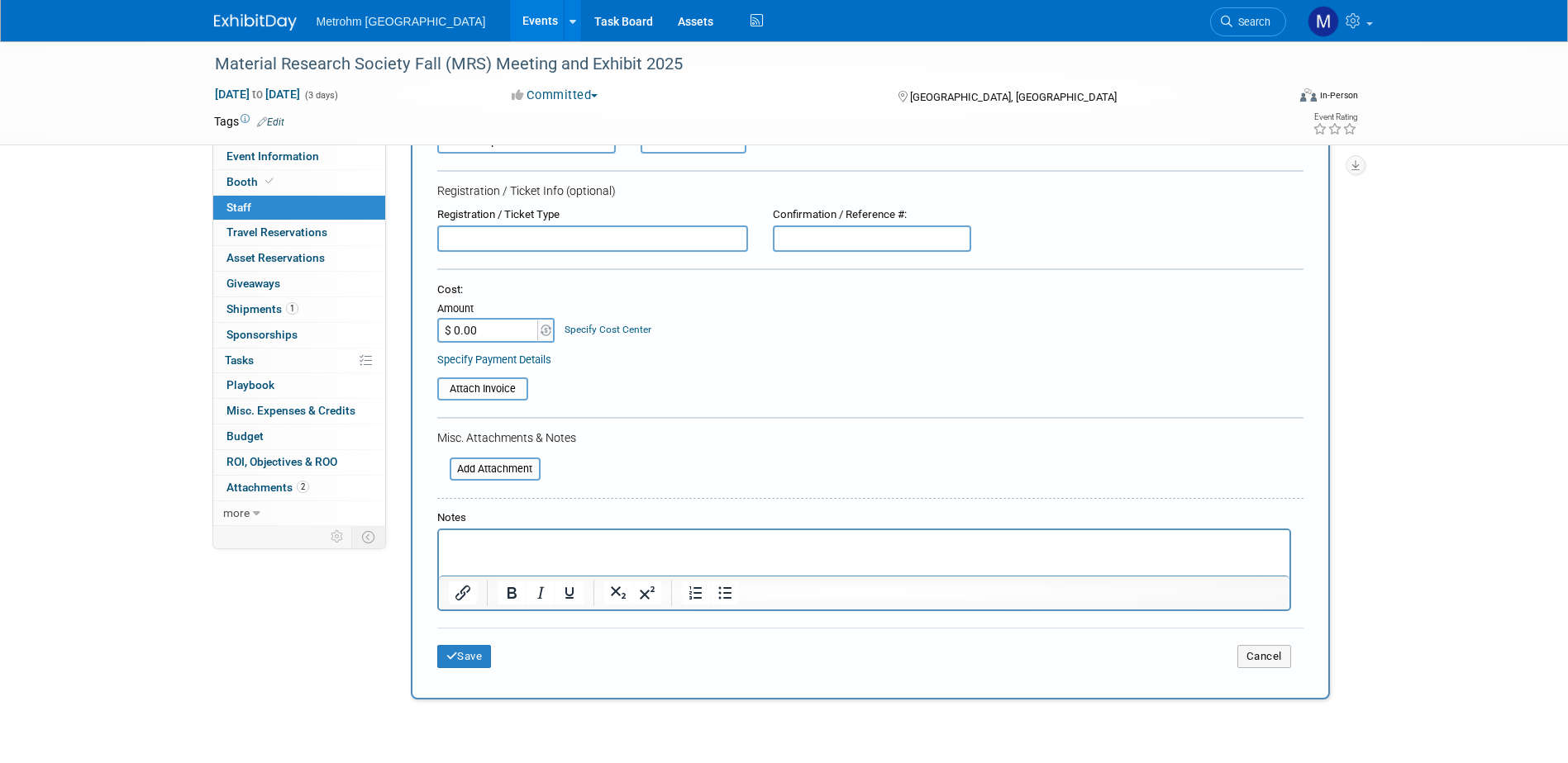
scroll to position [165, 0]
click at [539, 552] on p "Rich Text Area. Press ALT-0 for help." at bounding box center [863, 544] width 831 height 17
click at [468, 653] on button "Save" at bounding box center [465, 656] width 55 height 23
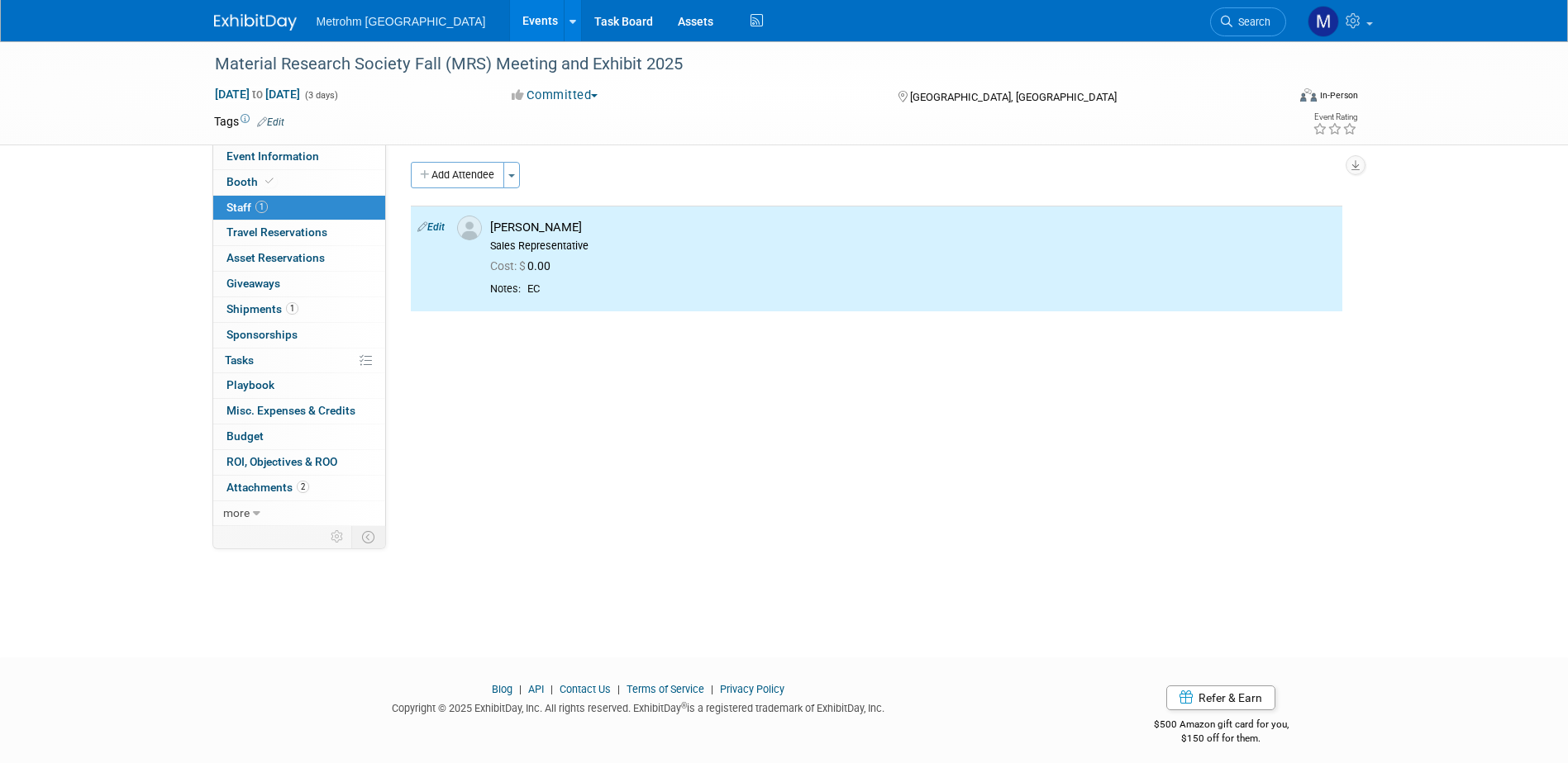
scroll to position [0, 0]
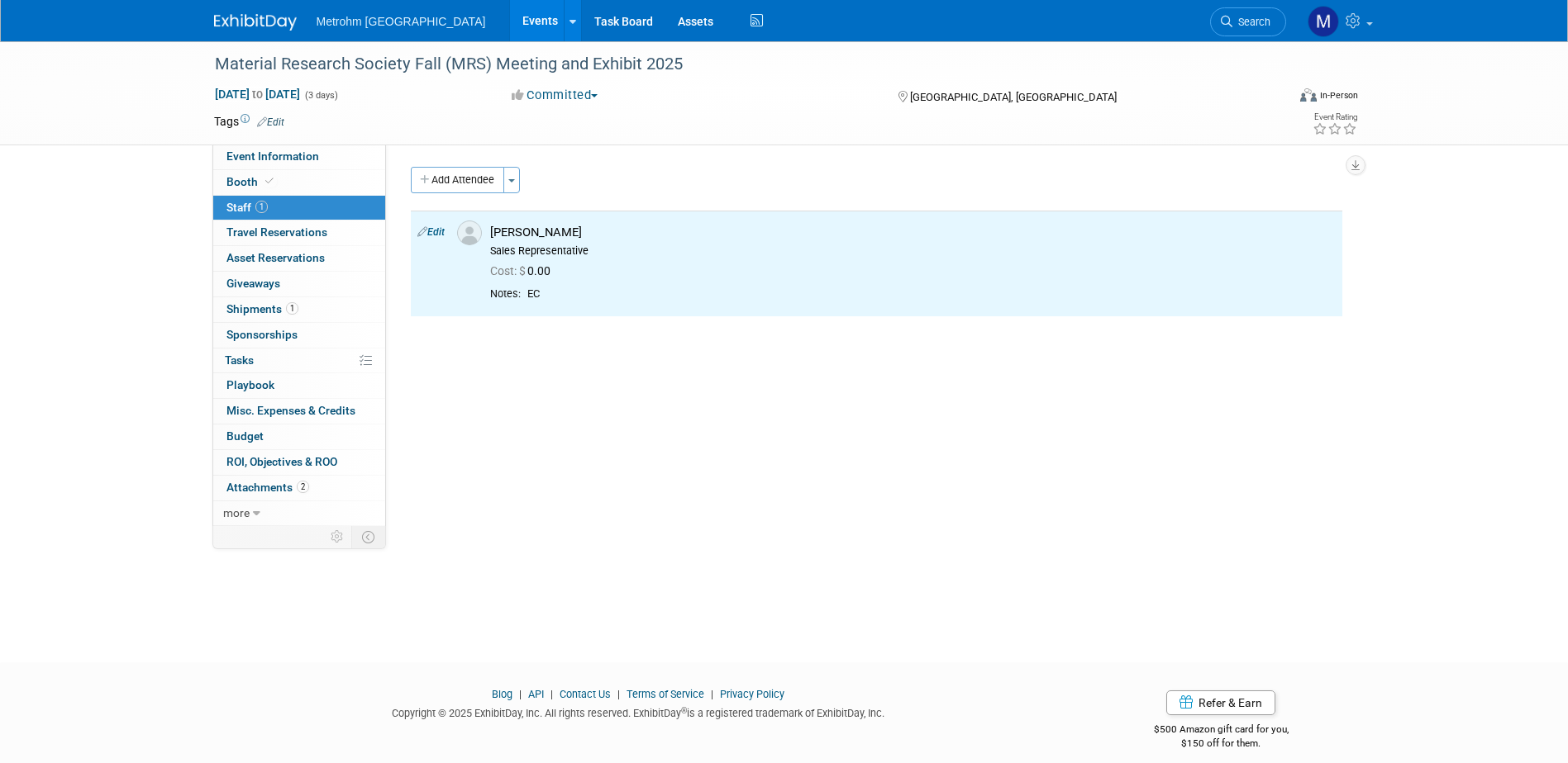
click at [449, 167] on button "Add Attendee" at bounding box center [457, 180] width 93 height 26
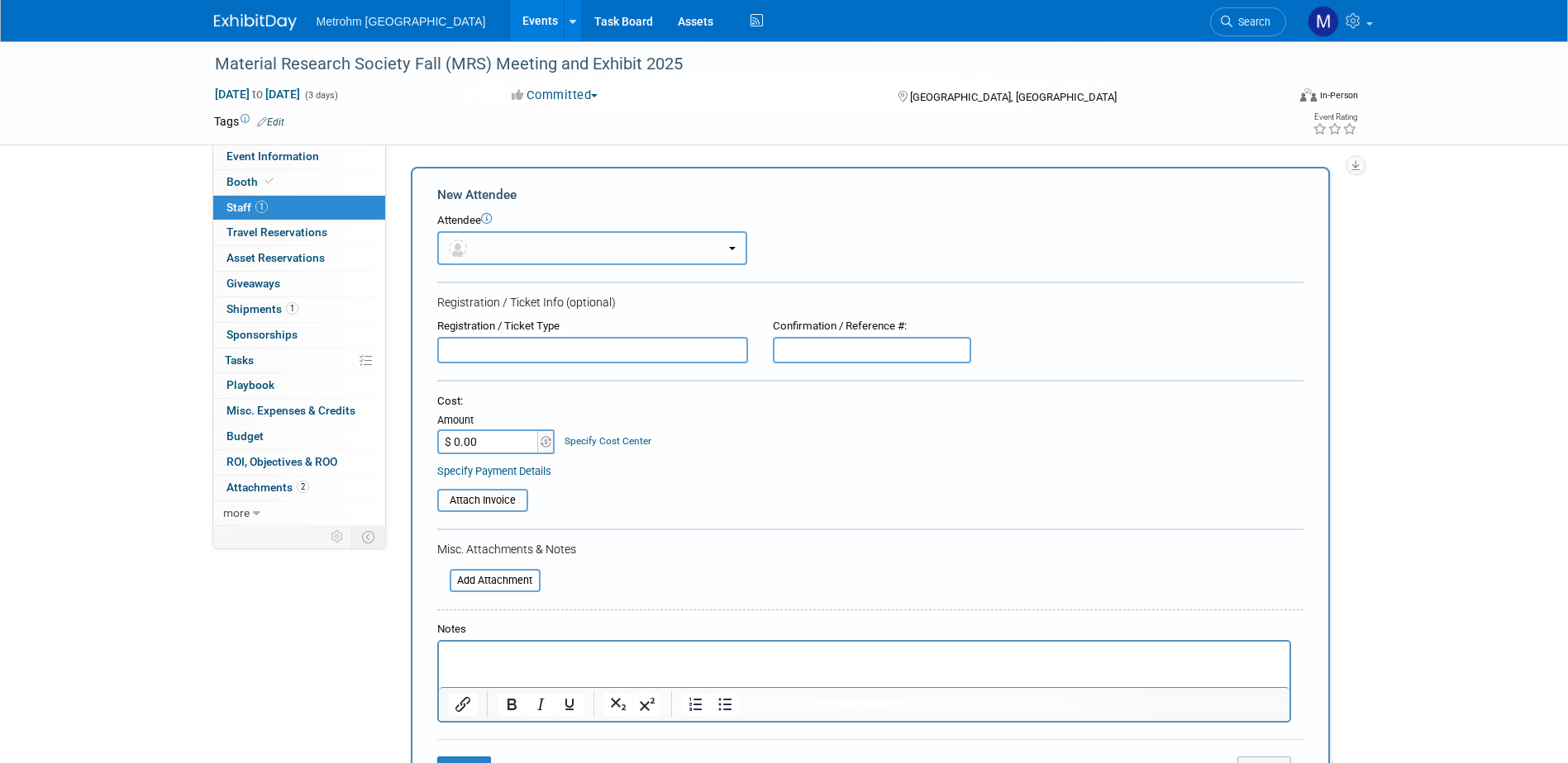
click at [477, 253] on button "button" at bounding box center [592, 247] width 310 height 34
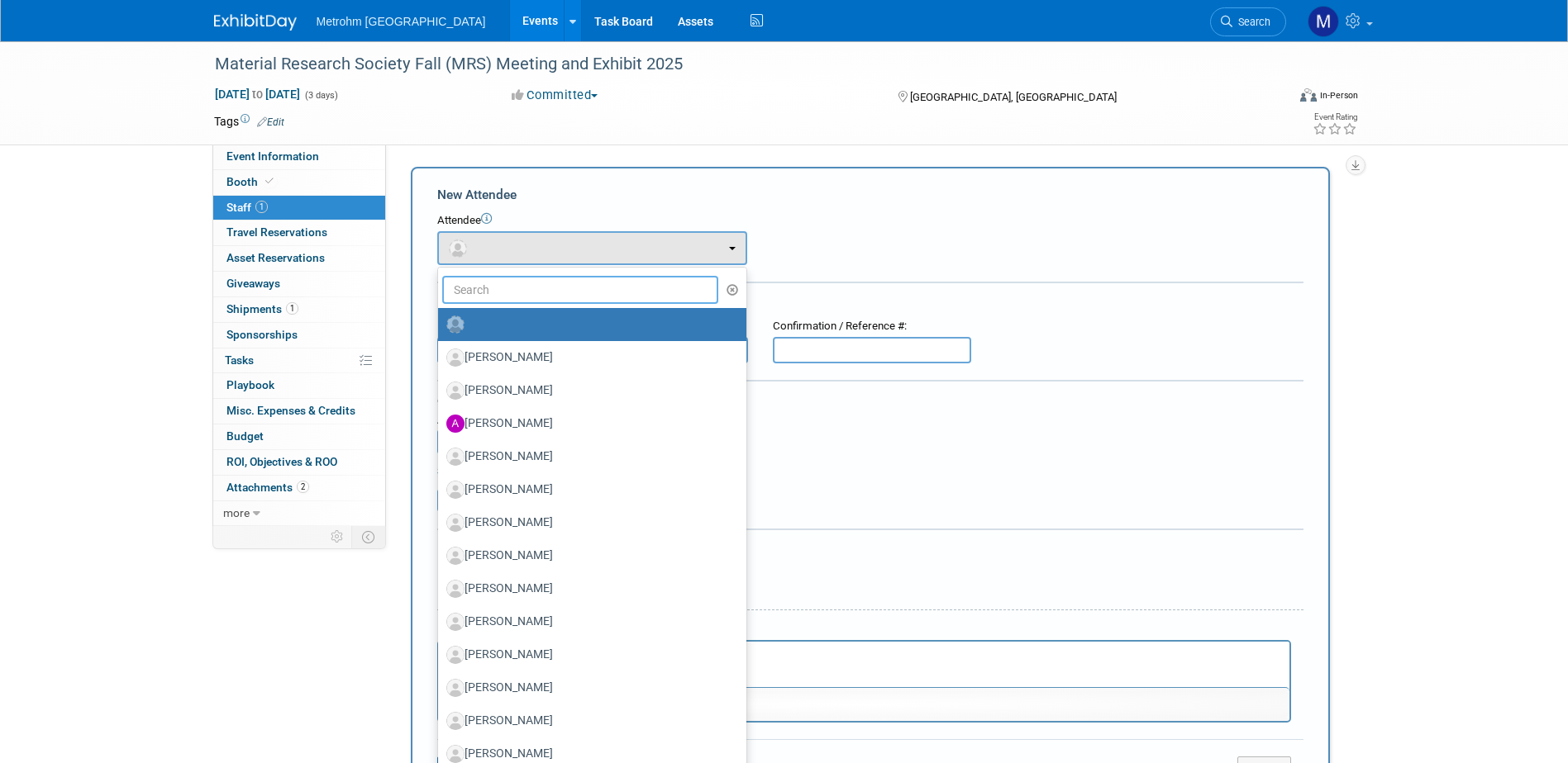
click at [480, 286] on input "text" at bounding box center [580, 290] width 277 height 28
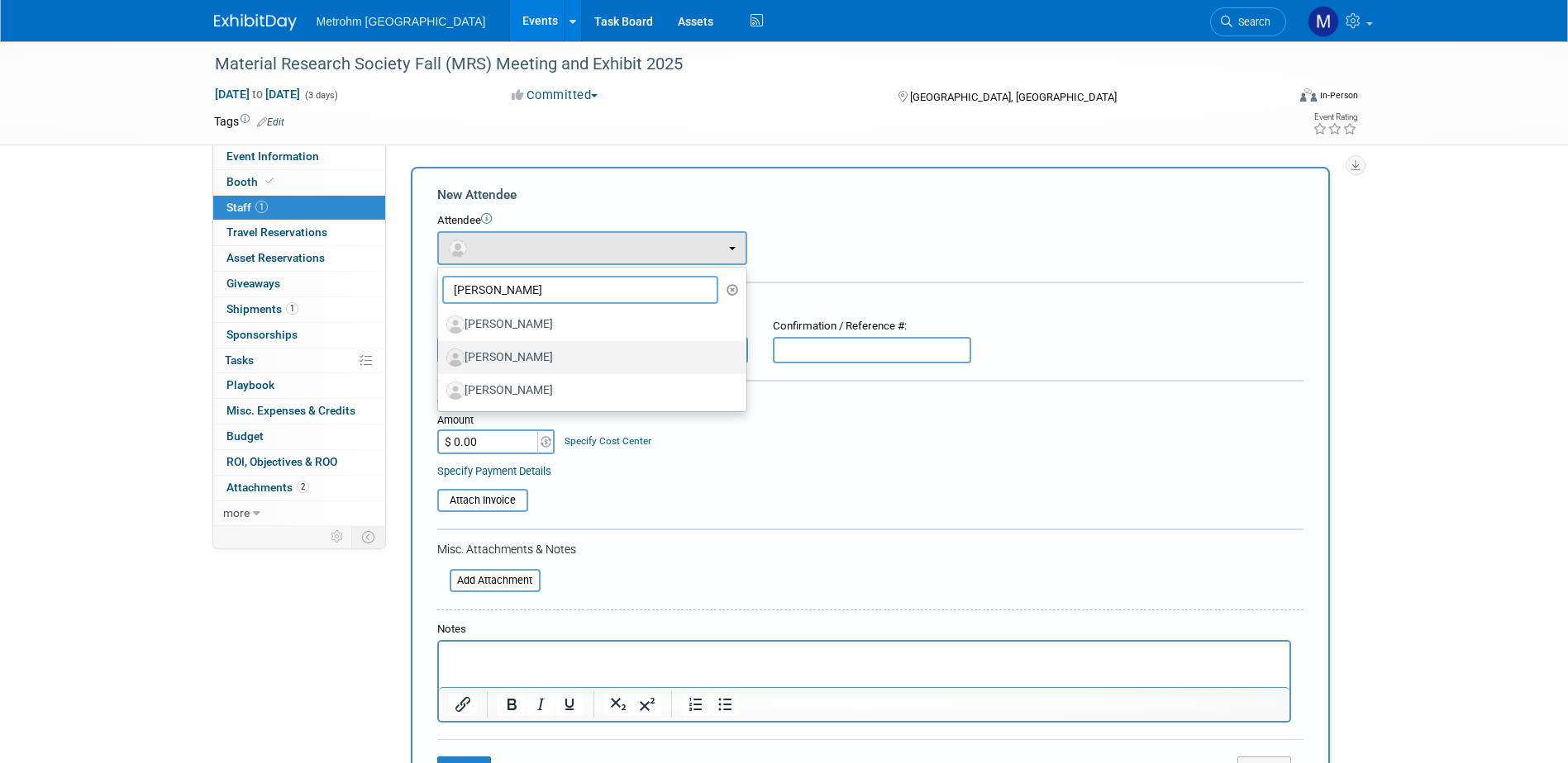
type input "Brian"
click at [504, 356] on label "[PERSON_NAME]" at bounding box center [588, 357] width 284 height 26
click at [440, 356] on input "[PERSON_NAME]" at bounding box center [435, 355] width 11 height 11
select select "88475483-f2c6-4b0c-a451-dea48f5213bd"
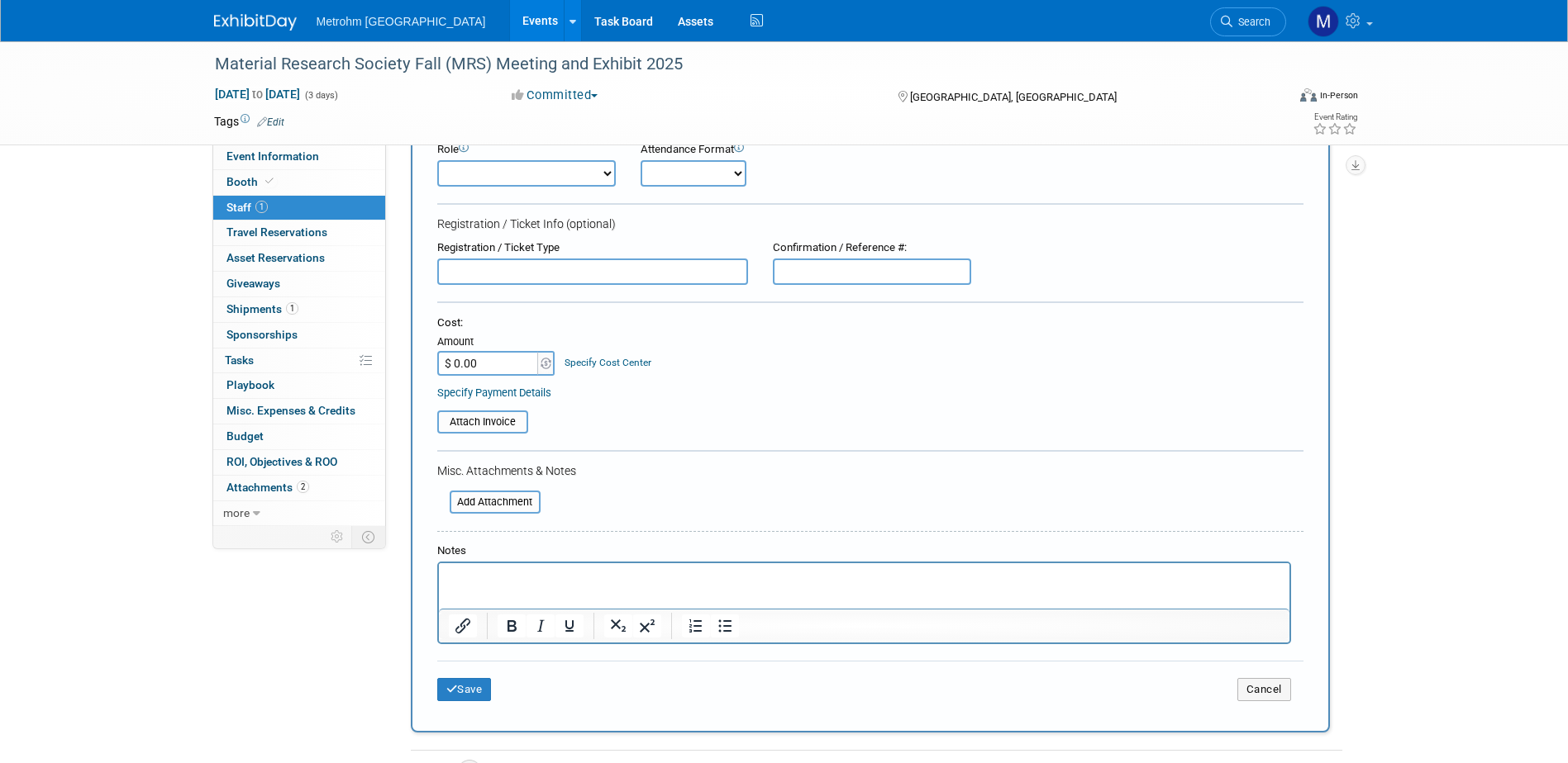
scroll to position [247, 0]
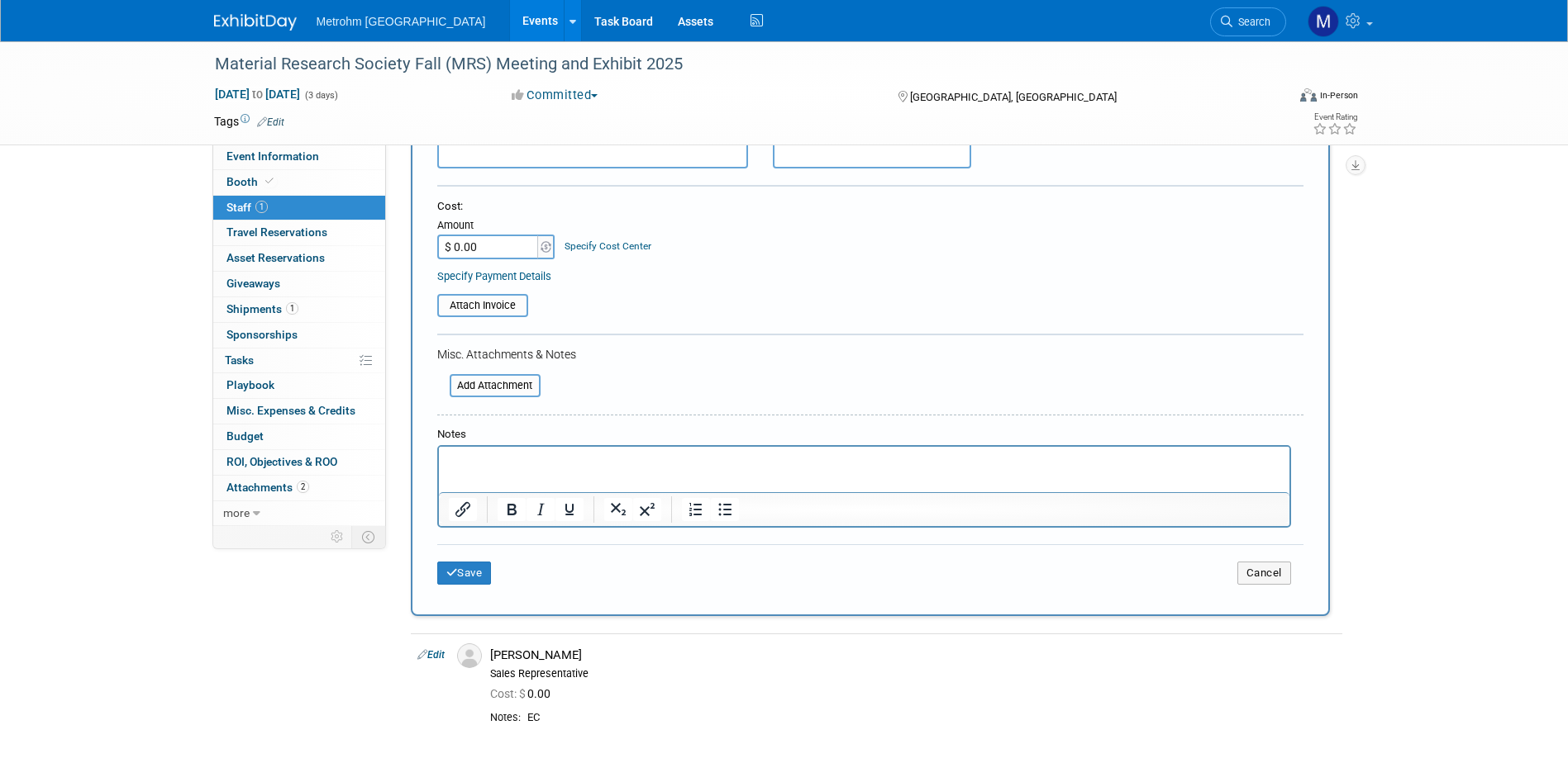
click at [510, 467] on p "Rich Text Area. Press ALT-0 for help." at bounding box center [863, 462] width 831 height 17
click at [449, 561] on div "Save Cancel" at bounding box center [870, 570] width 866 height 53
click at [451, 565] on button "Save" at bounding box center [465, 573] width 55 height 23
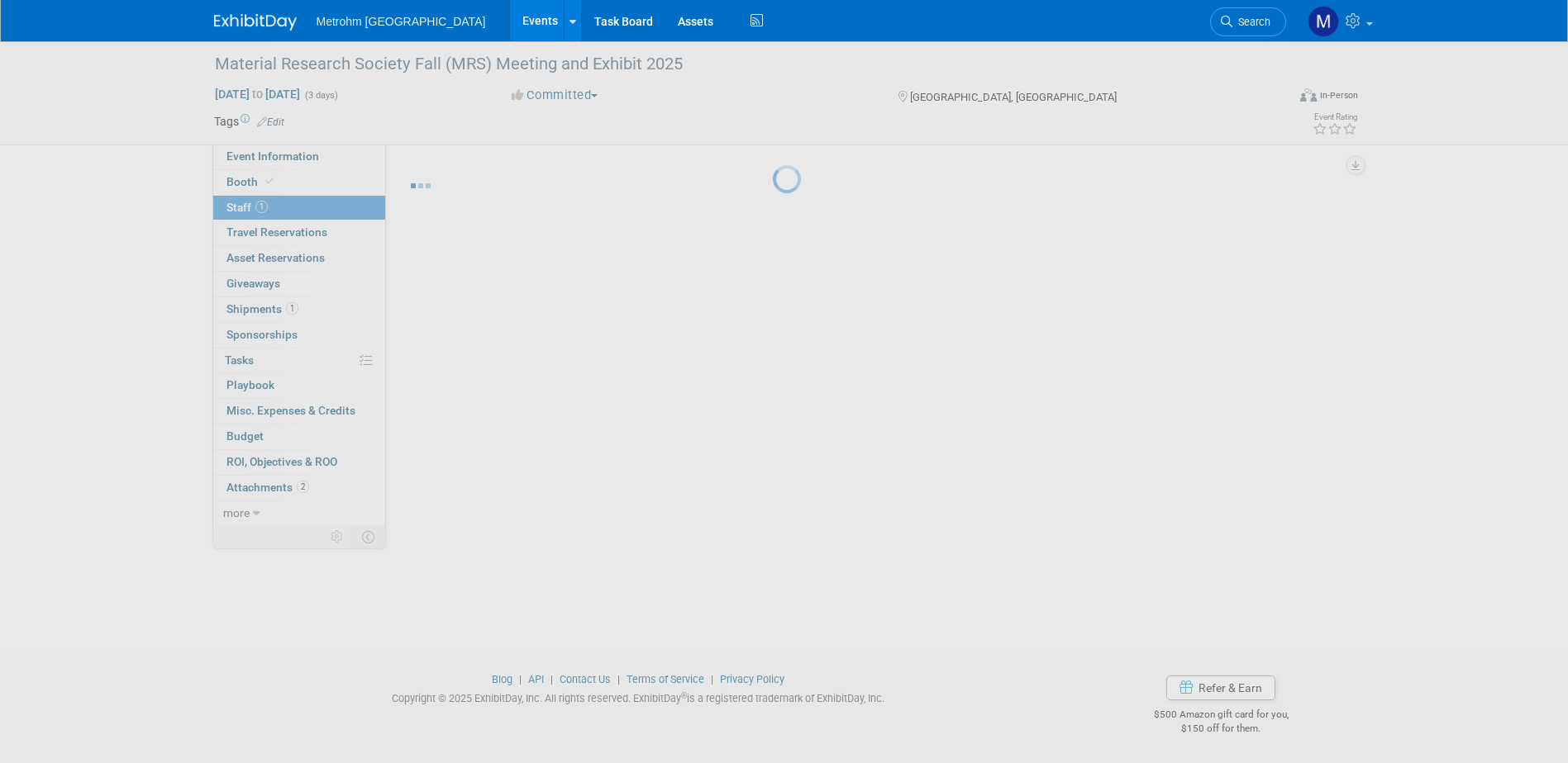
scroll to position [15, 0]
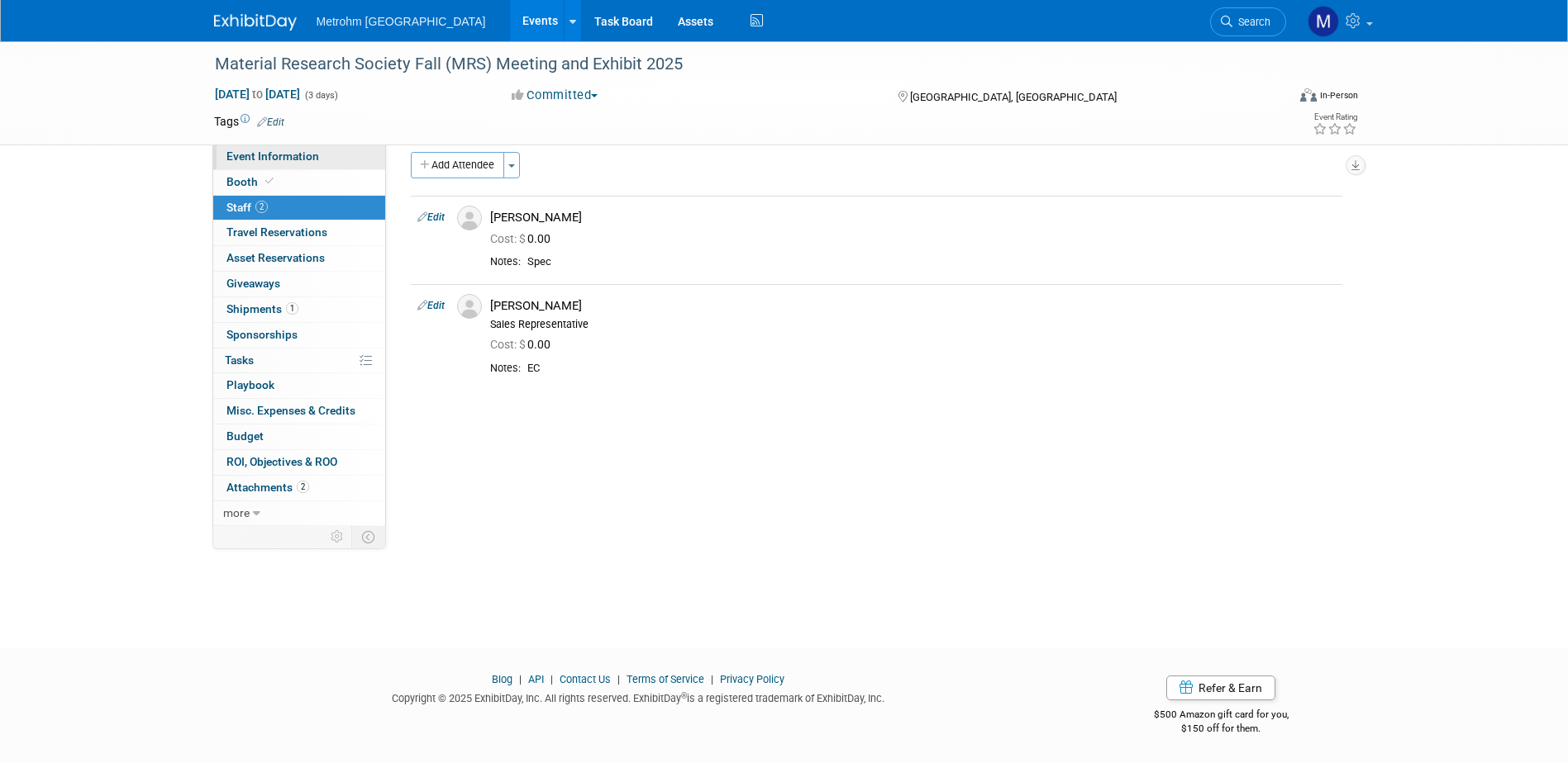
click at [338, 157] on link "Event Information" at bounding box center [300, 157] width 172 height 24
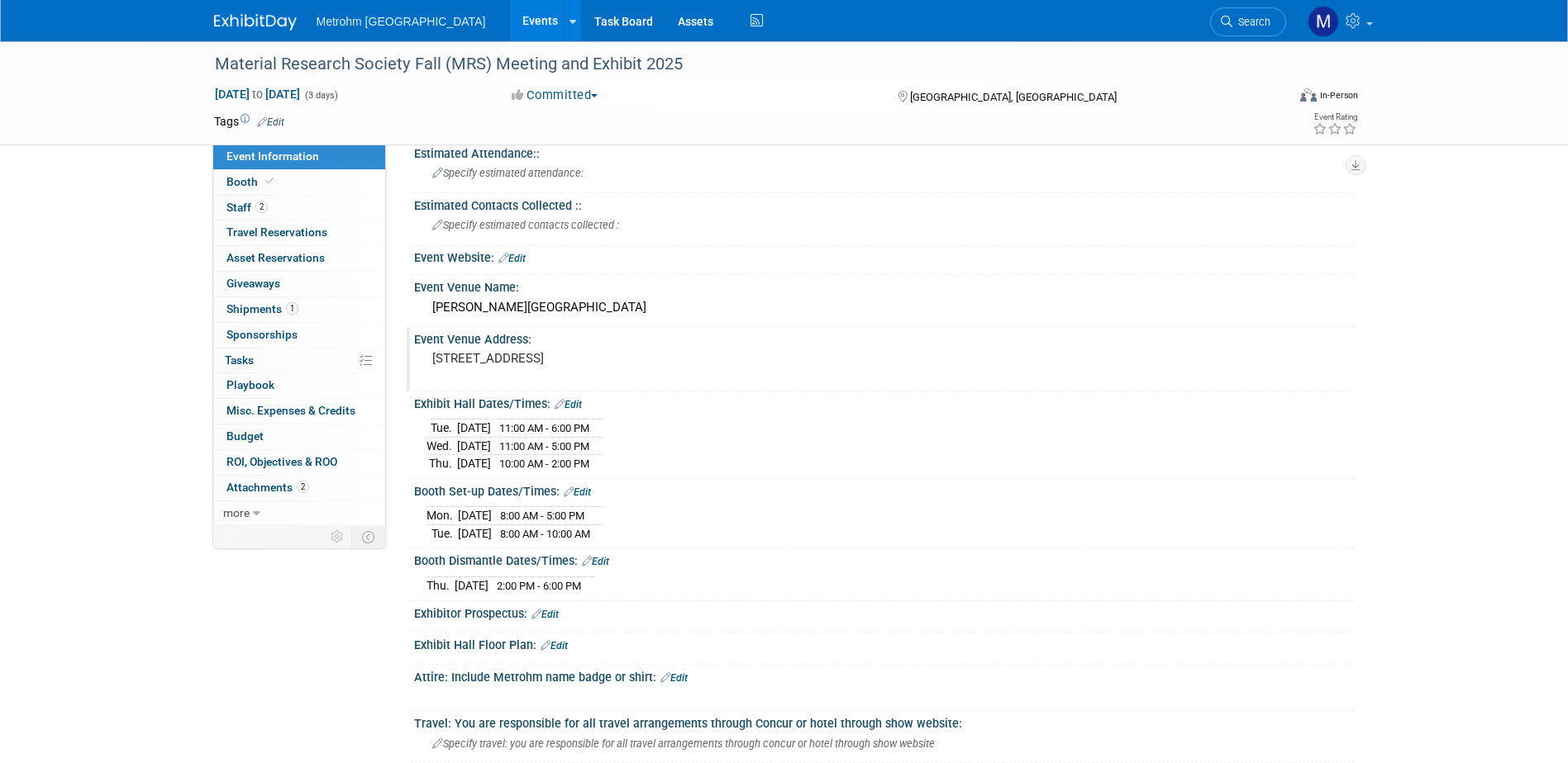
scroll to position [331, 0]
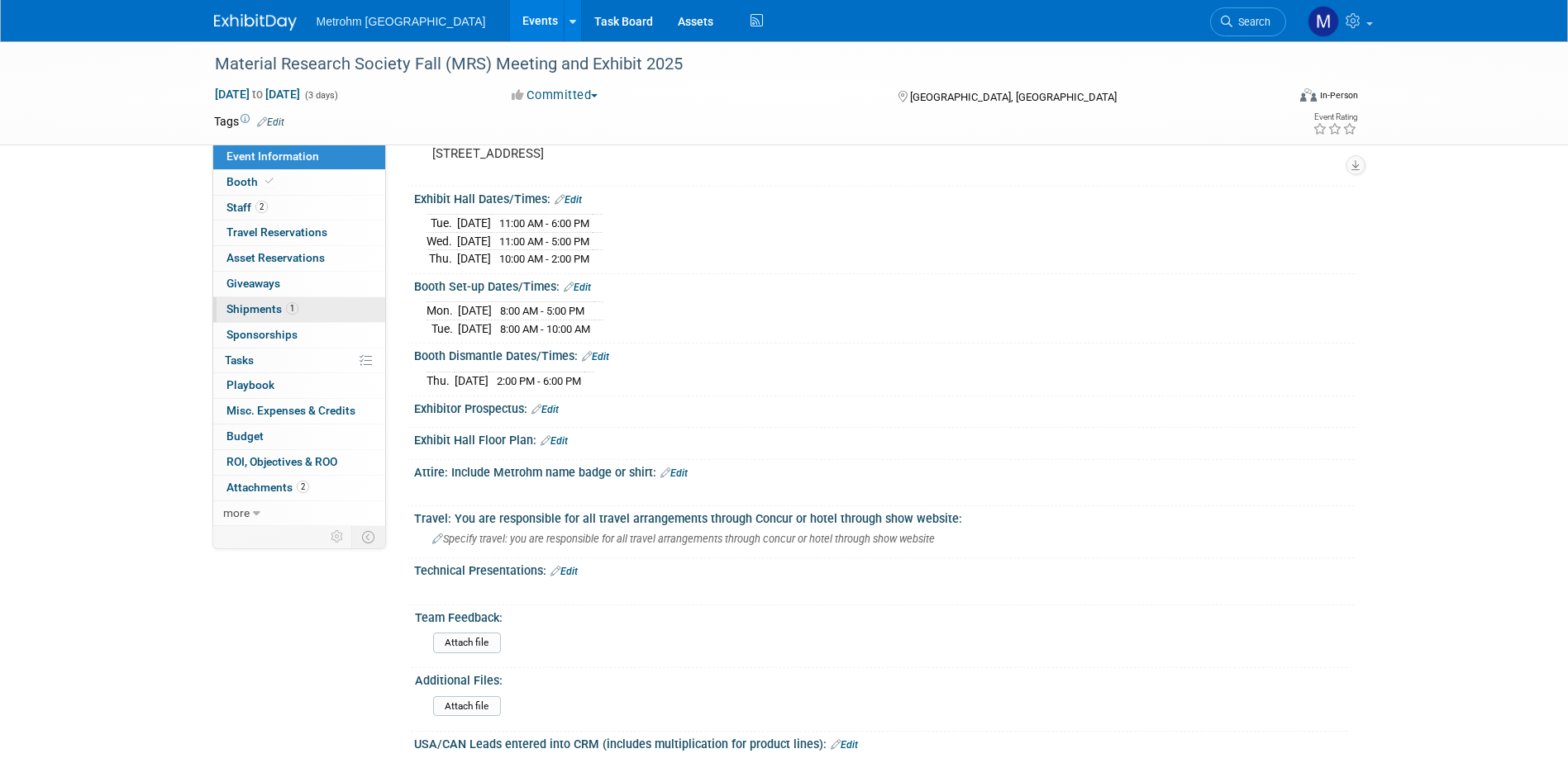
click at [306, 297] on link "1 Shipments 1" at bounding box center [300, 309] width 172 height 24
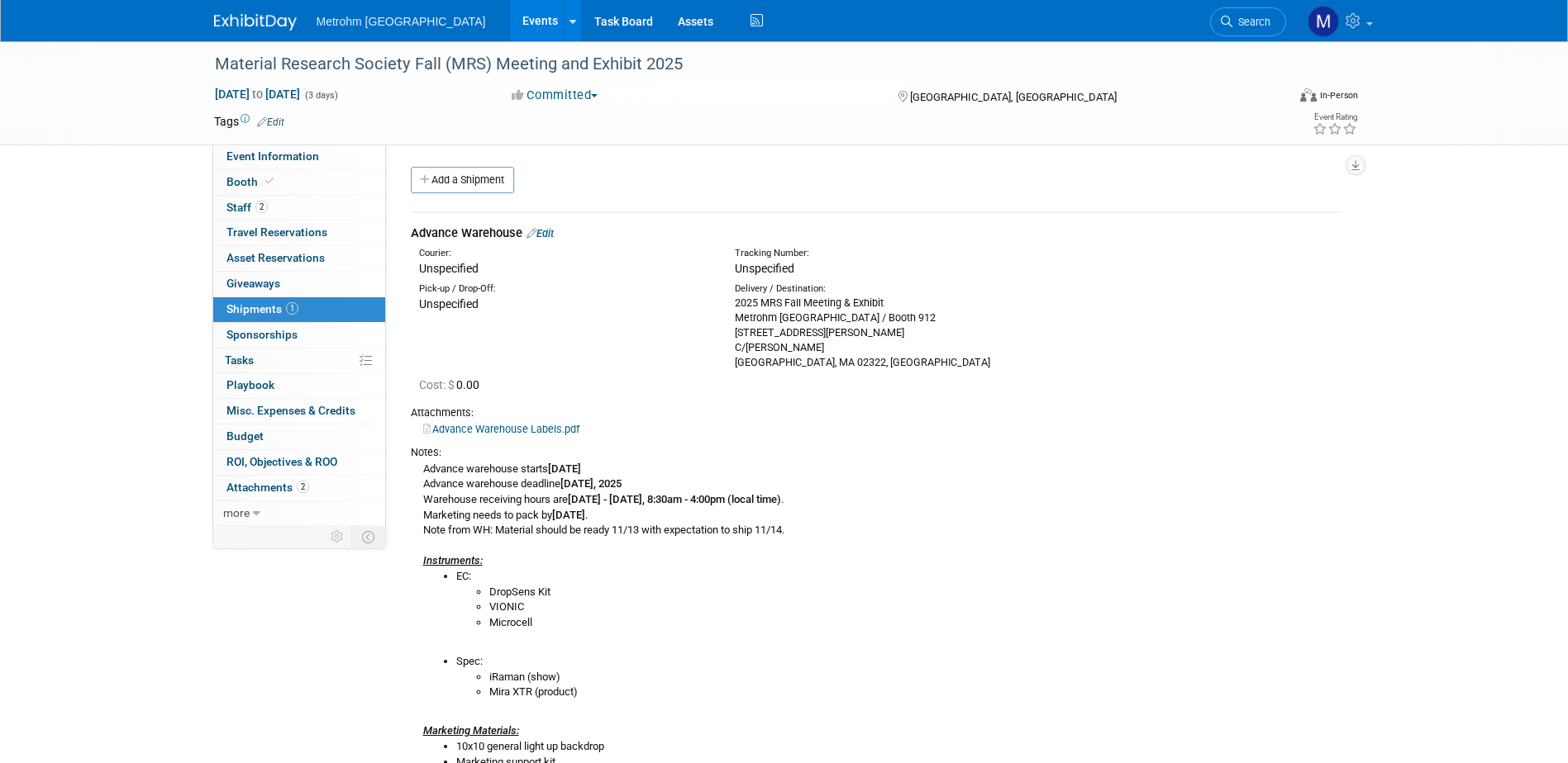
scroll to position [165, 0]
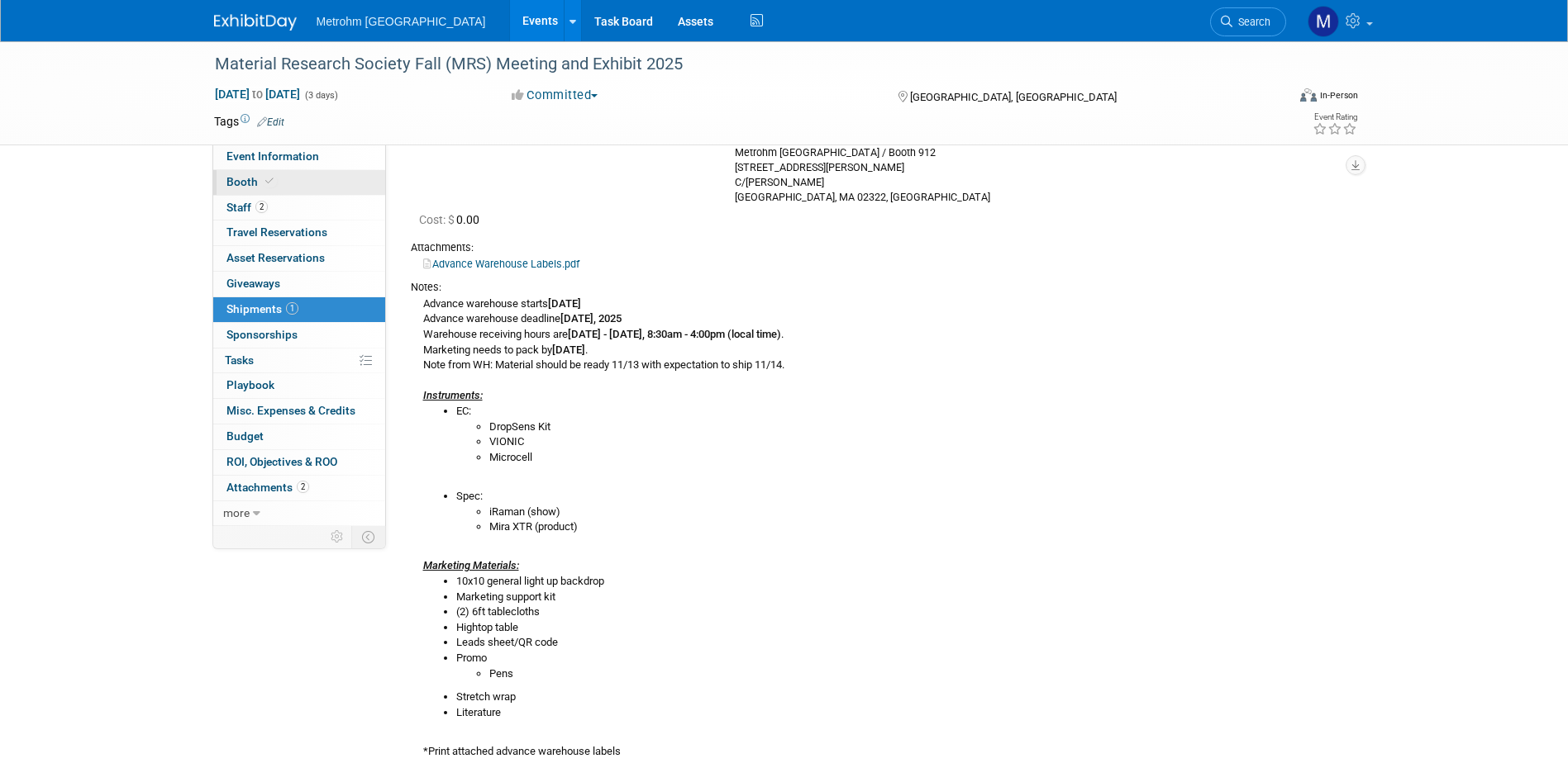
click at [258, 182] on span "Booth" at bounding box center [252, 182] width 51 height 14
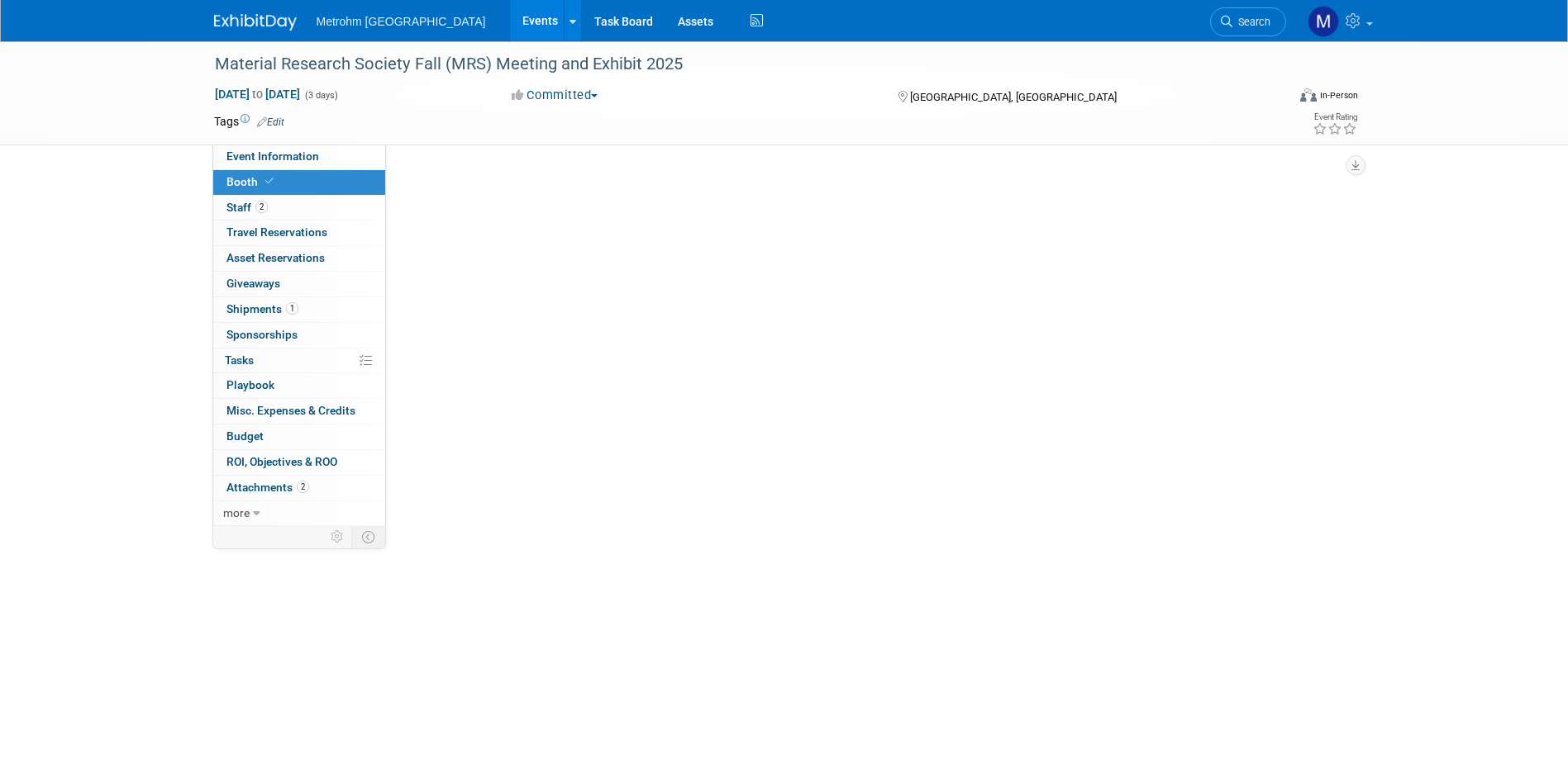
scroll to position [0, 0]
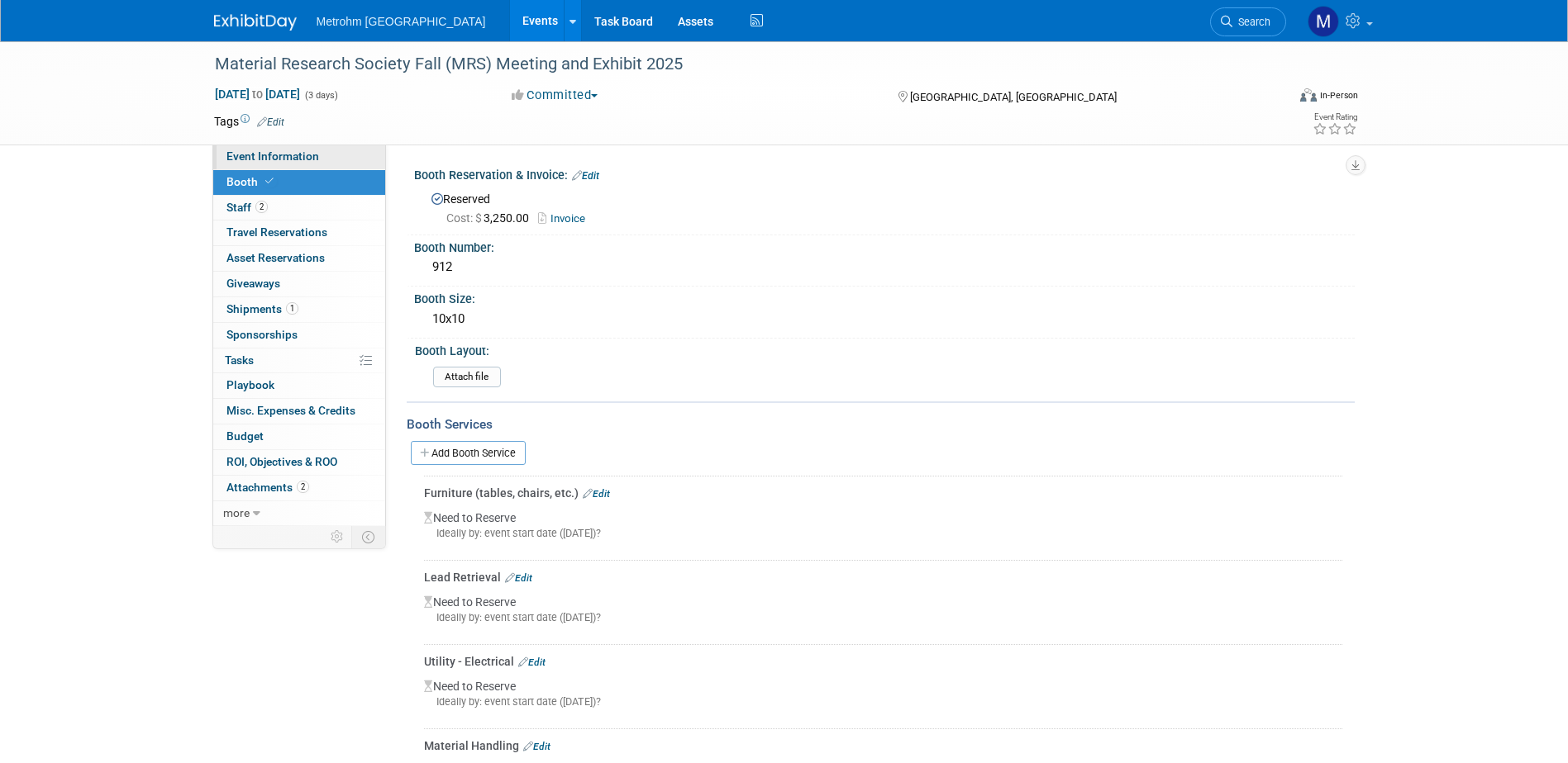
click at [304, 164] on link "Event Information" at bounding box center [300, 157] width 172 height 24
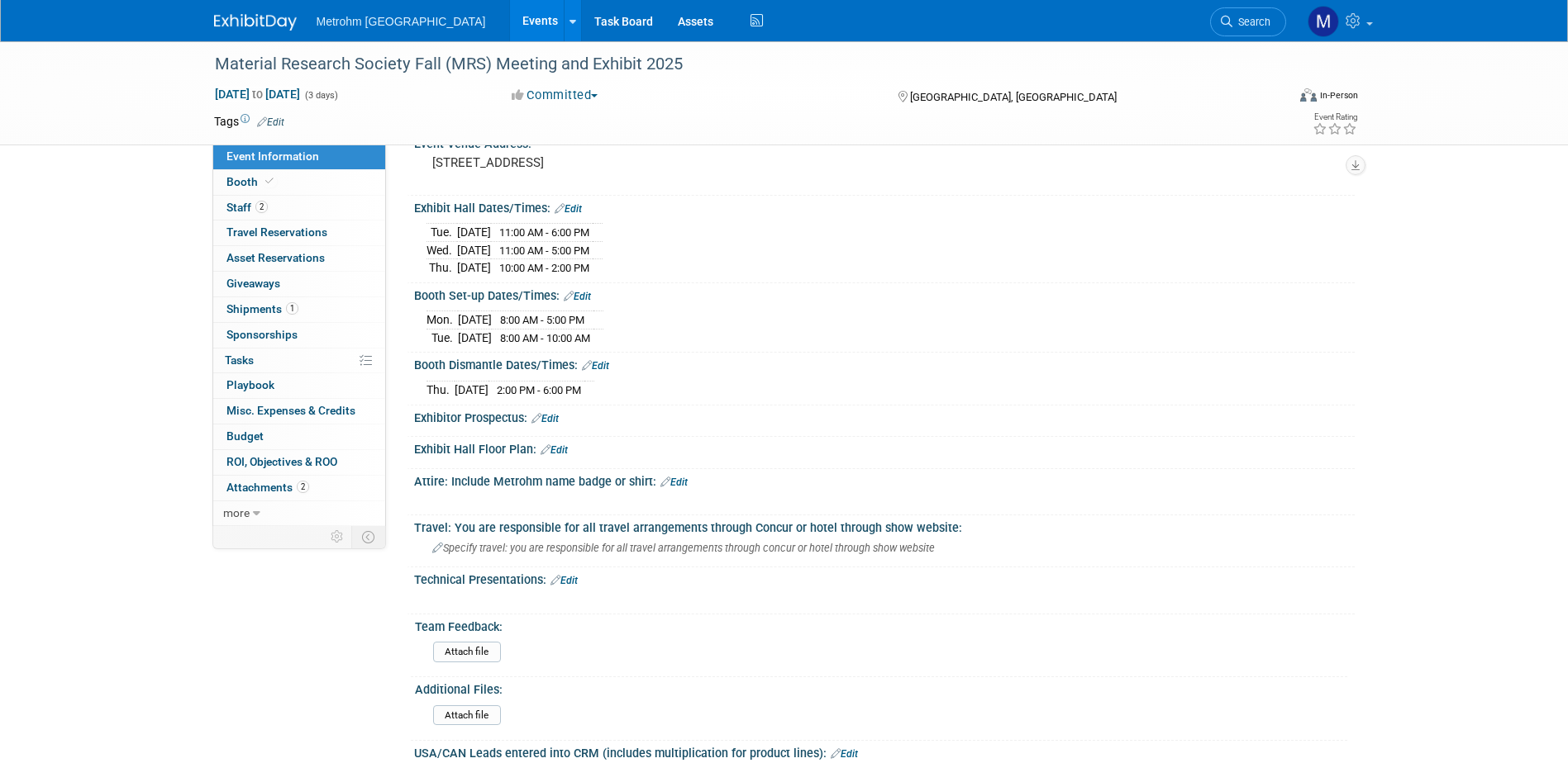
scroll to position [331, 0]
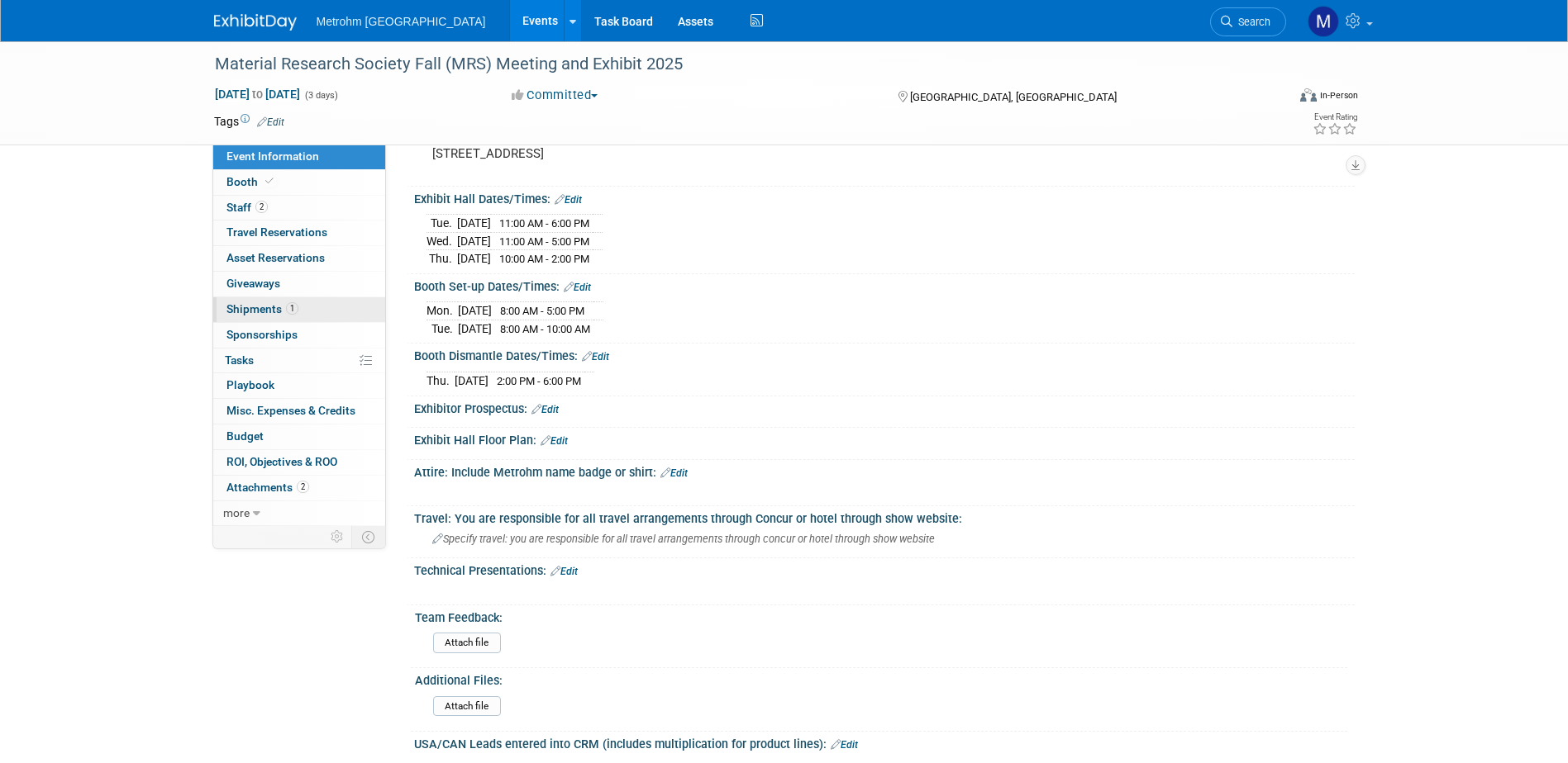
click at [297, 299] on link "1 Shipments 1" at bounding box center [300, 309] width 172 height 24
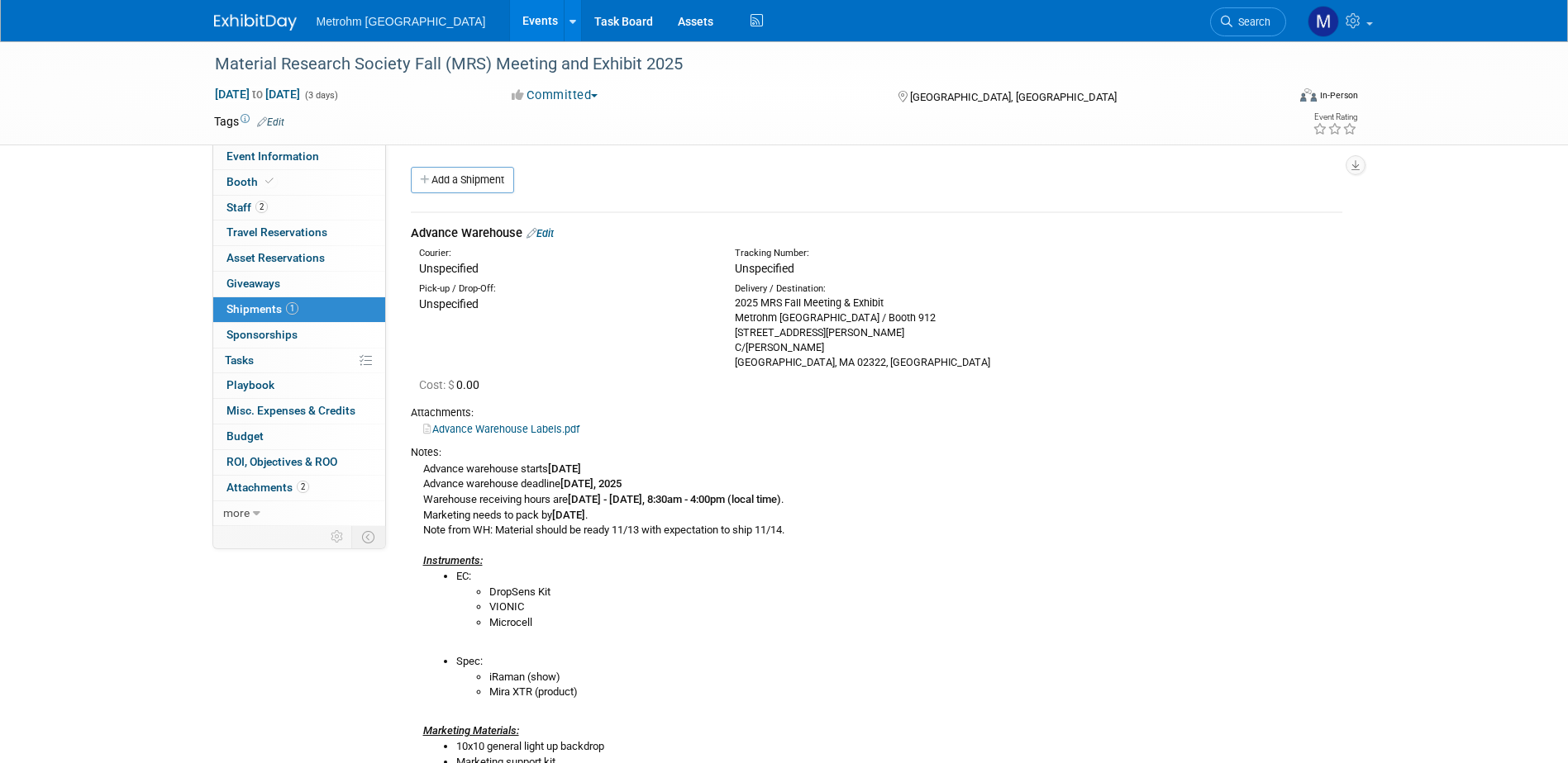
scroll to position [82, 0]
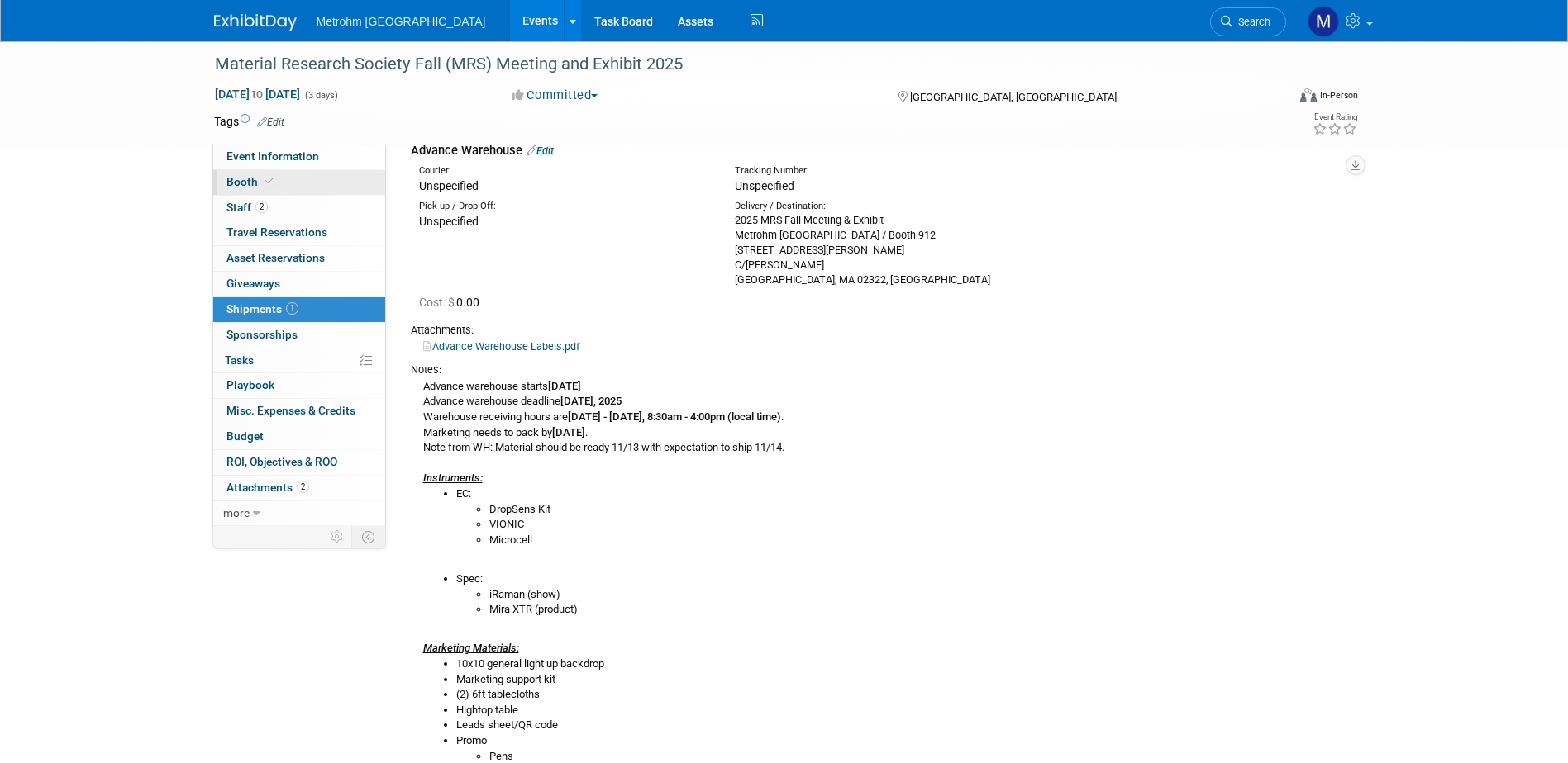
click at [290, 174] on link "Booth" at bounding box center [300, 182] width 172 height 24
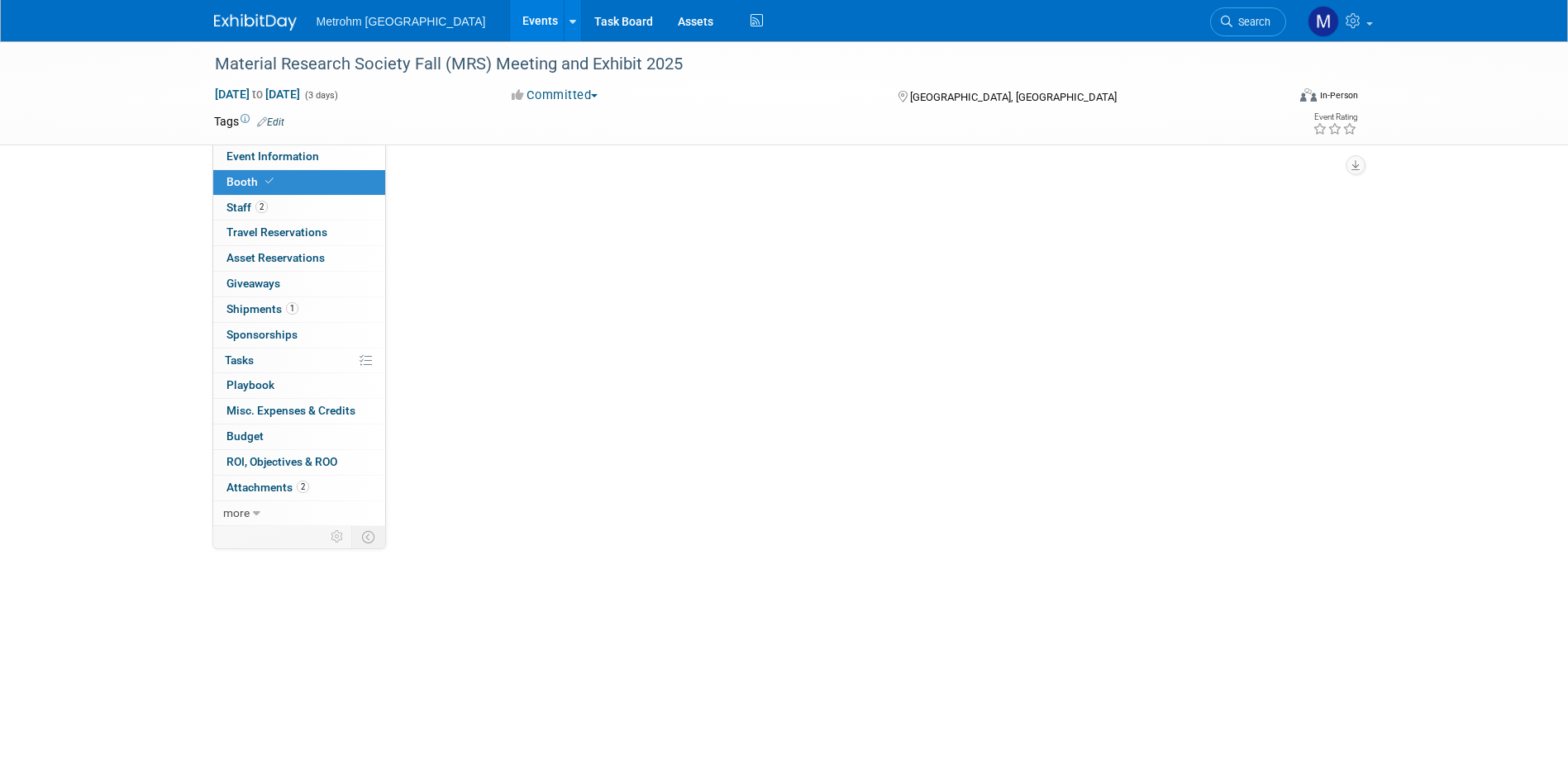
scroll to position [0, 0]
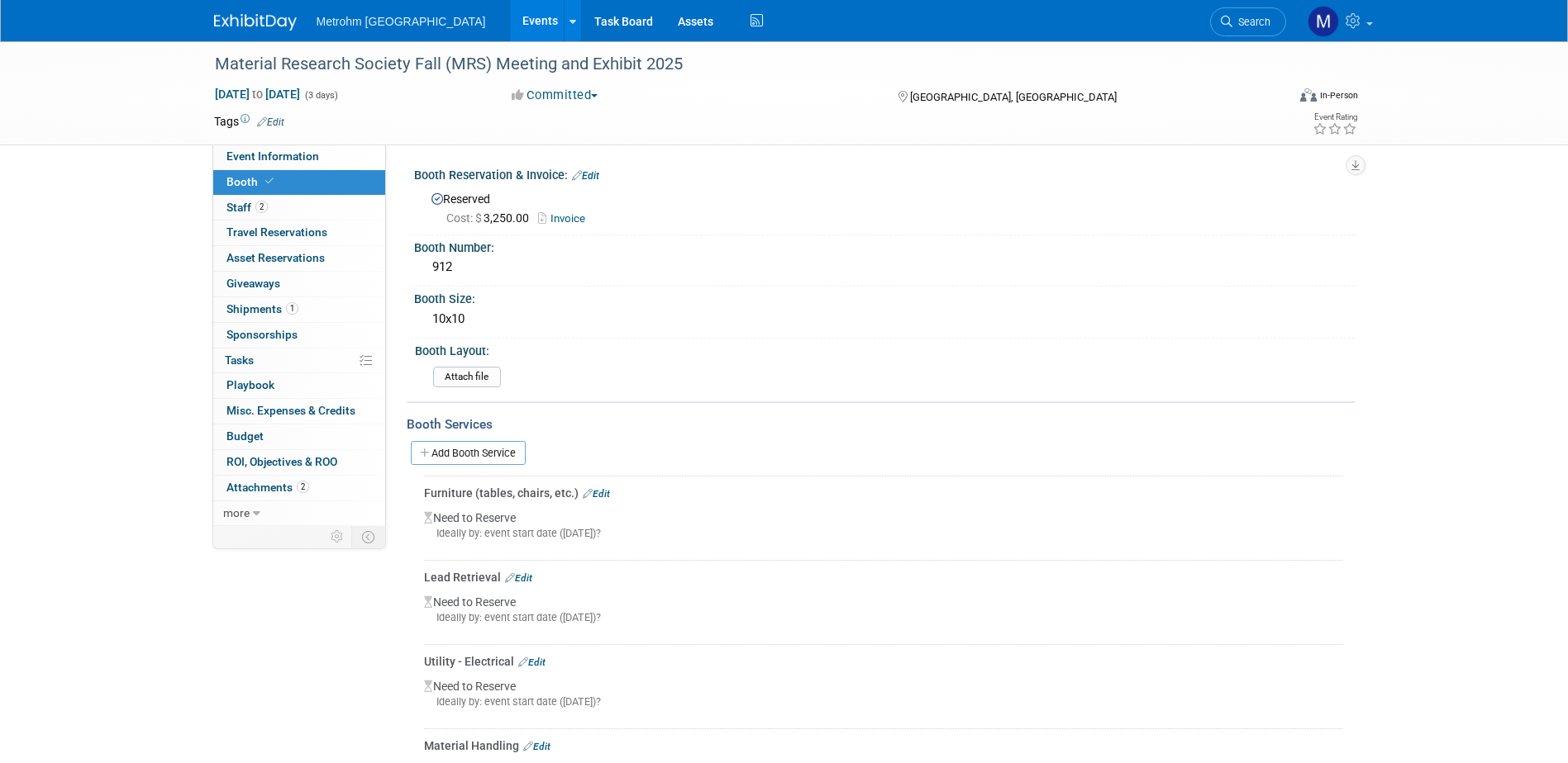
click at [592, 488] on link "Edit" at bounding box center [596, 494] width 27 height 12
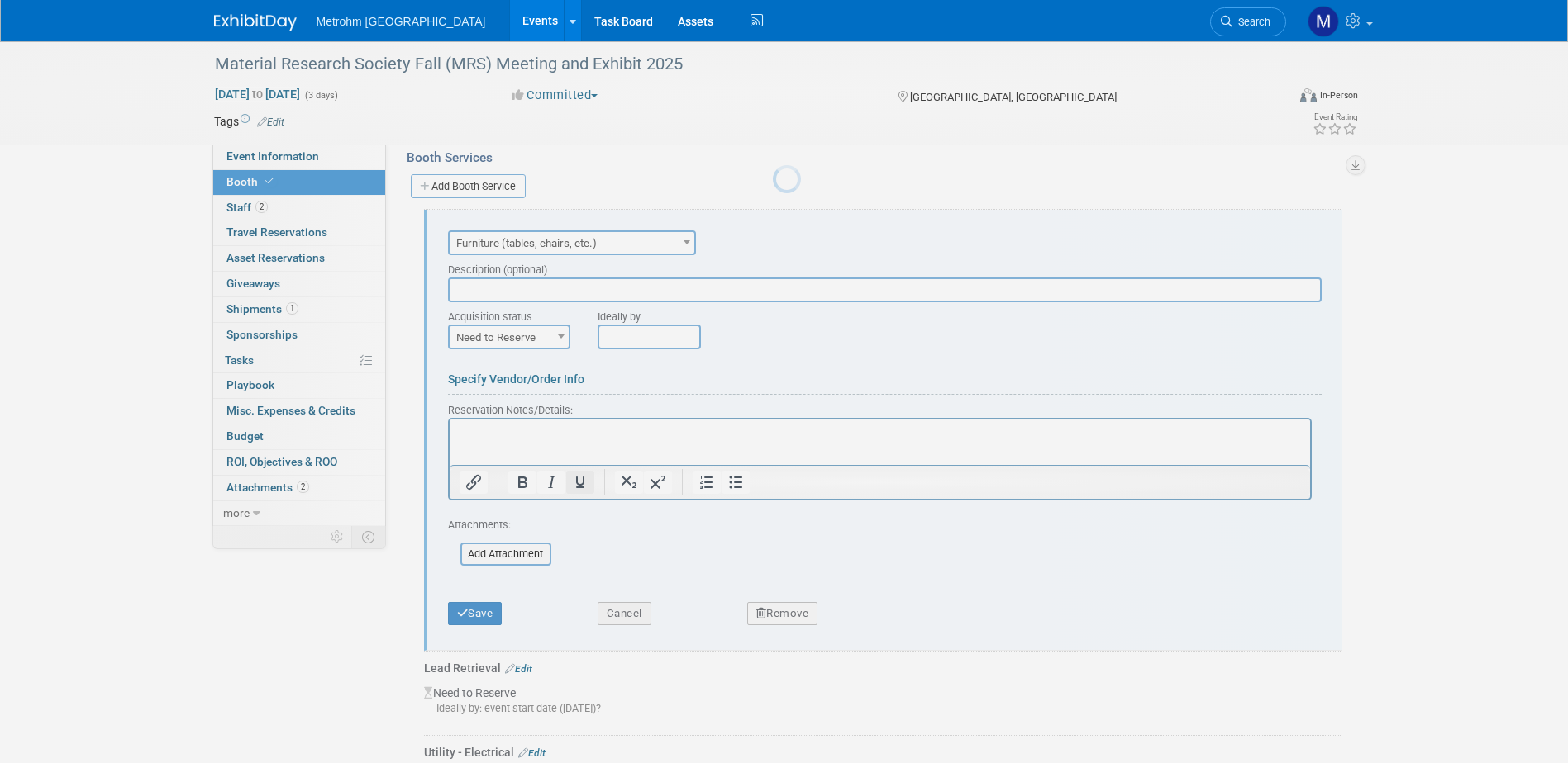
scroll to position [288, 0]
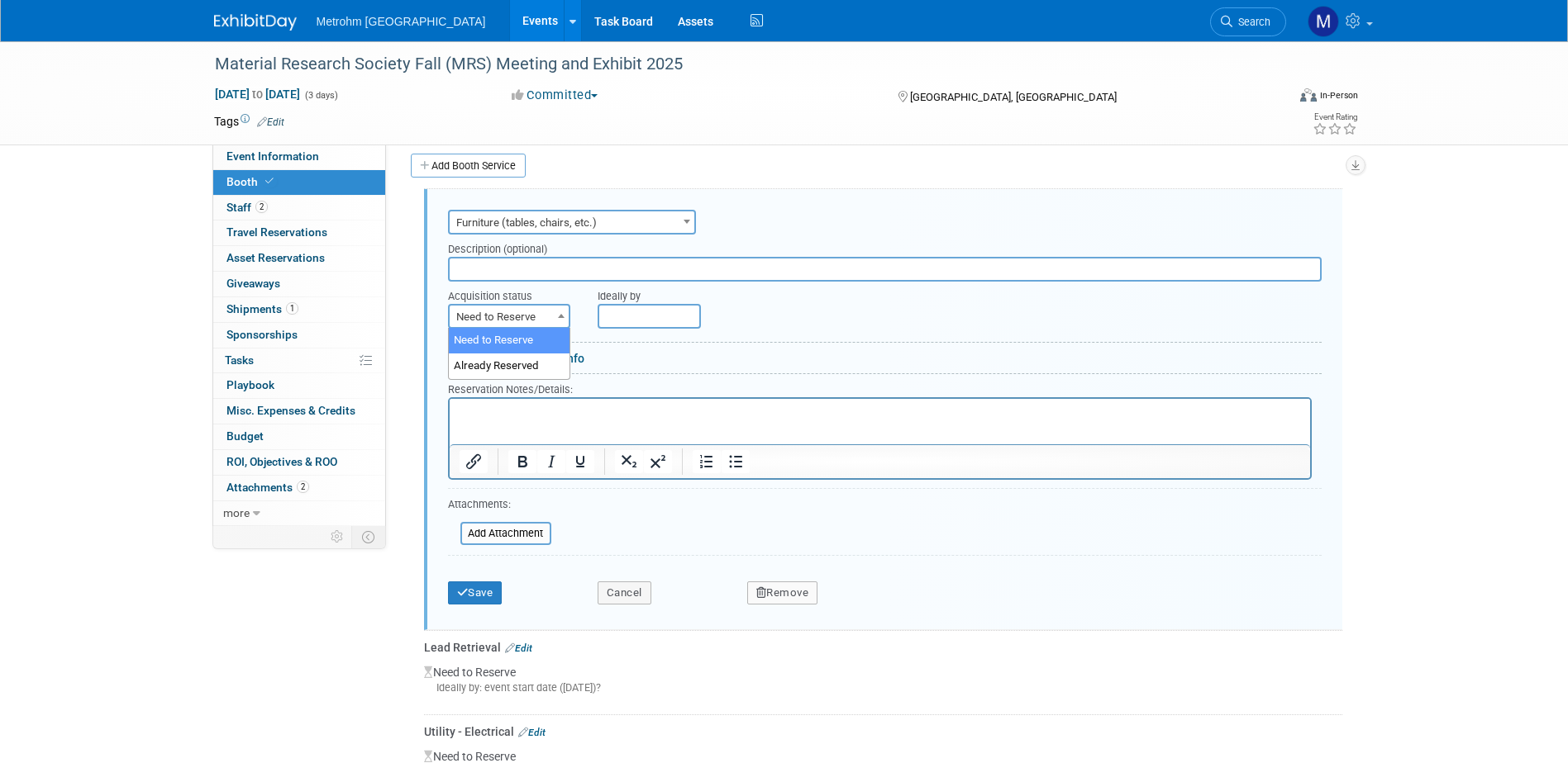
click at [541, 321] on span "Need to Reserve" at bounding box center [509, 317] width 119 height 23
select select "2"
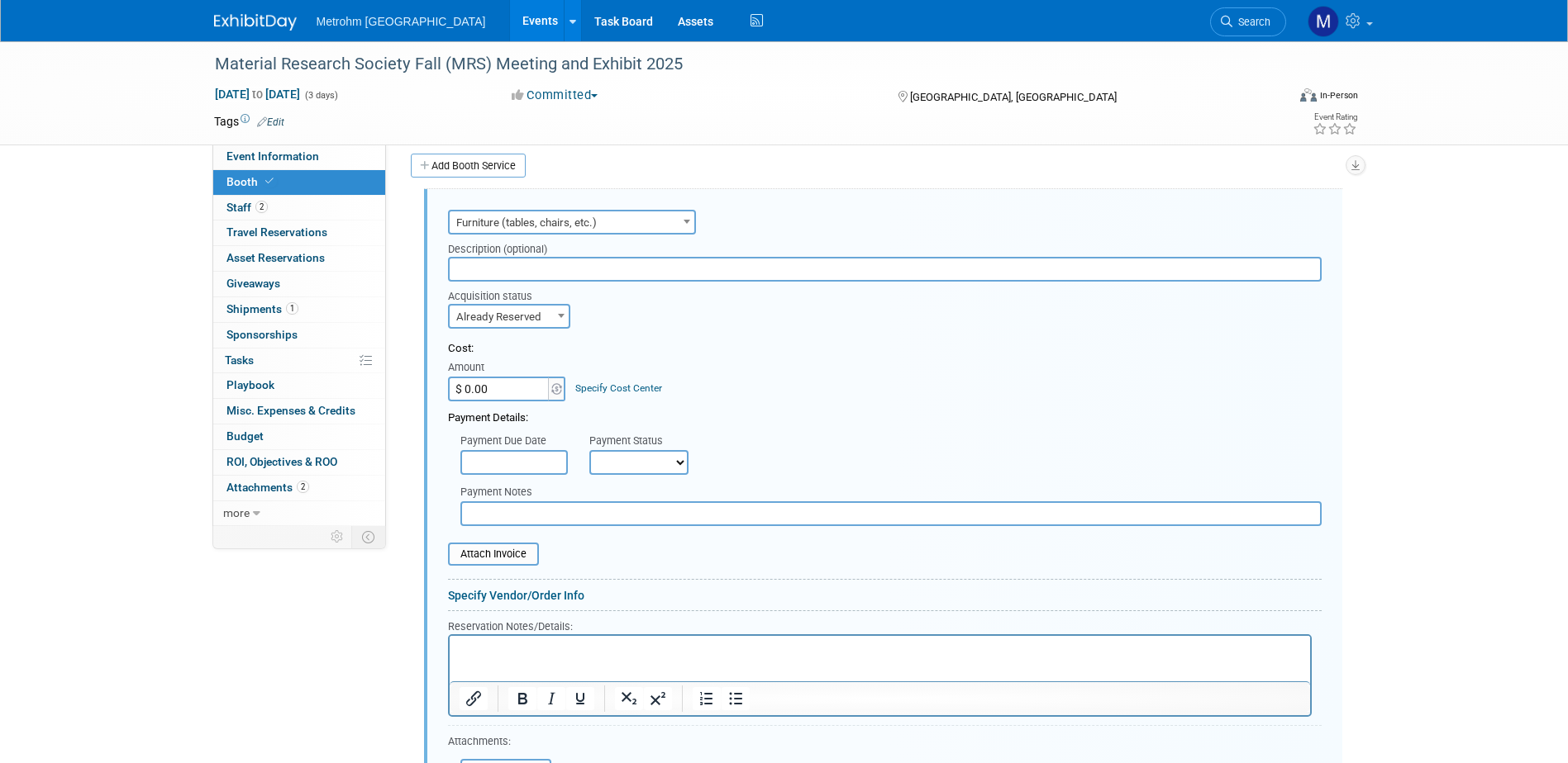
click at [500, 387] on input "$ 0.00" at bounding box center [500, 388] width 104 height 24
type input "$ 494.06"
click at [624, 465] on select "Not Paid Yet Partially Paid Paid in Full" at bounding box center [638, 462] width 99 height 24
select select "1"
click at [589, 450] on select "Not Paid Yet Partially Paid Paid in Full" at bounding box center [638, 462] width 99 height 24
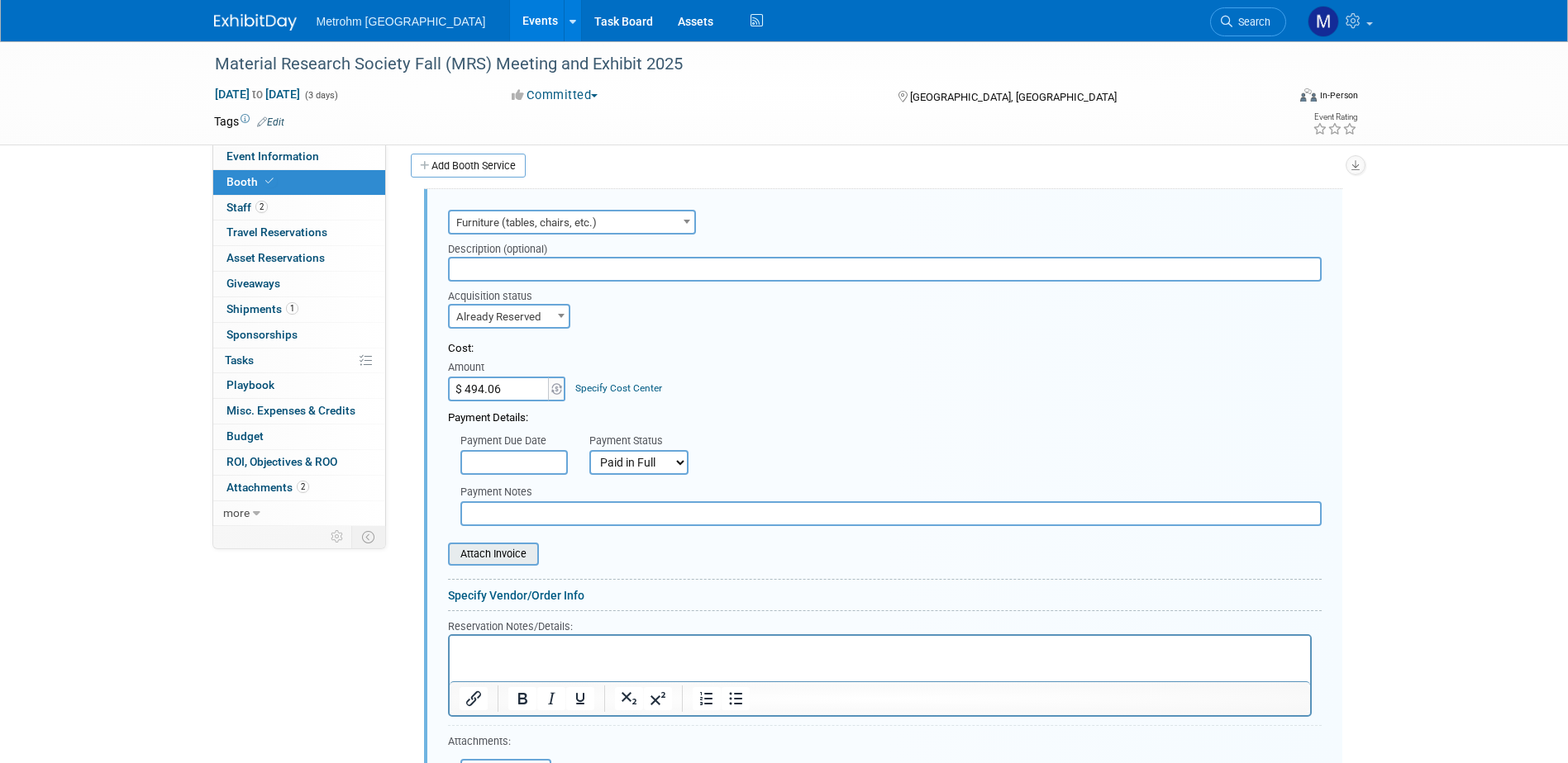
click at [510, 560] on input "file" at bounding box center [438, 554] width 197 height 20
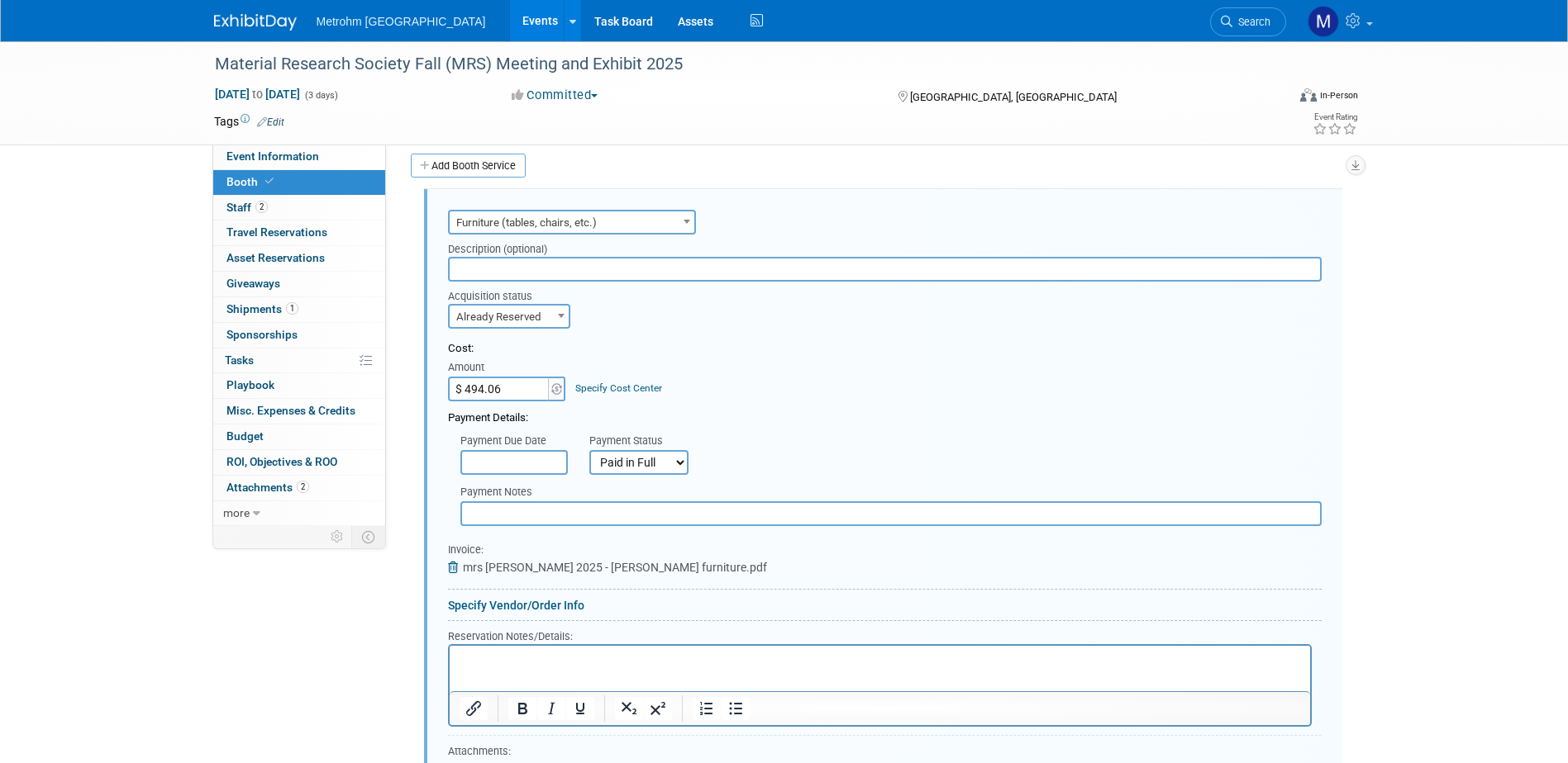
click at [578, 665] on p "Rich Text Area. Press ALT-0 for help." at bounding box center [880, 659] width 842 height 16
click at [576, 656] on p "(1) 6ft, (1) 8ft - Ordered per suggestion from previous shows" at bounding box center [880, 659] width 842 height 16
click at [662, 657] on p "(1) 6ft, (1) 8ft - Ordered different sizes per suggestion from previous shows" at bounding box center [880, 659] width 842 height 16
click at [664, 658] on p "(1) 6ft, (1) 8ft - Ordered different sizes per suggestion from previous shows" at bounding box center [880, 659] width 842 height 16
click at [682, 667] on html "(1) 6ft, (1) 8ft - Ordered different sizes per rep suggestion from previous sho…" at bounding box center [879, 655] width 860 height 22
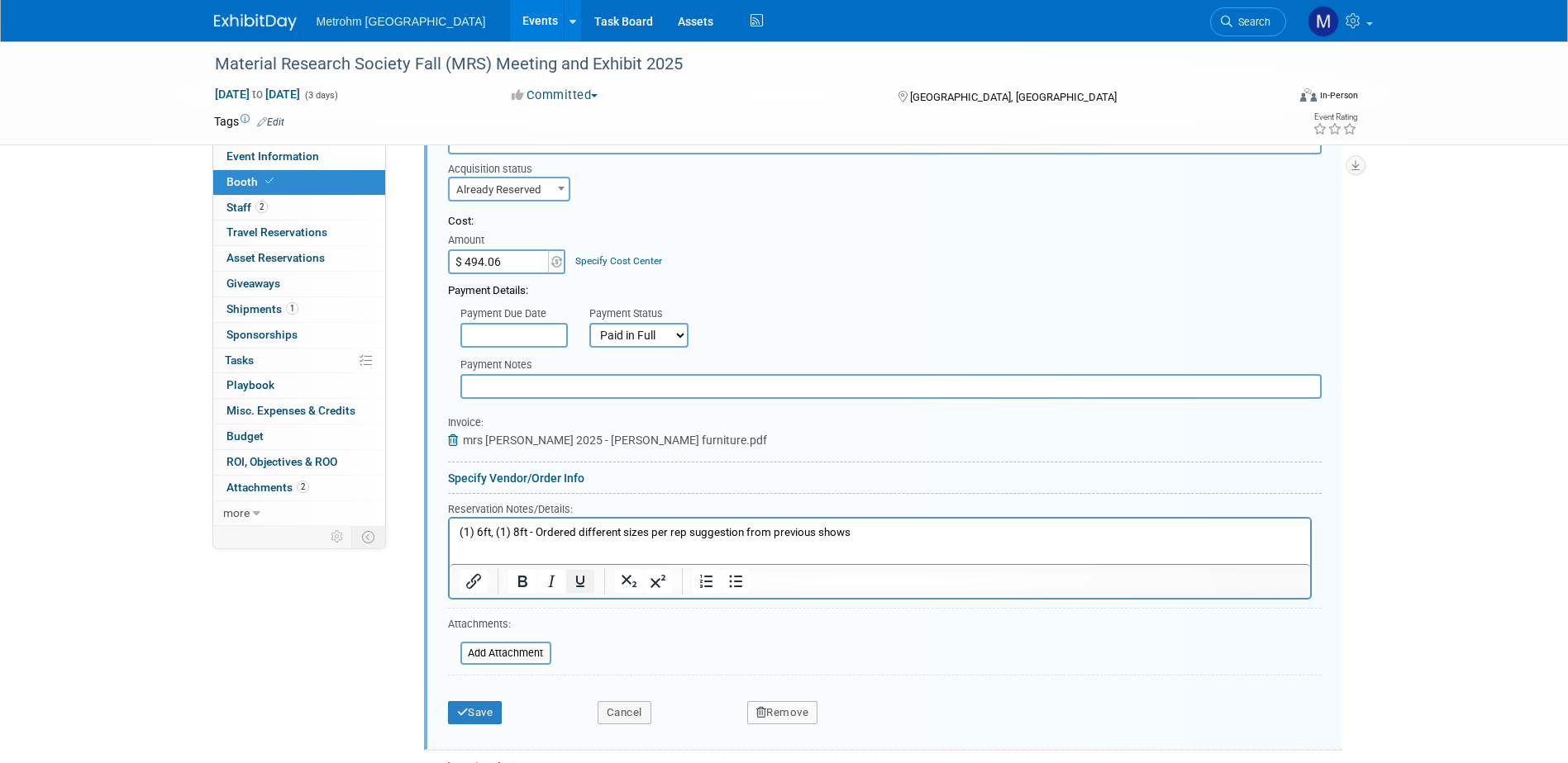
scroll to position [453, 0]
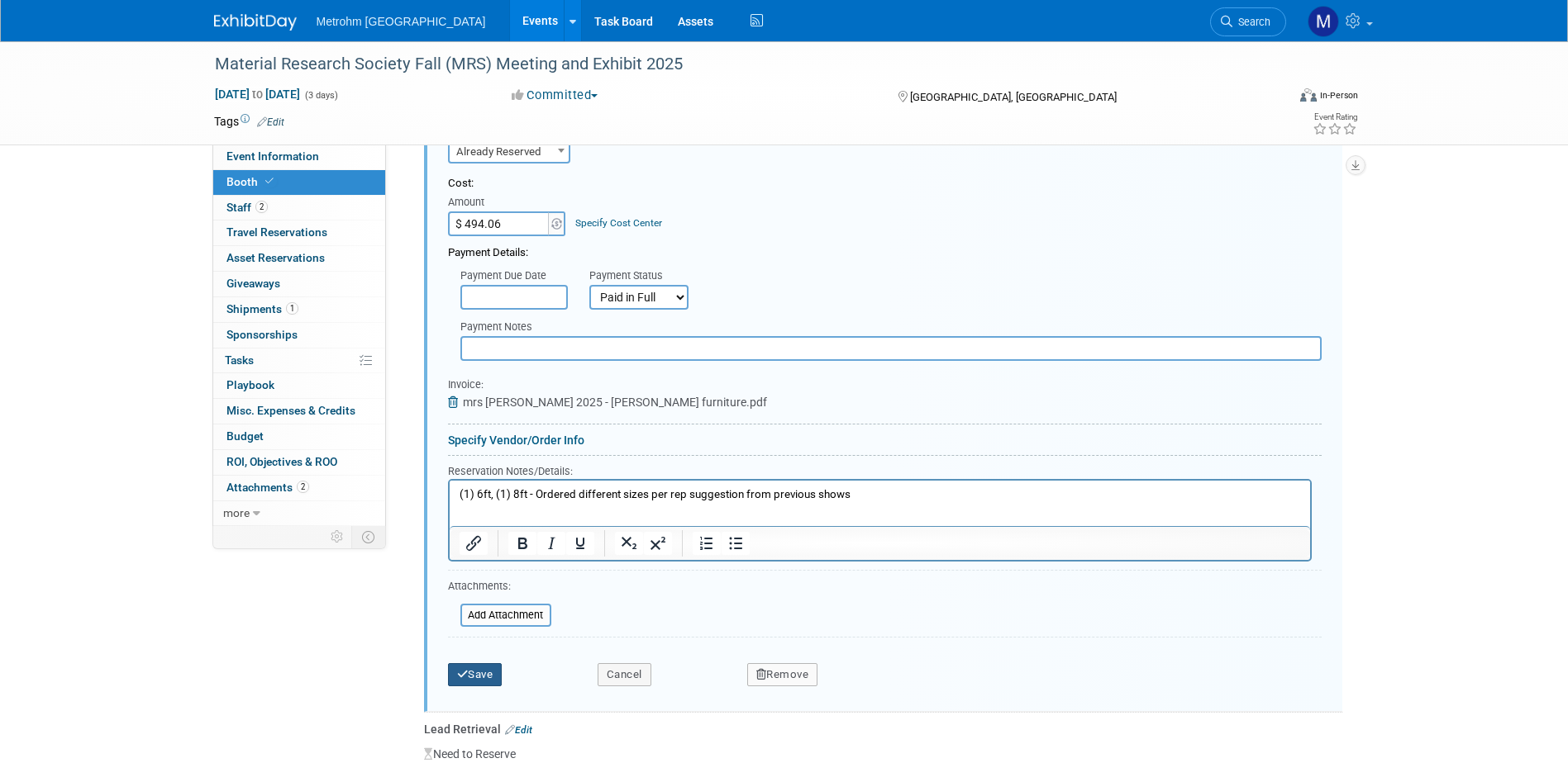
click at [488, 672] on button "Save" at bounding box center [476, 675] width 55 height 23
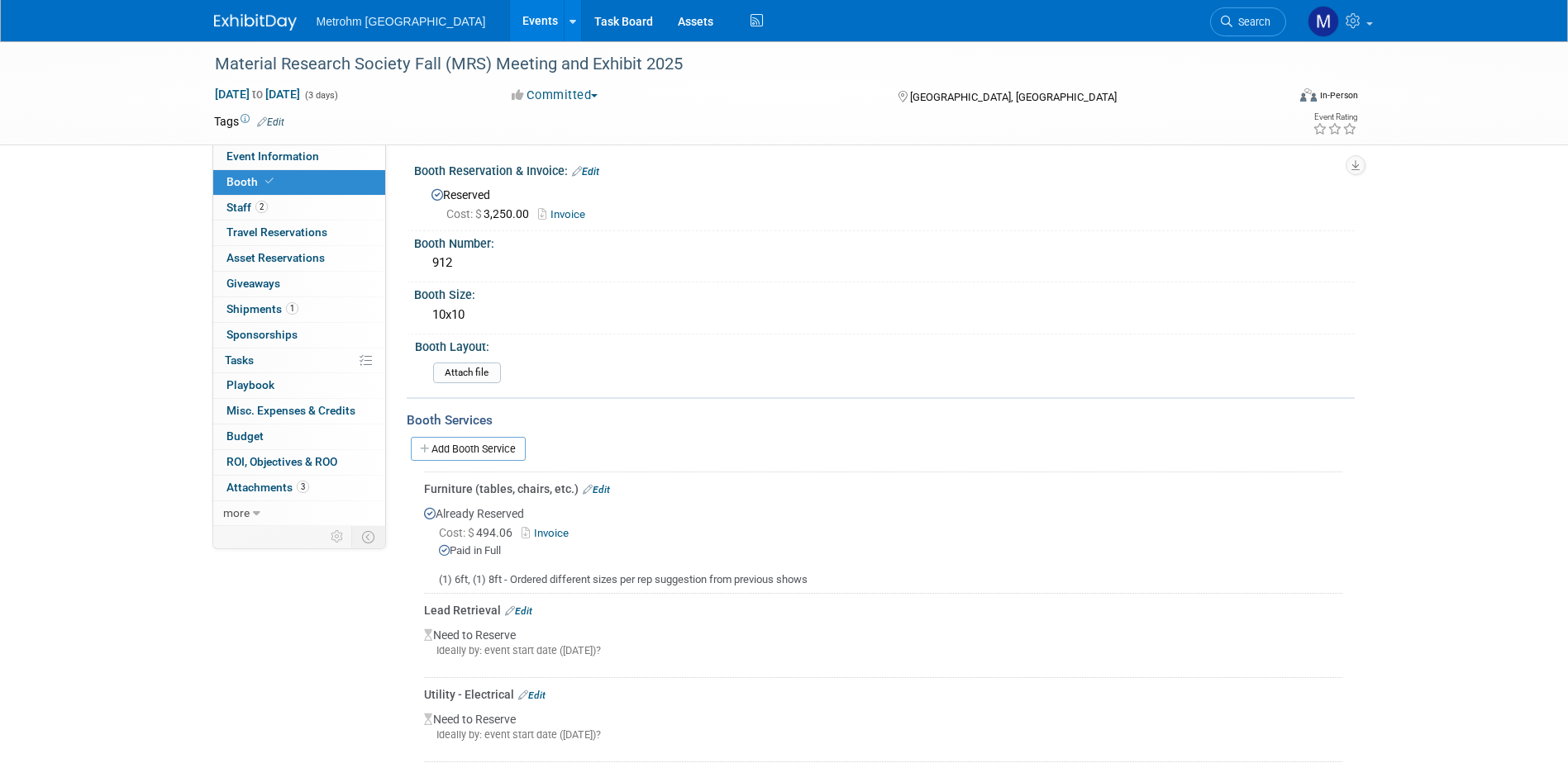
scroll to position [0, 0]
click at [310, 298] on link "1 Shipments 1" at bounding box center [300, 309] width 172 height 24
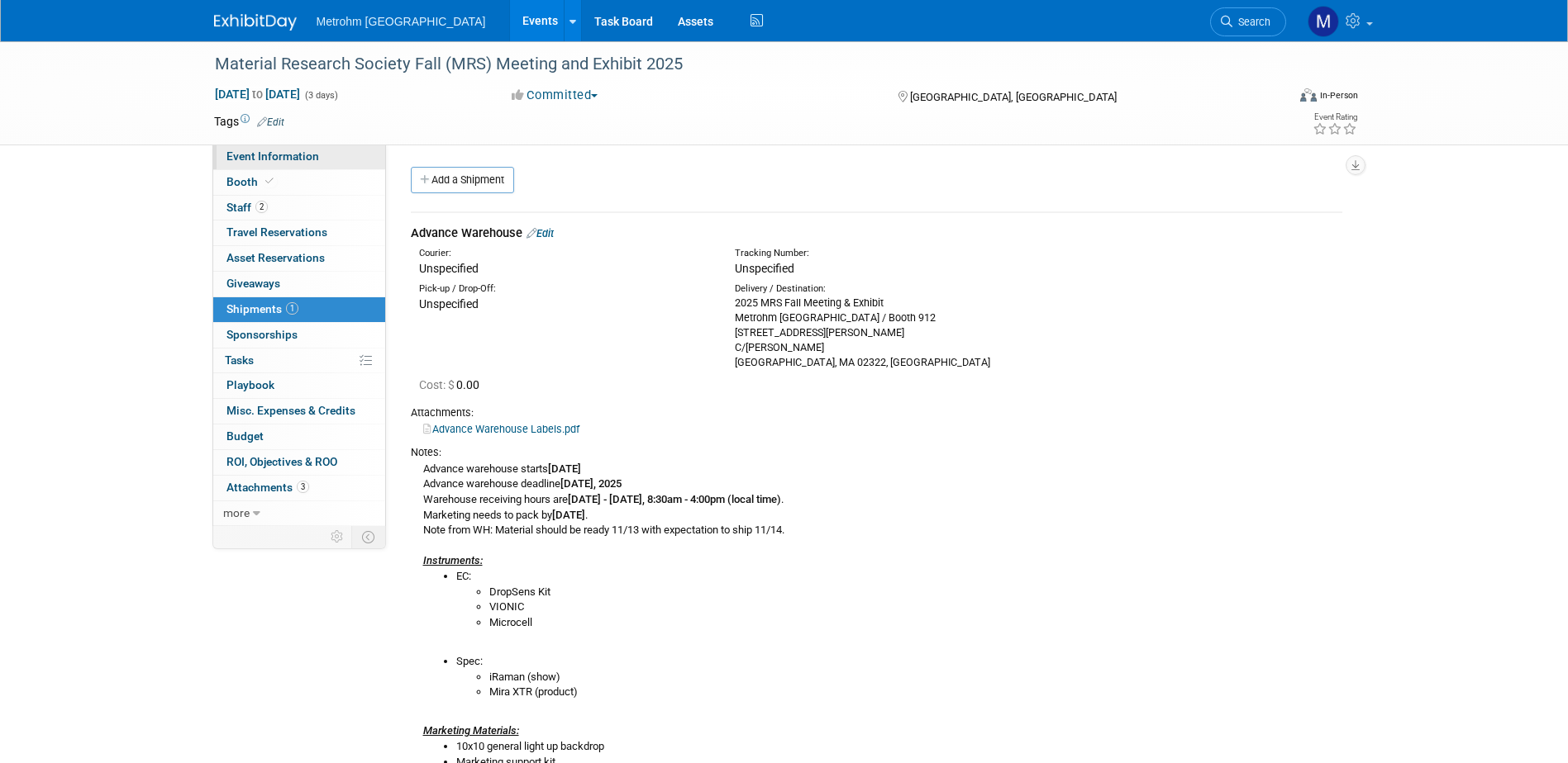
click at [282, 160] on span "Event Information" at bounding box center [272, 157] width 93 height 14
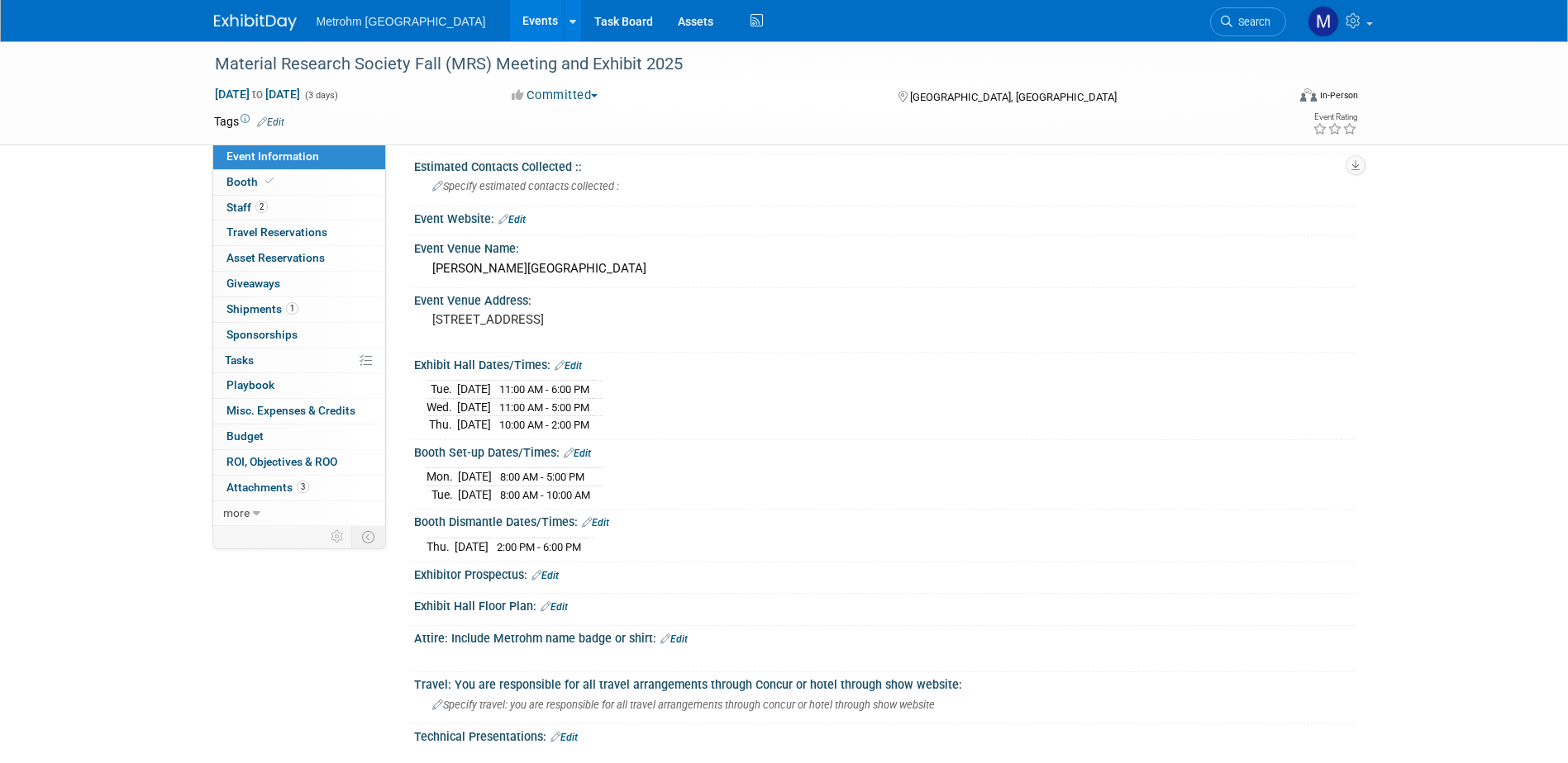
scroll to position [165, 0]
click at [311, 190] on link "Booth" at bounding box center [300, 182] width 172 height 24
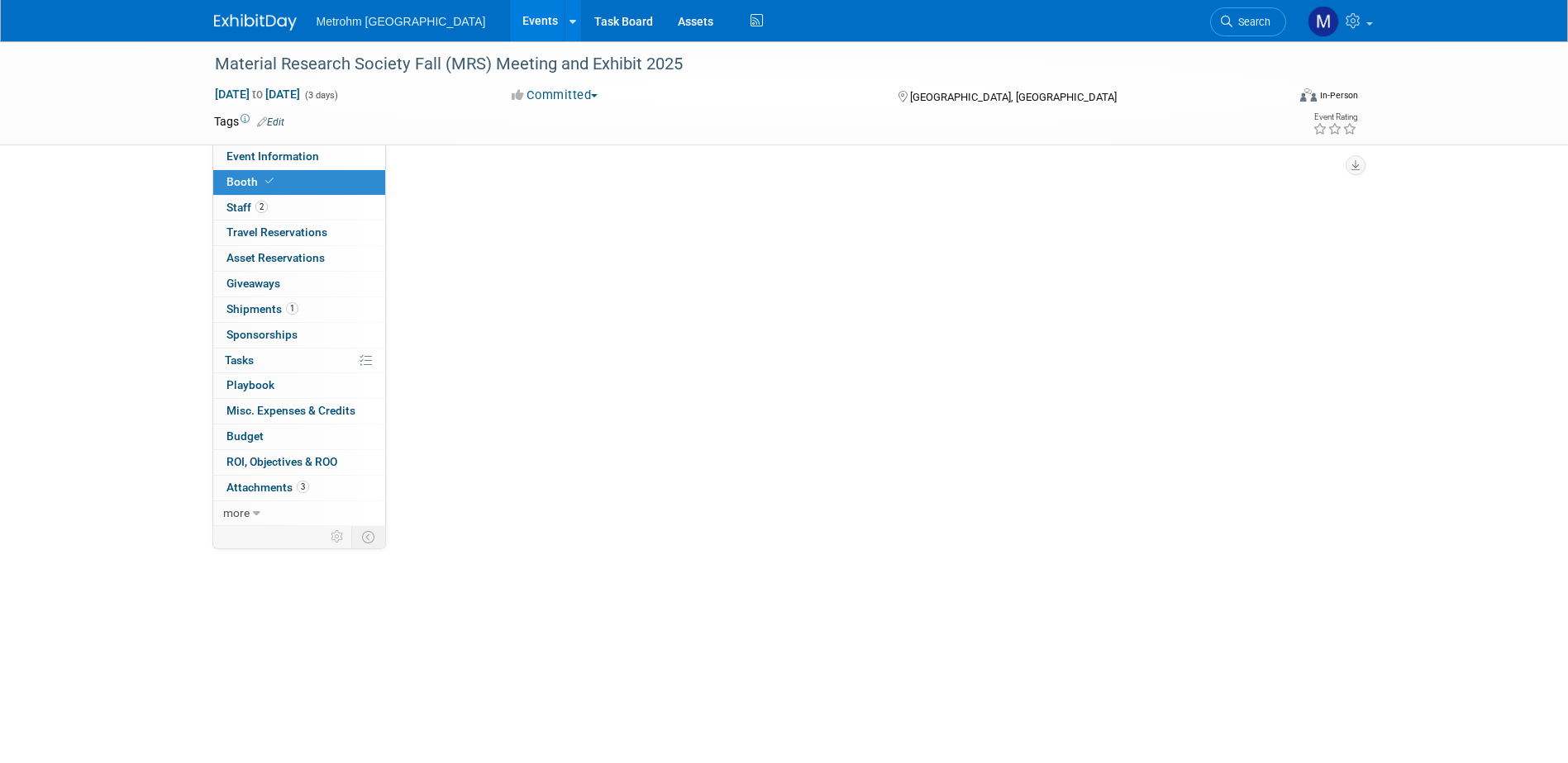
scroll to position [0, 0]
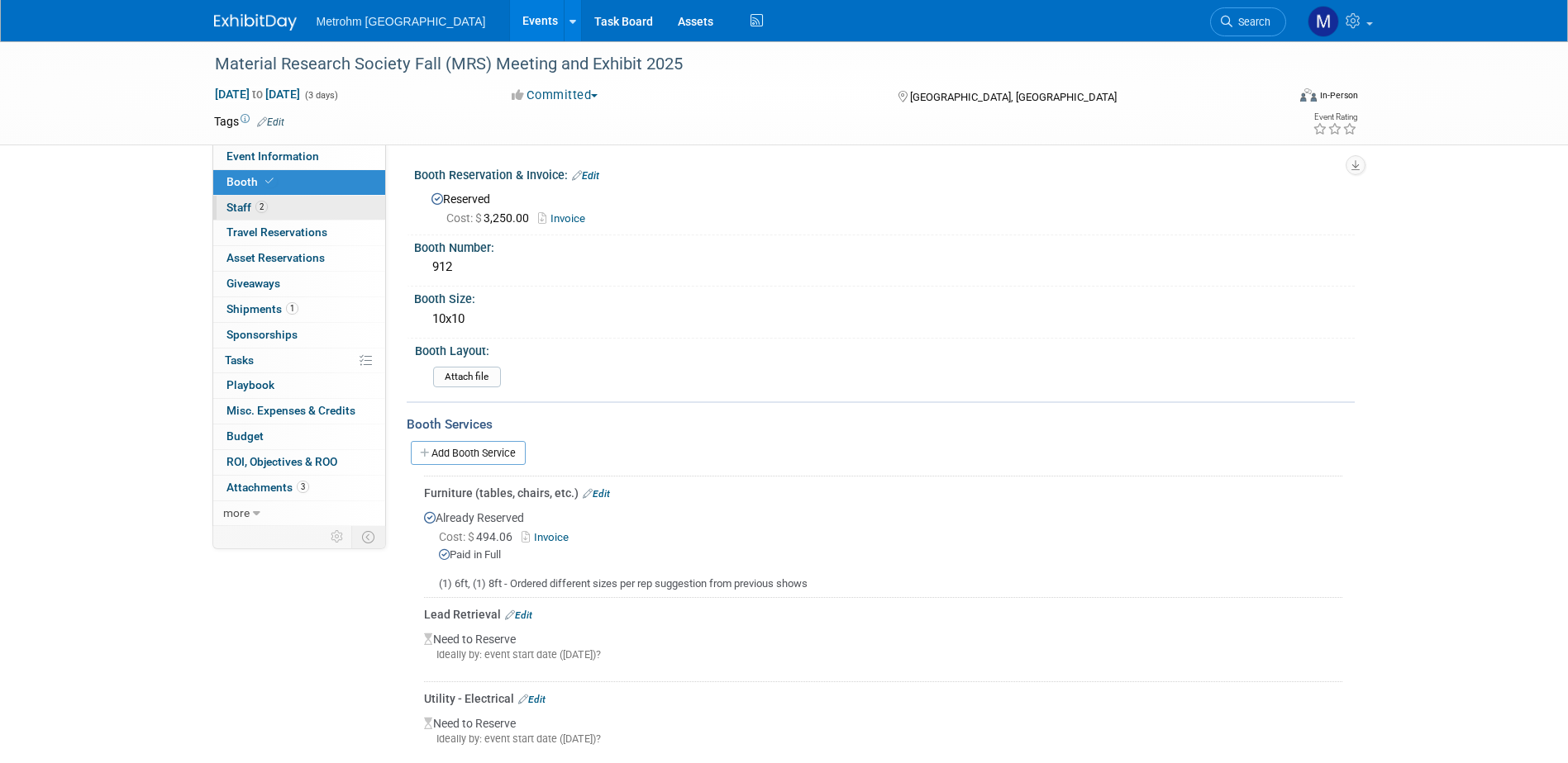
click at [310, 209] on link "2 Staff 2" at bounding box center [300, 207] width 172 height 24
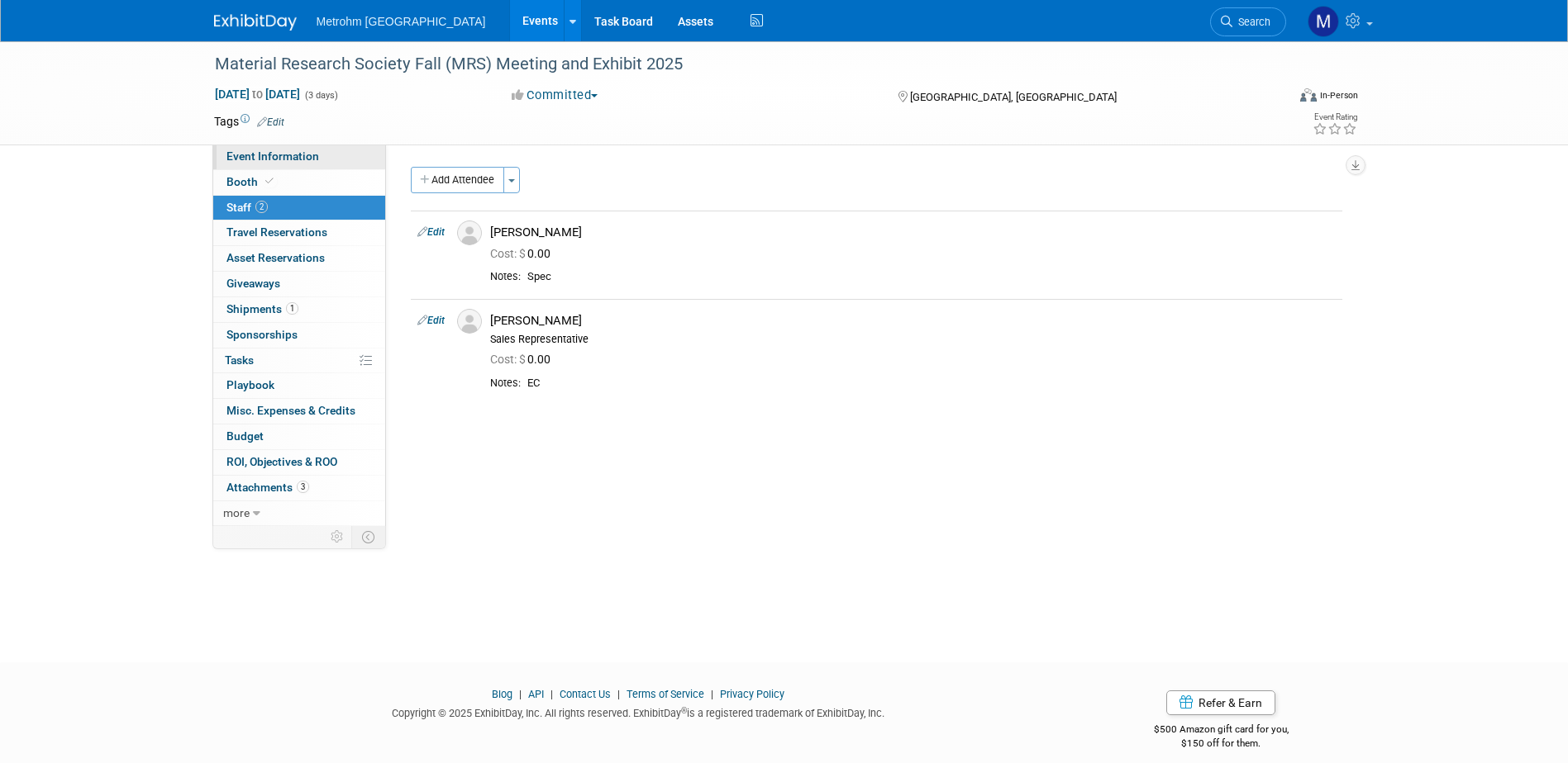
click at [313, 154] on span "Event Information" at bounding box center [272, 157] width 93 height 14
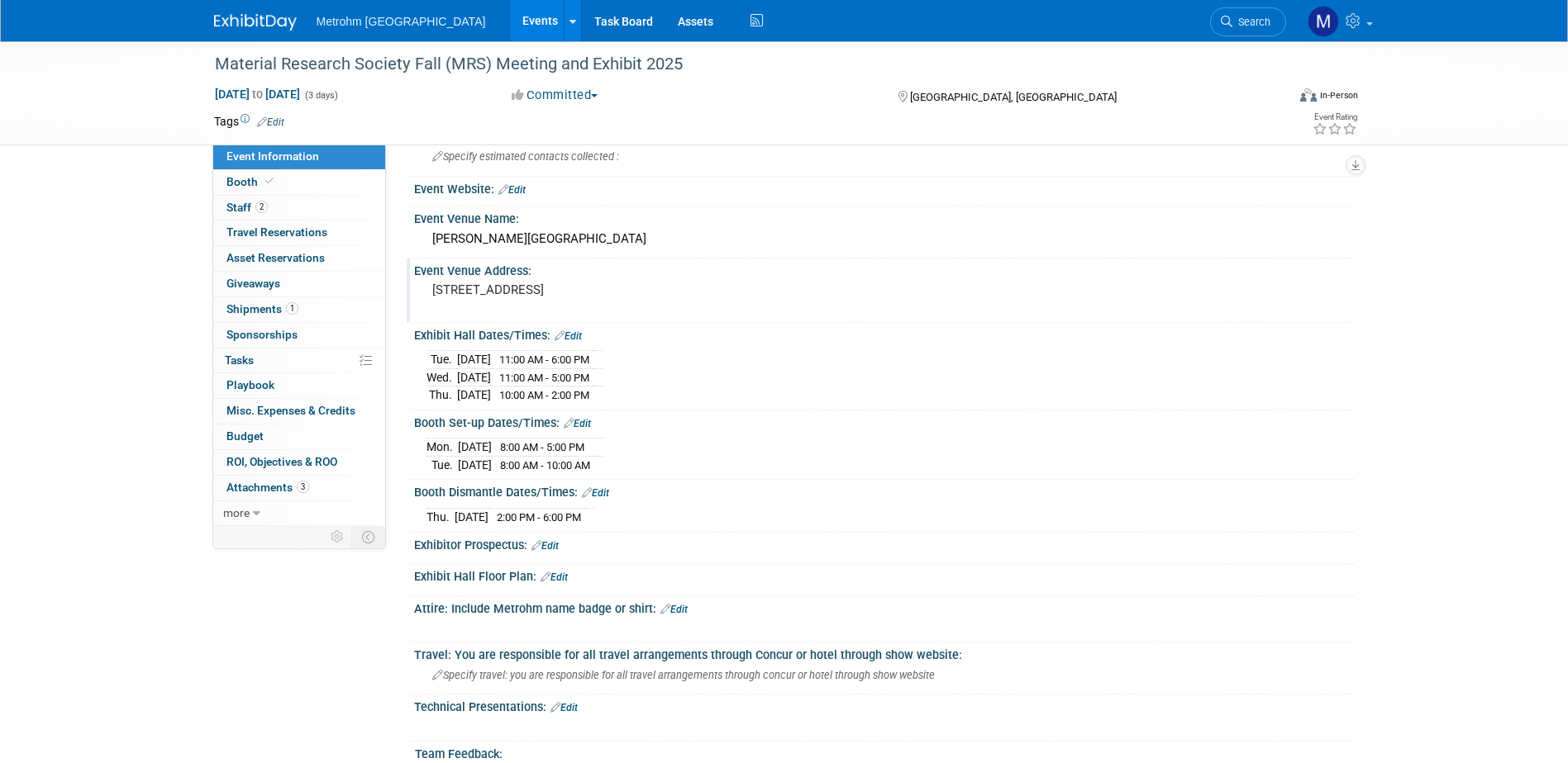
scroll to position [165, 0]
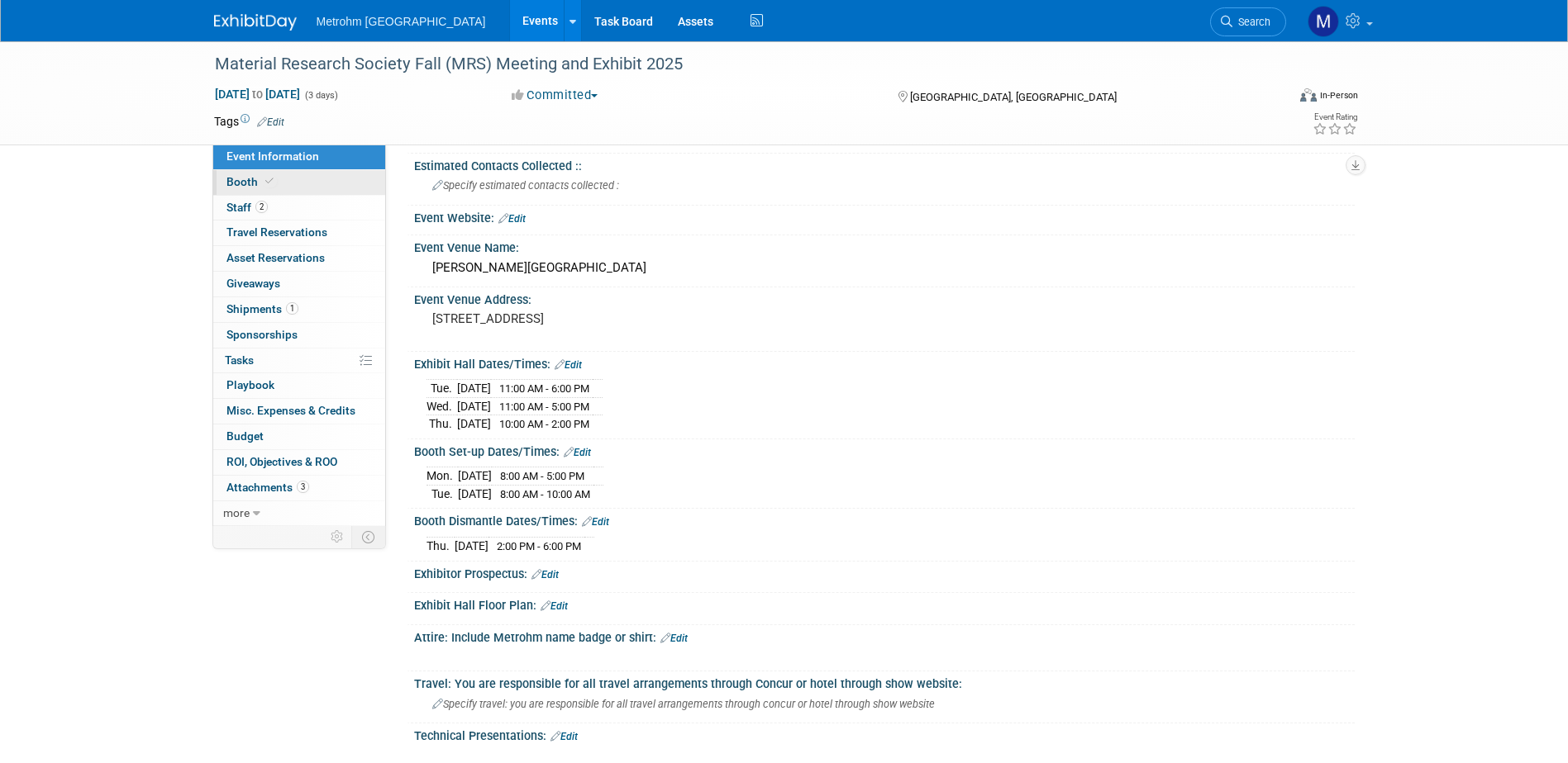
click at [259, 190] on link "Booth" at bounding box center [300, 182] width 172 height 24
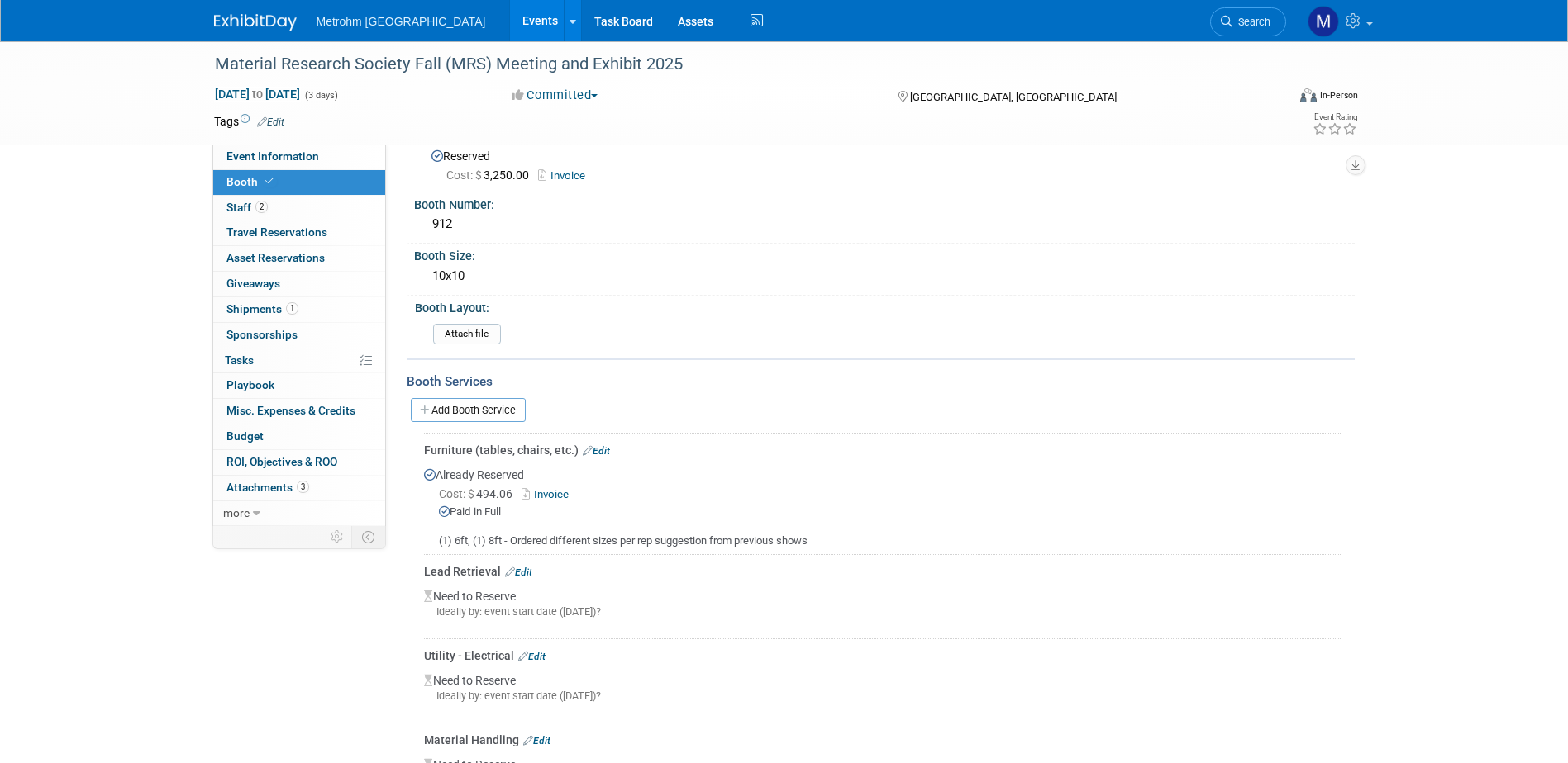
scroll to position [82, 0]
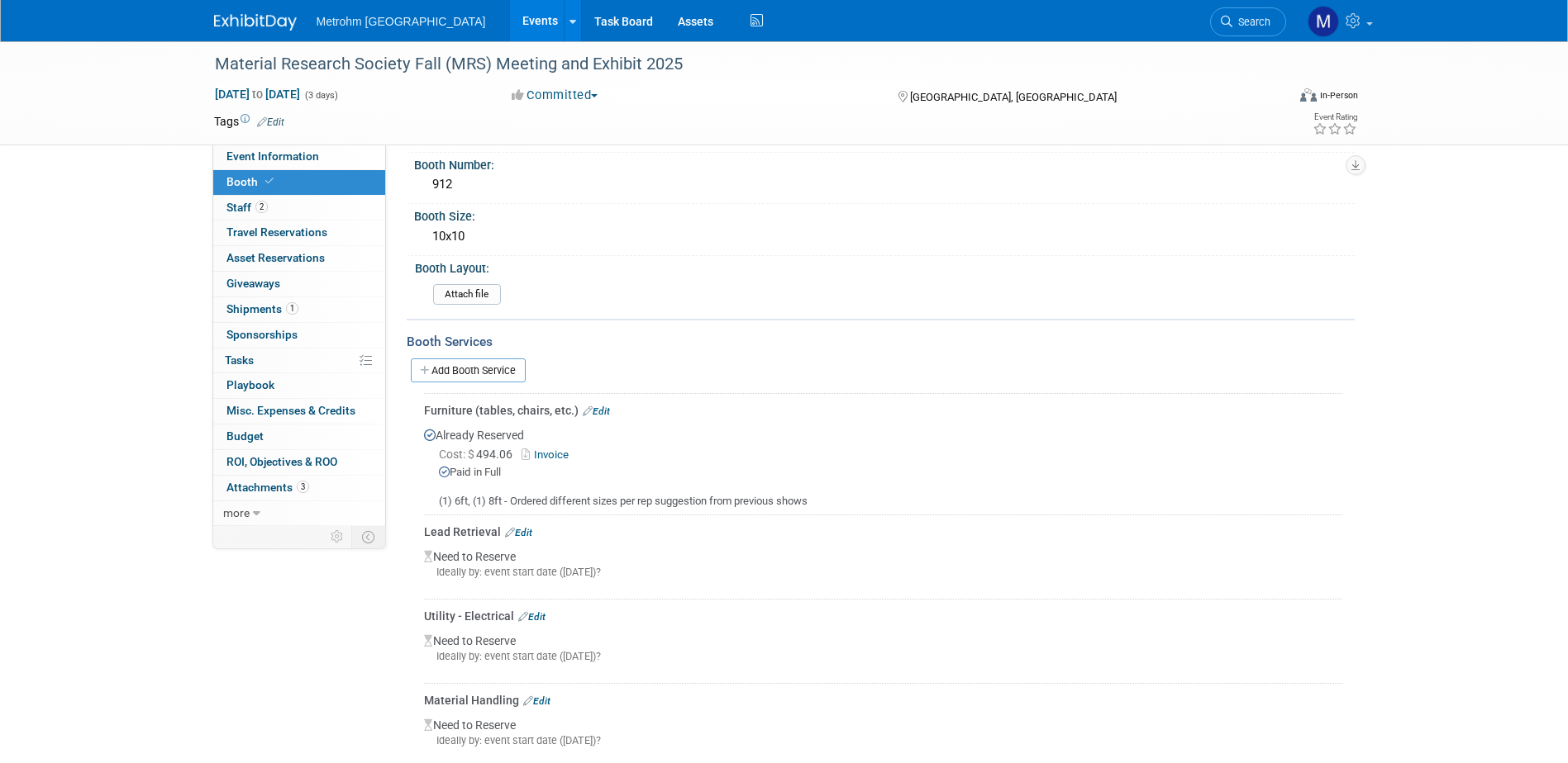
click at [530, 529] on link "Edit" at bounding box center [519, 533] width 27 height 12
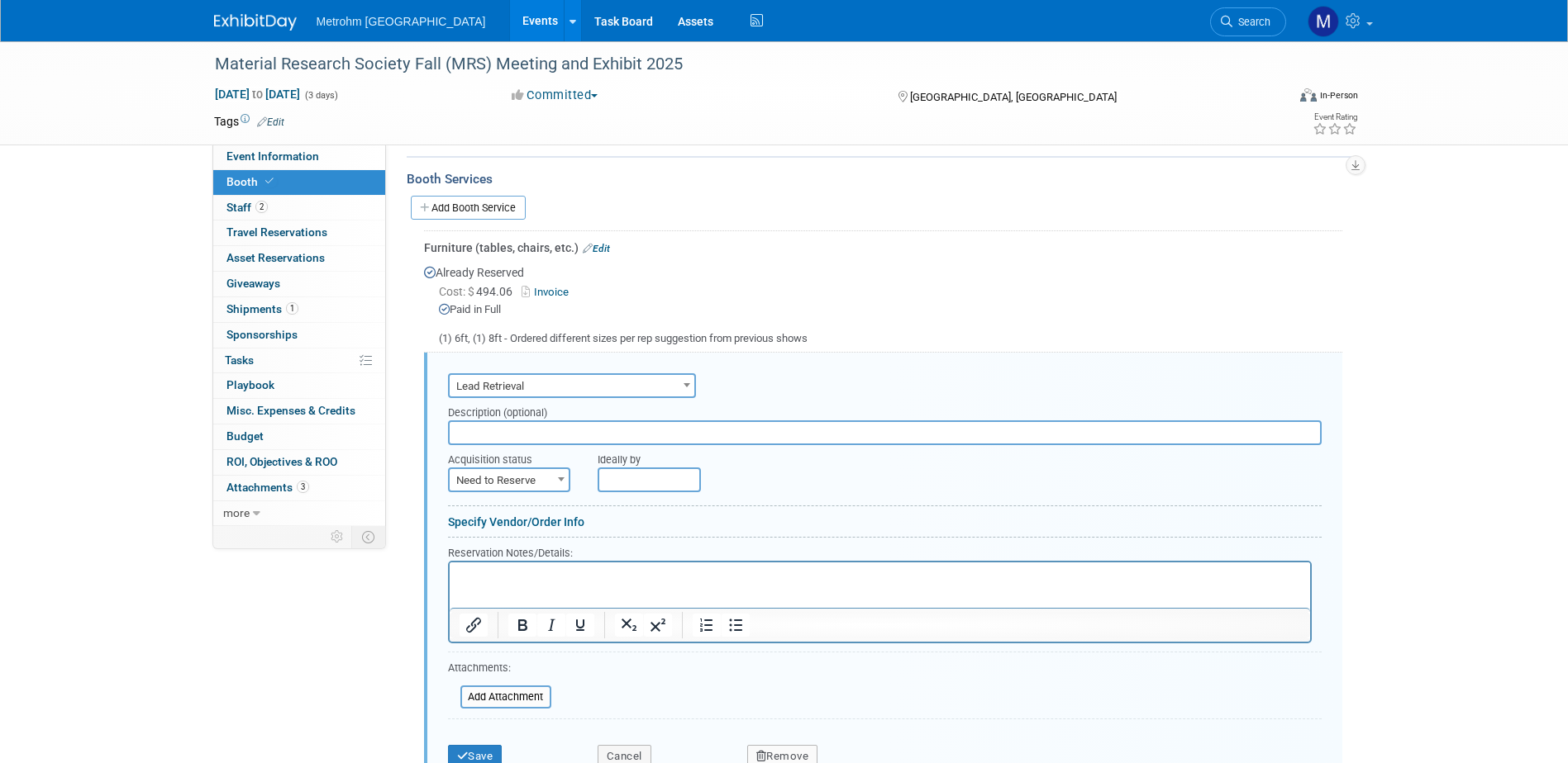
scroll to position [244, 0]
click at [544, 443] on input "text" at bounding box center [885, 433] width 874 height 24
click at [554, 480] on span at bounding box center [561, 480] width 17 height 22
select select "2"
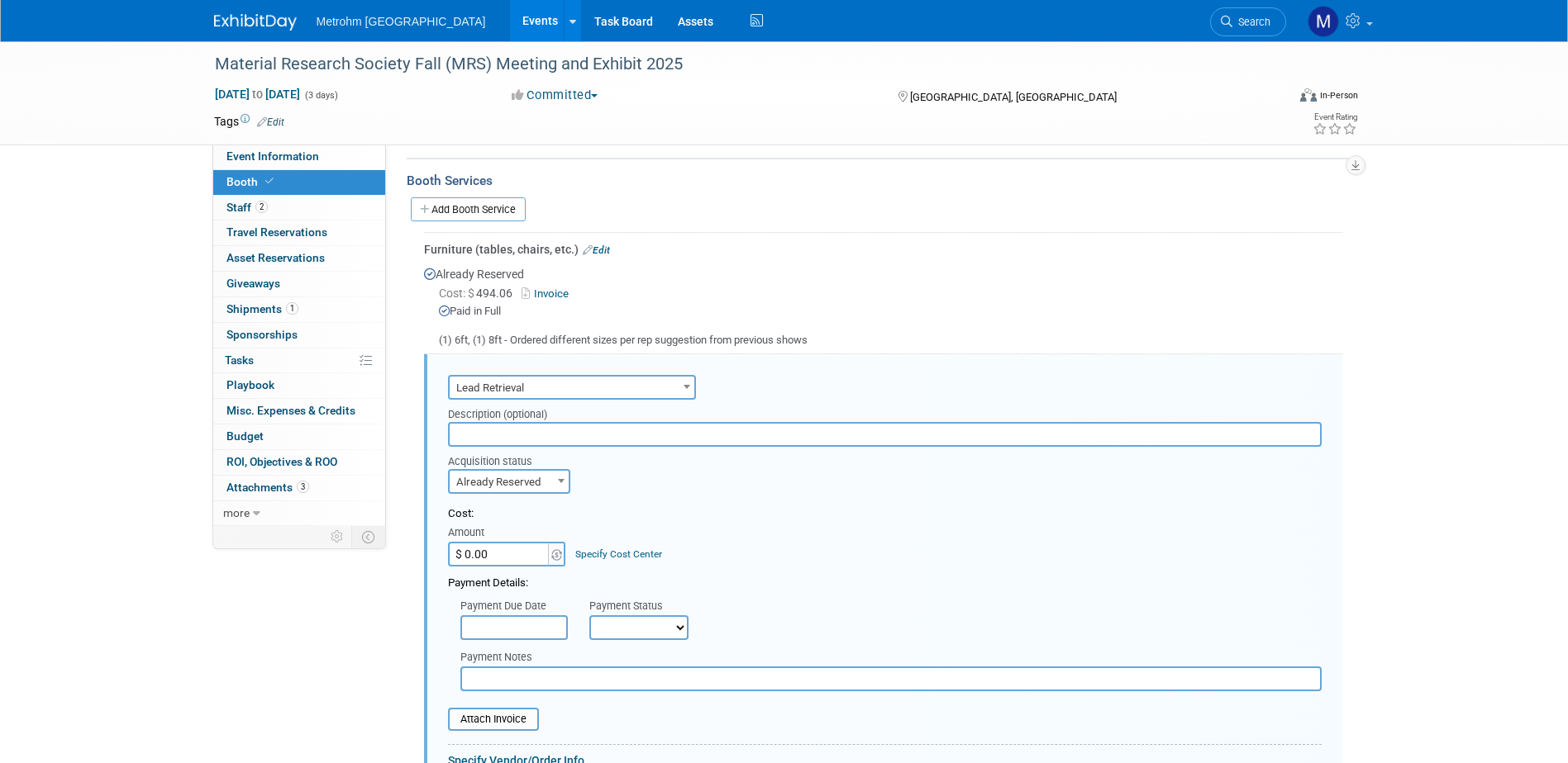
click at [510, 564] on input "$ 0.00" at bounding box center [500, 554] width 104 height 24
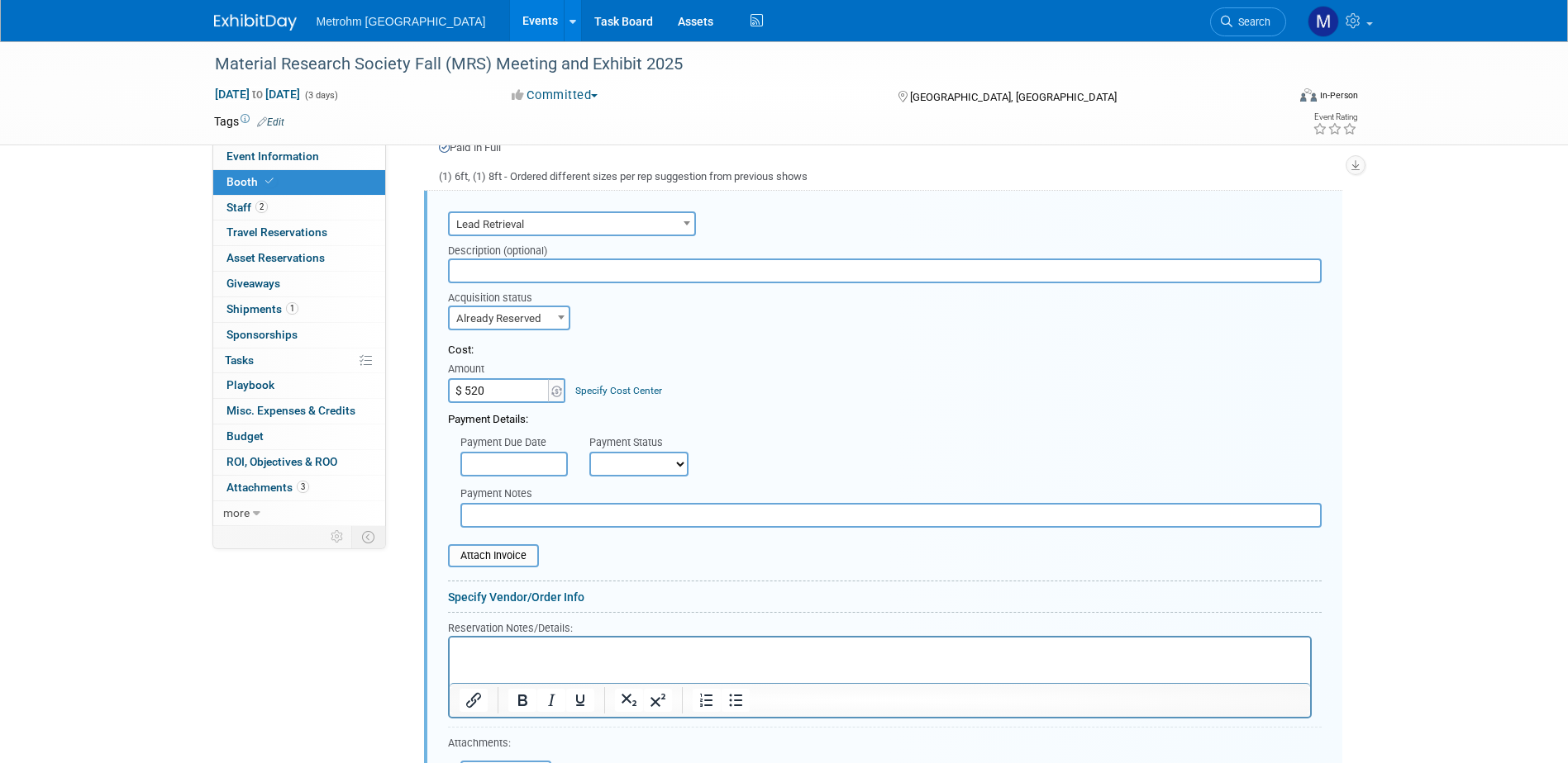
scroll to position [409, 0]
type input "$ 520.00"
click at [632, 469] on select "Not Paid Yet Partially Paid Paid in Full" at bounding box center [638, 462] width 99 height 24
select select "1"
click at [589, 450] on select "Not Paid Yet Partially Paid Paid in Full" at bounding box center [638, 462] width 99 height 24
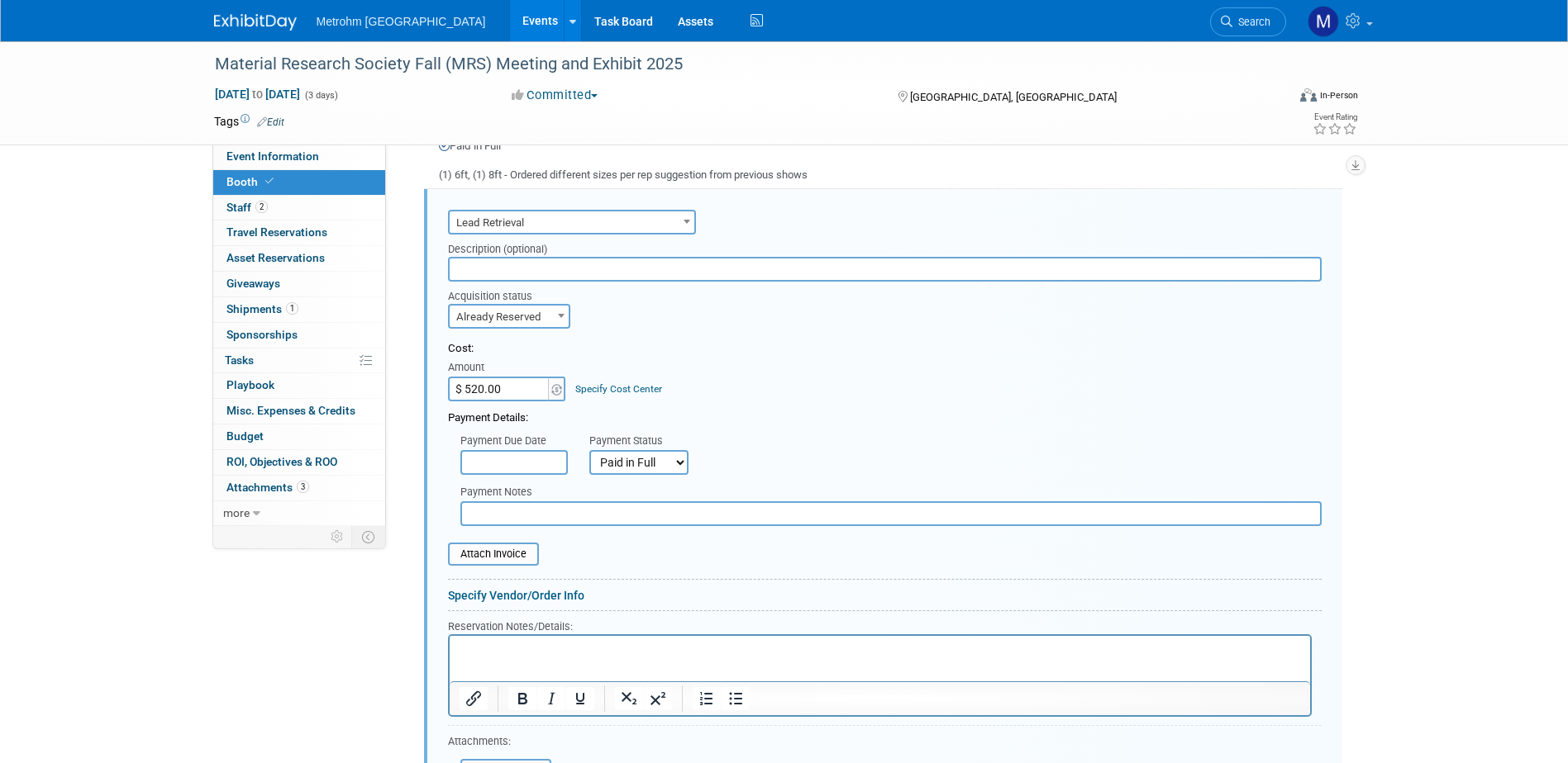
scroll to position [491, 0]
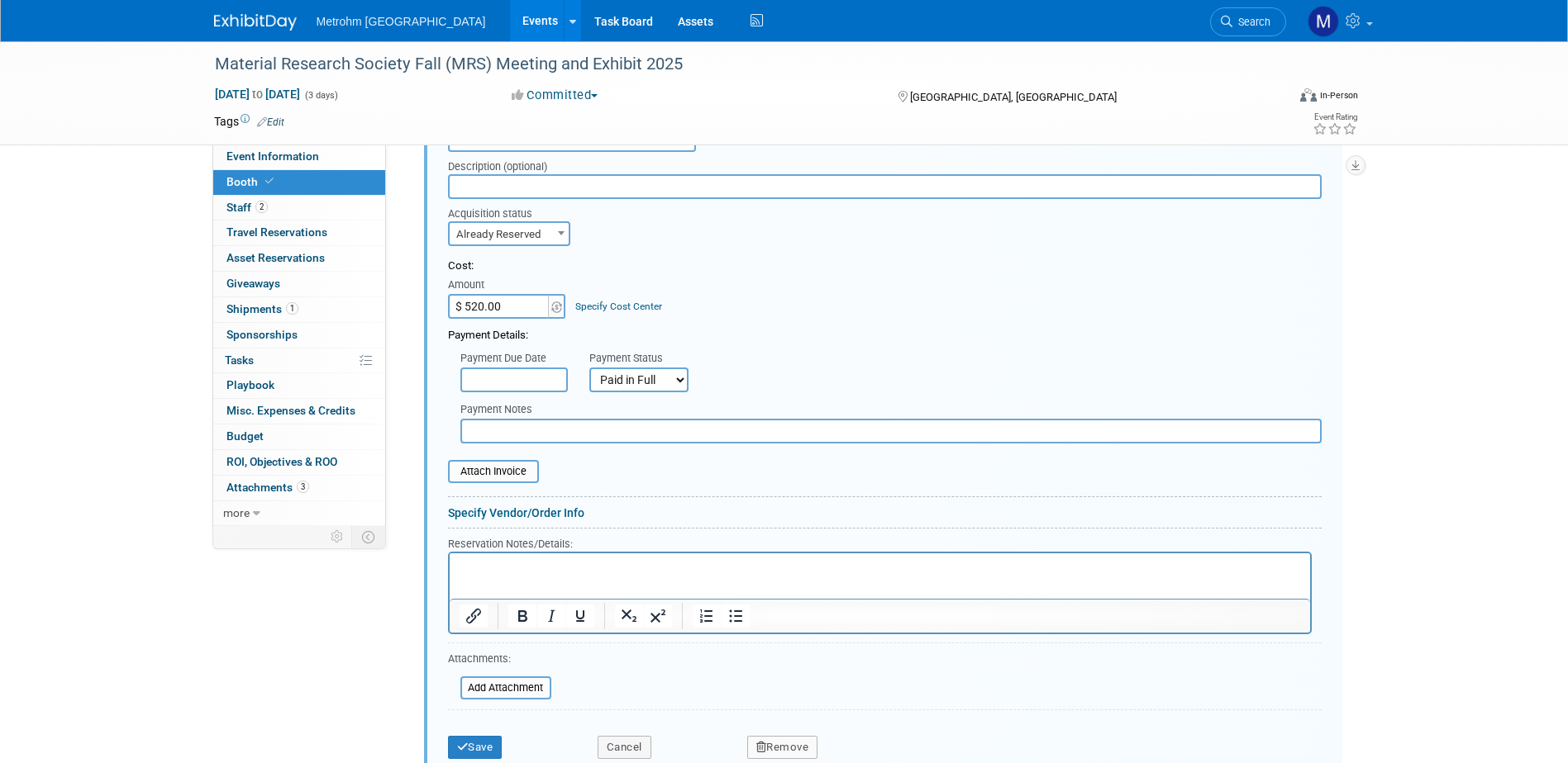
click at [740, 574] on p "Rich Text Area. Press ALT-0 for help." at bounding box center [880, 568] width 842 height 16
click at [641, 569] on p "(2) Licenses. Setup instructions and custom qualifiers will be sent 2 weeks" at bounding box center [880, 568] width 842 height 16
click at [957, 554] on html "(2) Licenses. Setup instructions and set up for custom qualifiers will be sent …" at bounding box center [879, 564] width 860 height 22
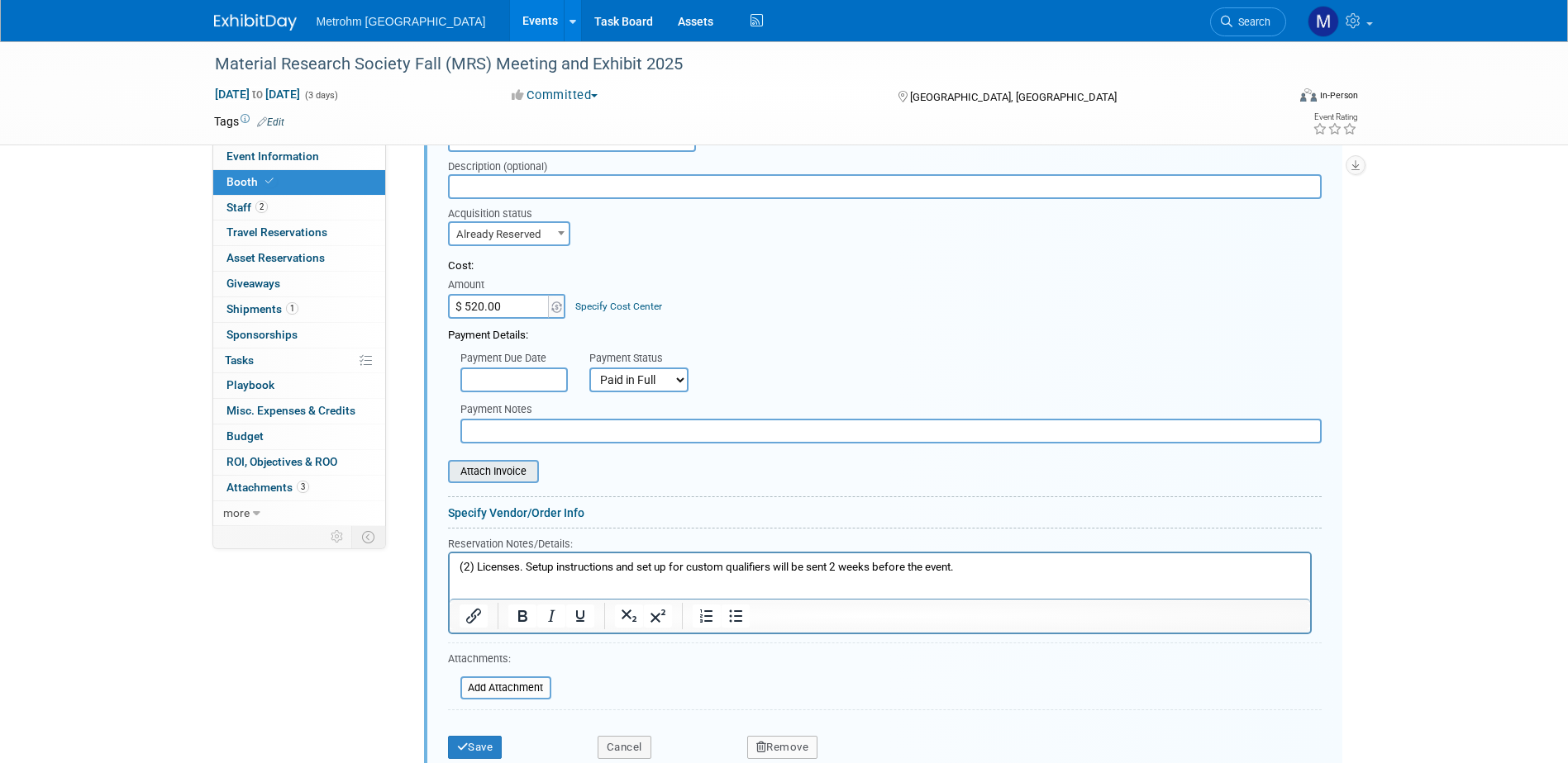
click at [494, 460] on div "Attach Invoice" at bounding box center [493, 471] width 91 height 23
click at [495, 466] on input "file" at bounding box center [438, 471] width 197 height 20
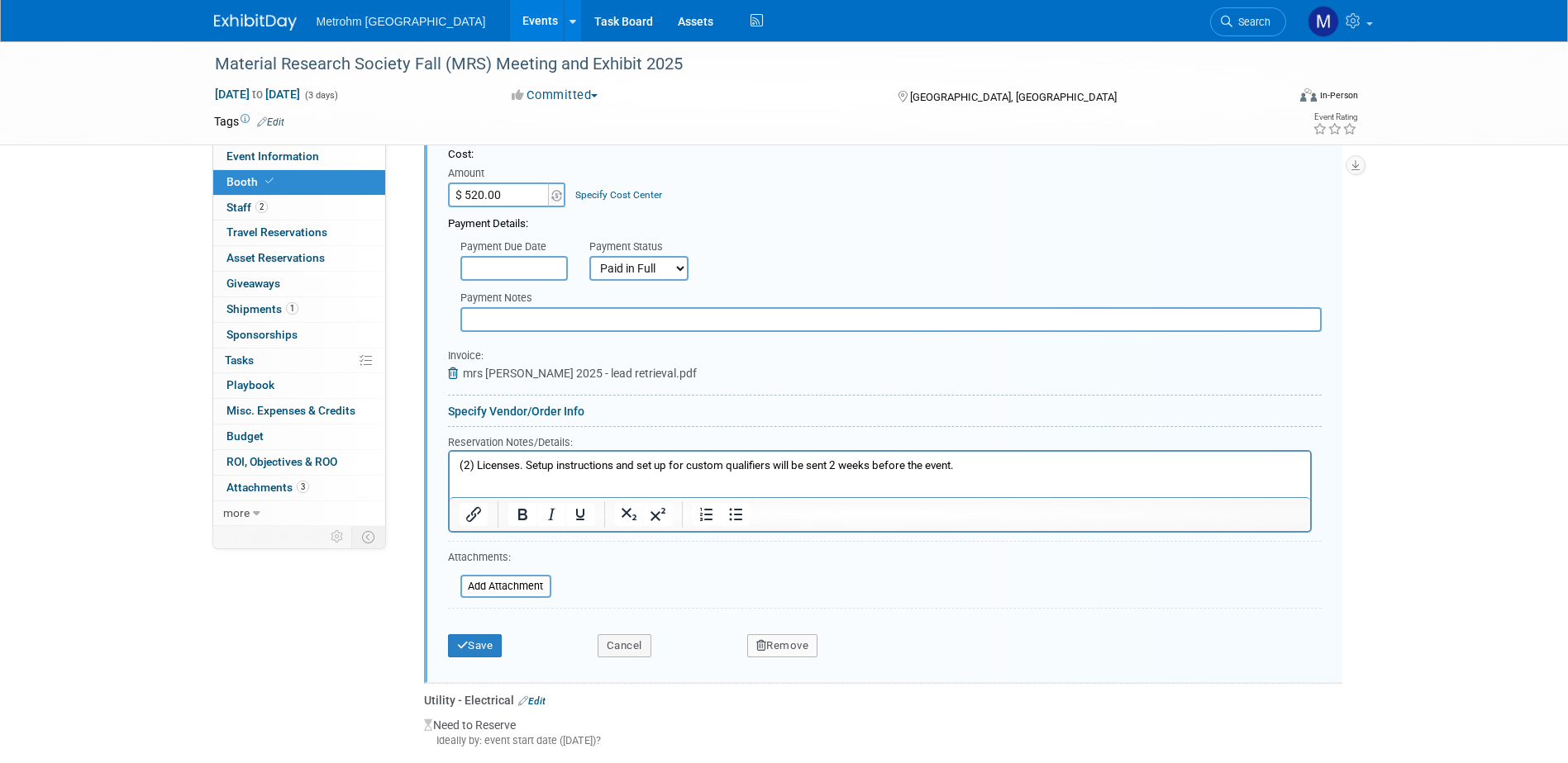
scroll to position [822, 0]
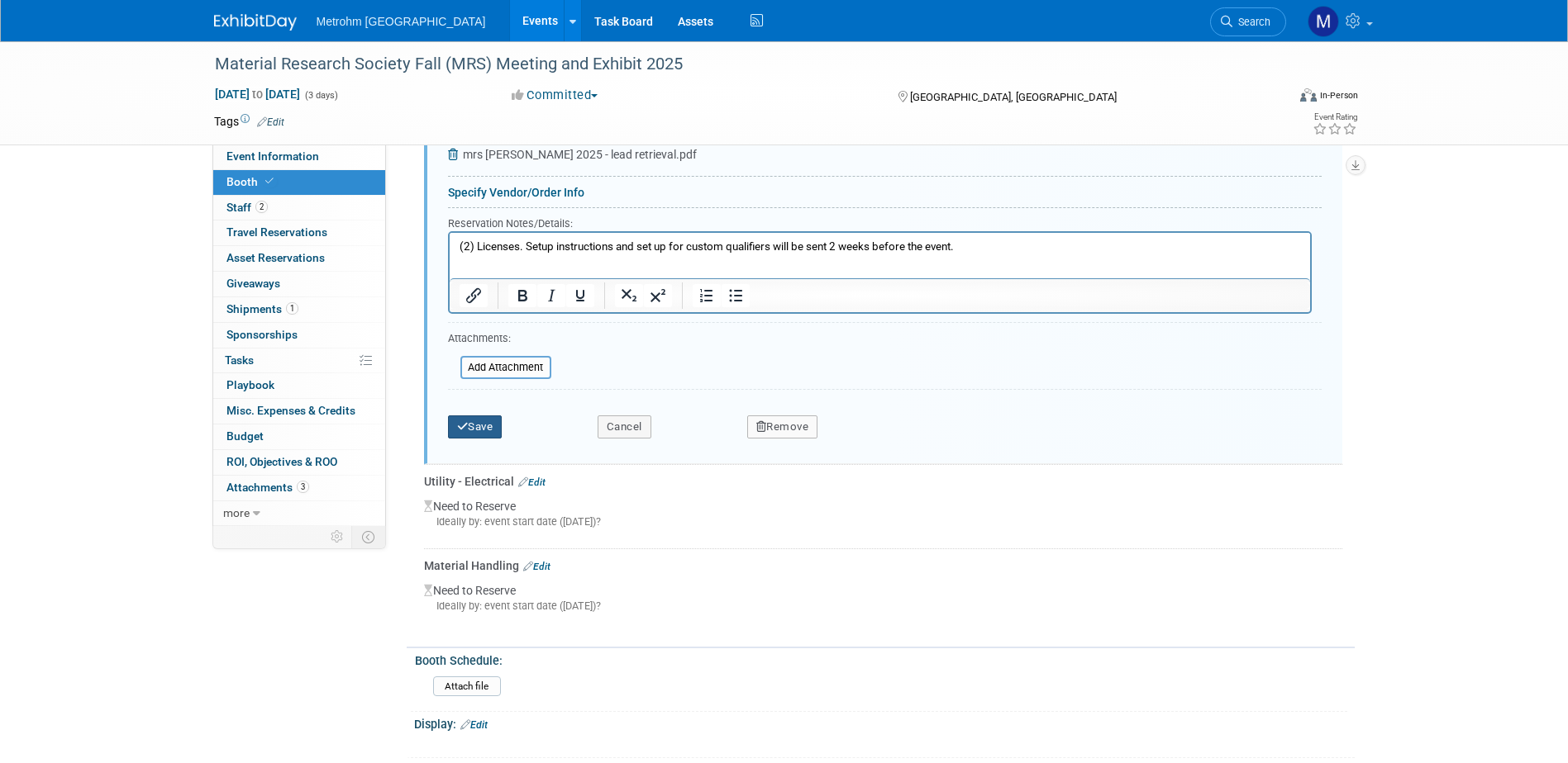
click at [476, 434] on button "Save" at bounding box center [476, 427] width 55 height 23
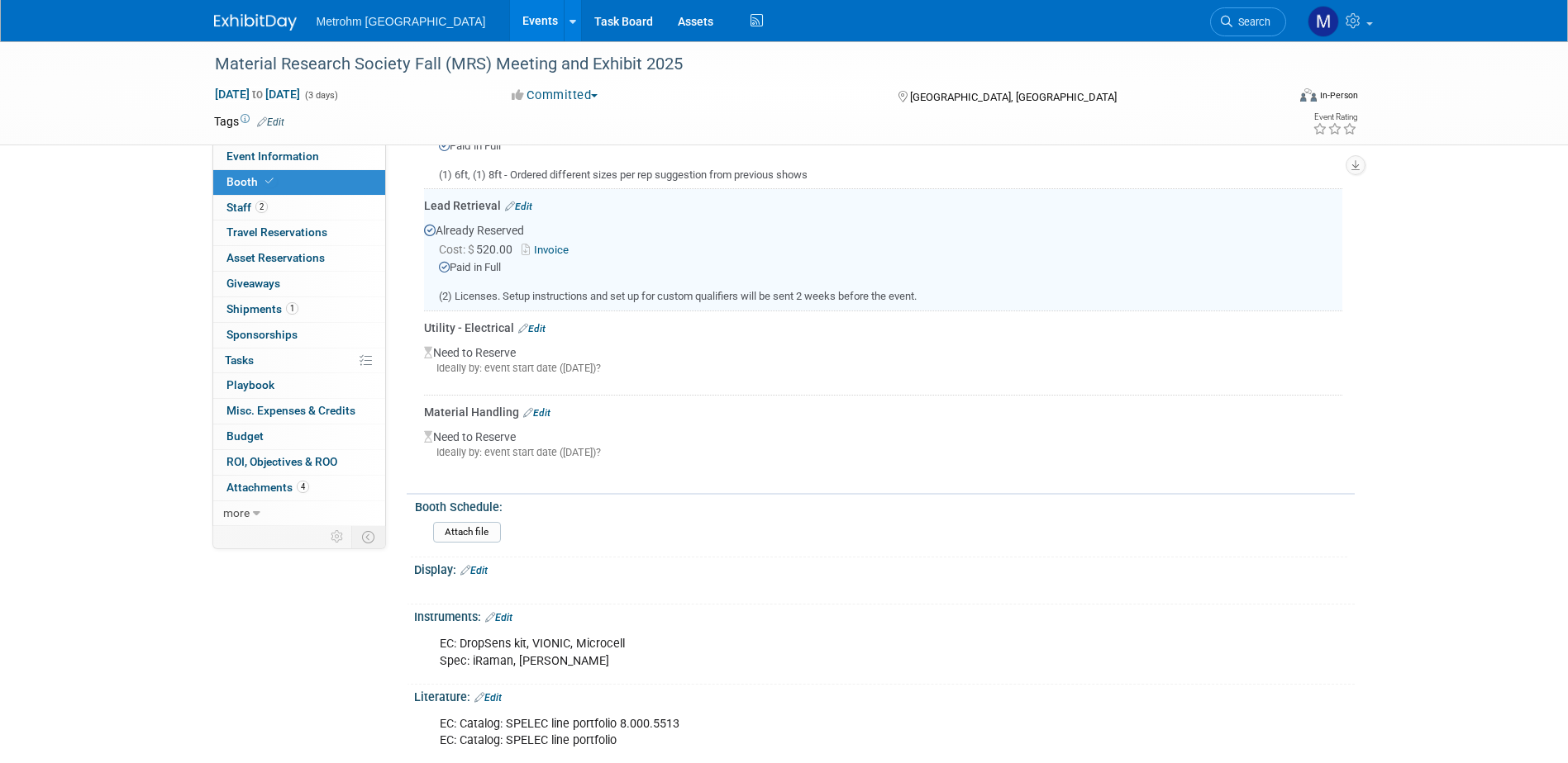
scroll to position [244, 0]
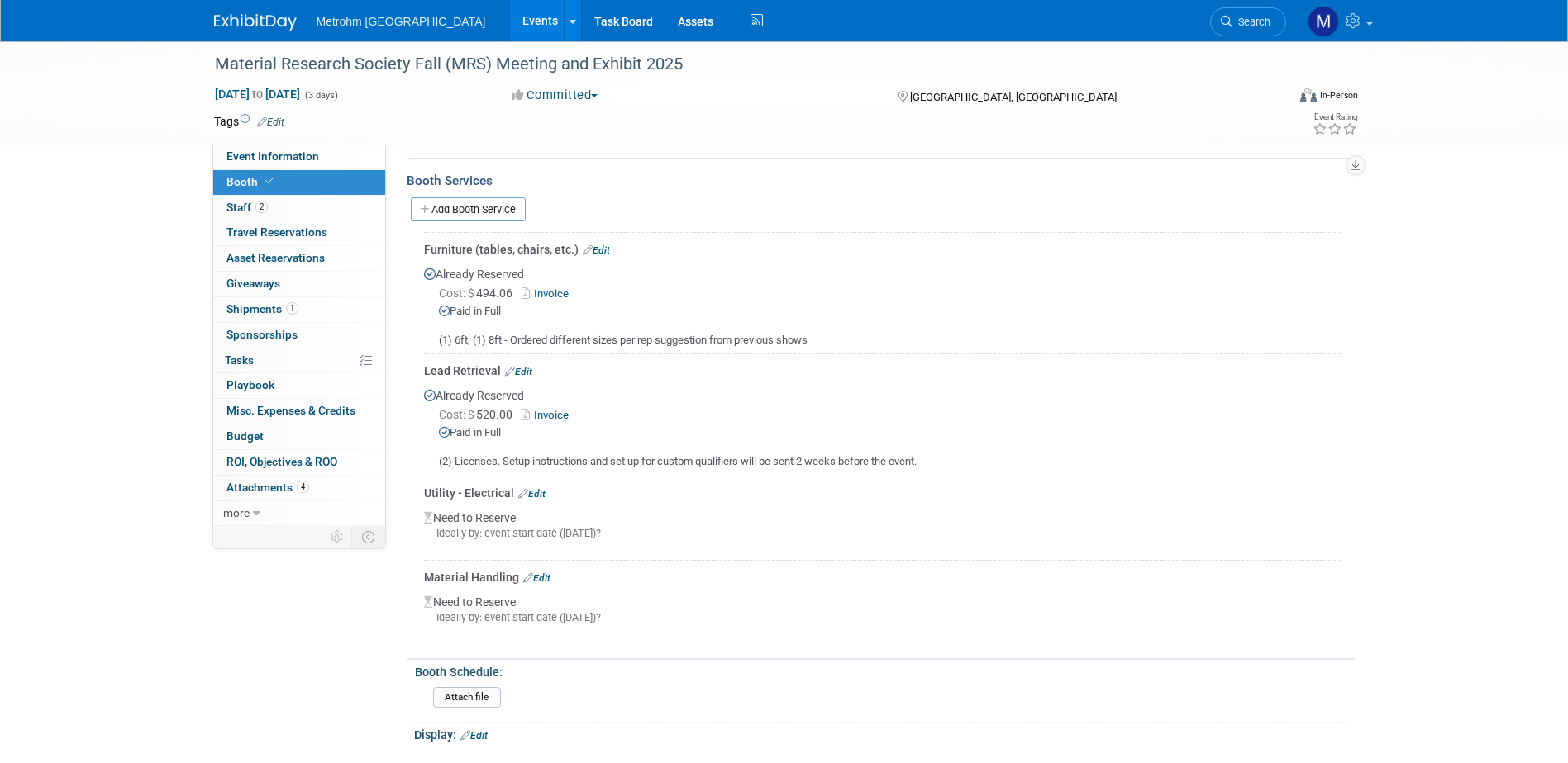
click at [533, 412] on icon at bounding box center [528, 415] width 13 height 11
click at [323, 219] on link "2 Staff 2" at bounding box center [300, 207] width 172 height 24
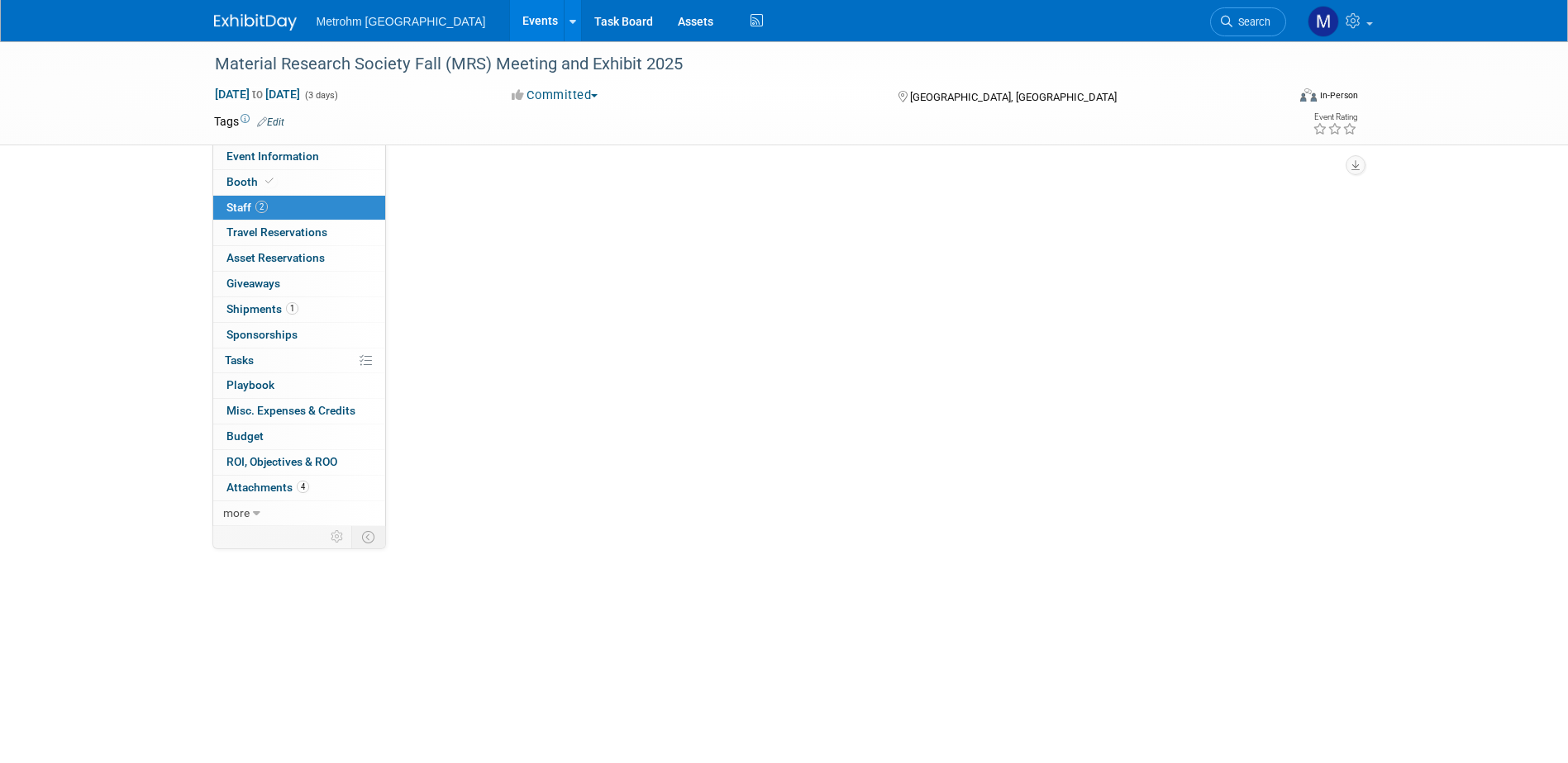
scroll to position [0, 0]
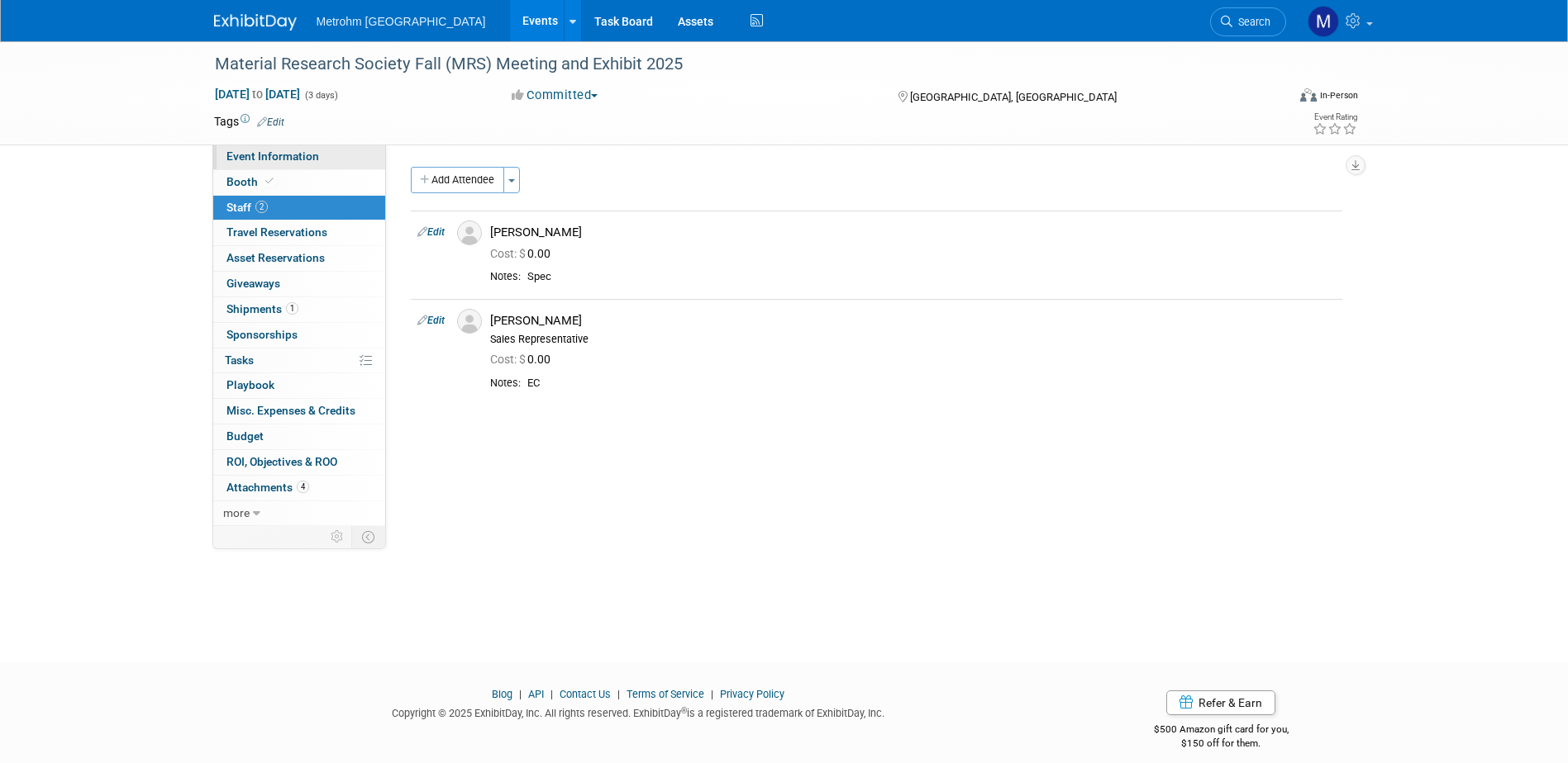
click at [329, 156] on link "Event Information" at bounding box center [300, 157] width 172 height 24
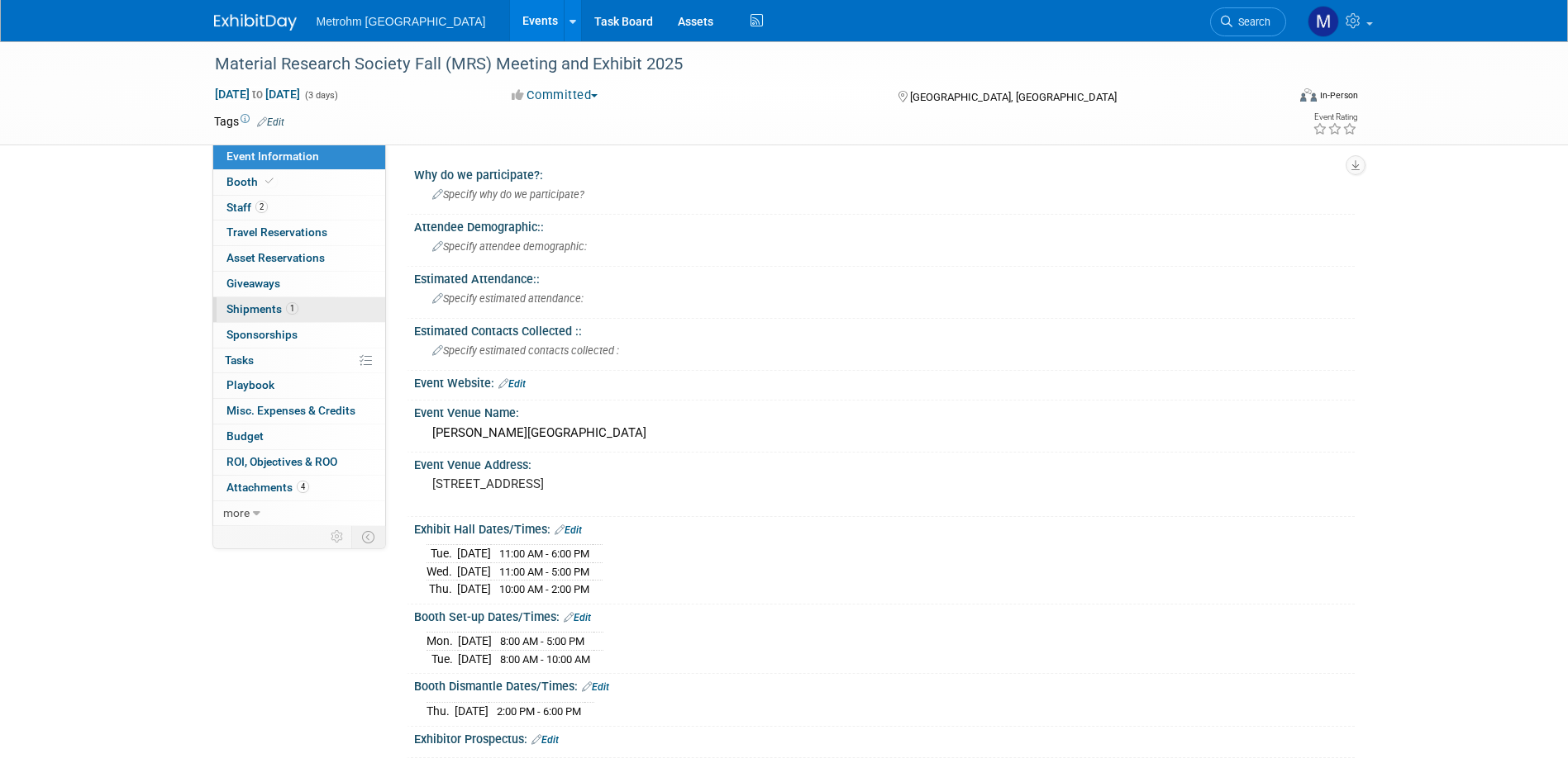
click at [275, 317] on link "1 Shipments 1" at bounding box center [300, 309] width 172 height 24
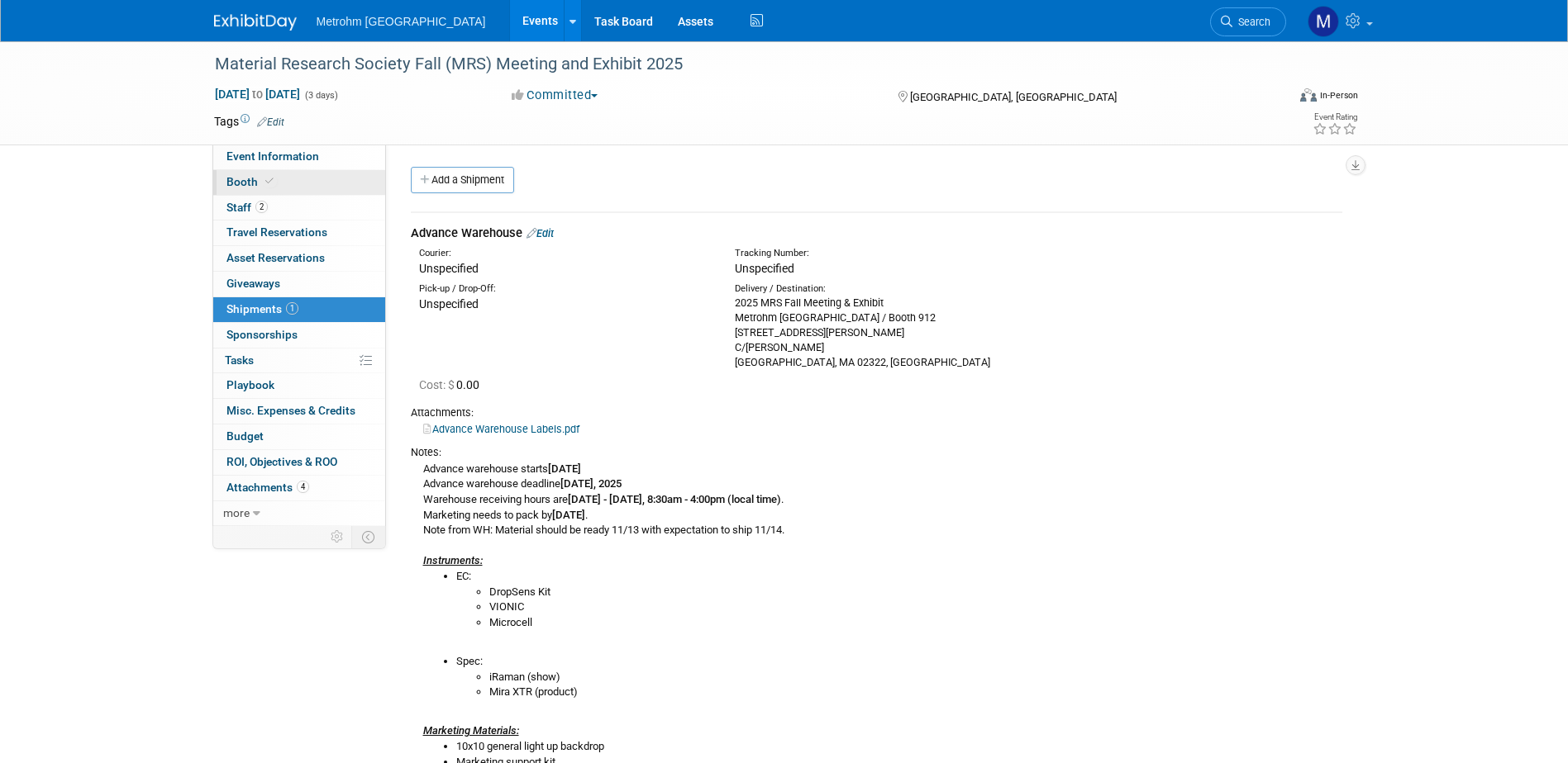
click at [265, 184] on icon at bounding box center [269, 181] width 8 height 9
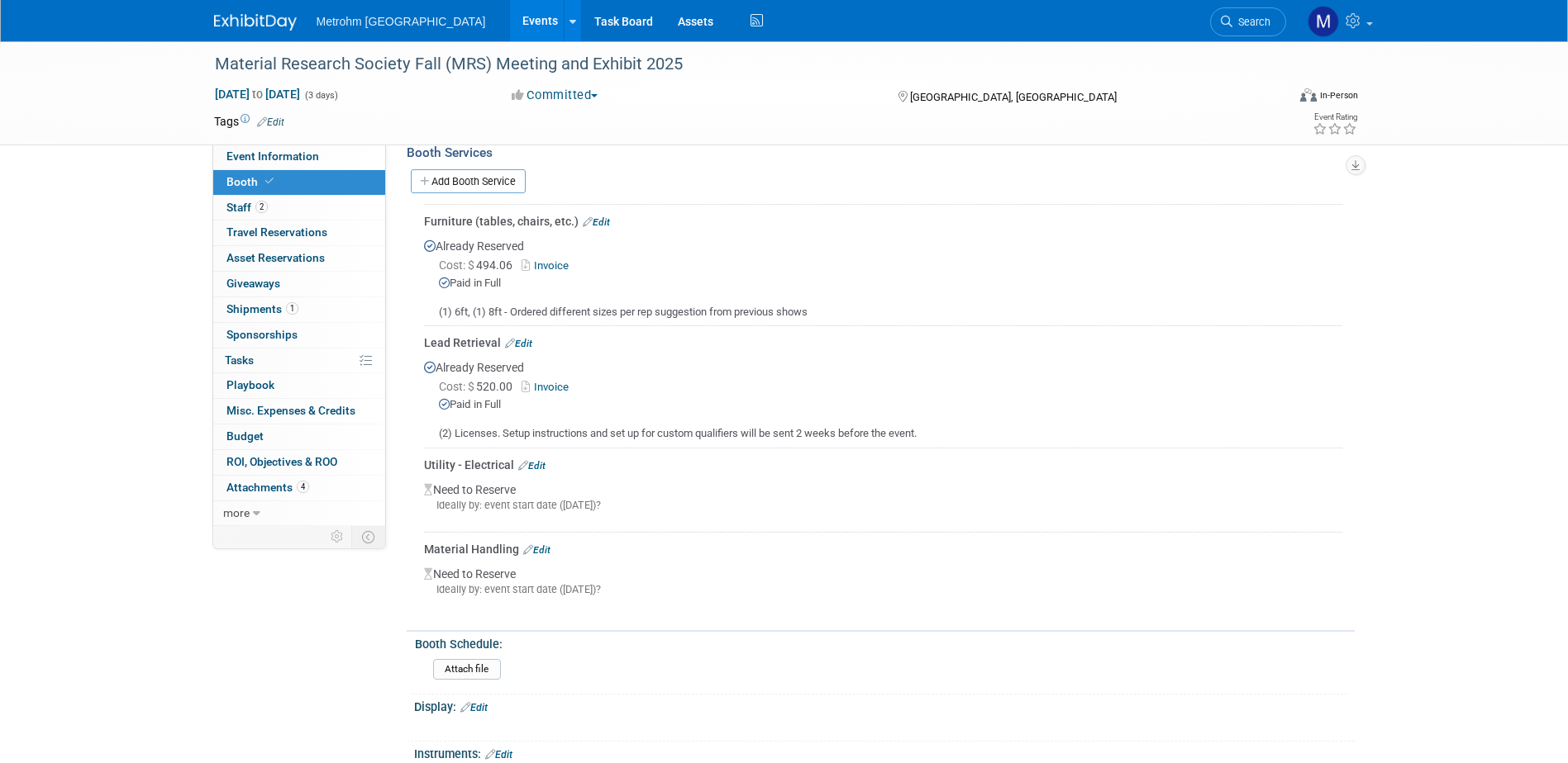
scroll to position [247, 0]
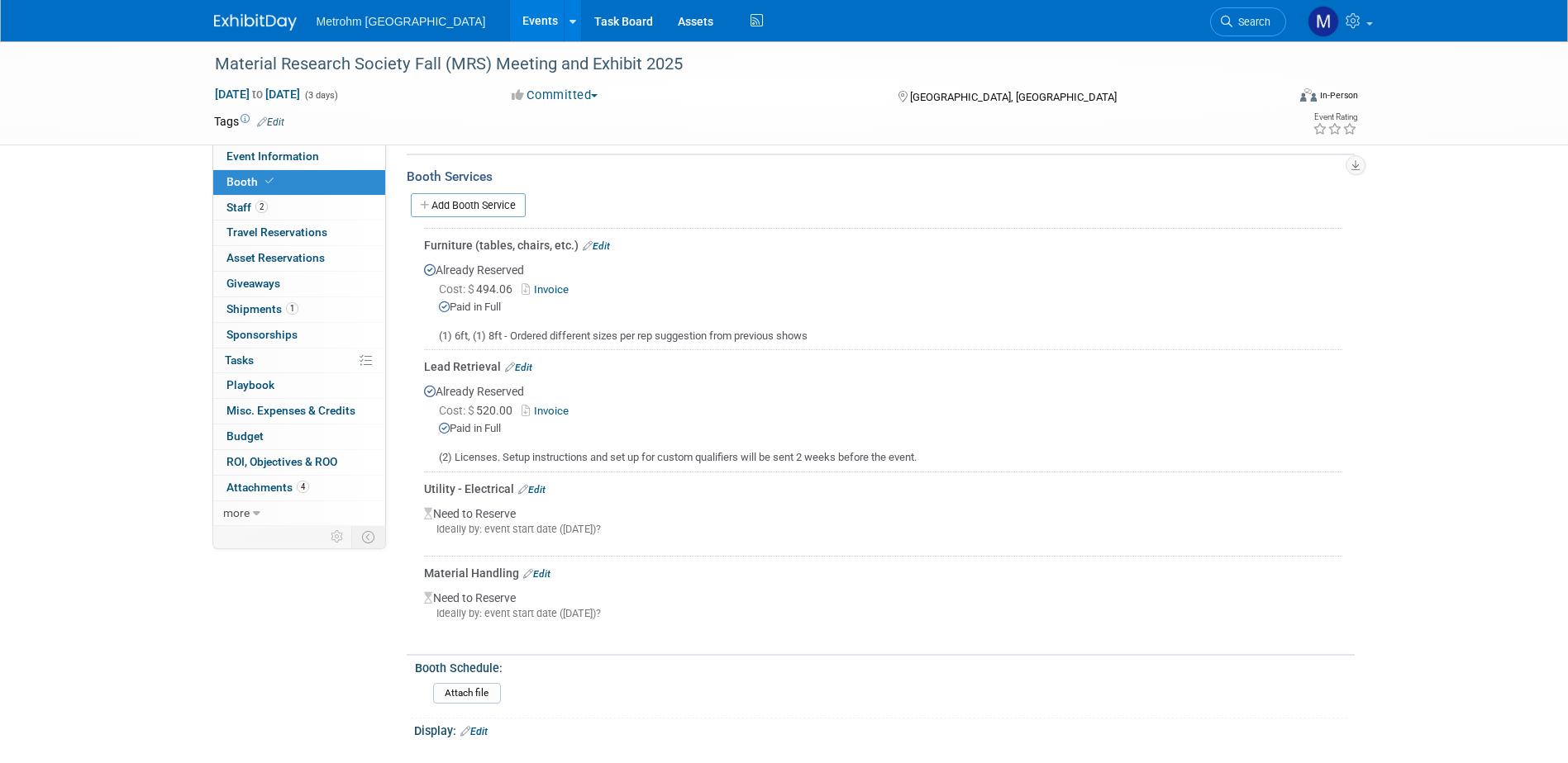
click at [539, 484] on link "Edit" at bounding box center [531, 490] width 27 height 12
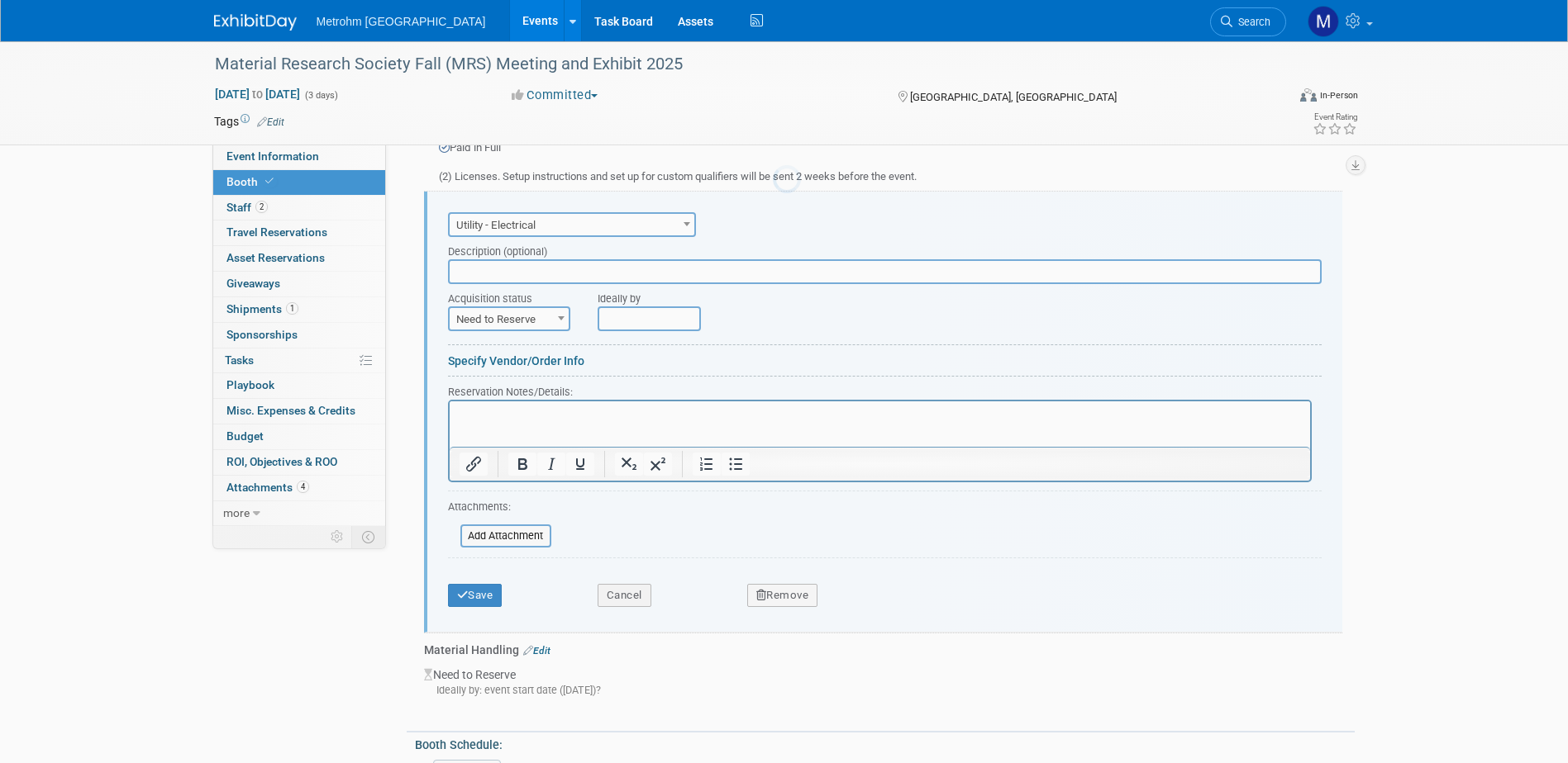
scroll to position [0, 0]
click at [526, 224] on span "Utility - Electrical" at bounding box center [572, 225] width 245 height 23
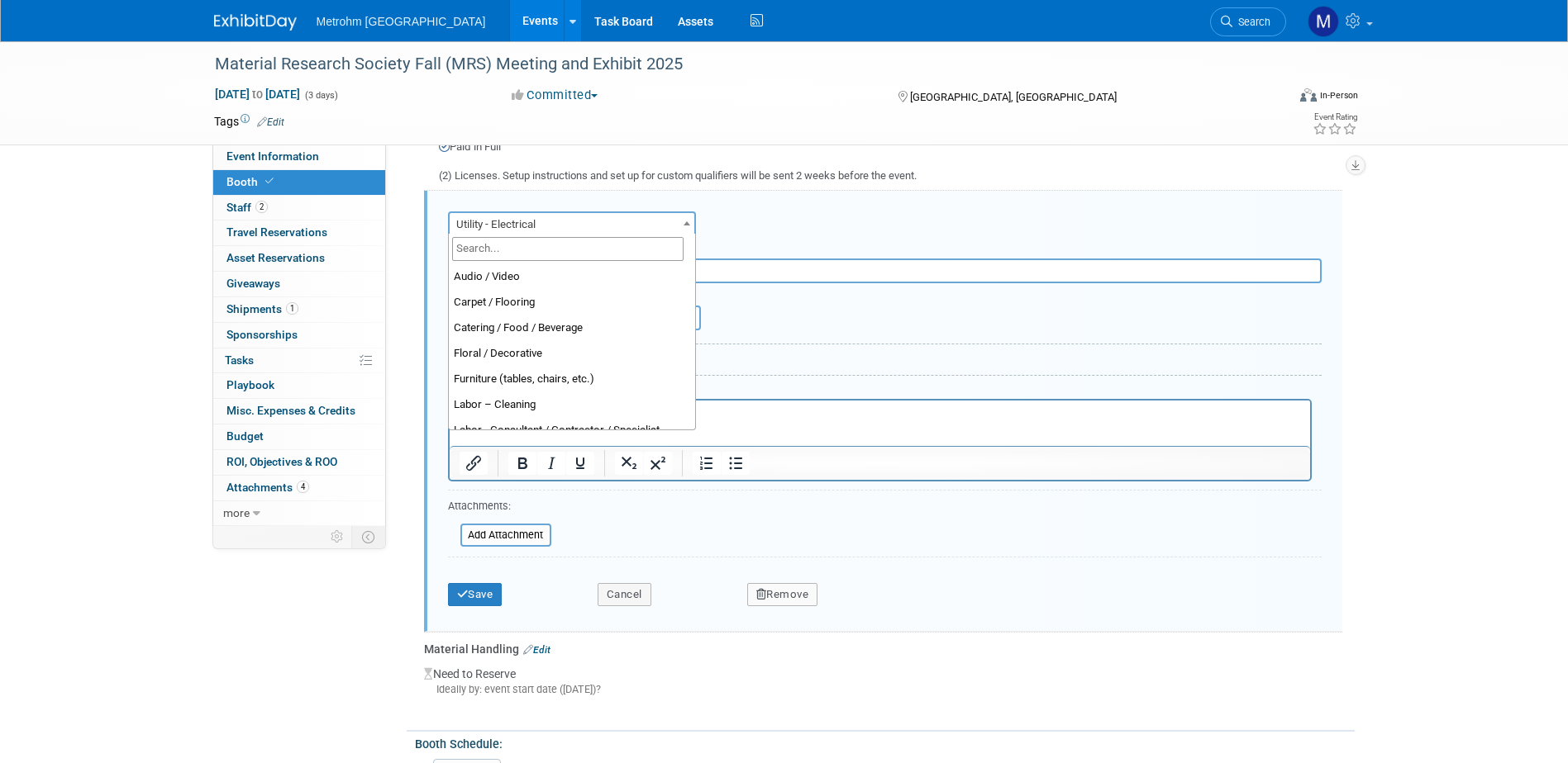
scroll to position [424, 0]
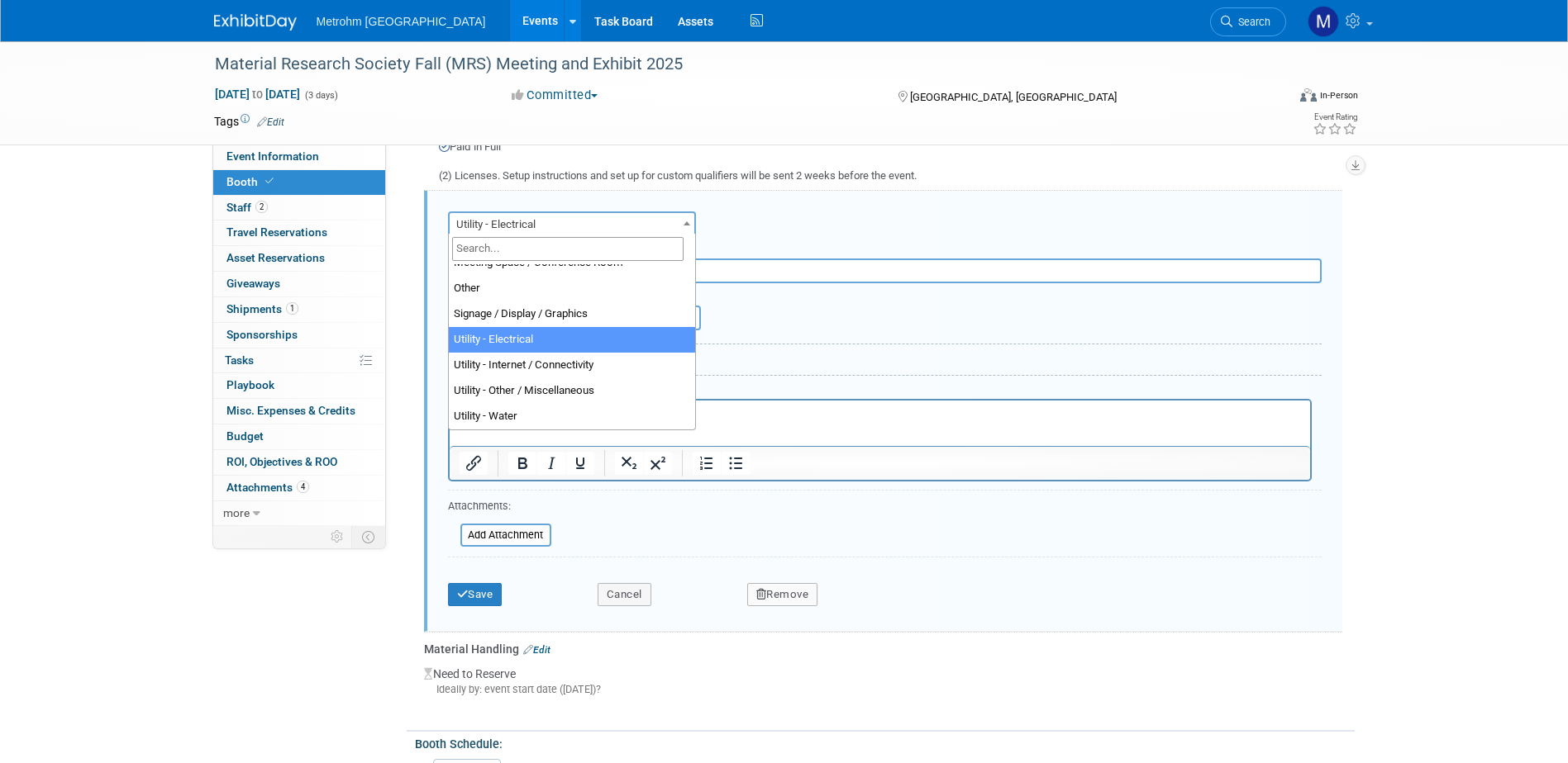
click at [526, 224] on span "Utility - Electrical" at bounding box center [572, 225] width 245 height 23
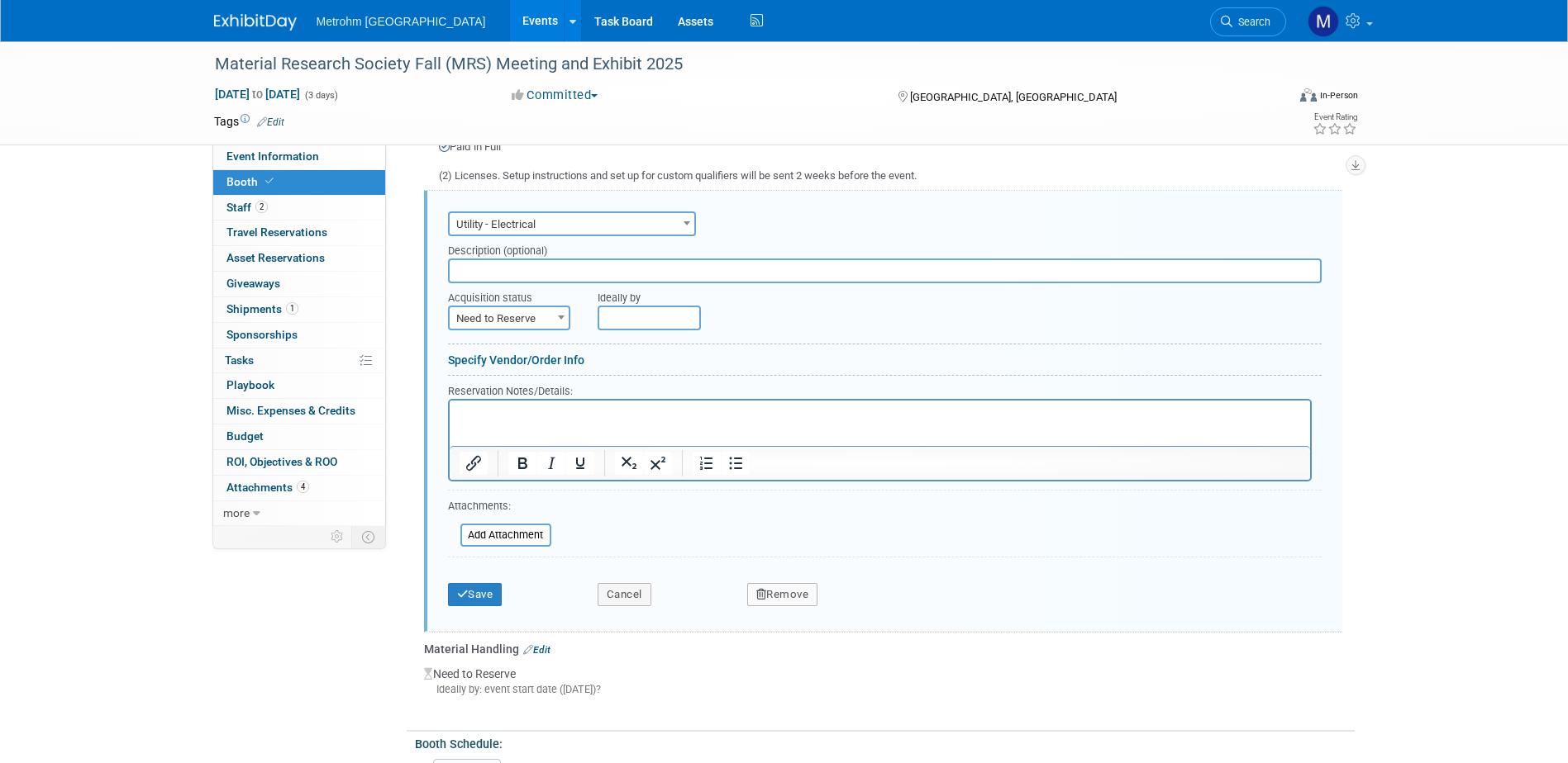
click at [505, 321] on span "Need to Reserve" at bounding box center [509, 319] width 119 height 23
select select "2"
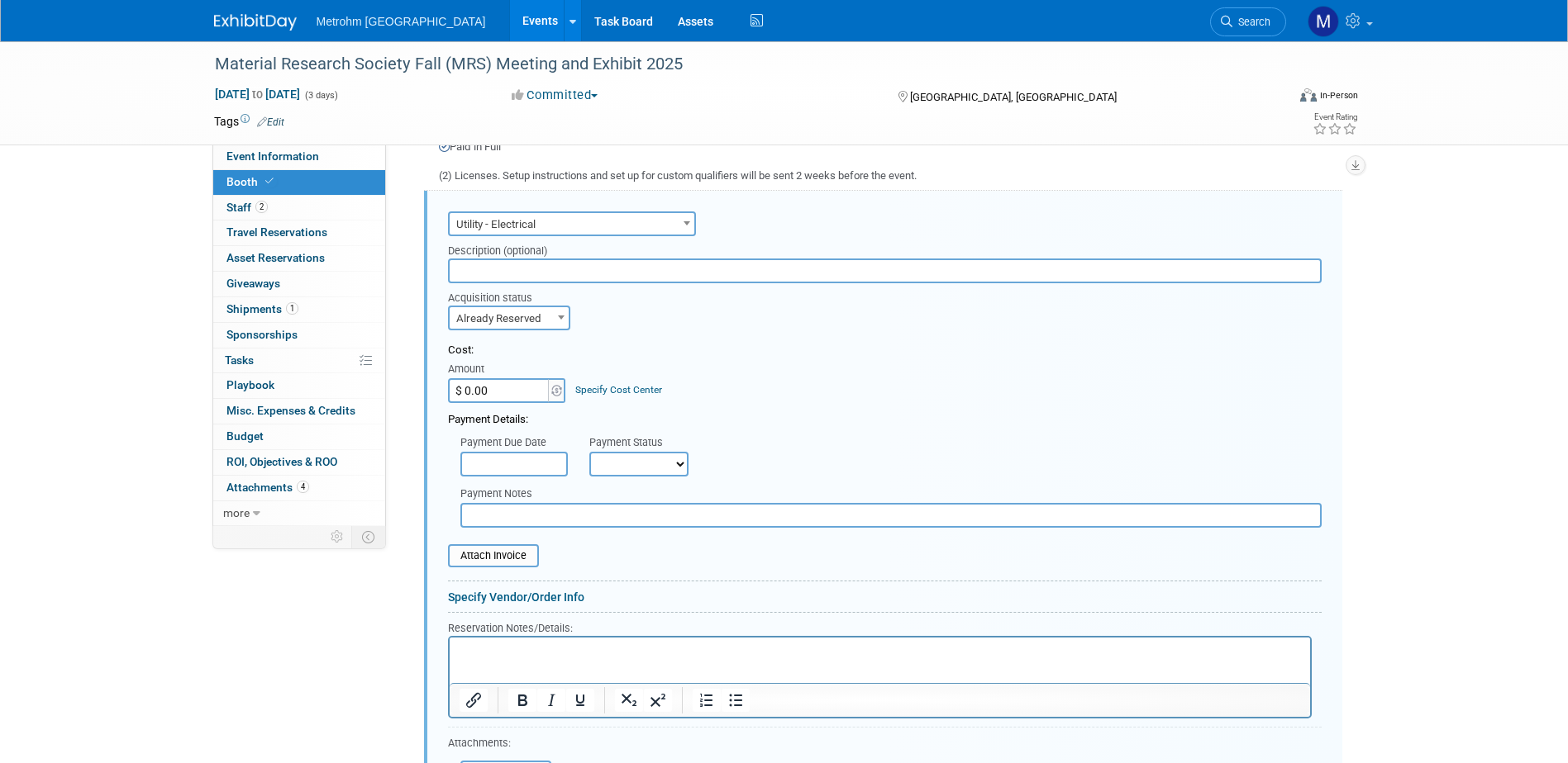
click at [505, 379] on input "$ 0.00" at bounding box center [500, 390] width 104 height 24
type input "$ 200.00"
drag, startPoint x: 610, startPoint y: 457, endPoint x: 613, endPoint y: 465, distance: 8.5
click at [610, 457] on select "Not Paid Yet Partially Paid Paid in Full" at bounding box center [638, 464] width 99 height 24
select select "1"
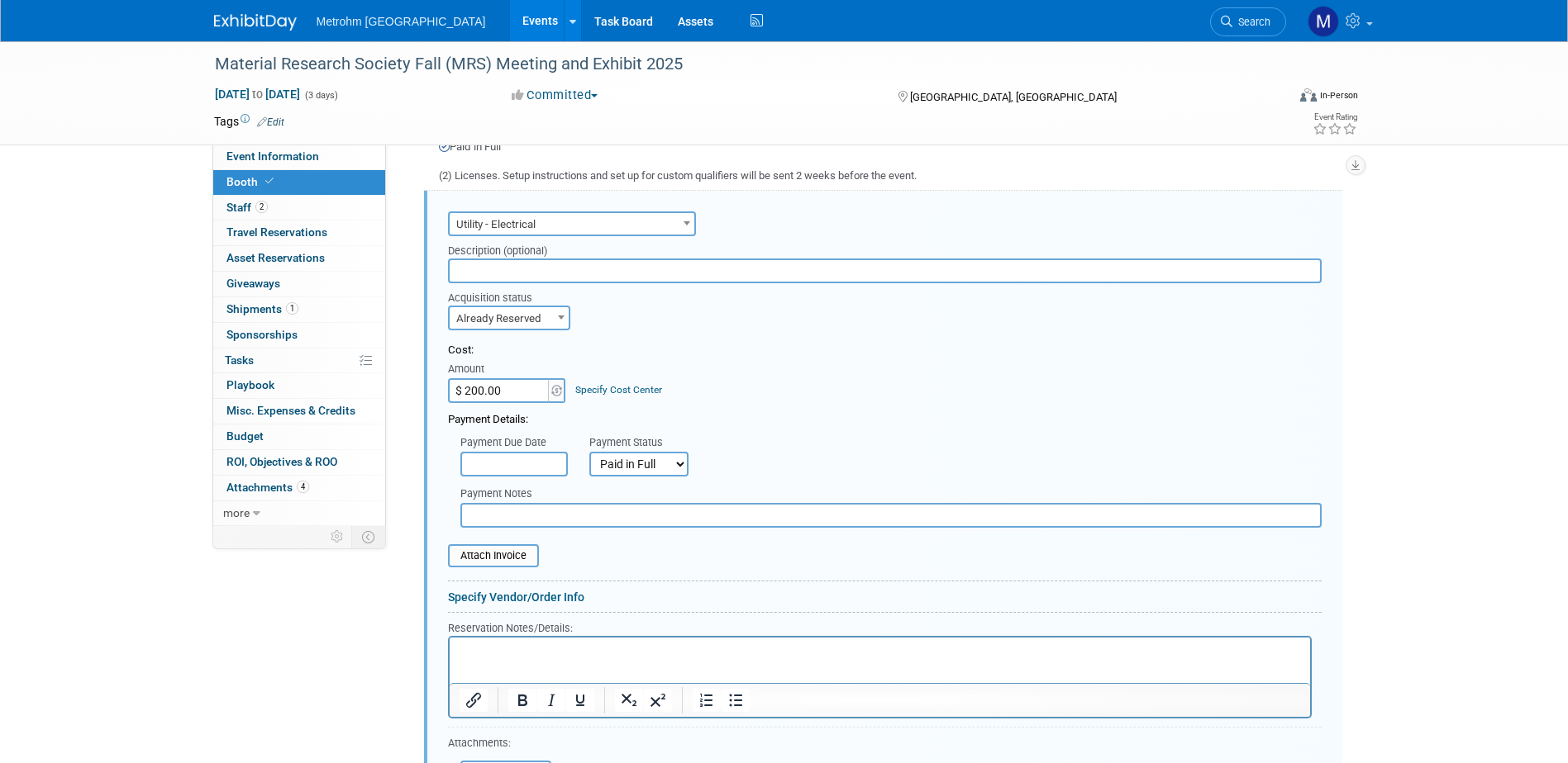
click at [589, 452] on select "Not Paid Yet Partially Paid Paid in Full" at bounding box center [638, 464] width 99 height 24
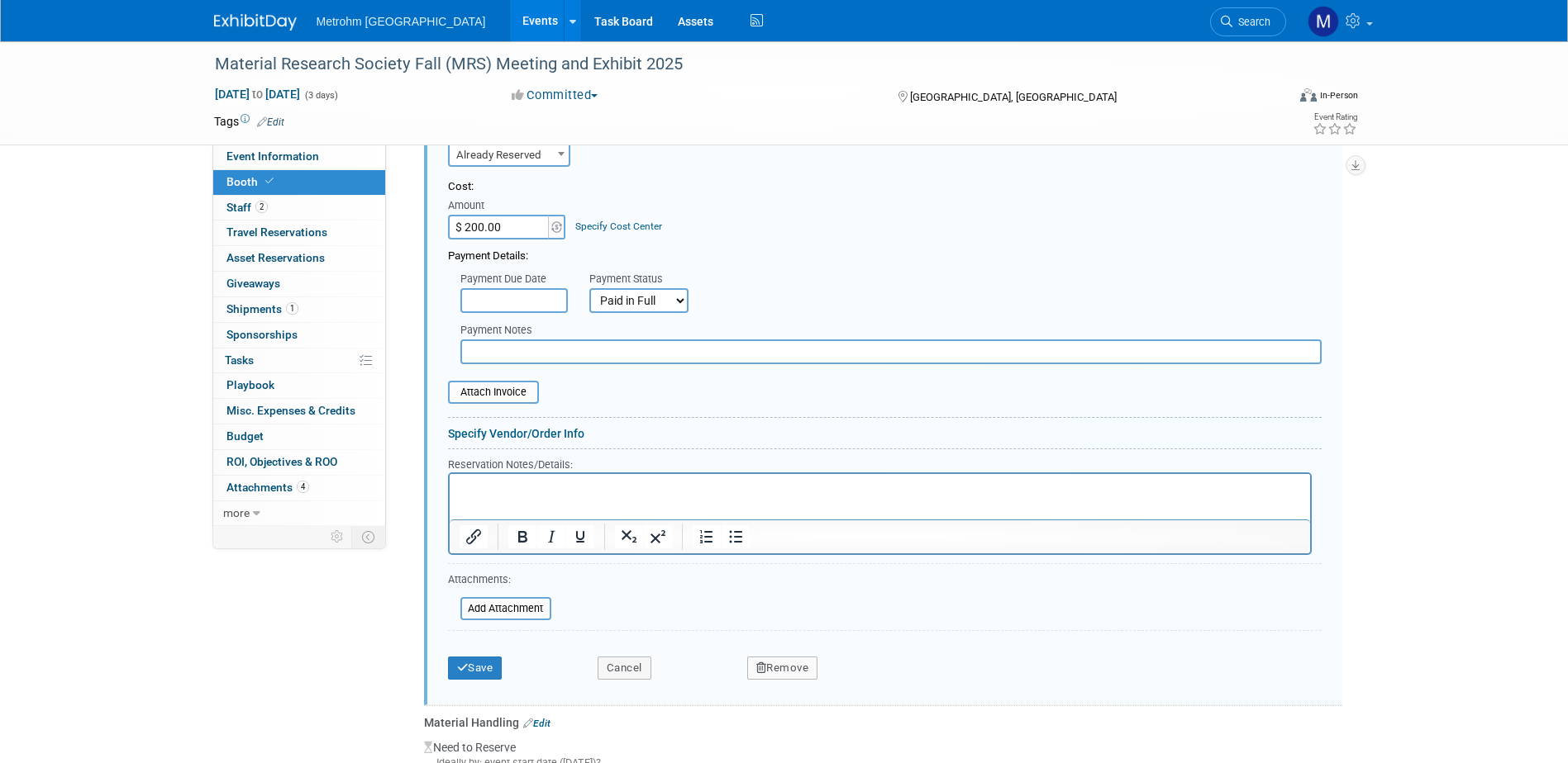
scroll to position [695, 0]
click at [479, 401] on form "Audio / Video Carpet / Flooring Catering / Food / Beverage Floral / Decorative …" at bounding box center [885, 364] width 874 height 645
click at [481, 393] on input "file" at bounding box center [438, 390] width 197 height 20
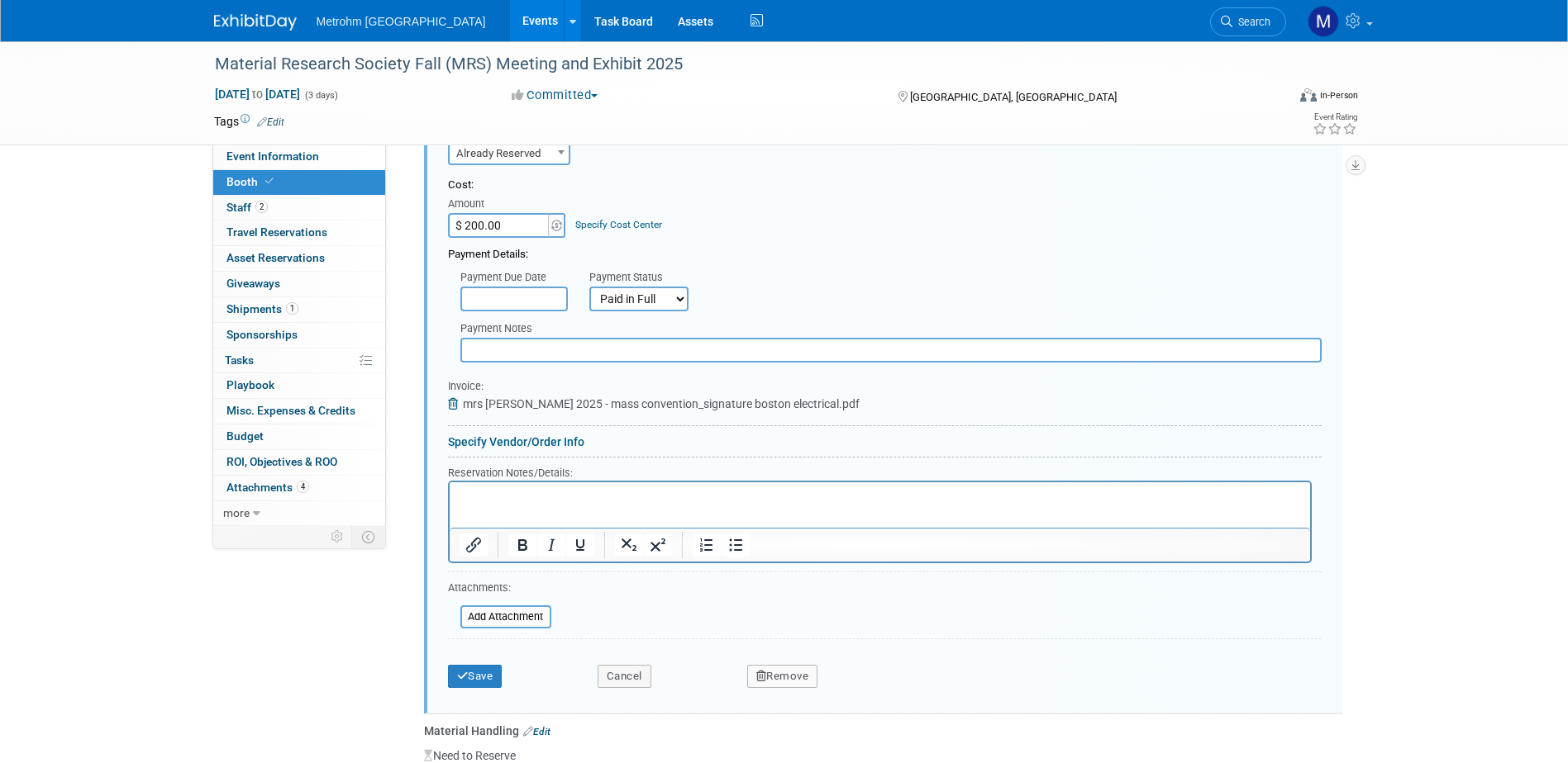
click at [579, 496] on p "Rich Text Area. Press ALT-0 for help." at bounding box center [880, 496] width 842 height 16
click at [484, 675] on button "Save" at bounding box center [476, 677] width 55 height 23
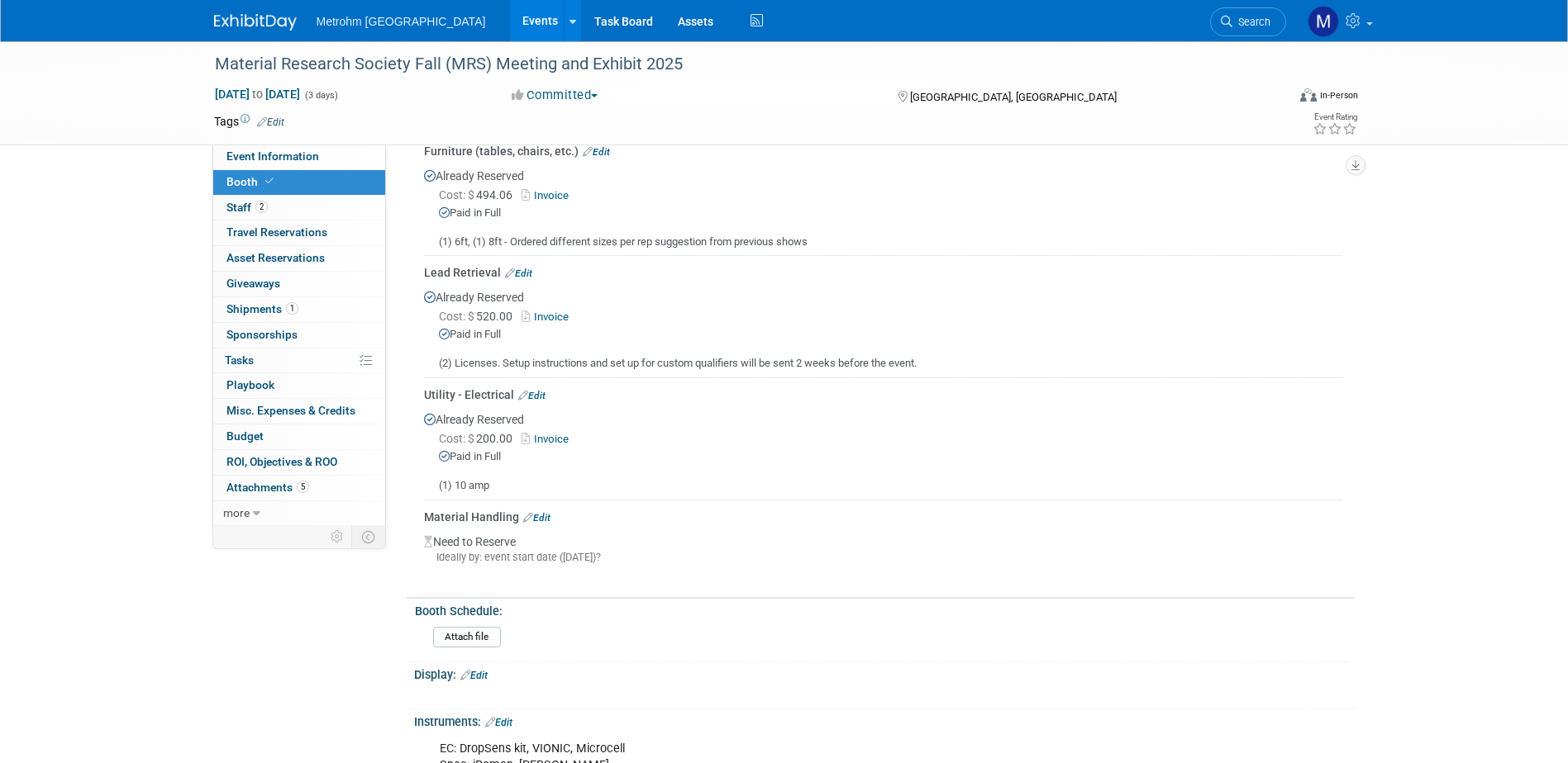
scroll to position [364, 0]
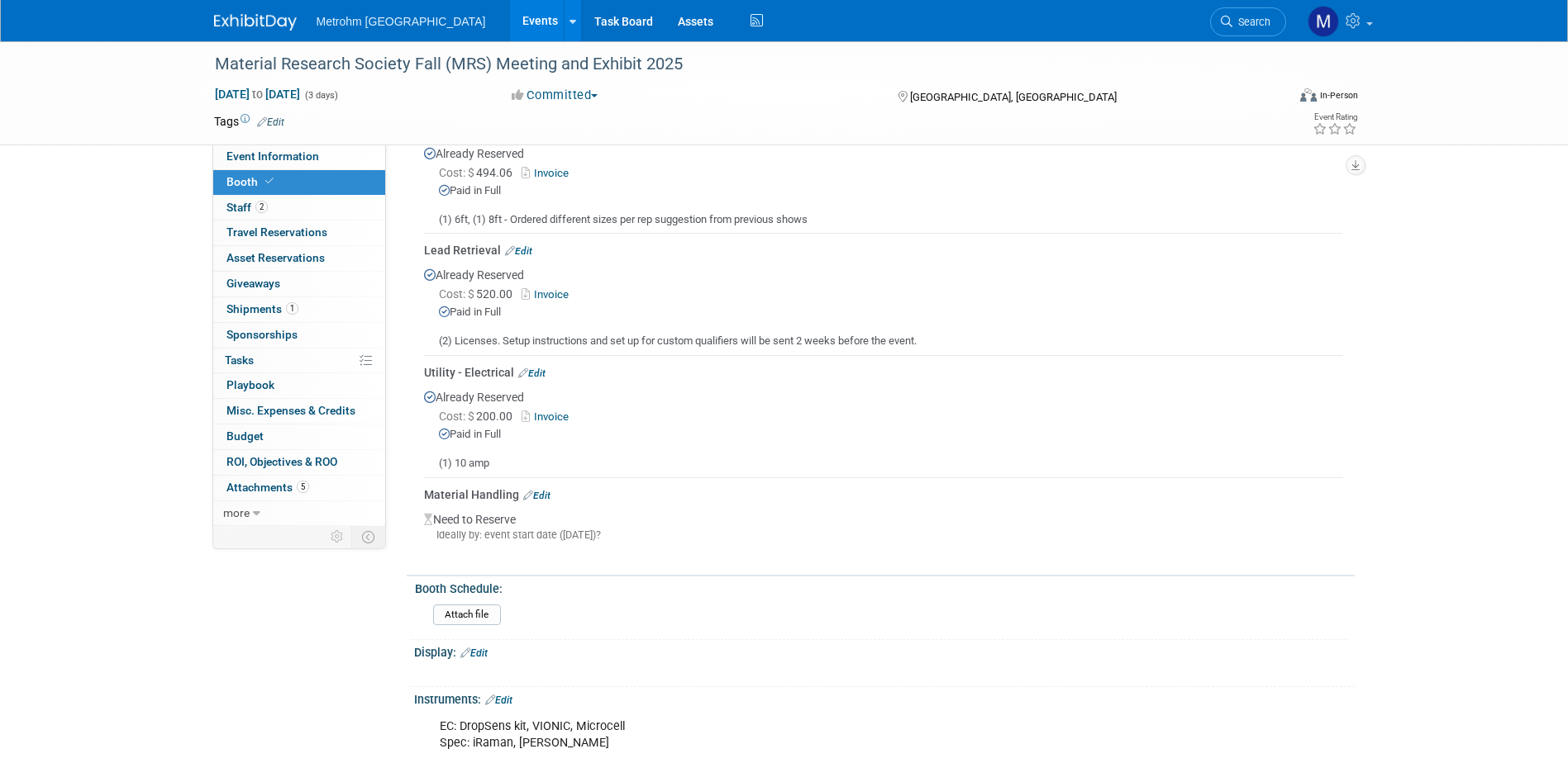
click at [539, 411] on link "Invoice" at bounding box center [548, 417] width 54 height 13
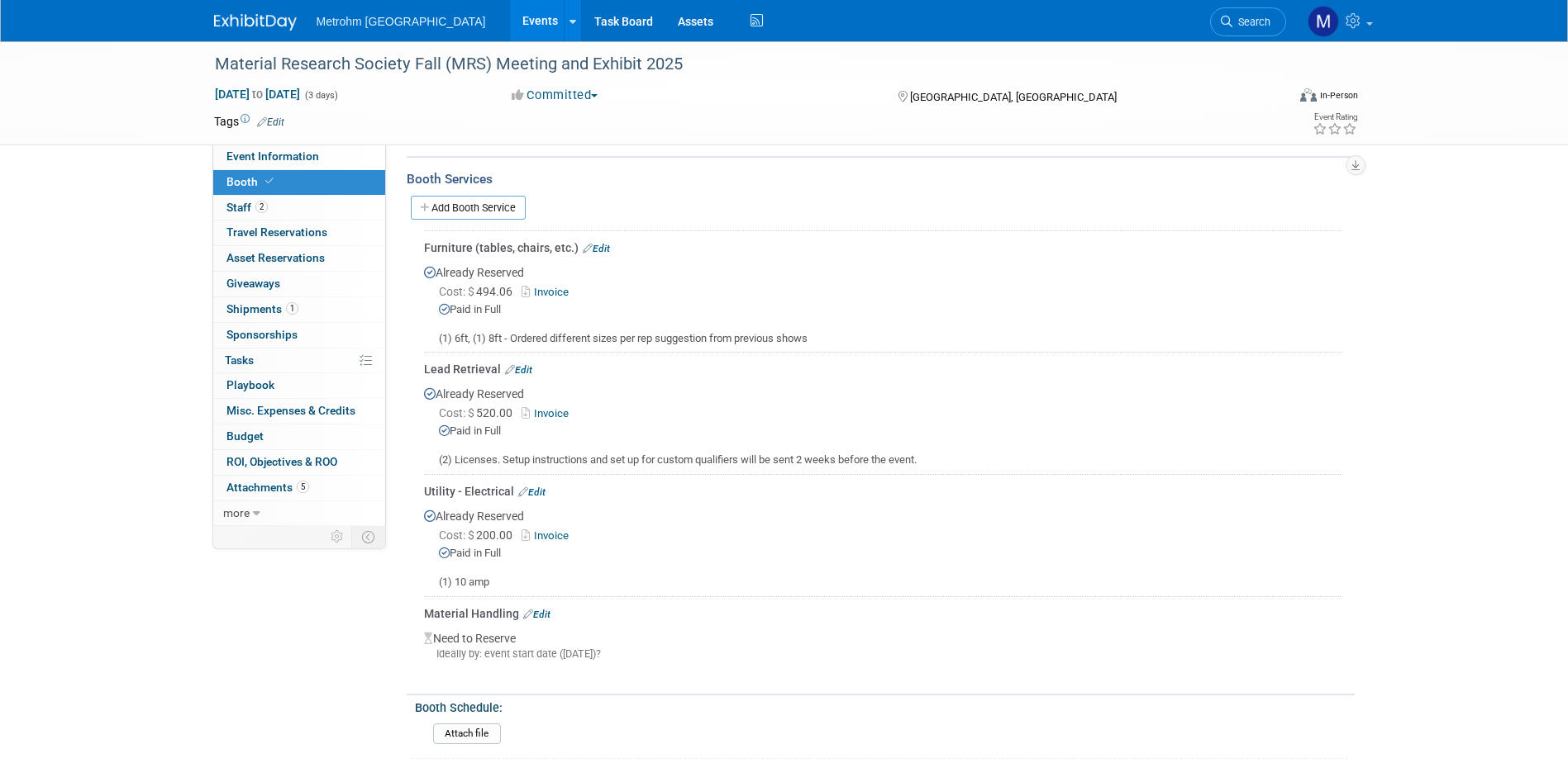
scroll to position [200, 0]
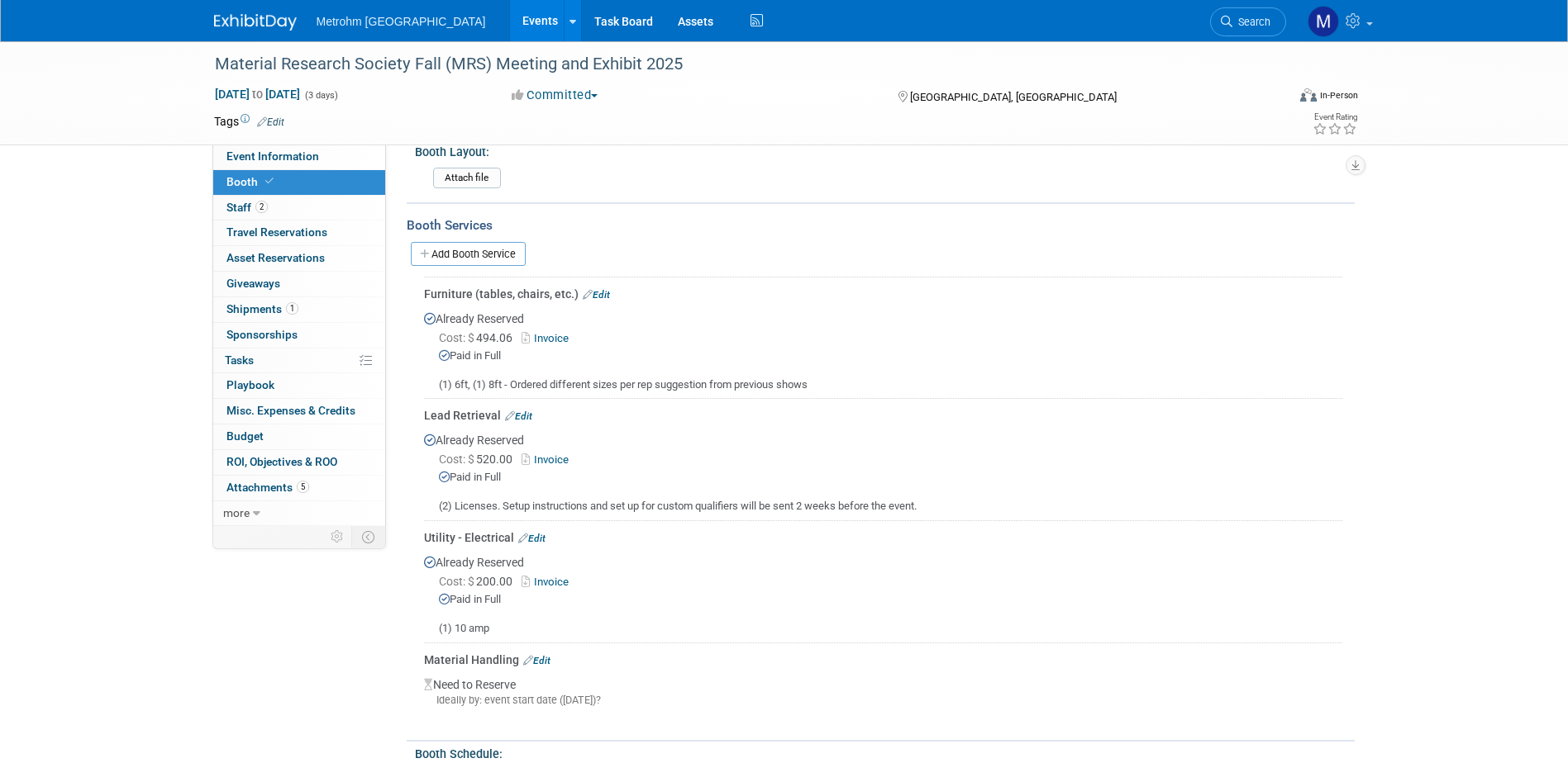
click at [533, 413] on div "Lead Retrieval Edit" at bounding box center [883, 415] width 918 height 17
click at [528, 411] on link "Edit" at bounding box center [519, 417] width 27 height 12
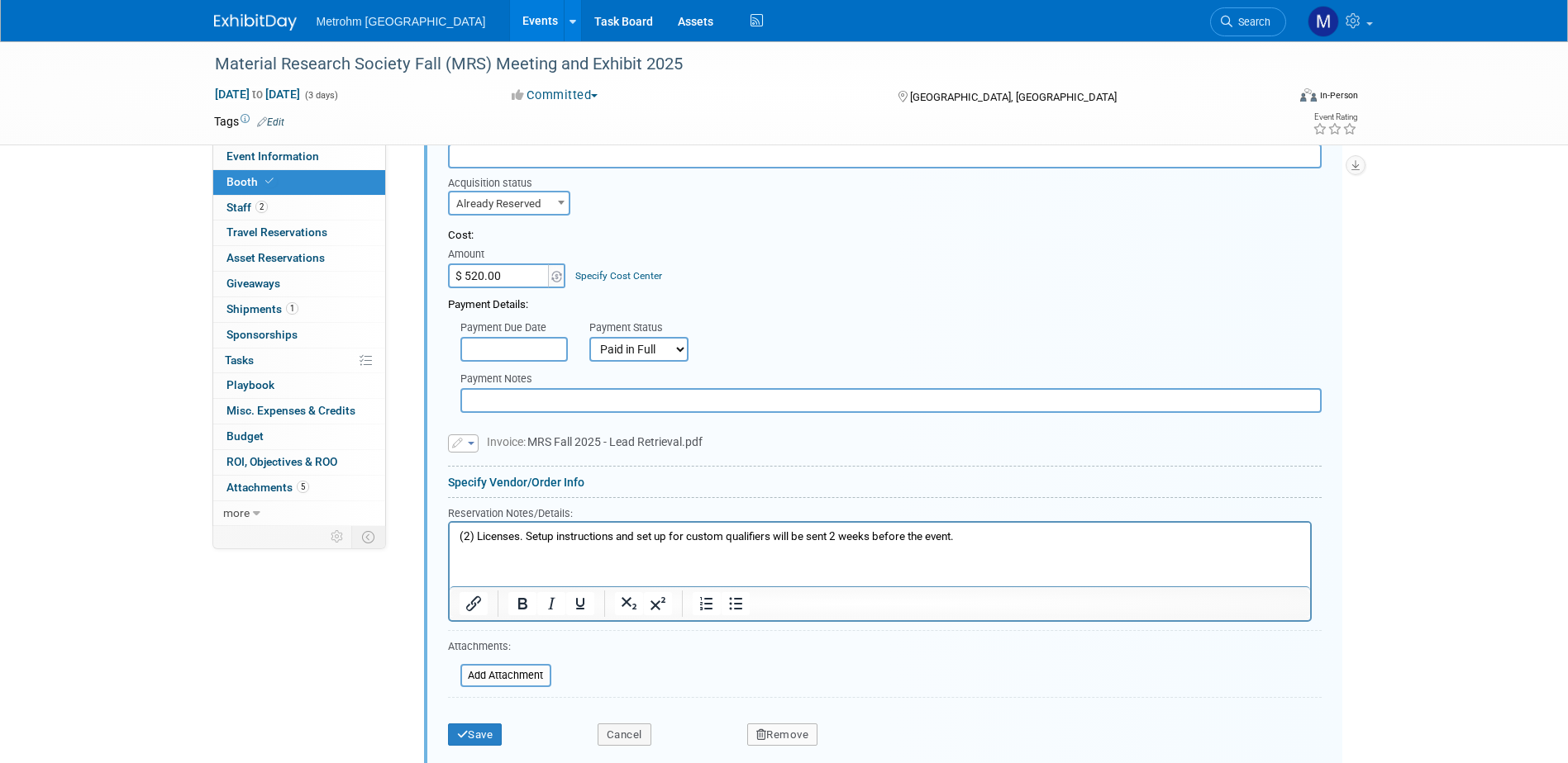
scroll to position [740, 0]
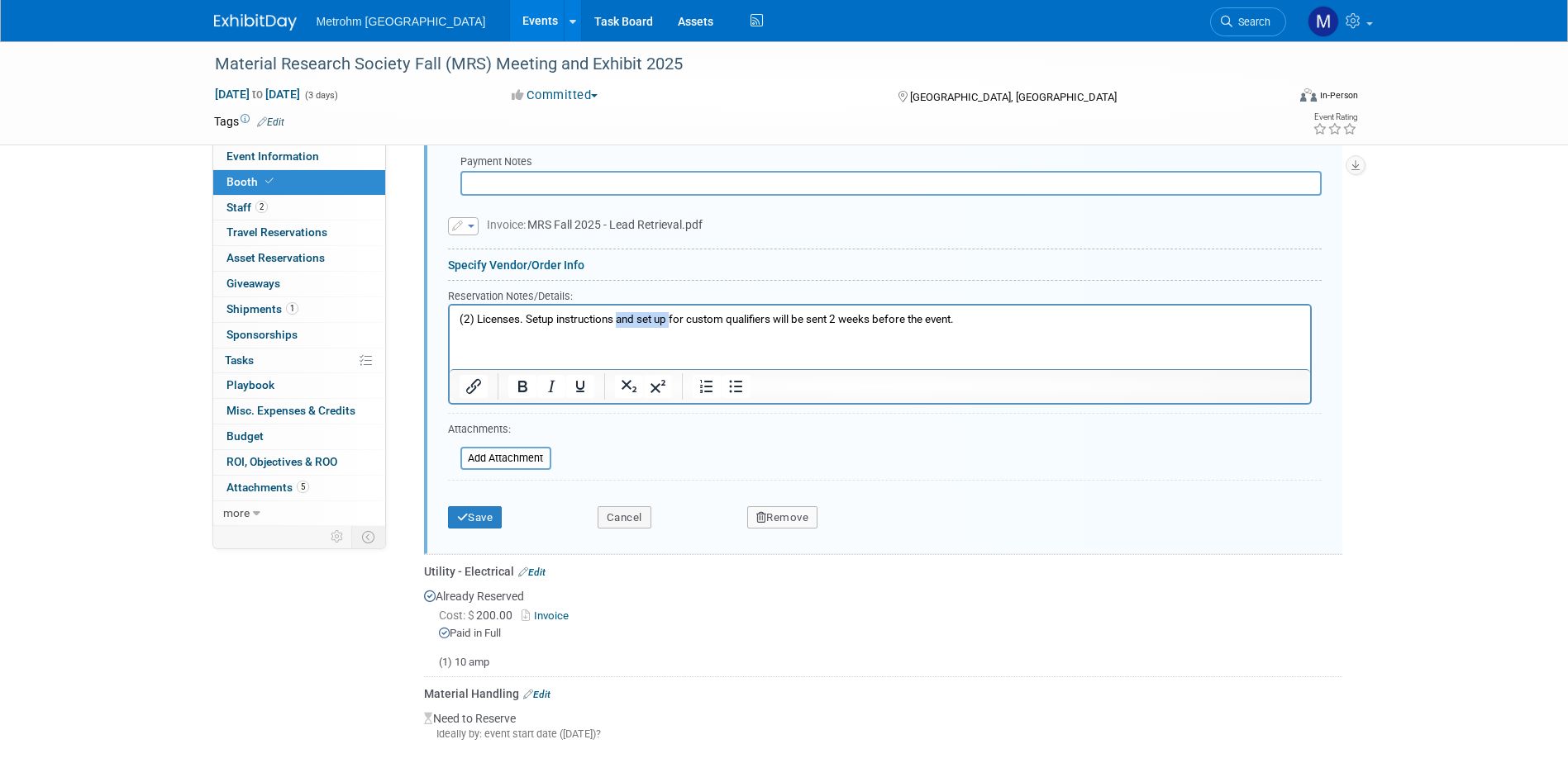
drag, startPoint x: 618, startPoint y: 316, endPoint x: 670, endPoint y: 318, distance: 52.0
click at [670, 318] on p "(2) Licenses. Setup instructions and set up for custom qualifiers will be sent …" at bounding box center [880, 319] width 842 height 16
click at [499, 511] on button "Save" at bounding box center [476, 518] width 55 height 23
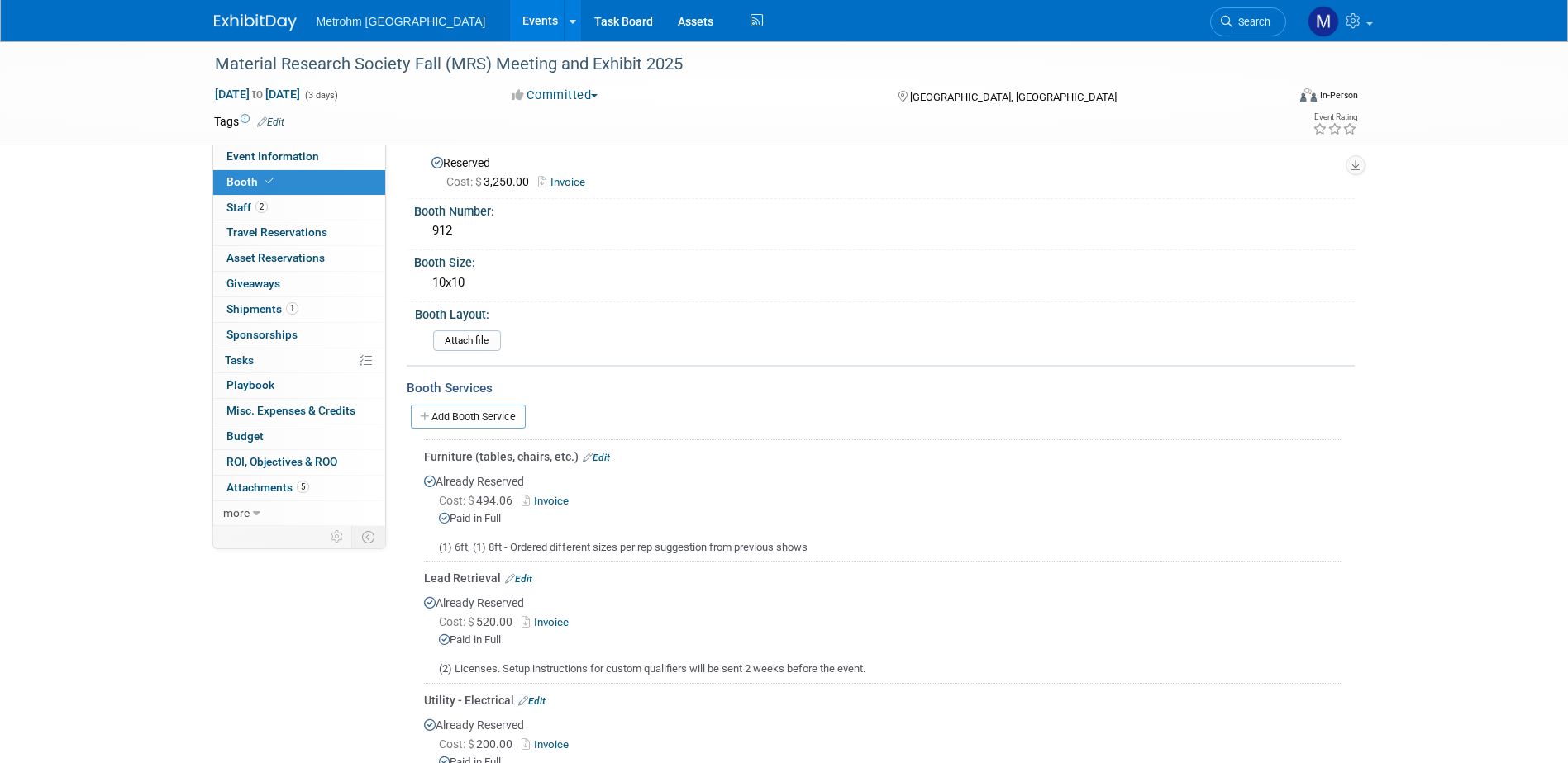
scroll to position [0, 0]
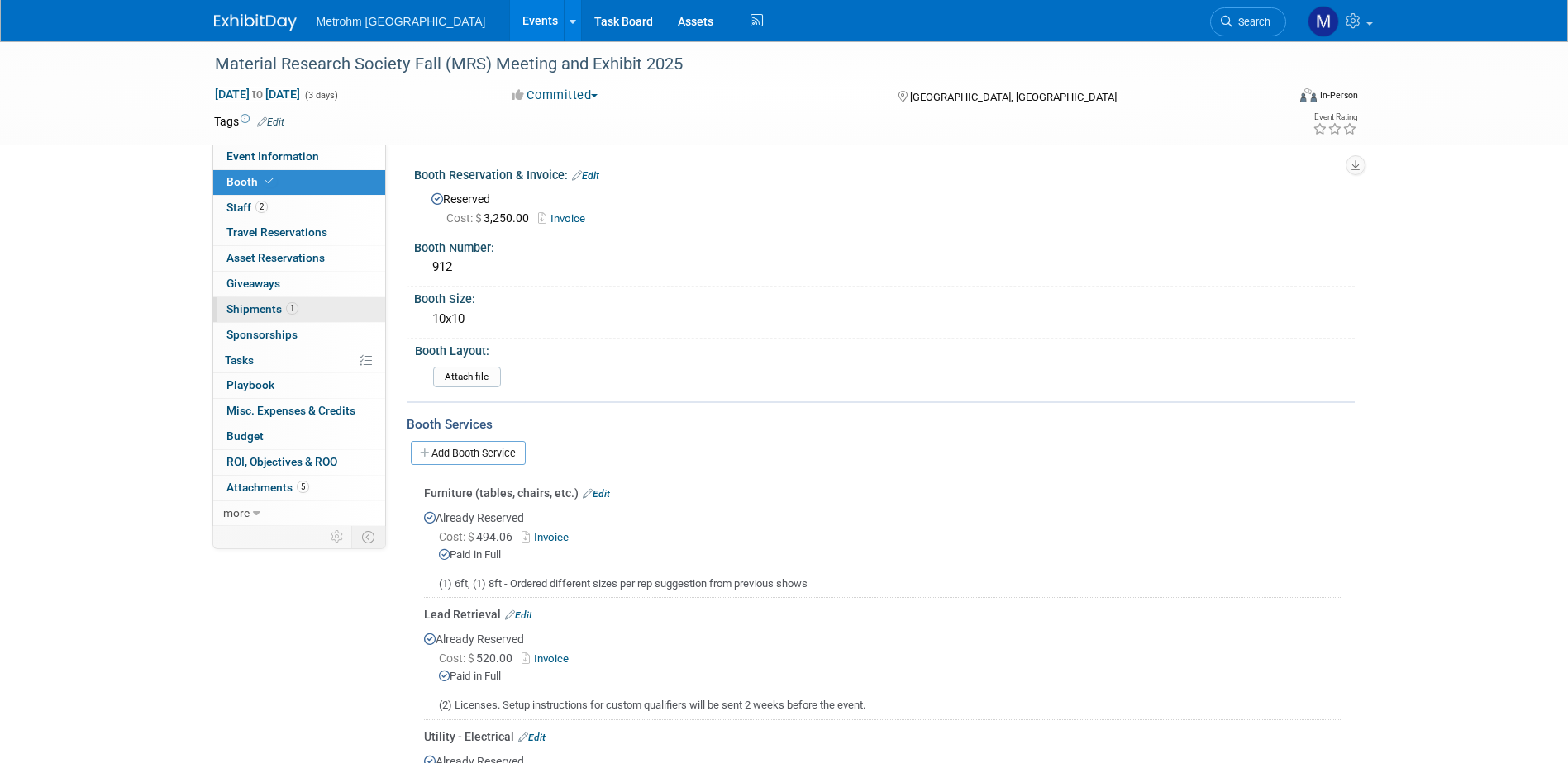
click at [278, 318] on link "1 Shipments 1" at bounding box center [300, 309] width 172 height 24
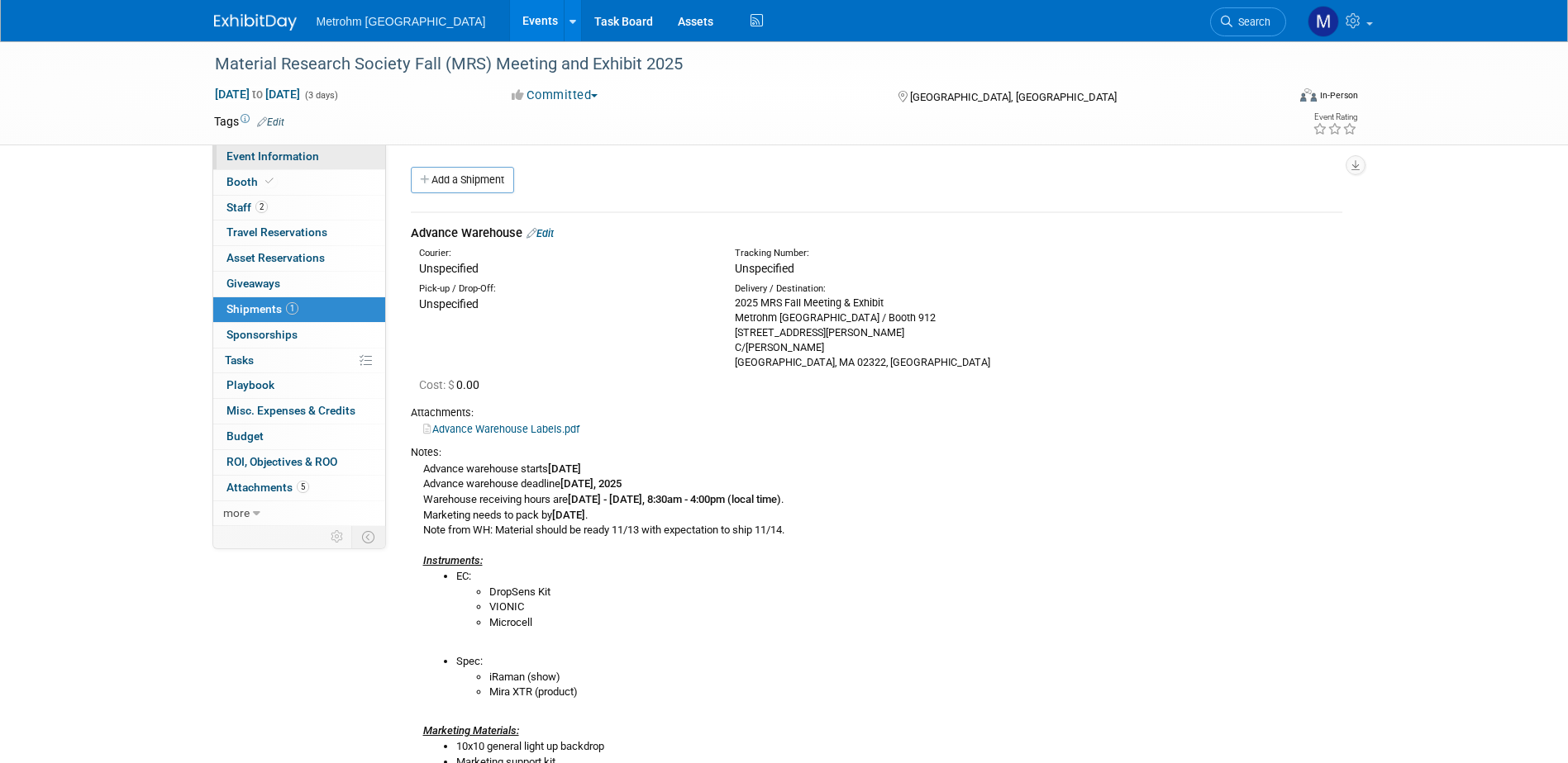
click at [302, 162] on link "Event Information" at bounding box center [300, 157] width 172 height 24
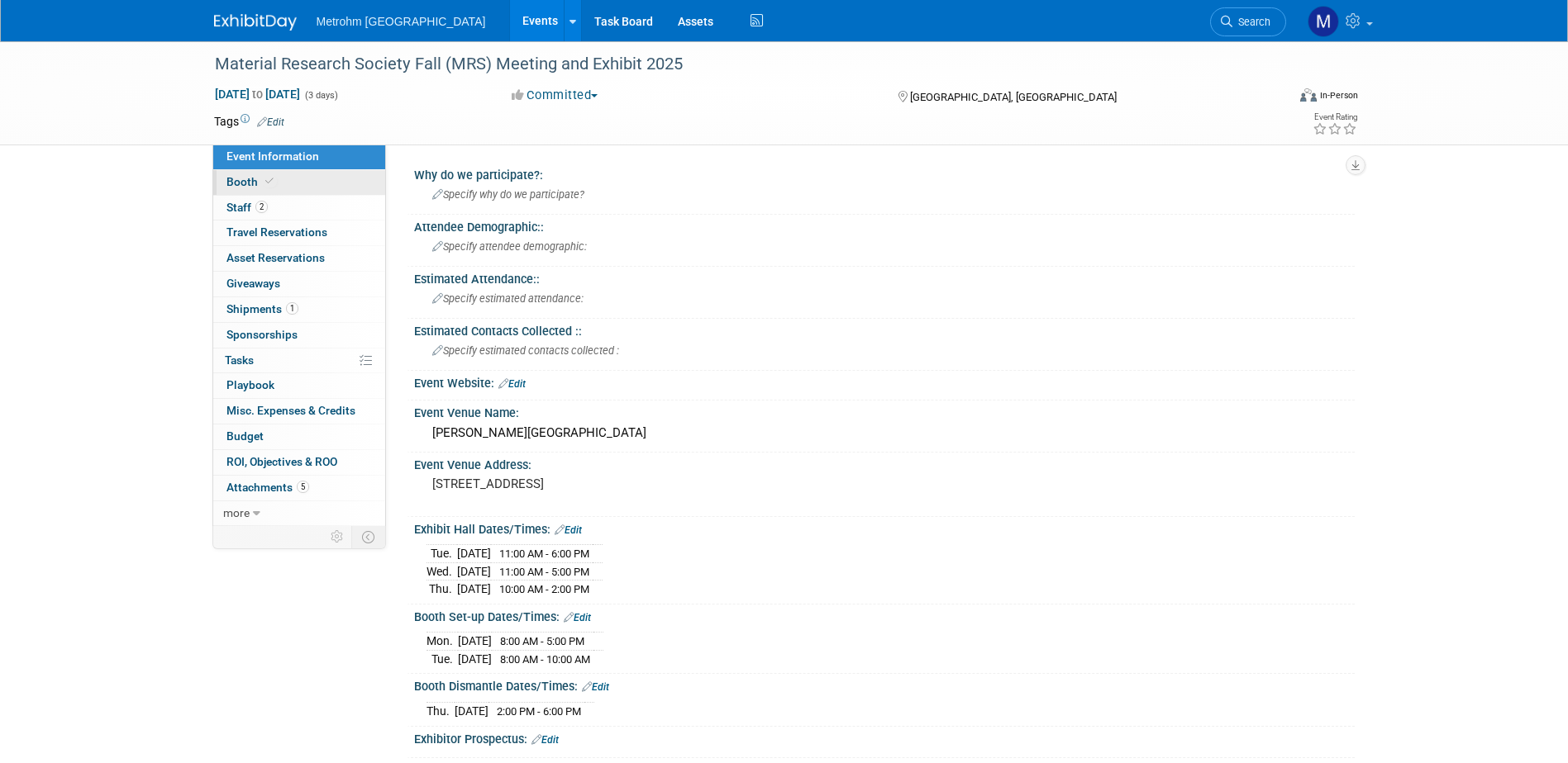
click at [302, 189] on link "Booth" at bounding box center [300, 182] width 172 height 24
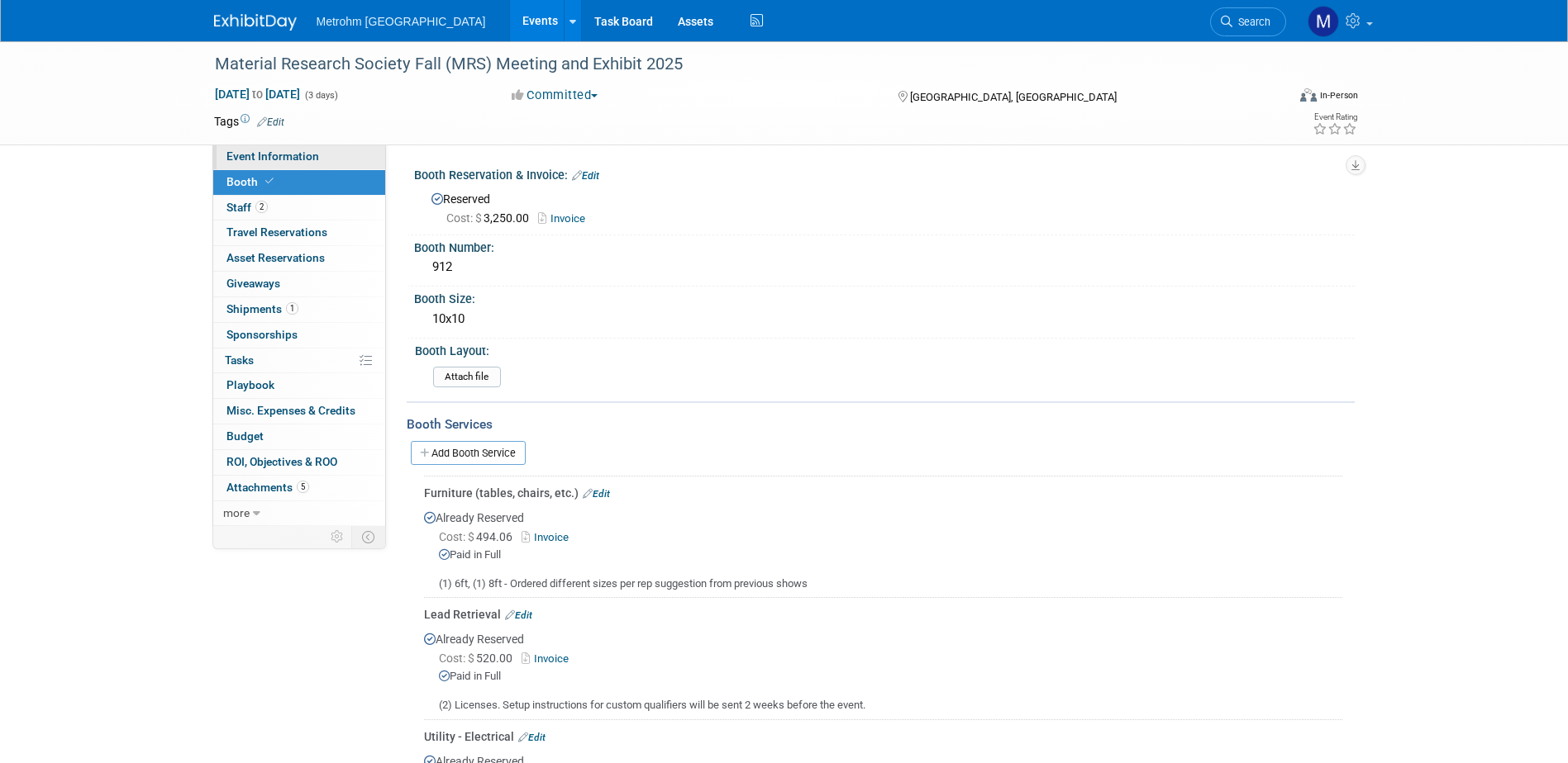
click at [285, 157] on span "Event Information" at bounding box center [272, 157] width 93 height 14
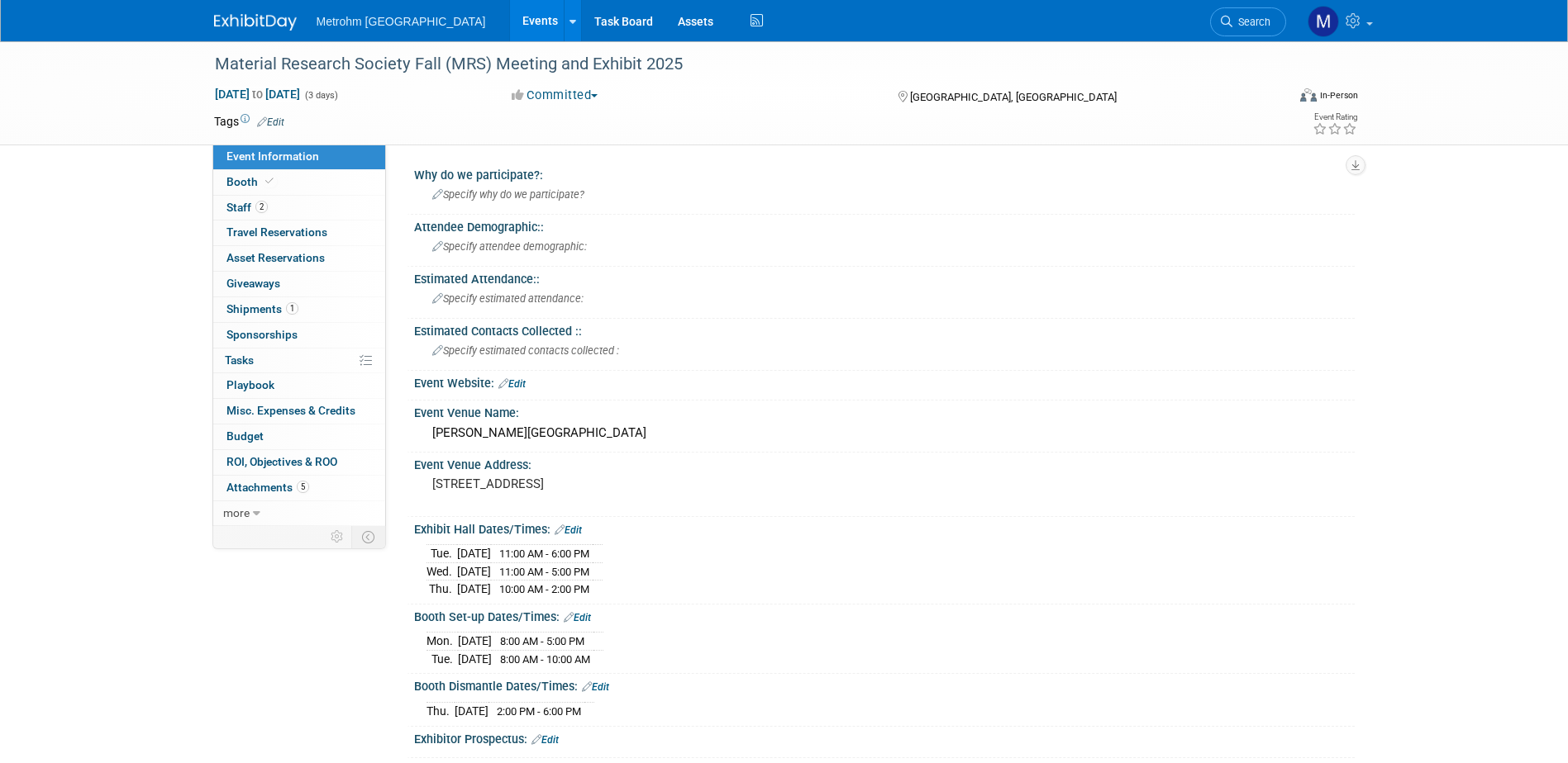
scroll to position [82, 0]
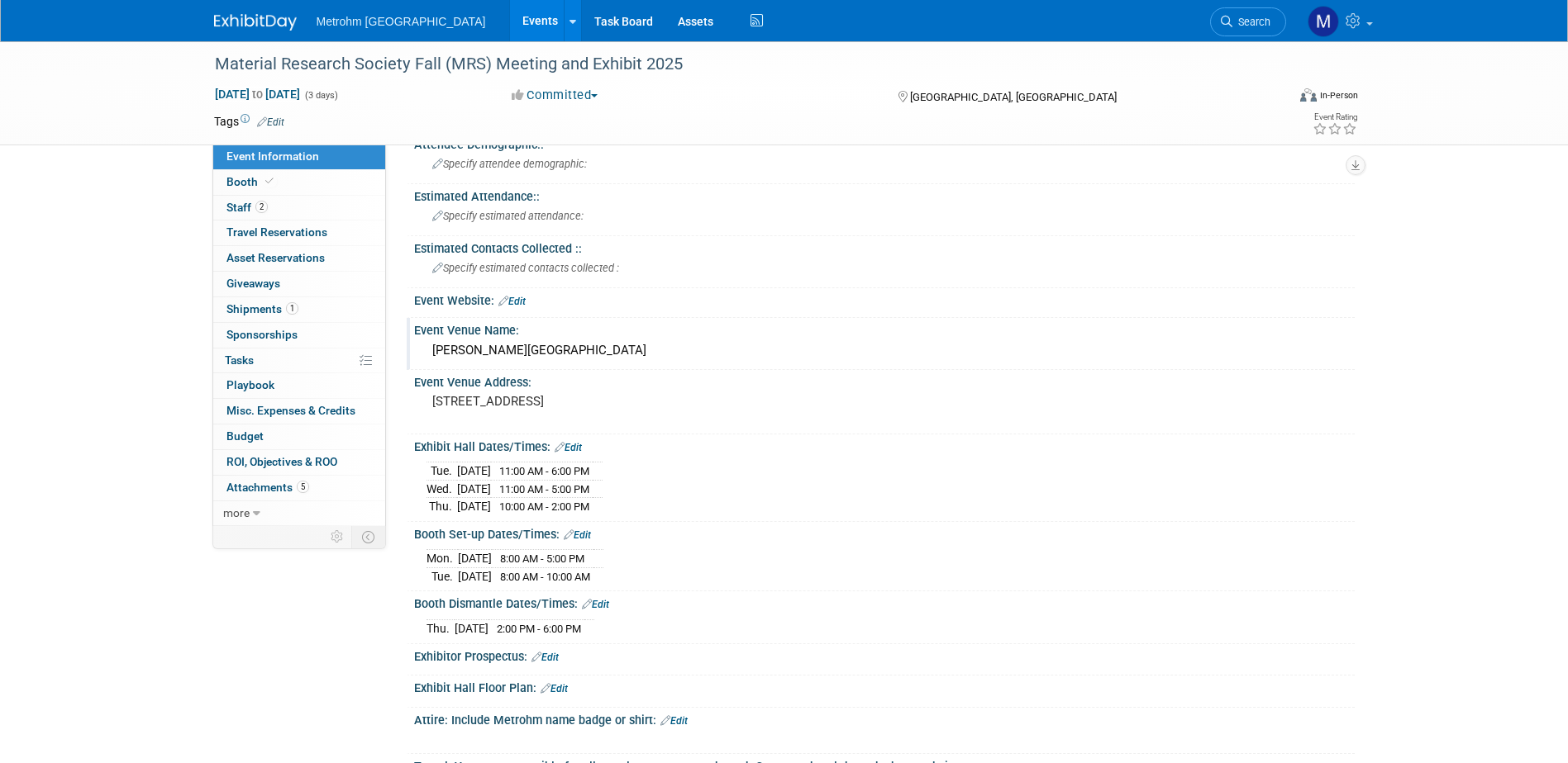
click at [563, 357] on div "Hynes Convention Center" at bounding box center [885, 350] width 916 height 25
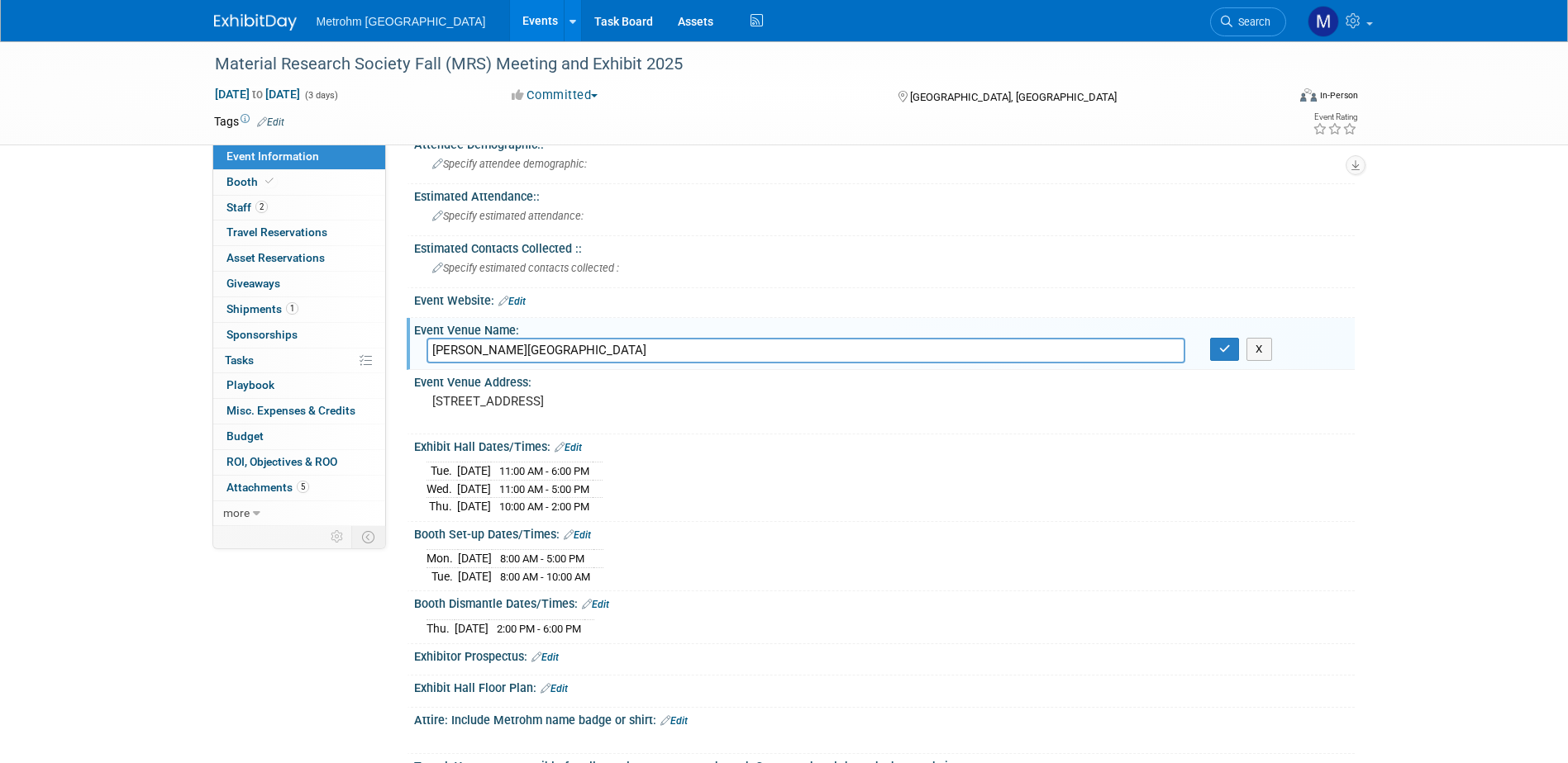
click at [563, 357] on input "Hynes Convention Center" at bounding box center [806, 350] width 759 height 25
click at [1262, 354] on button "X" at bounding box center [1259, 349] width 25 height 23
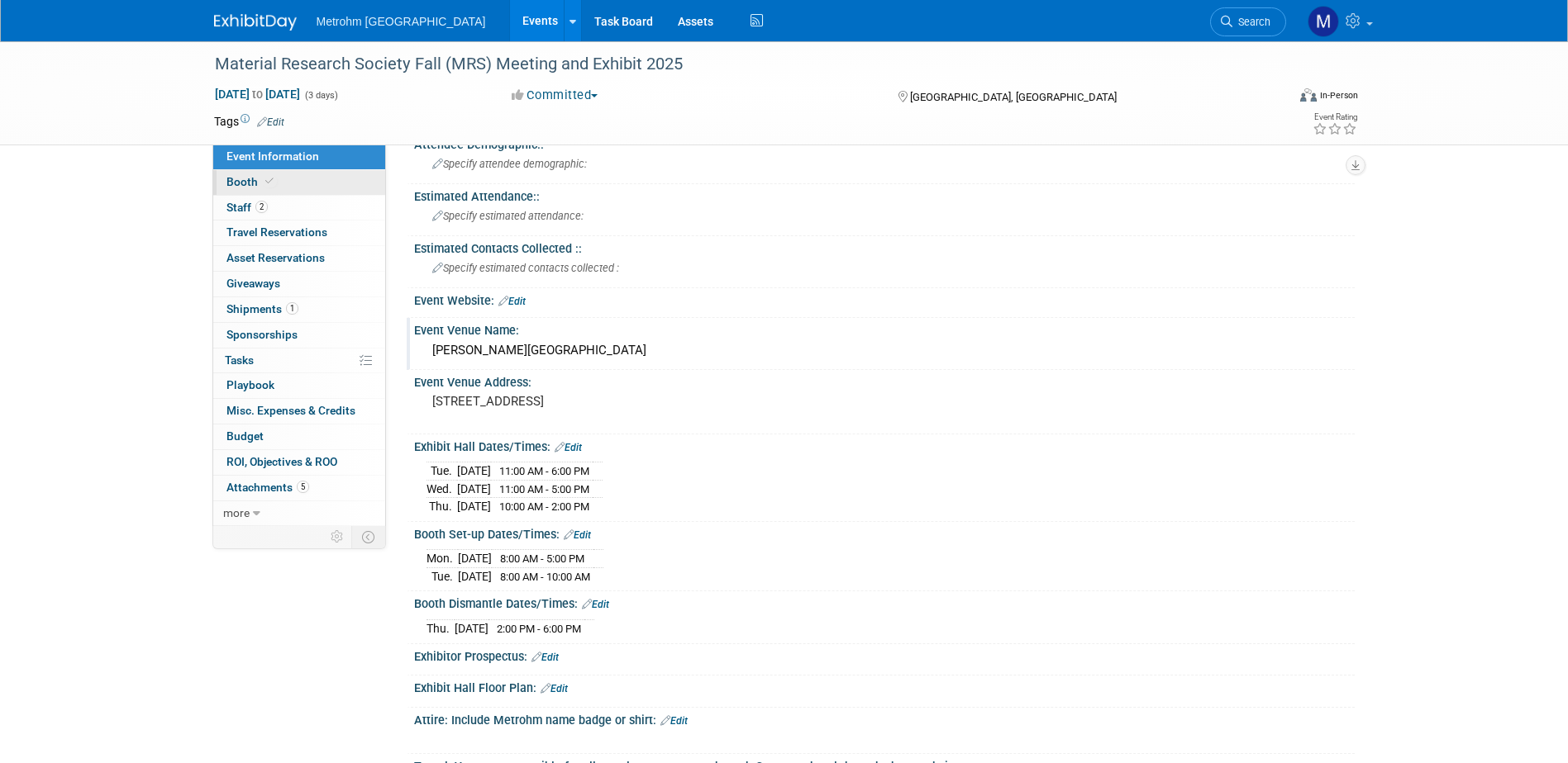
click at [279, 175] on link "Booth" at bounding box center [300, 182] width 172 height 24
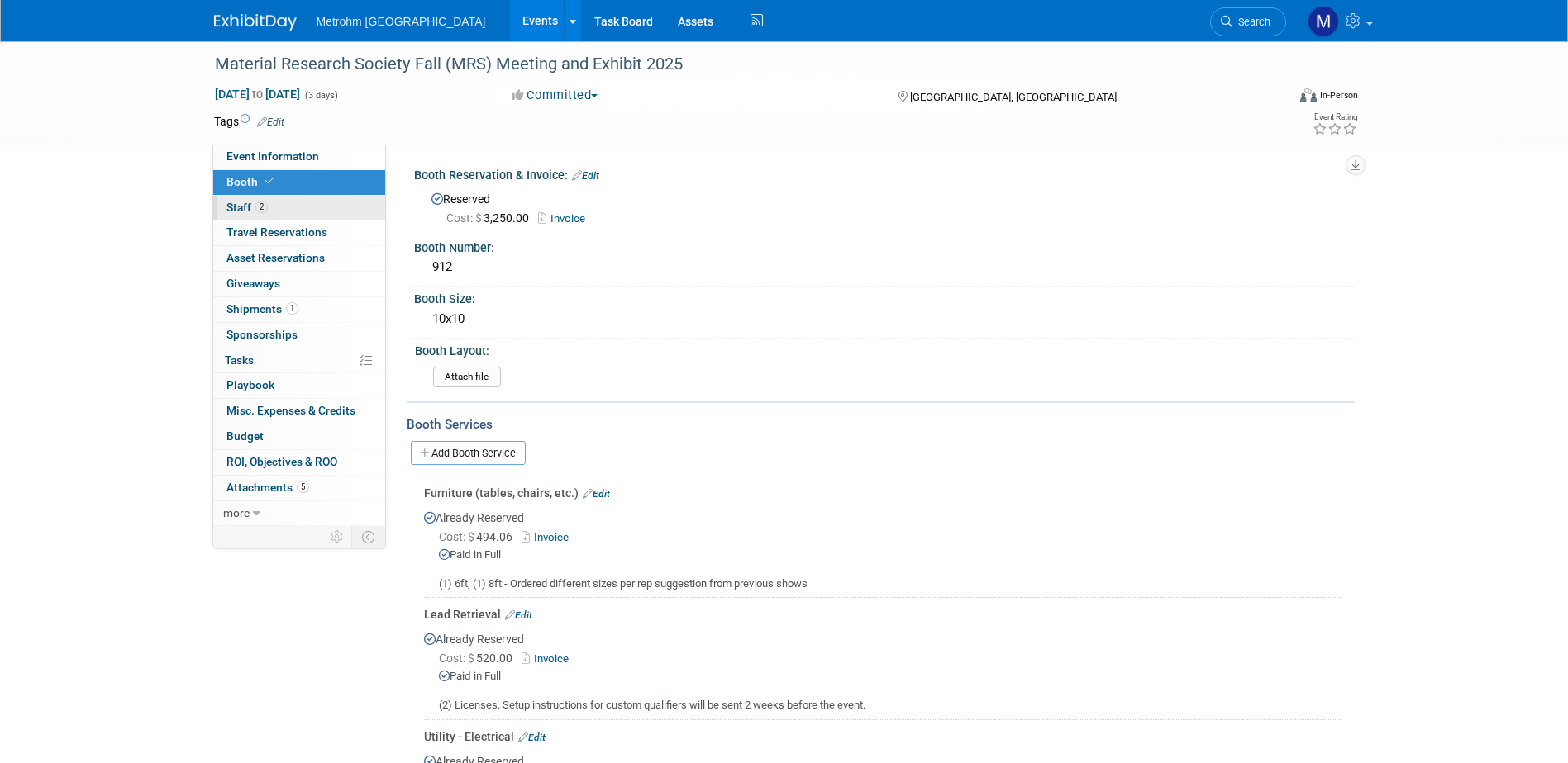
click at [328, 209] on link "2 Staff 2" at bounding box center [300, 207] width 172 height 24
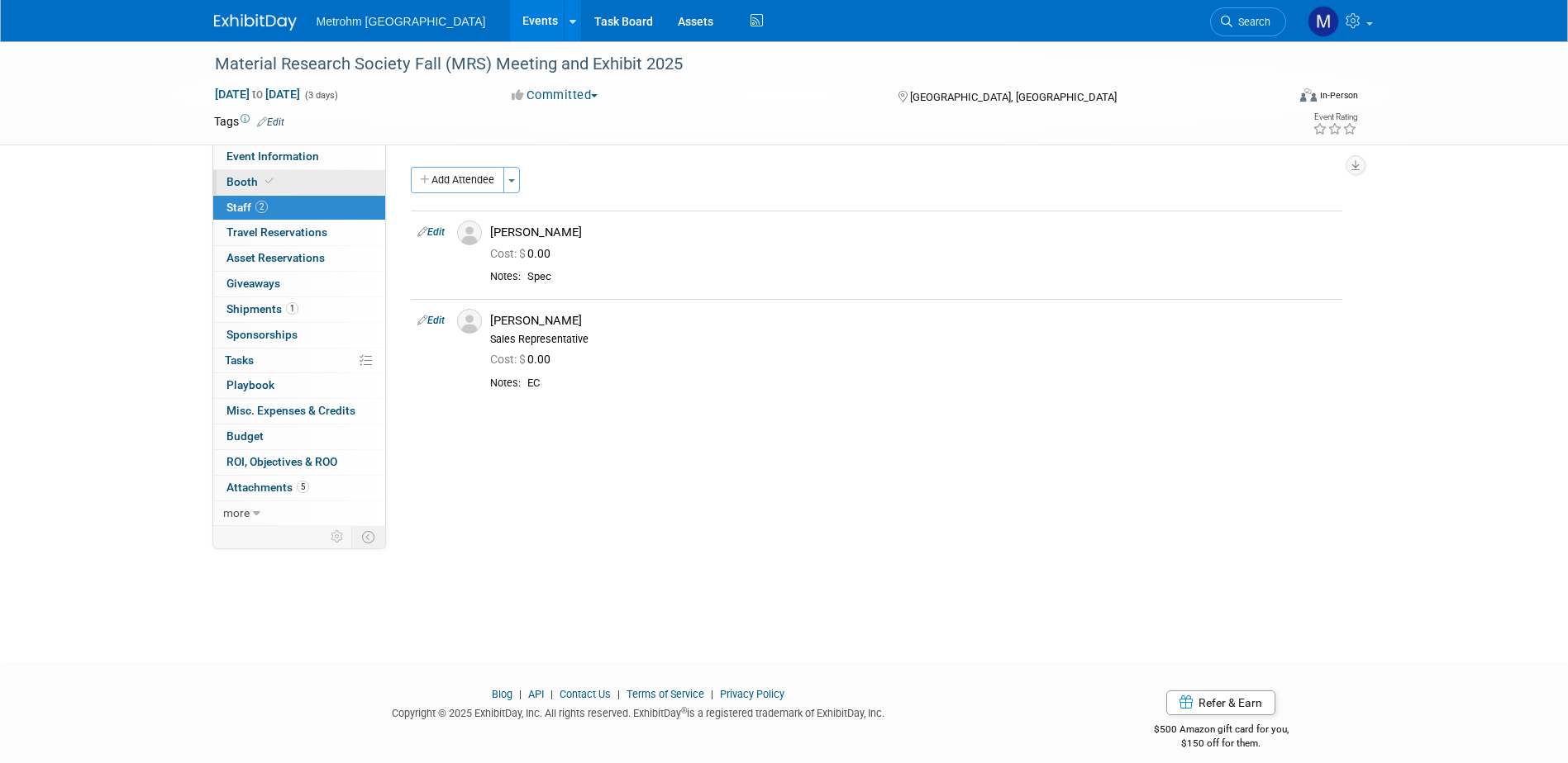
click at [300, 191] on link "Booth" at bounding box center [300, 182] width 172 height 24
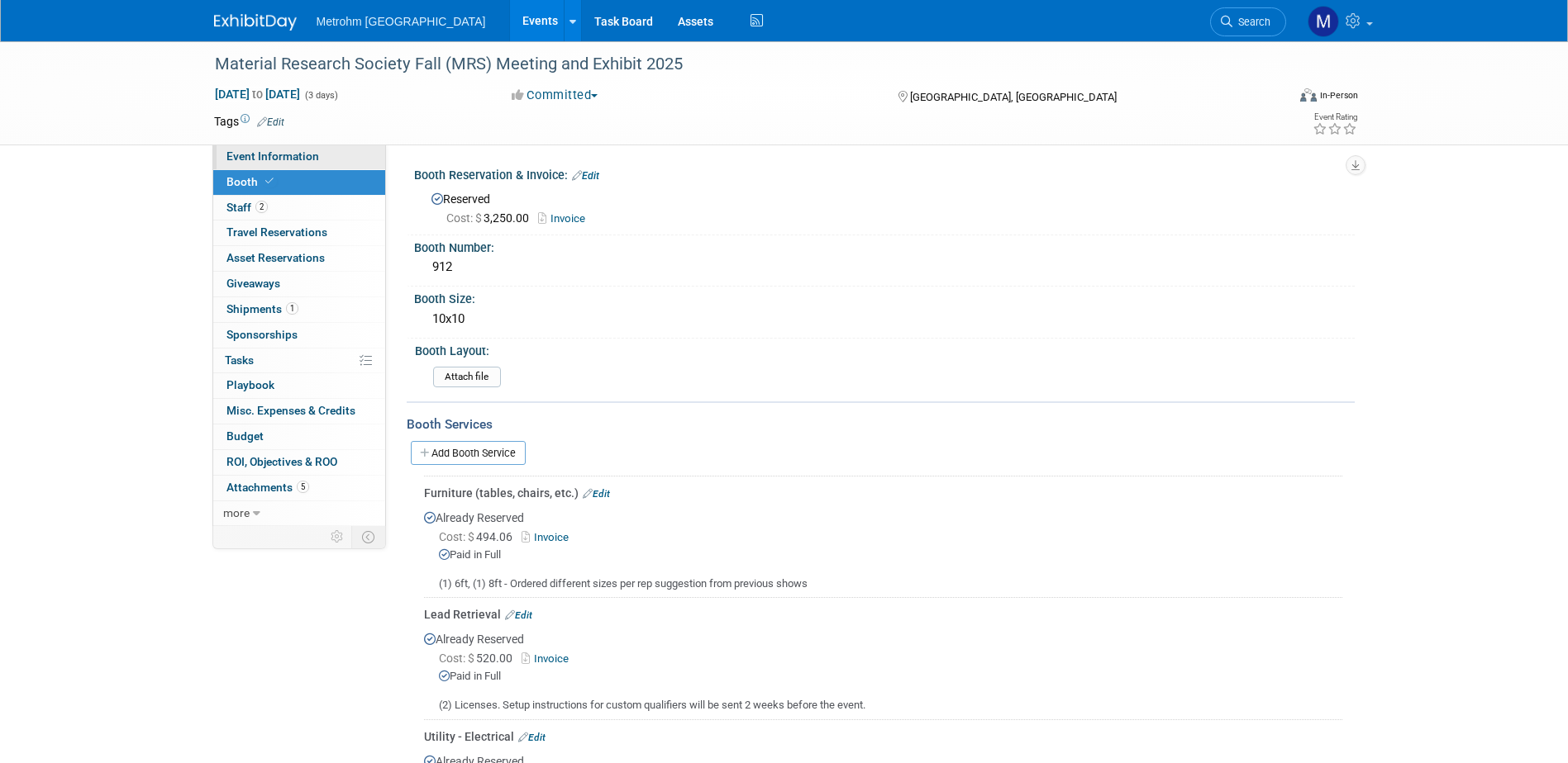
click at [332, 152] on link "Event Information" at bounding box center [300, 157] width 172 height 24
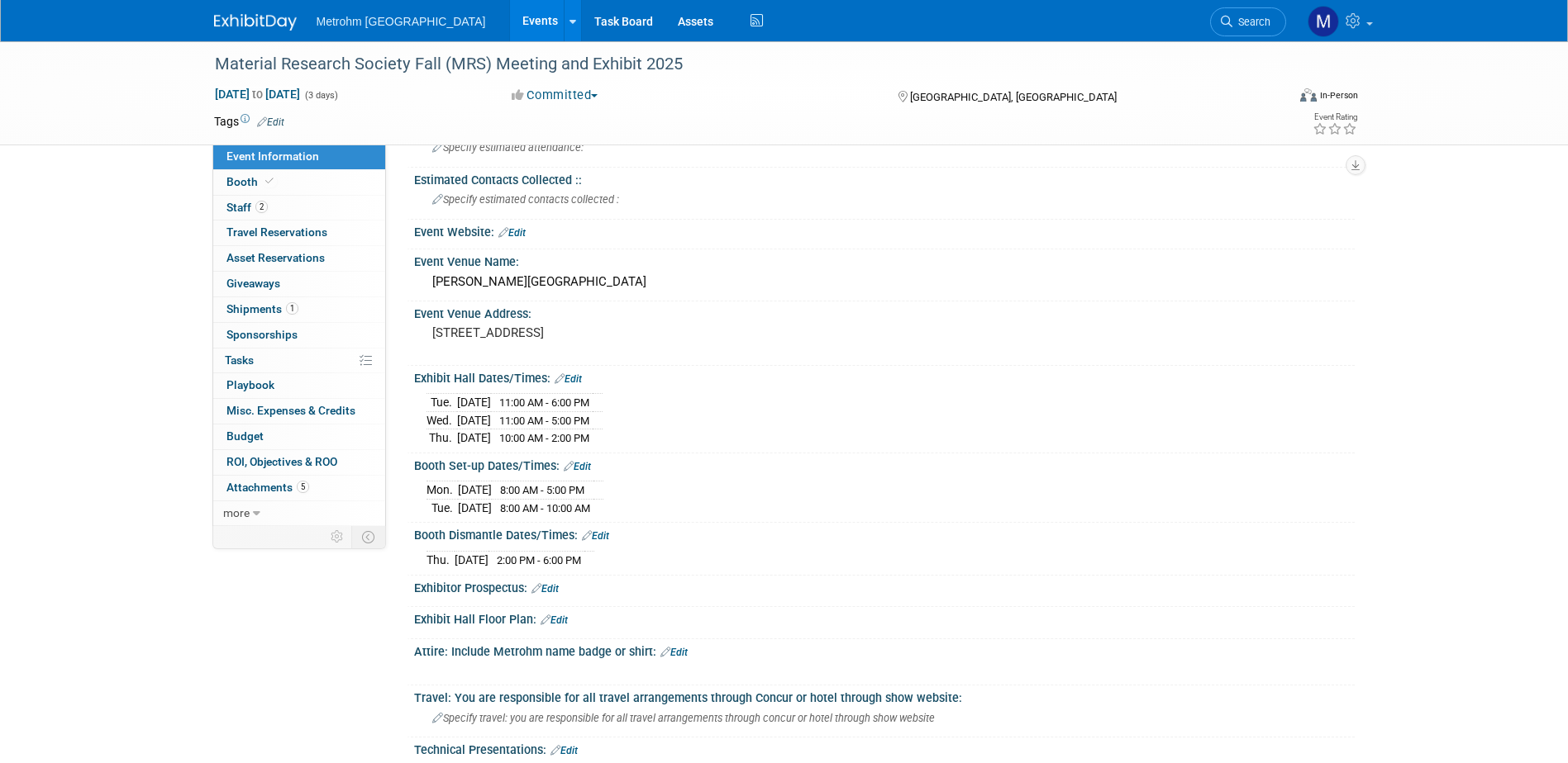
scroll to position [165, 0]
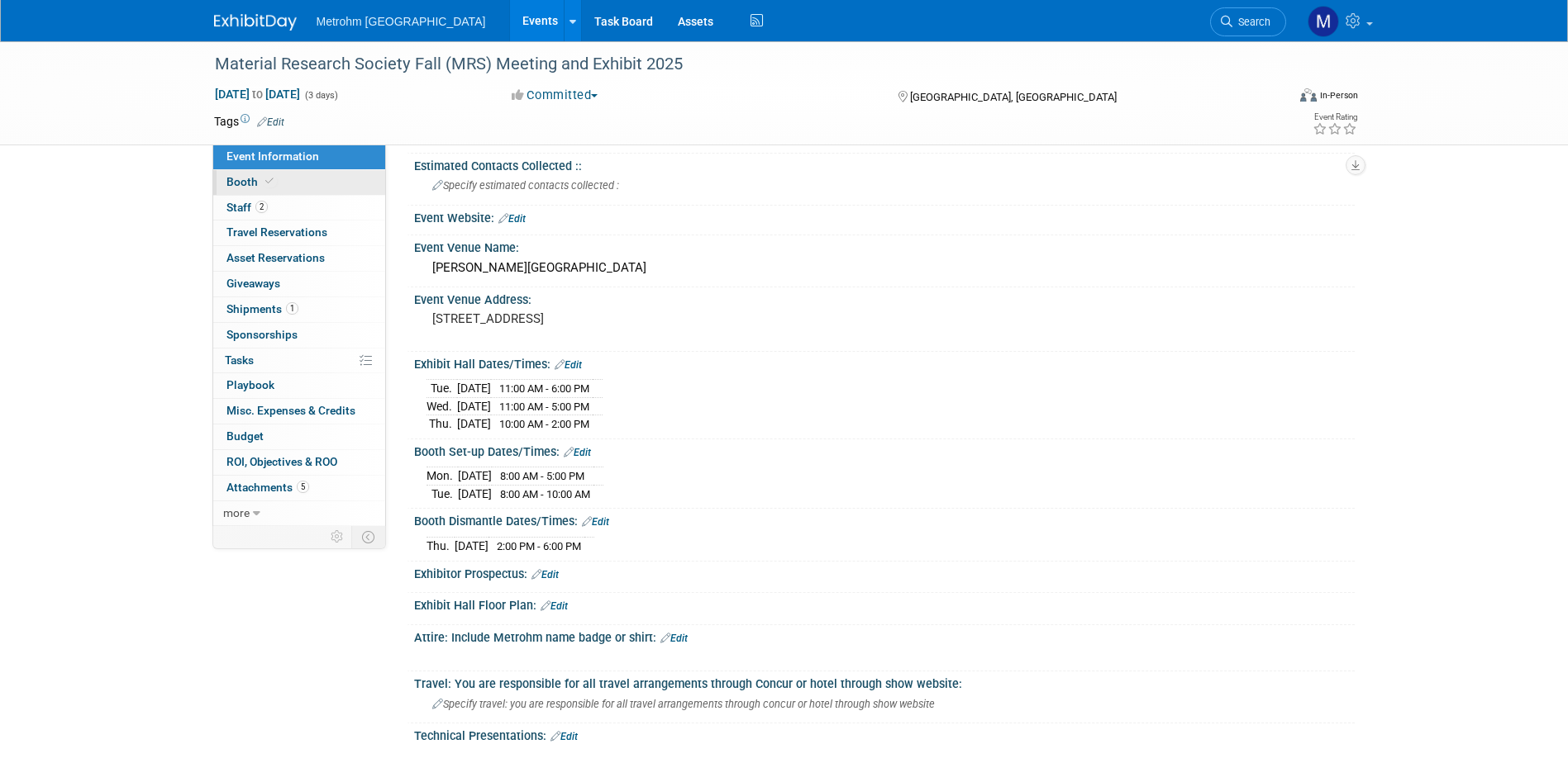
drag, startPoint x: 232, startPoint y: 185, endPoint x: 249, endPoint y: 190, distance: 17.7
click at [232, 185] on span "Booth" at bounding box center [252, 182] width 51 height 14
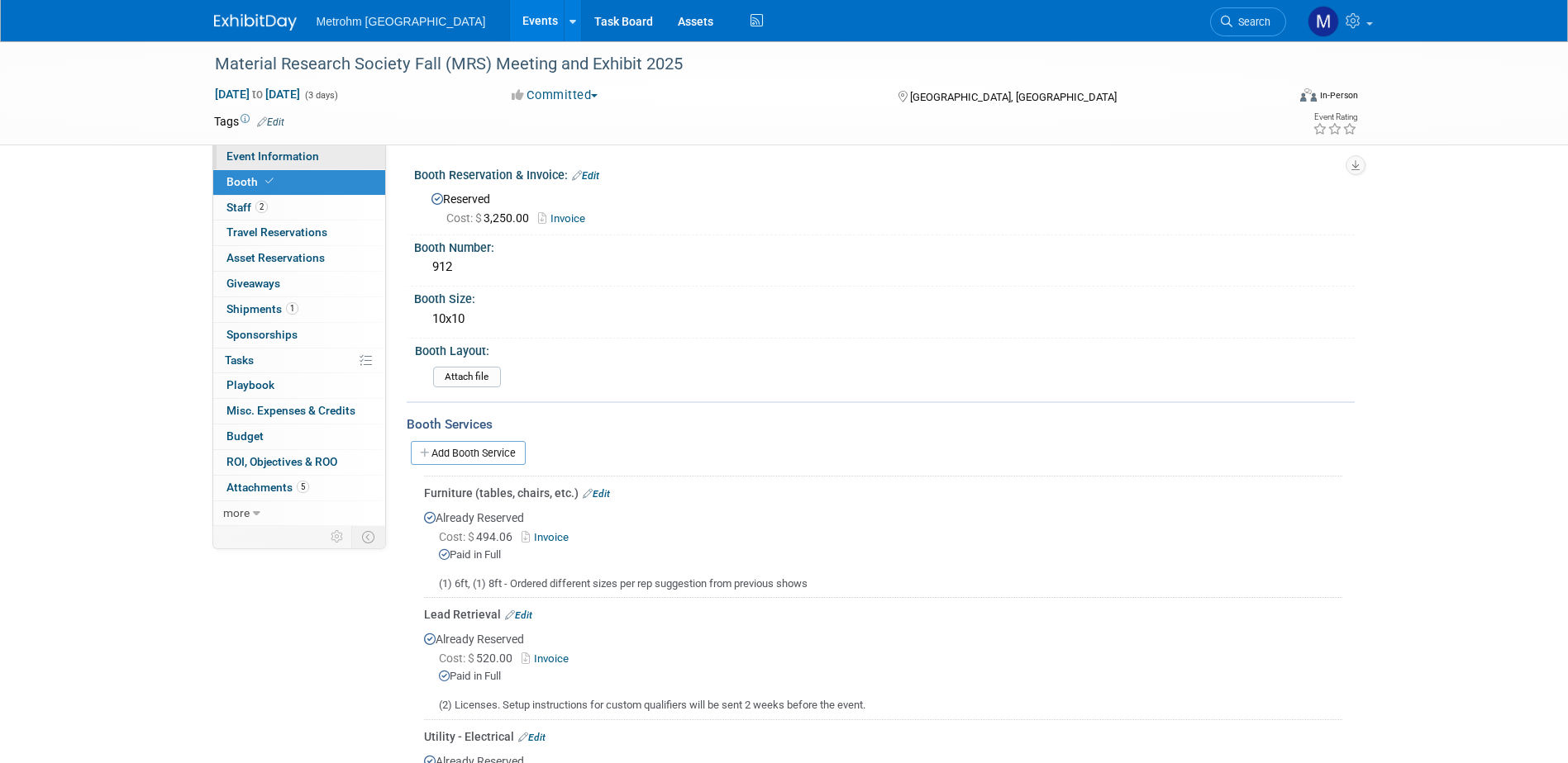
click at [292, 160] on span "Event Information" at bounding box center [272, 157] width 93 height 14
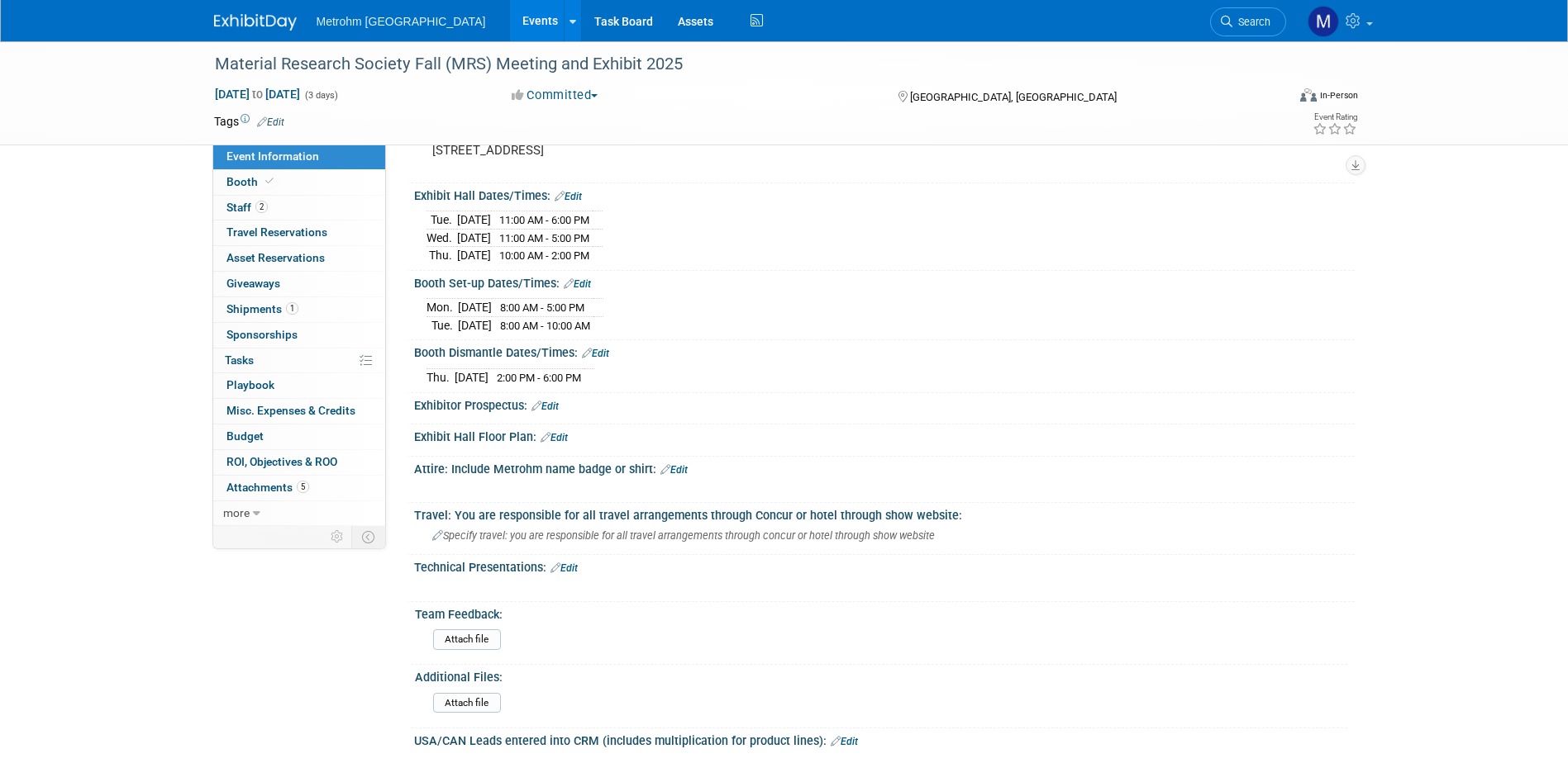
scroll to position [413, 0]
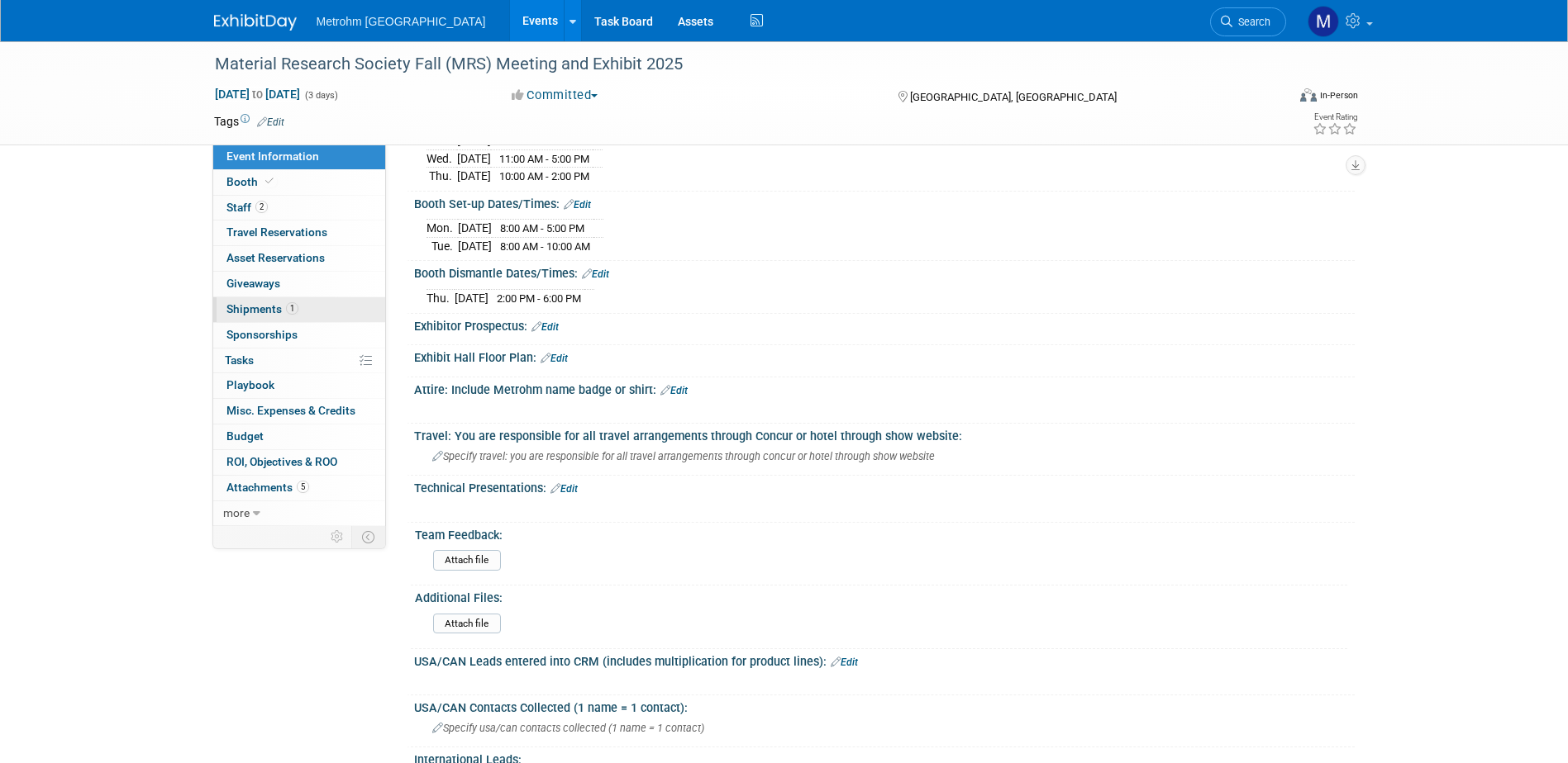
click at [313, 308] on link "1 Shipments 1" at bounding box center [300, 309] width 172 height 24
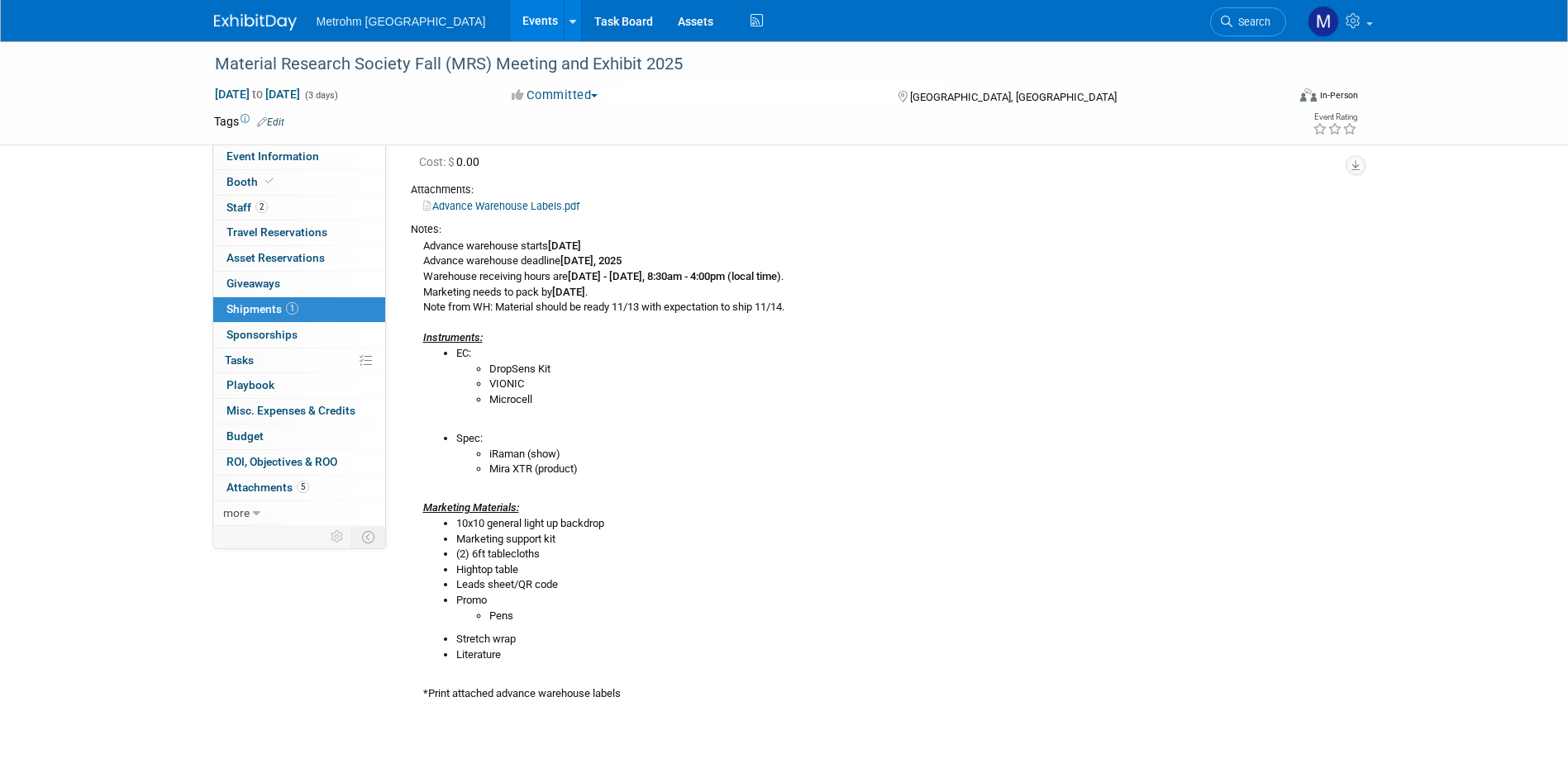
scroll to position [247, 0]
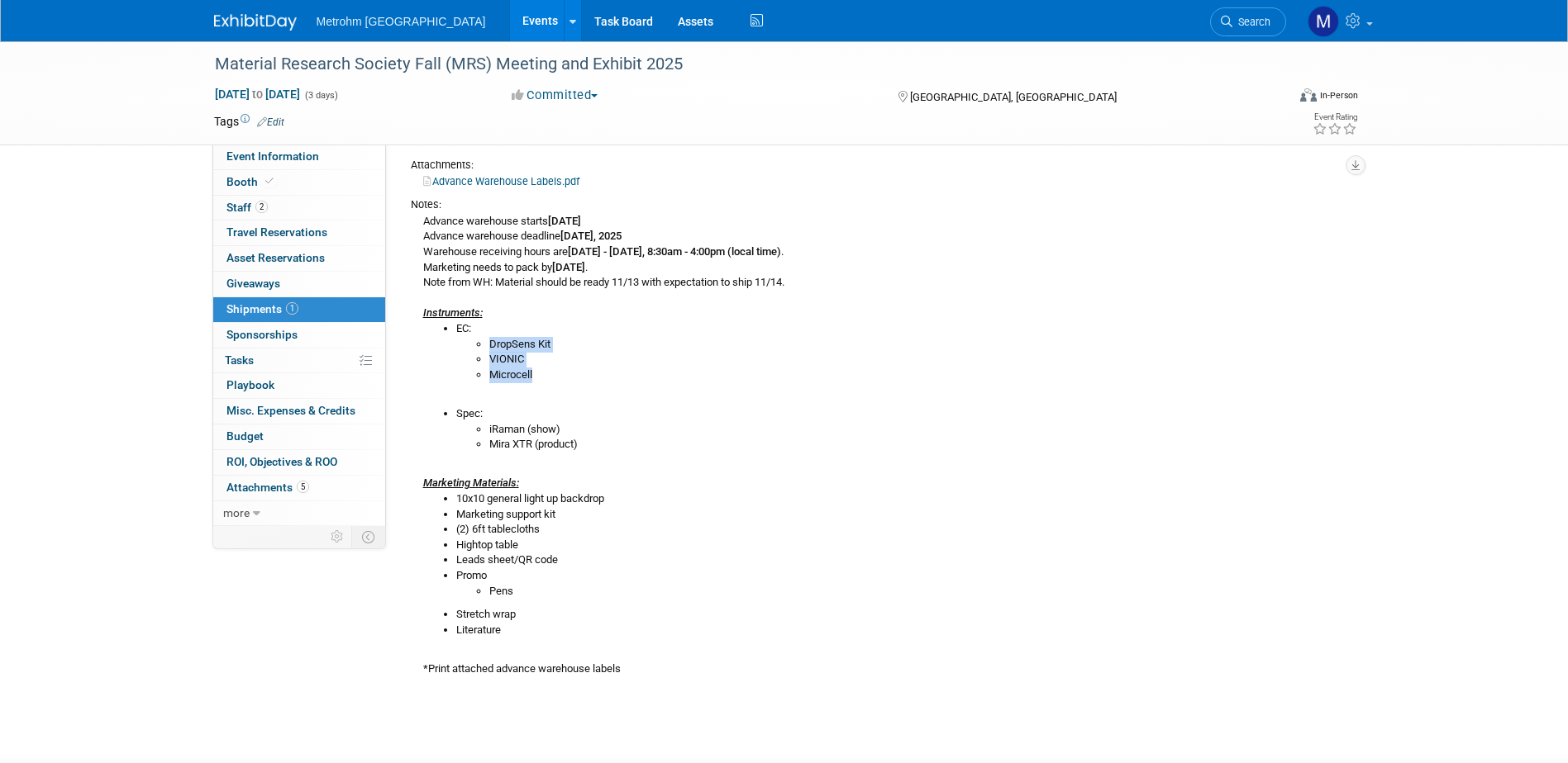
drag, startPoint x: 548, startPoint y: 379, endPoint x: 488, endPoint y: 342, distance: 70.5
click at [488, 342] on ul "DropSens Kit VIONIC Microcell" at bounding box center [899, 360] width 886 height 46
copy ul "DropSens Kit VIONIC Microcell"
click at [309, 162] on link "Event Information" at bounding box center [300, 157] width 172 height 24
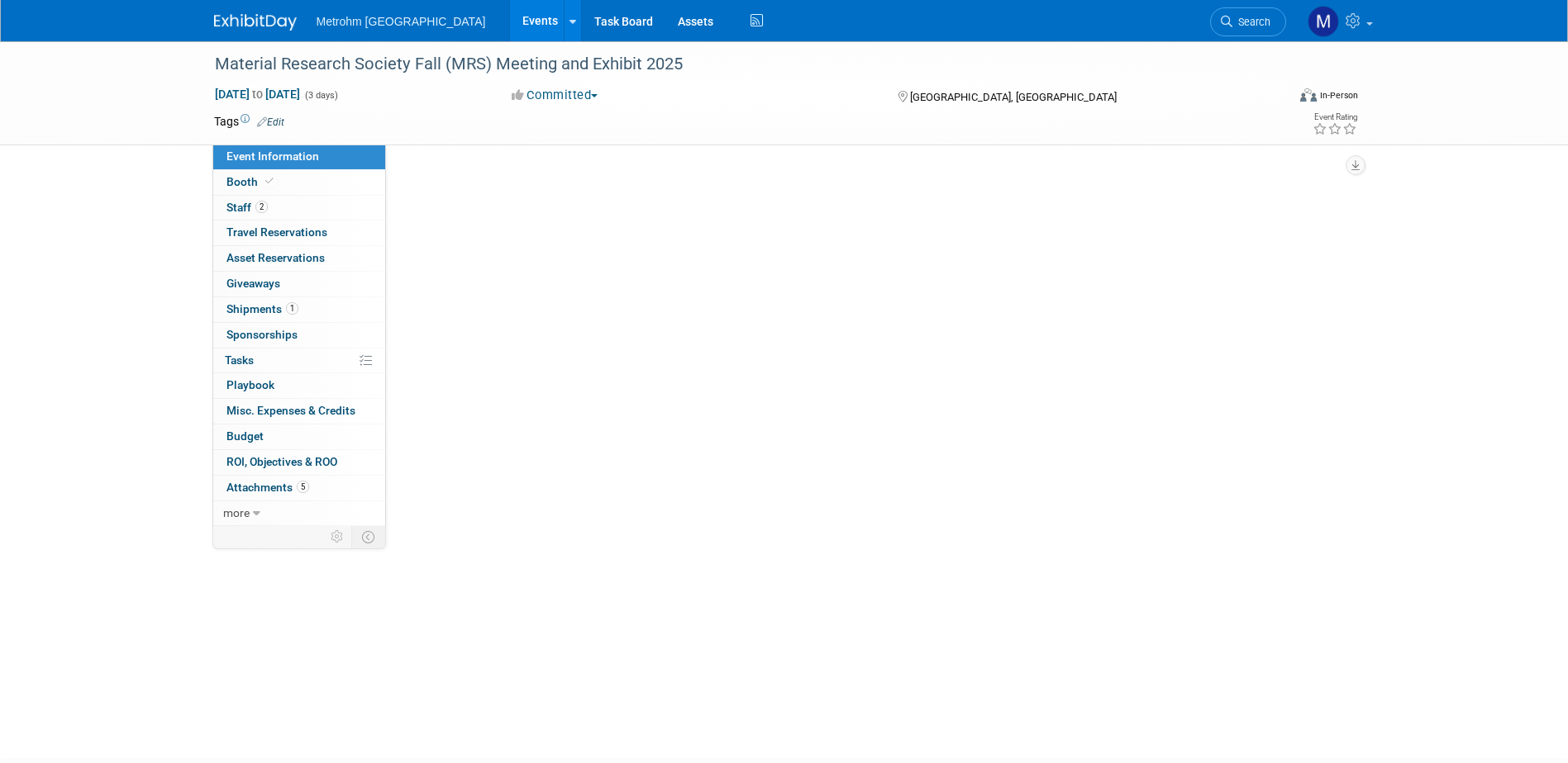
scroll to position [0, 0]
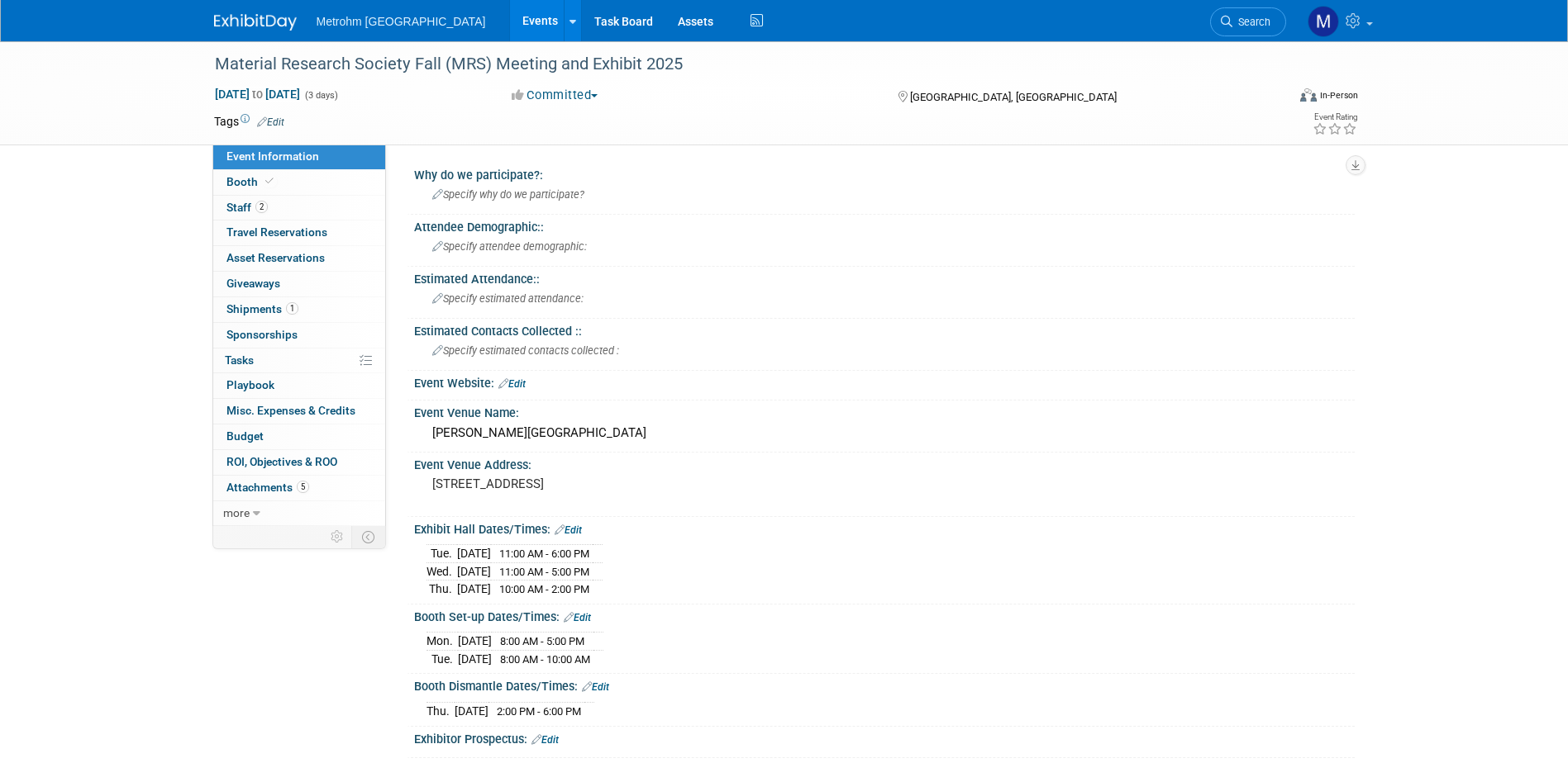
click at [277, 167] on link "Event Information" at bounding box center [300, 157] width 172 height 24
click at [251, 183] on span "Booth" at bounding box center [252, 182] width 51 height 14
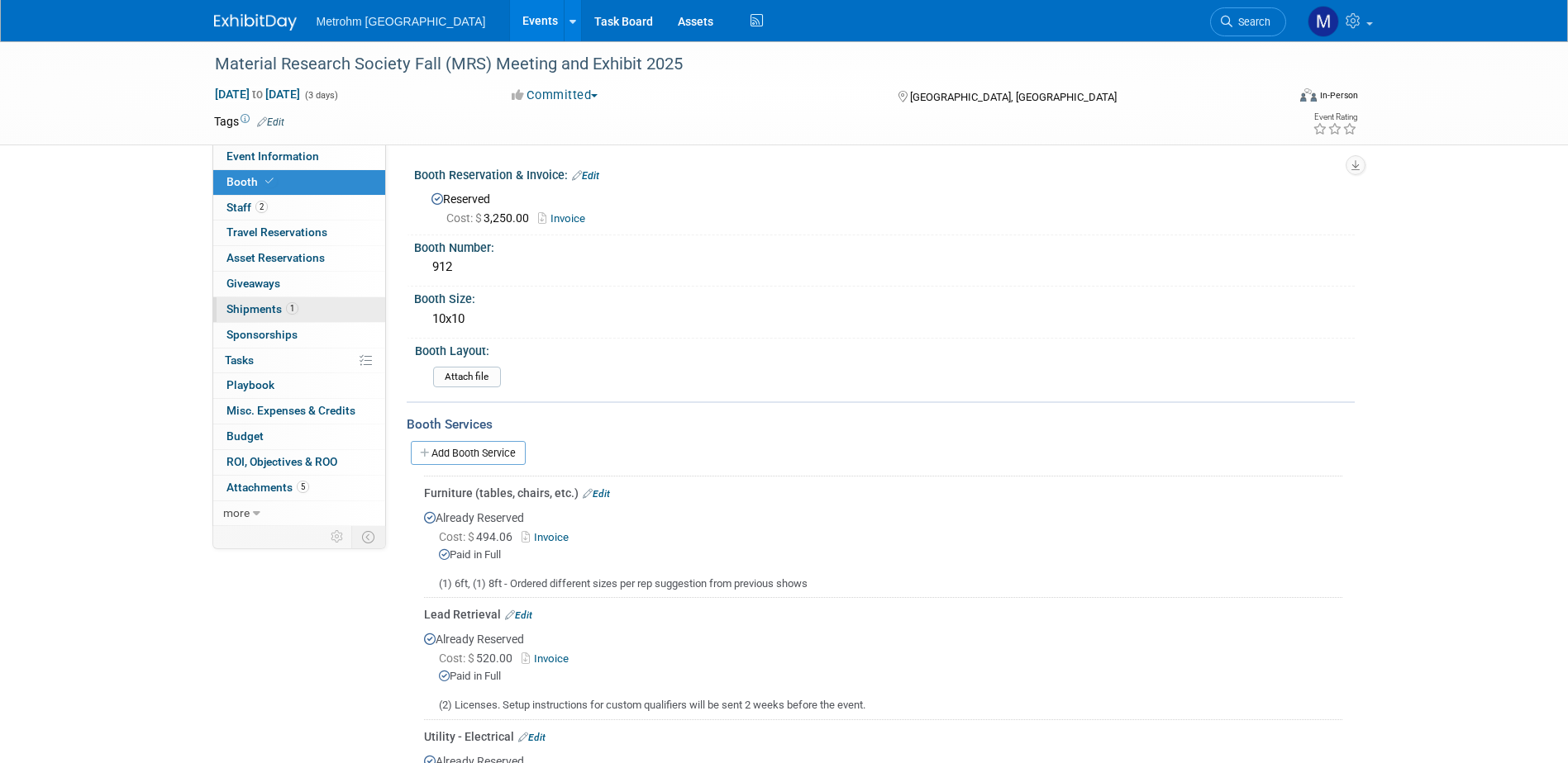
click at [319, 321] on link "1 Shipments 1" at bounding box center [300, 309] width 172 height 24
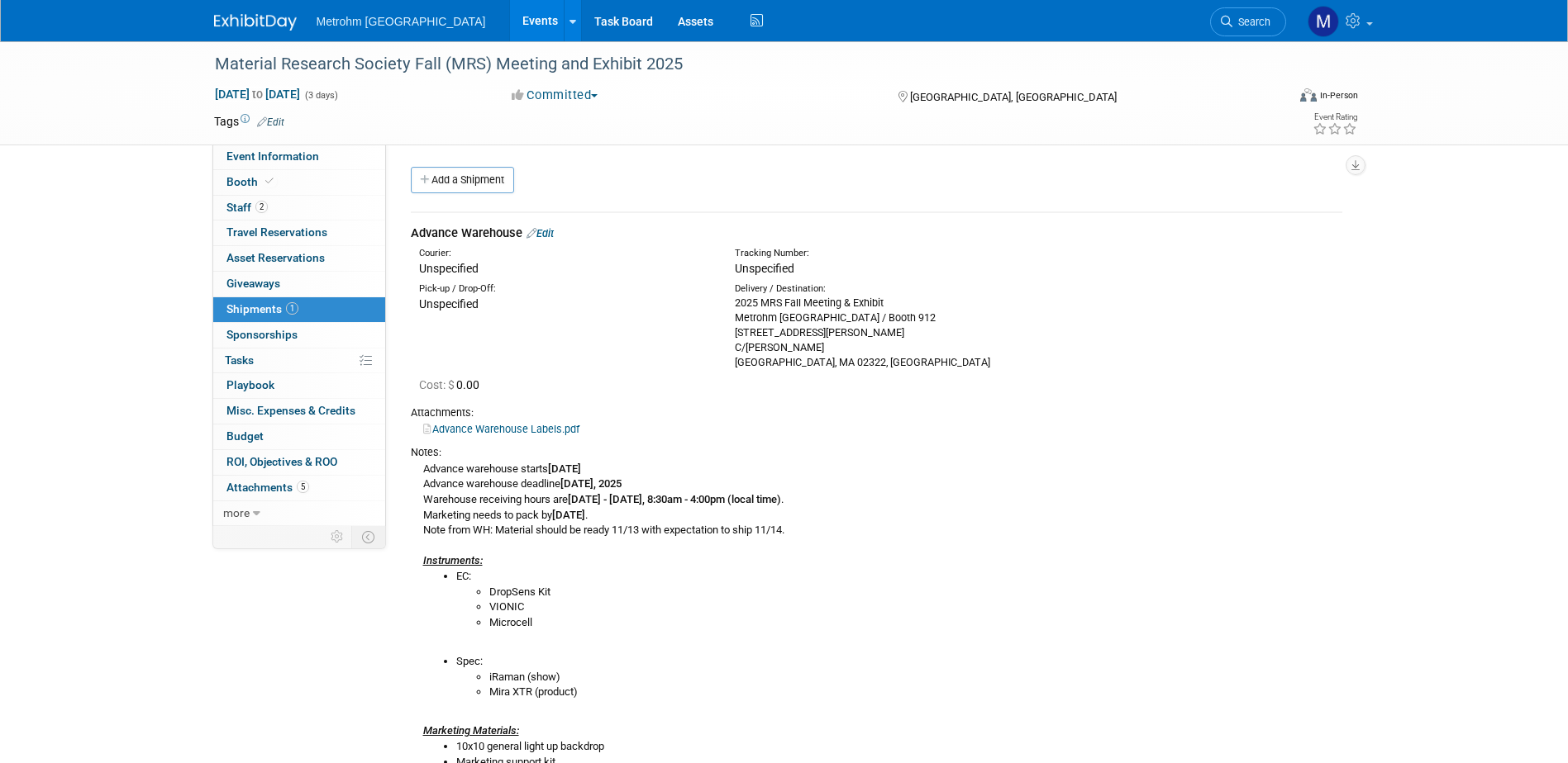
click at [319, 312] on link "1 Shipments 1" at bounding box center [300, 309] width 172 height 24
drag, startPoint x: 244, startPoint y: 22, endPoint x: 289, endPoint y: 59, distance: 58.3
click at [244, 22] on img at bounding box center [255, 22] width 82 height 17
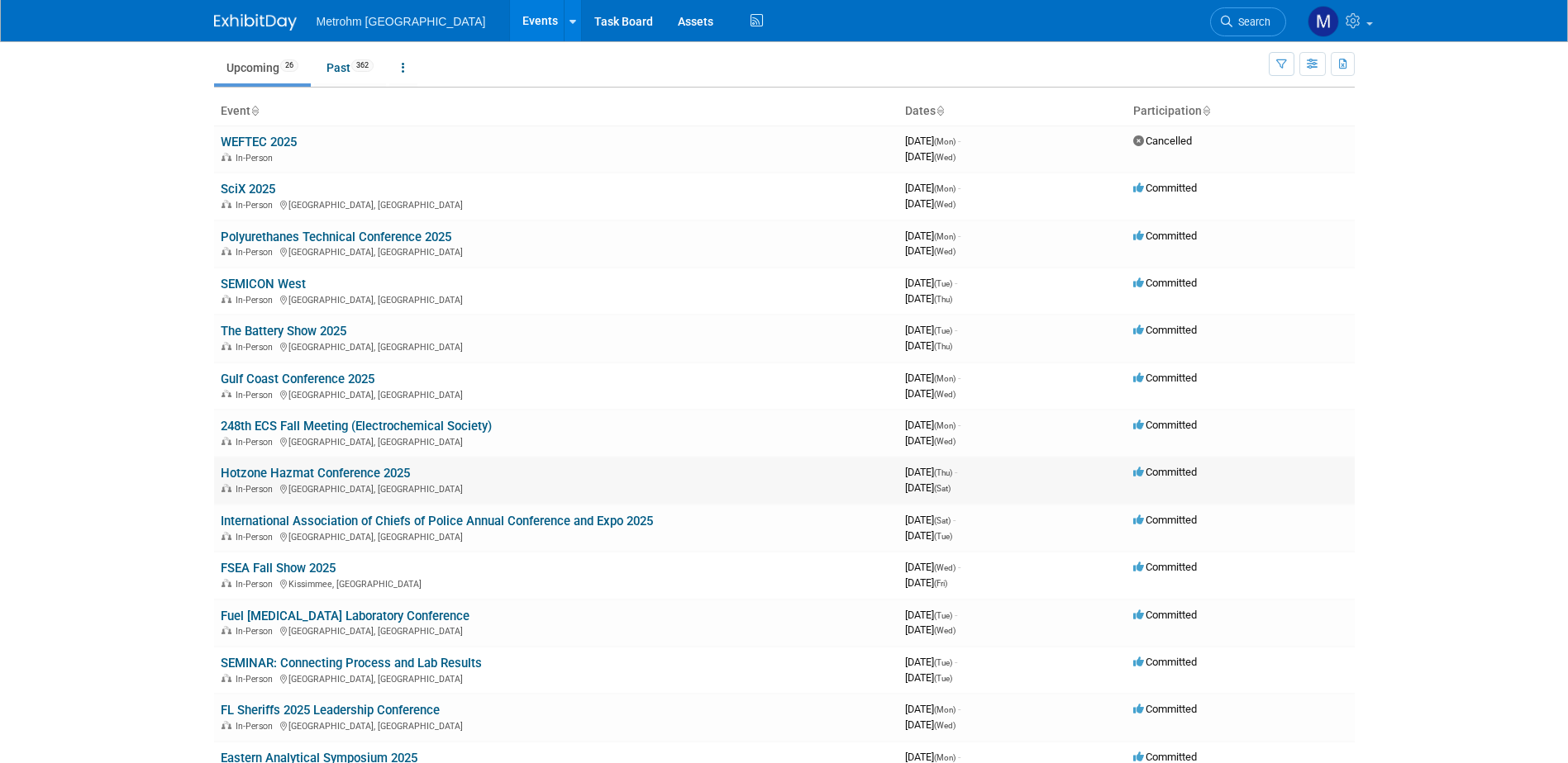
scroll to position [82, 0]
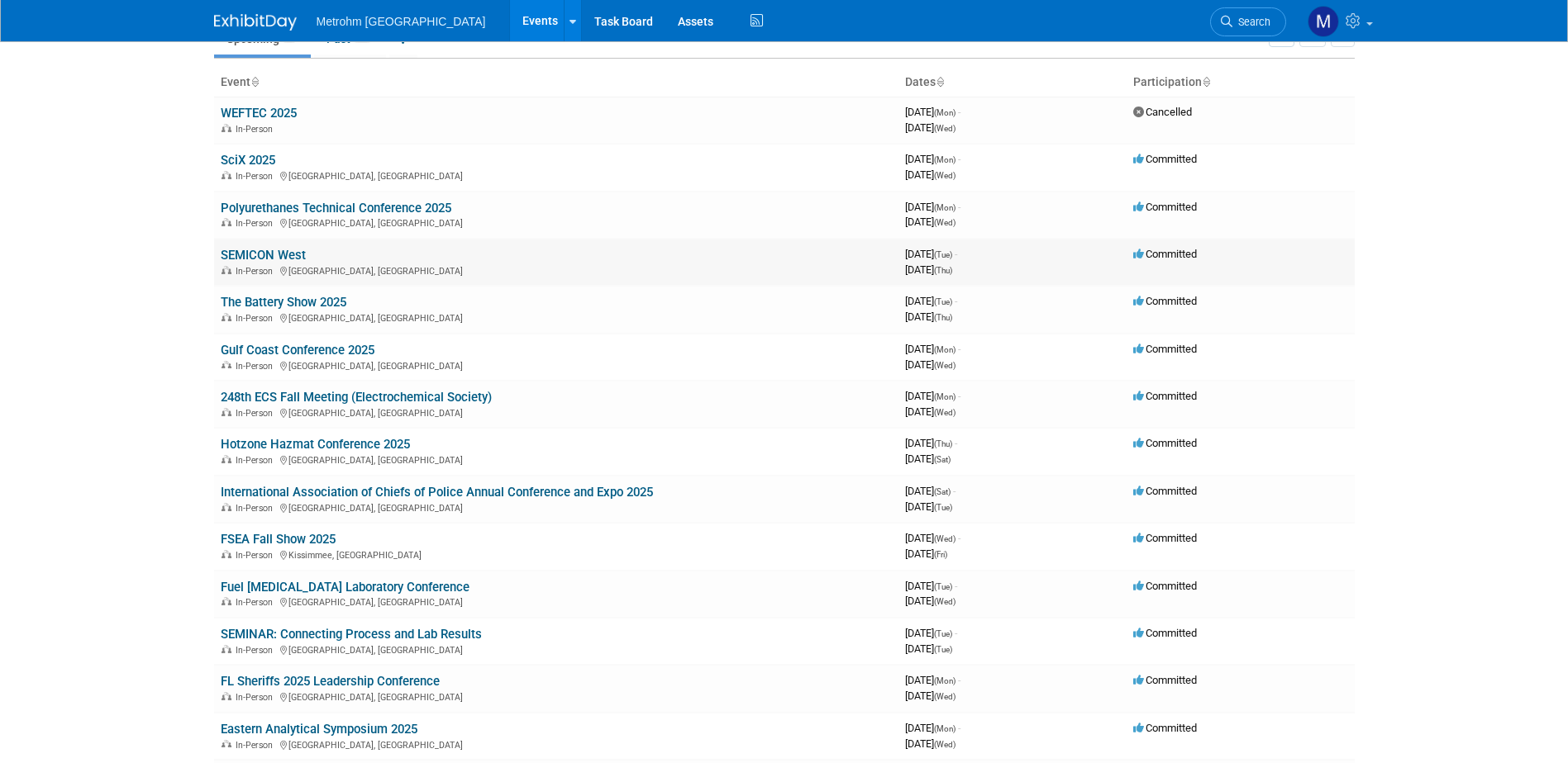
drag, startPoint x: 278, startPoint y: 247, endPoint x: 280, endPoint y: 254, distance: 7.3
click at [278, 246] on td "SEMICON West In-Person Phoenix, AZ" at bounding box center [556, 262] width 684 height 47
click at [281, 256] on link "SEMICON West" at bounding box center [262, 254] width 85 height 15
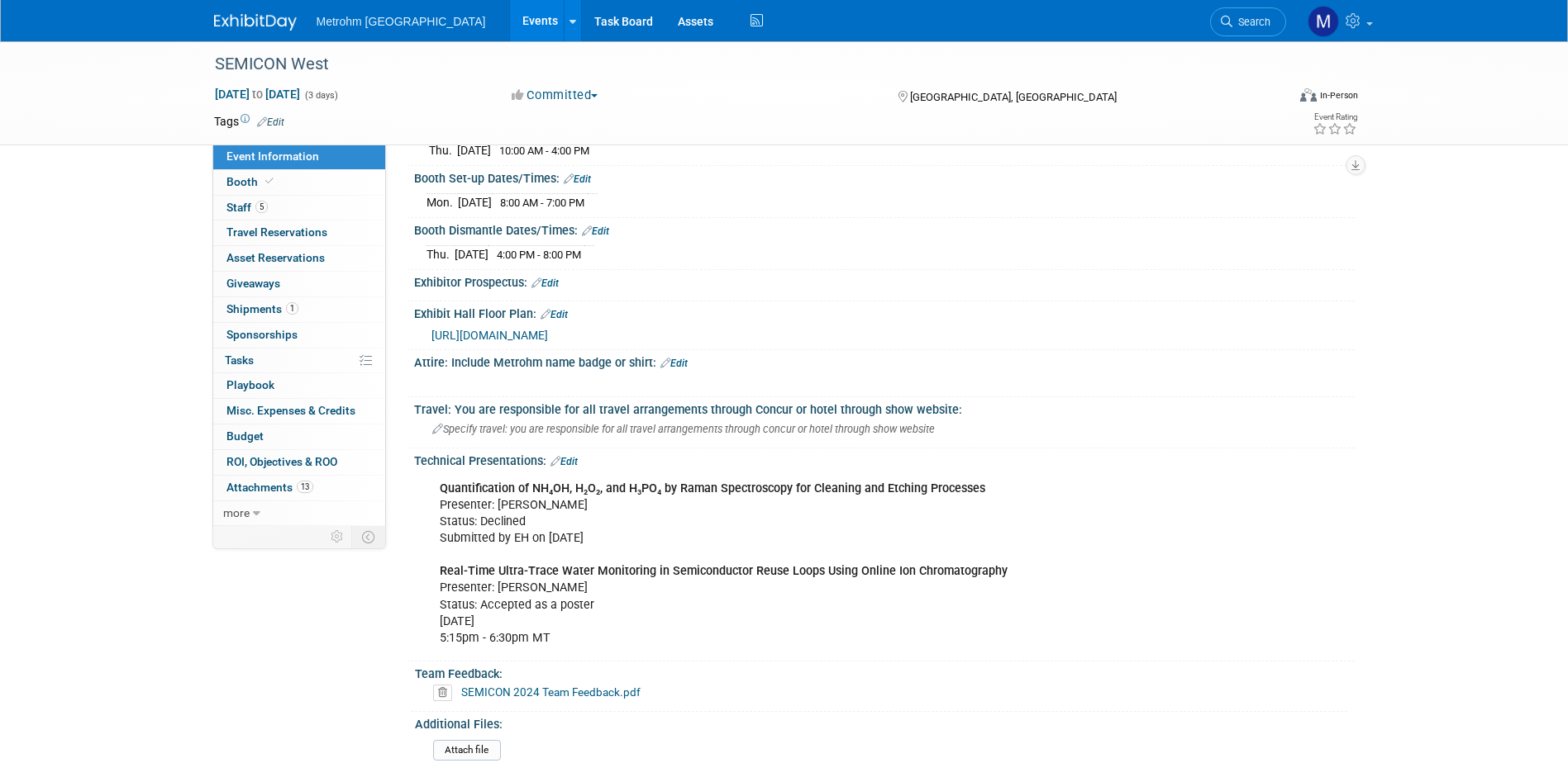
scroll to position [496, 0]
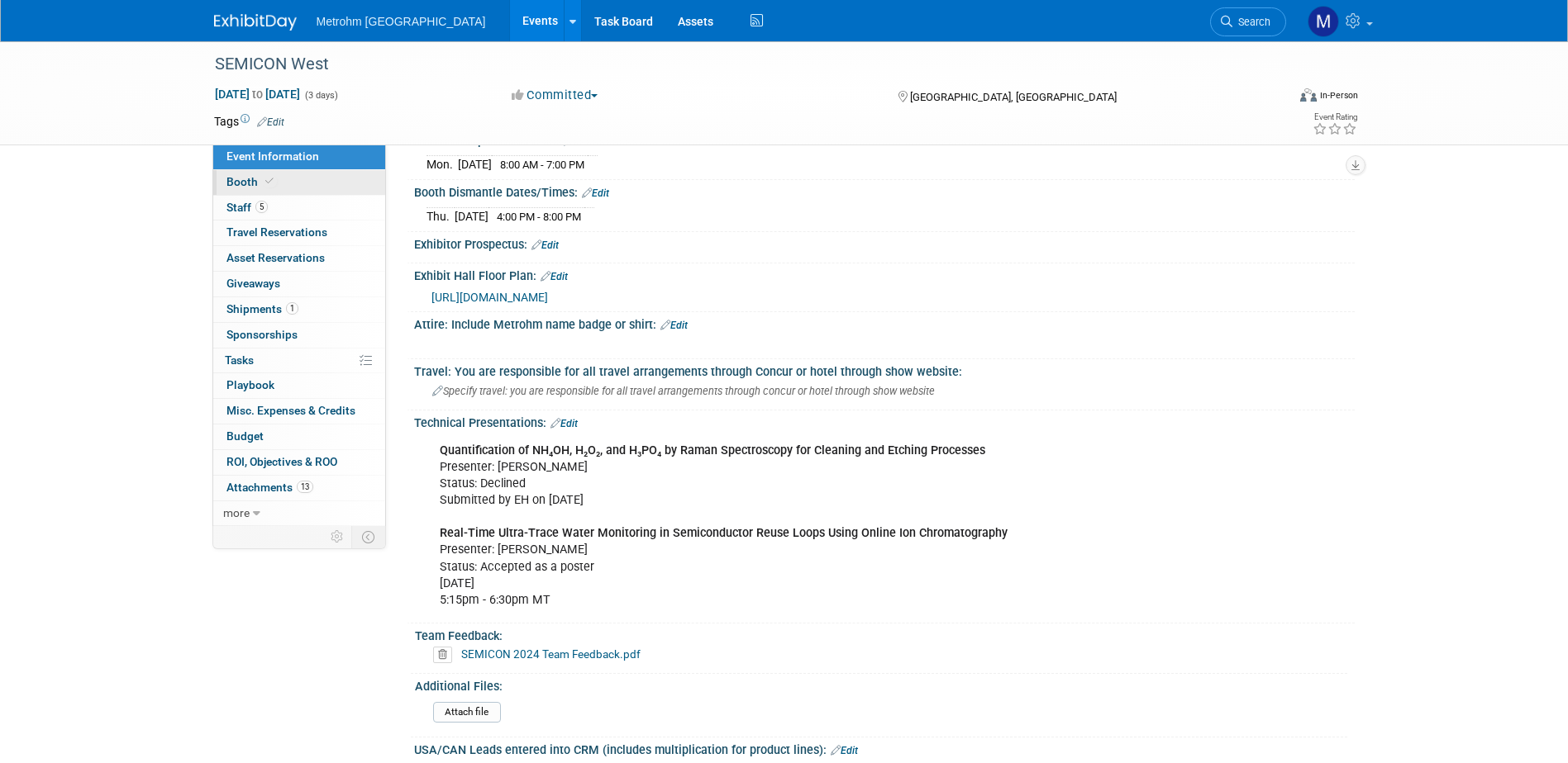
click at [253, 187] on span "Booth" at bounding box center [252, 182] width 51 height 14
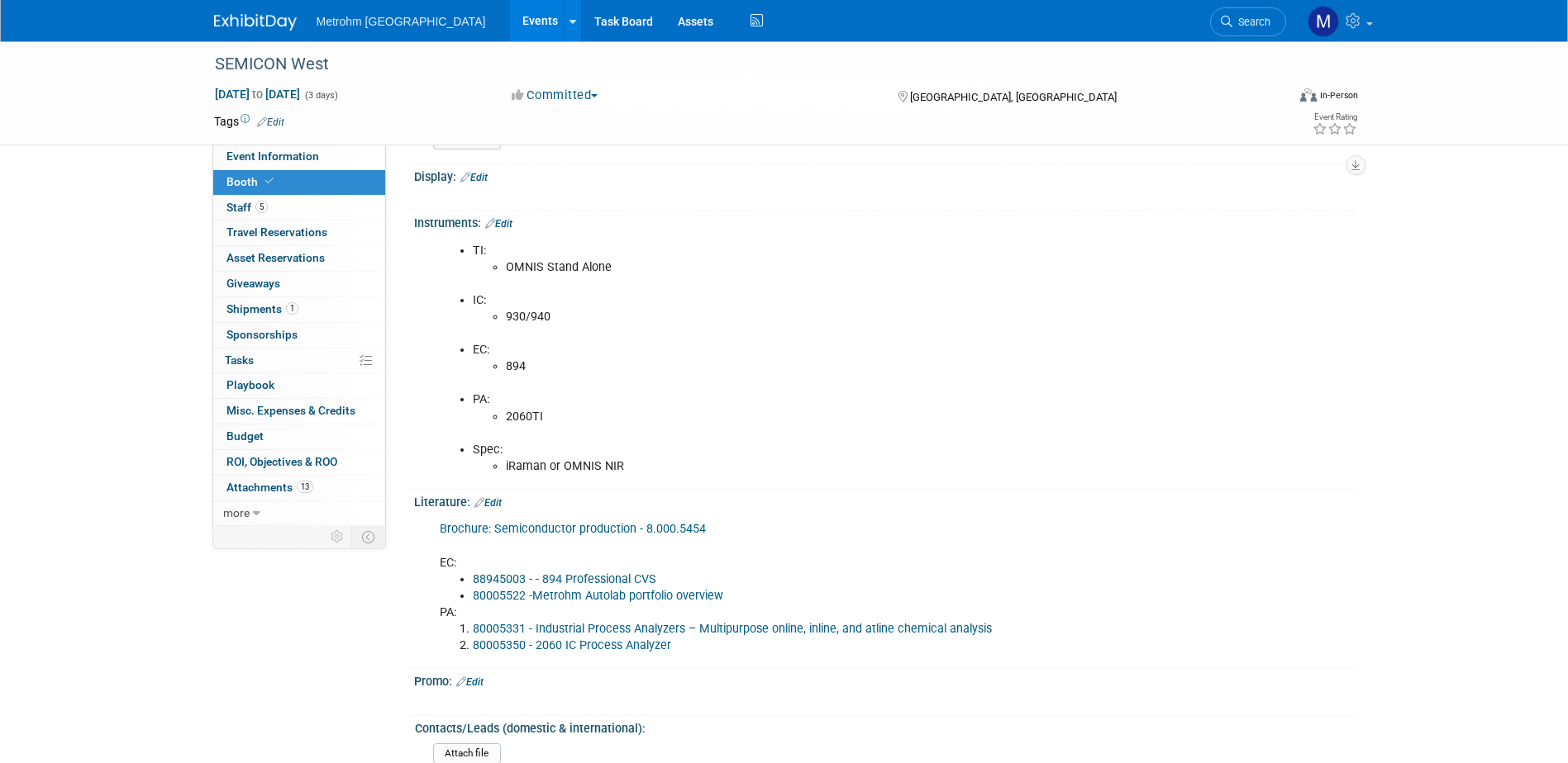
scroll to position [1239, 0]
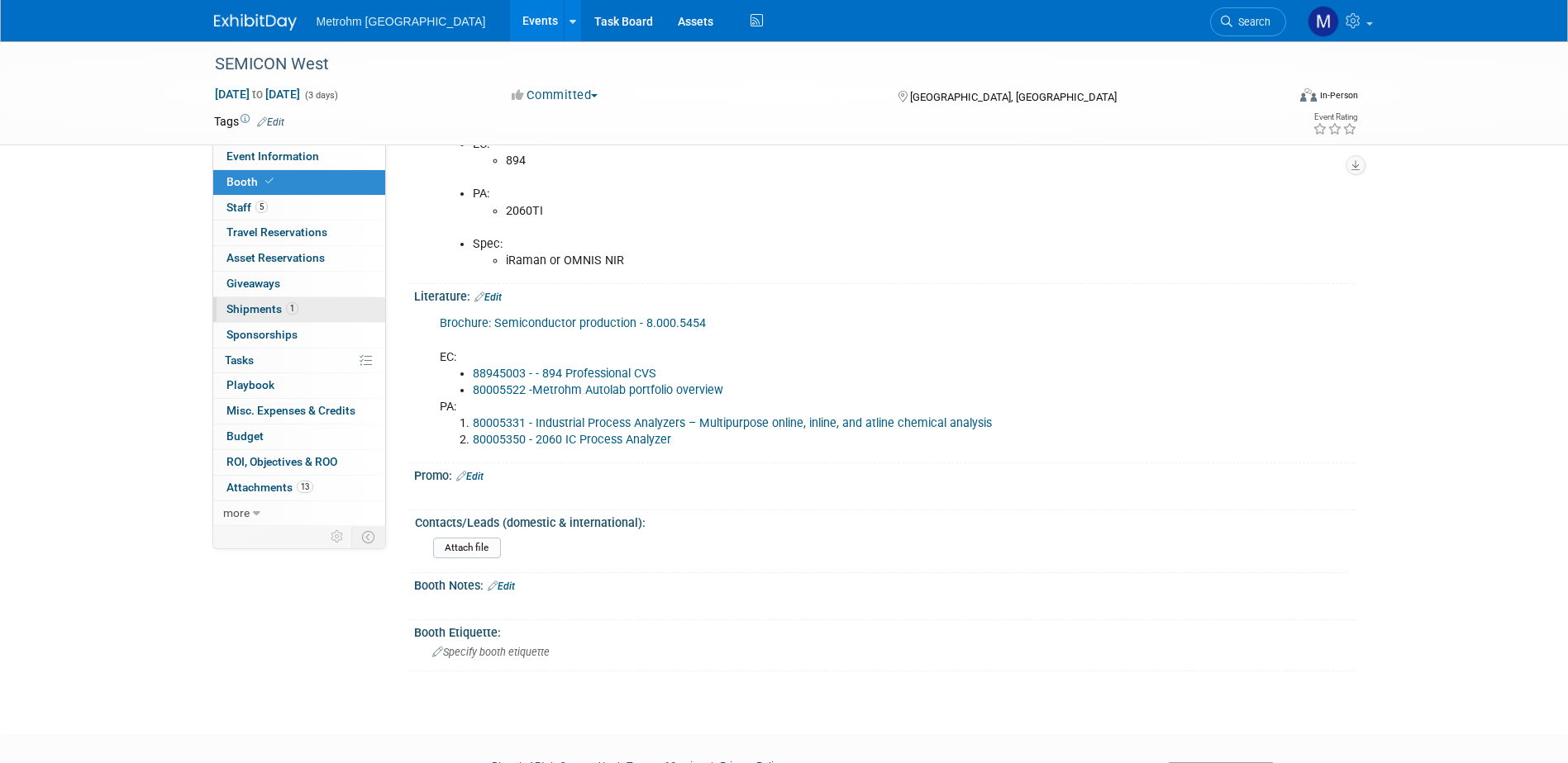
click at [309, 312] on link "1 Shipments 1" at bounding box center [300, 309] width 172 height 24
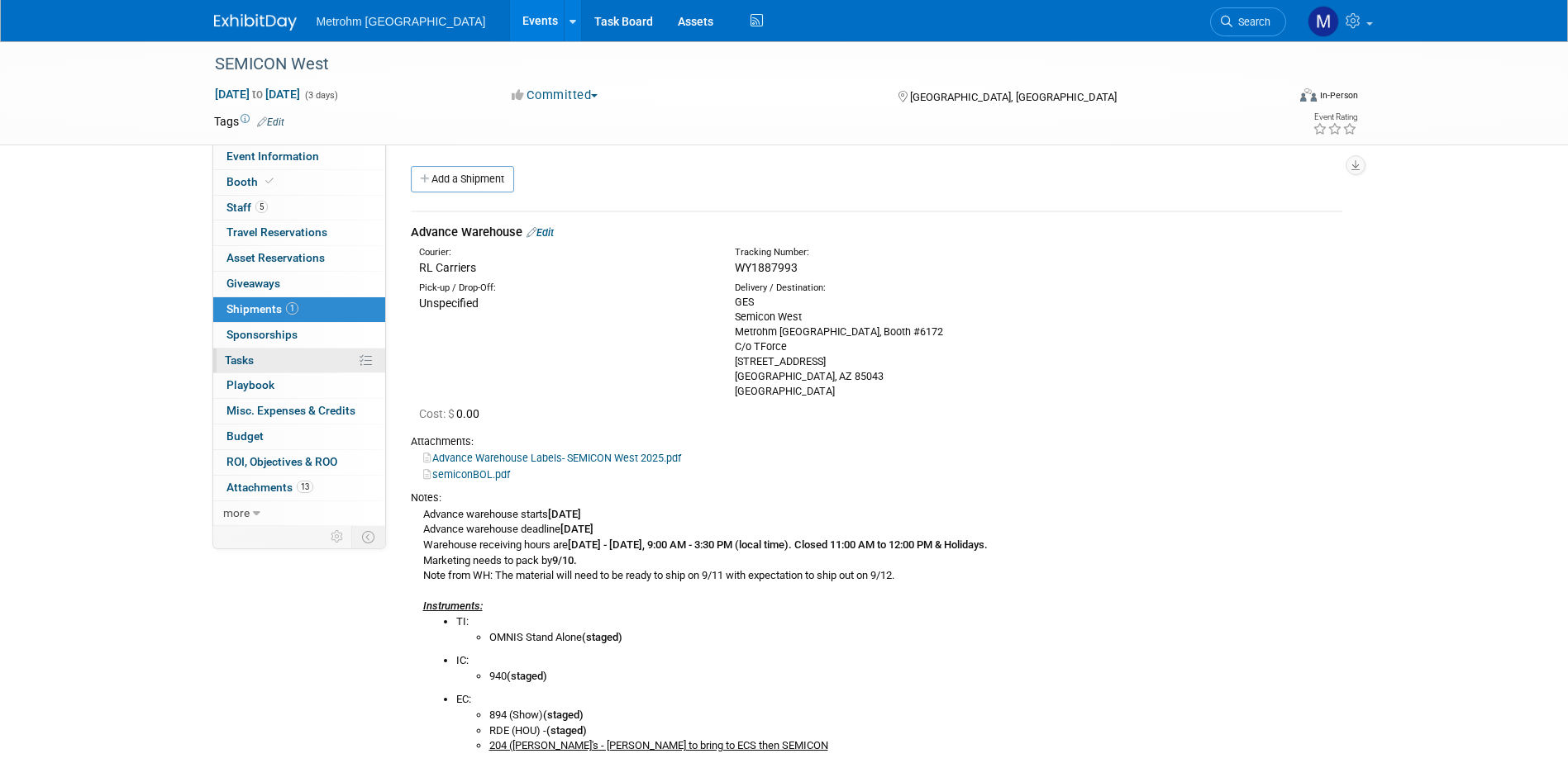
scroll to position [0, 0]
click at [480, 175] on link "Add a Shipment" at bounding box center [463, 180] width 104 height 26
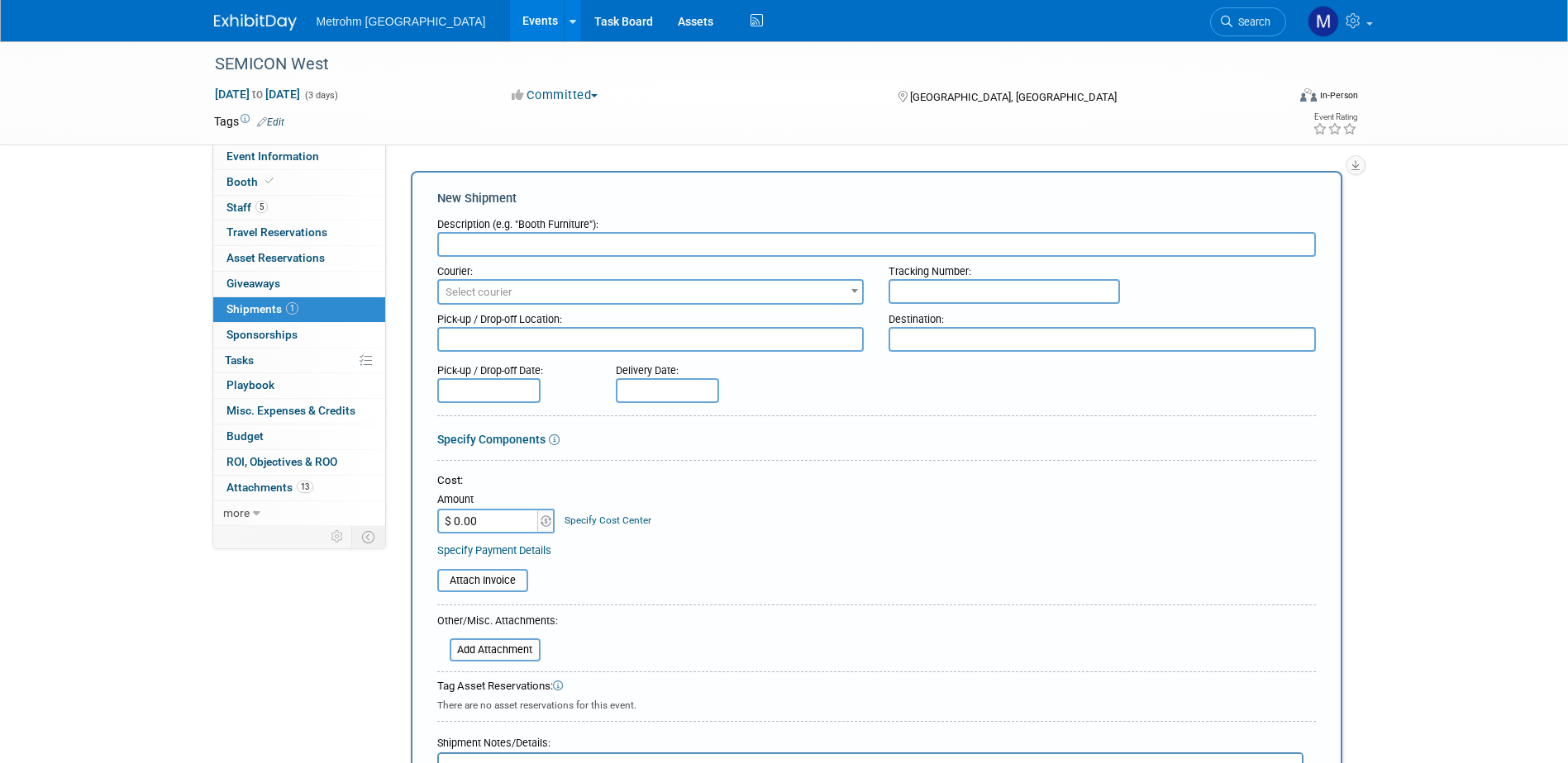
click at [597, 239] on input "text" at bounding box center [877, 244] width 879 height 24
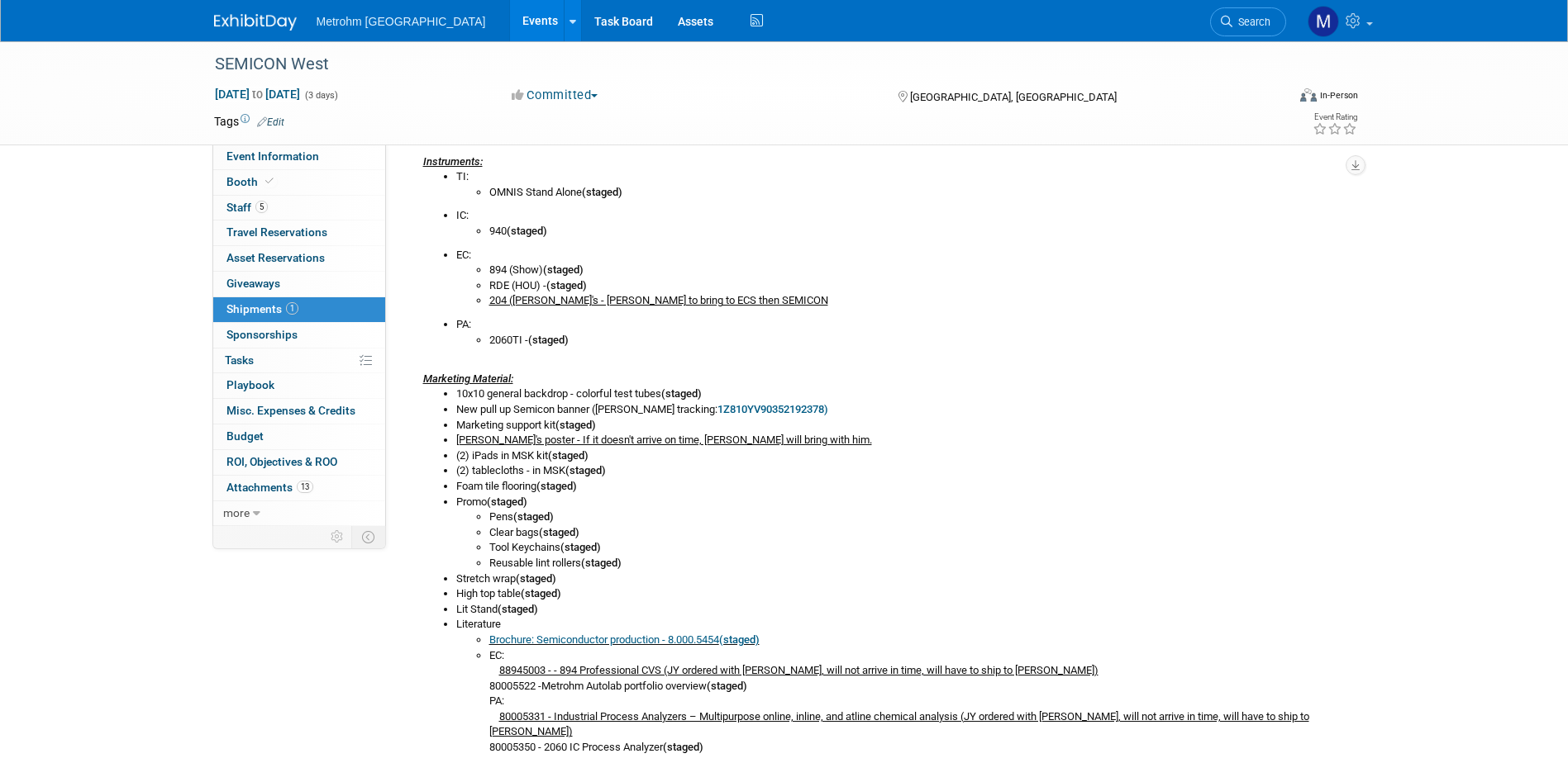
scroll to position [1322, 0]
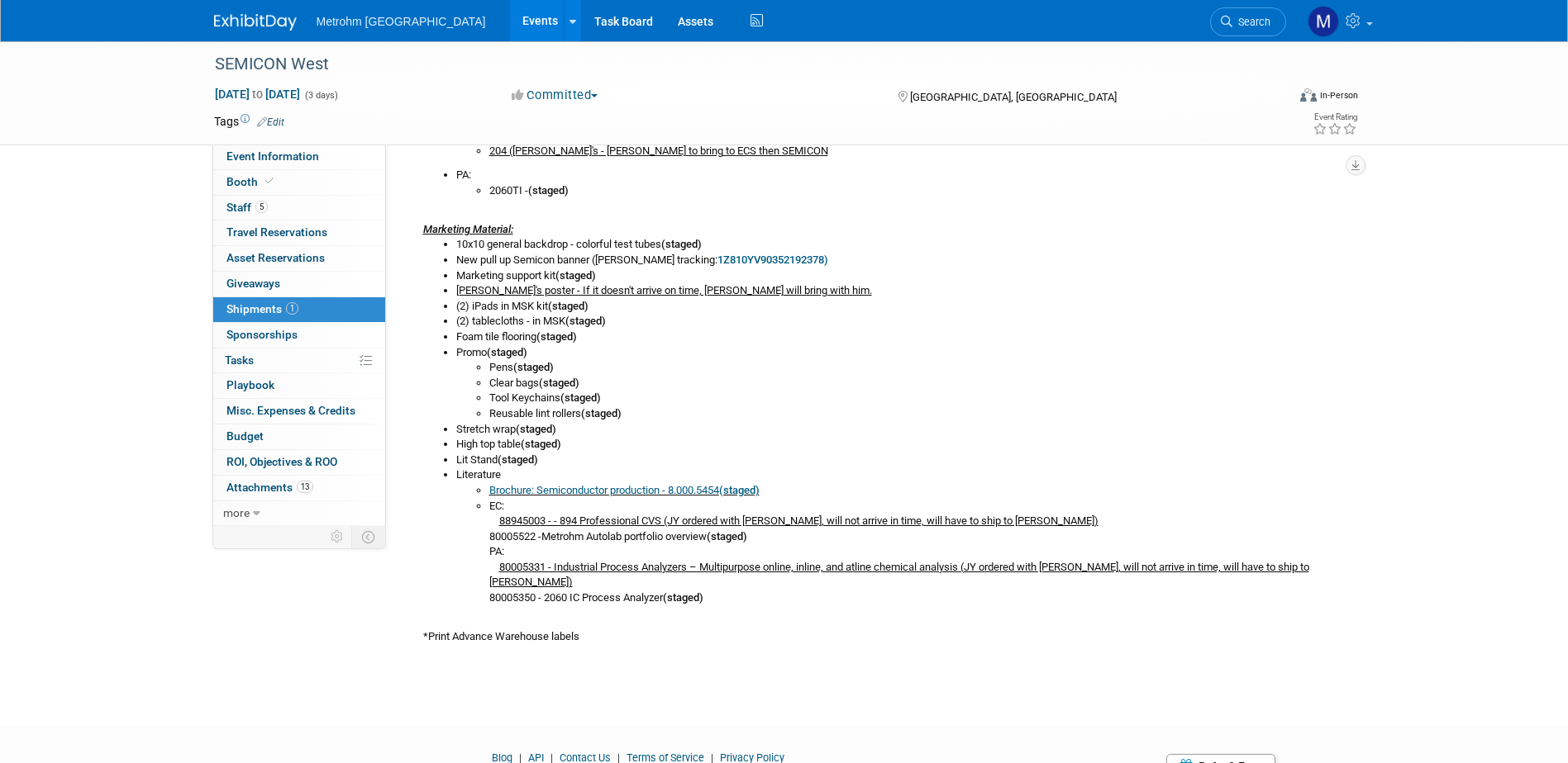
type input "Literature to Chris Copeland"
drag, startPoint x: 491, startPoint y: 506, endPoint x: 667, endPoint y: 515, distance: 176.2
click at [667, 515] on li "EC: 88945003 - - 894 Professional CVS (JY ordered with M. Dickinson, will not a…" at bounding box center [915, 553] width 853 height 108
copy li "EC: 88945003 - - 894 Professional CVS"
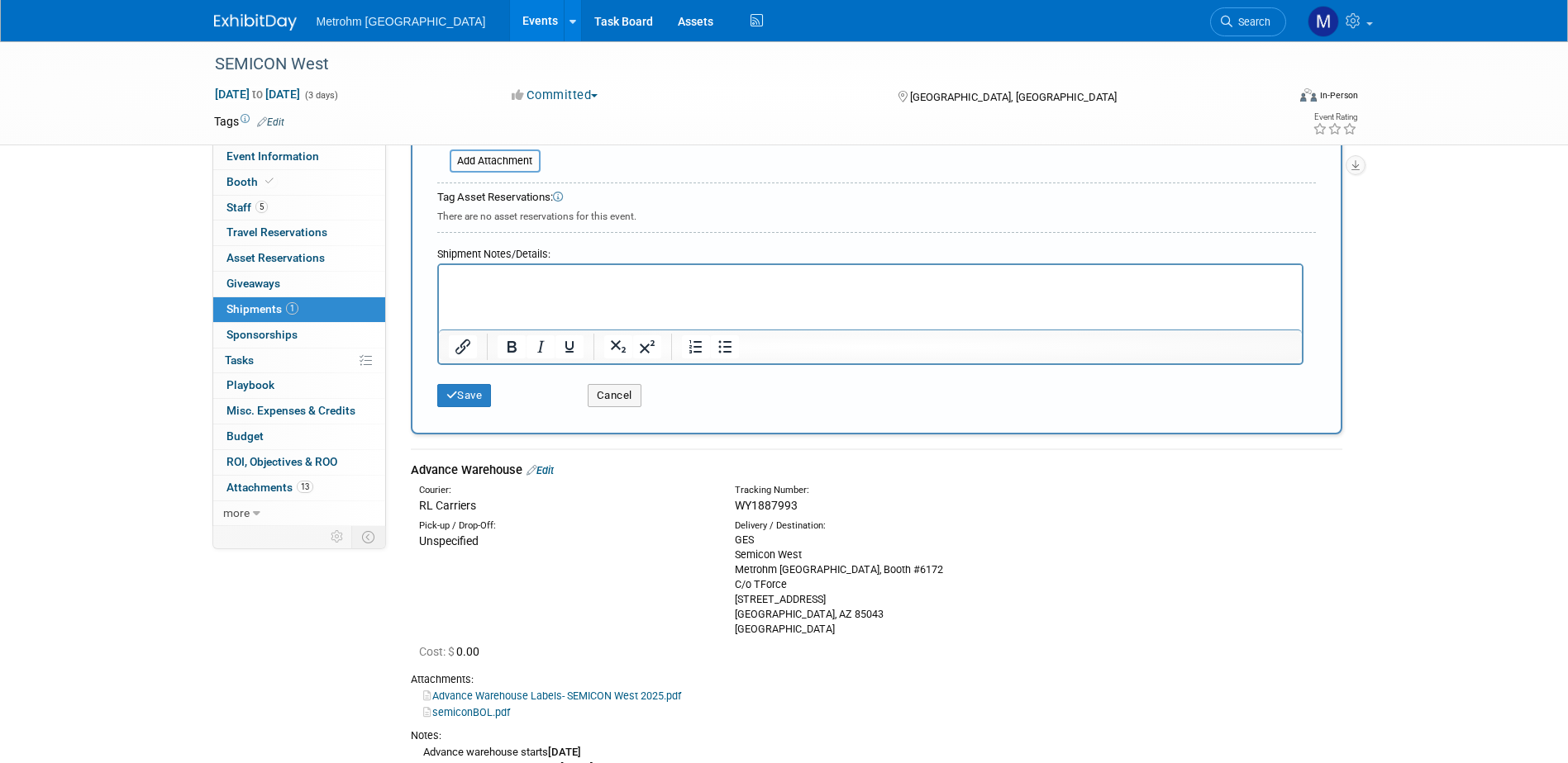
scroll to position [247, 0]
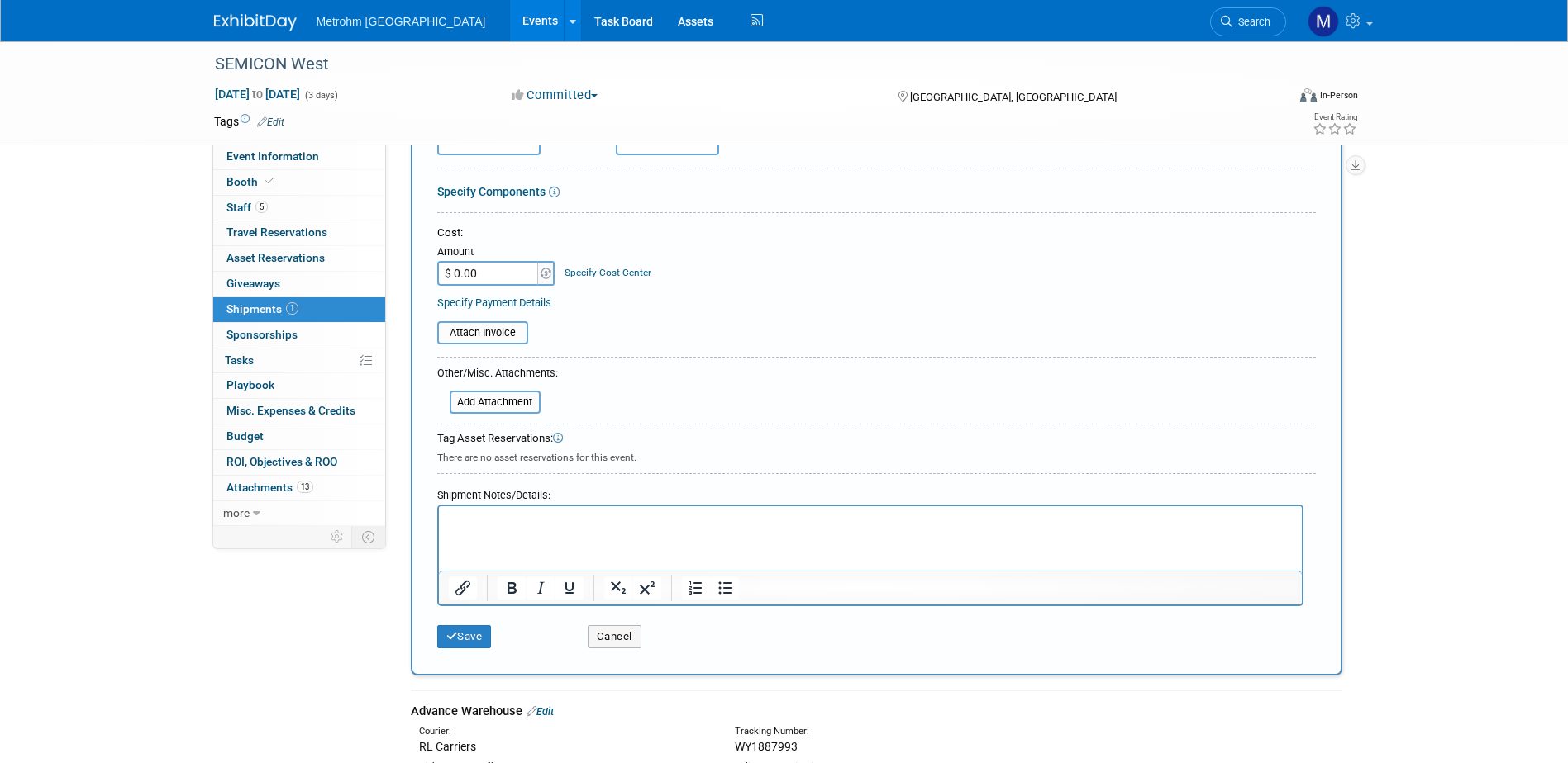
click at [581, 519] on p "Rich Text Area. Press ALT-0 for help." at bounding box center [870, 520] width 844 height 17
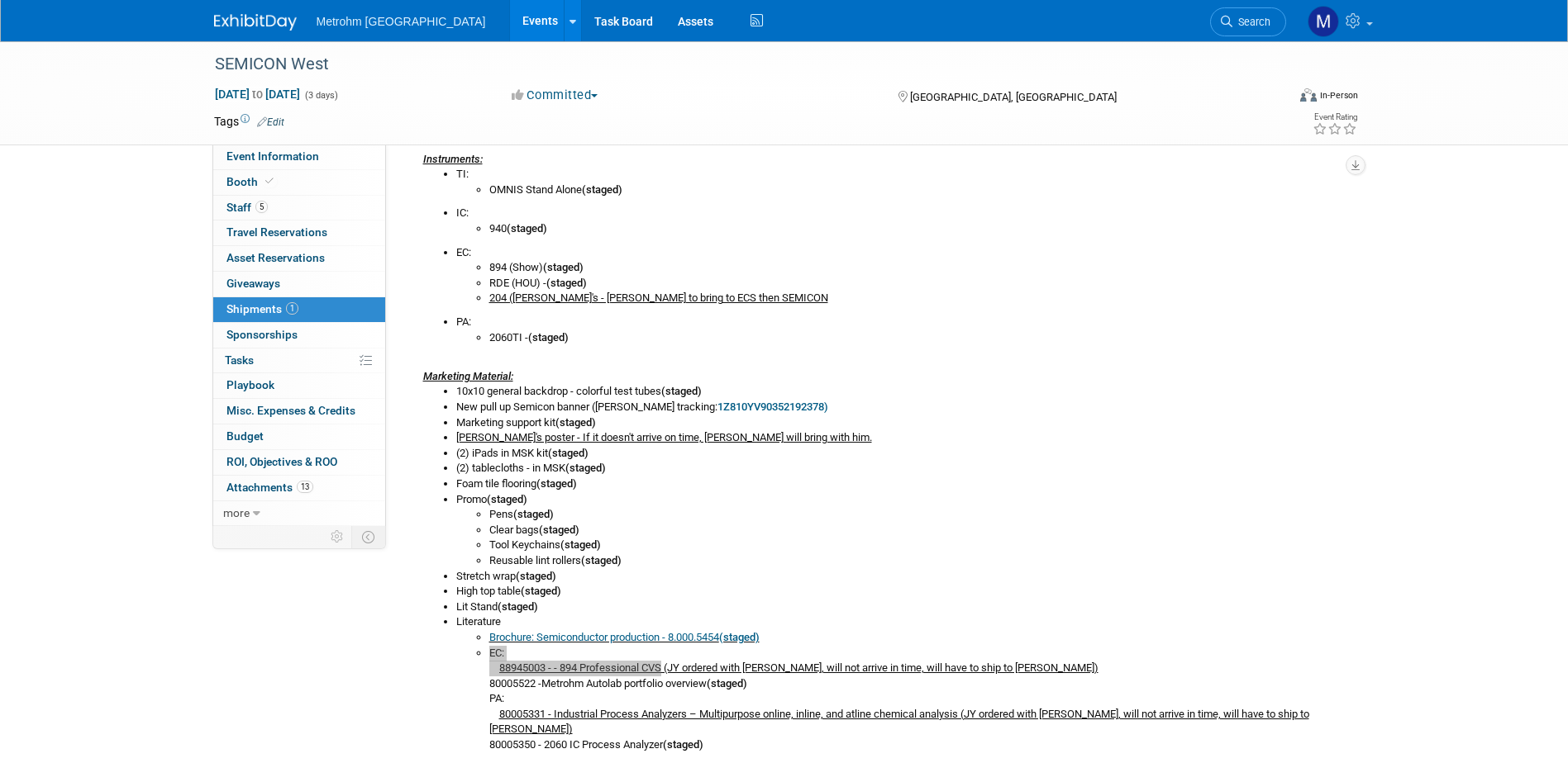
scroll to position [1239, 0]
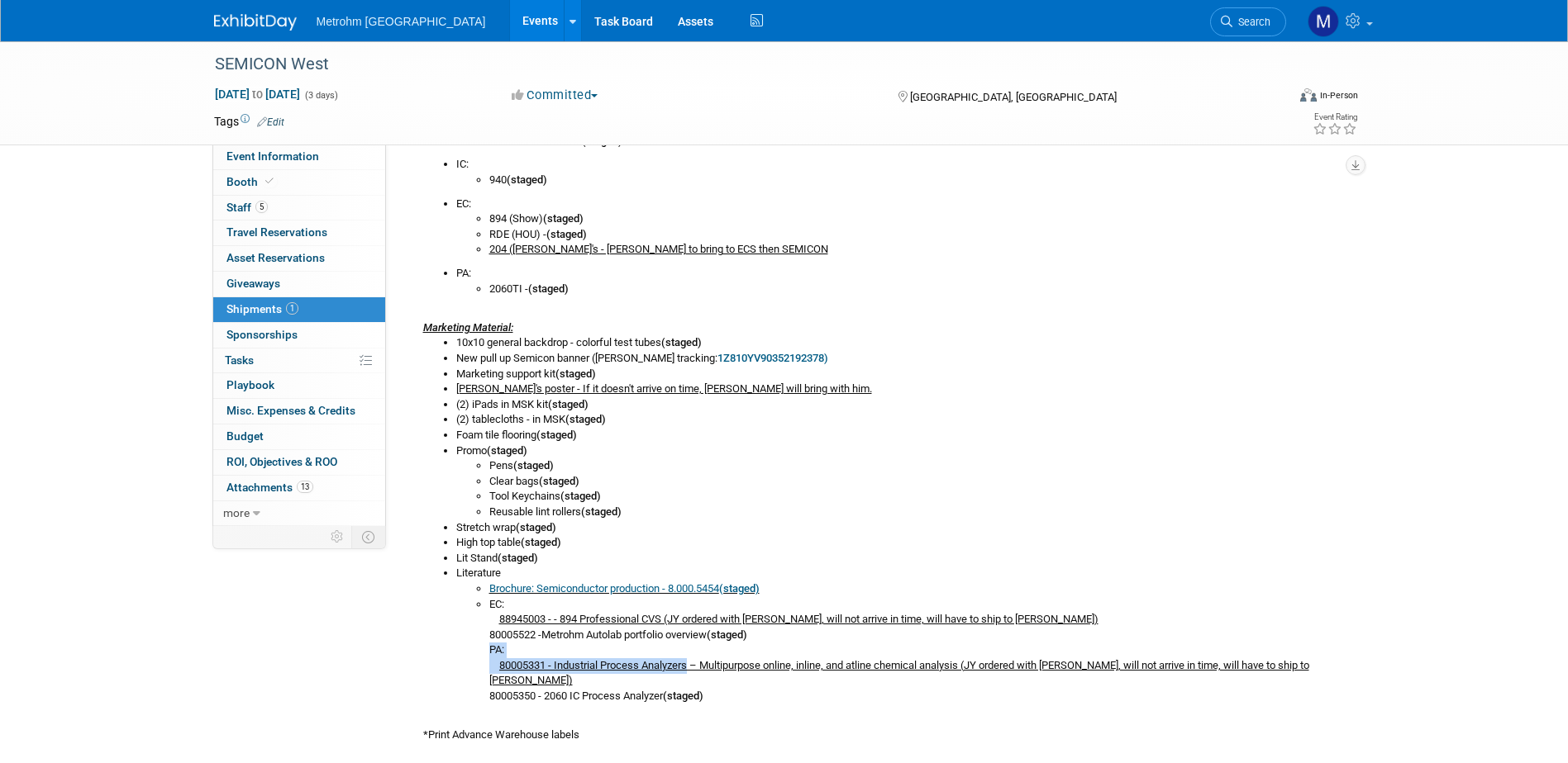
drag, startPoint x: 486, startPoint y: 650, endPoint x: 692, endPoint y: 665, distance: 206.5
click at [692, 665] on ul "Brochure: Semiconductor production - 8.000.5454 (staged) EC: 88945003 - - 894 P…" at bounding box center [899, 643] width 886 height 123
copy li "PA: 80005331 - Industrial Process Analyzers"
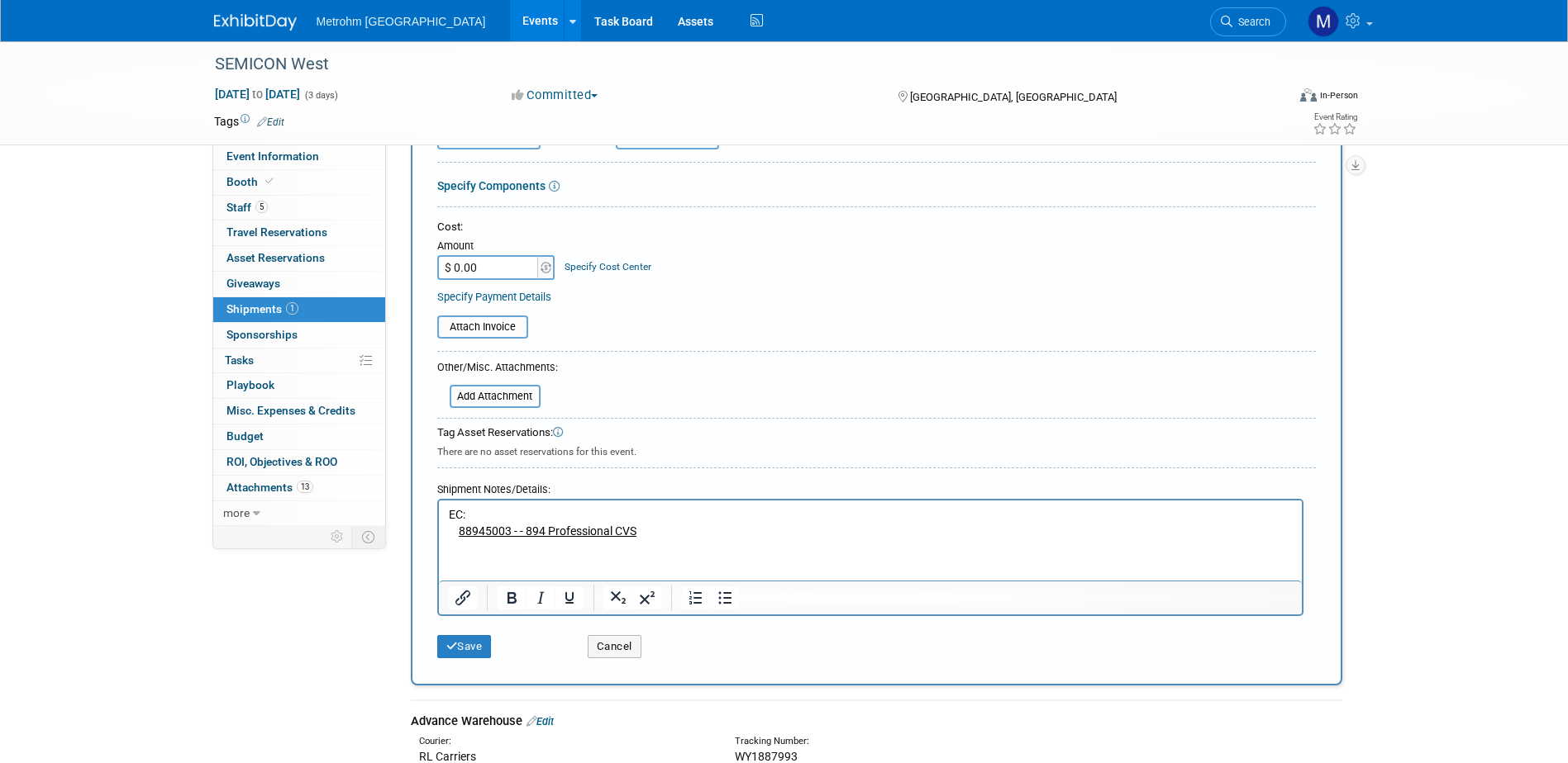
scroll to position [247, 0]
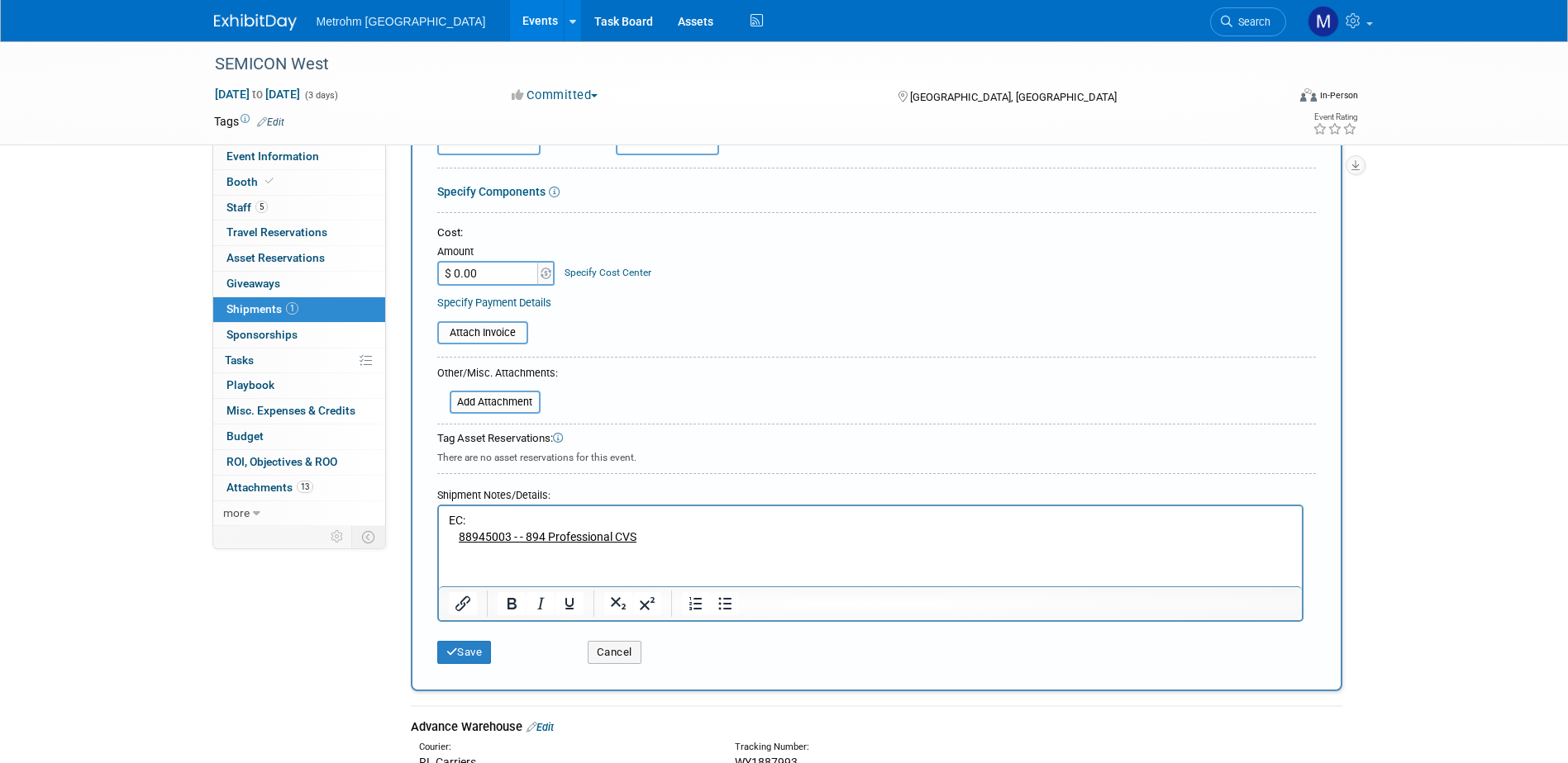
click at [669, 545] on html "EC: 88945003 - - 894 Professional CVS" at bounding box center [870, 526] width 863 height 39
click at [651, 545] on html "EC: 88945003 - - 894 Professional CVS" at bounding box center [870, 526] width 863 height 39
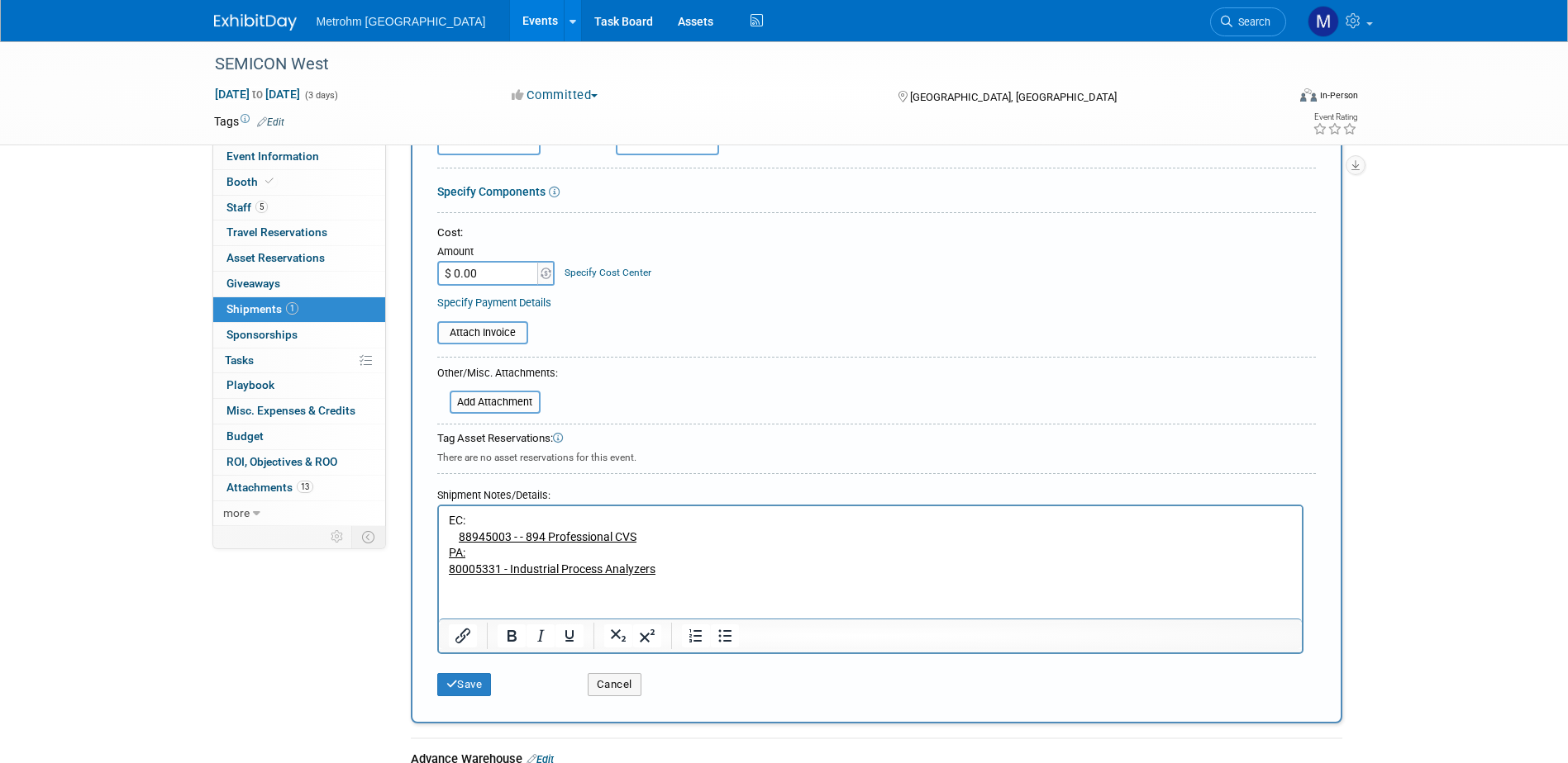
drag, startPoint x: 666, startPoint y: 565, endPoint x: 443, endPoint y: 514, distance: 228.8
click at [443, 514] on html "EC: 88945003 - - 894 Professional CVS PA: 80005331 - Industrial Process Analyze…" at bounding box center [870, 542] width 863 height 71
click at [468, 693] on button "Save" at bounding box center [465, 685] width 55 height 23
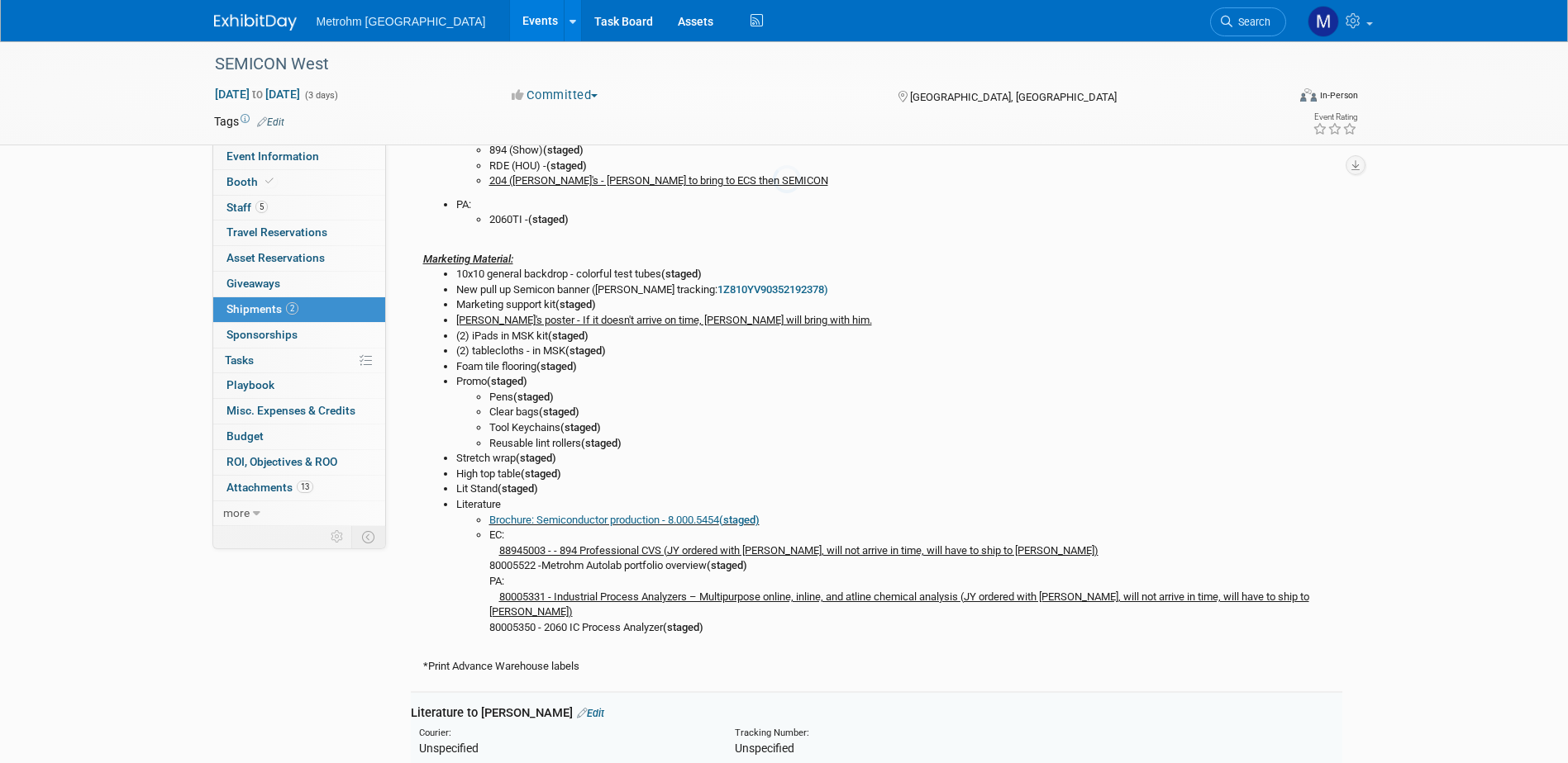
scroll to position [875, 0]
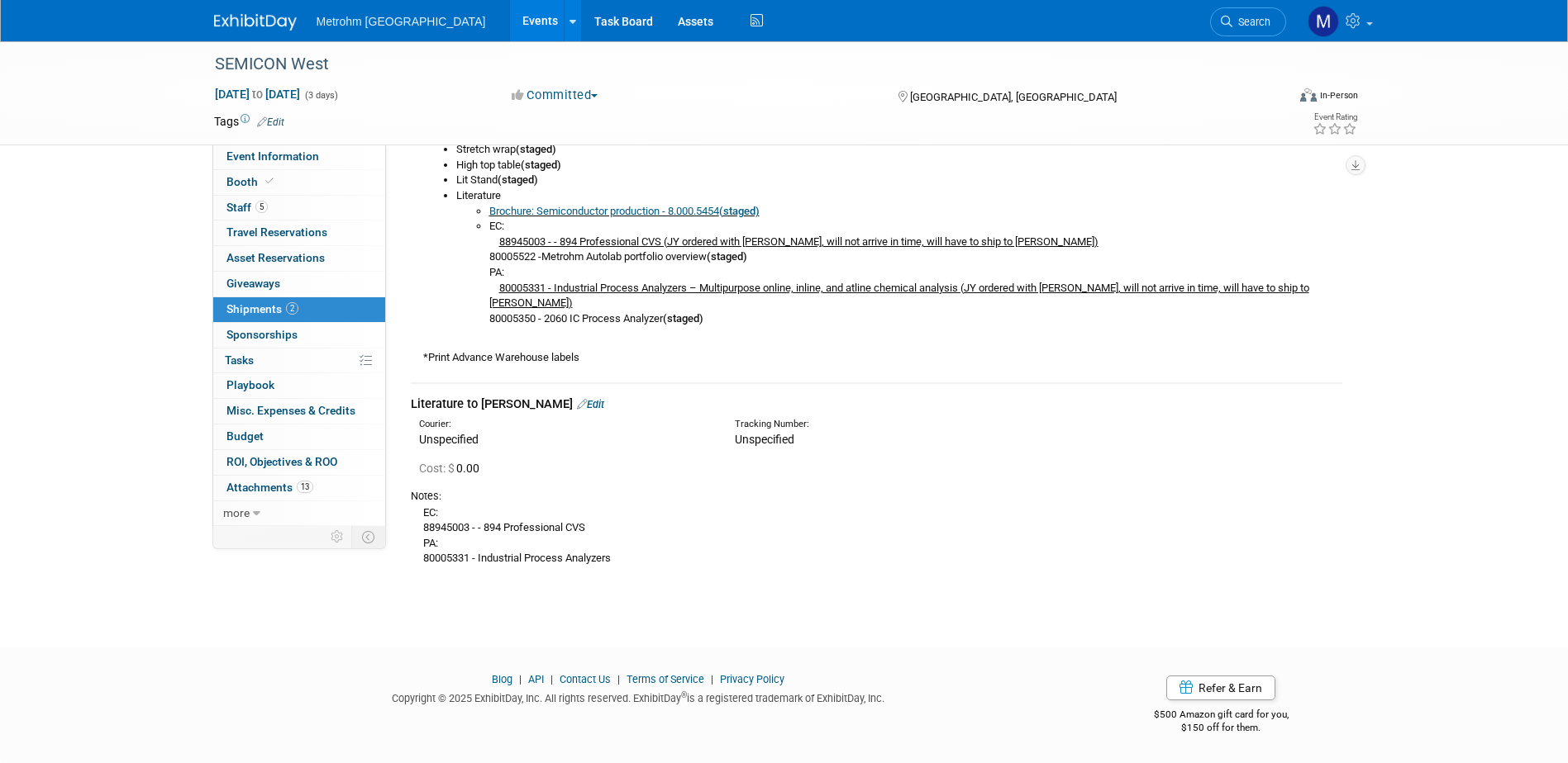
click at [576, 405] on icon at bounding box center [581, 404] width 10 height 11
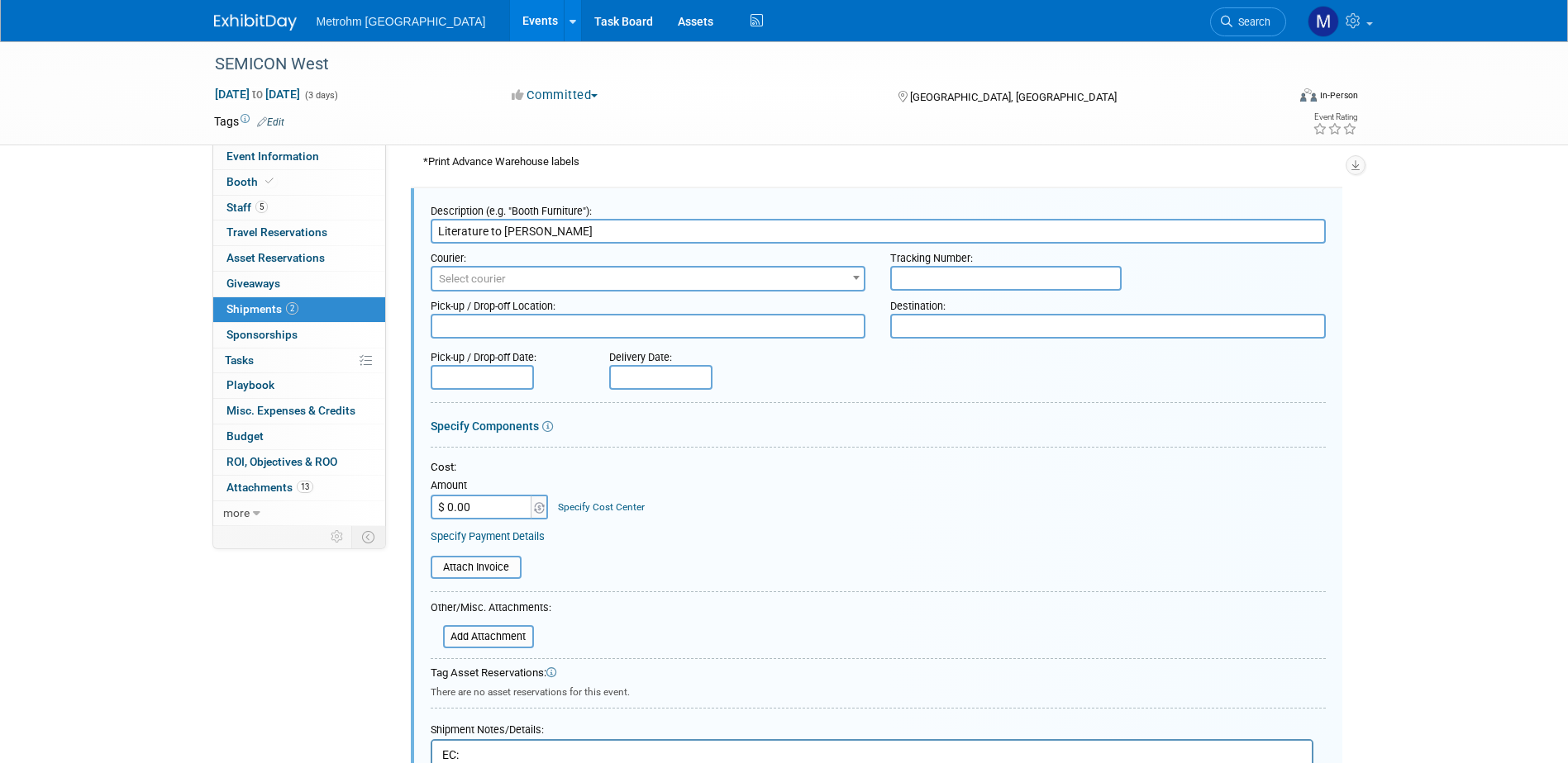
scroll to position [0, 0]
click at [1011, 322] on textarea at bounding box center [1107, 326] width 436 height 24
paste textarea "Chris Copeland 796 Edgmar Ave Pacifica, CA 94044"
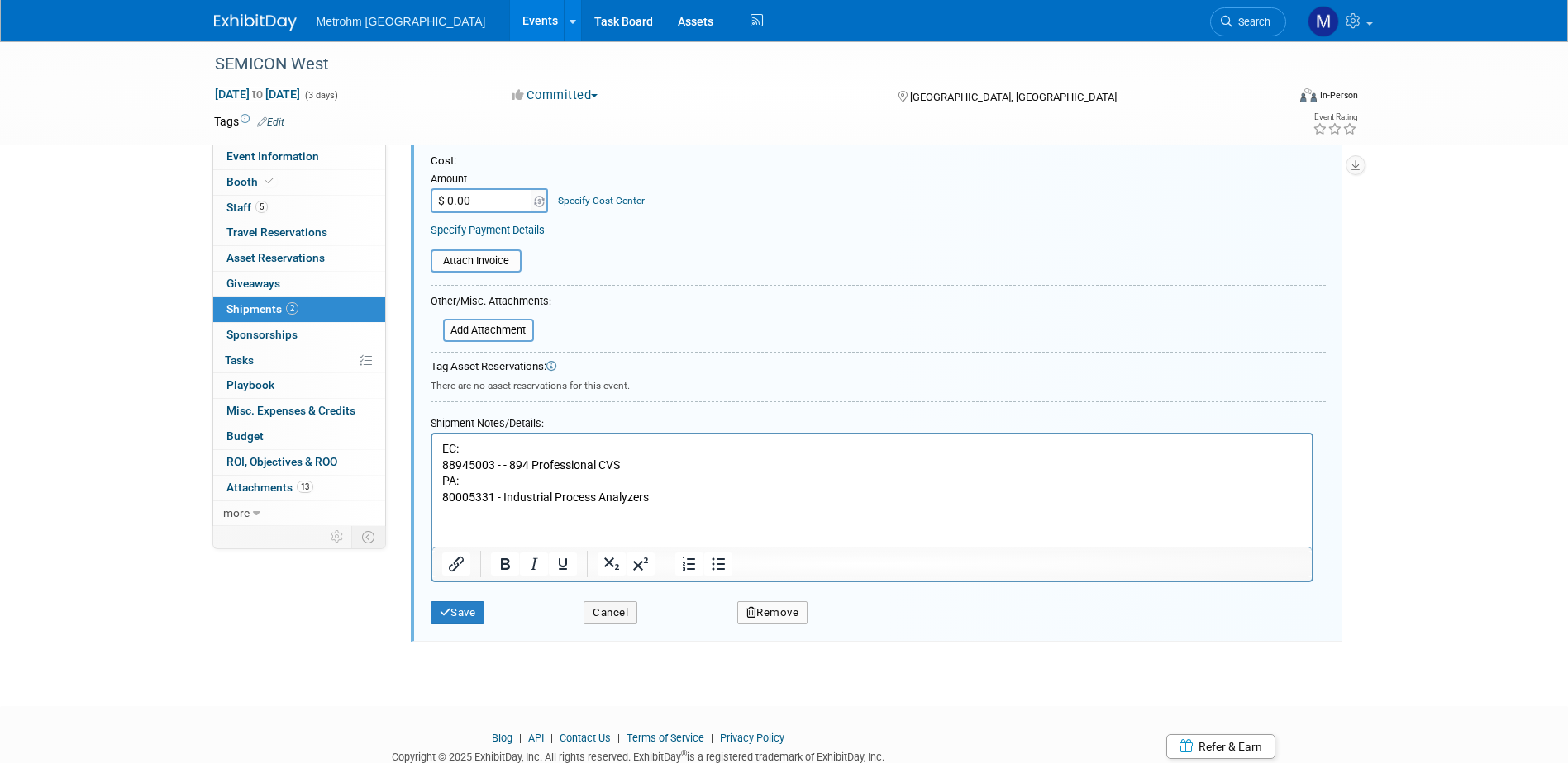
scroll to position [1468, 0]
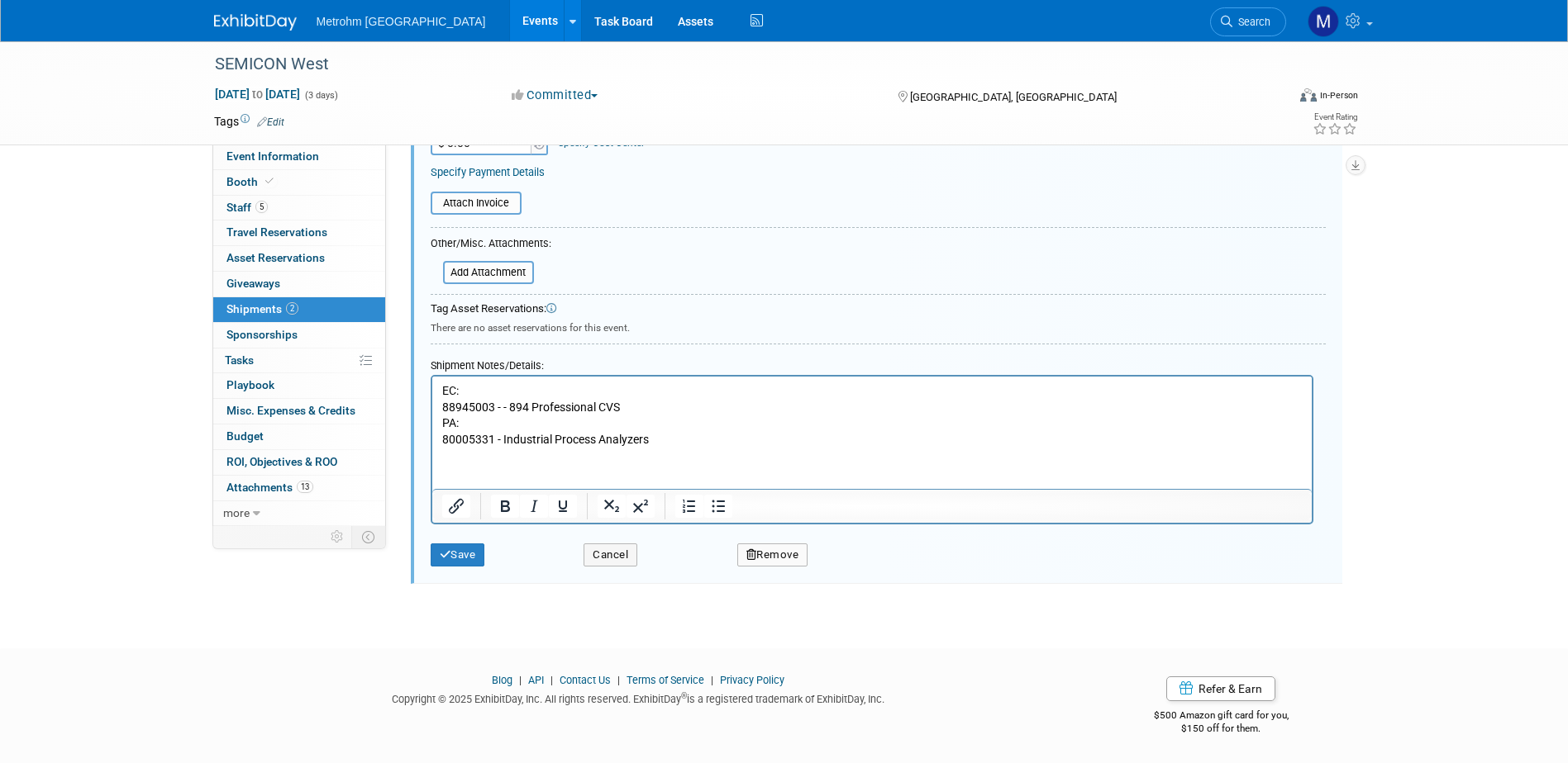
type textarea "Chris Copeland 796 Edgmar Ave Pacifica, CA 94044"
click at [460, 550] on button "Save" at bounding box center [458, 556] width 55 height 23
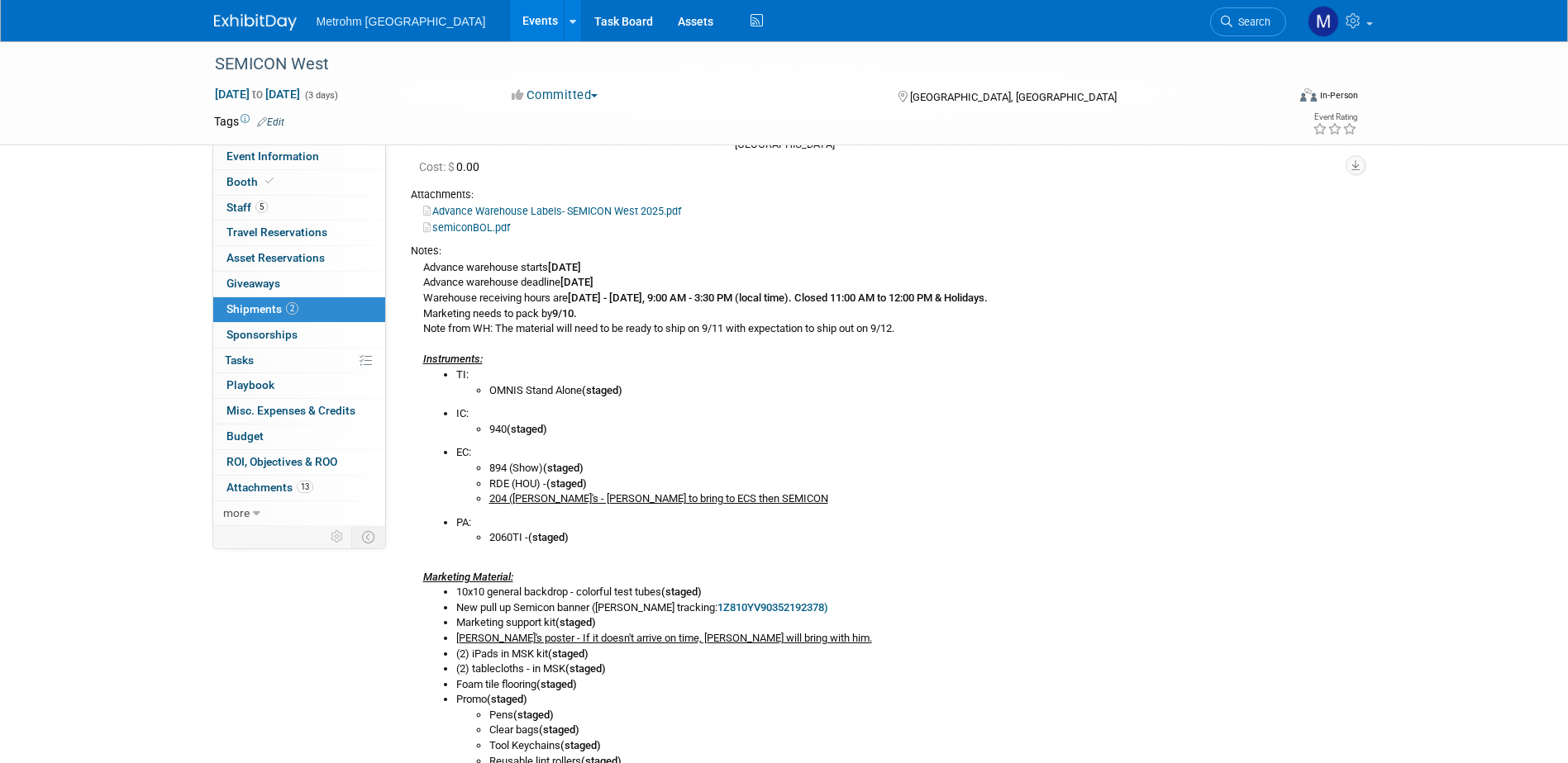
scroll to position [0, 0]
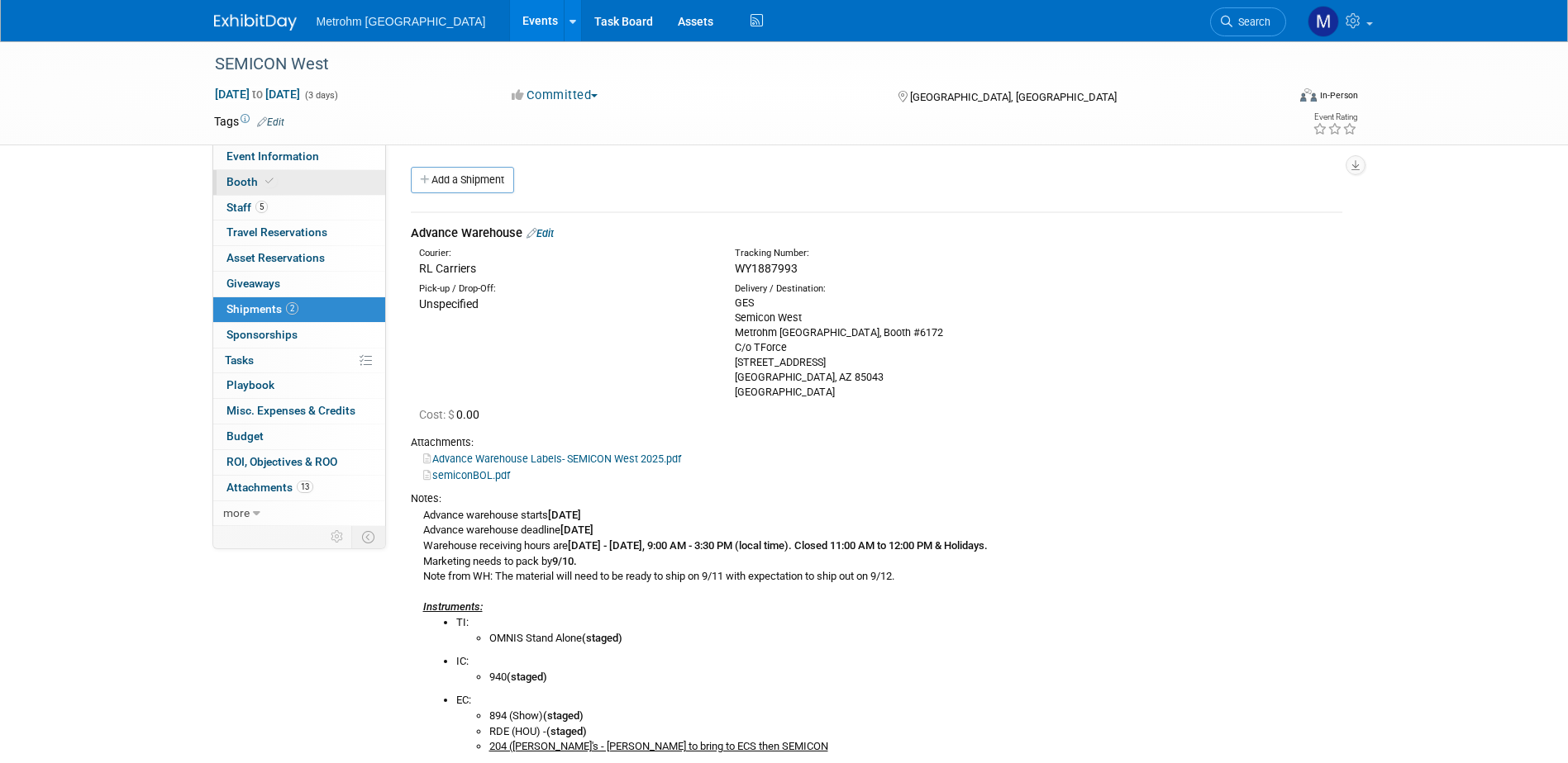
click at [336, 192] on link "Booth" at bounding box center [300, 182] width 172 height 24
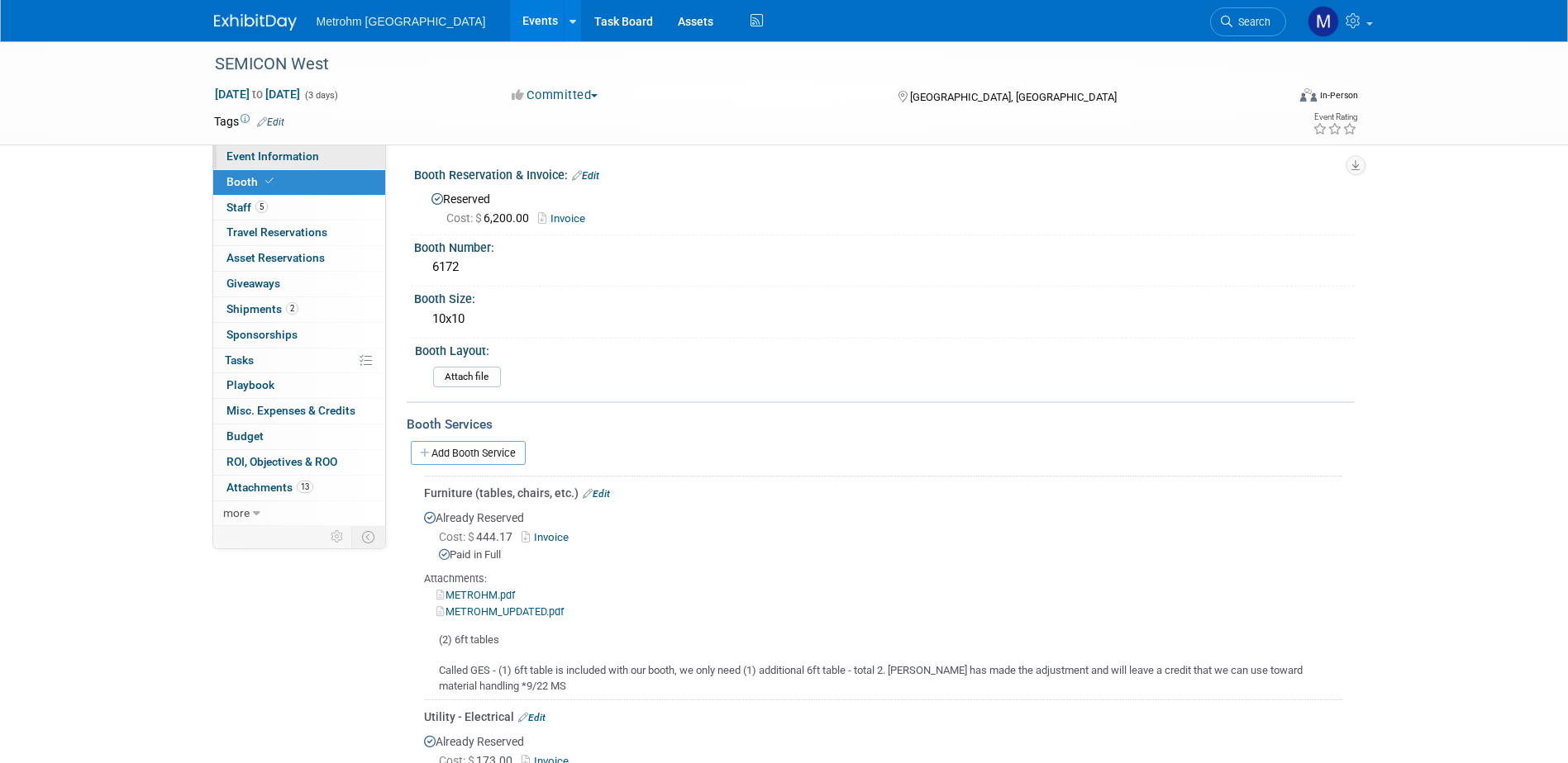
click at [315, 152] on span "Event Information" at bounding box center [272, 157] width 93 height 14
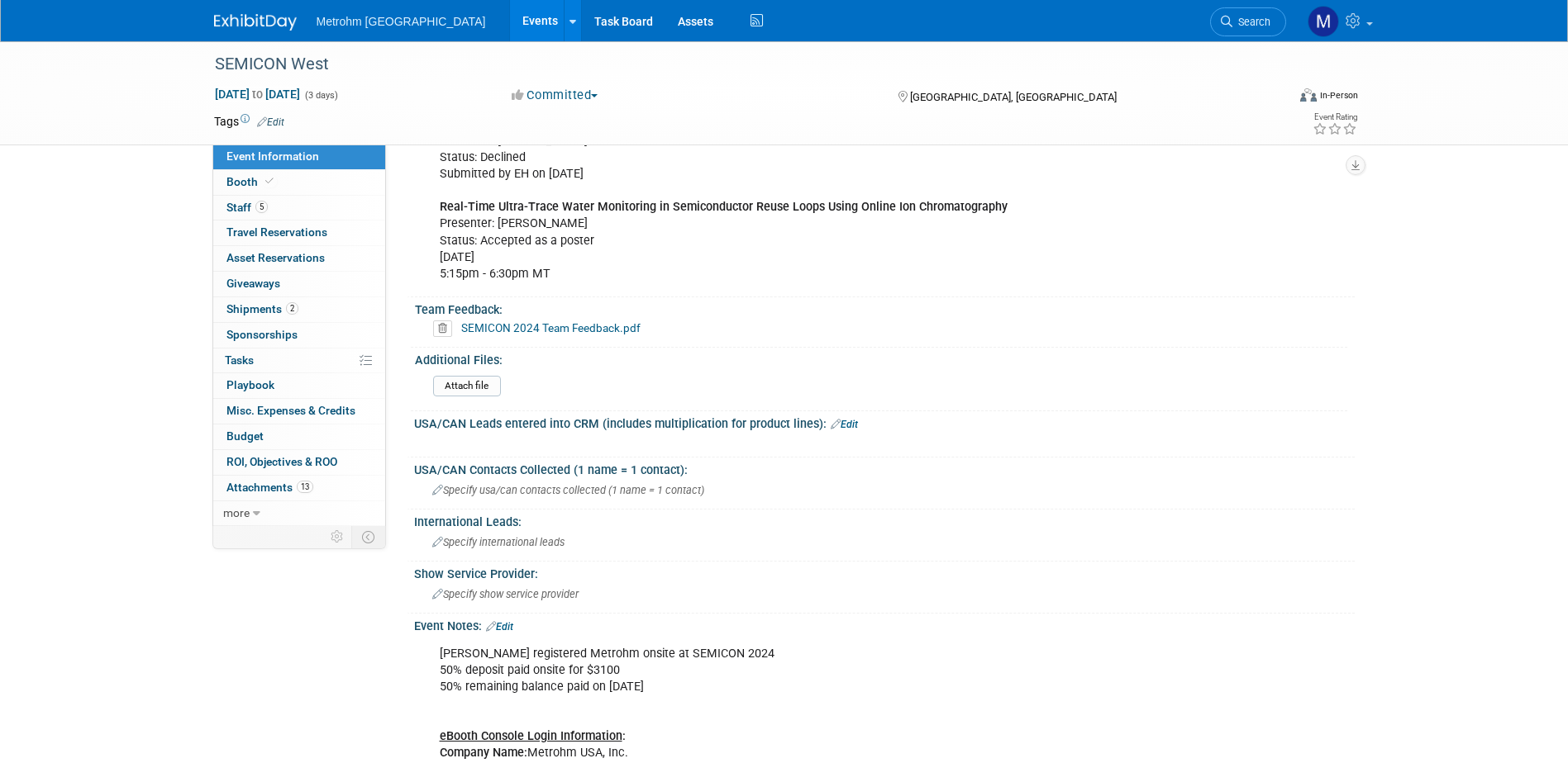
scroll to position [813, 0]
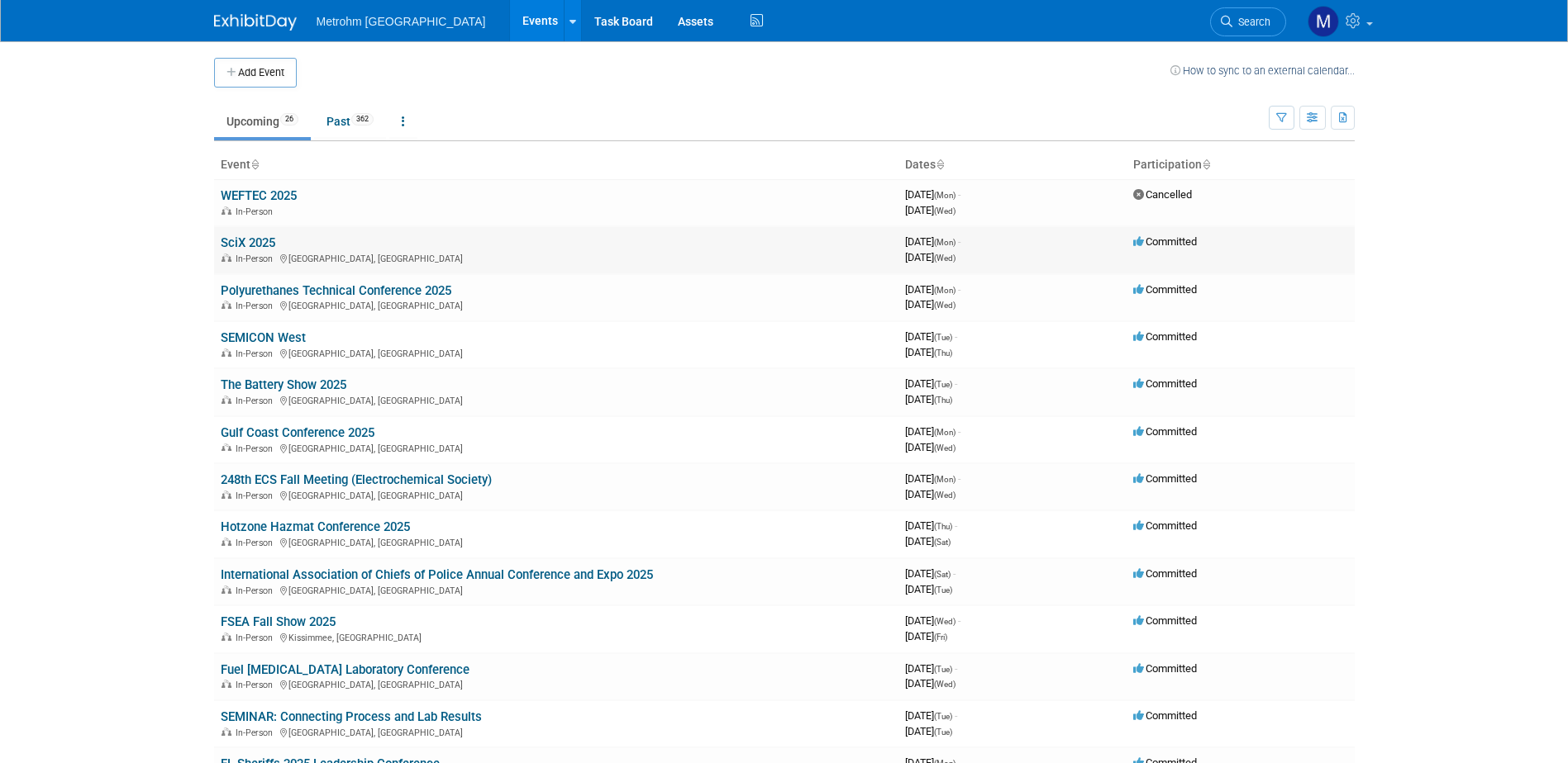
click at [268, 245] on link "SciX 2025" at bounding box center [248, 243] width 55 height 15
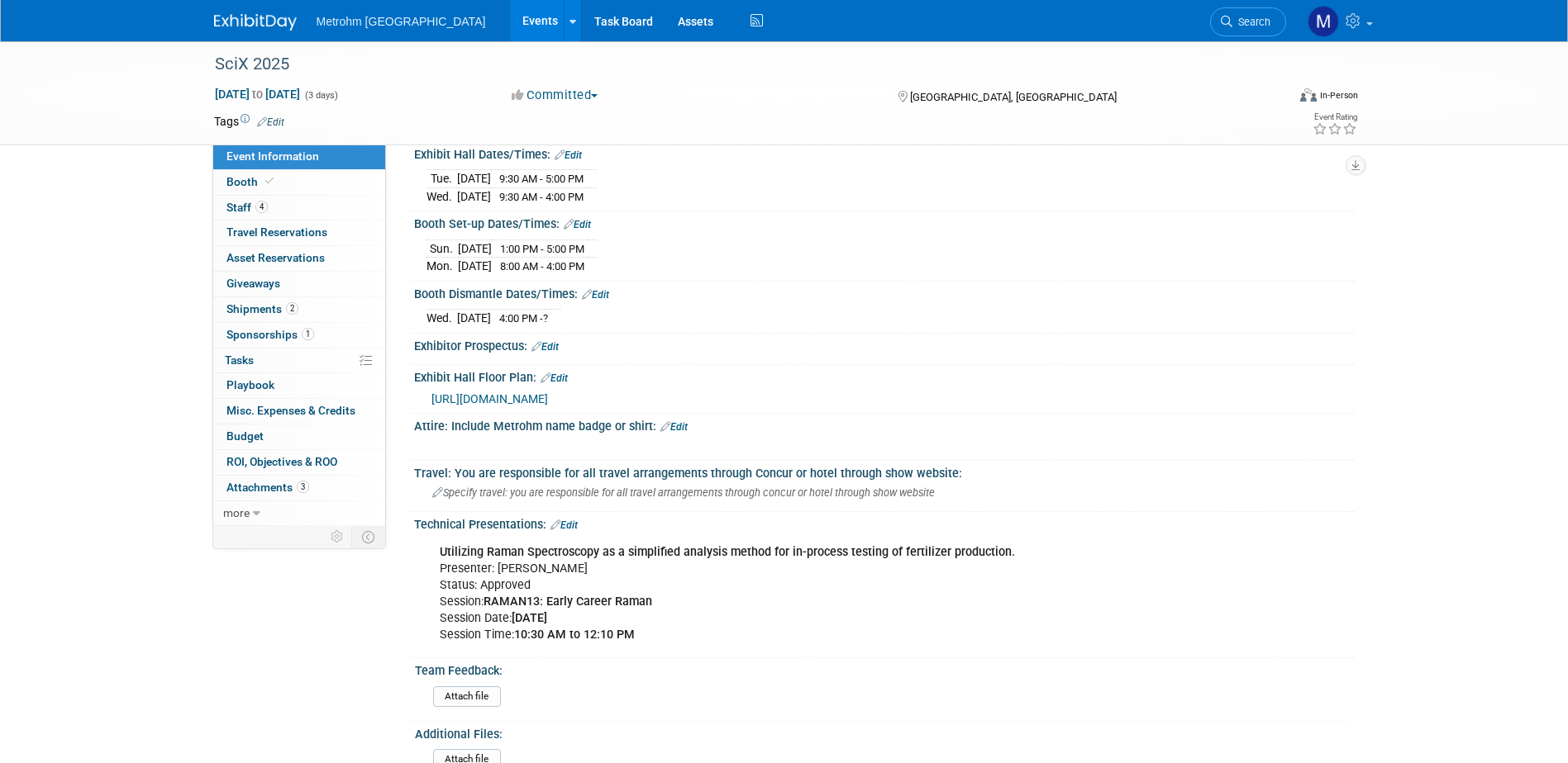
scroll to position [578, 0]
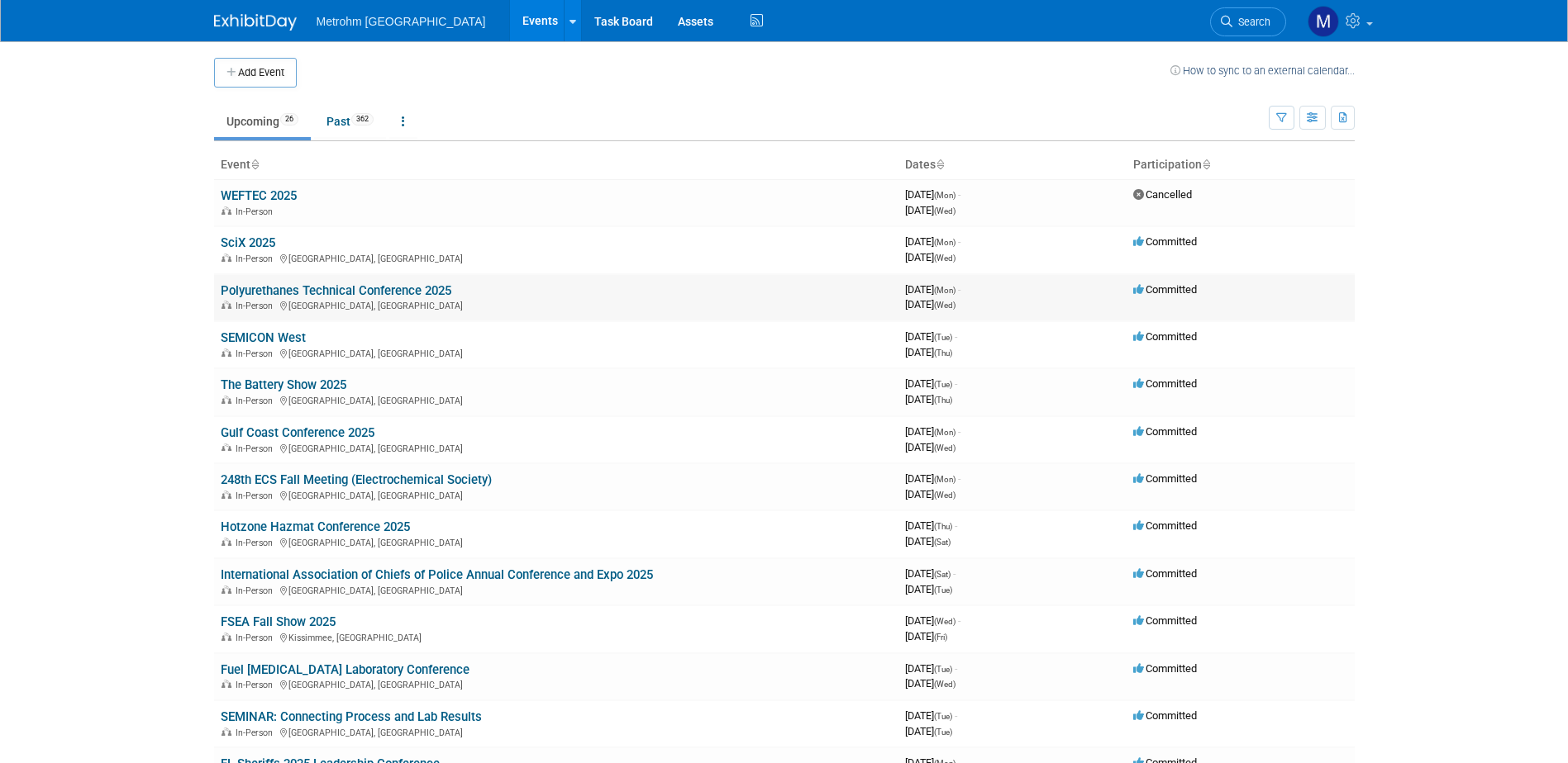
click at [417, 292] on link "Polyurethanes Technical Conference 2025" at bounding box center [336, 291] width 231 height 15
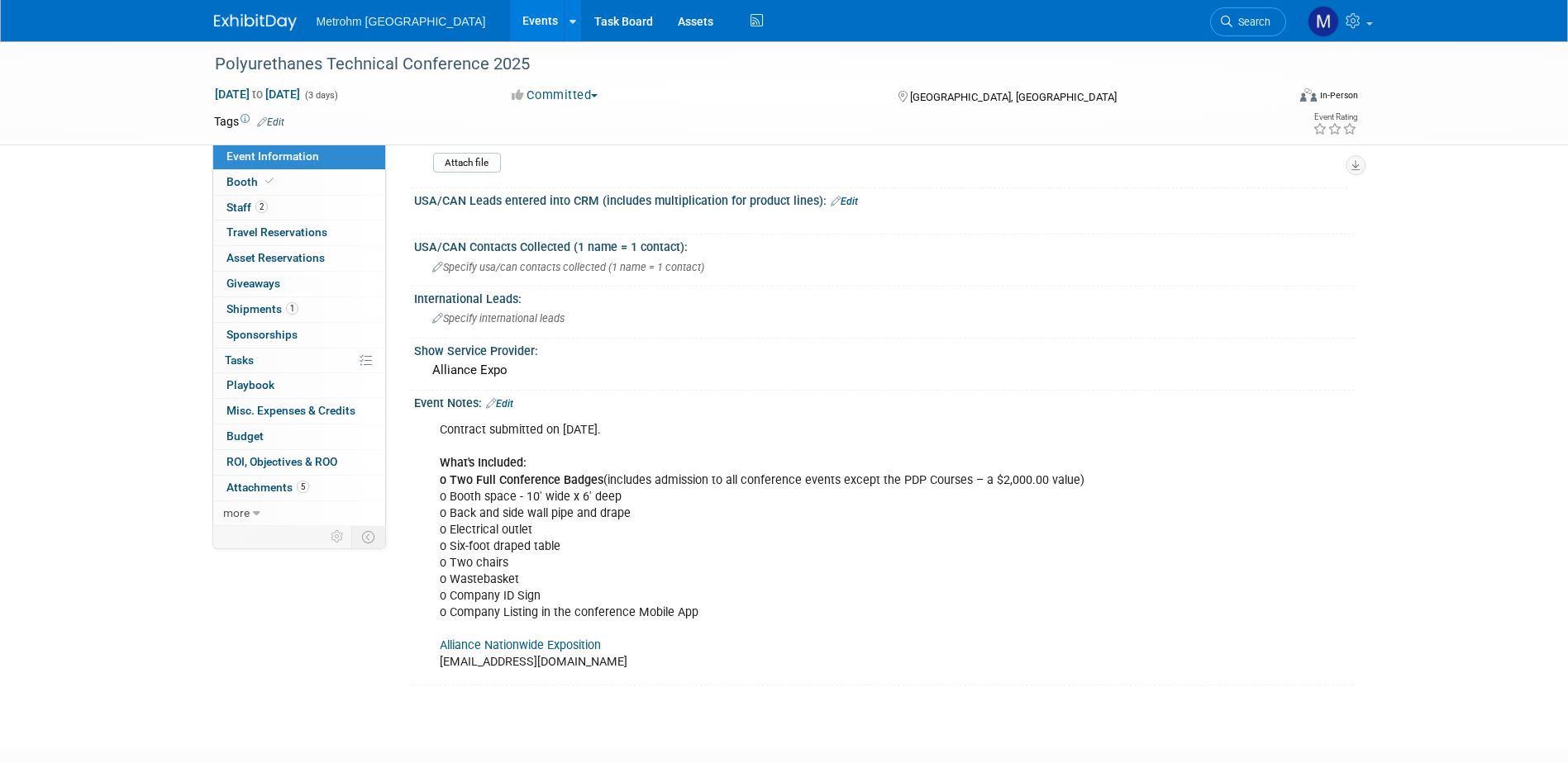
scroll to position [991, 0]
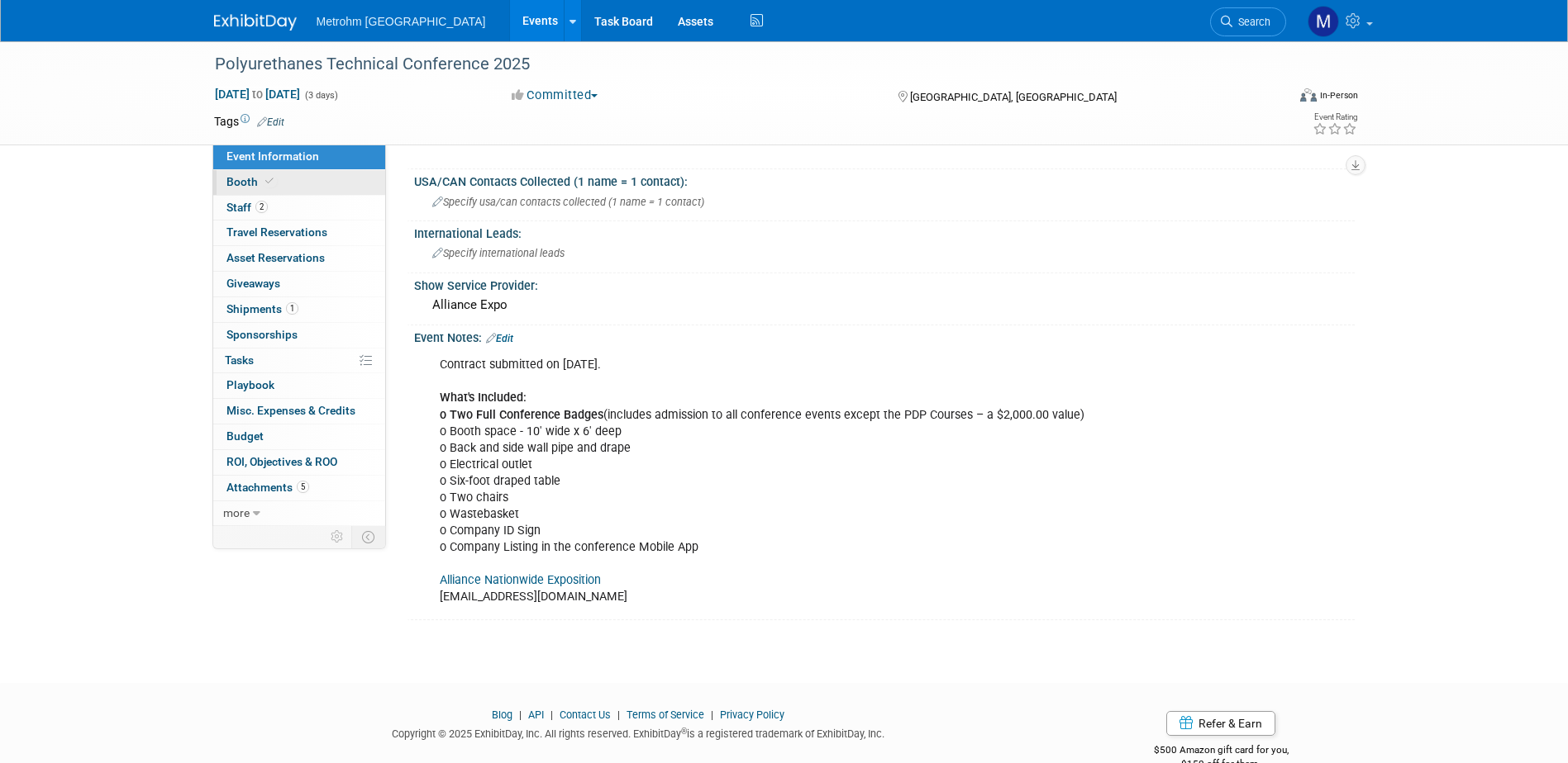
click at [294, 186] on link "Booth" at bounding box center [300, 182] width 172 height 24
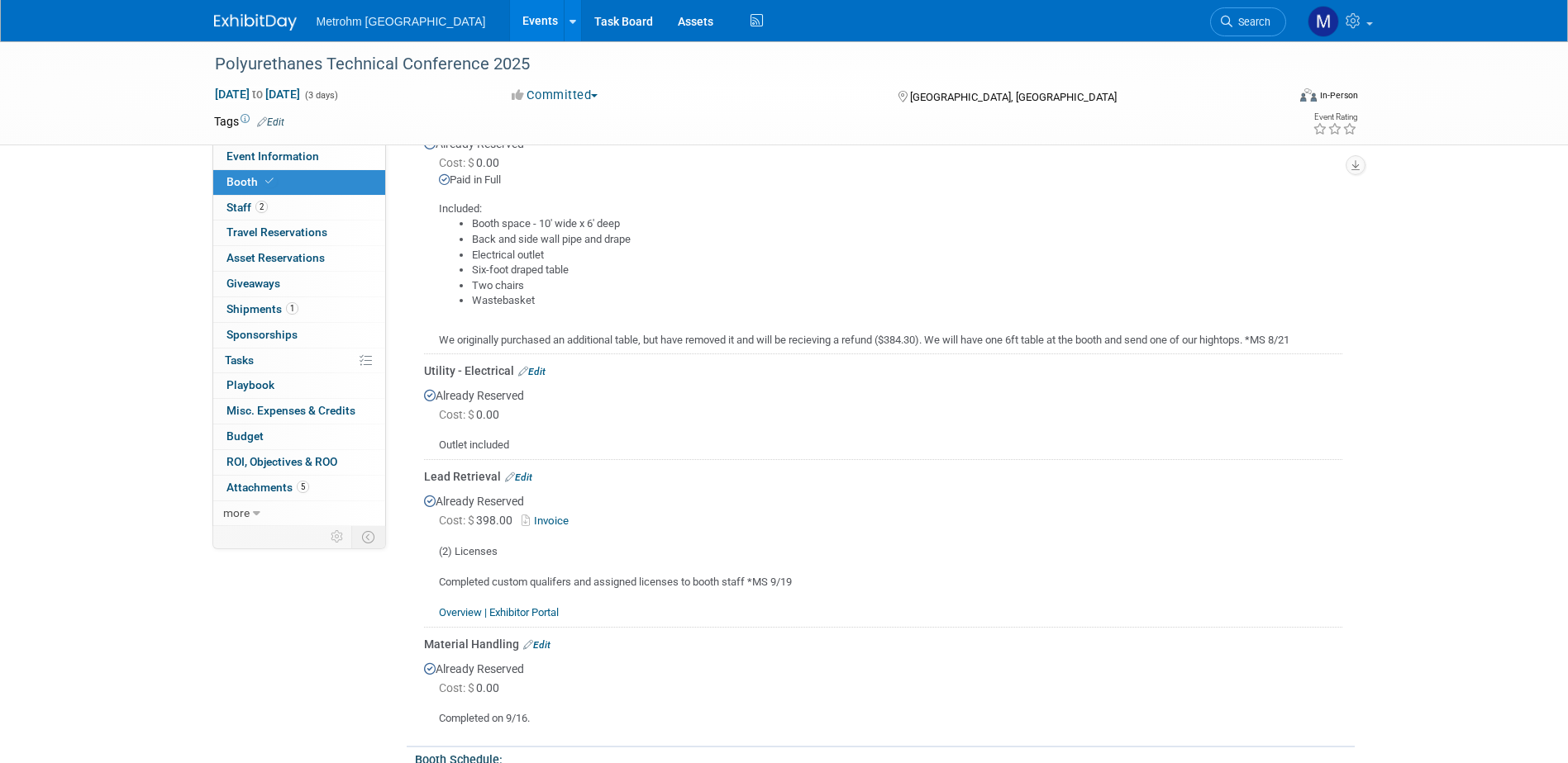
scroll to position [413, 0]
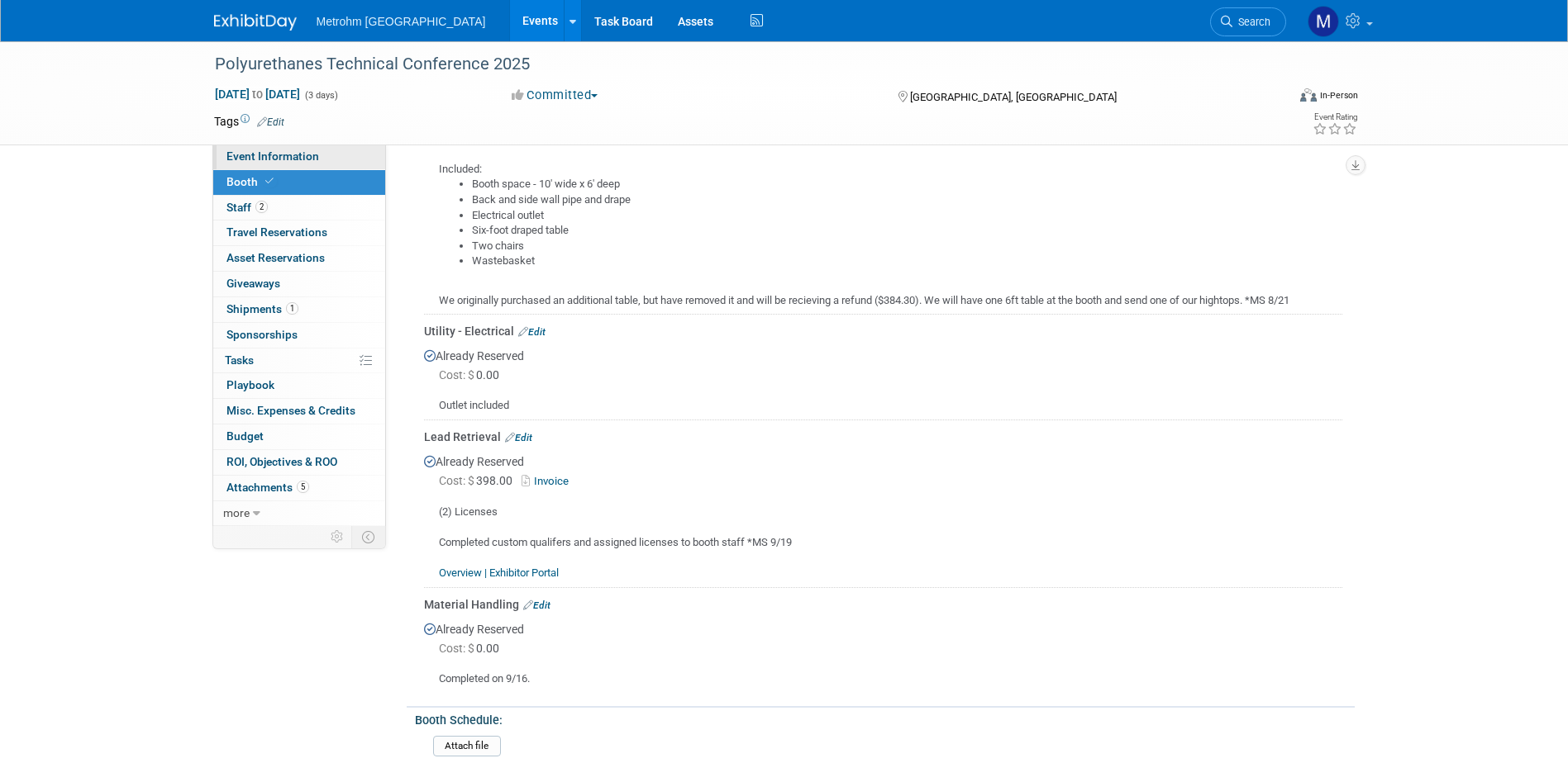
click at [296, 158] on span "Event Information" at bounding box center [272, 157] width 93 height 14
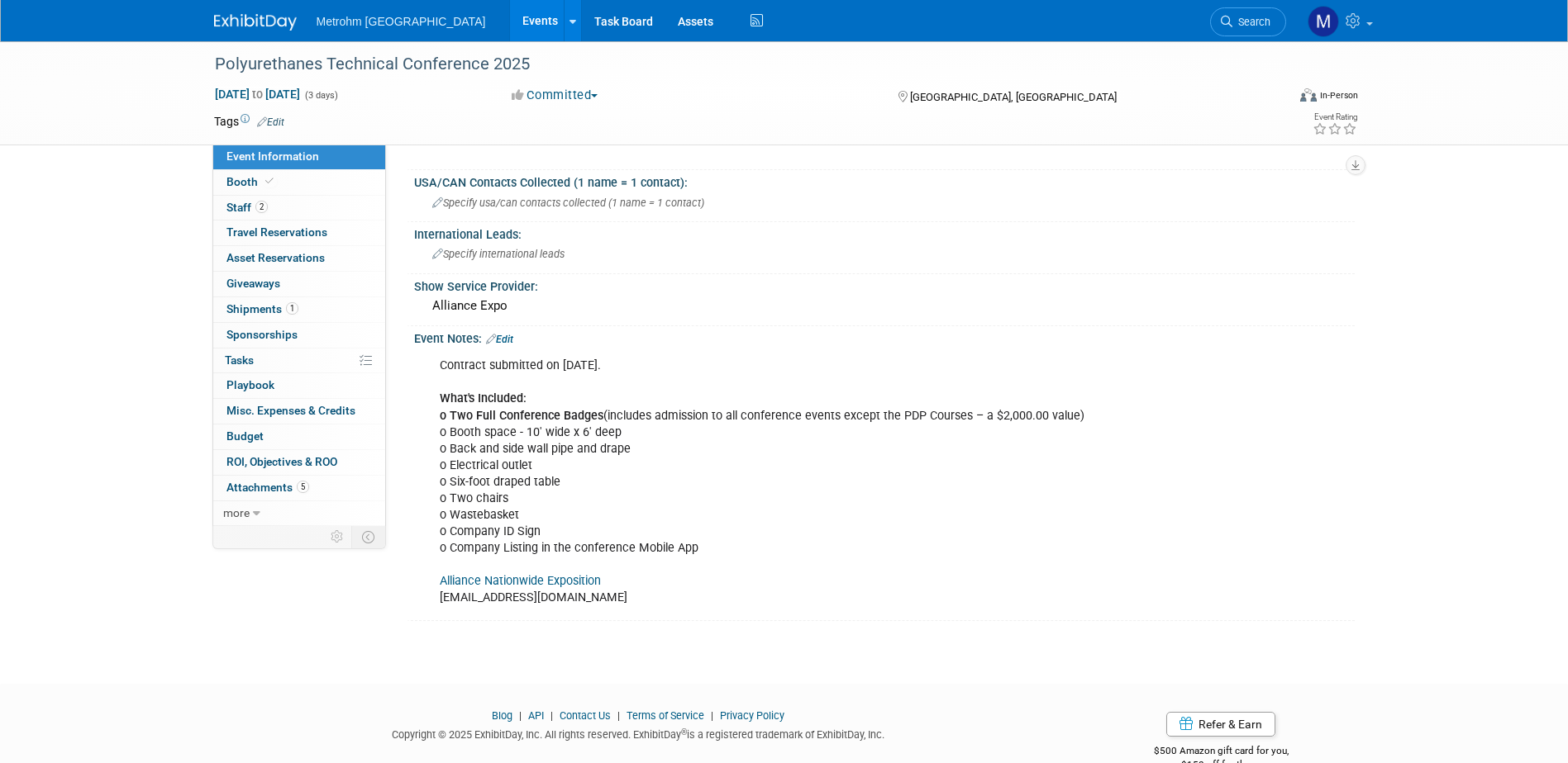
scroll to position [991, 0]
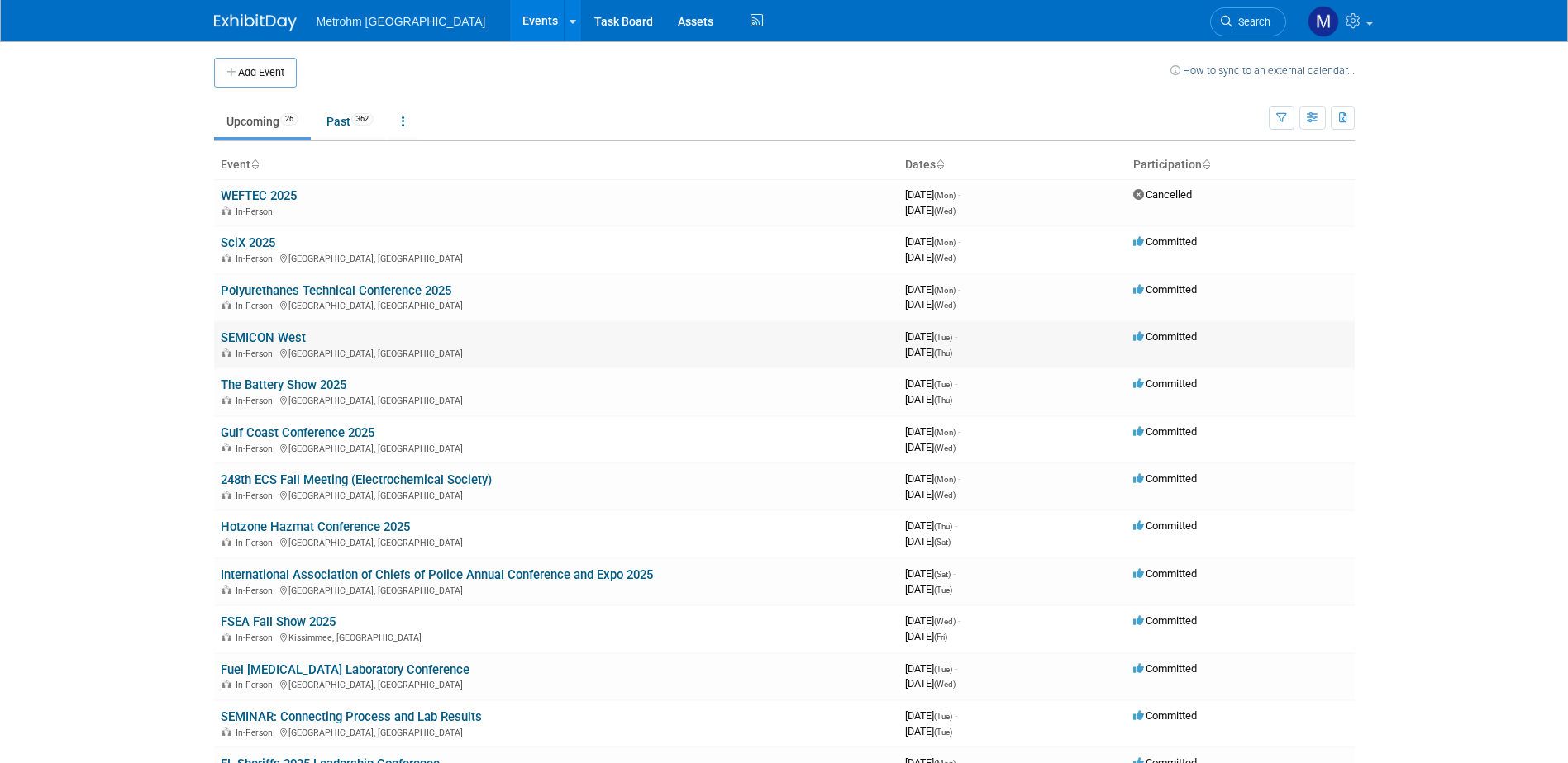
click at [266, 340] on link "SEMICON West" at bounding box center [262, 337] width 85 height 15
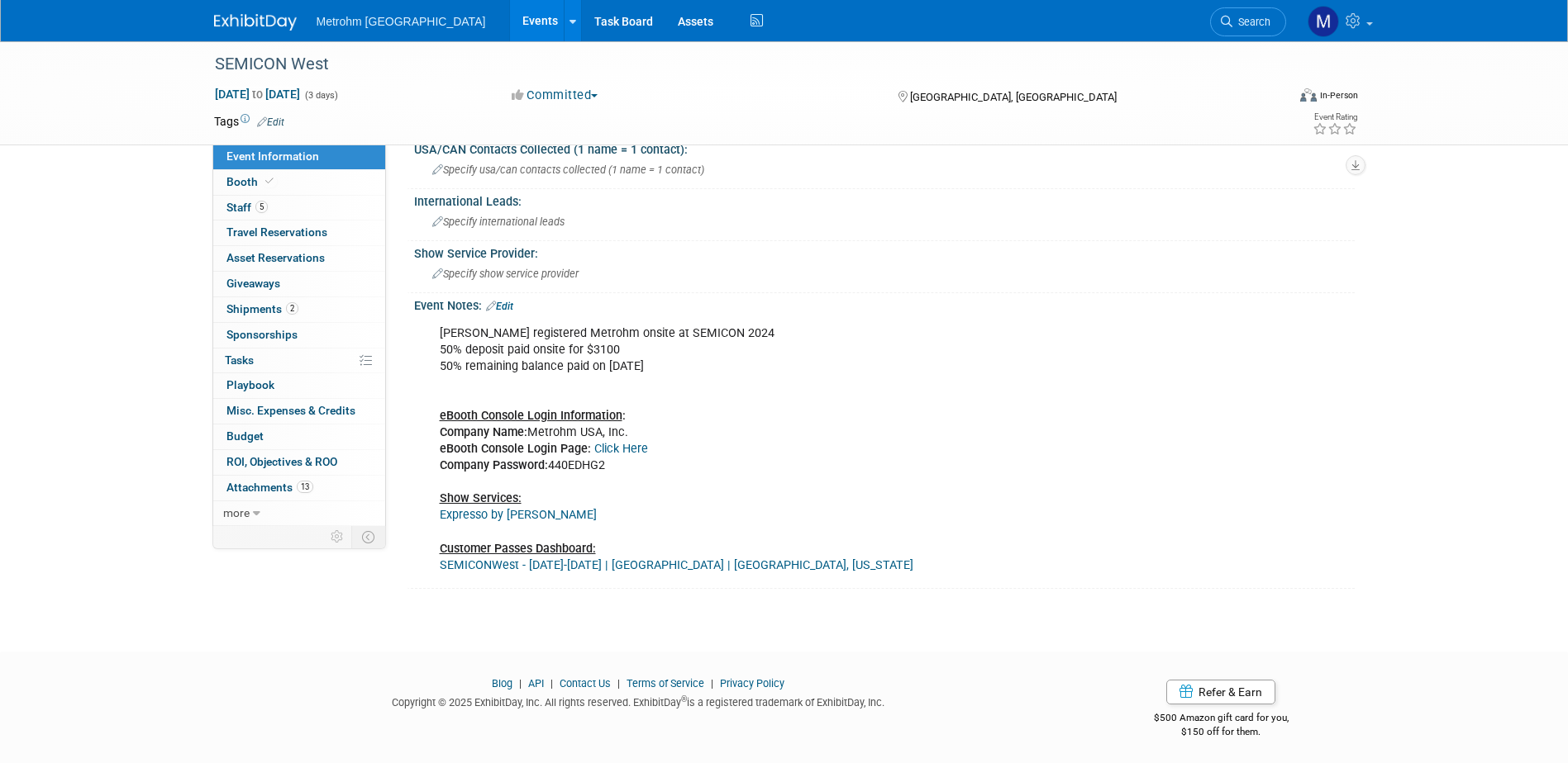
scroll to position [1144, 0]
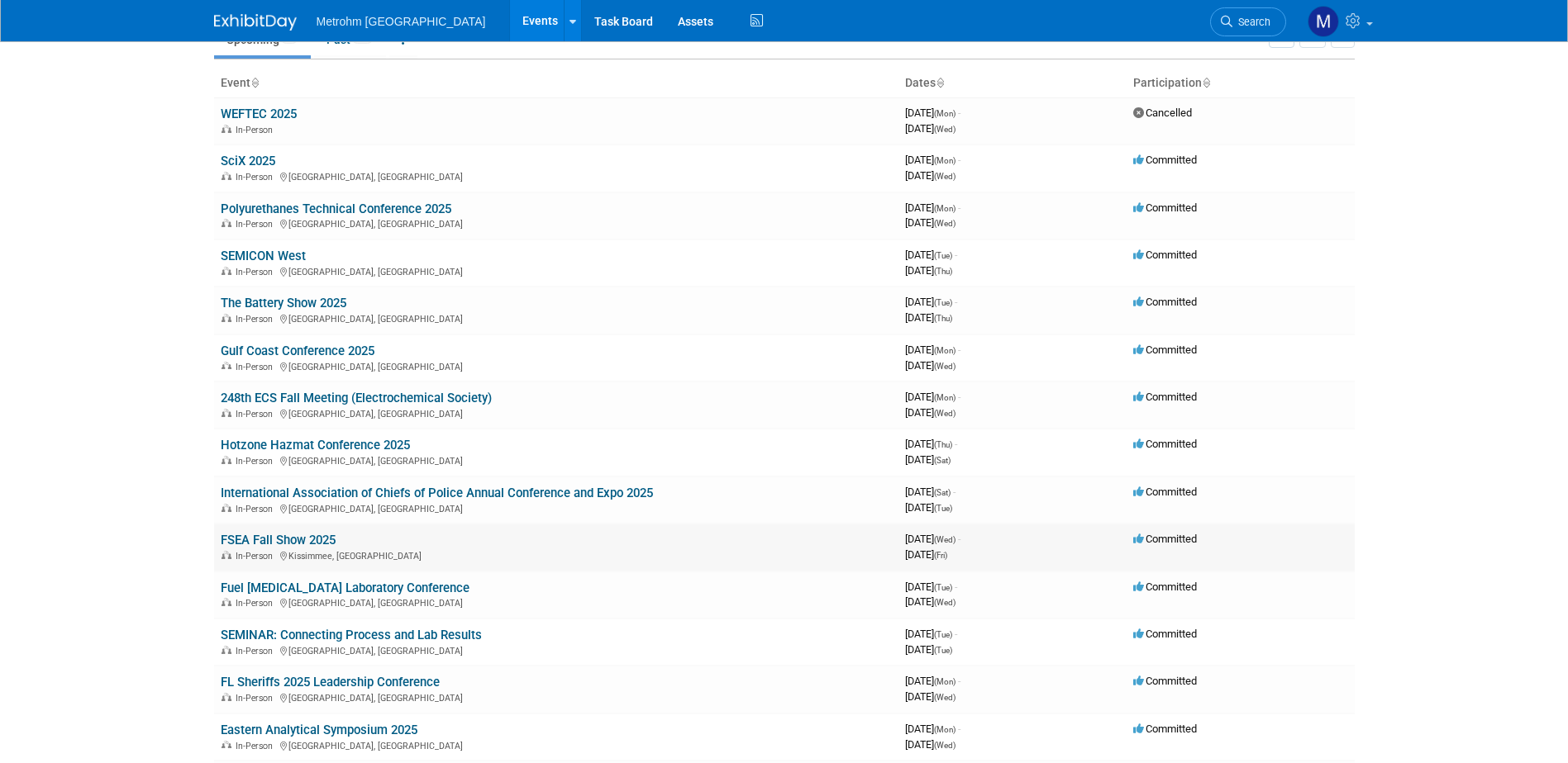
scroll to position [82, 0]
drag, startPoint x: 292, startPoint y: 347, endPoint x: 338, endPoint y: 358, distance: 47.3
click at [292, 347] on link "Gulf Coast Conference 2025" at bounding box center [297, 349] width 154 height 15
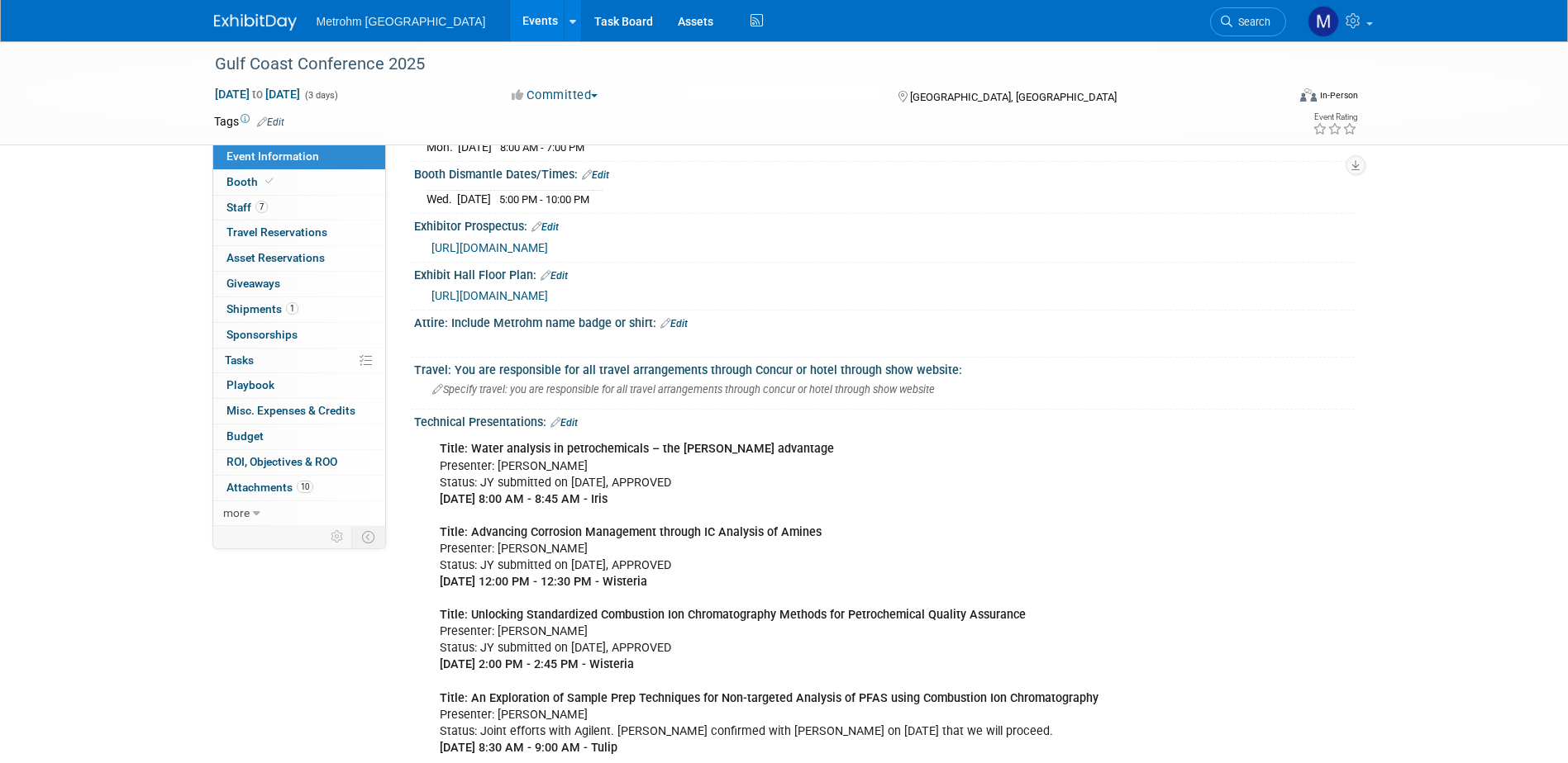
scroll to position [578, 0]
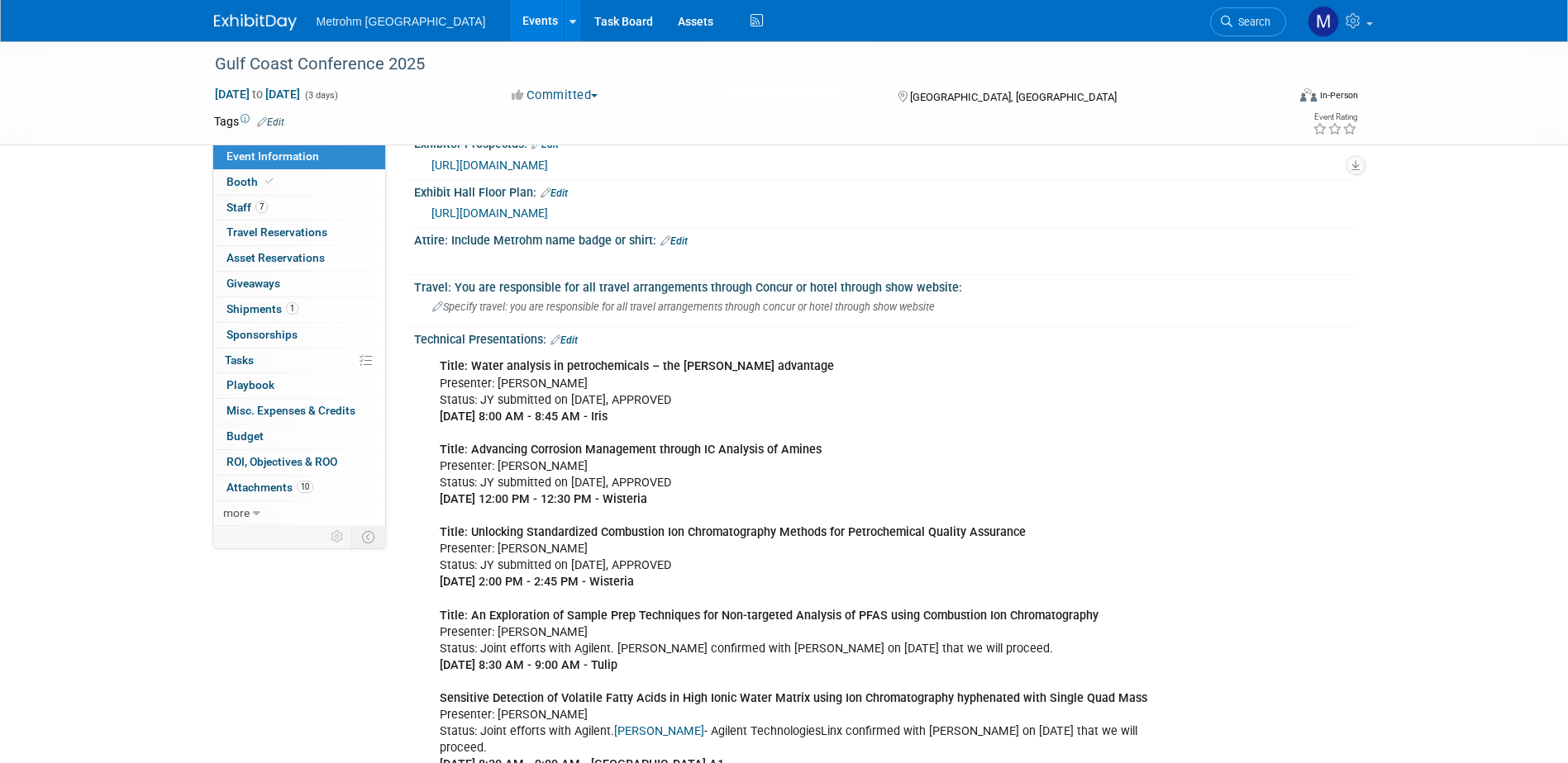
drag, startPoint x: 439, startPoint y: 362, endPoint x: 677, endPoint y: 414, distance: 243.6
click at [677, 414] on div "Title: Water analysis in petrochemicals – the [PERSON_NAME] Oven advantage Pres…" at bounding box center [800, 574] width 745 height 448
copy div "Title: Water analysis in petrochemicals – the [PERSON_NAME] advantage Presenter…"
click at [303, 184] on link "Booth" at bounding box center [300, 182] width 172 height 24
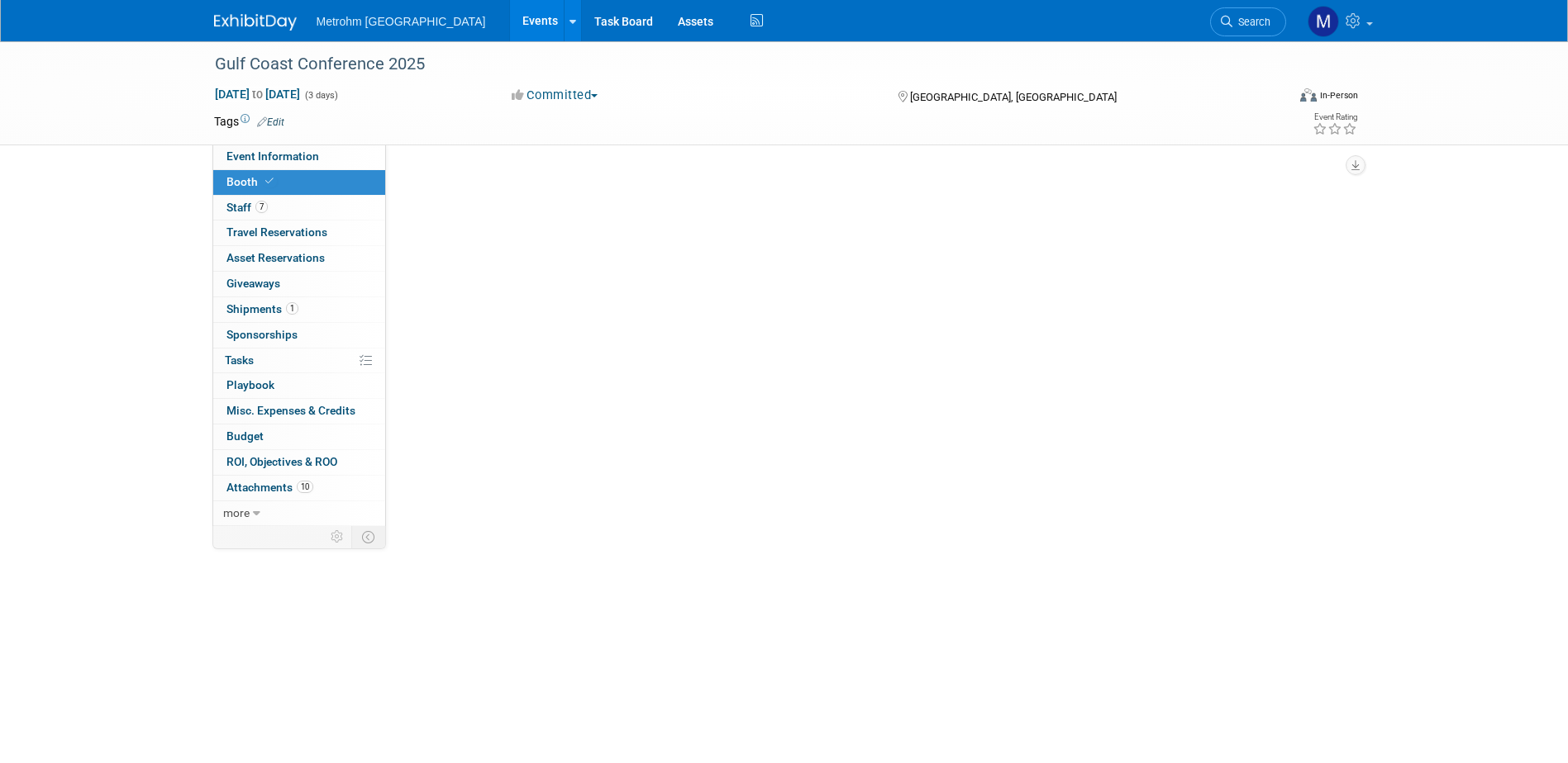
scroll to position [0, 0]
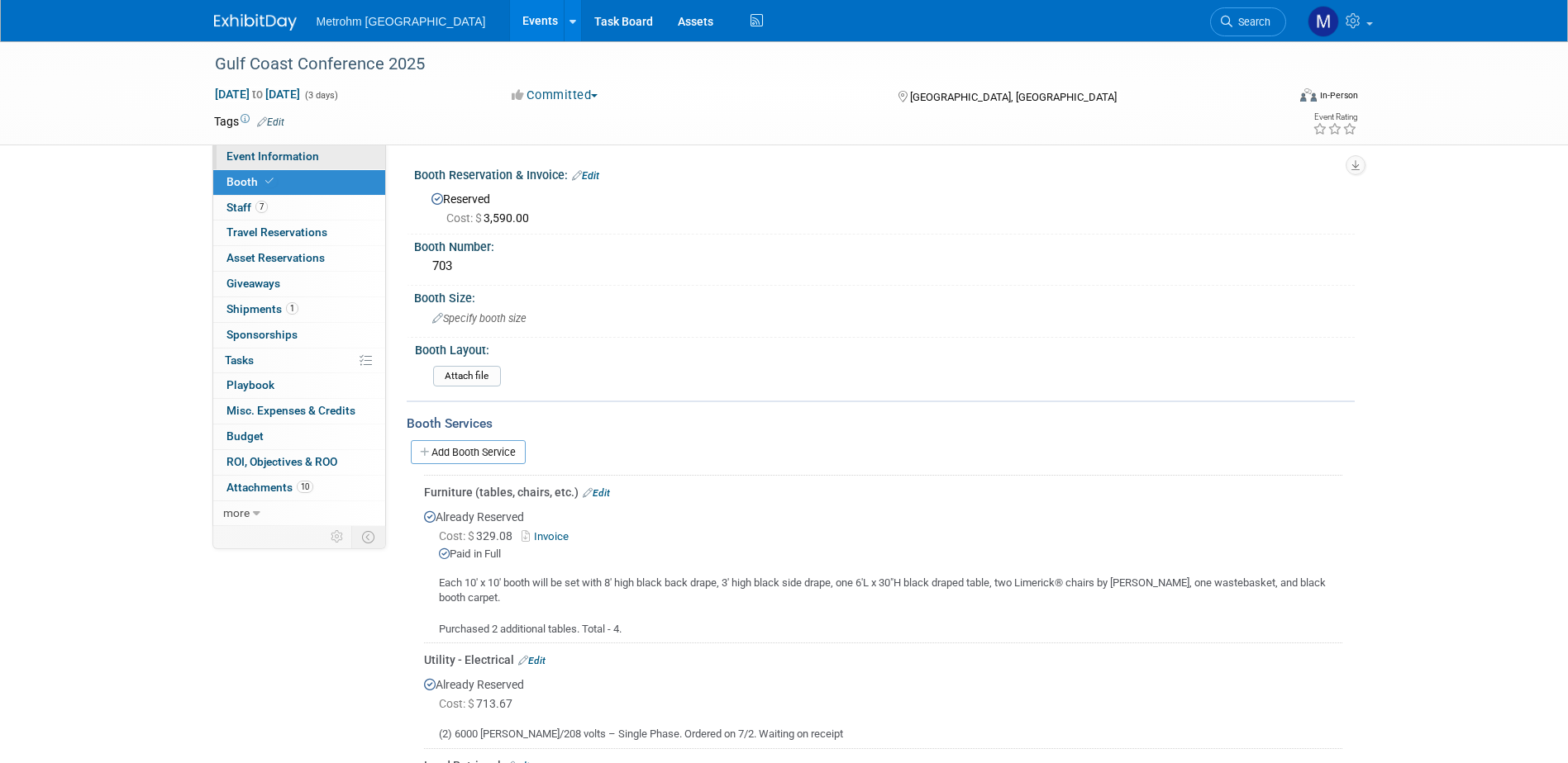
click at [305, 155] on span "Event Information" at bounding box center [272, 157] width 93 height 14
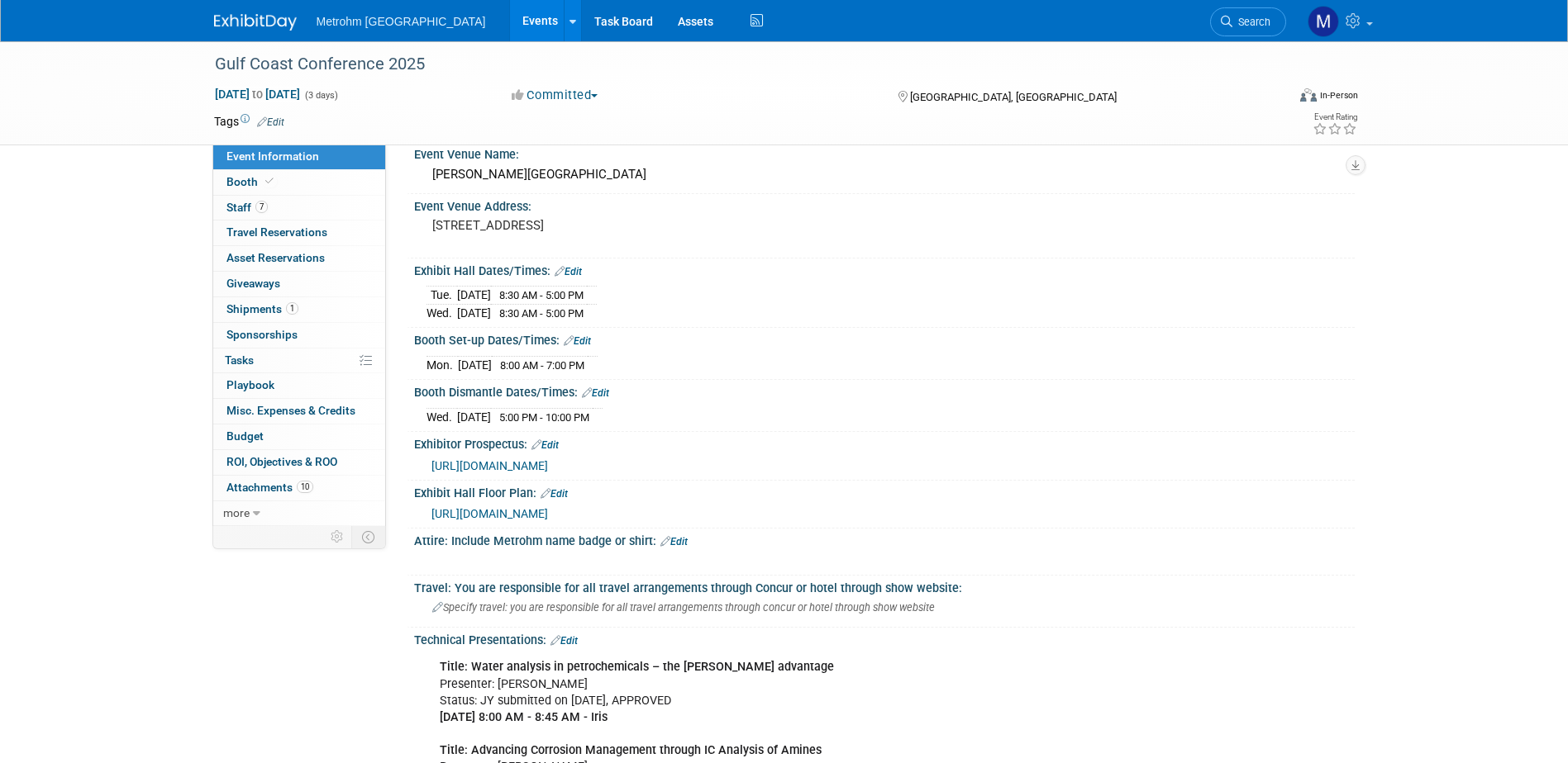
scroll to position [247, 0]
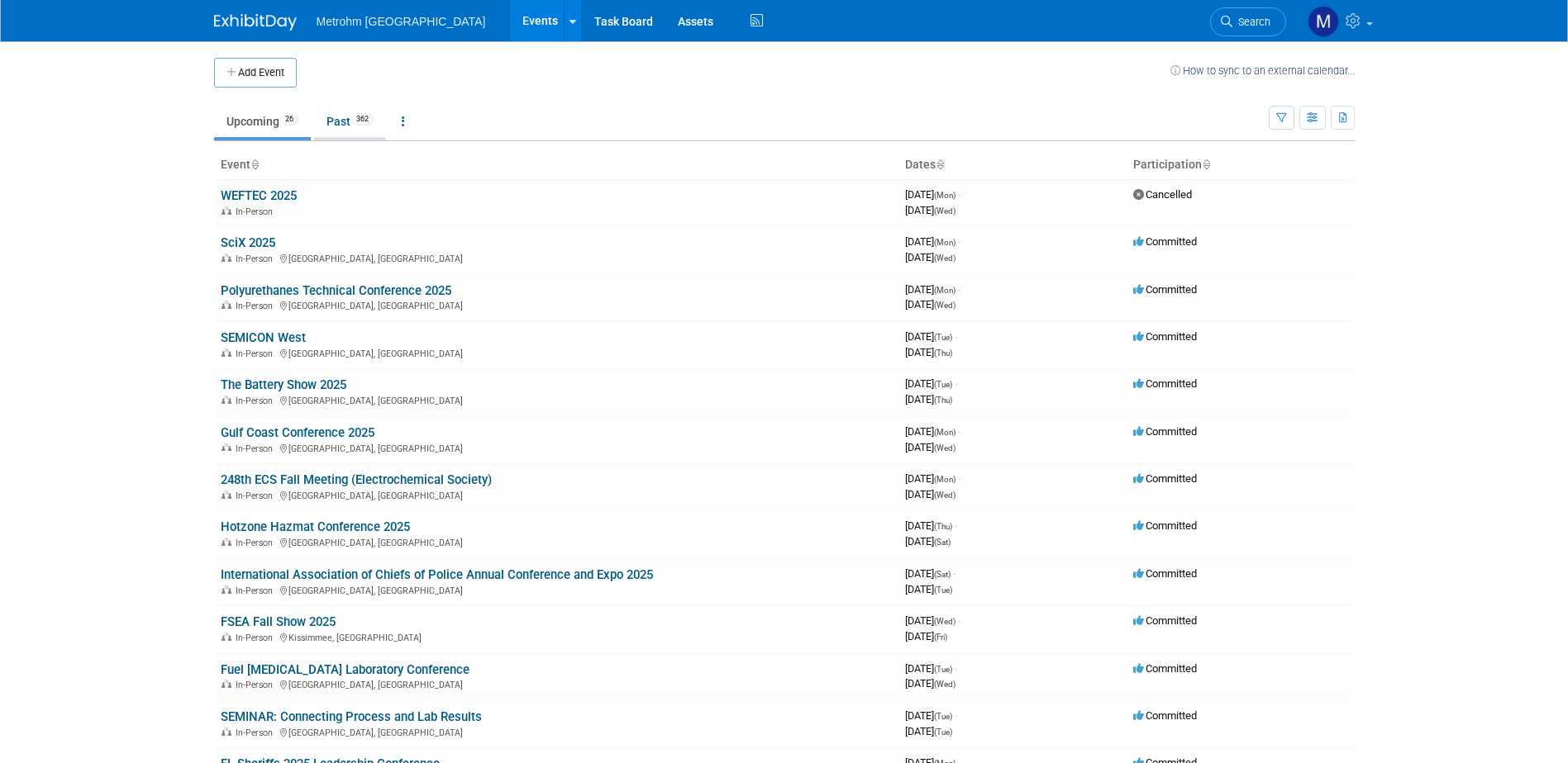
click at [340, 130] on link "Past 362" at bounding box center [349, 121] width 71 height 31
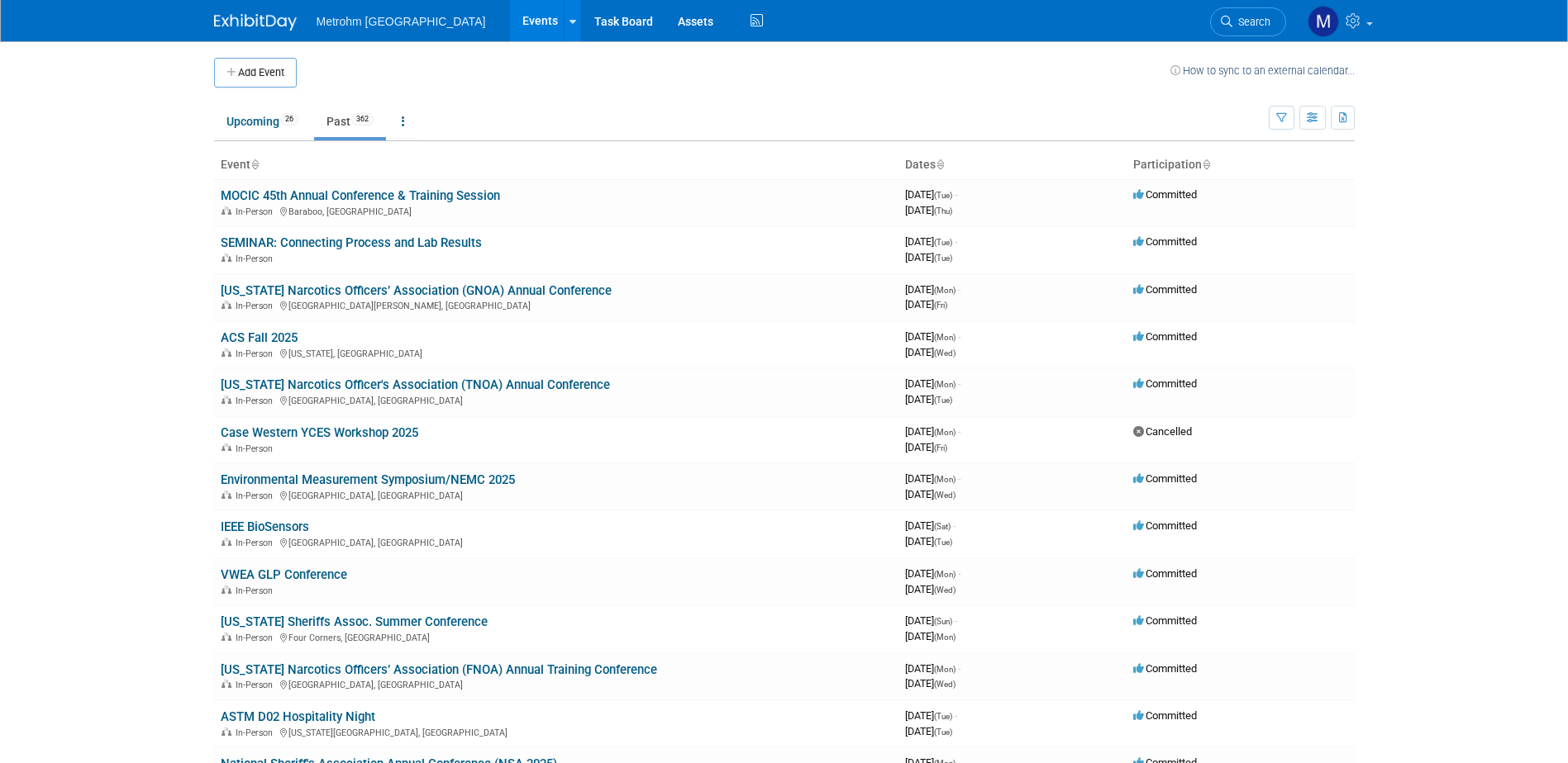
click at [1244, 22] on span "Search" at bounding box center [1251, 22] width 38 height 13
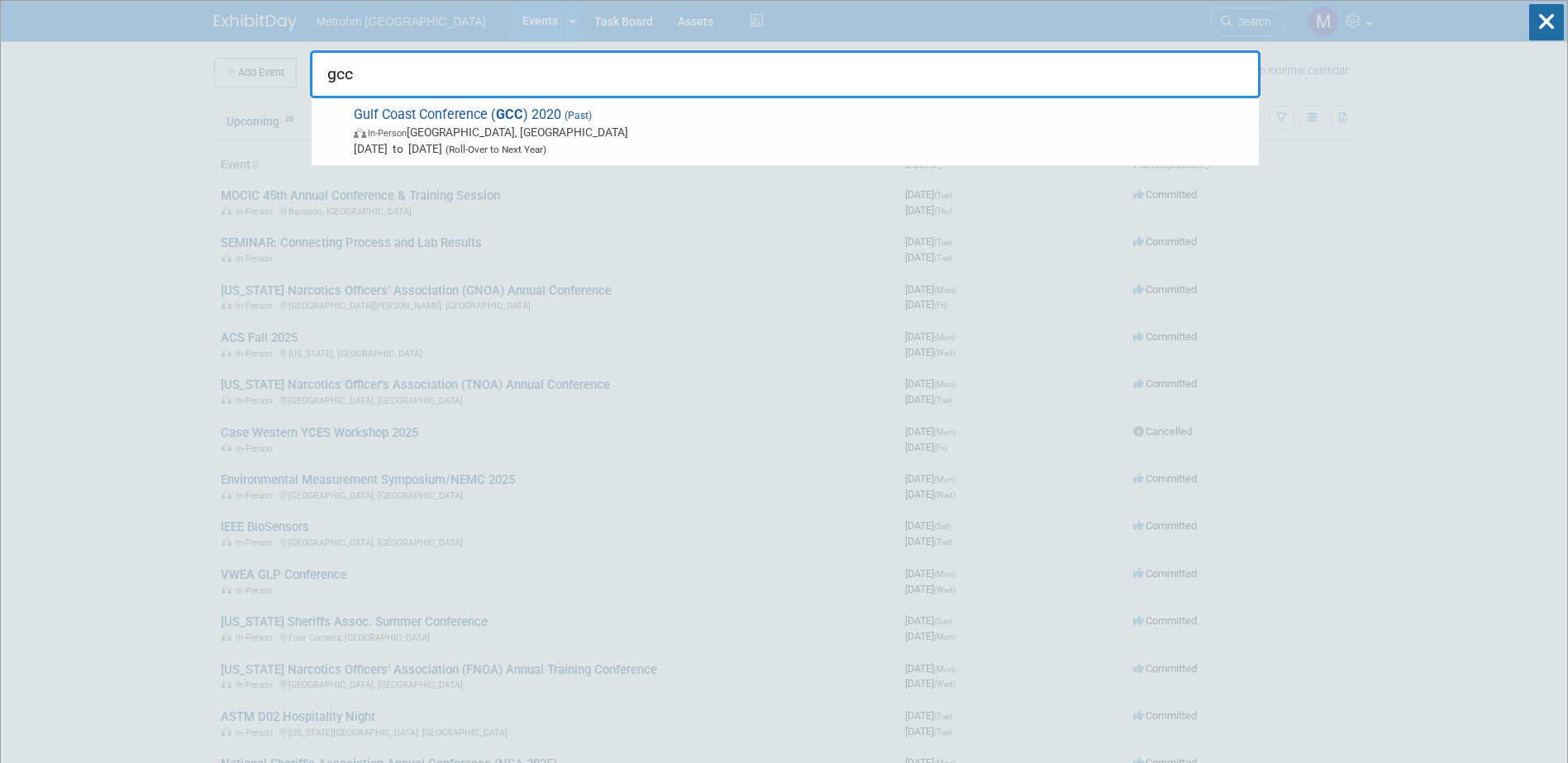
click at [716, 61] on input "gcc" at bounding box center [785, 74] width 950 height 48
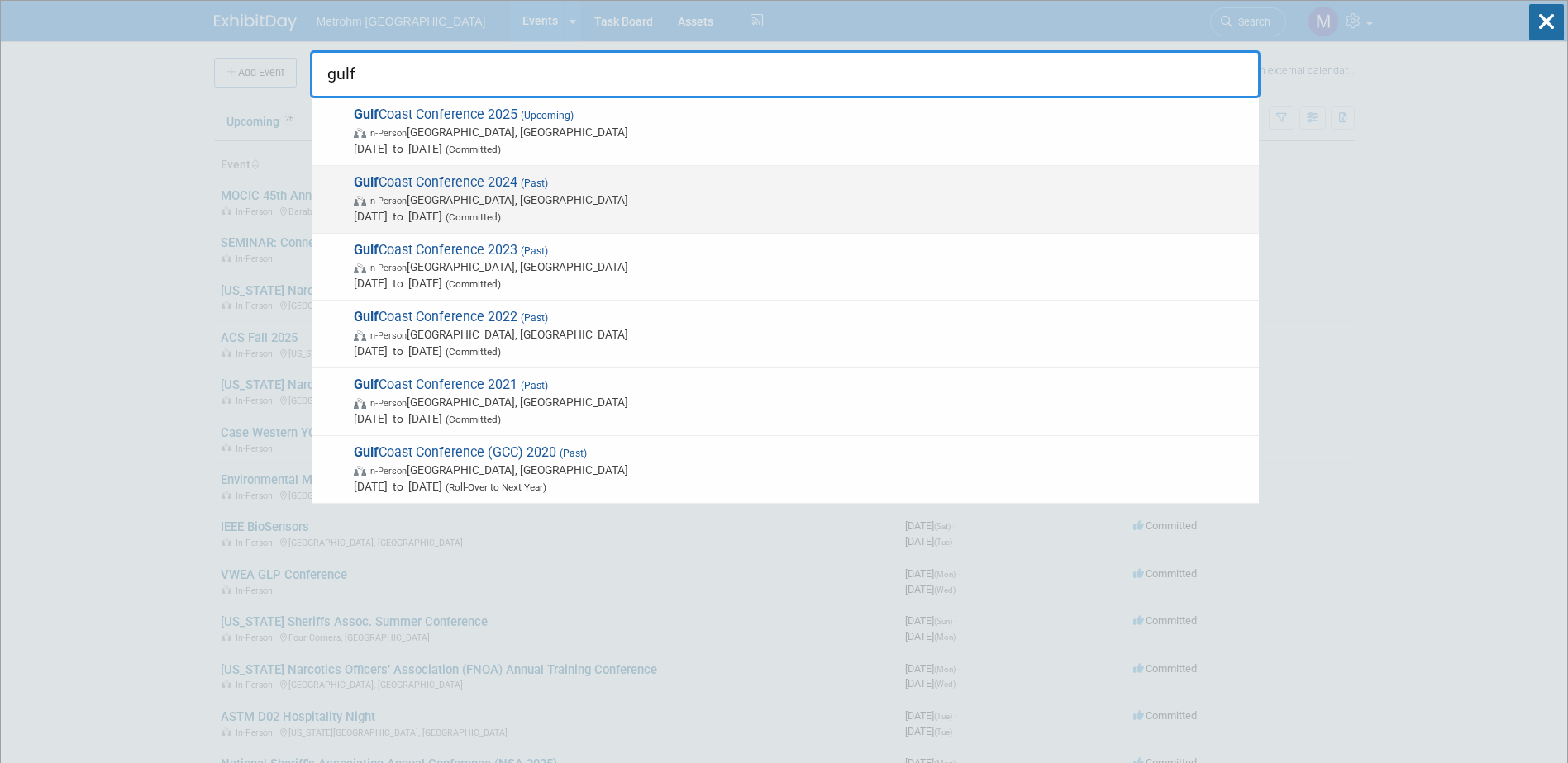
type input "gulf"
click at [613, 204] on span "In-Person Galveston, TX" at bounding box center [802, 200] width 897 height 17
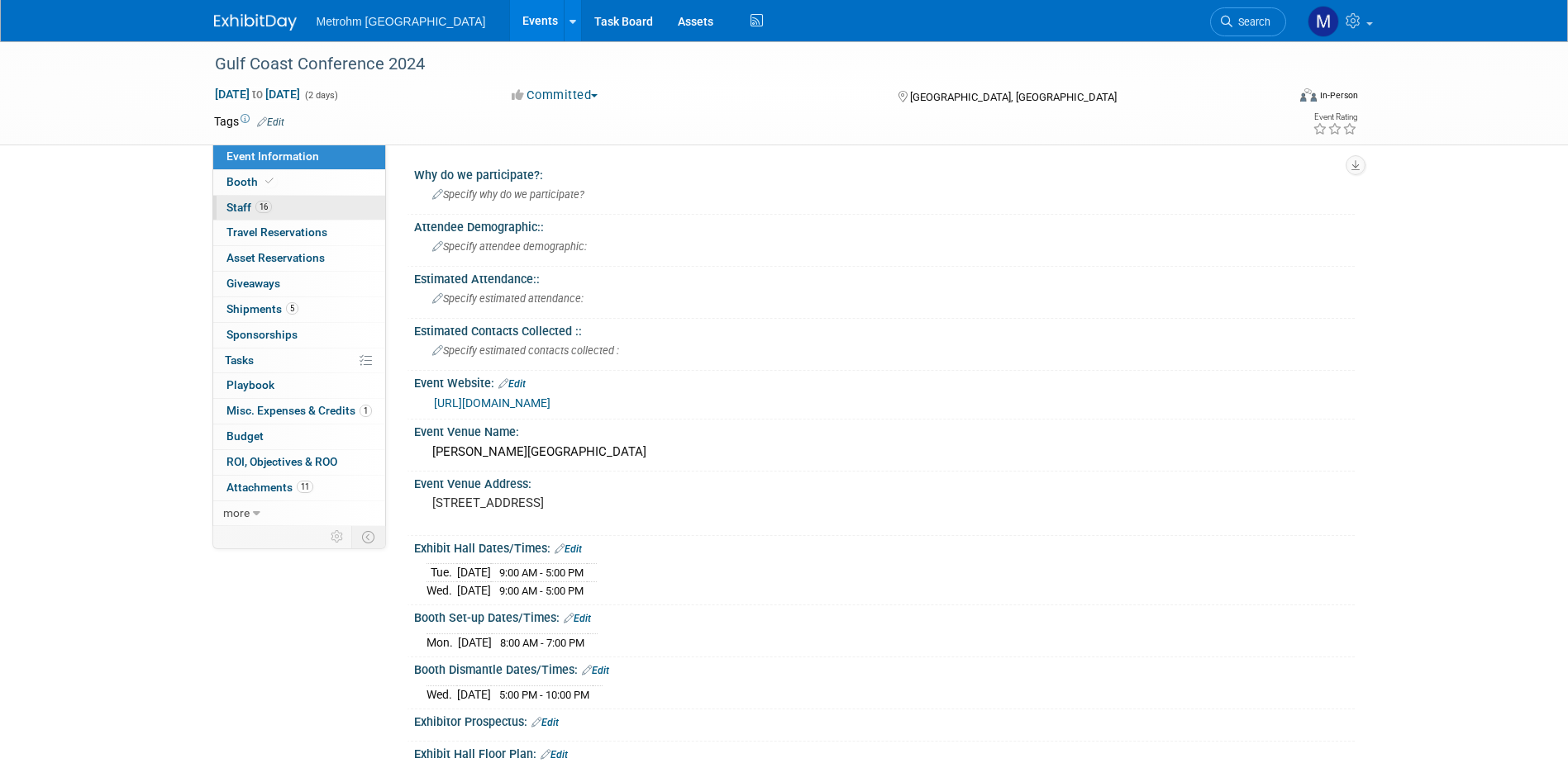
click at [291, 211] on link "16 Staff 16" at bounding box center [300, 207] width 172 height 24
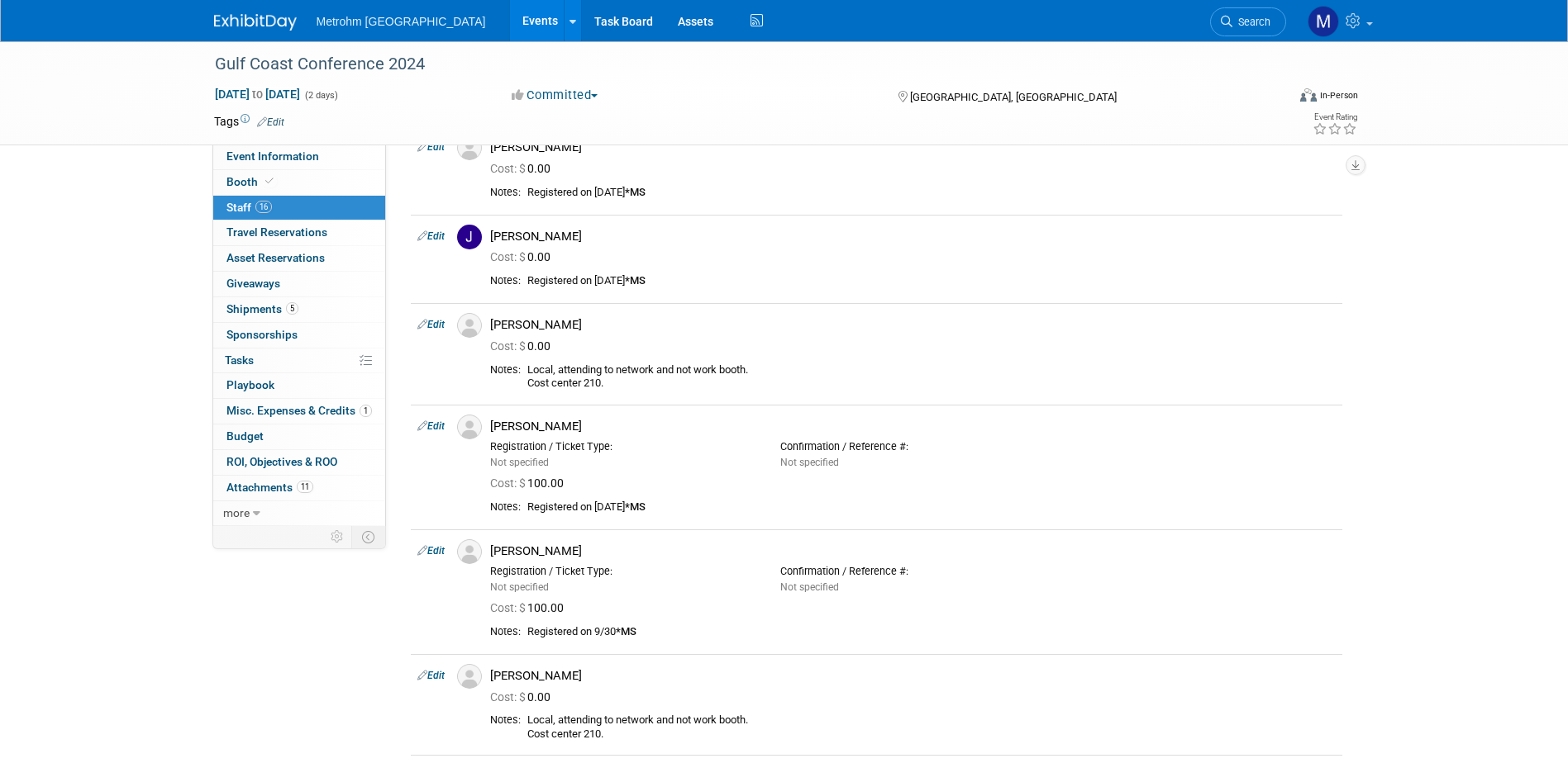
scroll to position [743, 0]
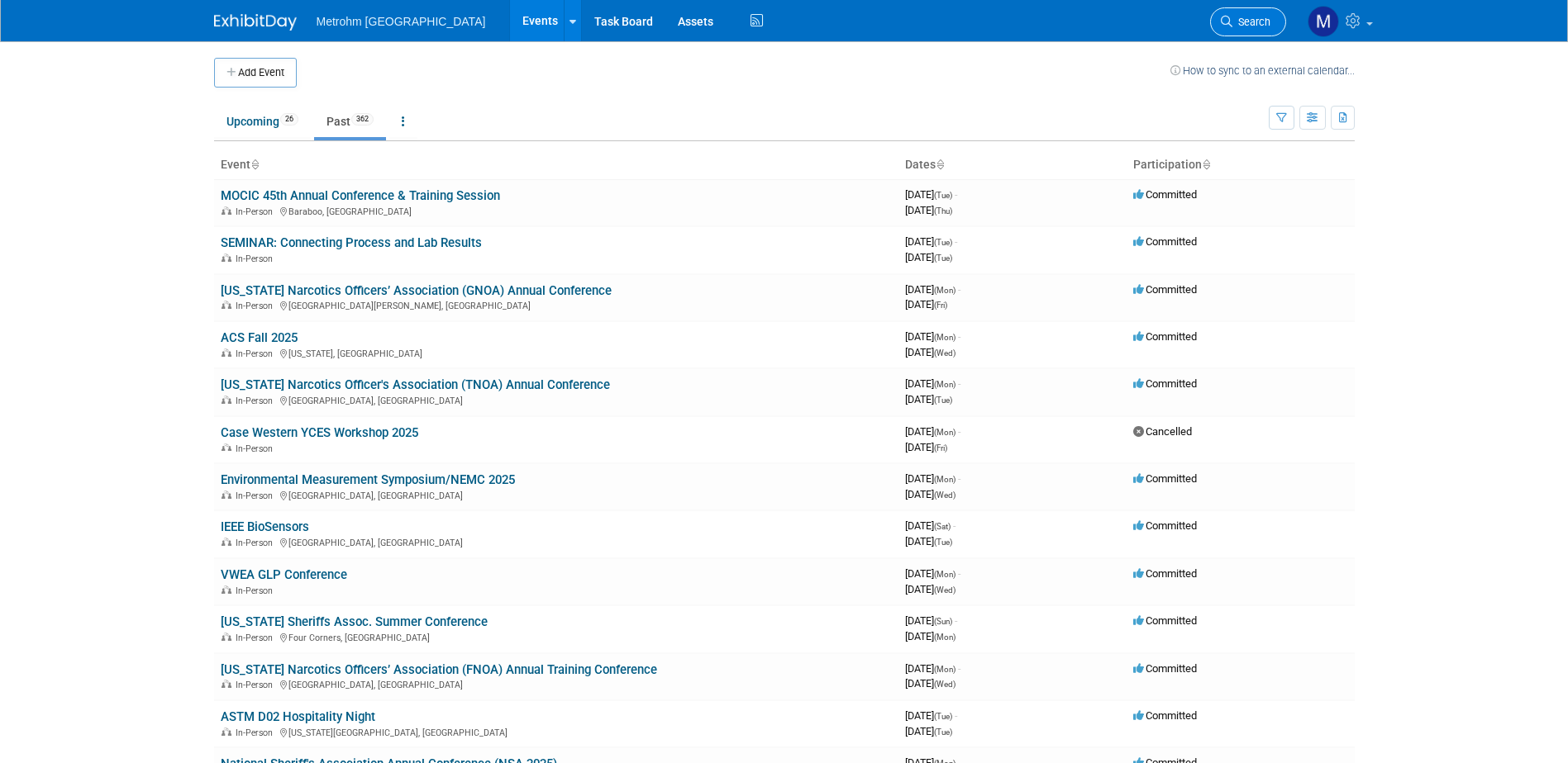
click at [1235, 22] on span "Search" at bounding box center [1251, 22] width 38 height 13
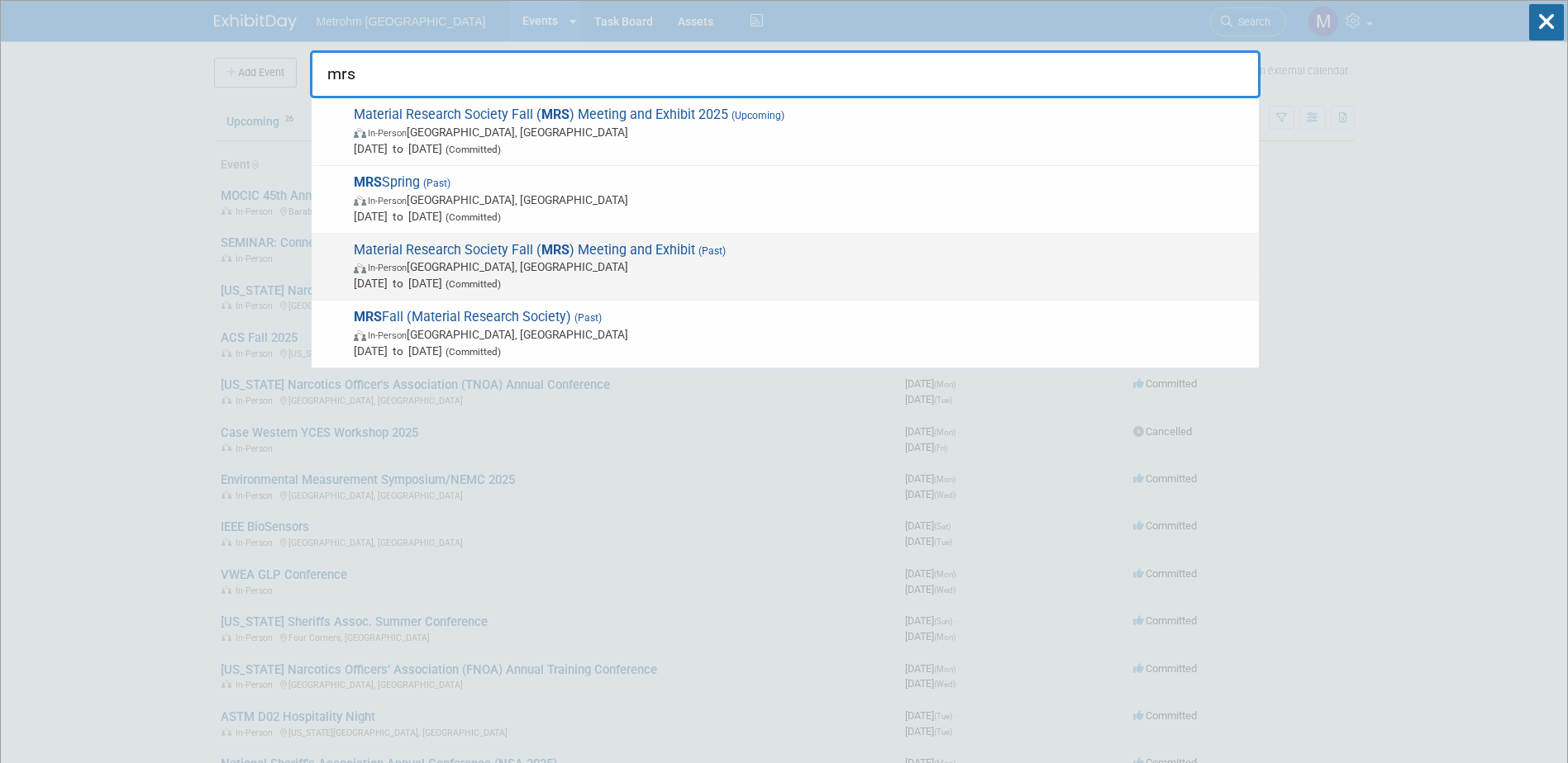
type input "mrs"
click at [682, 263] on span "In-Person [GEOGRAPHIC_DATA], [GEOGRAPHIC_DATA]" at bounding box center [802, 266] width 897 height 17
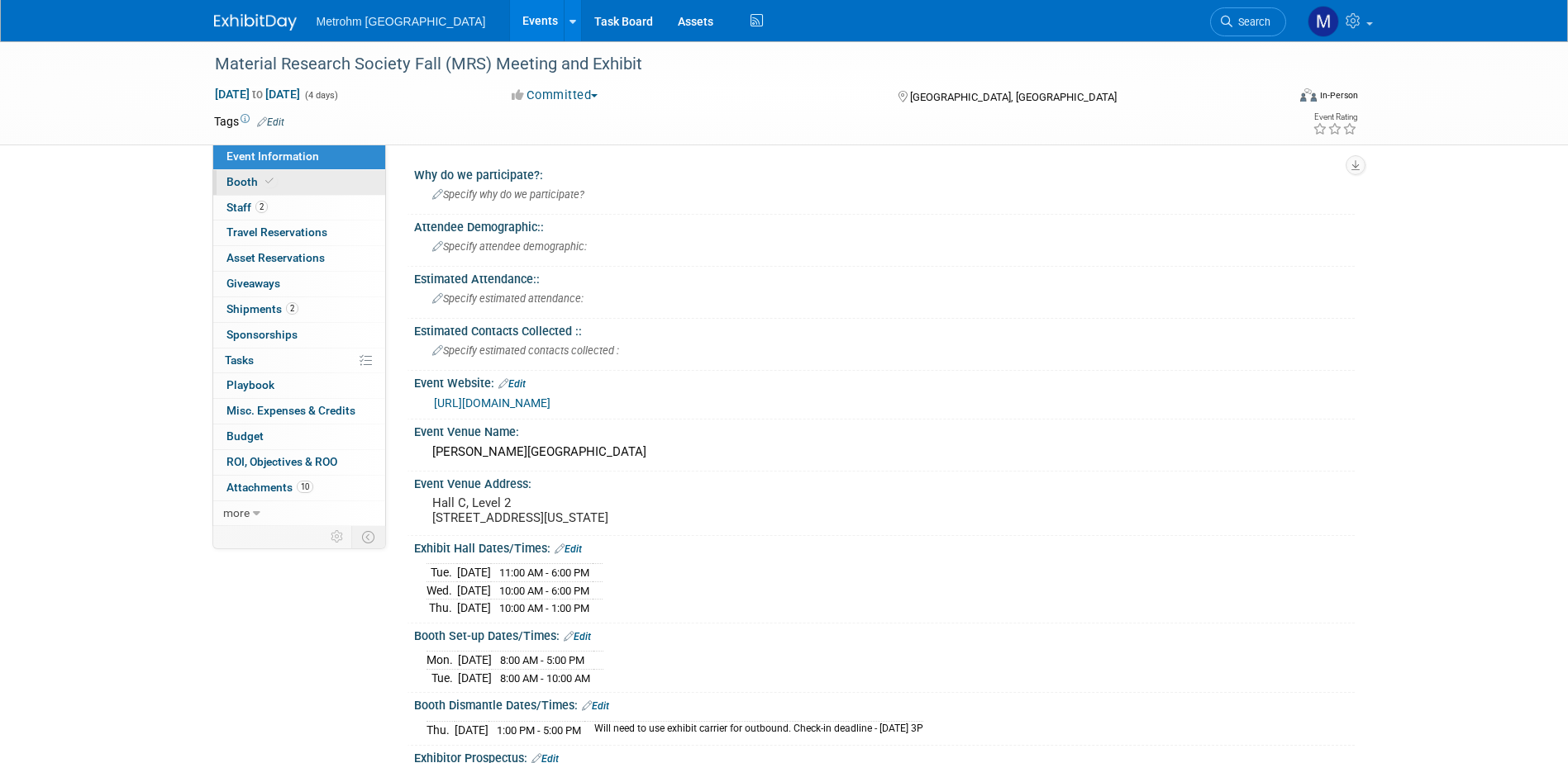
click at [313, 187] on link "Booth" at bounding box center [300, 182] width 172 height 24
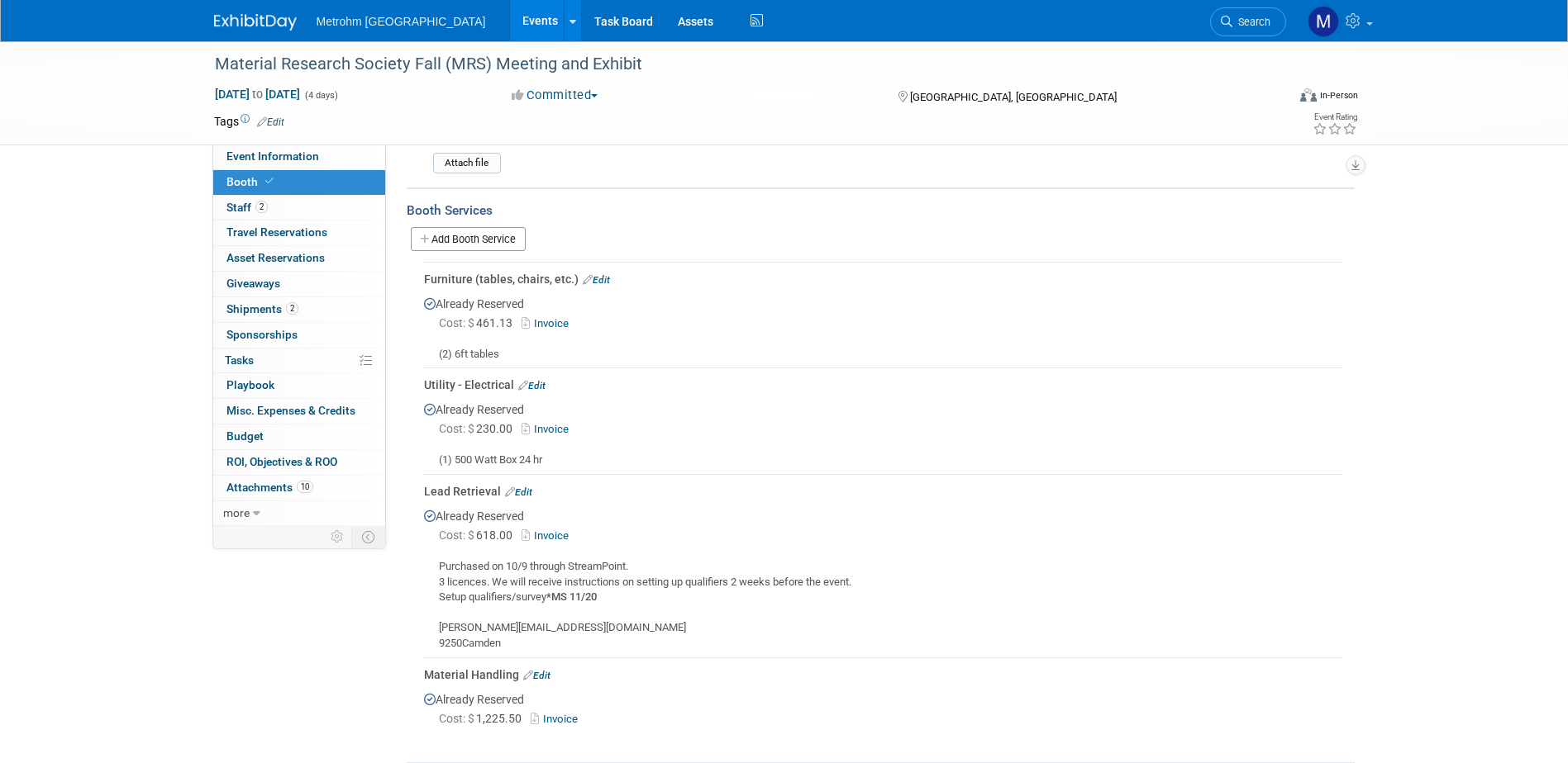
scroll to position [263, 0]
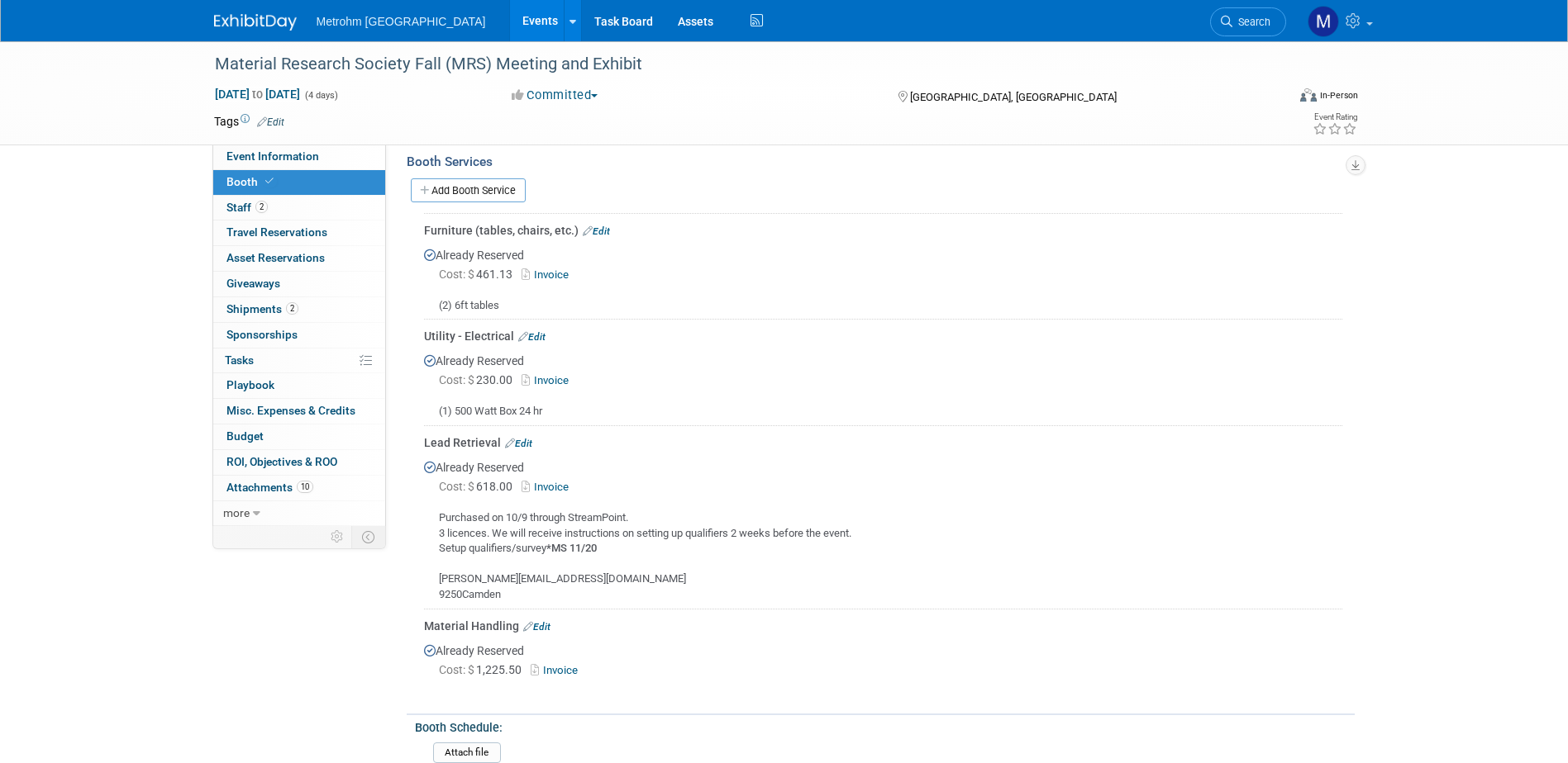
click at [560, 480] on link "Invoice" at bounding box center [548, 486] width 54 height 13
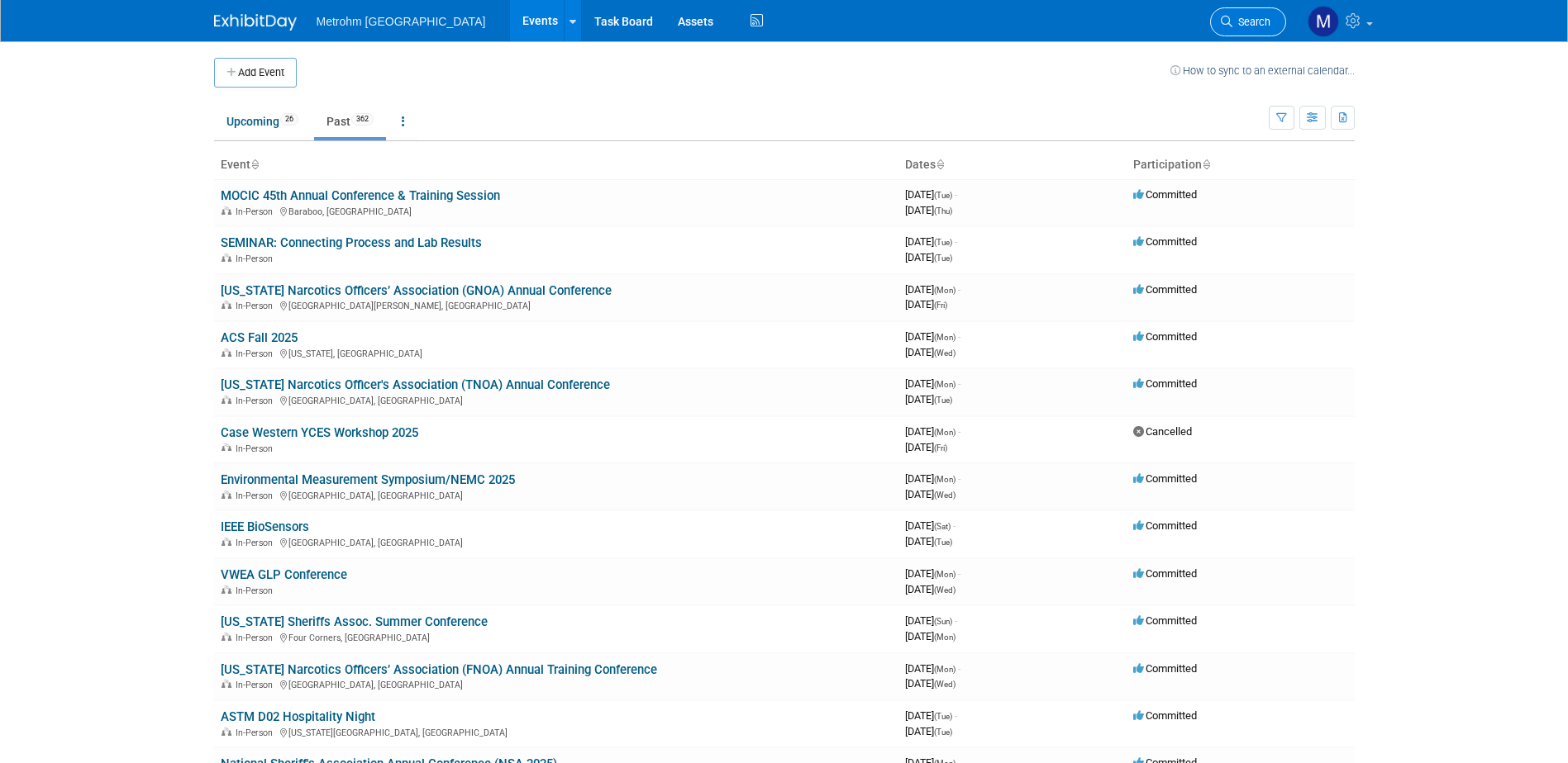
click at [1244, 28] on link "Search" at bounding box center [1248, 22] width 76 height 29
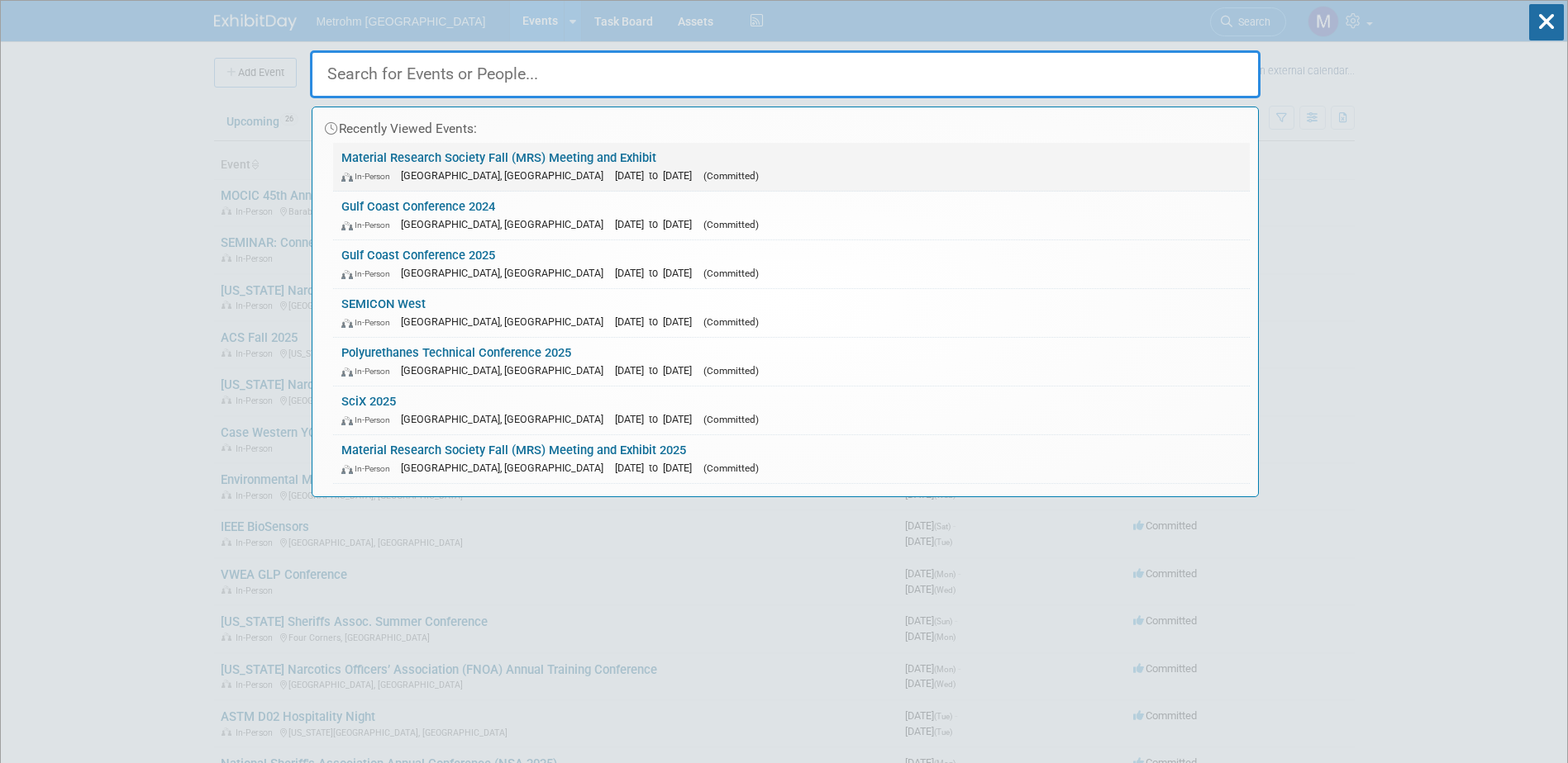
click at [587, 167] on div "In-Person Boston, MA Dec 2, 2024 to Dec 5, 2024 (Committed)" at bounding box center [792, 176] width 900 height 18
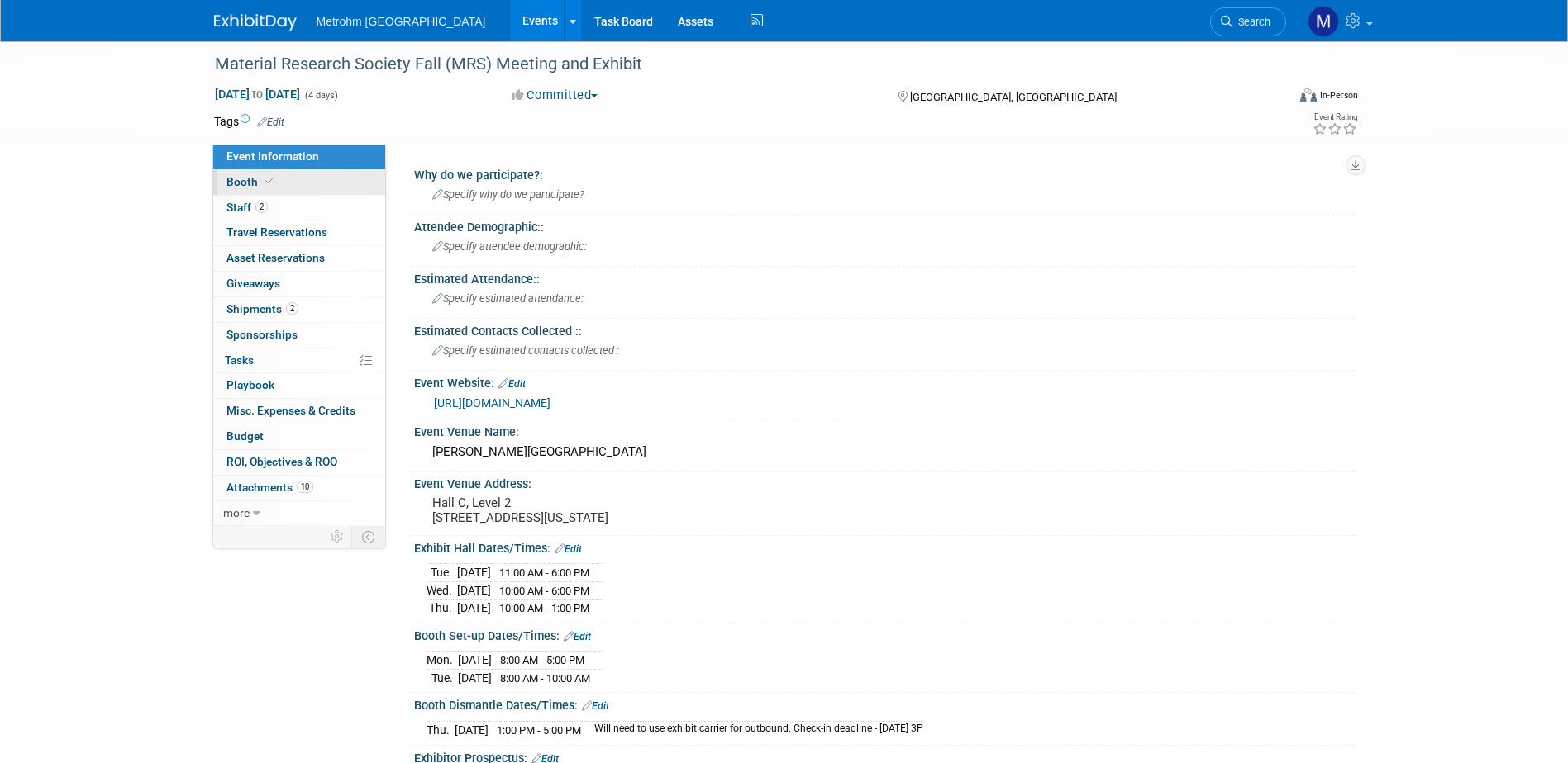
click at [257, 193] on link "Booth" at bounding box center [300, 182] width 172 height 24
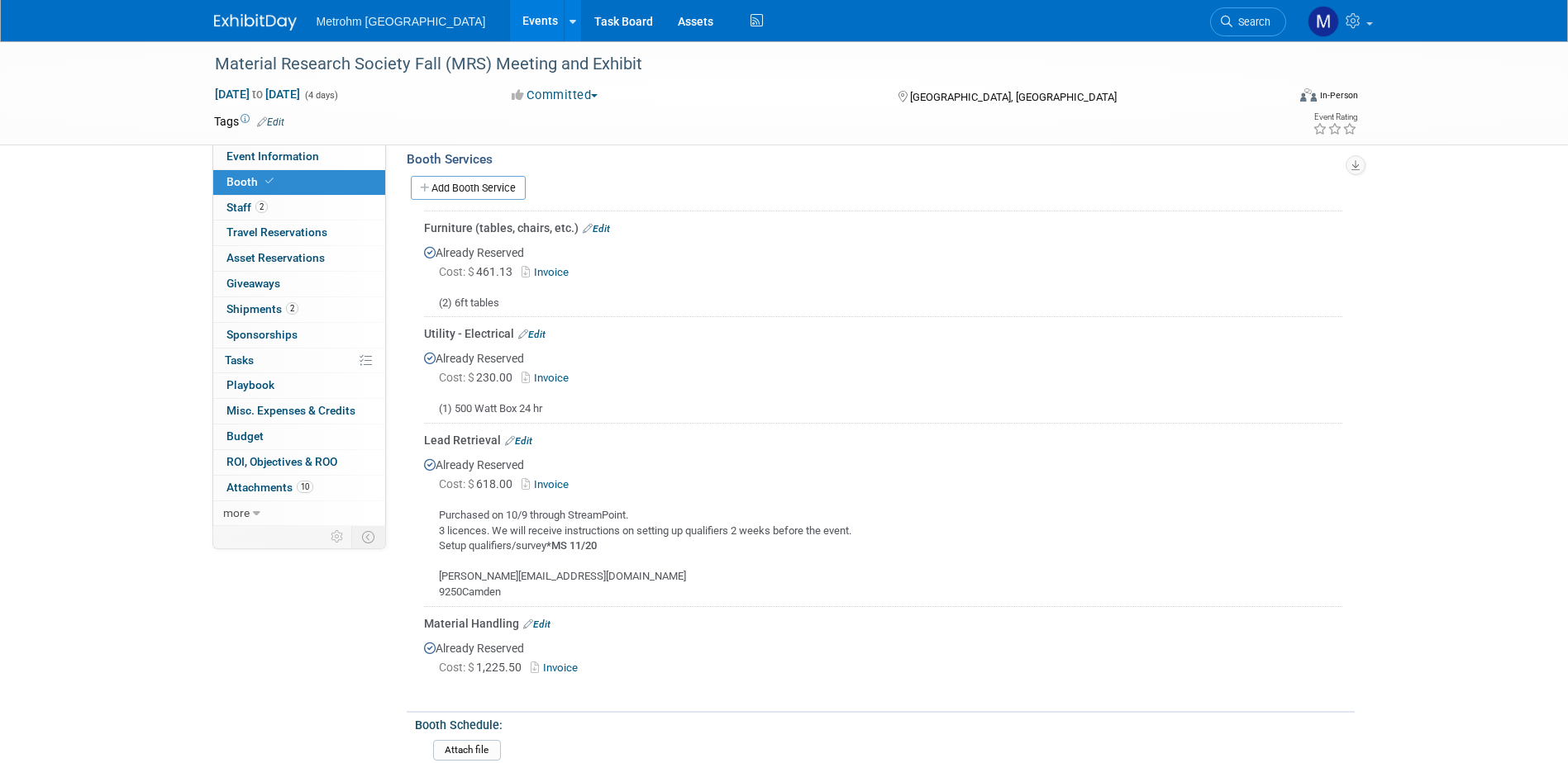
scroll to position [331, 0]
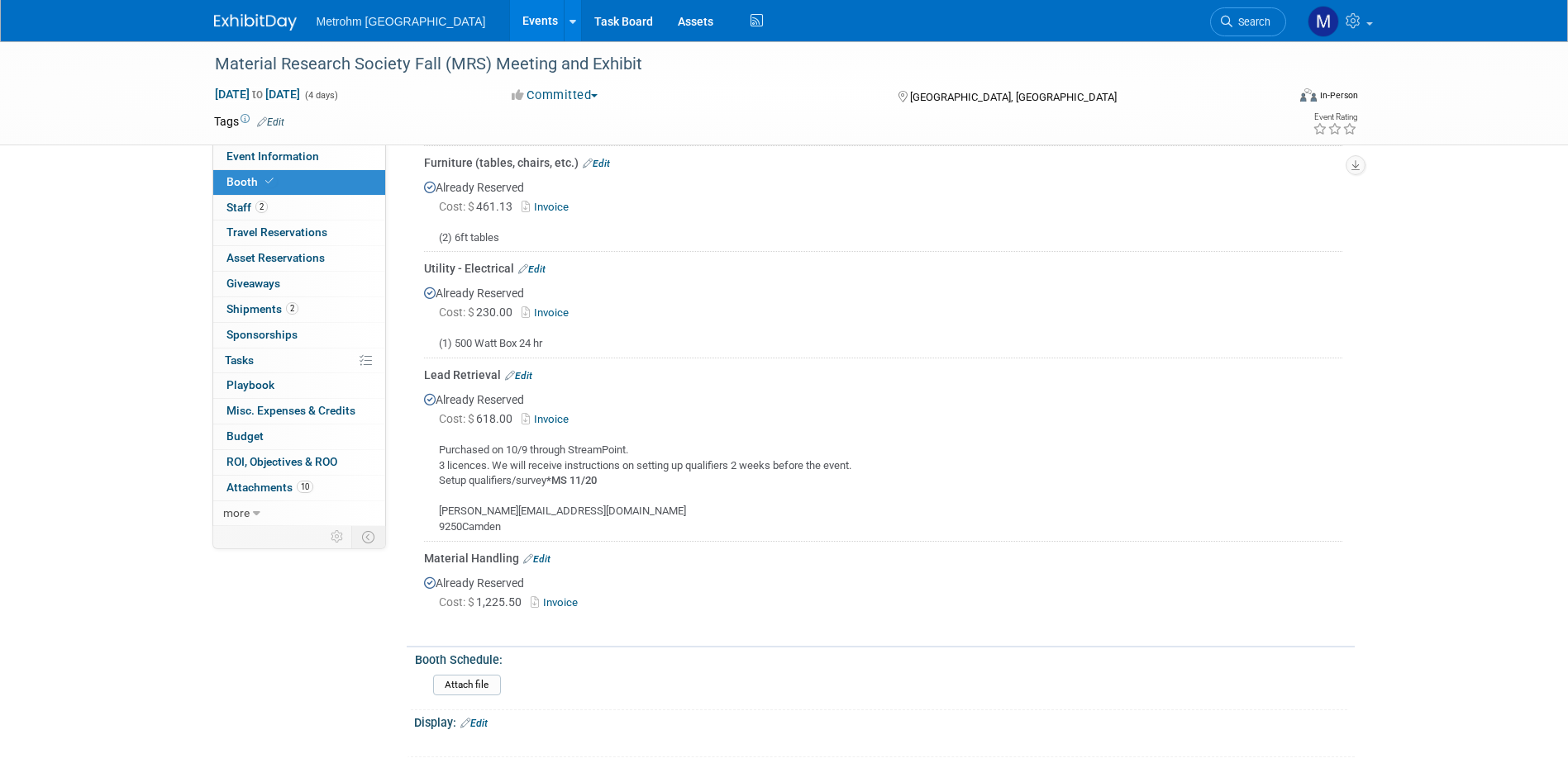
click at [550, 306] on link "Invoice" at bounding box center [548, 312] width 54 height 13
click at [551, 309] on link "Invoice" at bounding box center [548, 312] width 54 height 13
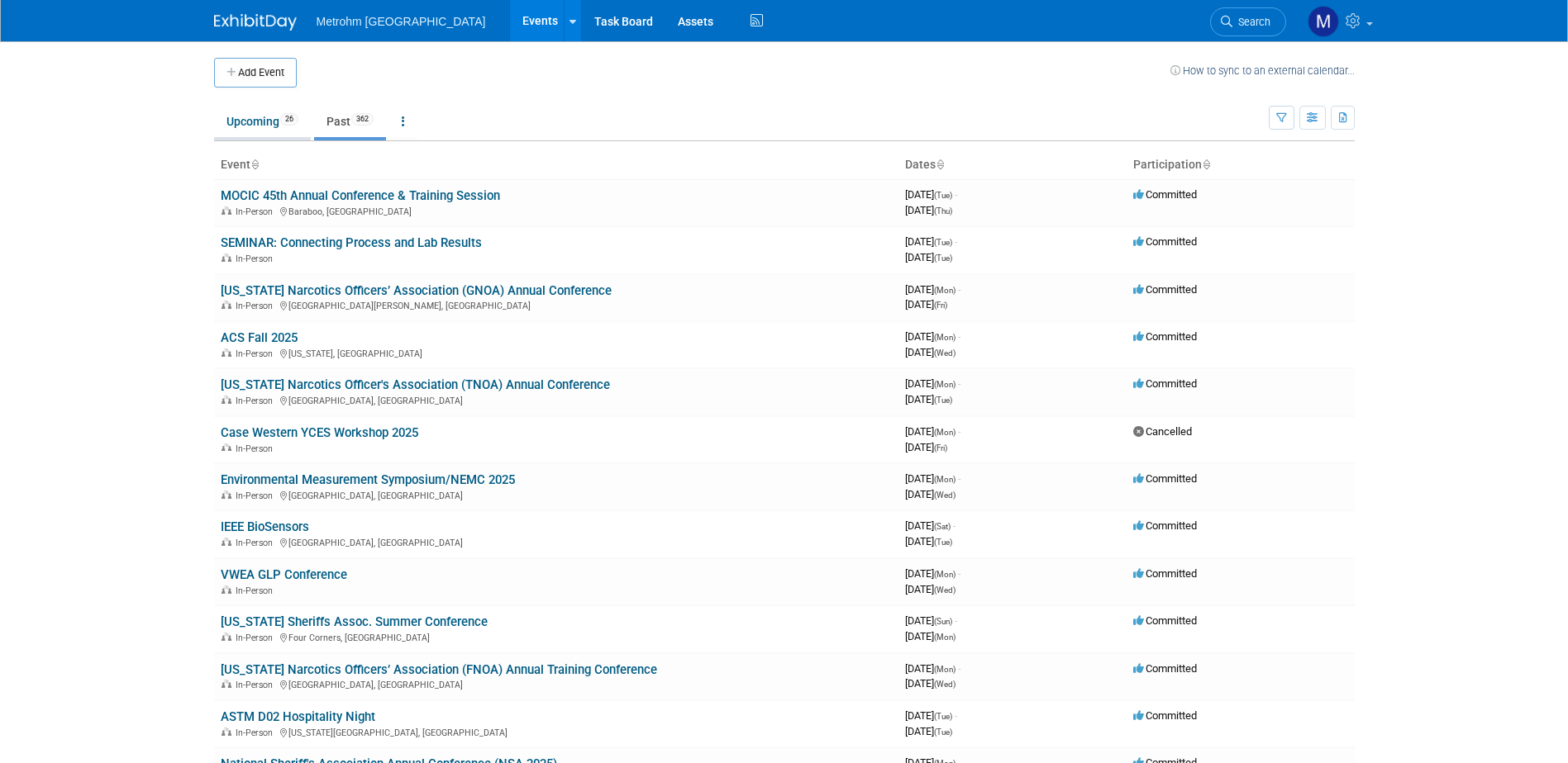
click at [280, 137] on li "Upcoming 26" at bounding box center [262, 122] width 97 height 34
click at [280, 129] on link "Upcoming 26" at bounding box center [262, 121] width 97 height 31
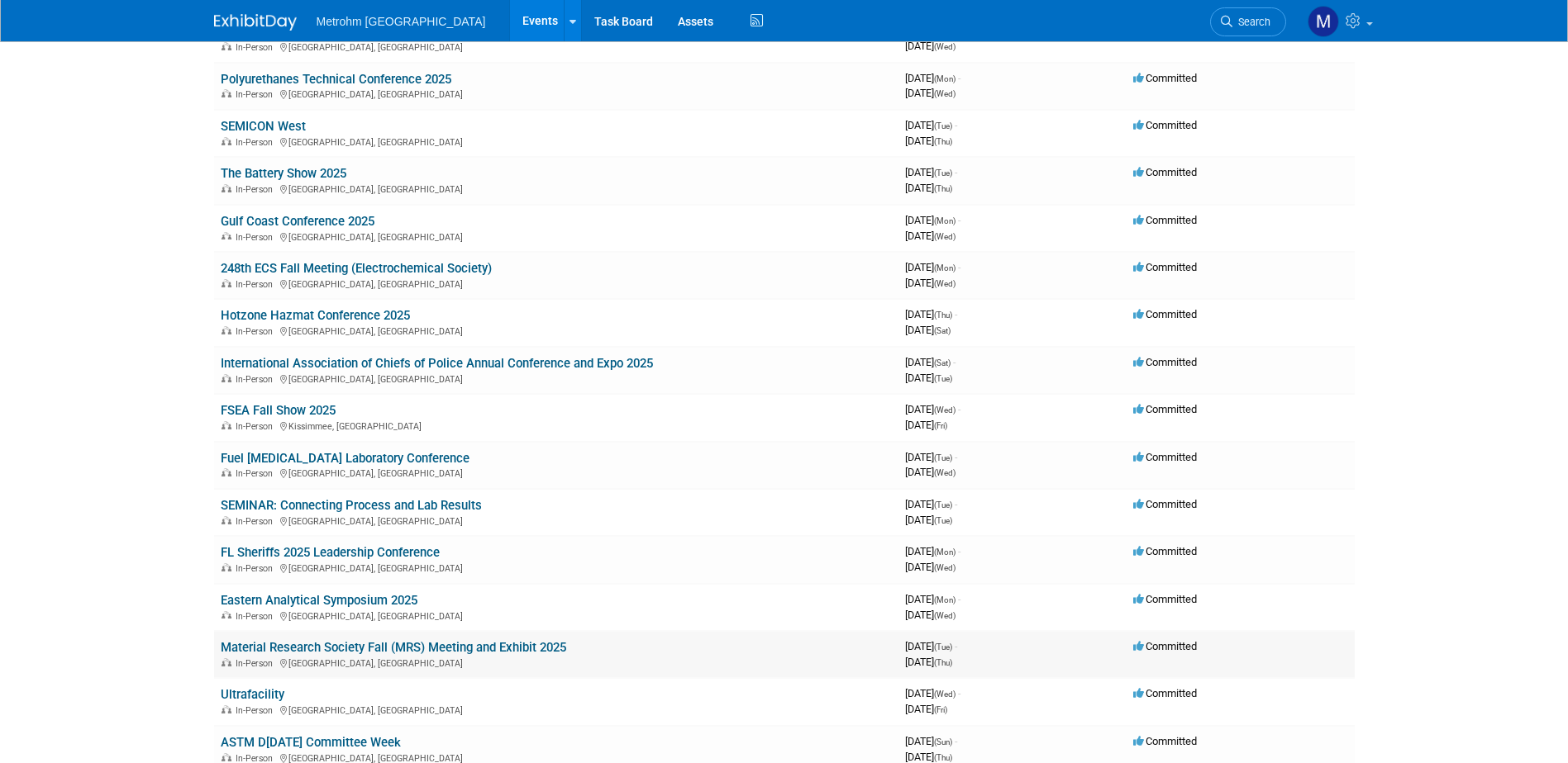
scroll to position [247, 0]
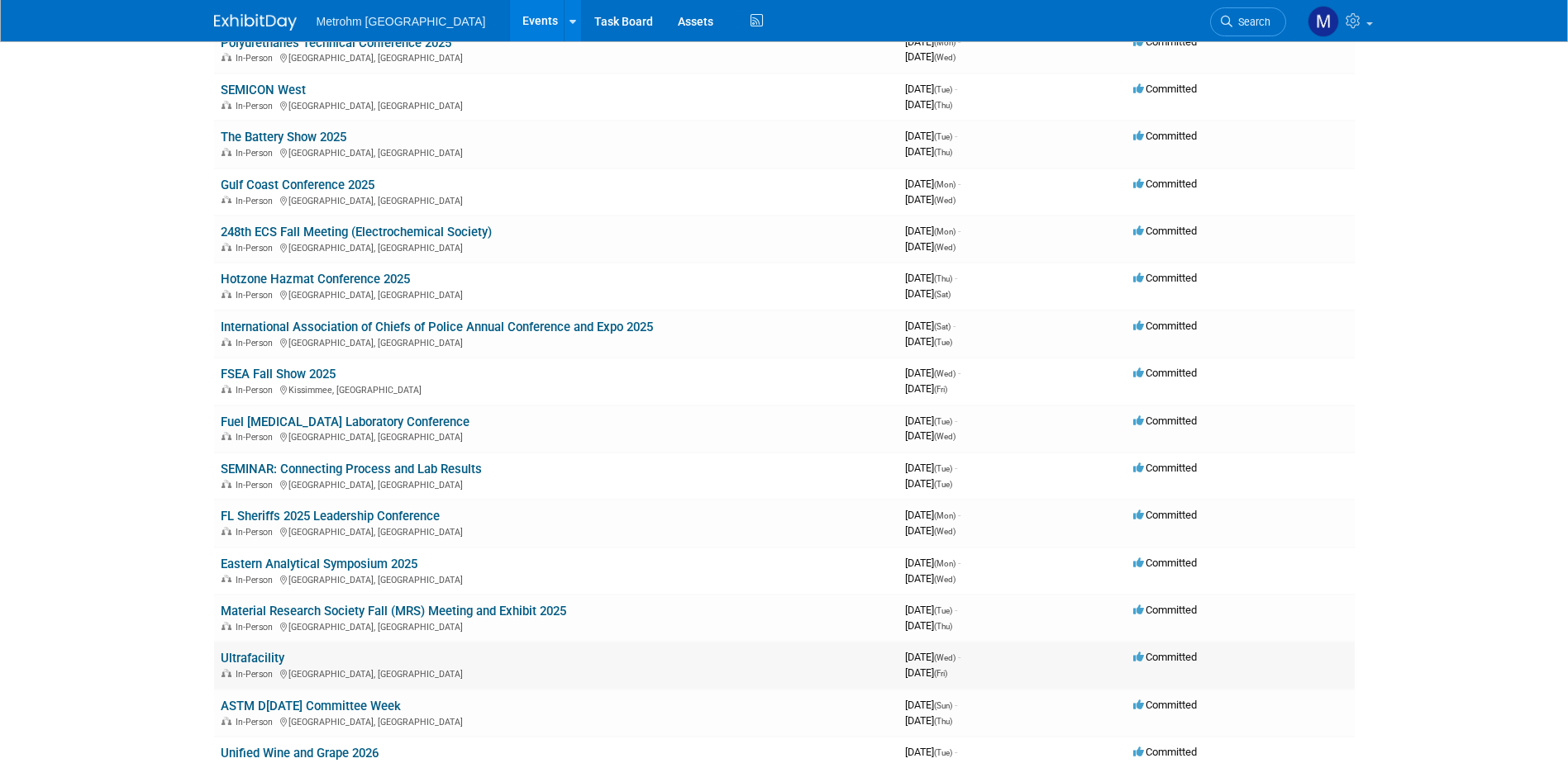
click at [237, 654] on link "Ultrafacility" at bounding box center [252, 657] width 64 height 15
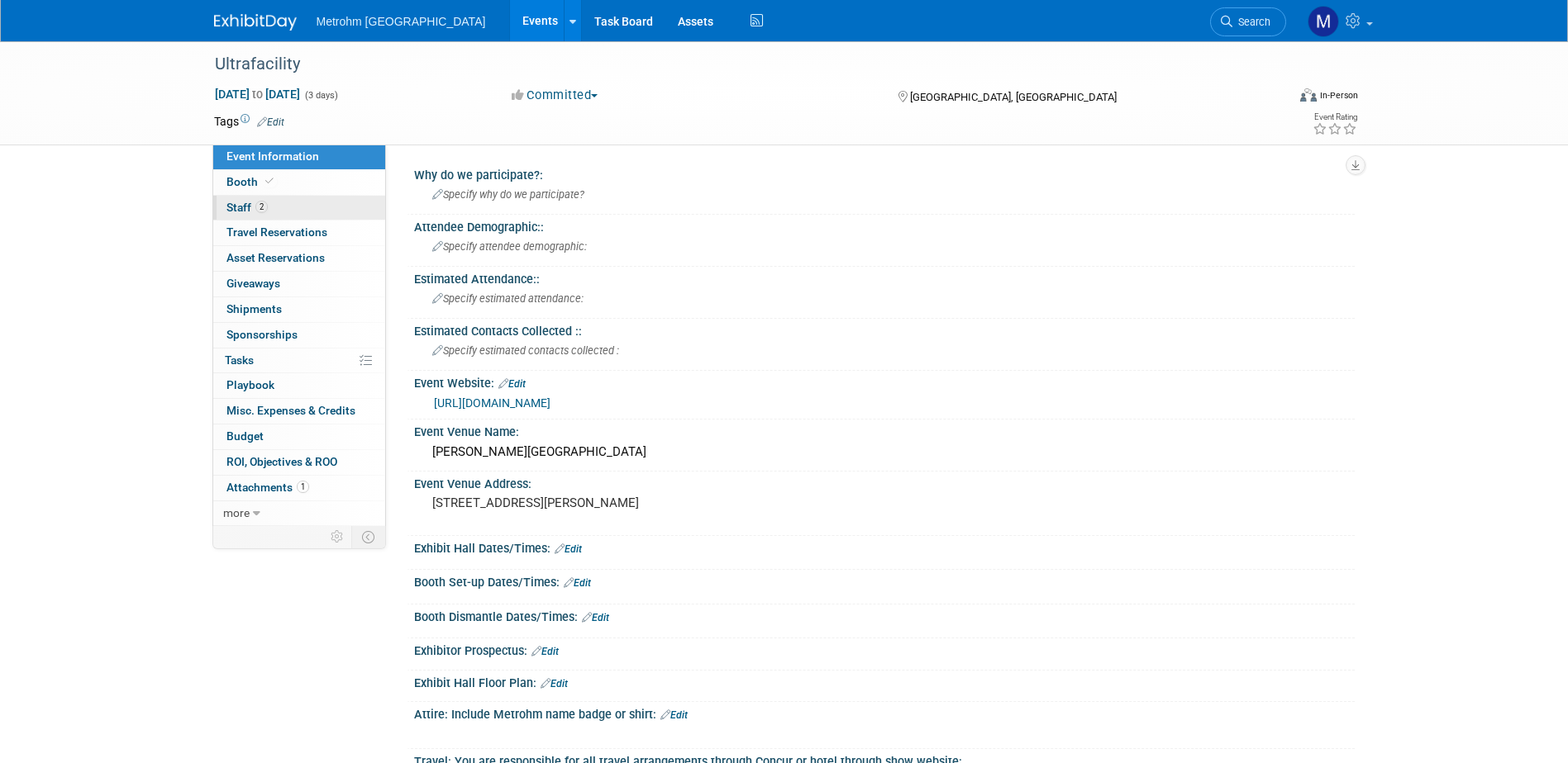
click at [257, 208] on span "2" at bounding box center [261, 206] width 13 height 13
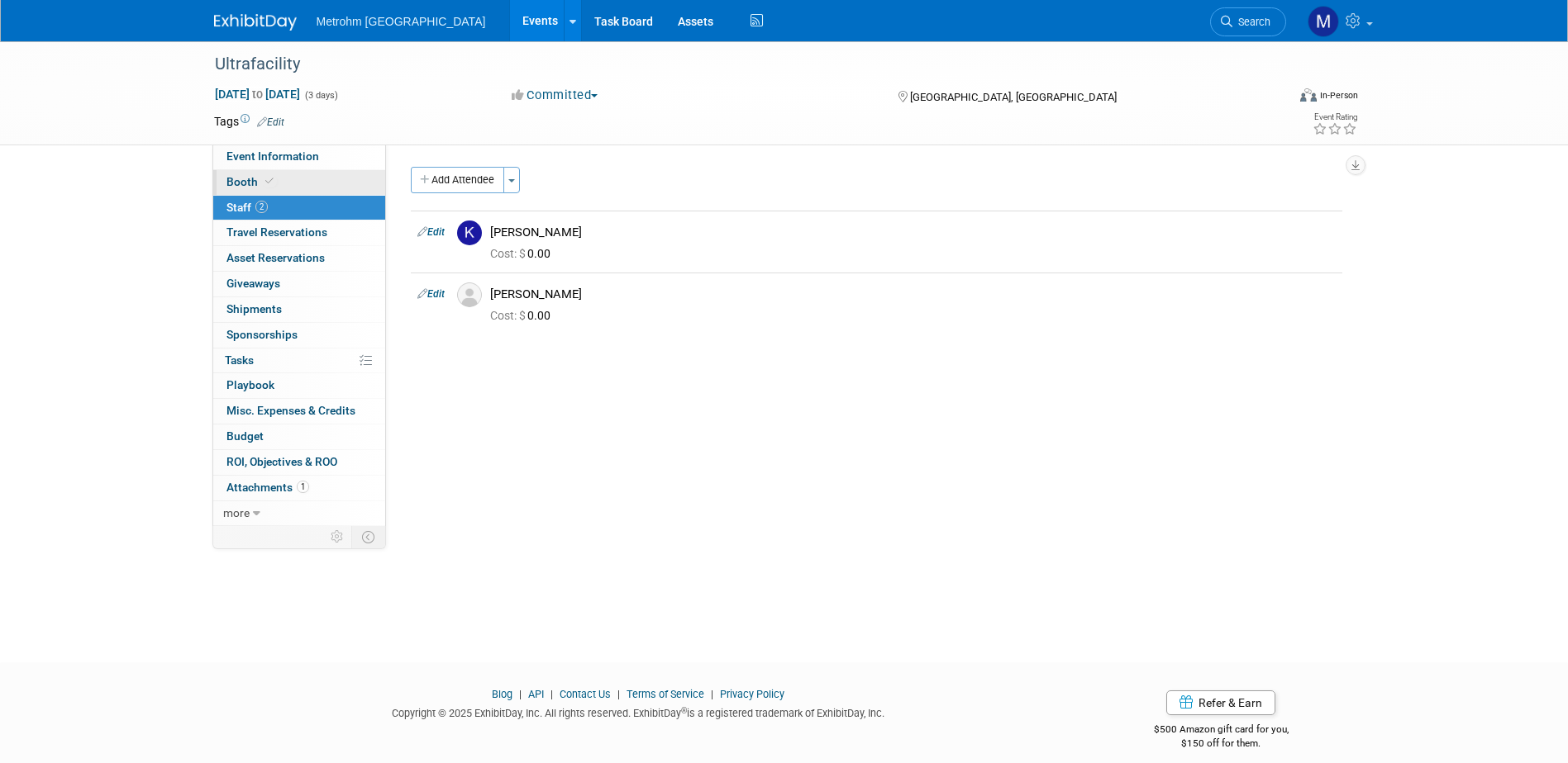
click at [308, 174] on link "Booth" at bounding box center [300, 182] width 172 height 24
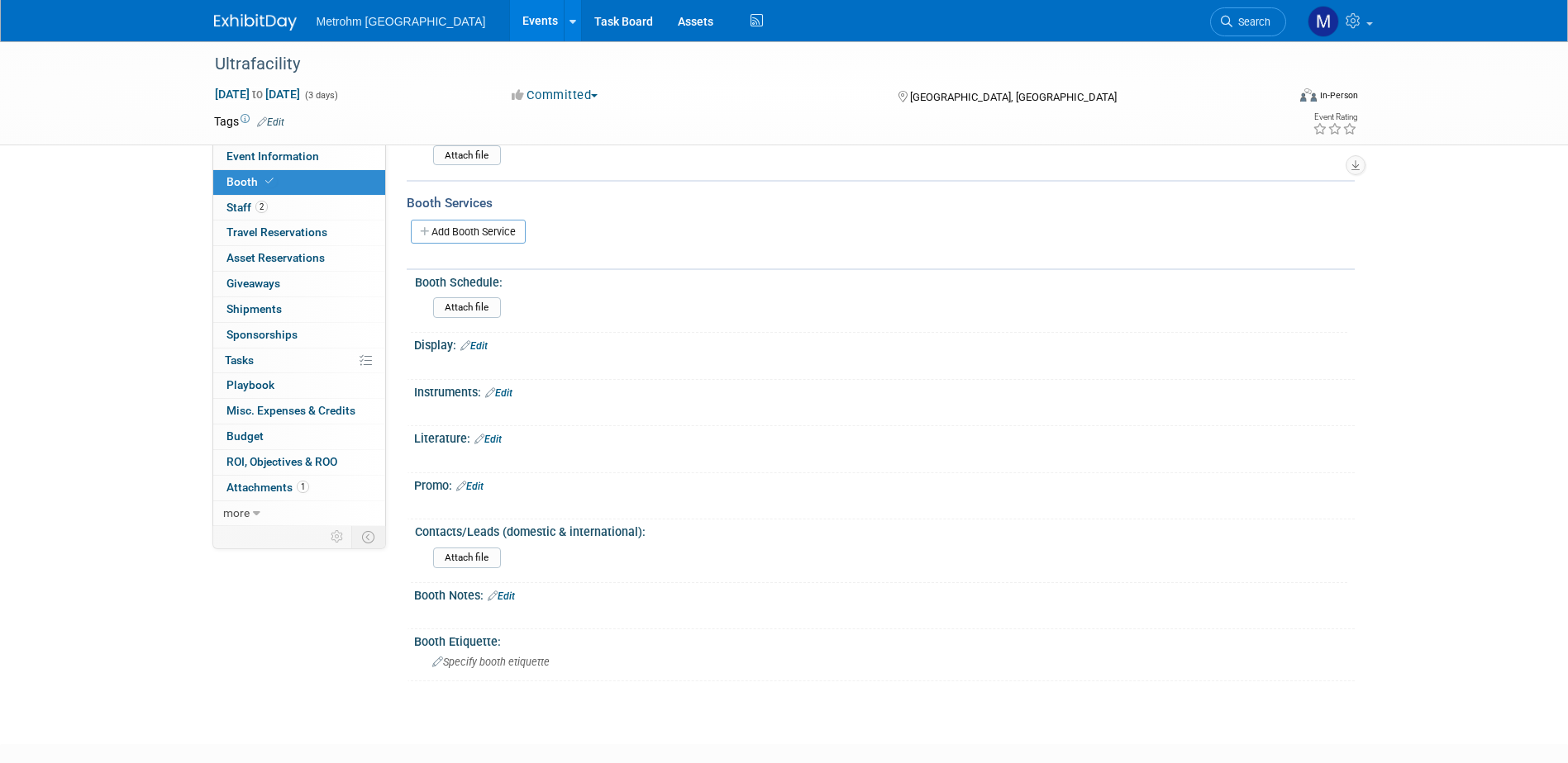
scroll to position [247, 0]
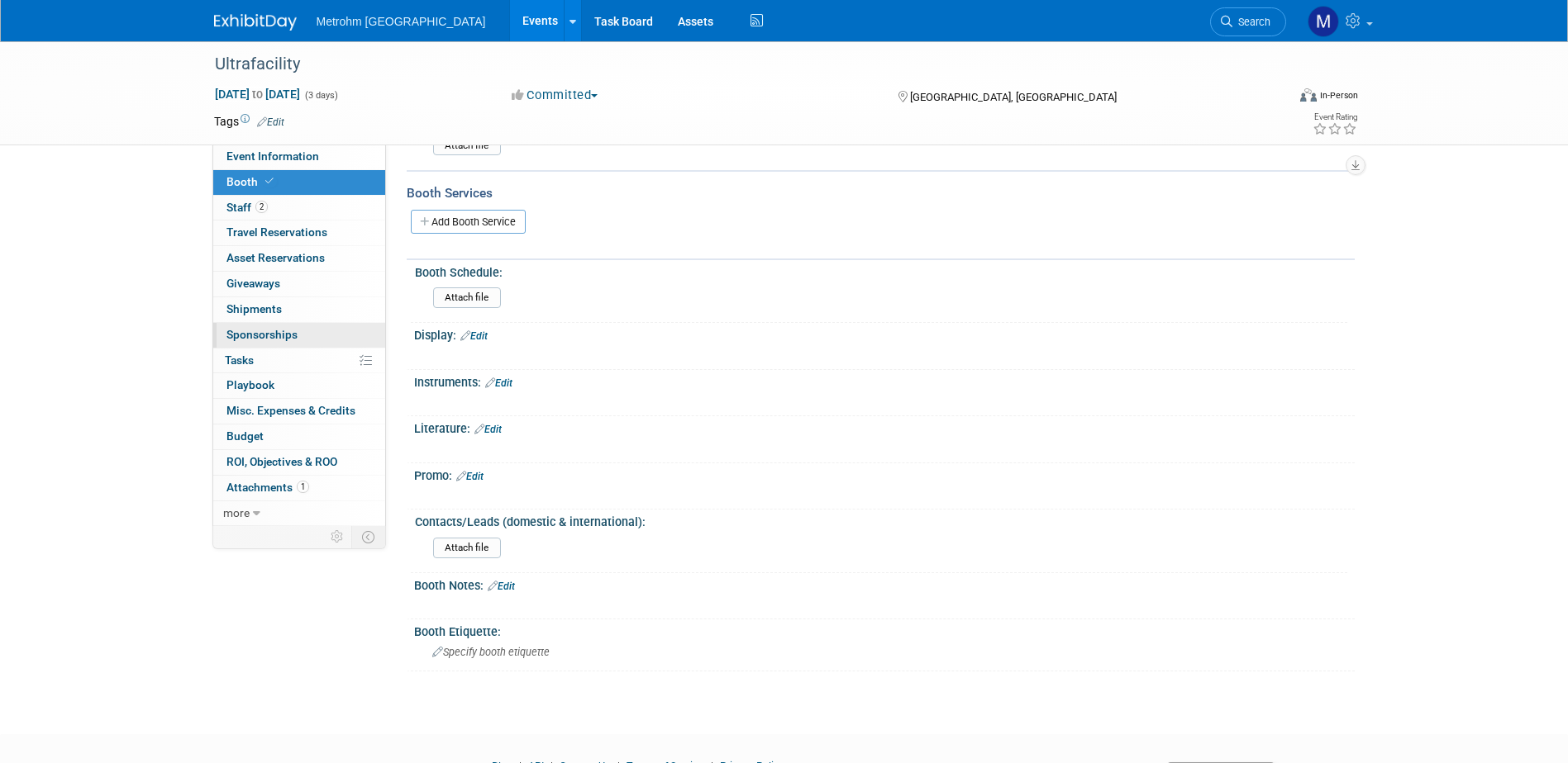
click at [304, 334] on link "0 Sponsorships 0" at bounding box center [300, 335] width 172 height 24
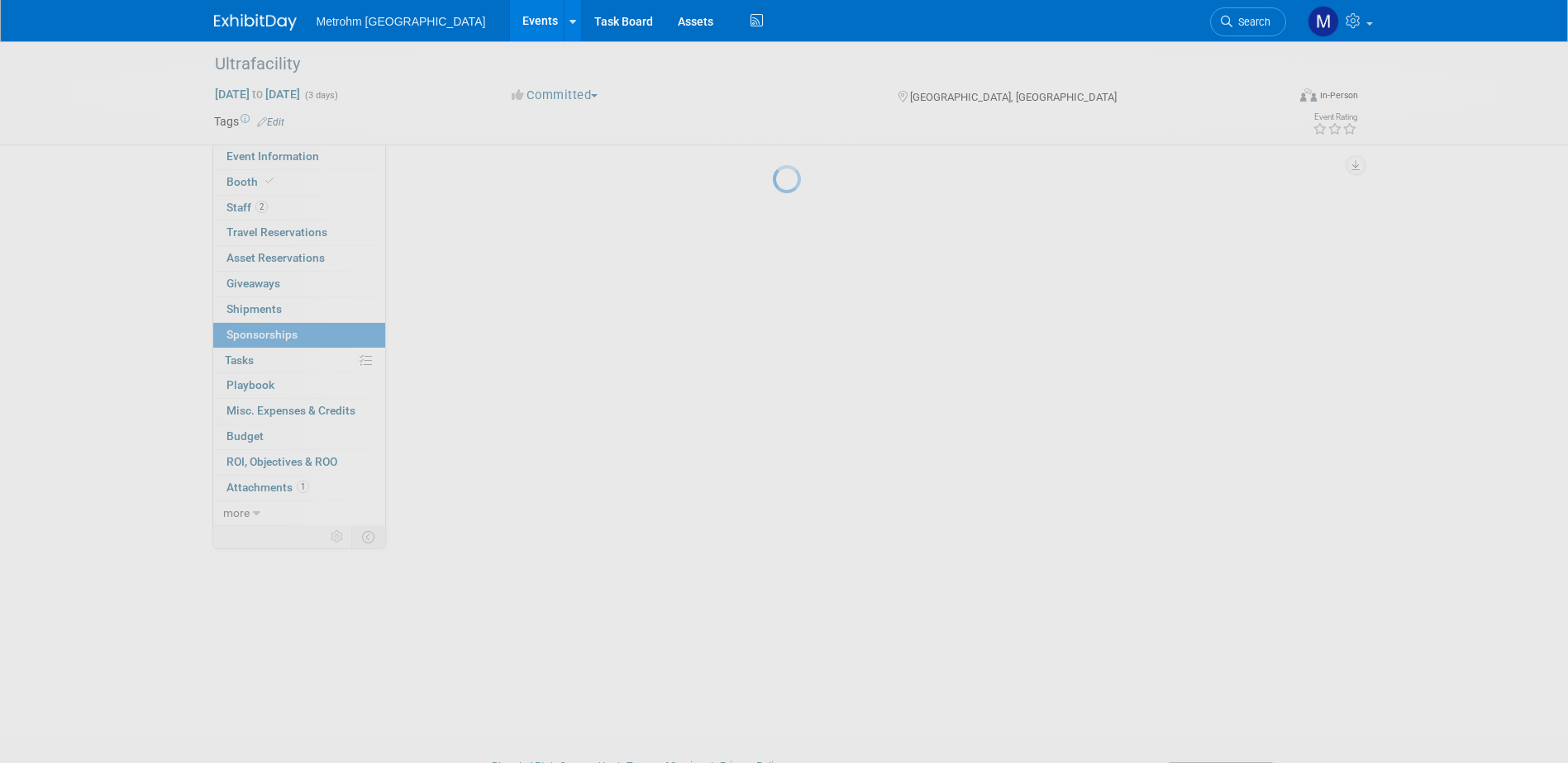
scroll to position [0, 0]
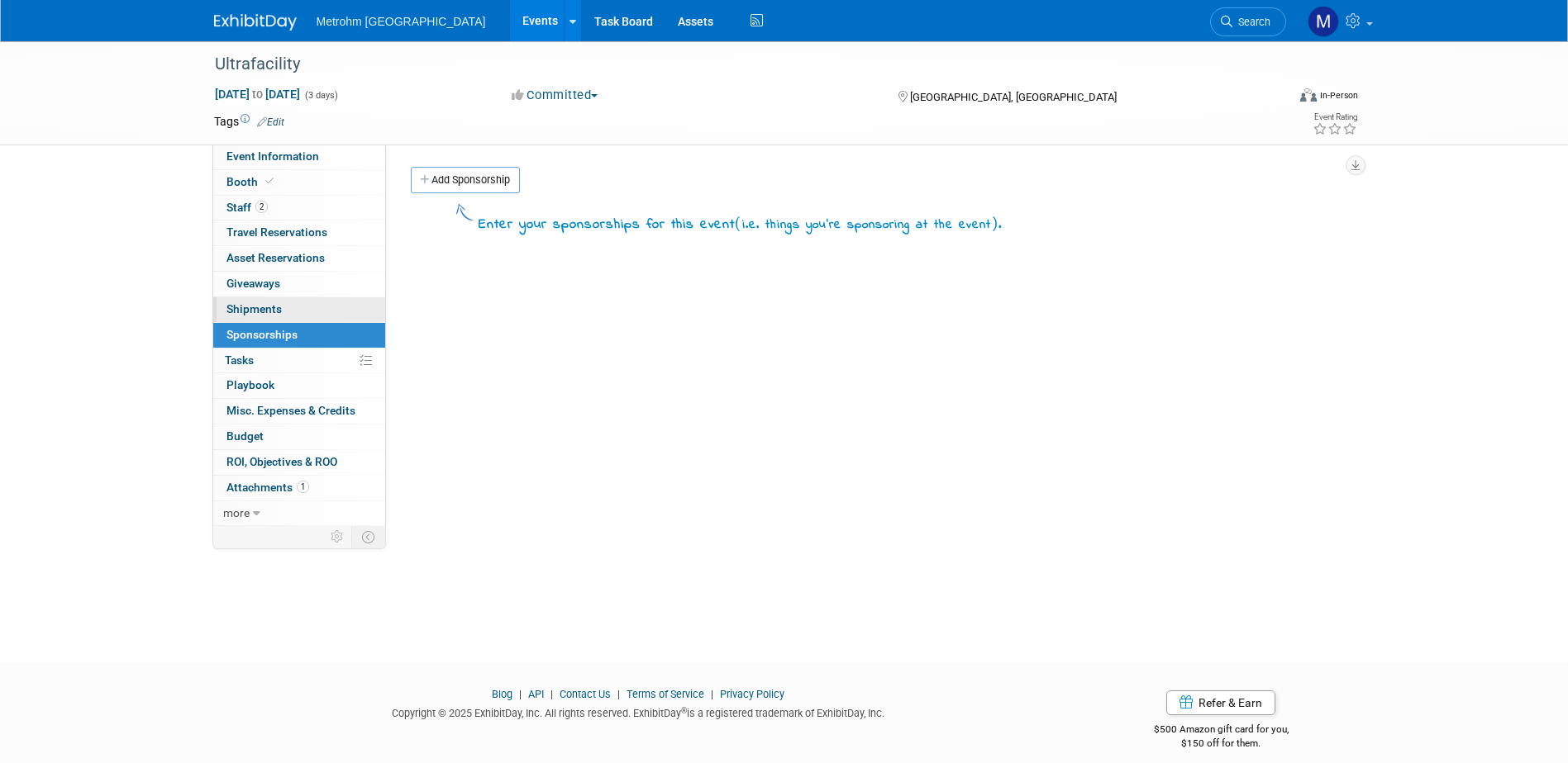
click at [296, 314] on link "0 Shipments 0" at bounding box center [300, 309] width 172 height 24
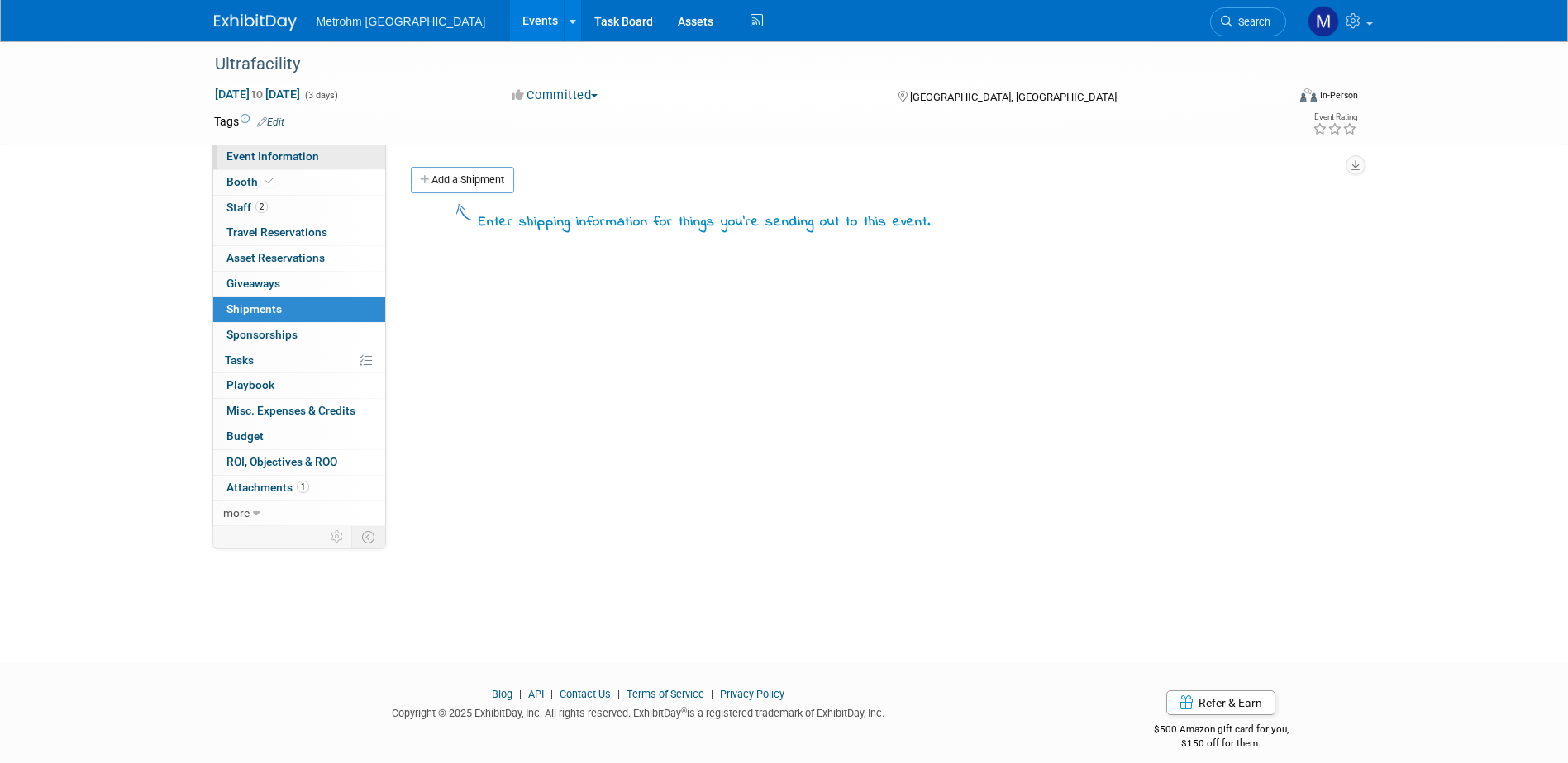
click at [306, 159] on span "Event Information" at bounding box center [272, 157] width 93 height 14
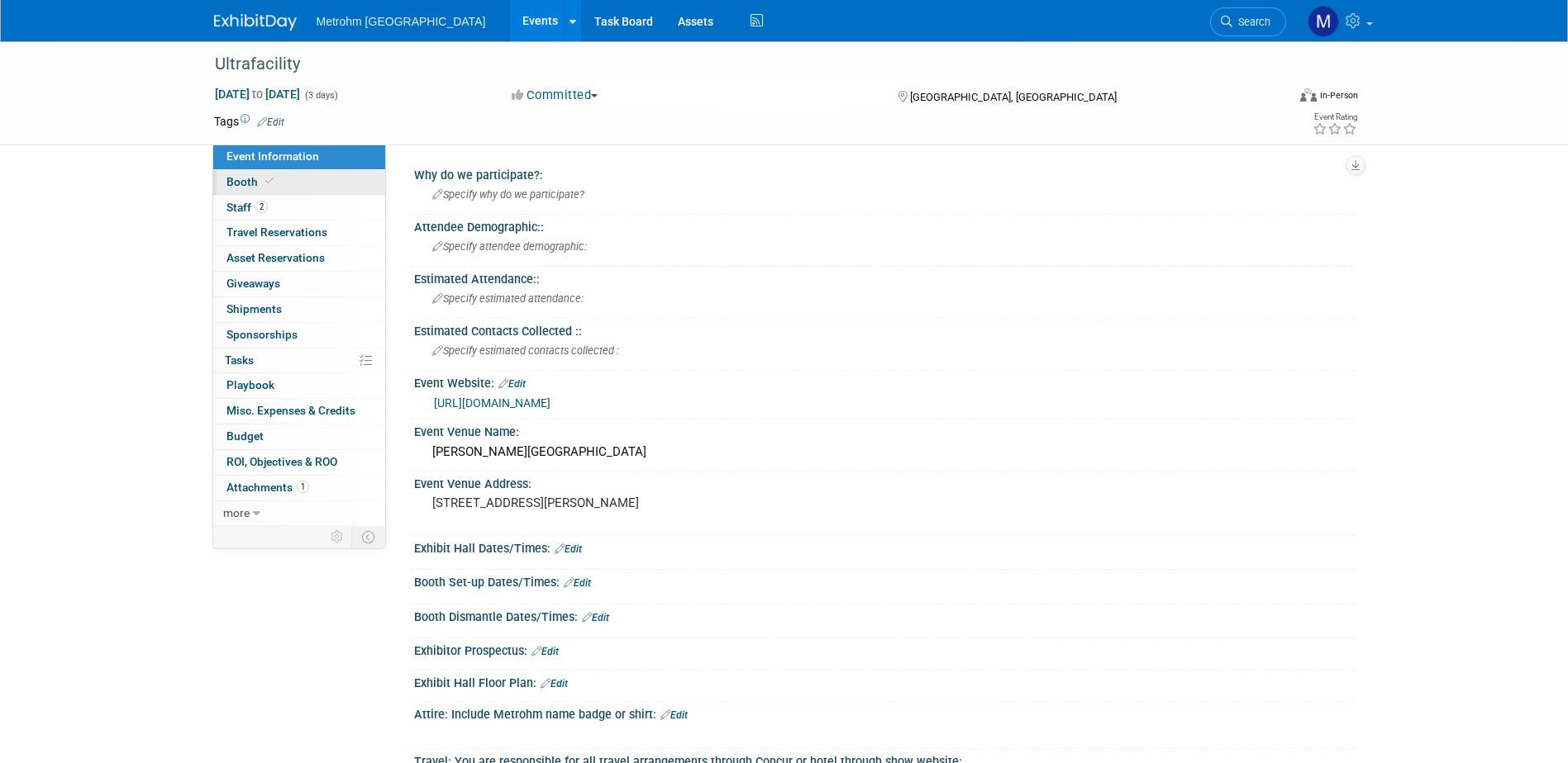
click at [285, 179] on link "Booth" at bounding box center [300, 182] width 172 height 24
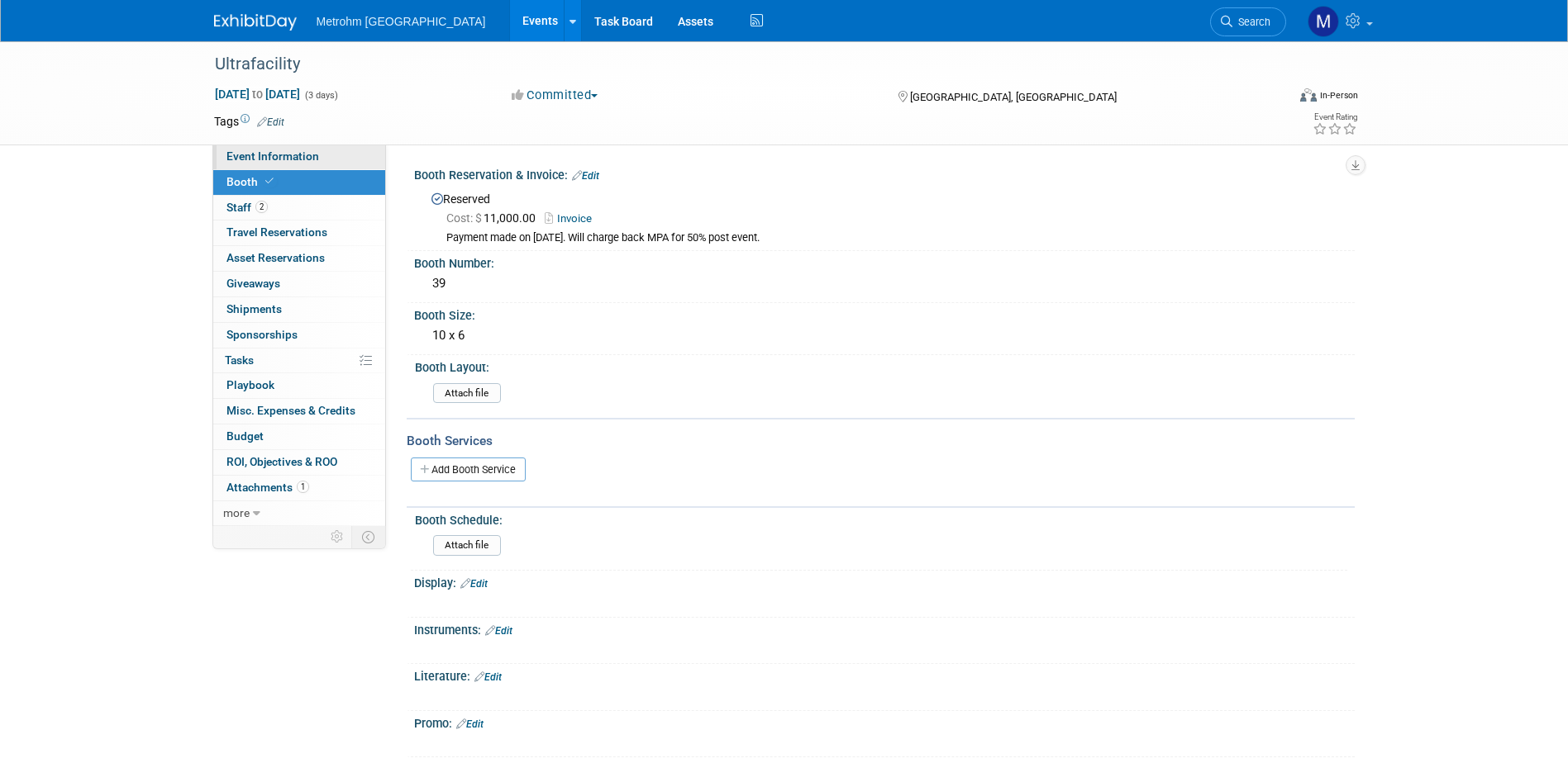
click at [257, 158] on span "Event Information" at bounding box center [272, 157] width 93 height 14
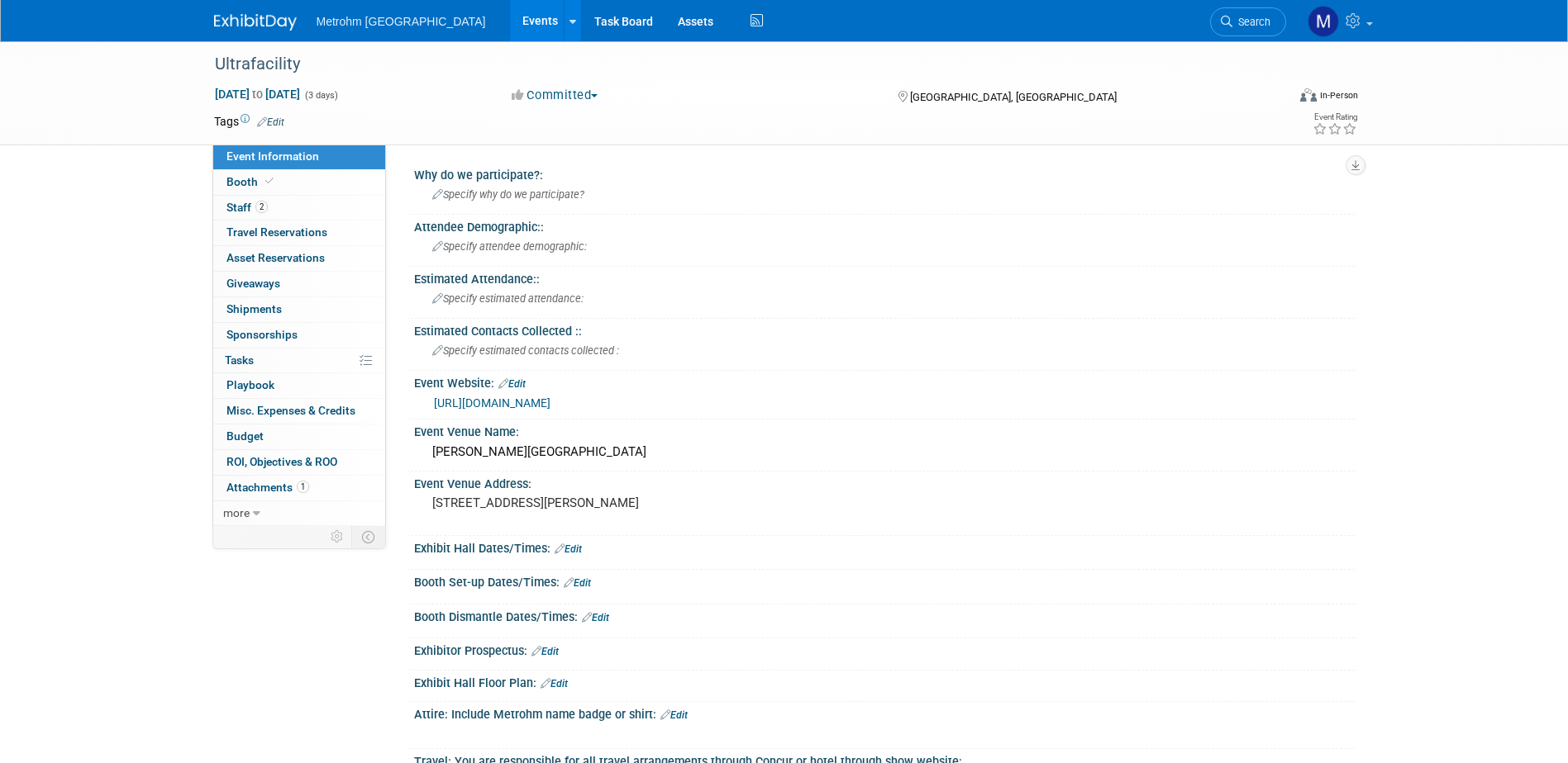
click at [479, 406] on link "https://www.ultrafacility.io/" at bounding box center [491, 403] width 116 height 14
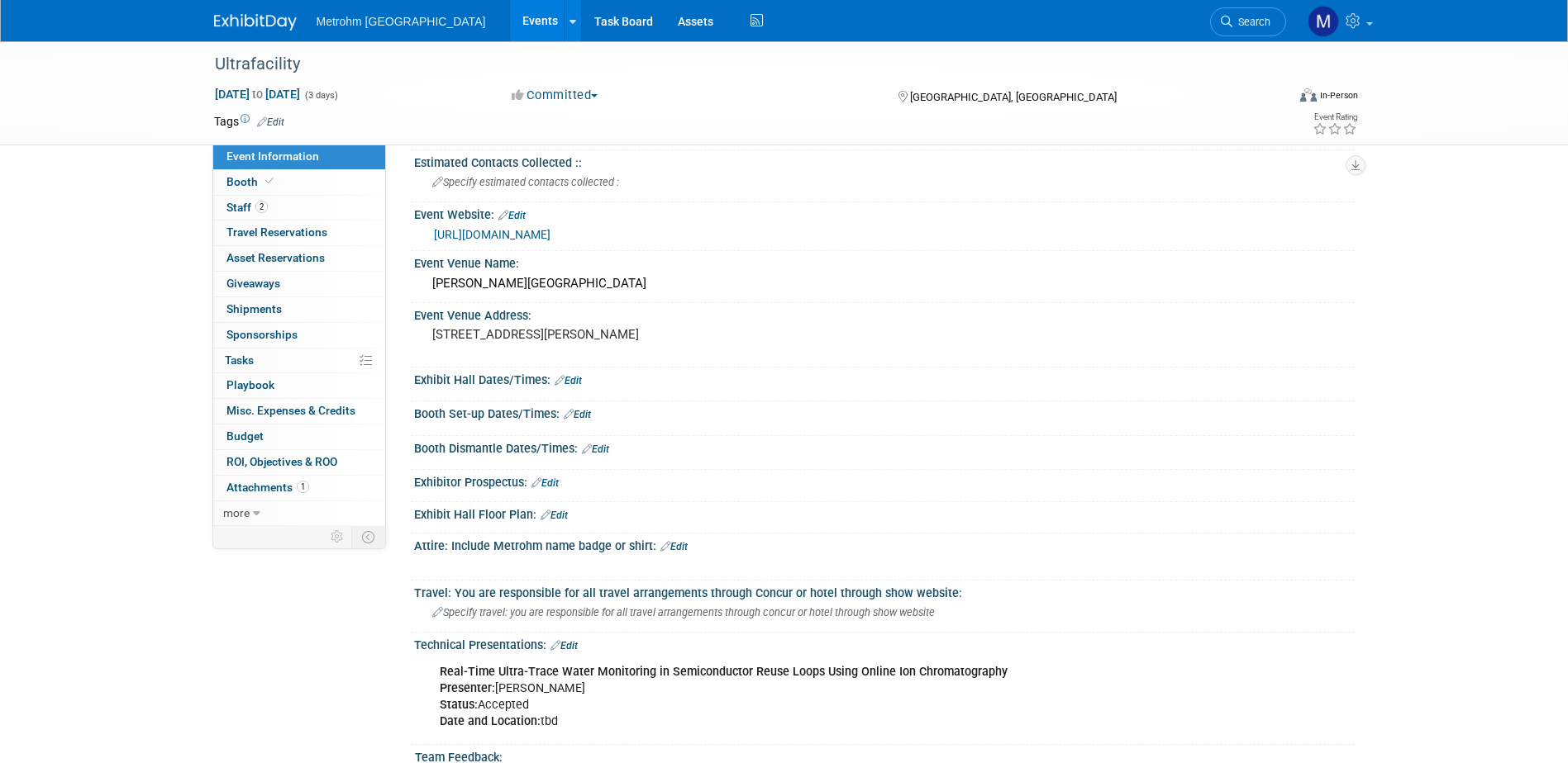
scroll to position [413, 0]
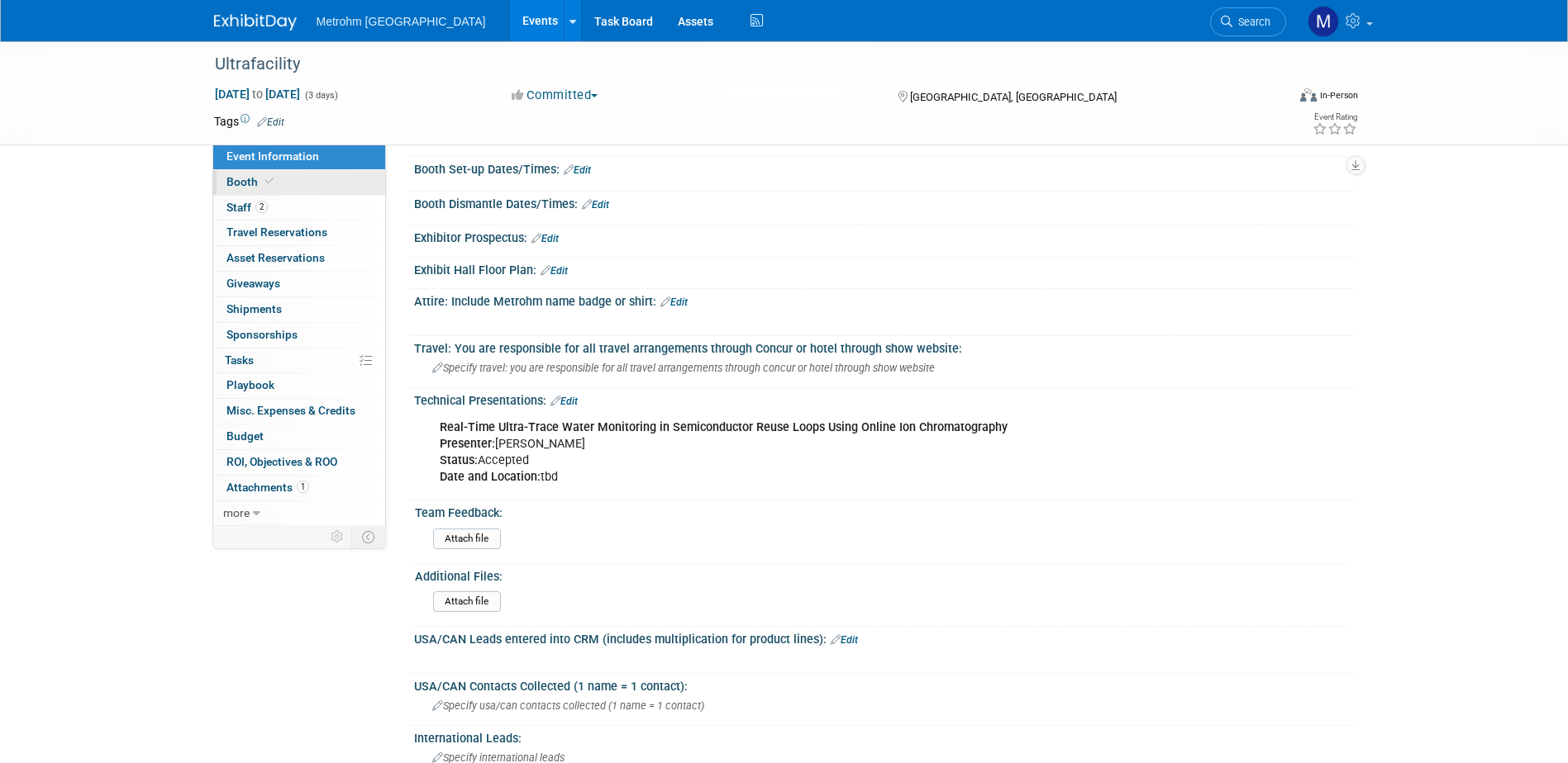
click at [270, 173] on link "Booth" at bounding box center [300, 182] width 172 height 24
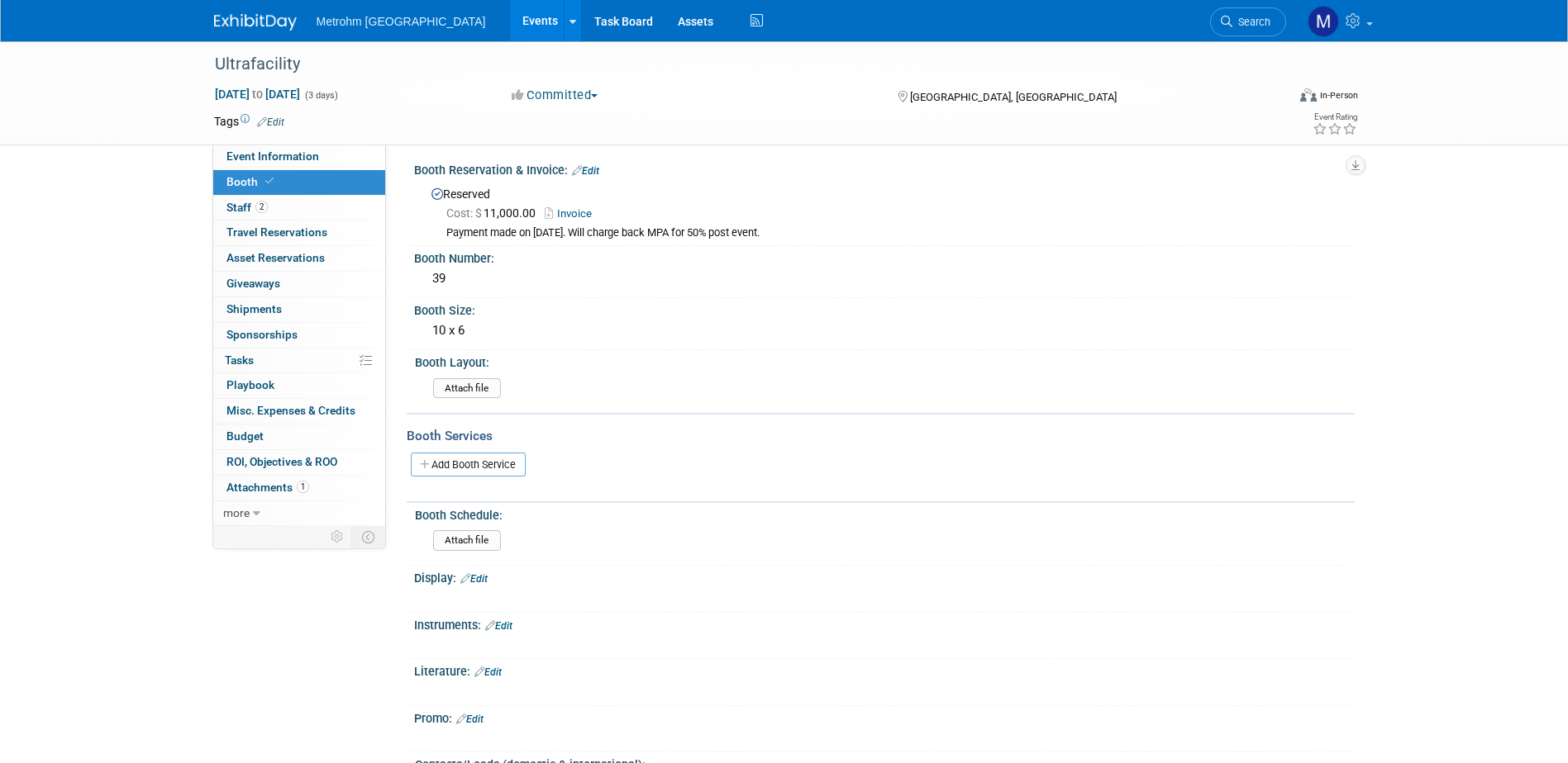
scroll to position [0, 0]
click at [242, 12] on link at bounding box center [265, 15] width 103 height 14
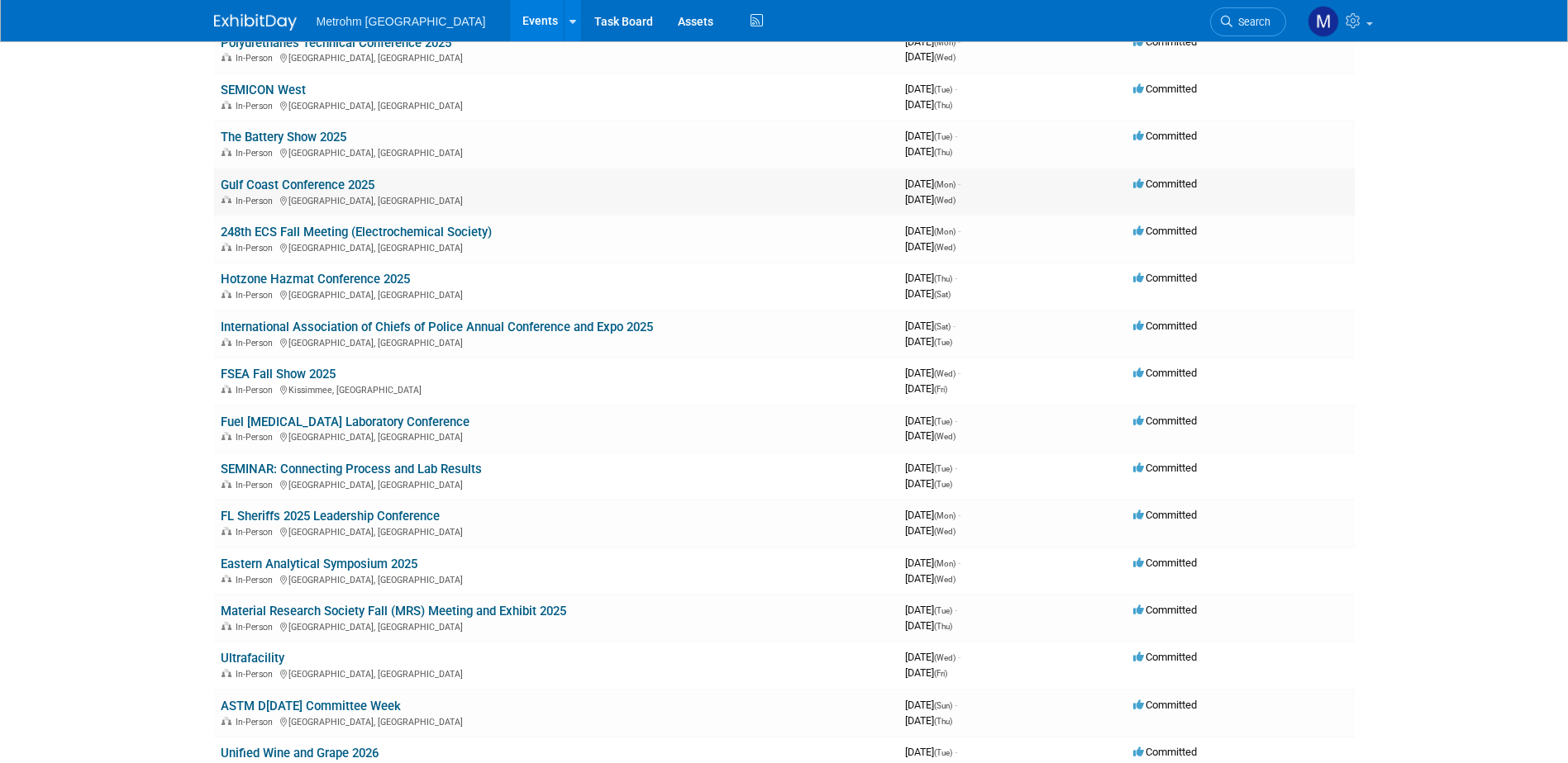
scroll to position [331, 0]
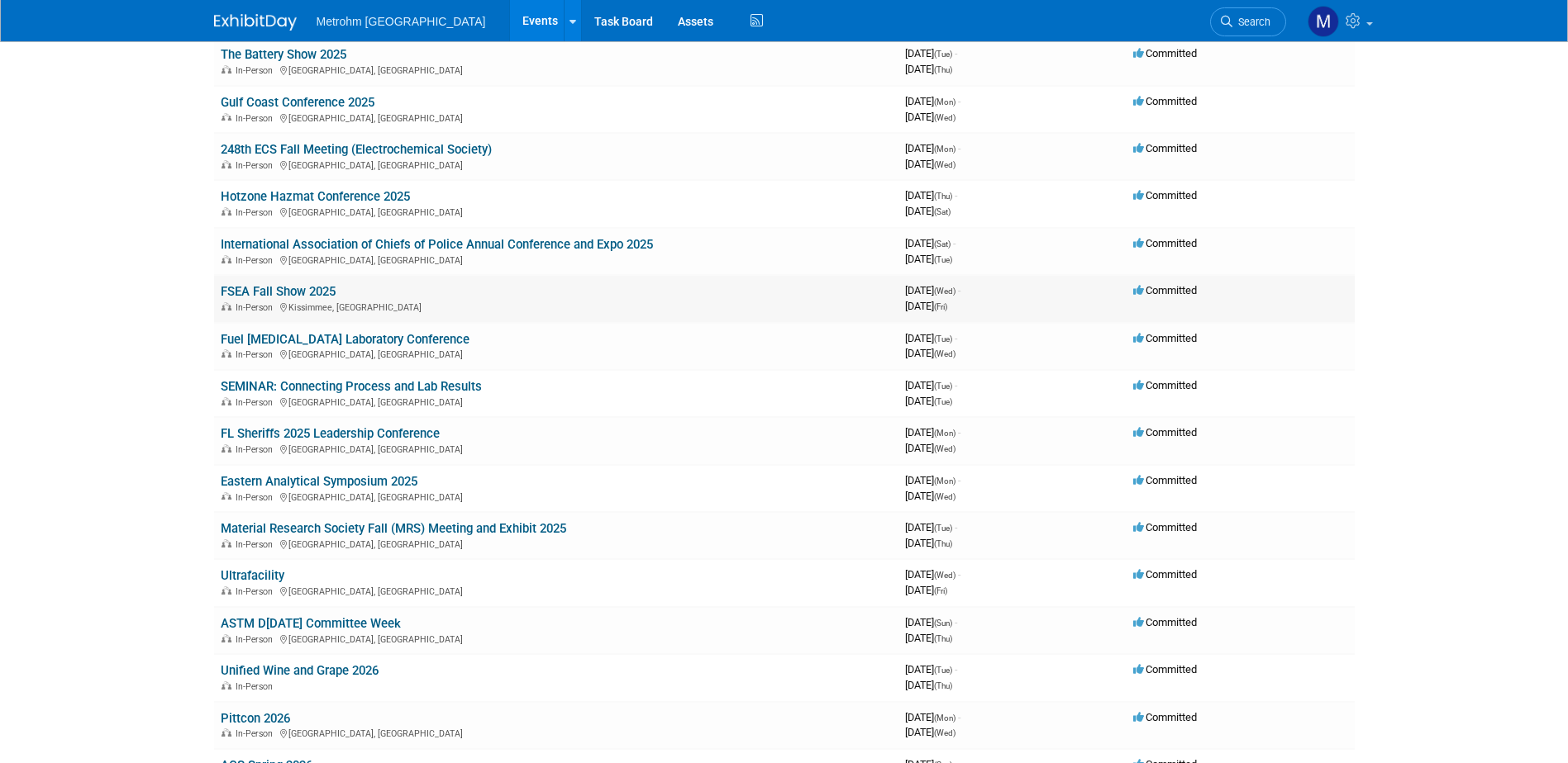
click at [295, 287] on link "FSEA Fall Show 2025" at bounding box center [277, 291] width 115 height 15
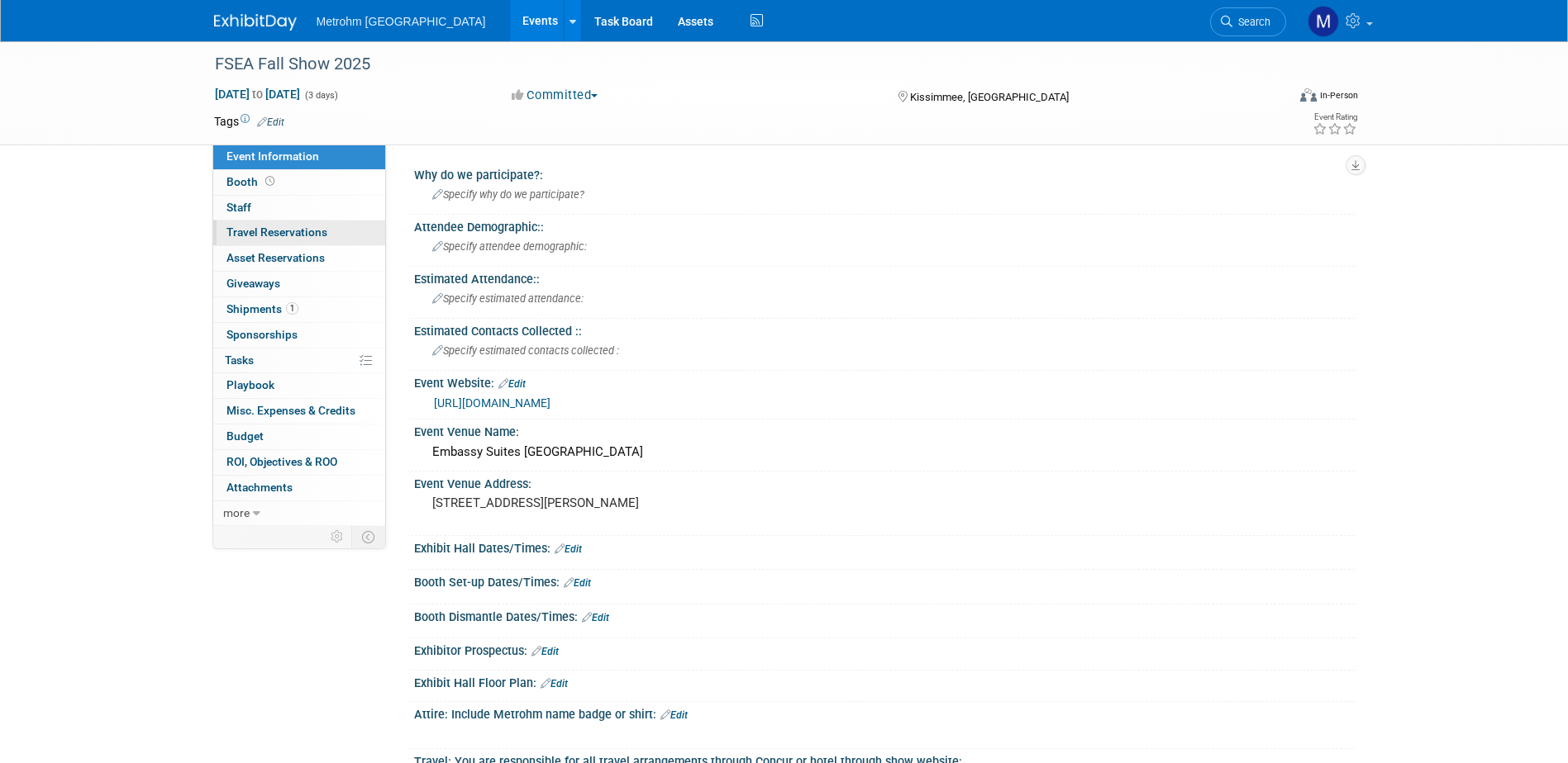
click at [290, 230] on span "Travel Reservations 0" at bounding box center [276, 233] width 101 height 14
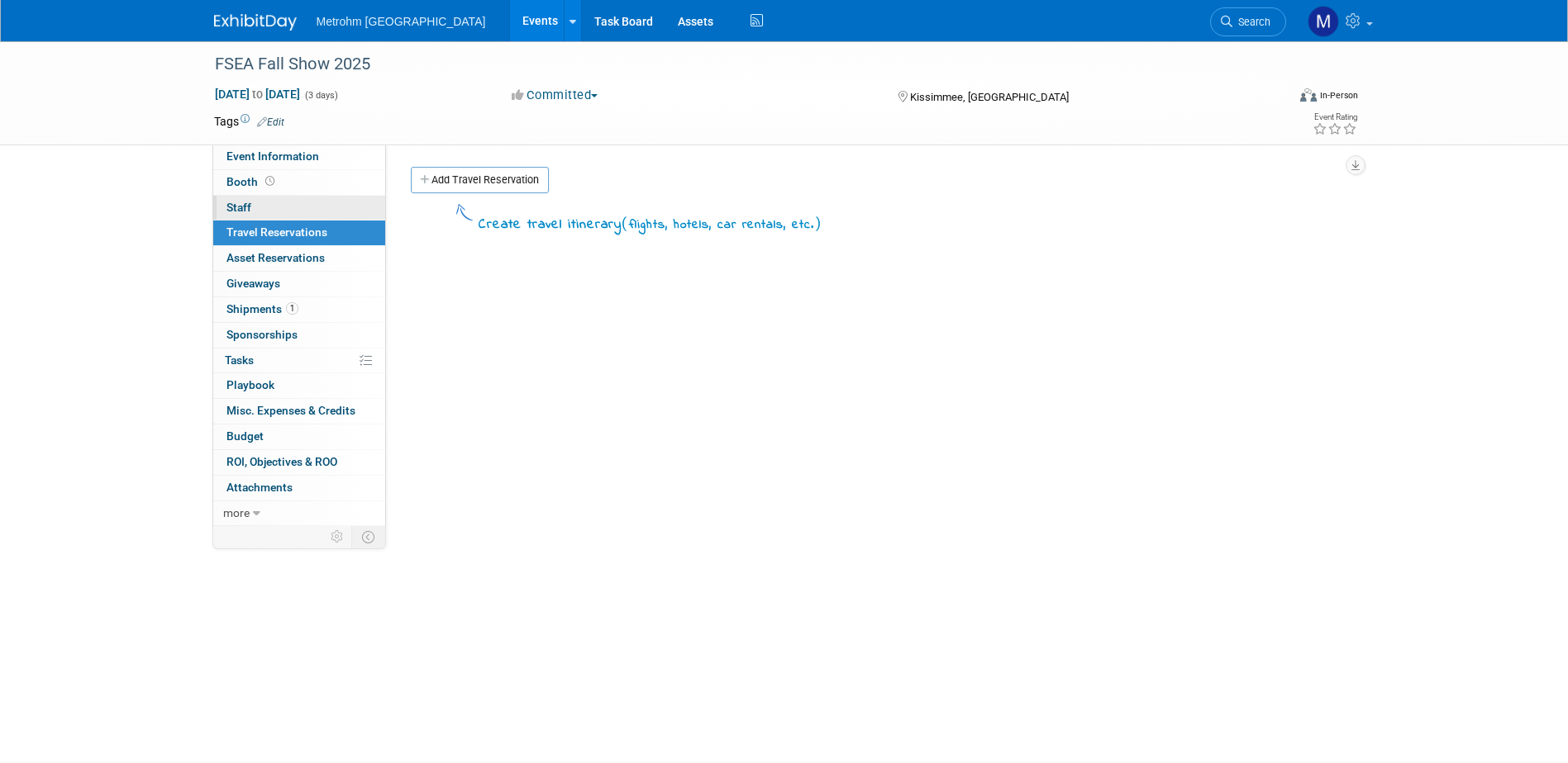
click at [290, 208] on link "0 Staff 0" at bounding box center [300, 207] width 172 height 24
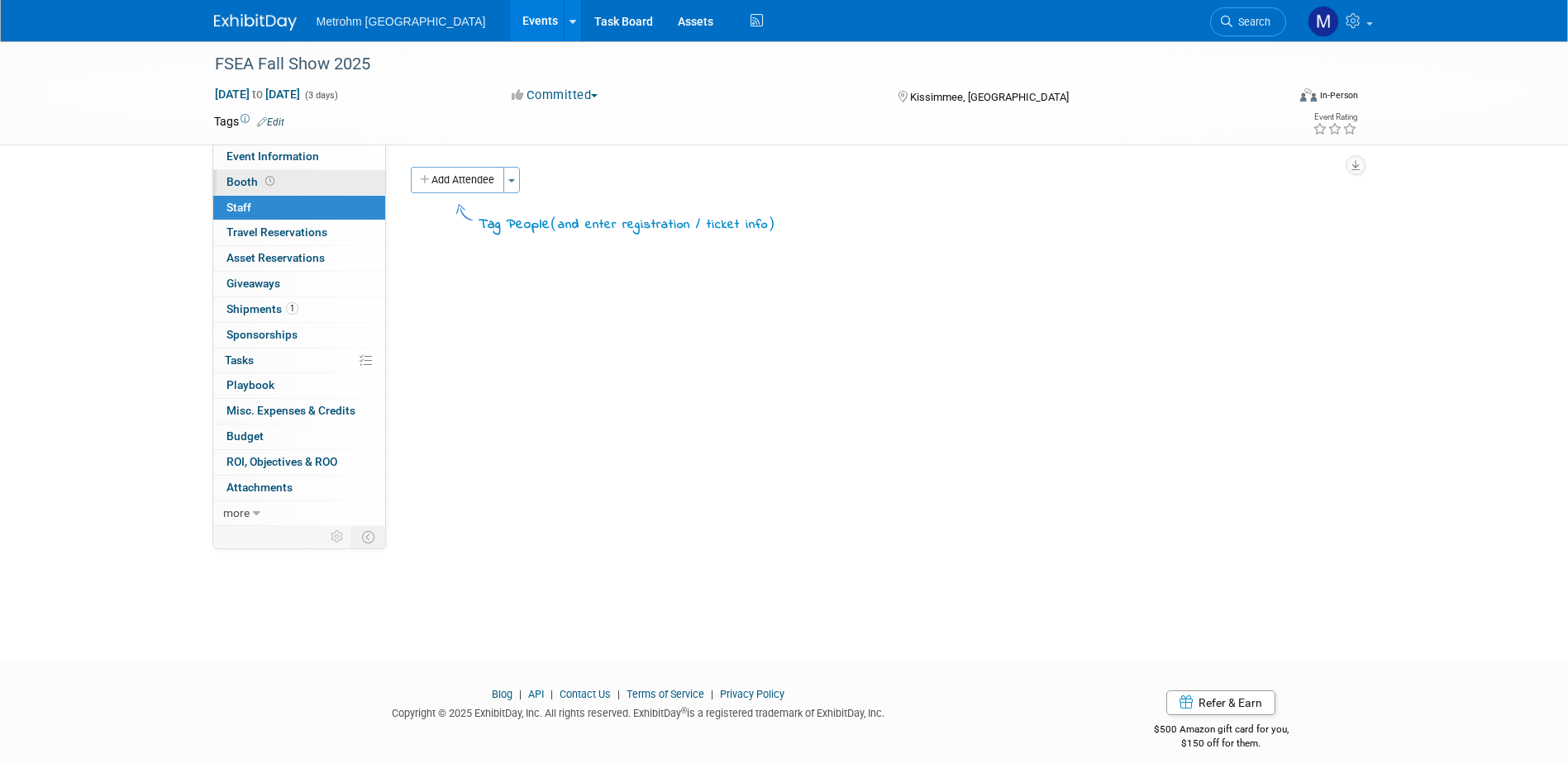
click at [292, 180] on link "Booth" at bounding box center [300, 182] width 172 height 24
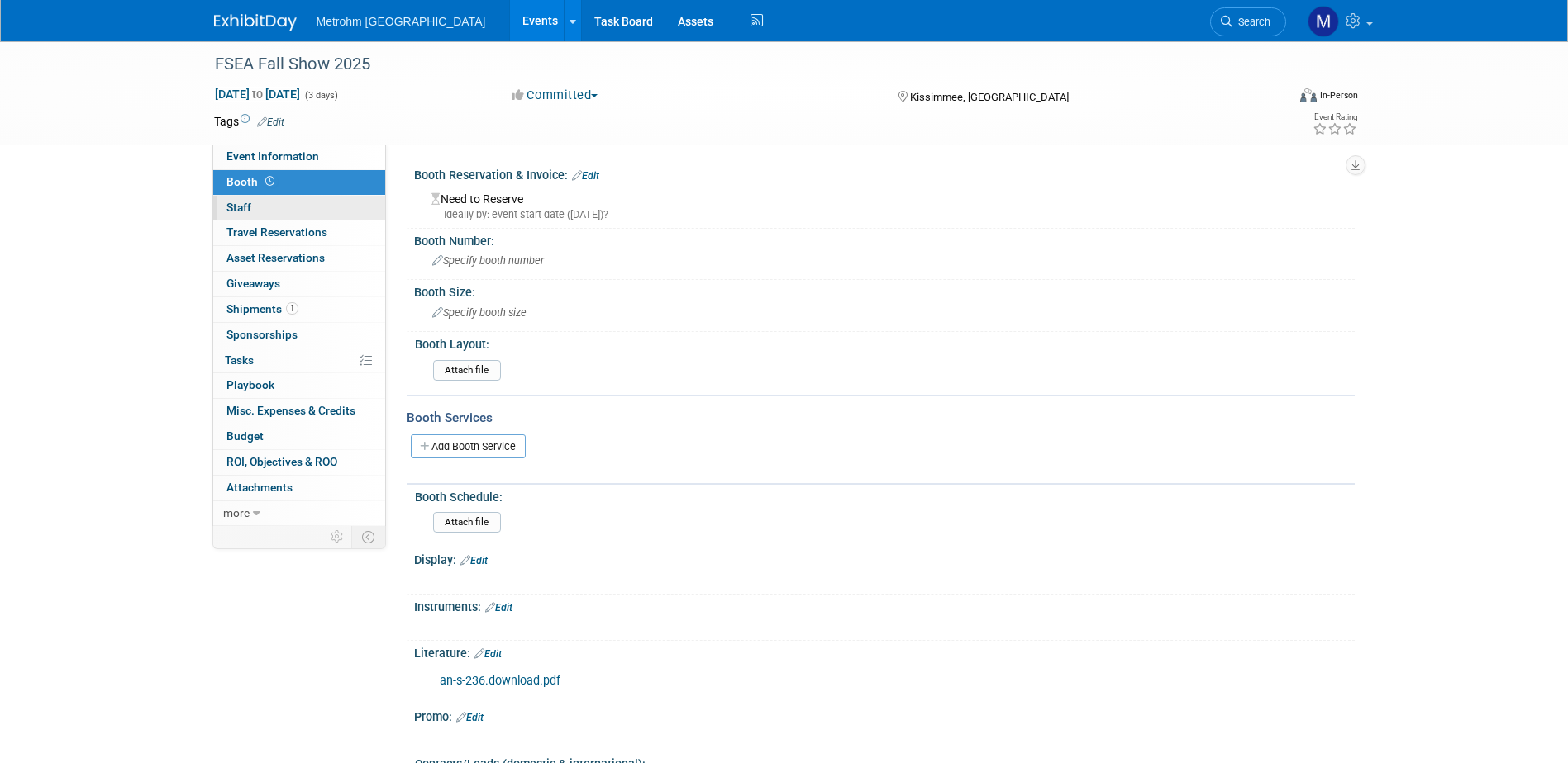
click at [311, 199] on link "0 Staff 0" at bounding box center [300, 207] width 172 height 24
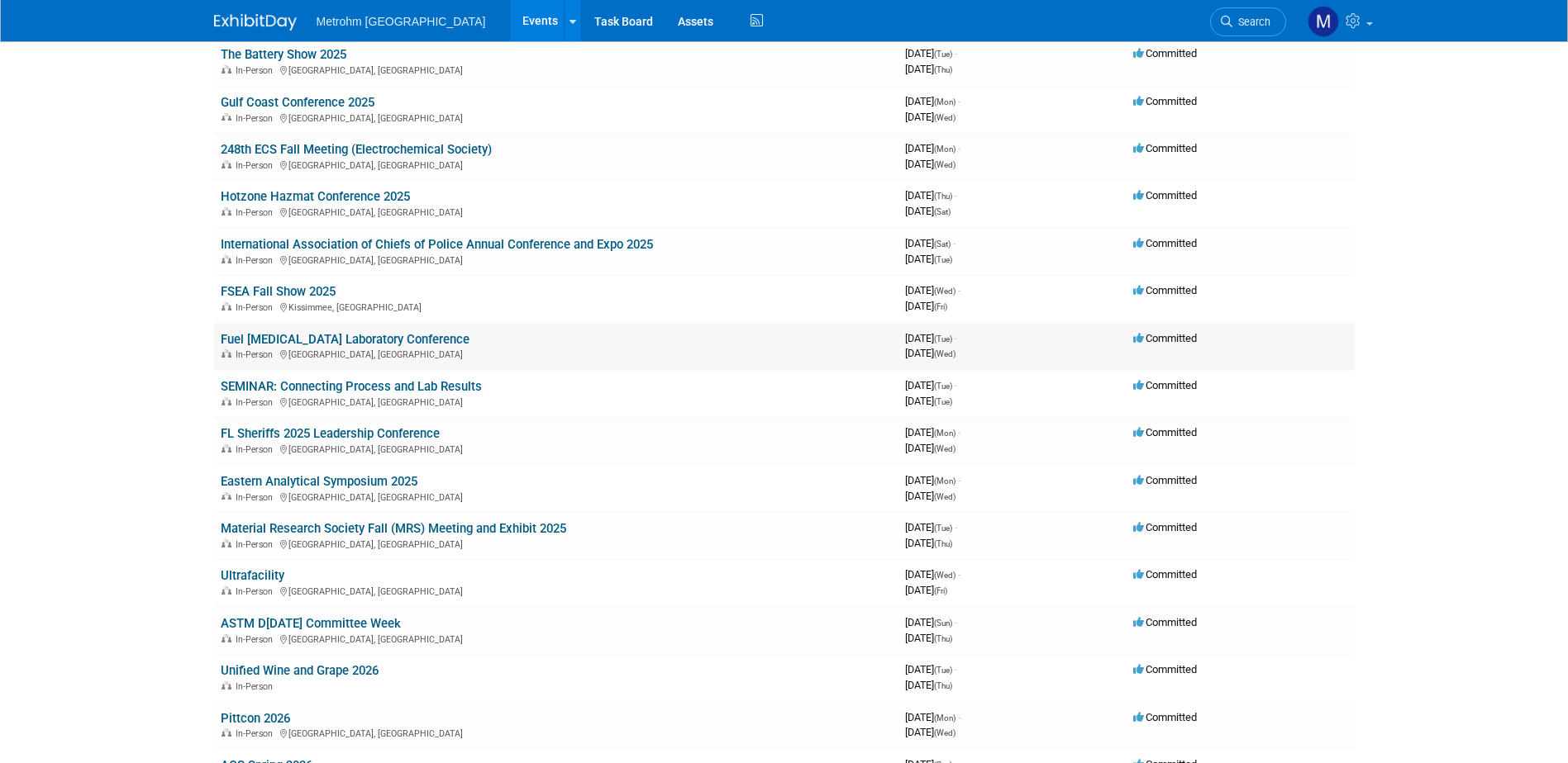
click at [329, 333] on link "Fuel [MEDICAL_DATA] Laboratory Conference" at bounding box center [345, 338] width 249 height 15
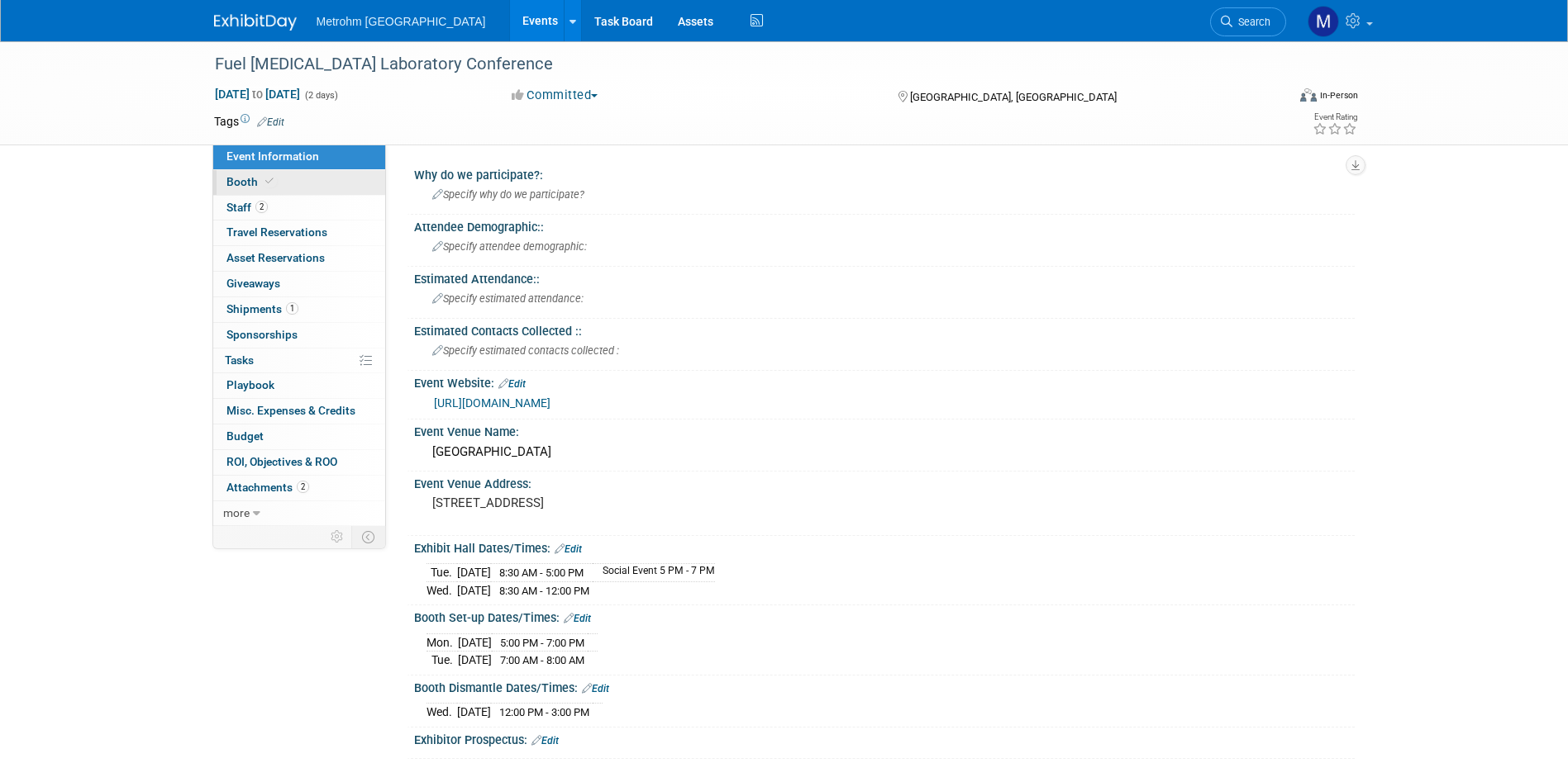
click at [226, 188] on link "Booth" at bounding box center [300, 182] width 172 height 24
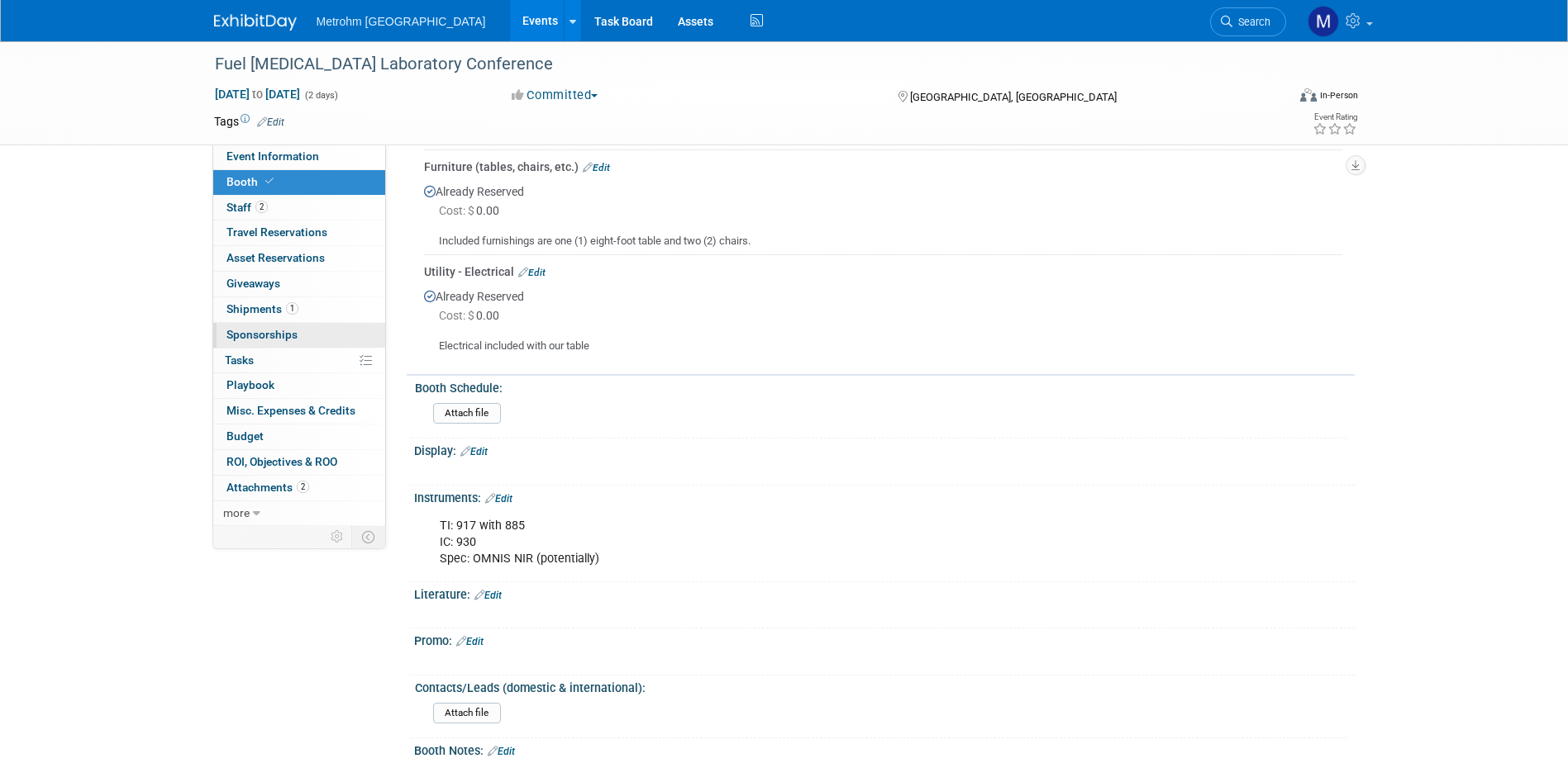
scroll to position [165, 0]
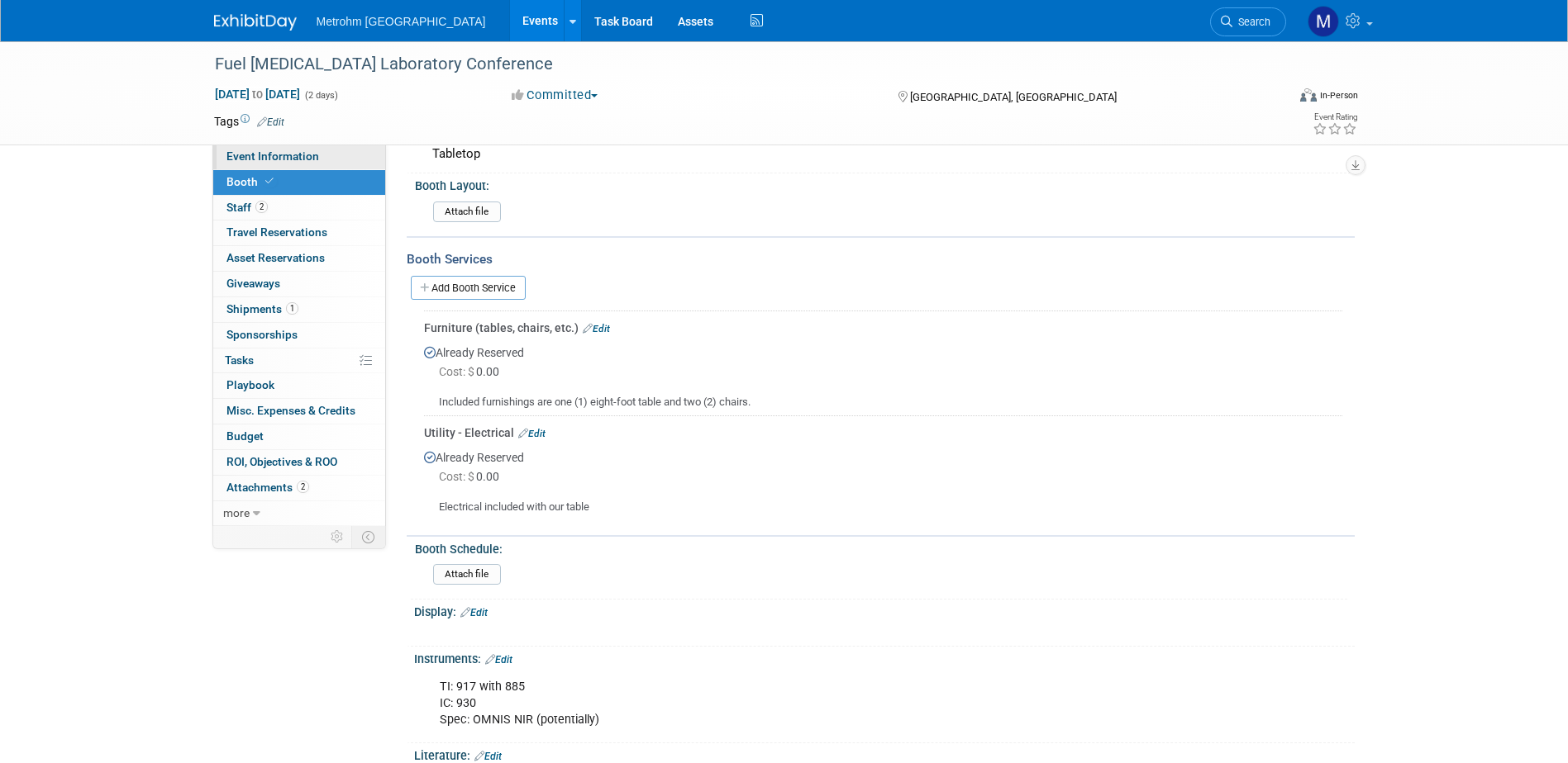
click at [234, 157] on span "Event Information" at bounding box center [272, 157] width 93 height 14
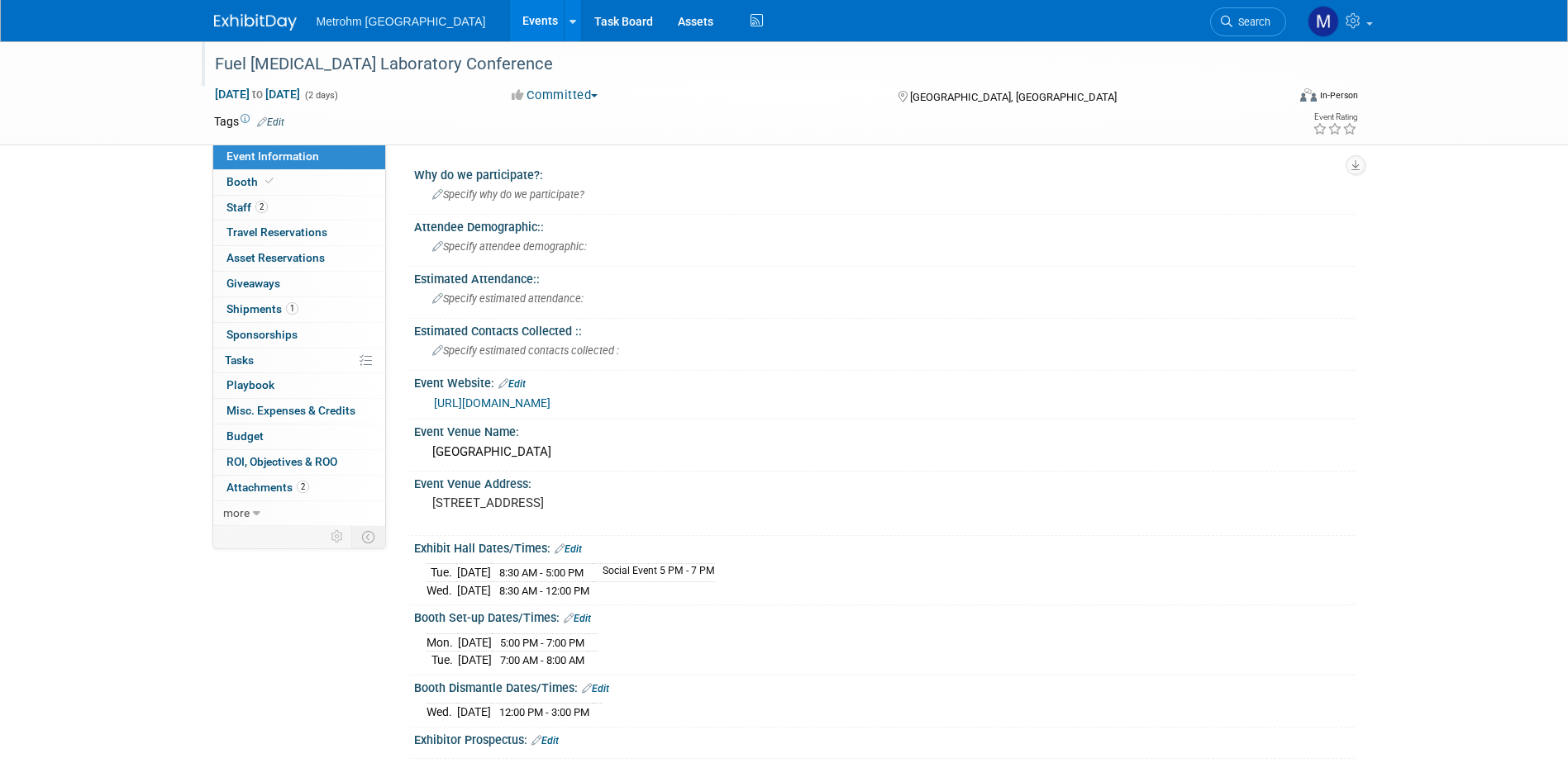
click at [470, 65] on div "Fuel [MEDICAL_DATA] Laboratory Conference" at bounding box center [735, 65] width 1052 height 29
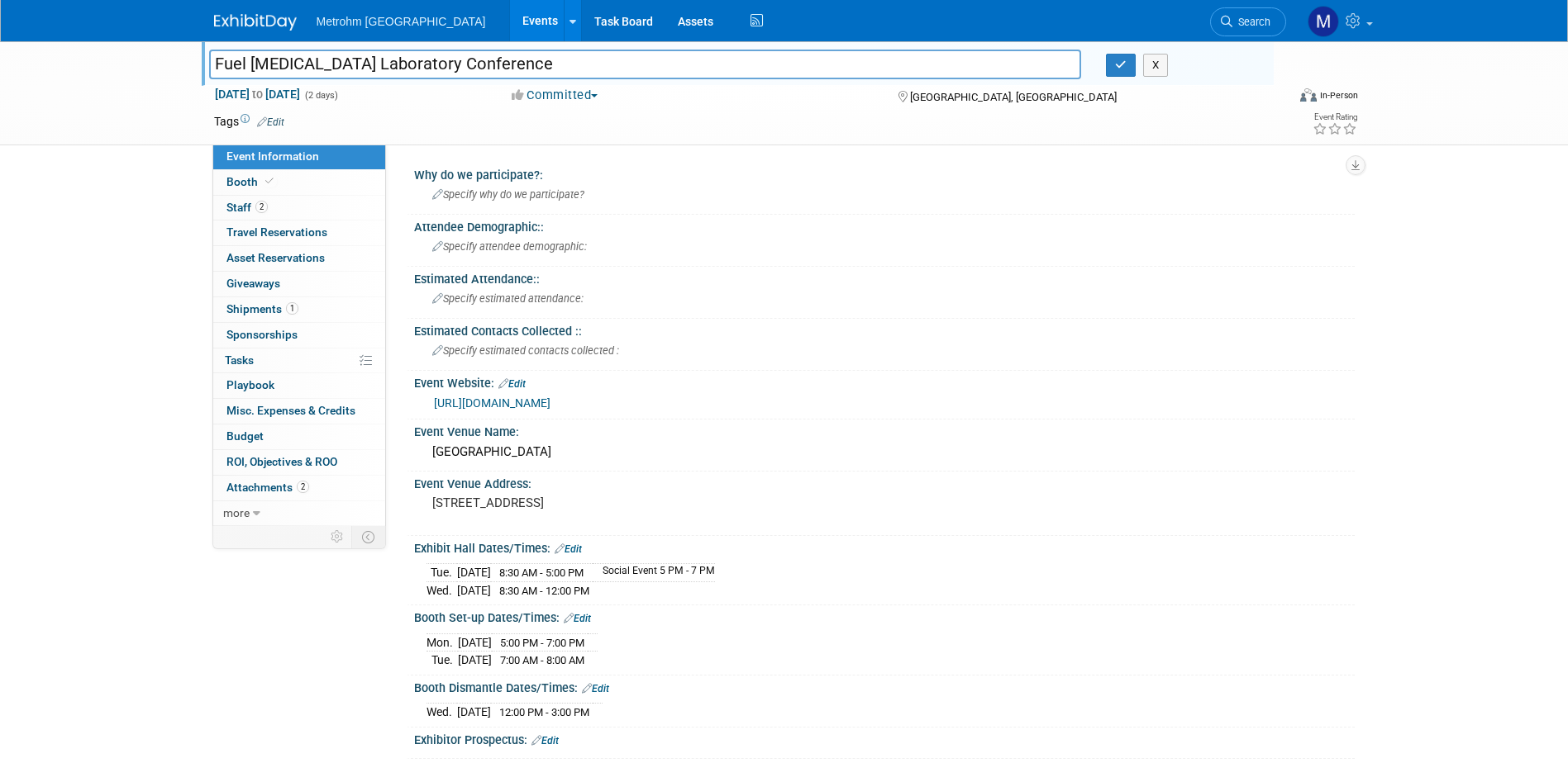
click at [470, 65] on input "Fuel [MEDICAL_DATA] Laboratory Conference" at bounding box center [646, 65] width 873 height 29
click at [1158, 64] on button "X" at bounding box center [1156, 66] width 25 height 23
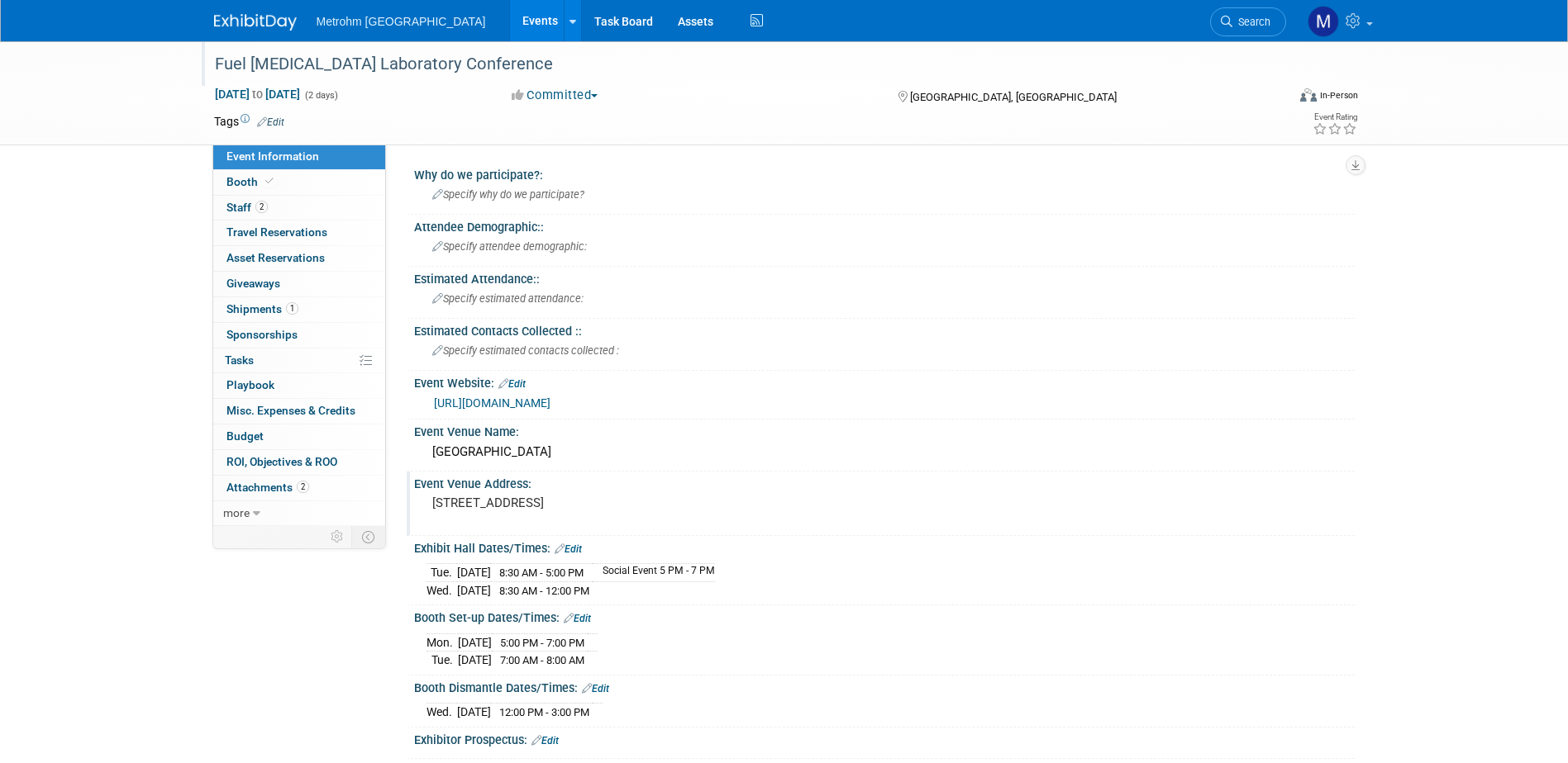
click at [565, 496] on pre "[STREET_ADDRESS]" at bounding box center [610, 503] width 355 height 15
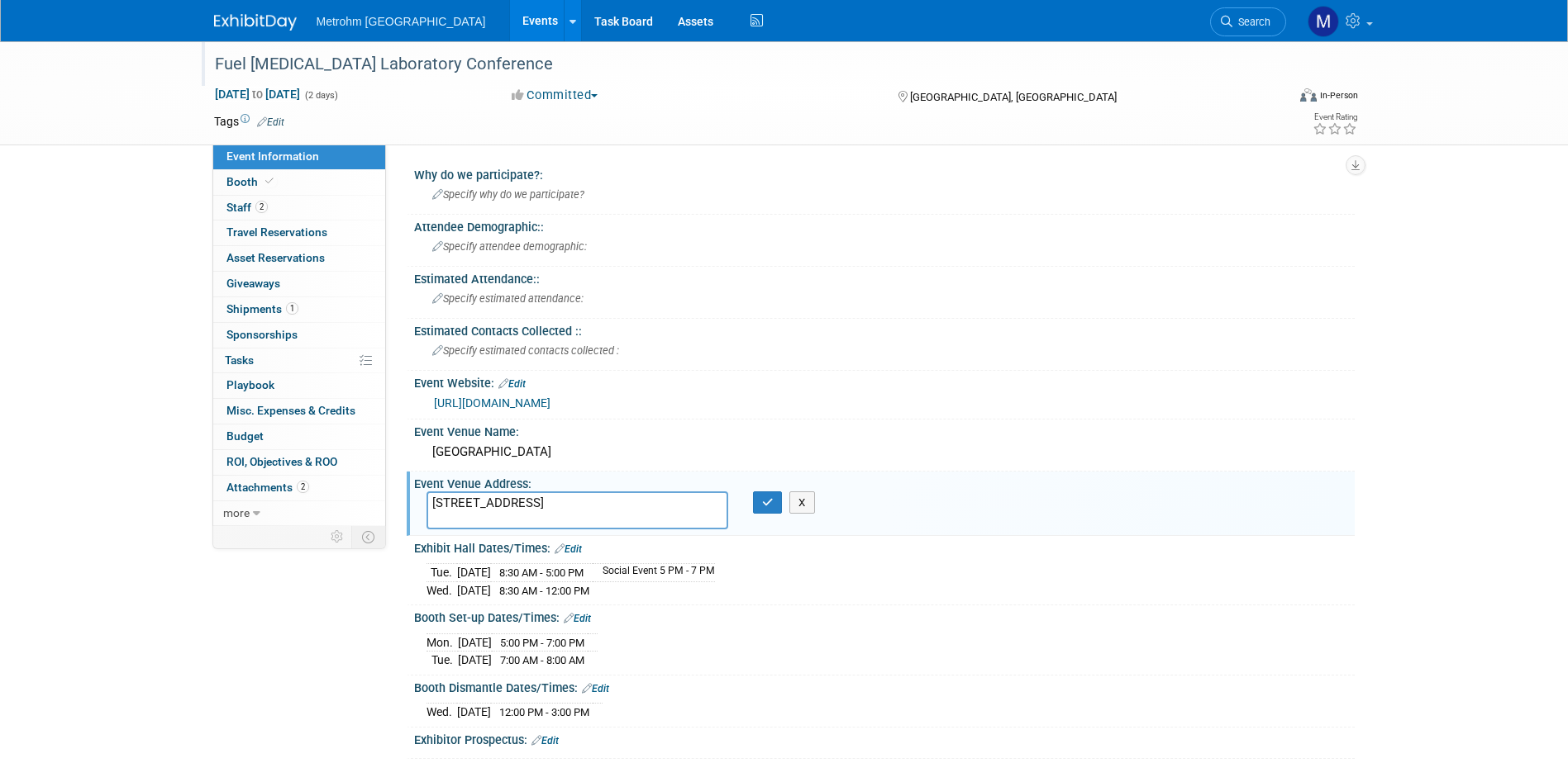
drag, startPoint x: 518, startPoint y: 502, endPoint x: 601, endPoint y: 510, distance: 83.4
click at [601, 510] on textarea "700 Grand Ave, Des Moines, IA 50309" at bounding box center [577, 510] width 301 height 38
click at [806, 510] on button "X" at bounding box center [802, 503] width 25 height 23
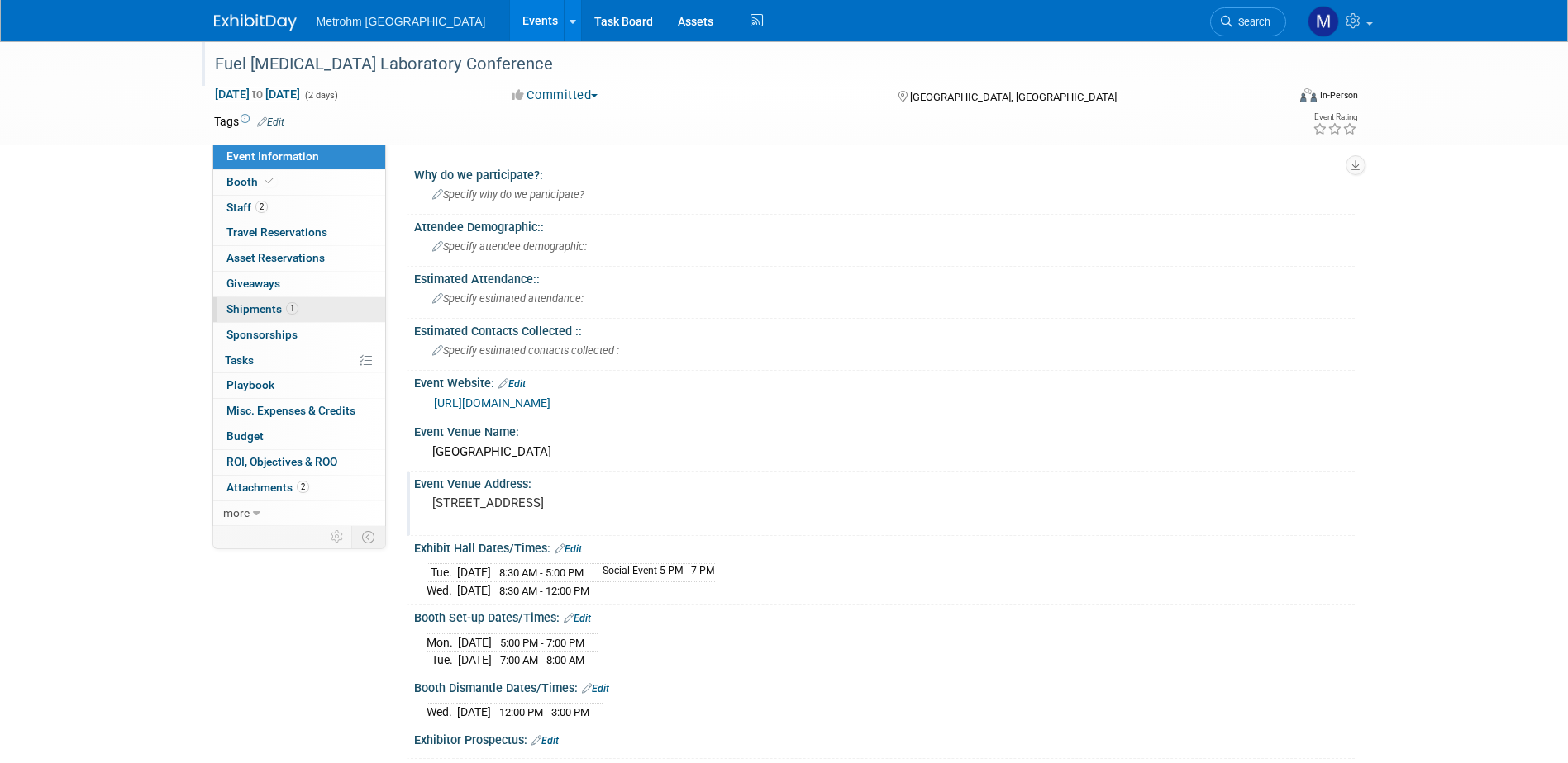
click at [278, 316] on link "1 Shipments 1" at bounding box center [300, 309] width 172 height 24
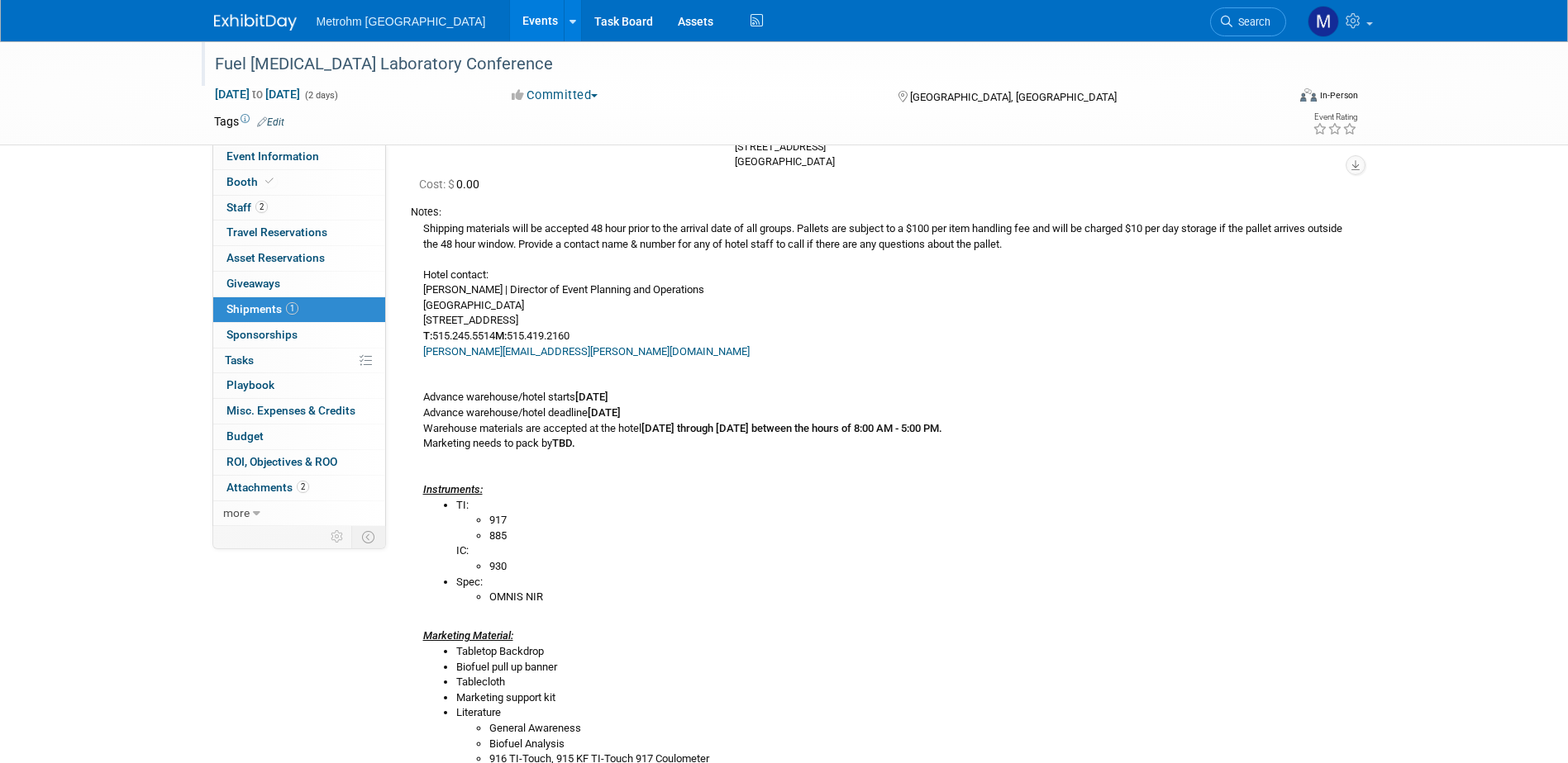
scroll to position [247, 0]
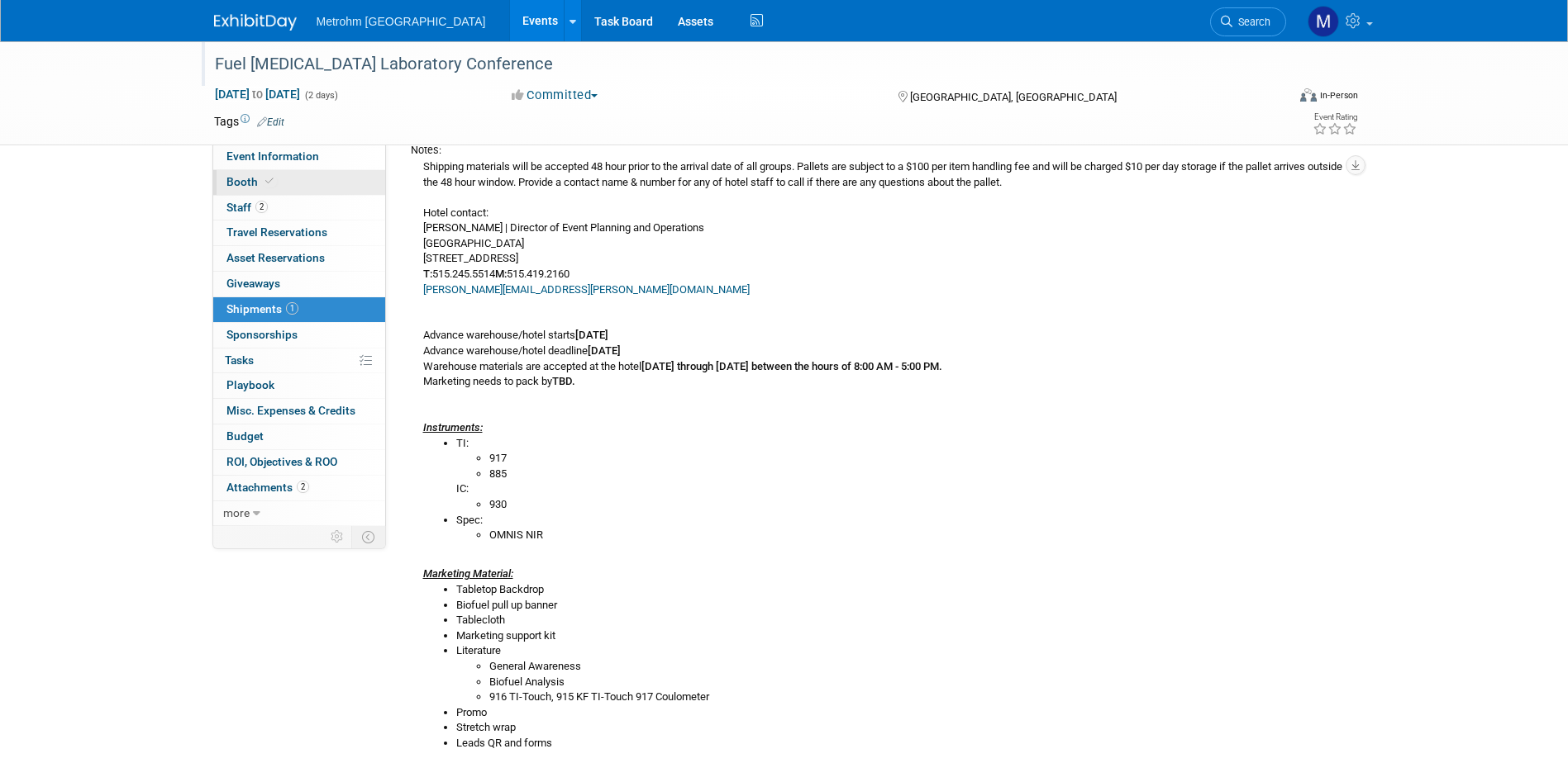
drag, startPoint x: 313, startPoint y: 162, endPoint x: 319, endPoint y: 171, distance: 10.8
click at [313, 162] on span "Event Information" at bounding box center [272, 157] width 93 height 14
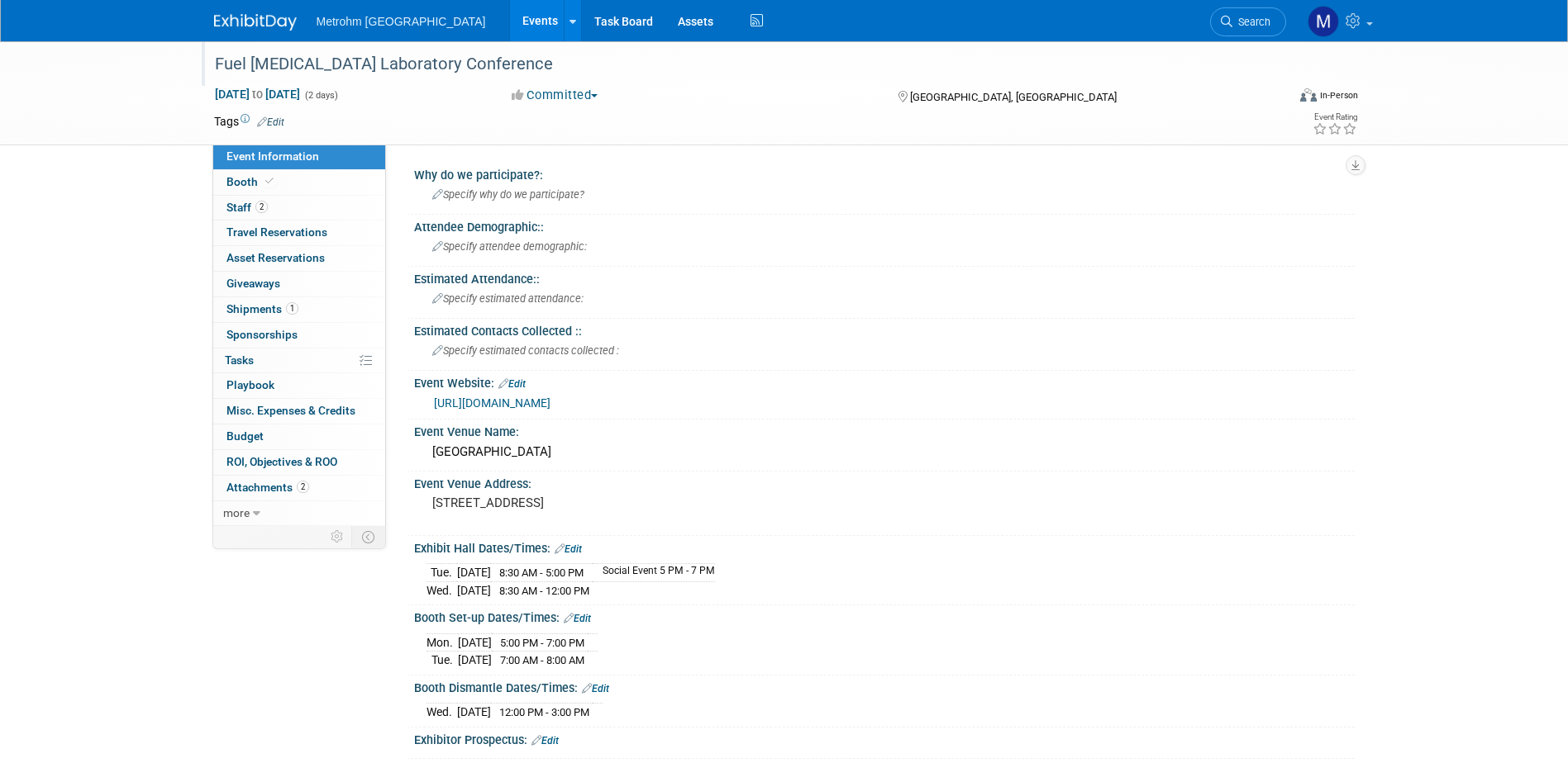
drag, startPoint x: 598, startPoint y: 398, endPoint x: 422, endPoint y: 405, distance: 176.1
click at [422, 405] on div "https://felc.midlandsci.com/" at bounding box center [884, 402] width 941 height 24
copy link "https://felc.midlandsci.com/"
click at [487, 401] on link "https://felc.midlandsci.com/" at bounding box center [491, 403] width 116 height 14
click at [335, 319] on link "1 Shipments 1" at bounding box center [300, 309] width 172 height 24
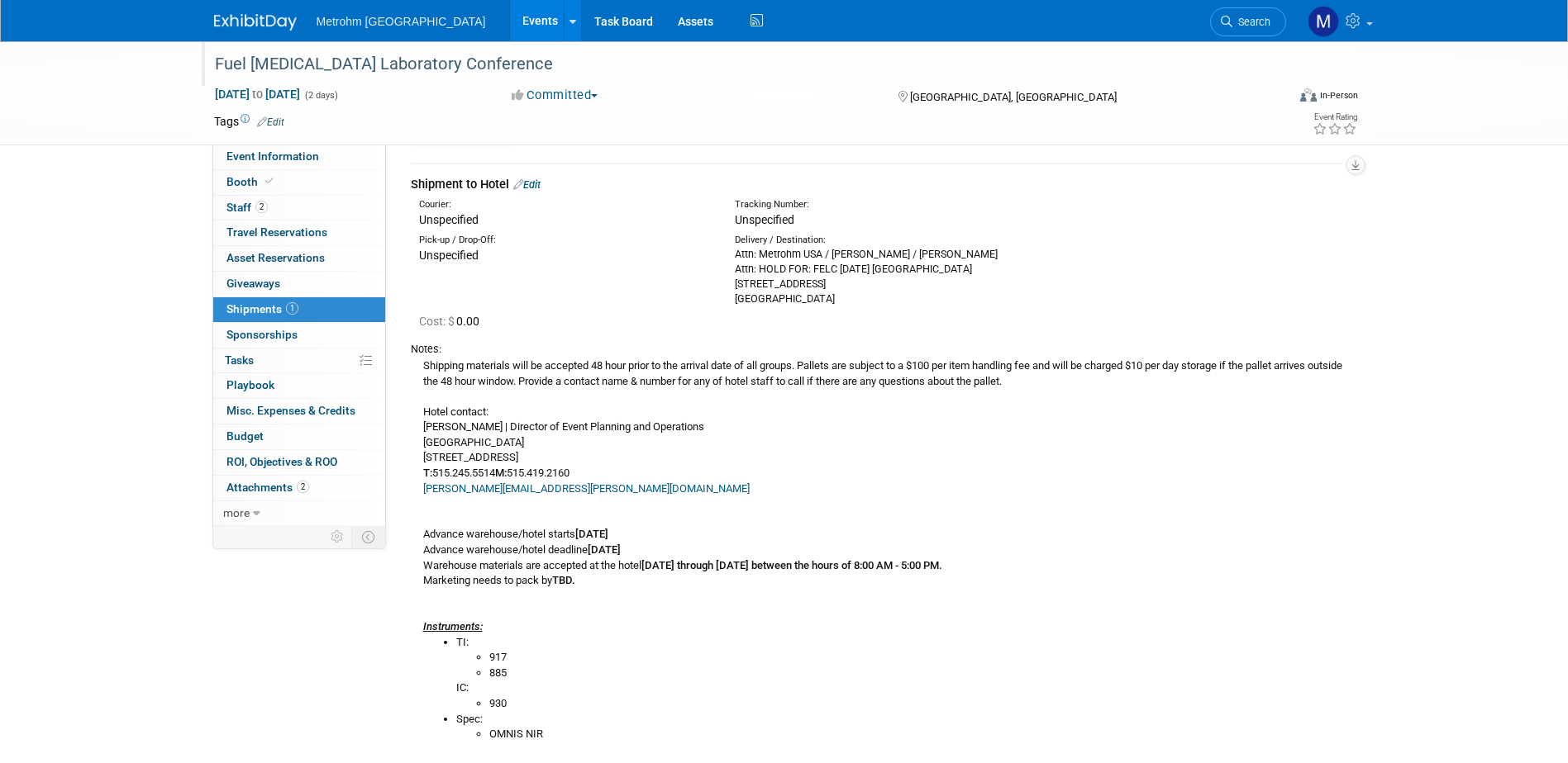
scroll to position [42, 0]
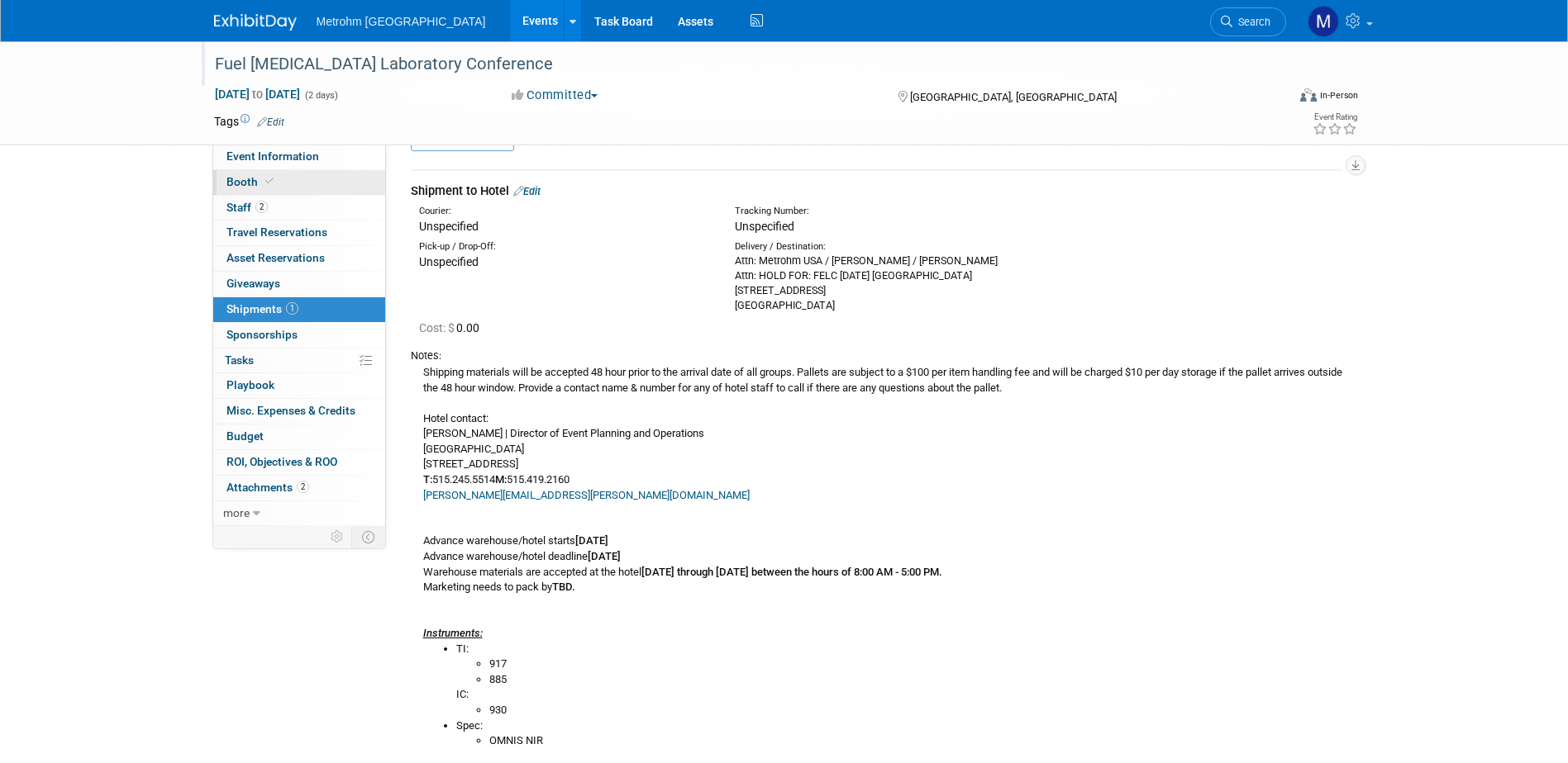
click at [305, 181] on link "Booth" at bounding box center [300, 182] width 172 height 24
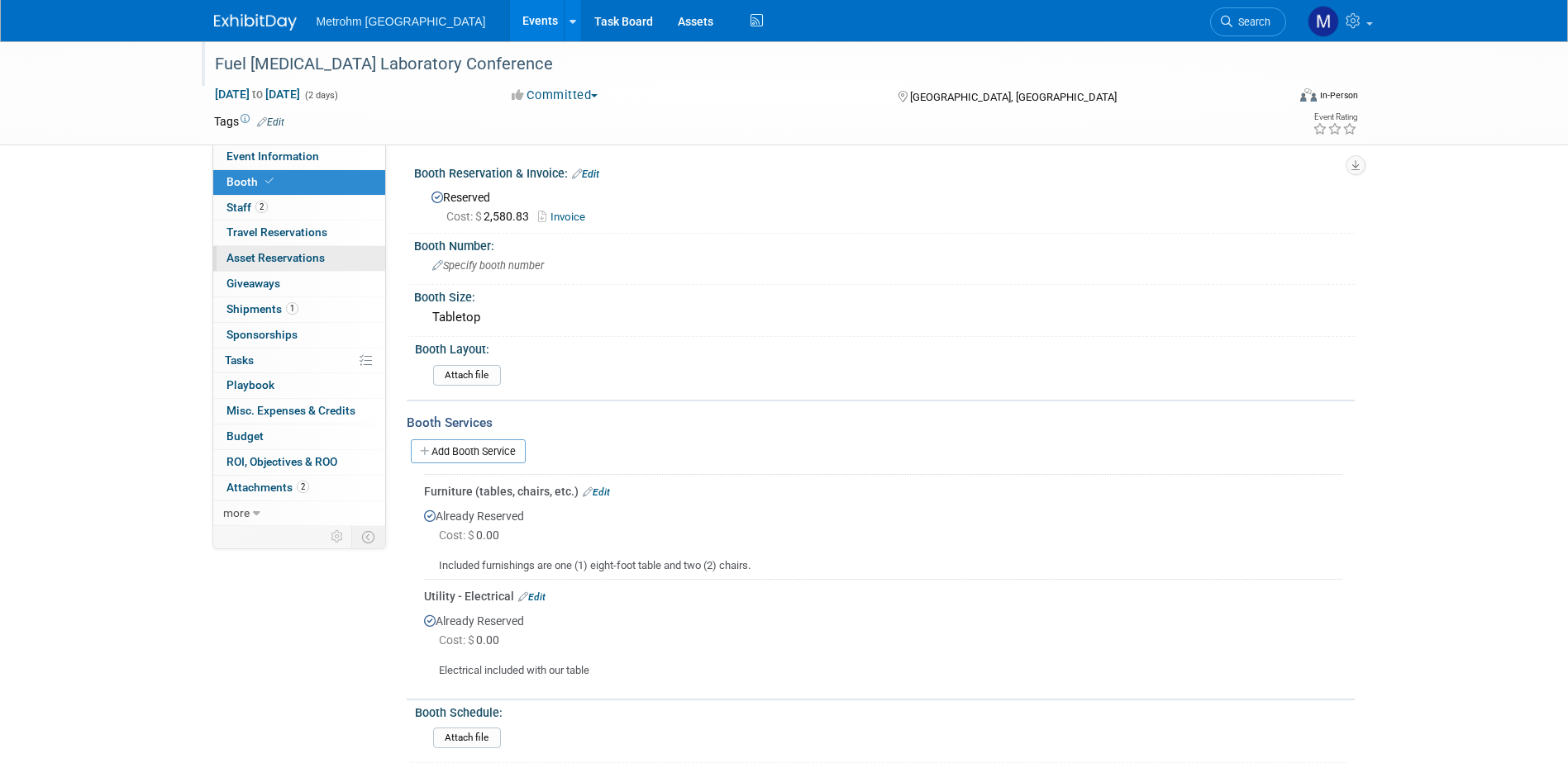
scroll to position [0, 0]
click at [305, 213] on link "2 Staff 2" at bounding box center [300, 207] width 172 height 24
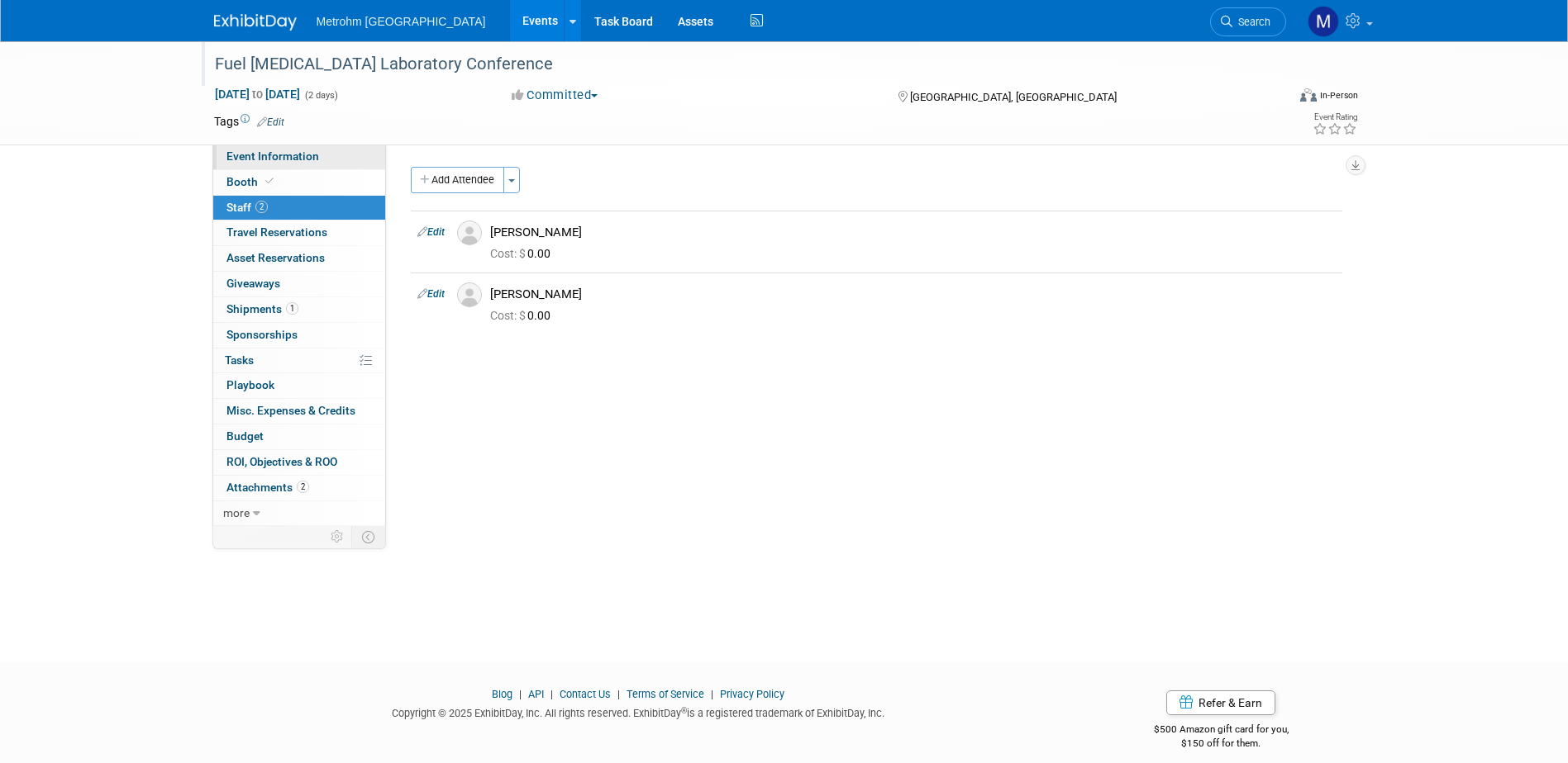
click at [290, 159] on span "Event Information" at bounding box center [272, 157] width 93 height 14
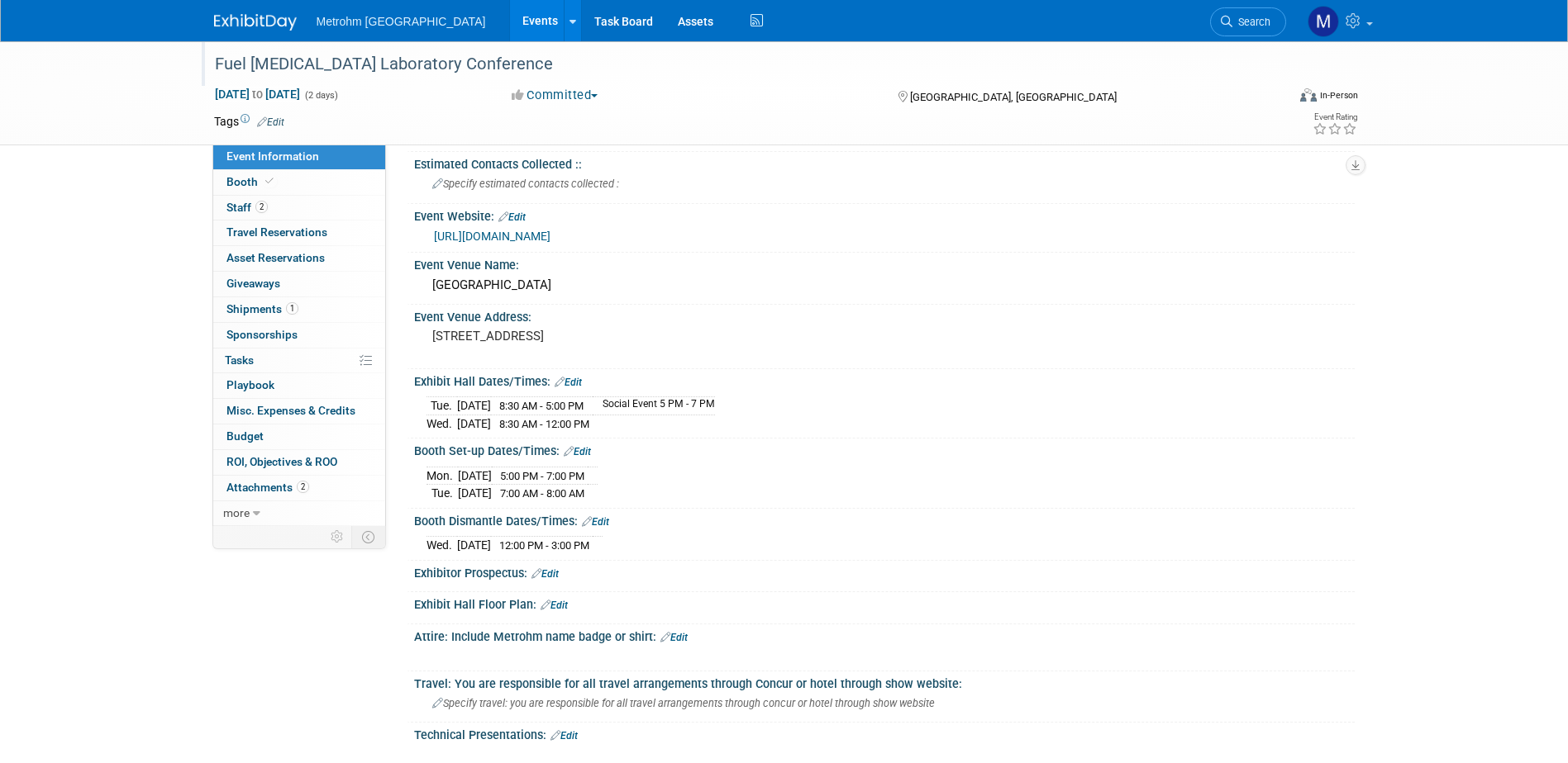
scroll to position [165, 0]
click at [244, 12] on link at bounding box center [265, 15] width 103 height 14
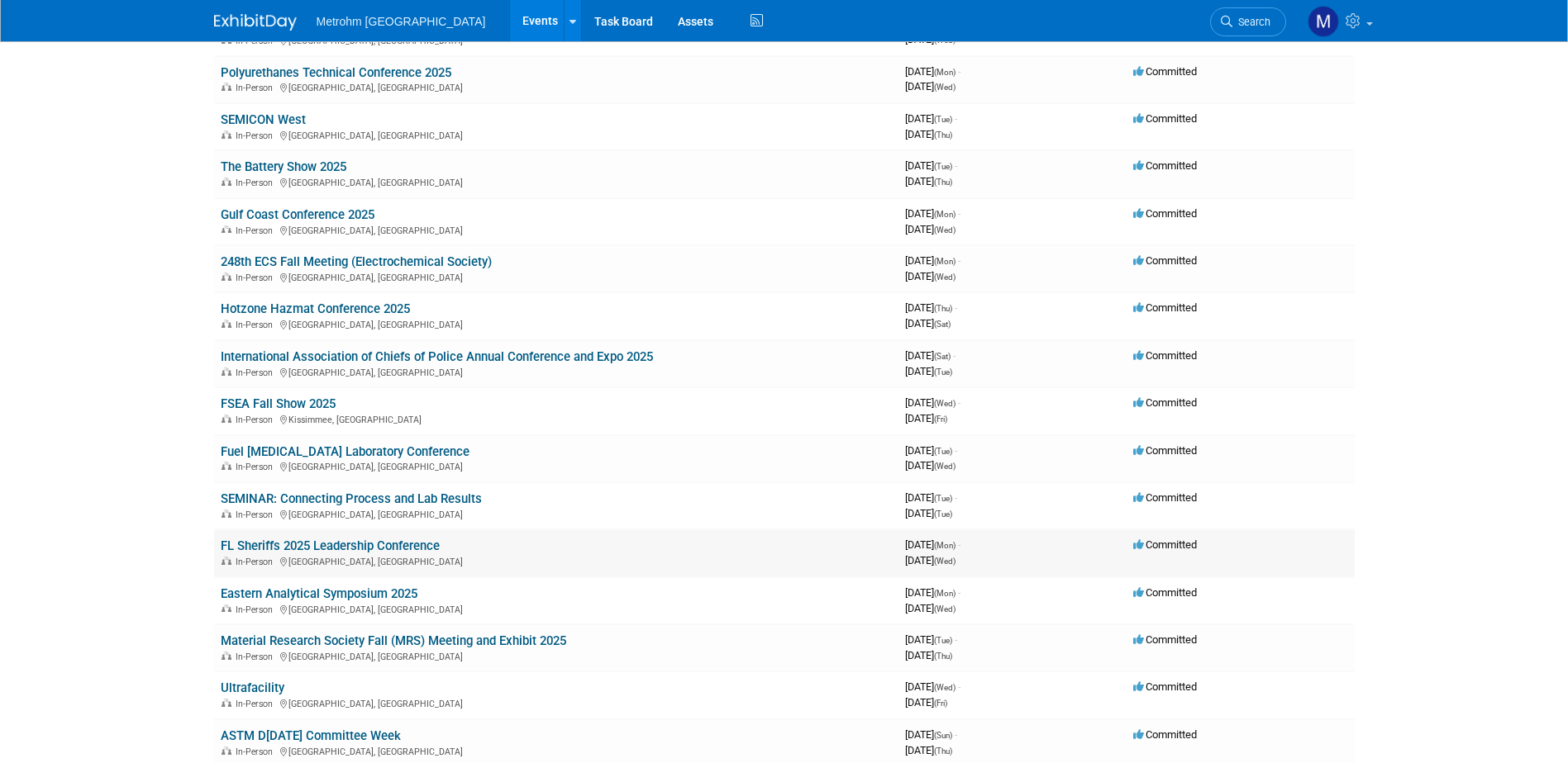
scroll to position [247, 0]
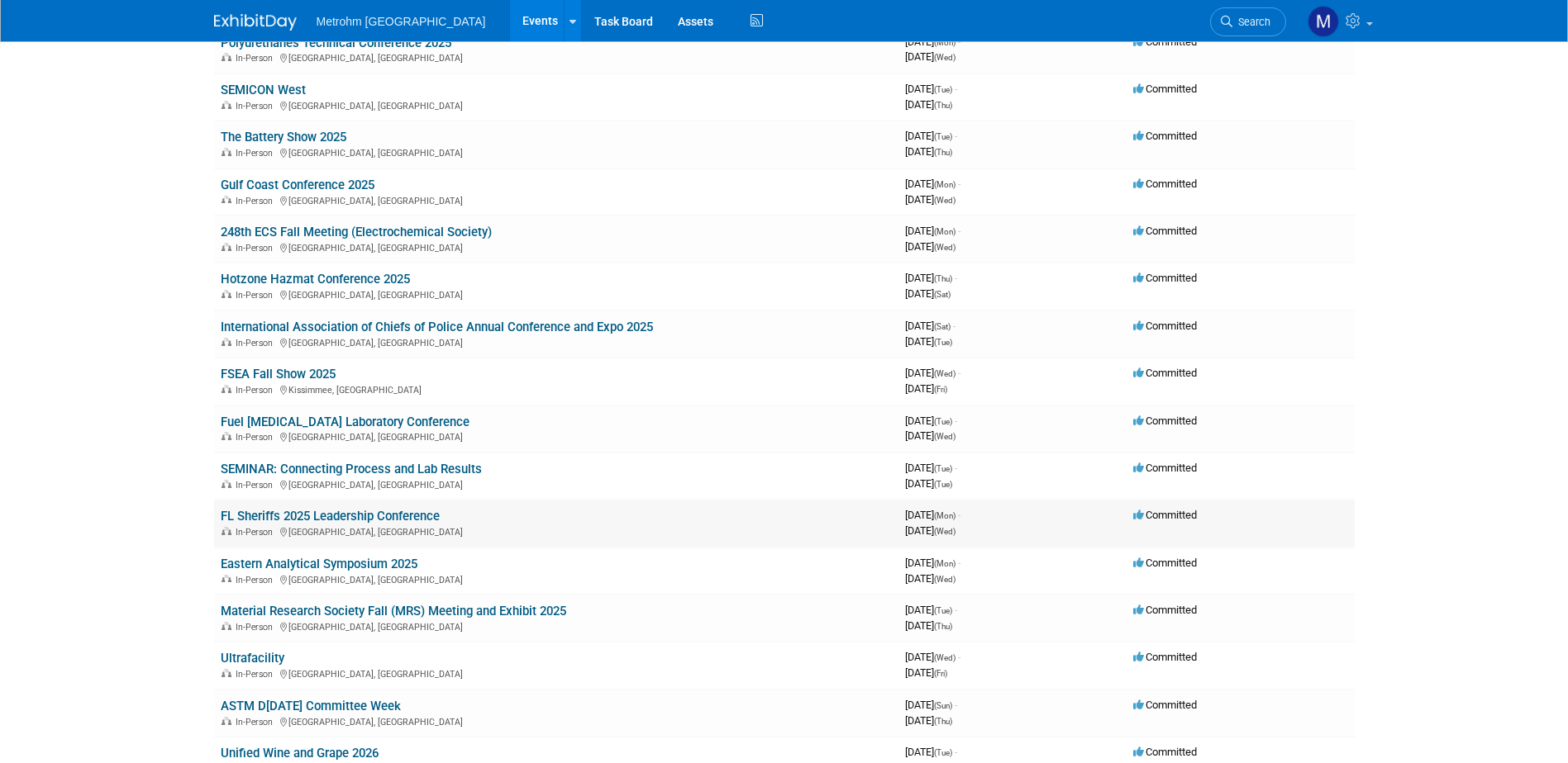
click at [364, 520] on link "FL Sheriffs 2025 Leadership Conference" at bounding box center [330, 516] width 219 height 15
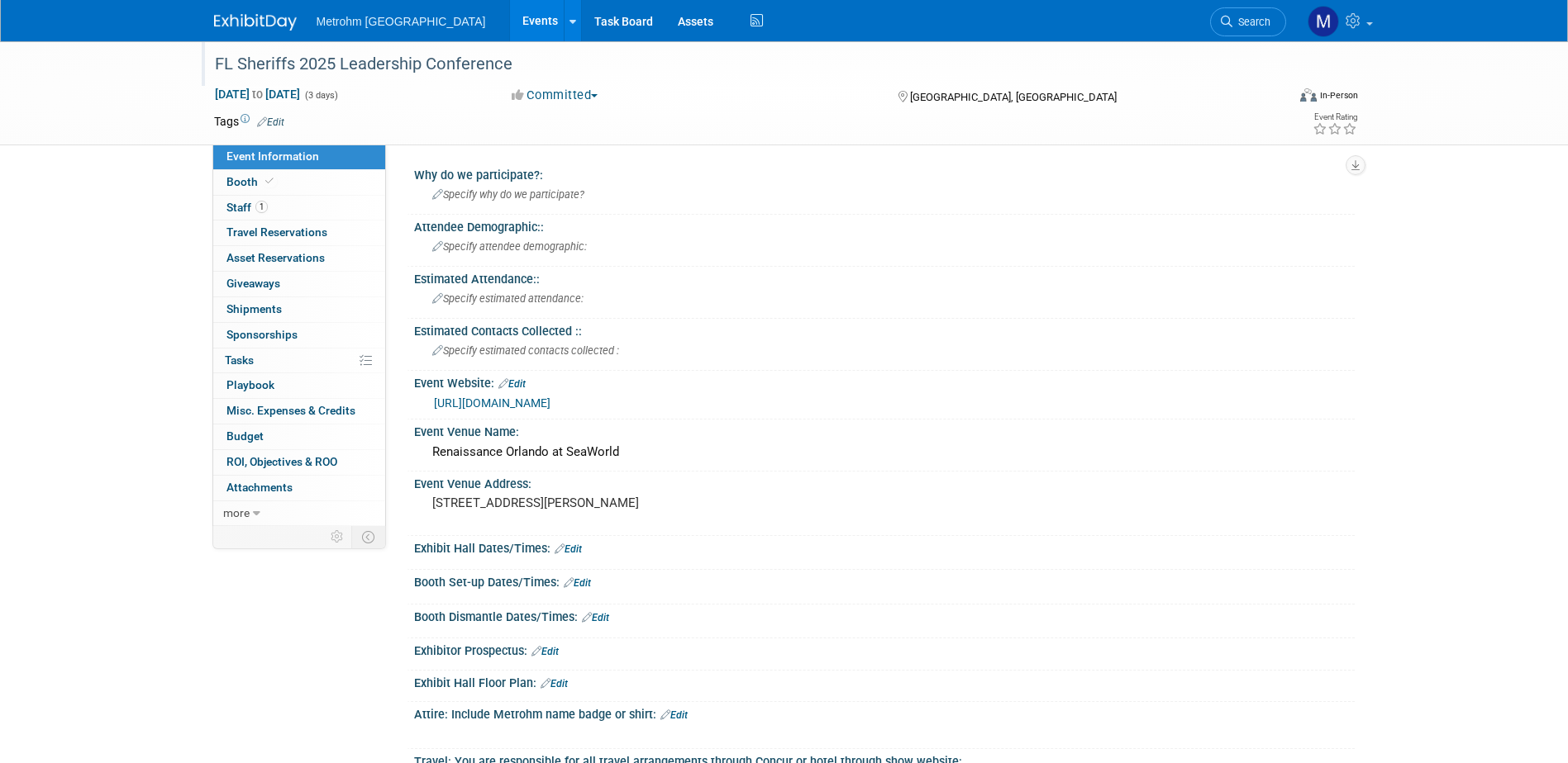
click at [321, 59] on div "FL Sheriffs 2025 Leadership Conference" at bounding box center [735, 65] width 1052 height 29
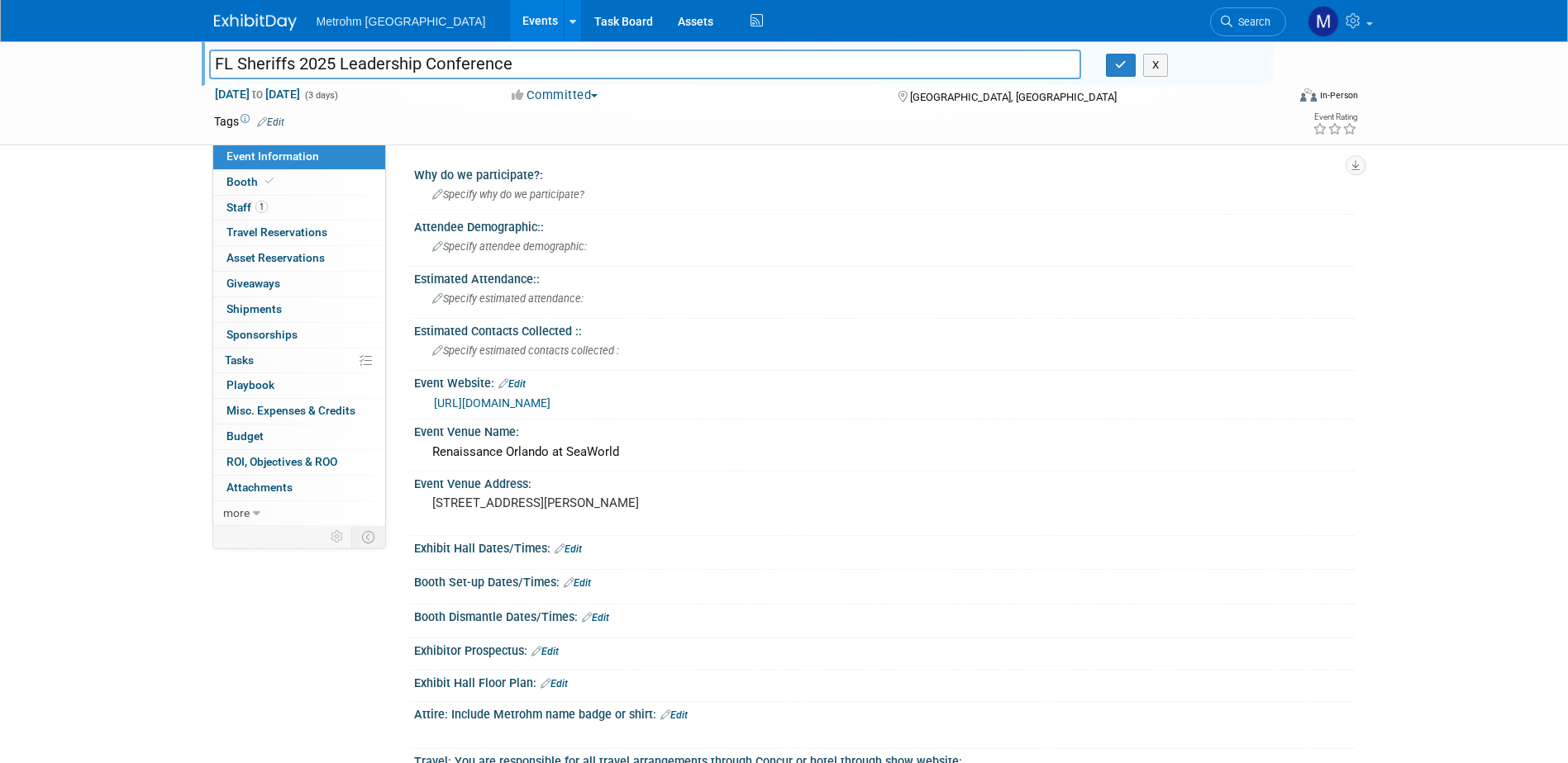
click at [321, 59] on input "FL Sheriffs 2025 Leadership Conference" at bounding box center [646, 65] width 873 height 29
click at [1161, 64] on button "X" at bounding box center [1156, 66] width 25 height 23
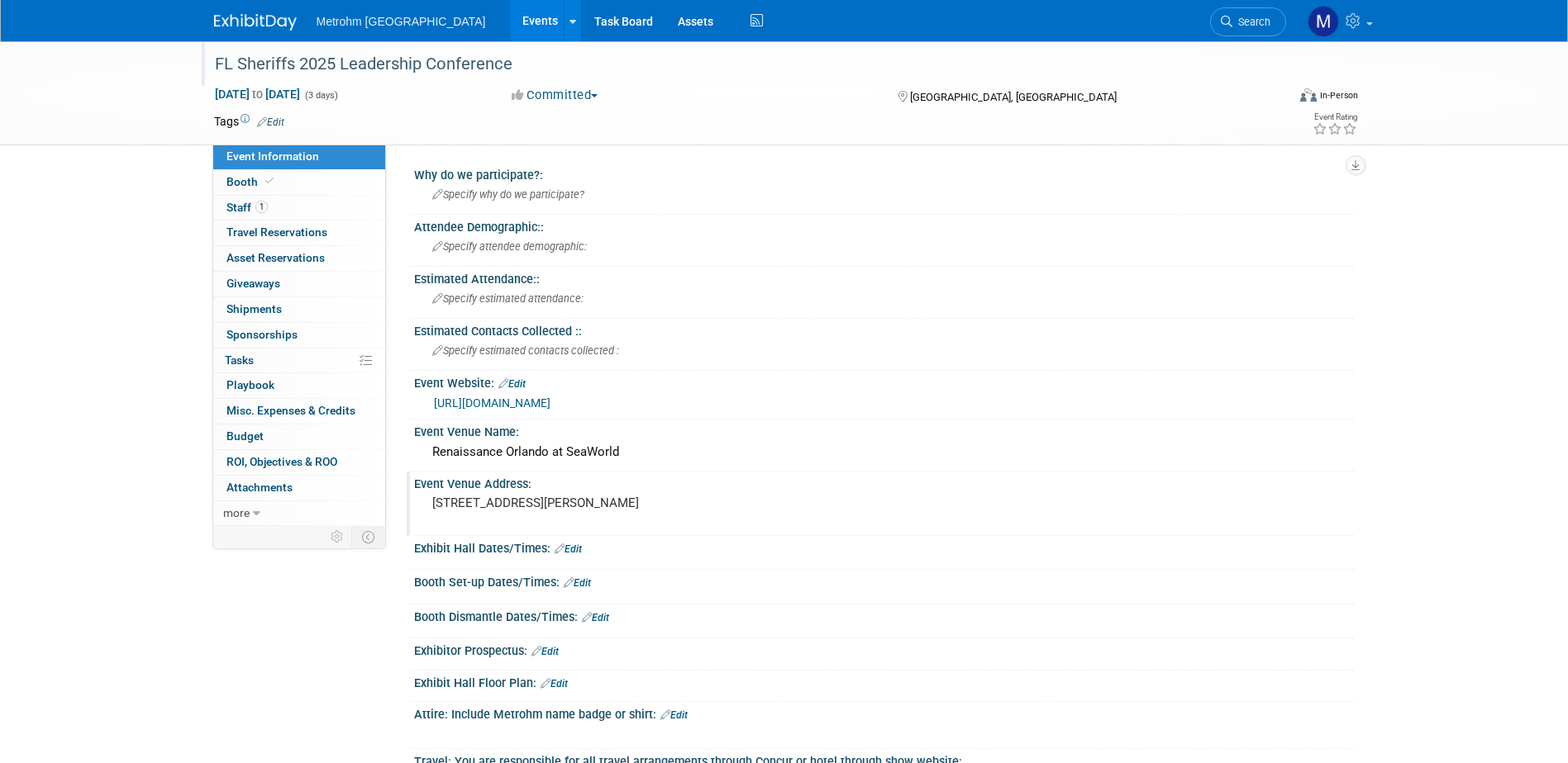
click at [492, 511] on pre "[STREET_ADDRESS][PERSON_NAME]" at bounding box center [610, 503] width 355 height 15
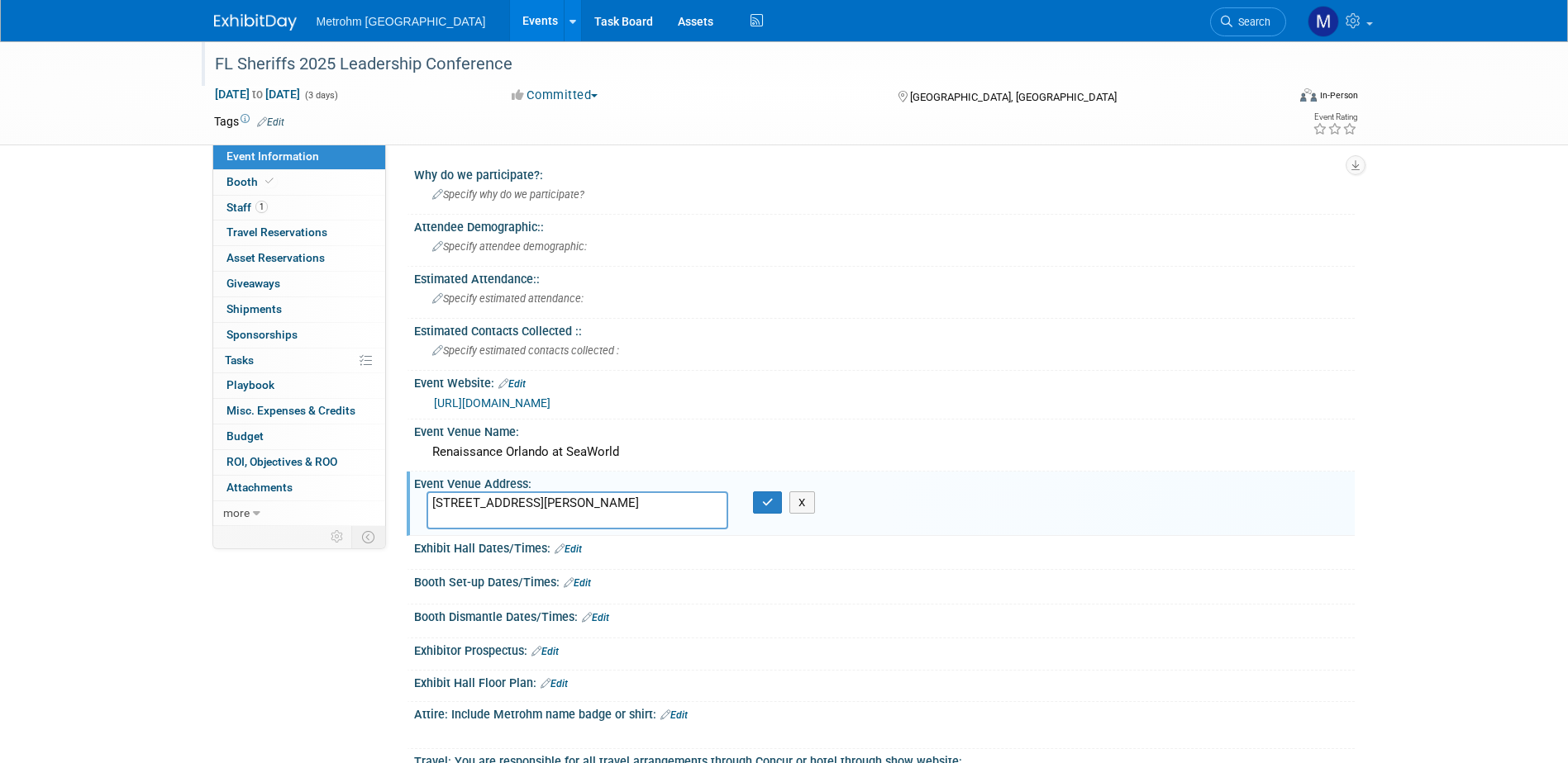
drag, startPoint x: 500, startPoint y: 520, endPoint x: 425, endPoint y: 520, distance: 75.0
click at [425, 520] on div "[STREET_ADDRESS][PERSON_NAME]" at bounding box center [577, 510] width 327 height 38
click at [887, 408] on div "[URL][DOMAIN_NAME]" at bounding box center [888, 403] width 908 height 19
click at [801, 503] on button "X" at bounding box center [802, 503] width 25 height 23
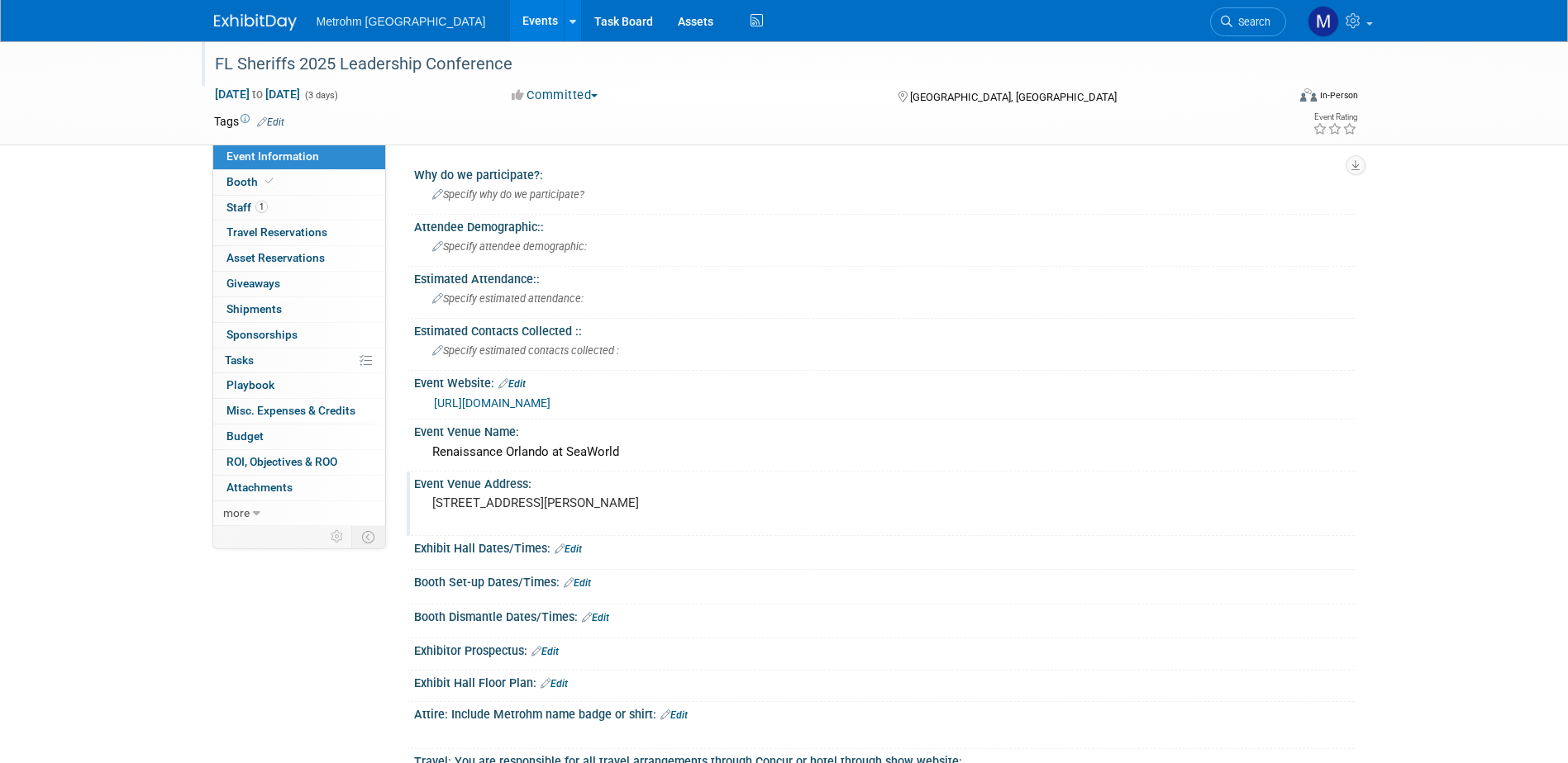
drag, startPoint x: 868, startPoint y: 403, endPoint x: 436, endPoint y: 405, distance: 432.0
click at [436, 405] on div "[URL][DOMAIN_NAME]" at bounding box center [888, 403] width 908 height 19
copy link "[URL][DOMAIN_NAME]"
drag, startPoint x: 276, startPoint y: 175, endPoint x: 371, endPoint y: 245, distance: 118.0
click at [276, 175] on link "Booth" at bounding box center [300, 182] width 172 height 24
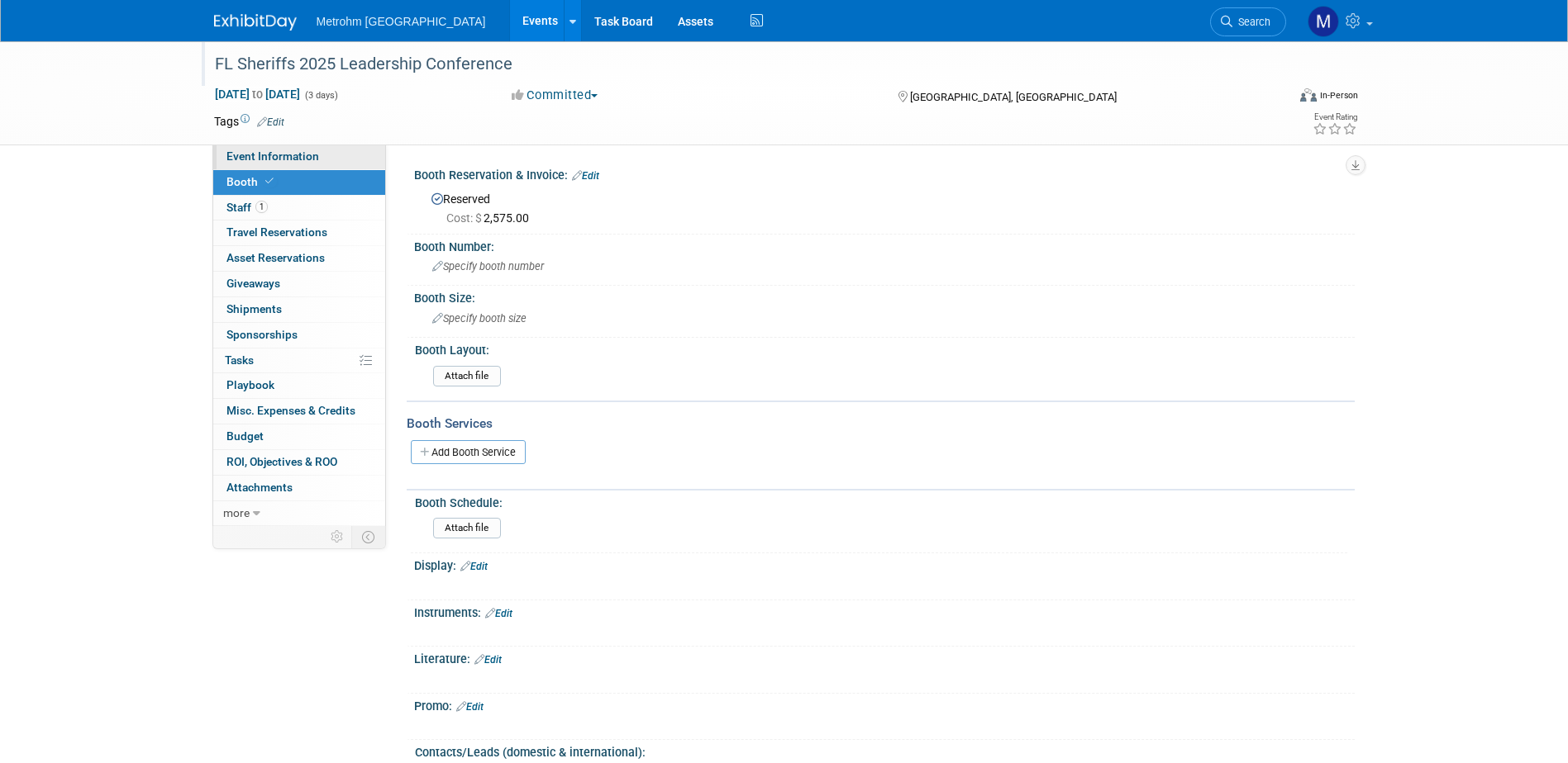
click at [319, 159] on link "Event Information" at bounding box center [300, 157] width 172 height 24
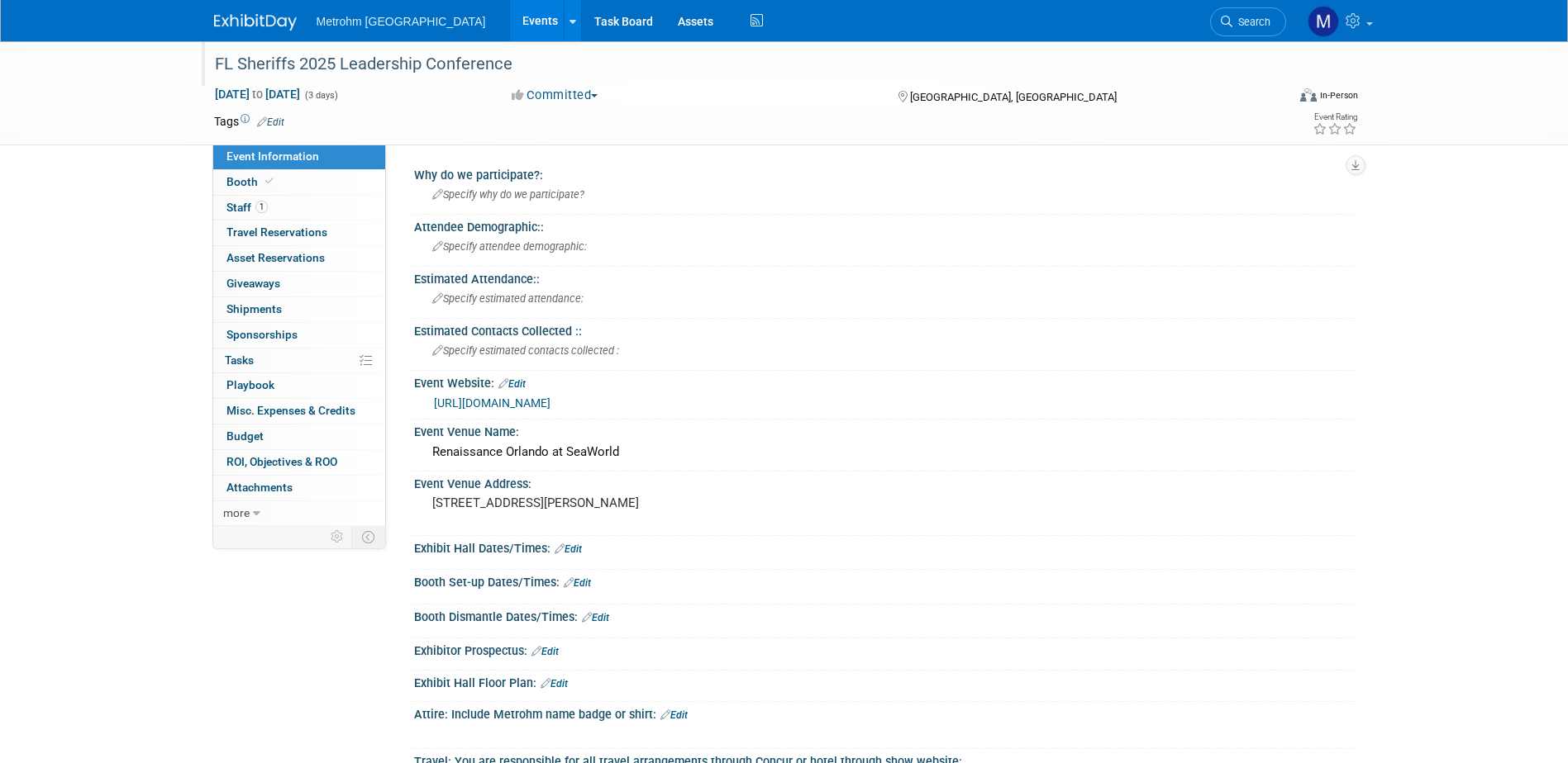
click at [550, 406] on link "https://flsheriffs.org/event/executive-leadership-conference-and-fleet-expositi…" at bounding box center [491, 403] width 116 height 14
click at [603, 457] on div "Renaissance Orlando at SeaWorld" at bounding box center [885, 452] width 916 height 25
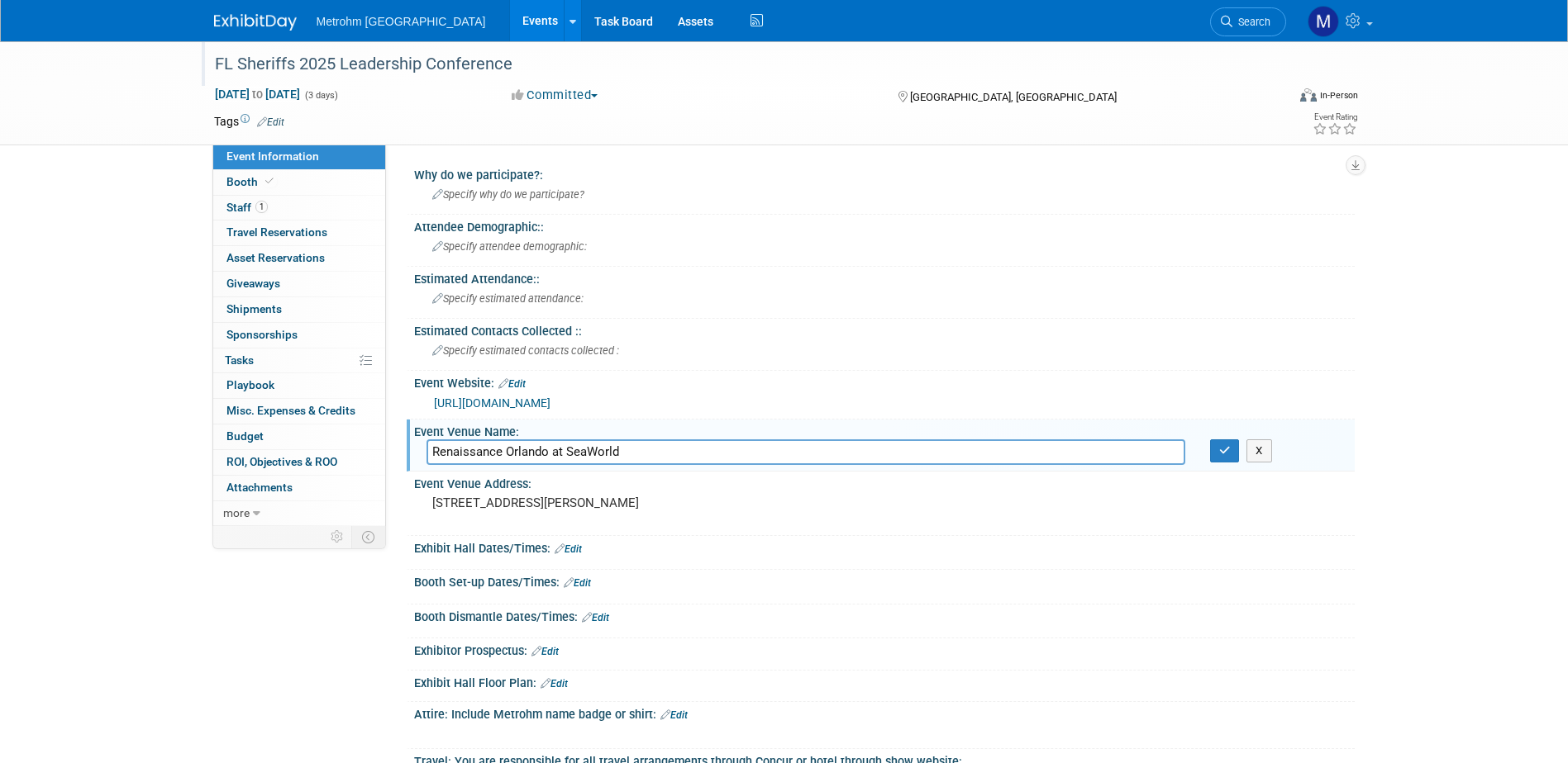
click at [603, 457] on input "Renaissance Orlando at SeaWorld" at bounding box center [806, 452] width 759 height 25
click at [237, 8] on link at bounding box center [265, 15] width 103 height 14
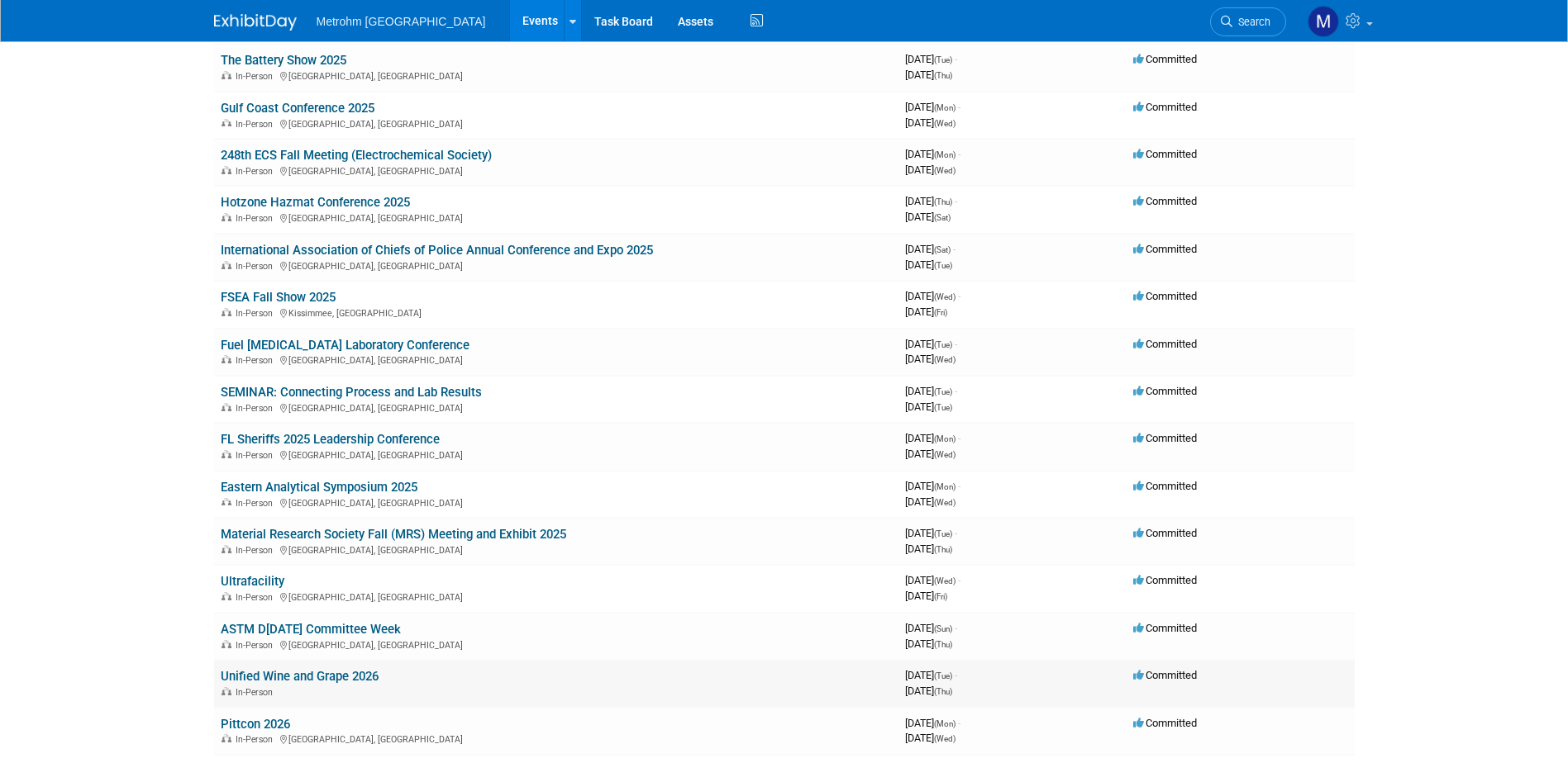
scroll to position [331, 0]
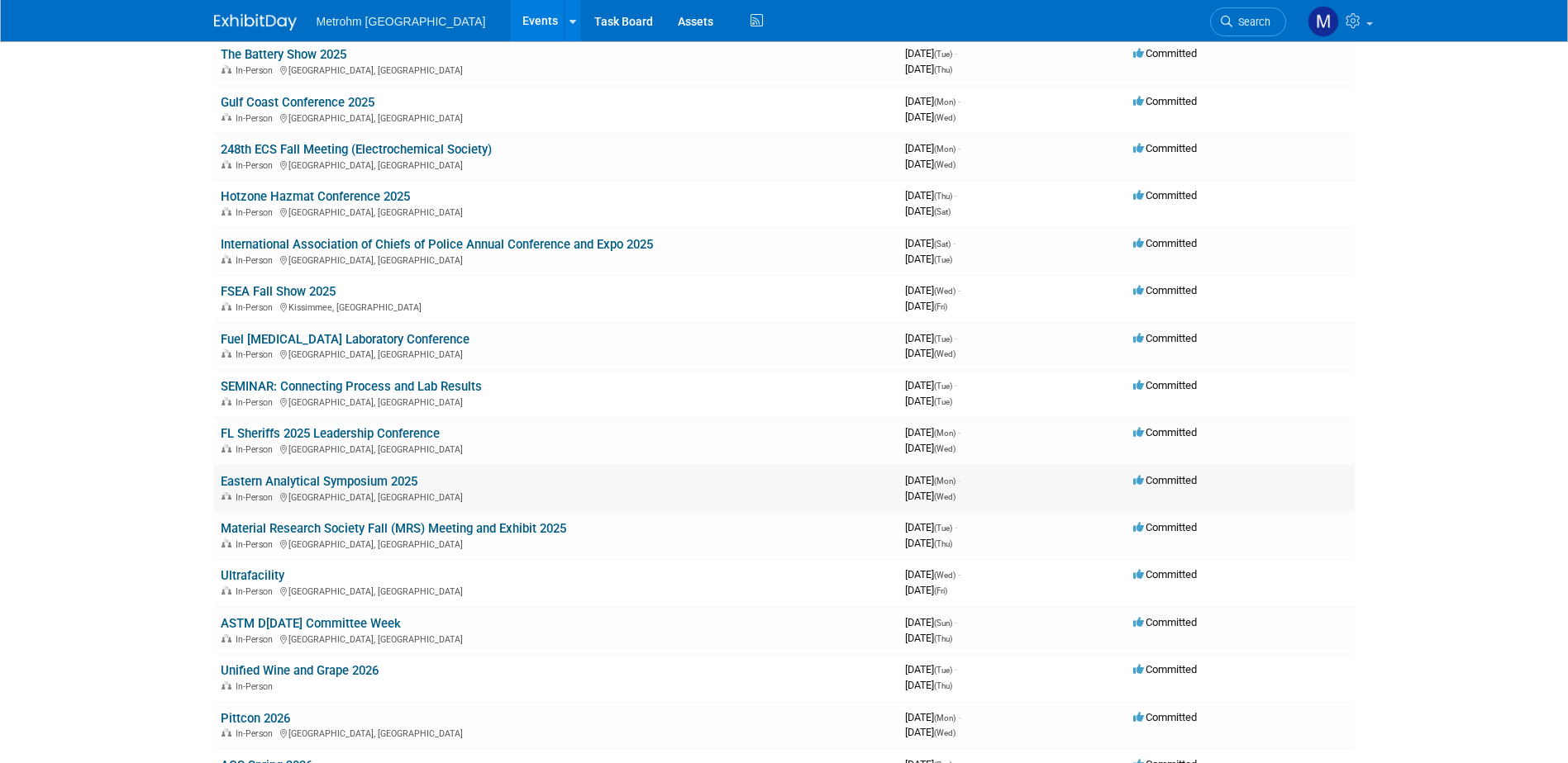
click at [355, 477] on link "Eastern Analytical Symposium 2025" at bounding box center [318, 481] width 197 height 15
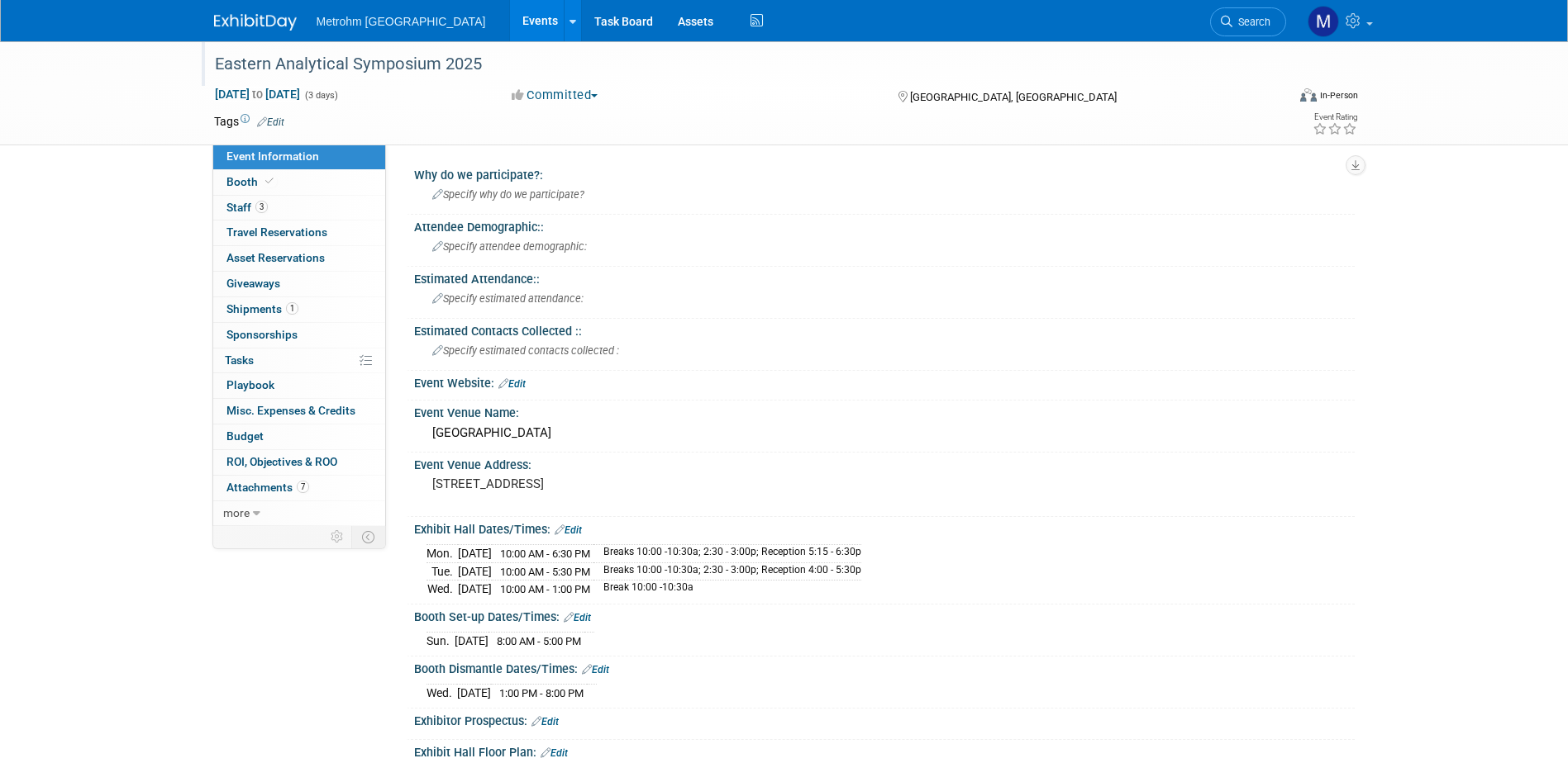
click at [318, 67] on div "Eastern Analytical Symposium 2025" at bounding box center [735, 65] width 1052 height 29
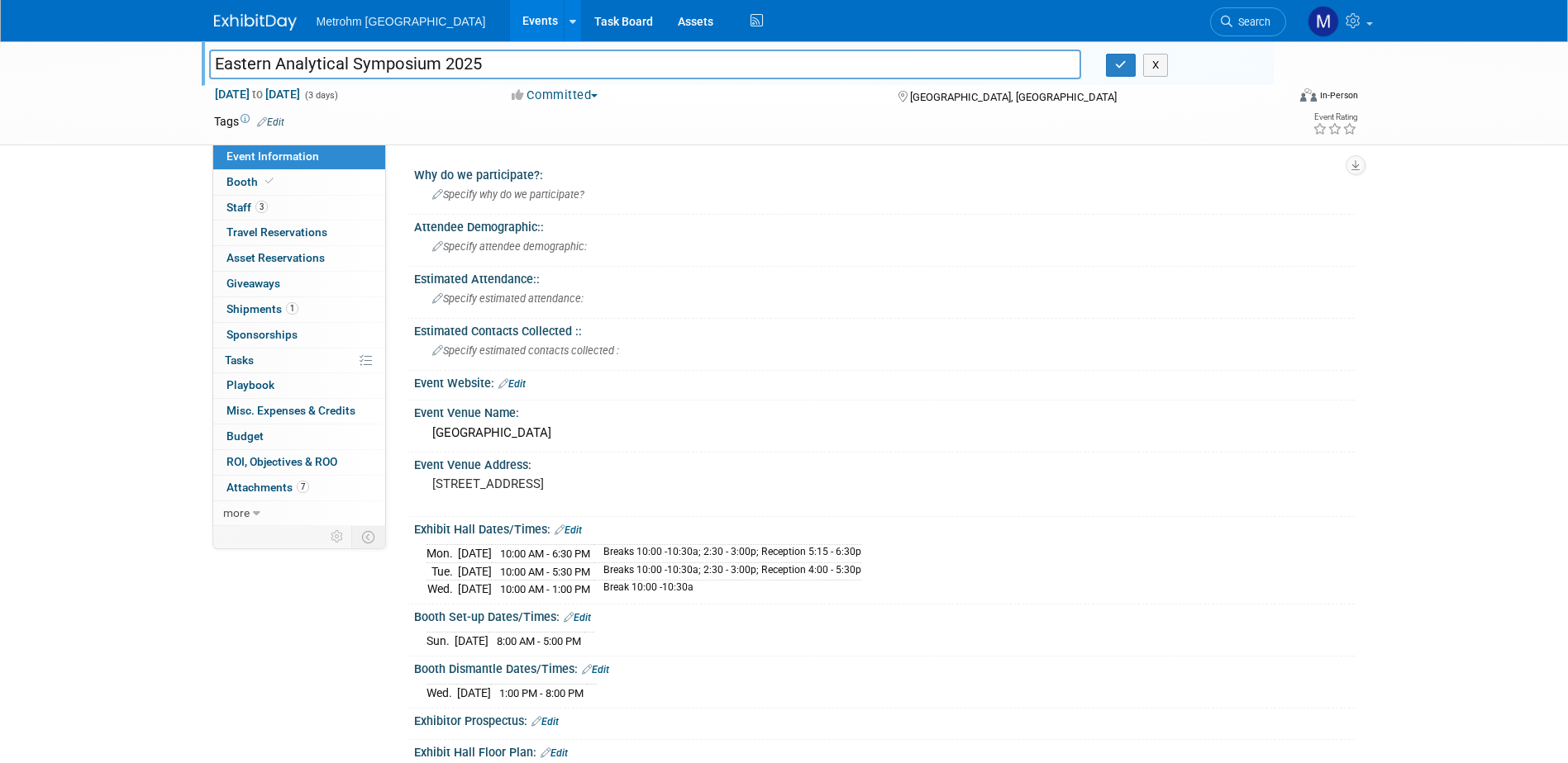
drag, startPoint x: 432, startPoint y: 62, endPoint x: 209, endPoint y: 75, distance: 223.4
click at [209, 74] on input "Eastern Analytical Symposium 2025" at bounding box center [646, 65] width 873 height 29
click at [507, 429] on div "[GEOGRAPHIC_DATA]" at bounding box center [885, 433] width 916 height 25
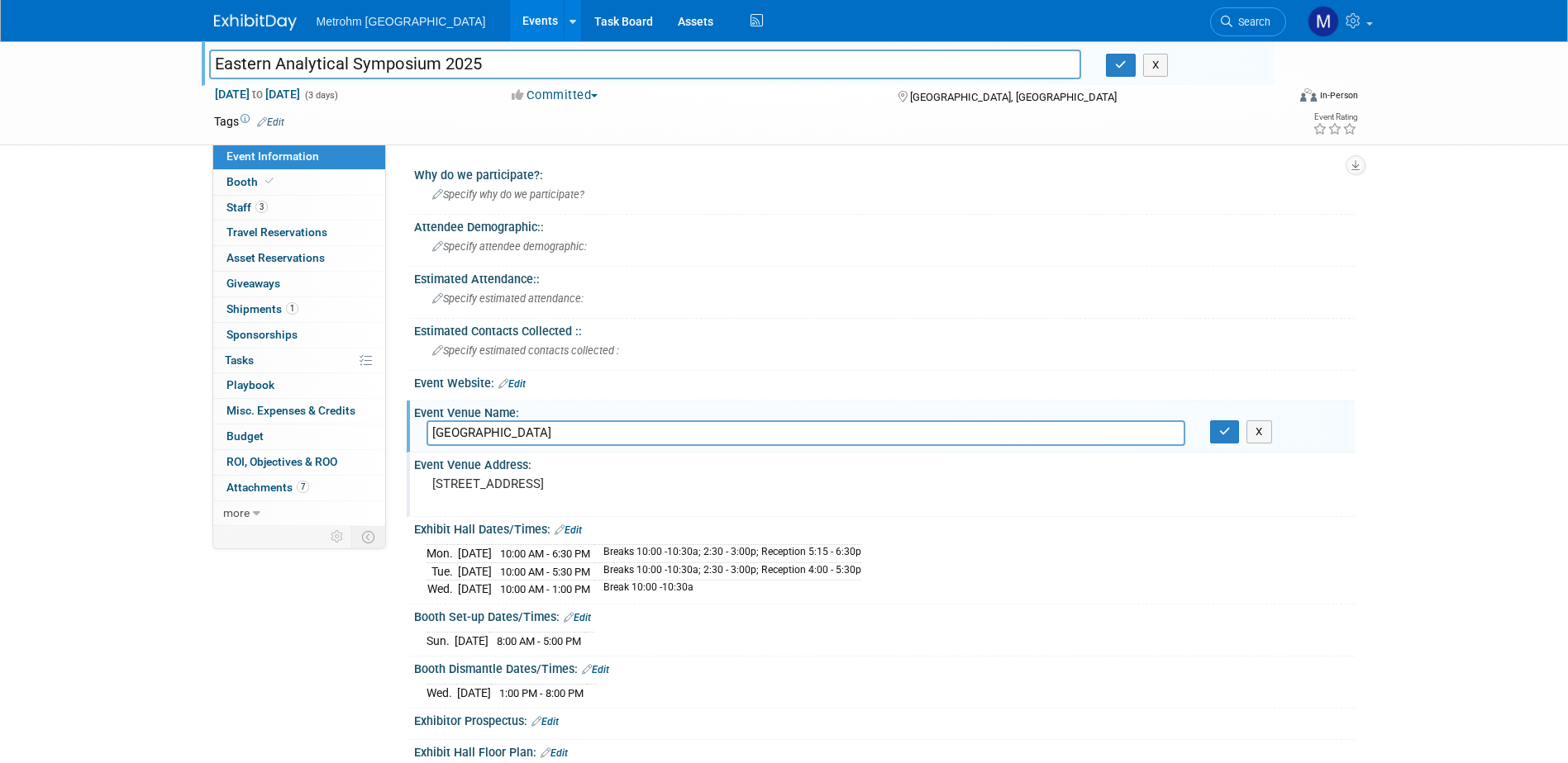
drag, startPoint x: 555, startPoint y: 483, endPoint x: 688, endPoint y: 485, distance: 133.0
click at [688, 485] on pre "[STREET_ADDRESS]" at bounding box center [610, 483] width 355 height 15
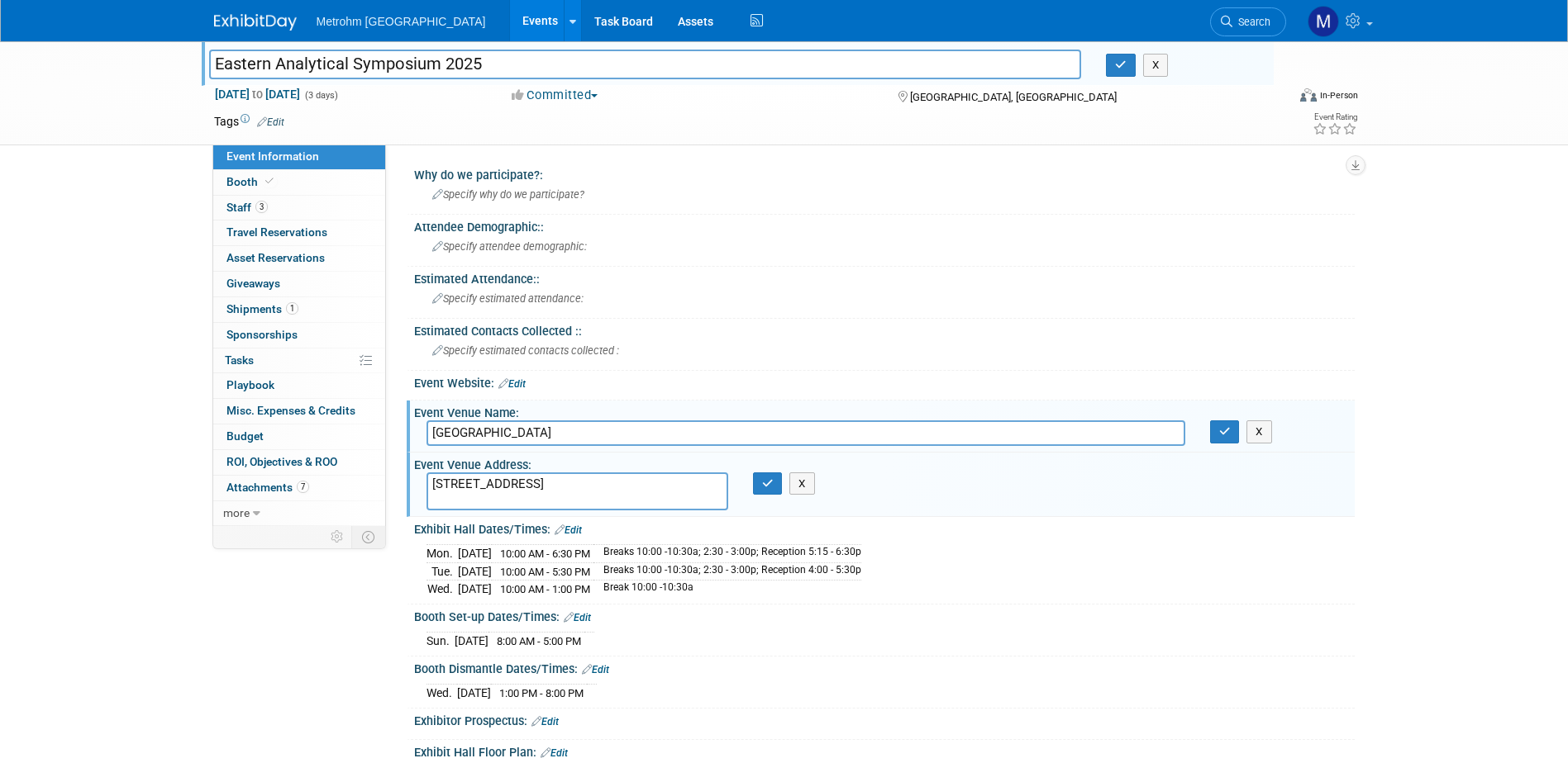
drag, startPoint x: 557, startPoint y: 484, endPoint x: 704, endPoint y: 484, distance: 147.0
click at [704, 484] on textarea "[STREET_ADDRESS]" at bounding box center [577, 491] width 301 height 38
click at [800, 490] on button "X" at bounding box center [802, 484] width 25 height 23
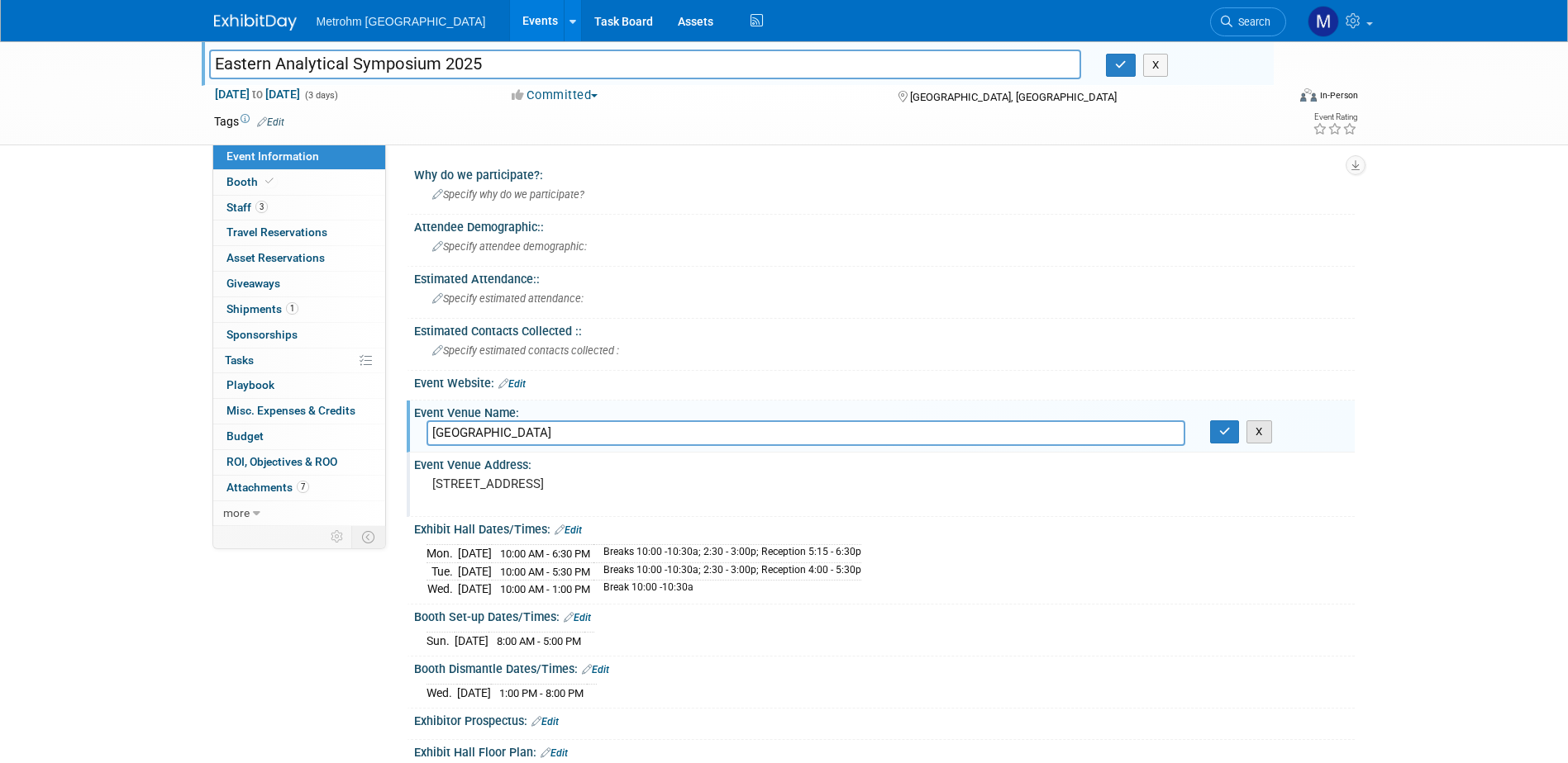
click at [1264, 435] on button "X" at bounding box center [1259, 432] width 25 height 23
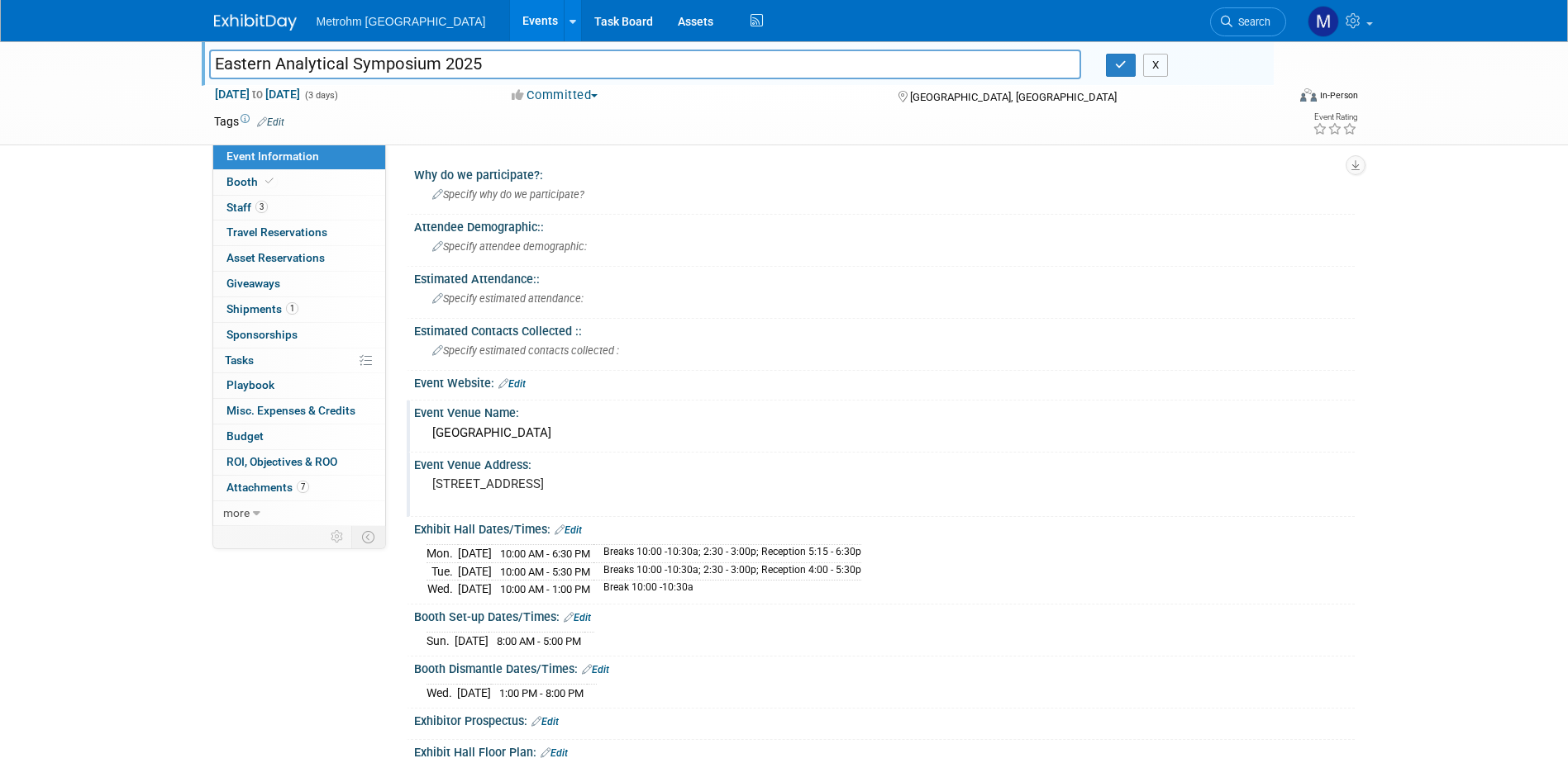
click at [1166, 73] on button "X" at bounding box center [1156, 66] width 25 height 23
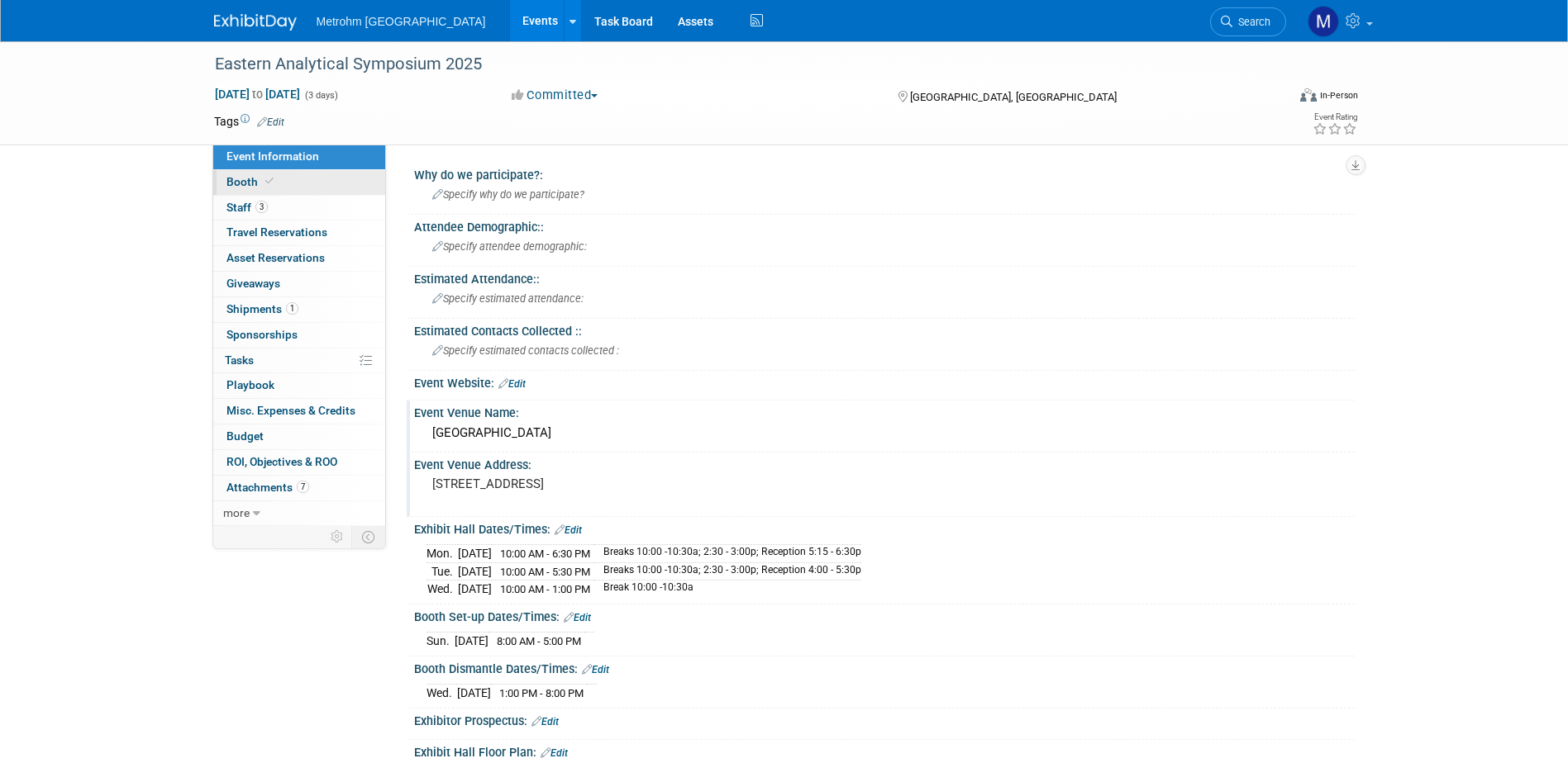
click at [294, 192] on link "Booth" at bounding box center [300, 182] width 172 height 24
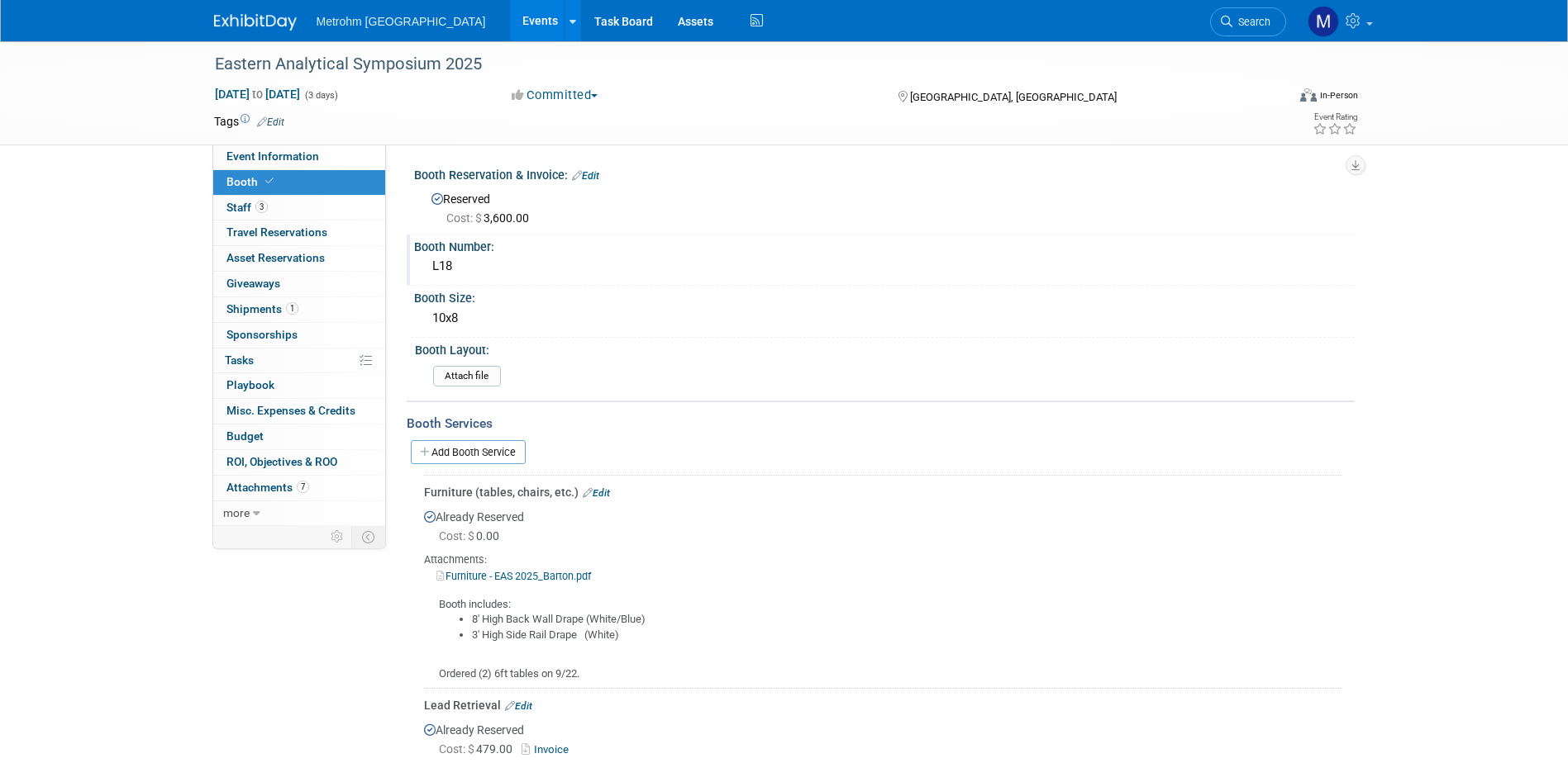
click at [483, 268] on div "L18" at bounding box center [885, 266] width 916 height 25
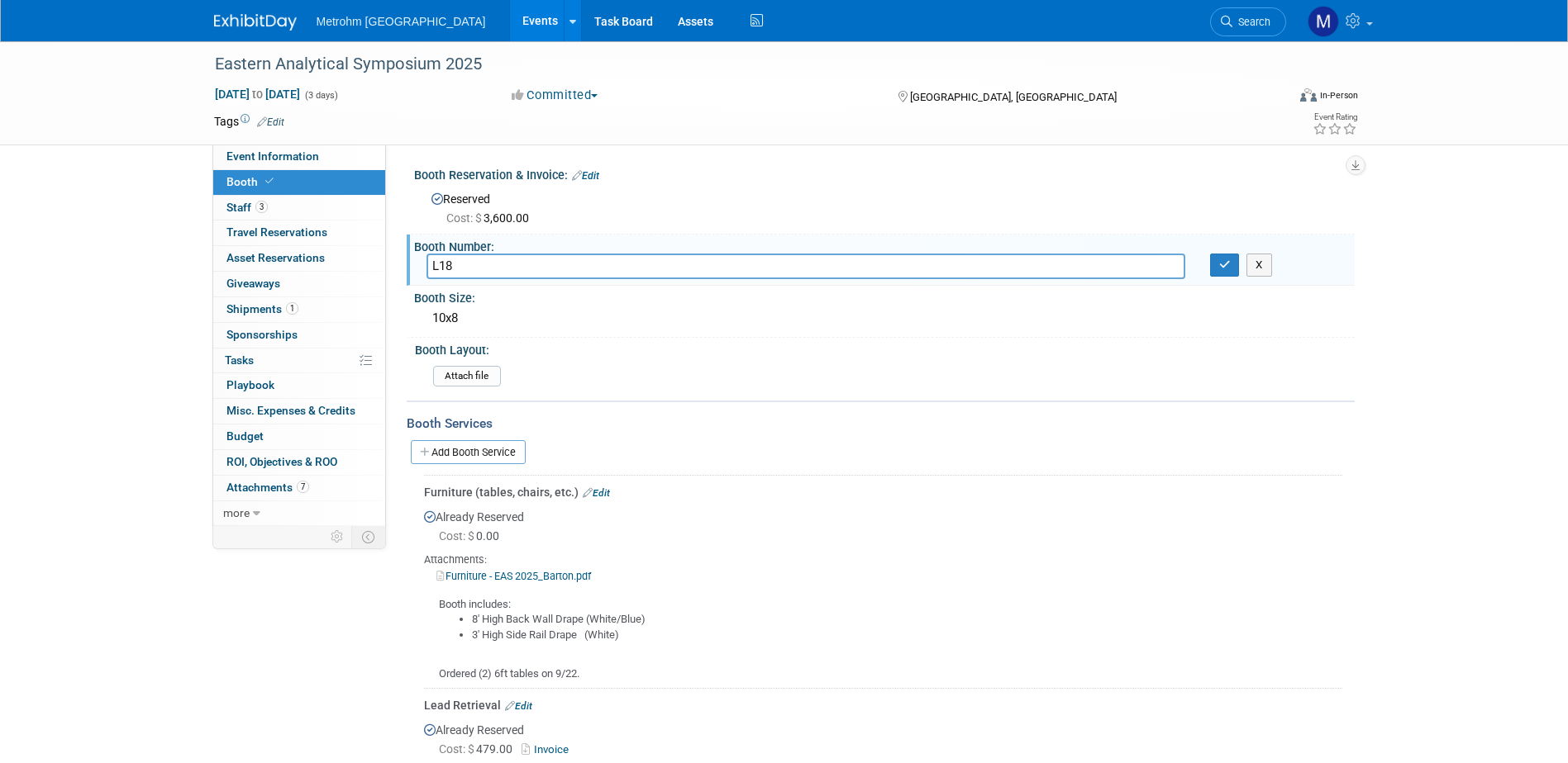
click at [483, 268] on input "L18" at bounding box center [806, 266] width 759 height 25
click at [301, 305] on link "1 Shipments 1" at bounding box center [300, 309] width 172 height 24
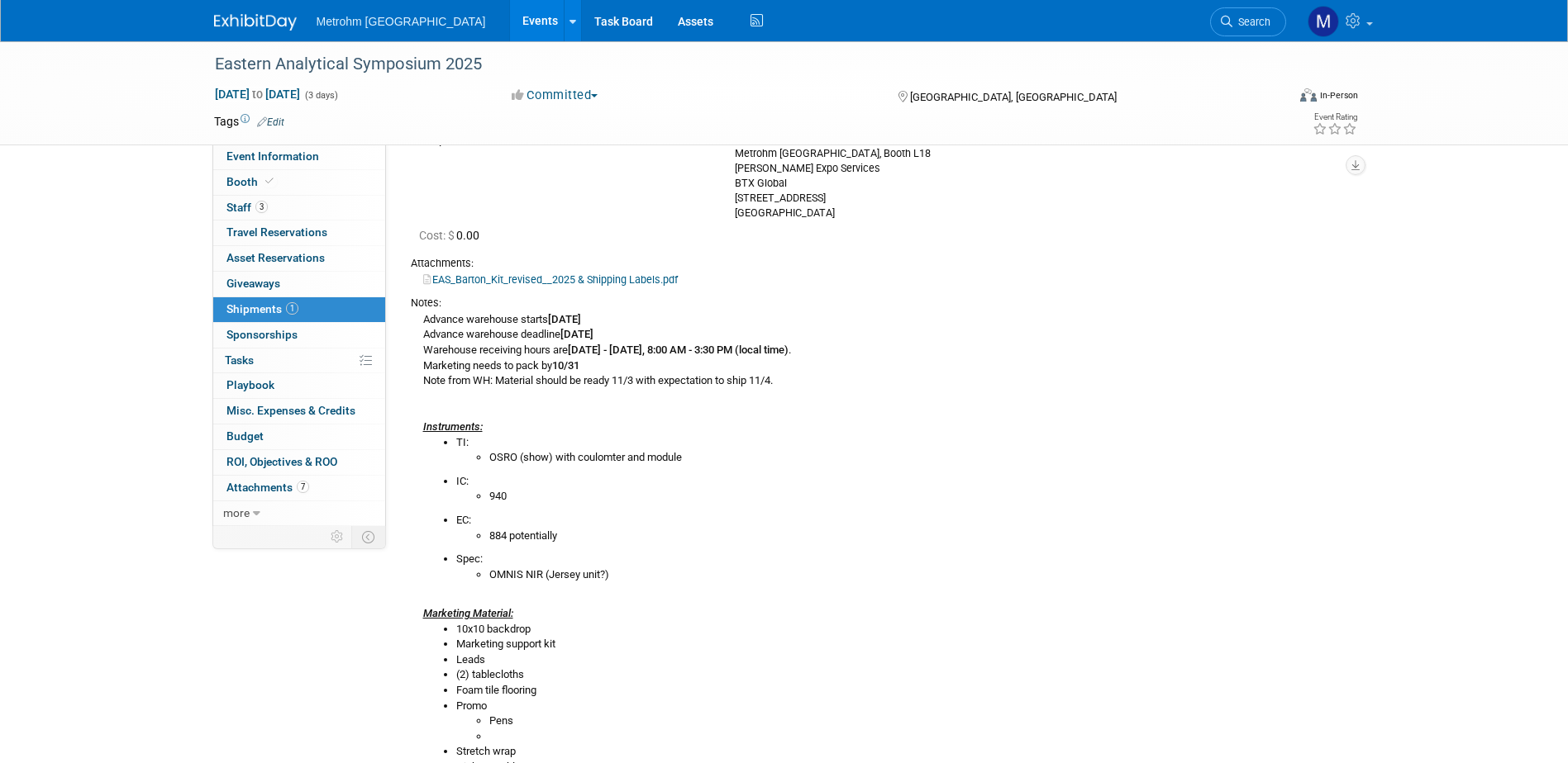
scroll to position [165, 0]
click at [300, 160] on span "Event Information" at bounding box center [272, 157] width 93 height 14
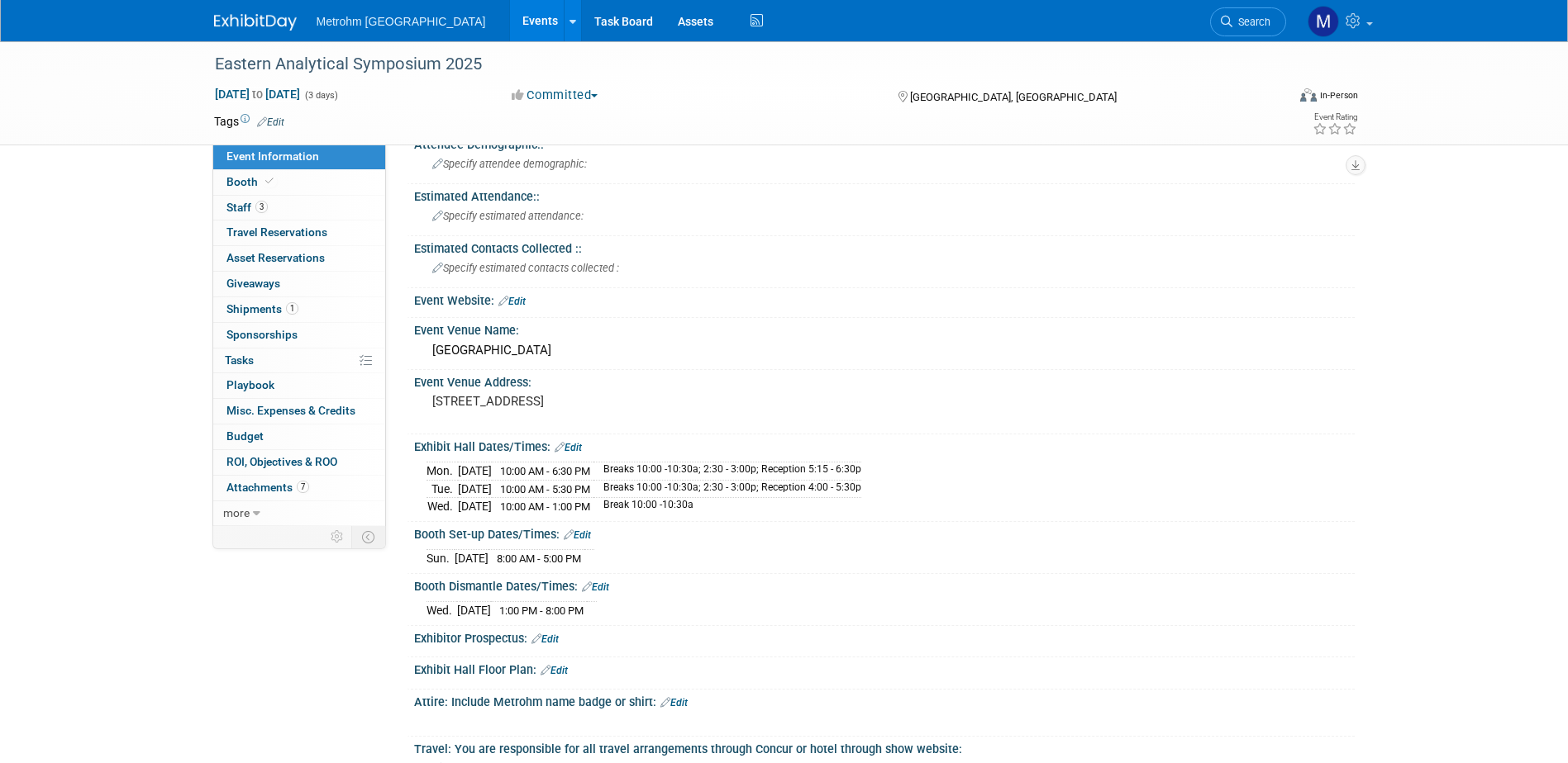
scroll to position [0, 0]
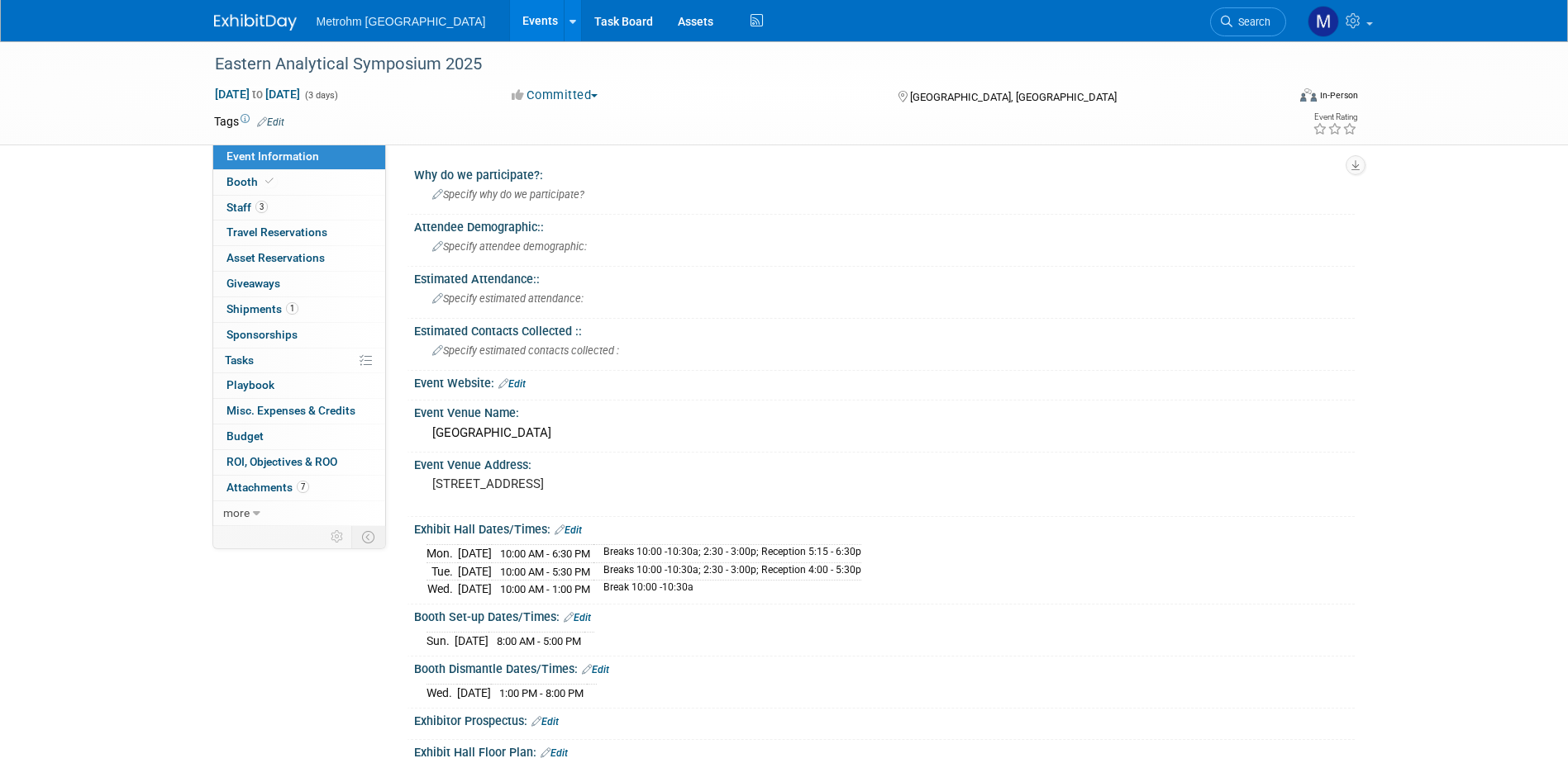
drag, startPoint x: 598, startPoint y: 61, endPoint x: 125, endPoint y: 84, distance: 473.6
click at [125, 84] on div "Eastern Analytical Symposium 2025 [DATE] to [DATE] (3 days) [DATE] to [DATE] Co…" at bounding box center [784, 93] width 1568 height 104
click at [642, 71] on div "Eastern Analytical Symposium 2025" at bounding box center [735, 65] width 1052 height 29
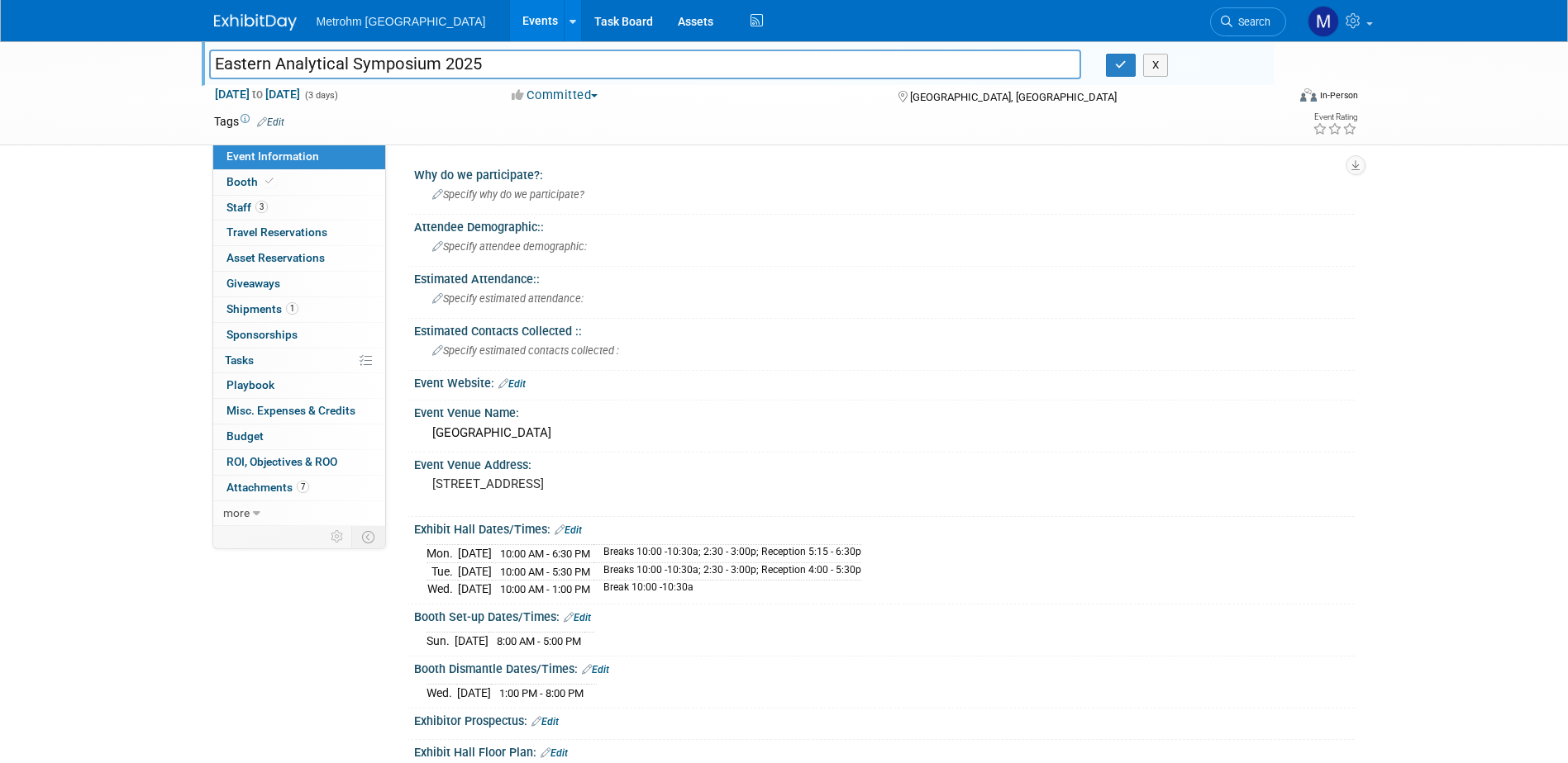
click at [501, 66] on input "Eastern Analytical Symposium 2025" at bounding box center [646, 65] width 873 height 29
click at [1158, 60] on button "X" at bounding box center [1156, 66] width 25 height 23
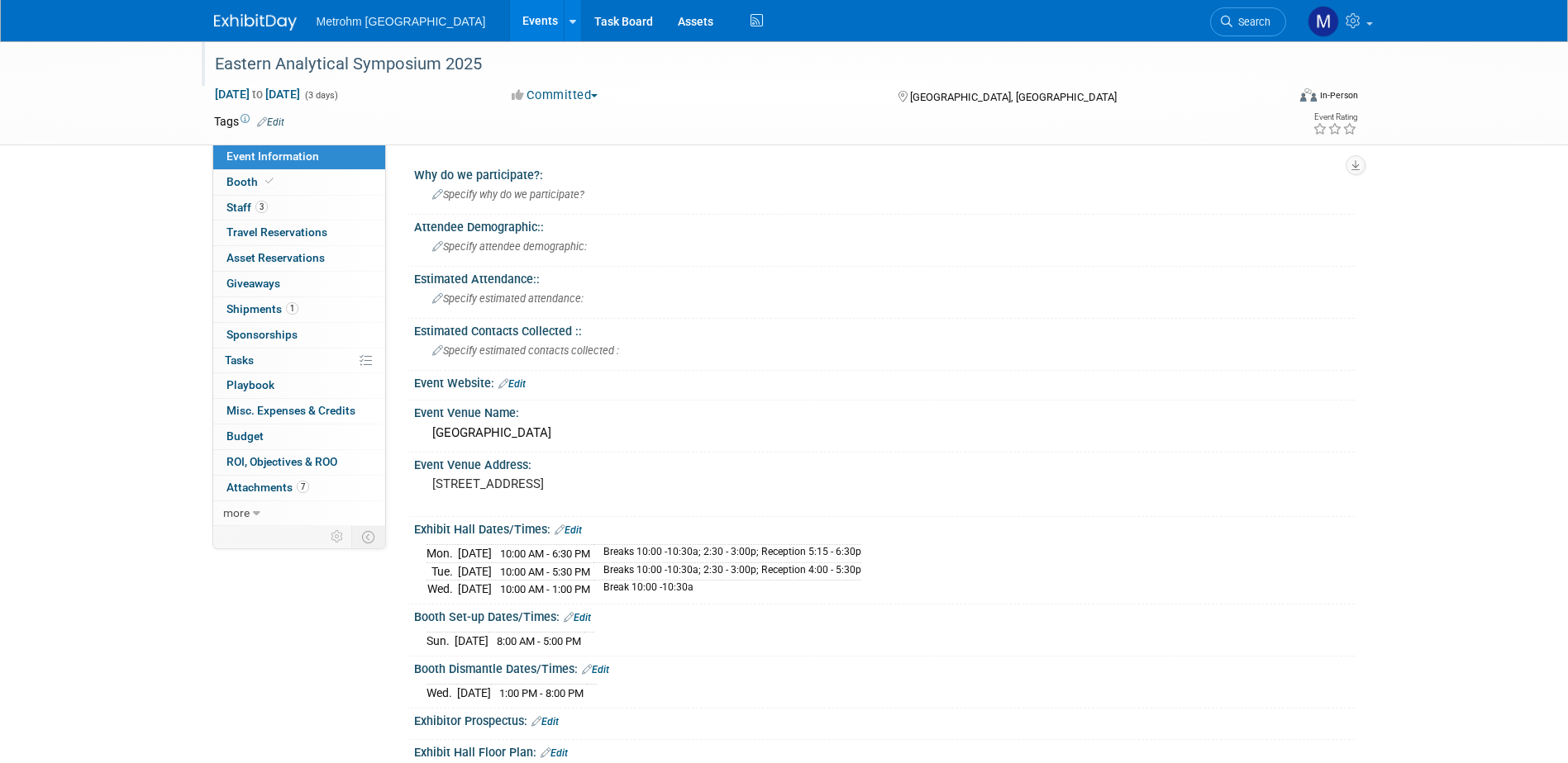
click at [522, 385] on link "Edit" at bounding box center [512, 384] width 27 height 12
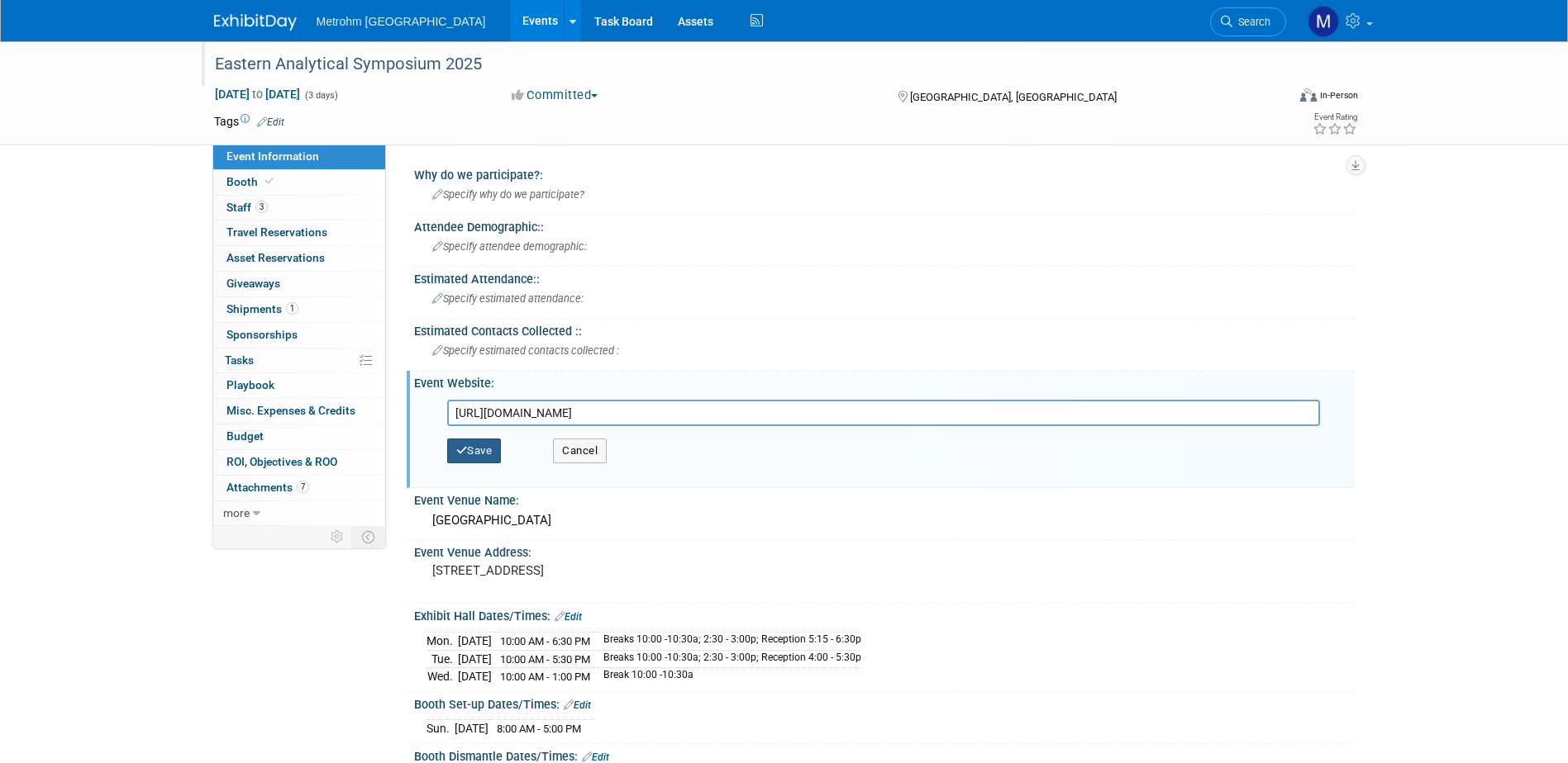
type input "[URL][DOMAIN_NAME]"
click at [496, 462] on button "Save" at bounding box center [475, 450] width 55 height 24
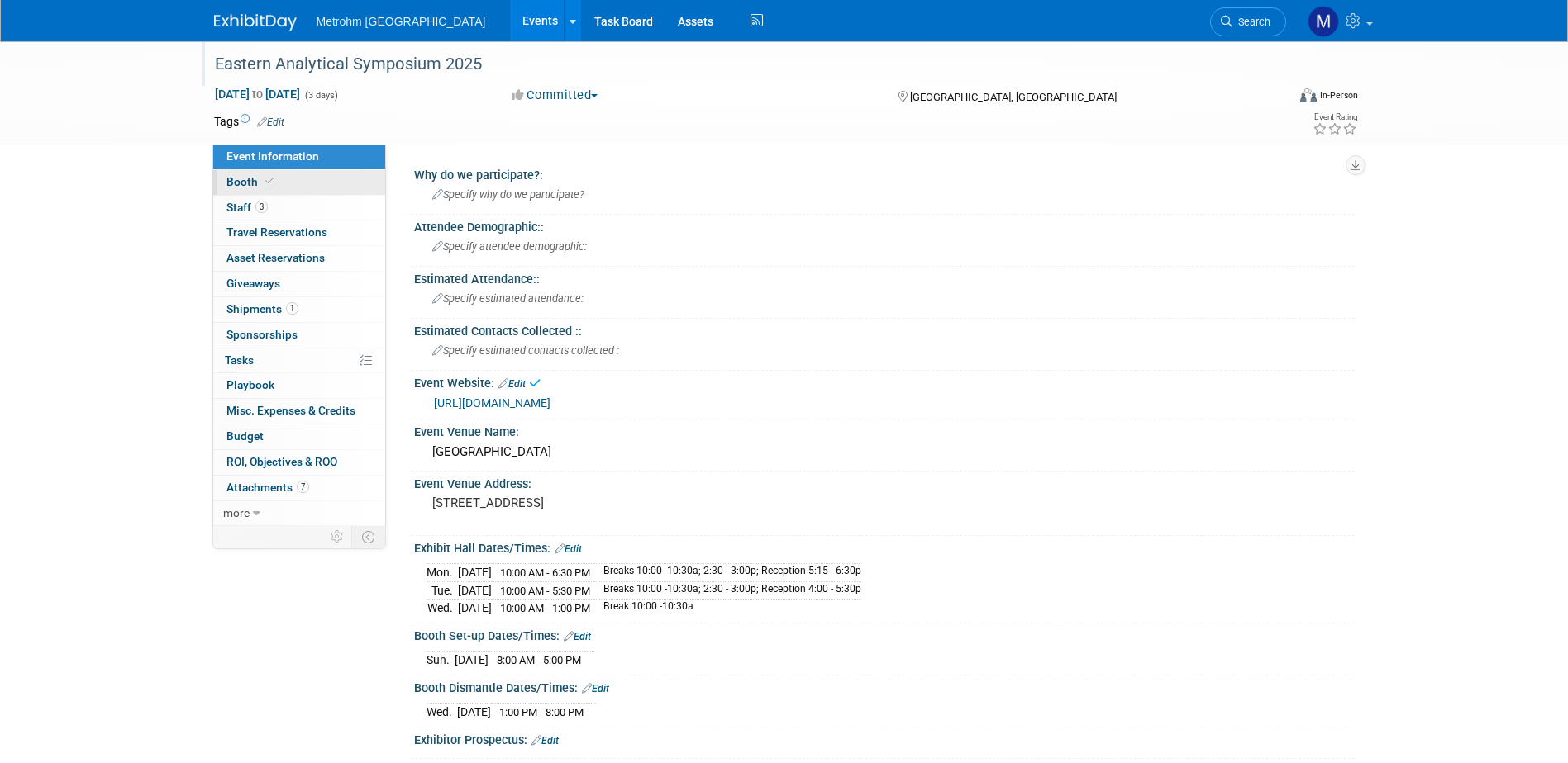
click at [297, 192] on link "Booth" at bounding box center [300, 182] width 172 height 24
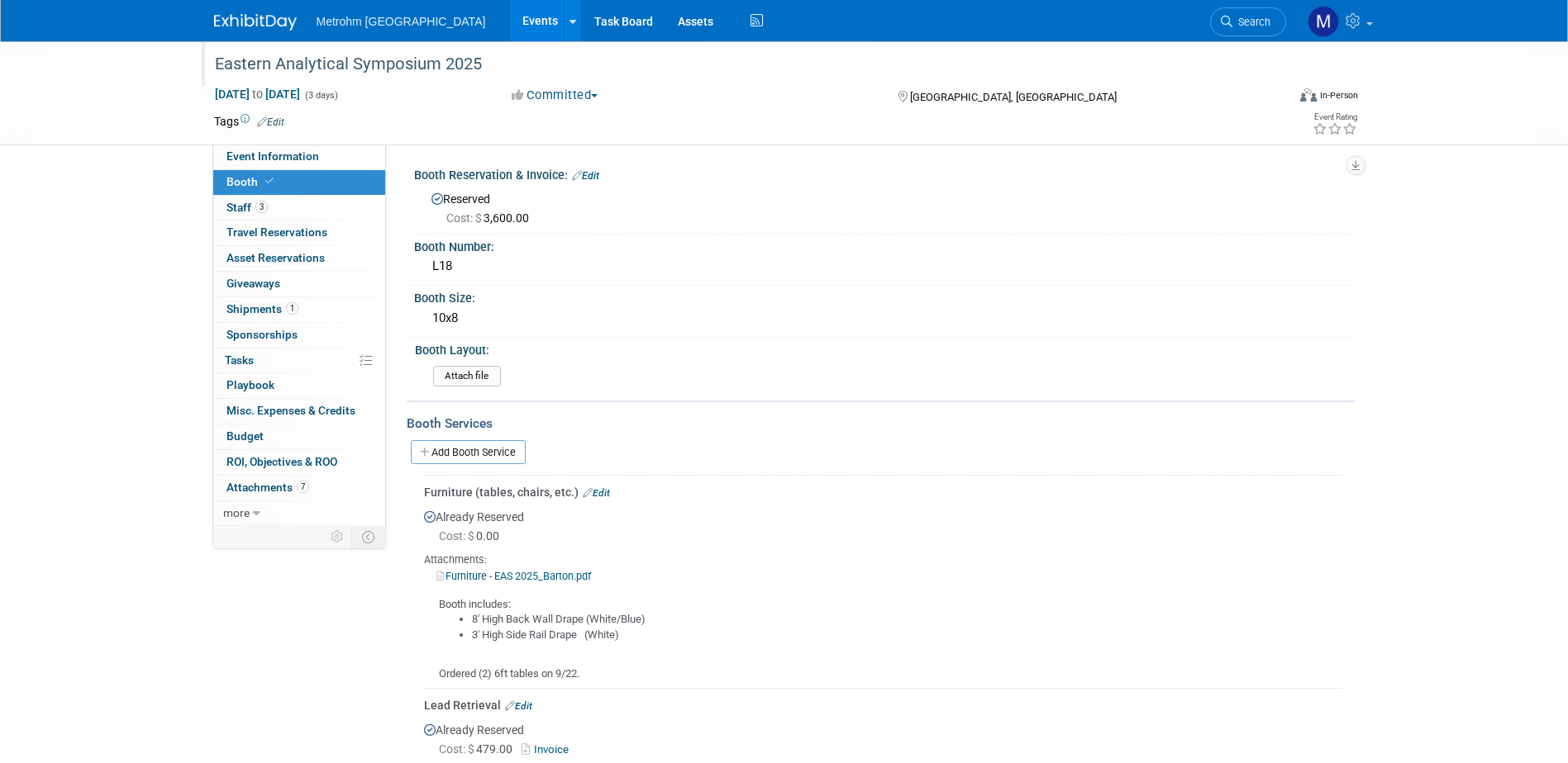
click at [352, 71] on div "Eastern Analytical Symposium 2025" at bounding box center [735, 65] width 1052 height 29
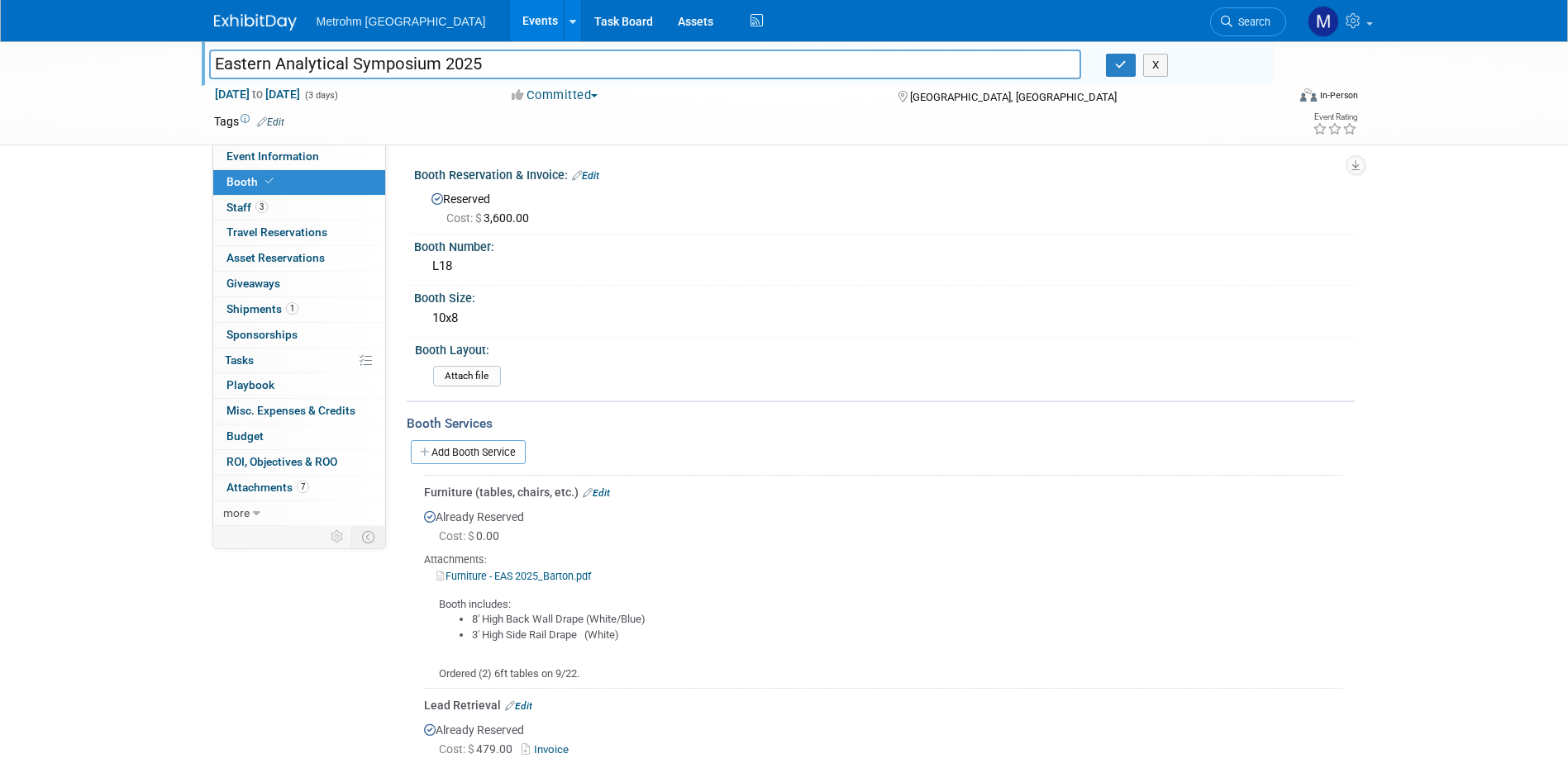
drag, startPoint x: 437, startPoint y: 67, endPoint x: 211, endPoint y: 71, distance: 226.0
click at [211, 71] on input "Eastern Analytical Symposium 2025" at bounding box center [646, 65] width 873 height 29
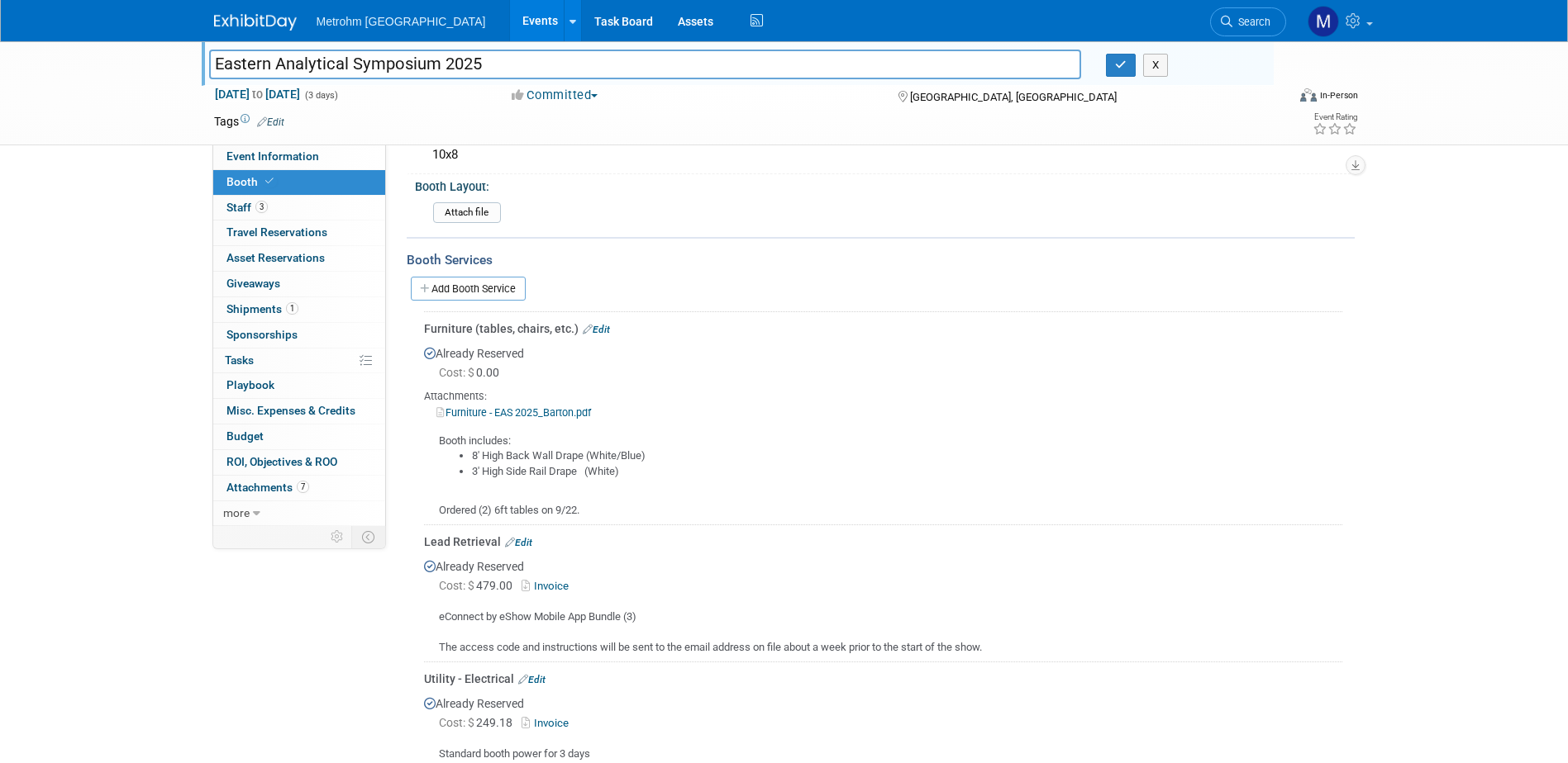
scroll to position [165, 0]
click at [1185, 71] on div "X" at bounding box center [1183, 66] width 155 height 23
click at [1163, 62] on button "X" at bounding box center [1156, 66] width 25 height 23
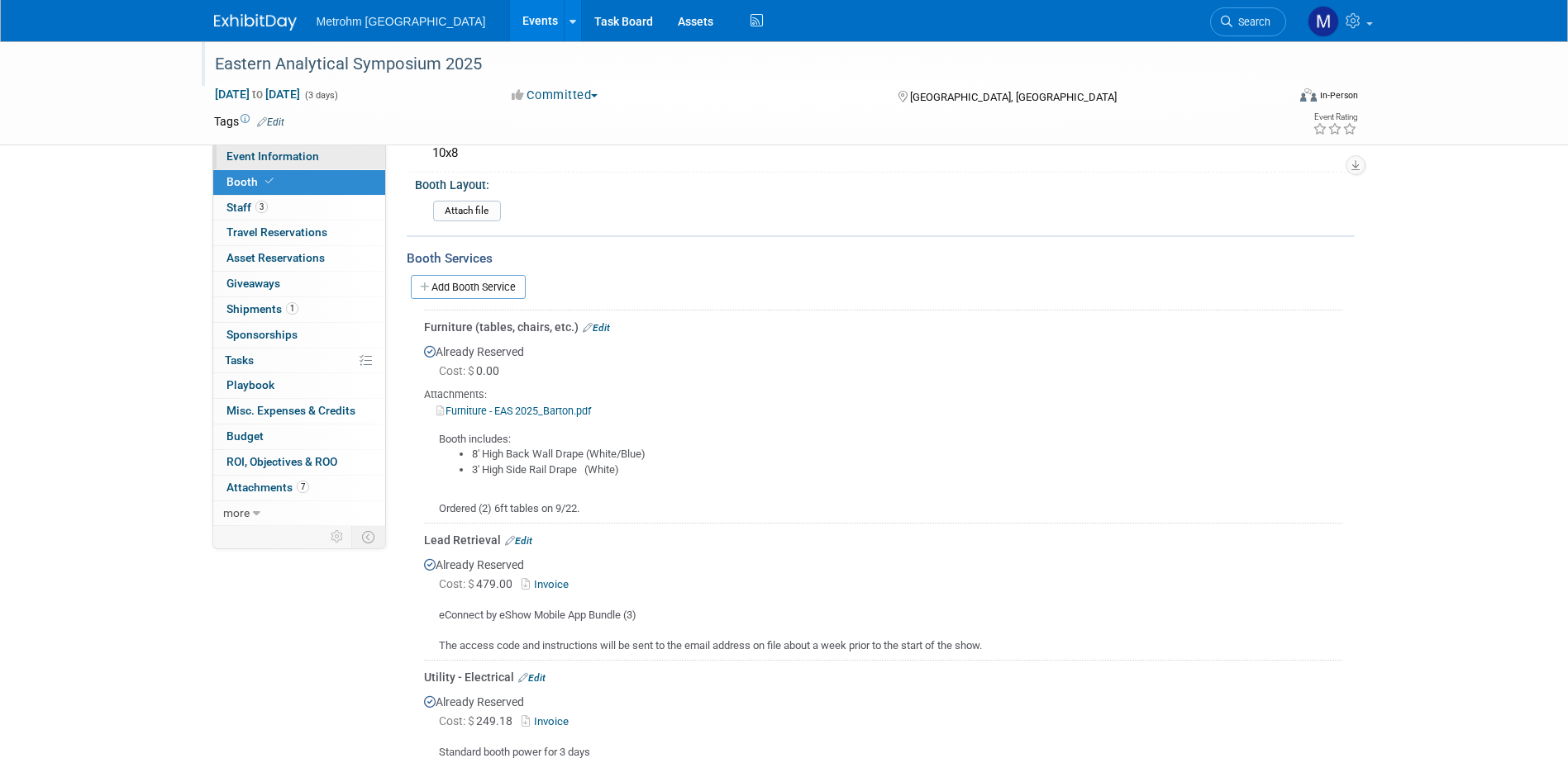
click at [253, 150] on span "Event Information" at bounding box center [272, 157] width 93 height 14
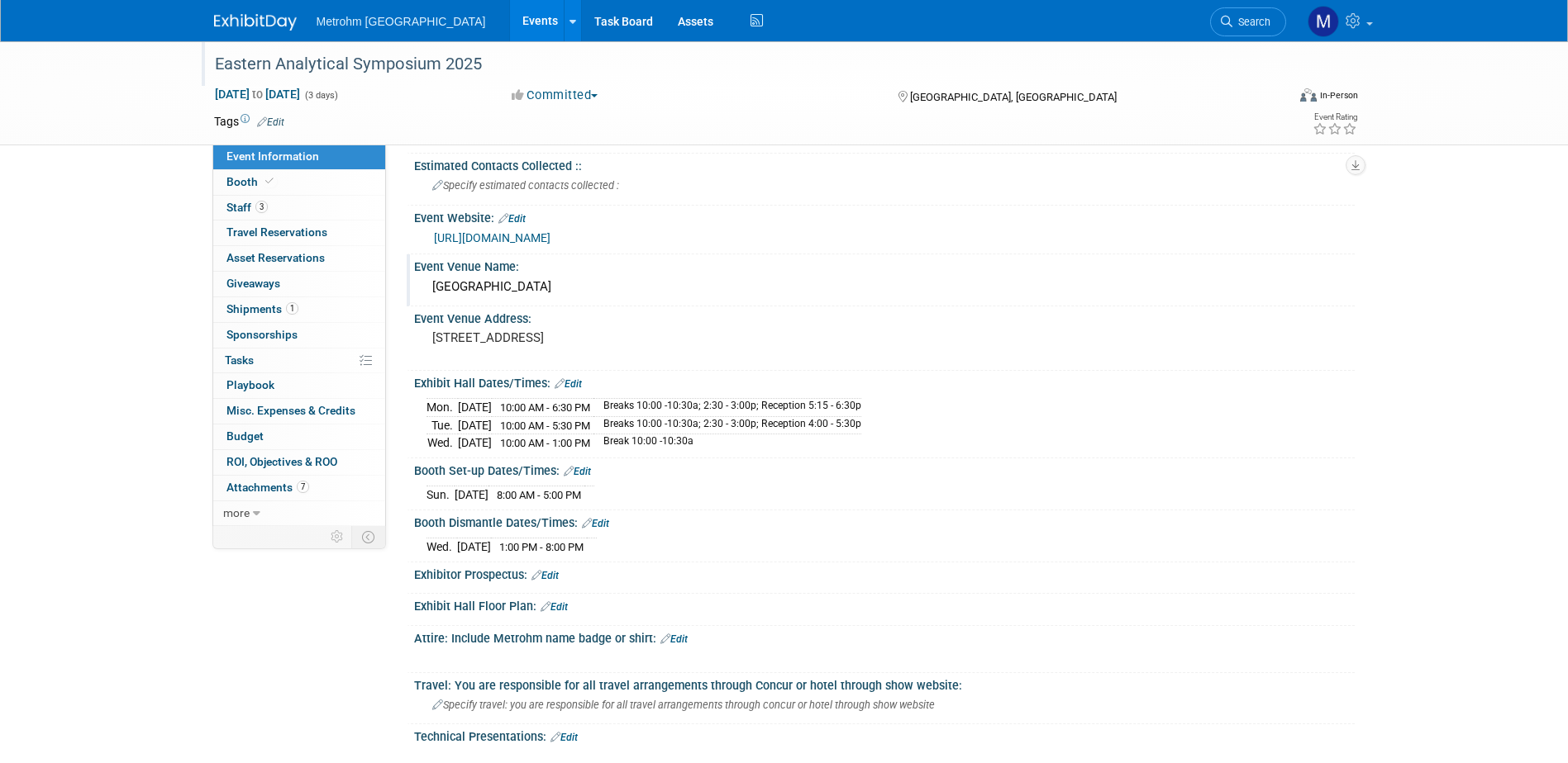
click at [584, 286] on div "[GEOGRAPHIC_DATA]" at bounding box center [885, 287] width 916 height 25
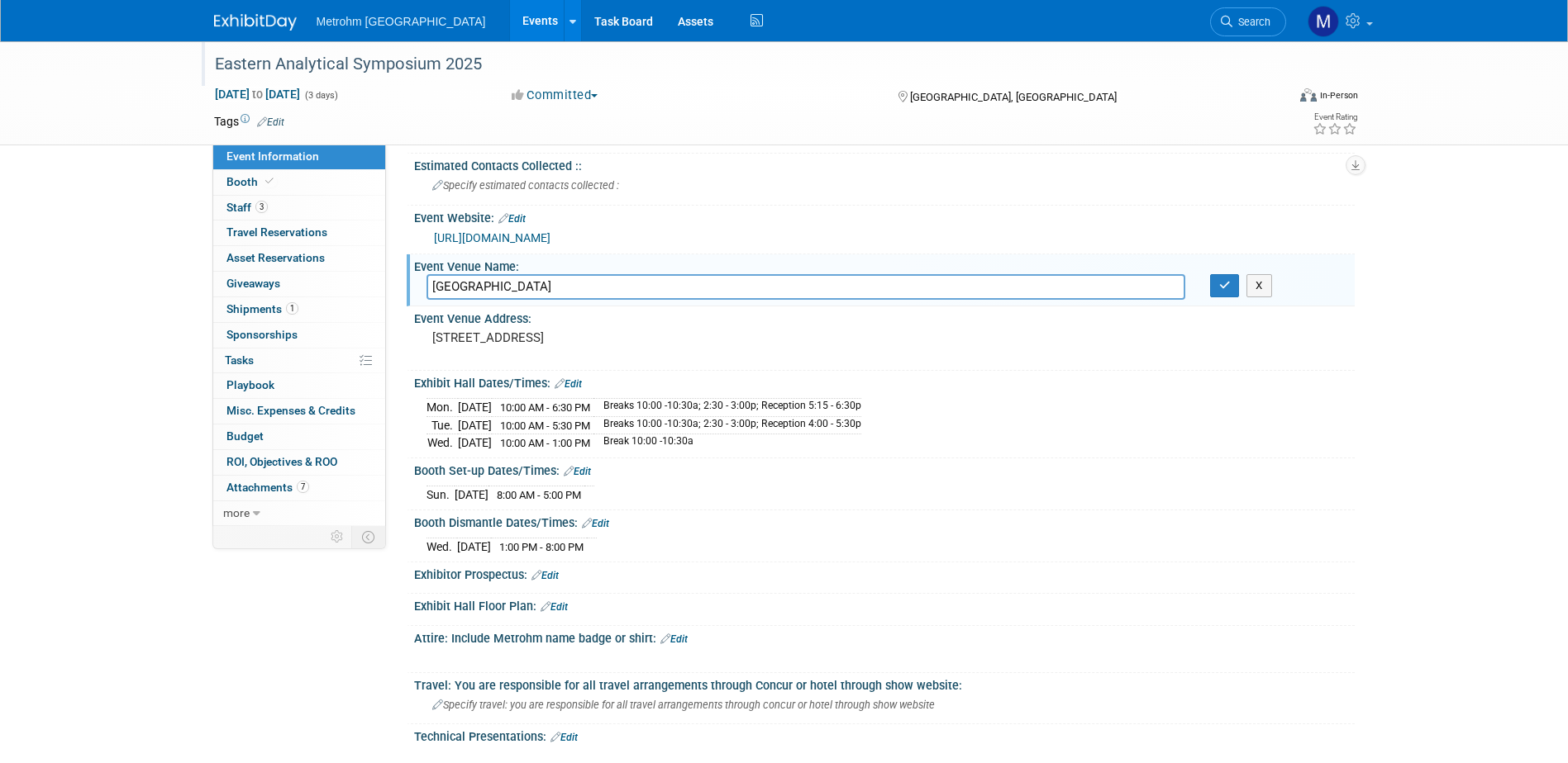
click at [584, 286] on input "[GEOGRAPHIC_DATA]" at bounding box center [806, 287] width 759 height 25
click at [638, 344] on pre "[STREET_ADDRESS]" at bounding box center [610, 337] width 355 height 15
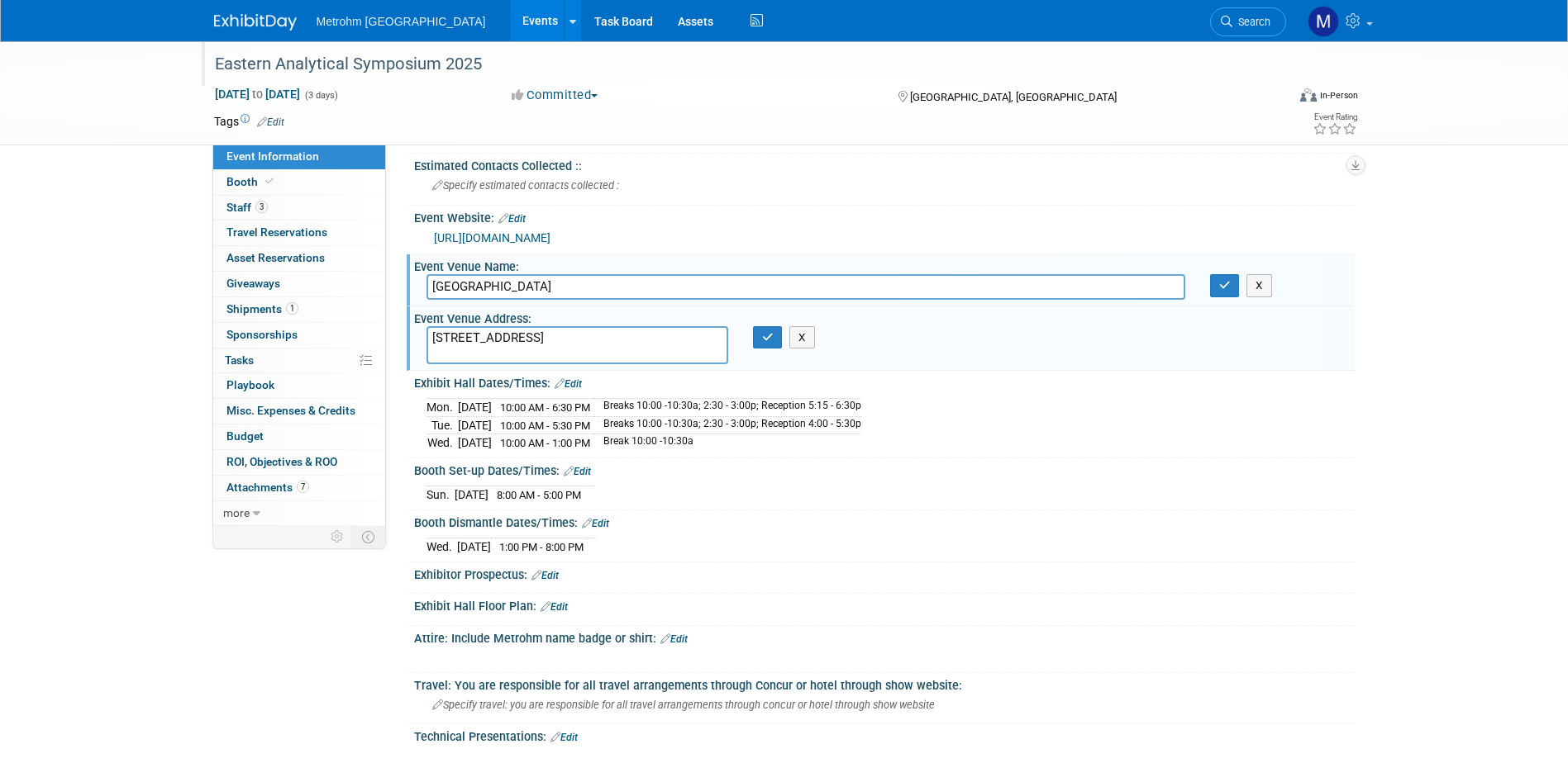
drag, startPoint x: 555, startPoint y: 337, endPoint x: 690, endPoint y: 338, distance: 135.0
click at [690, 338] on textarea "[STREET_ADDRESS]" at bounding box center [577, 345] width 301 height 38
click at [1268, 288] on button "X" at bounding box center [1259, 286] width 25 height 23
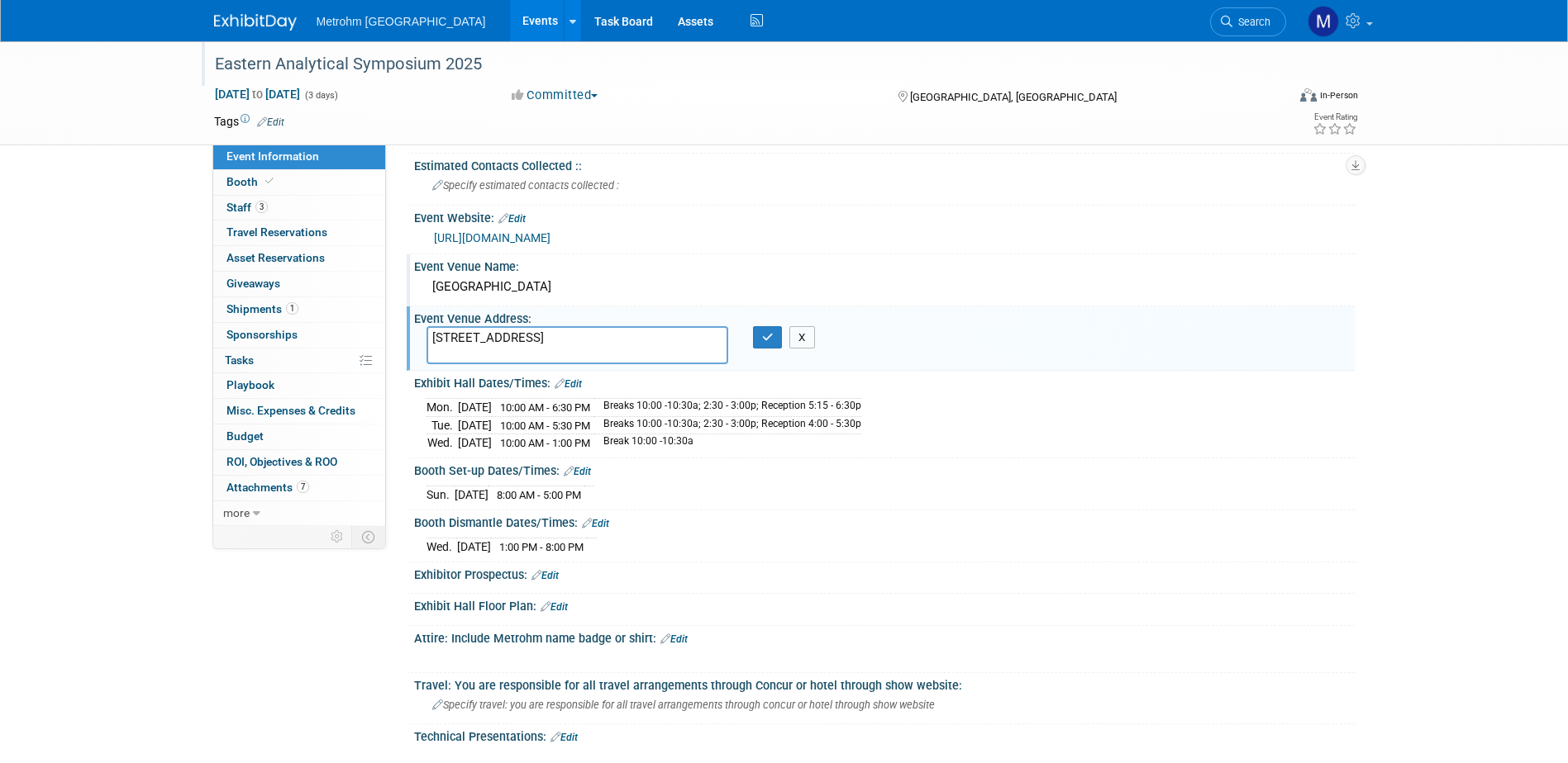
click at [805, 336] on button "X" at bounding box center [802, 338] width 25 height 23
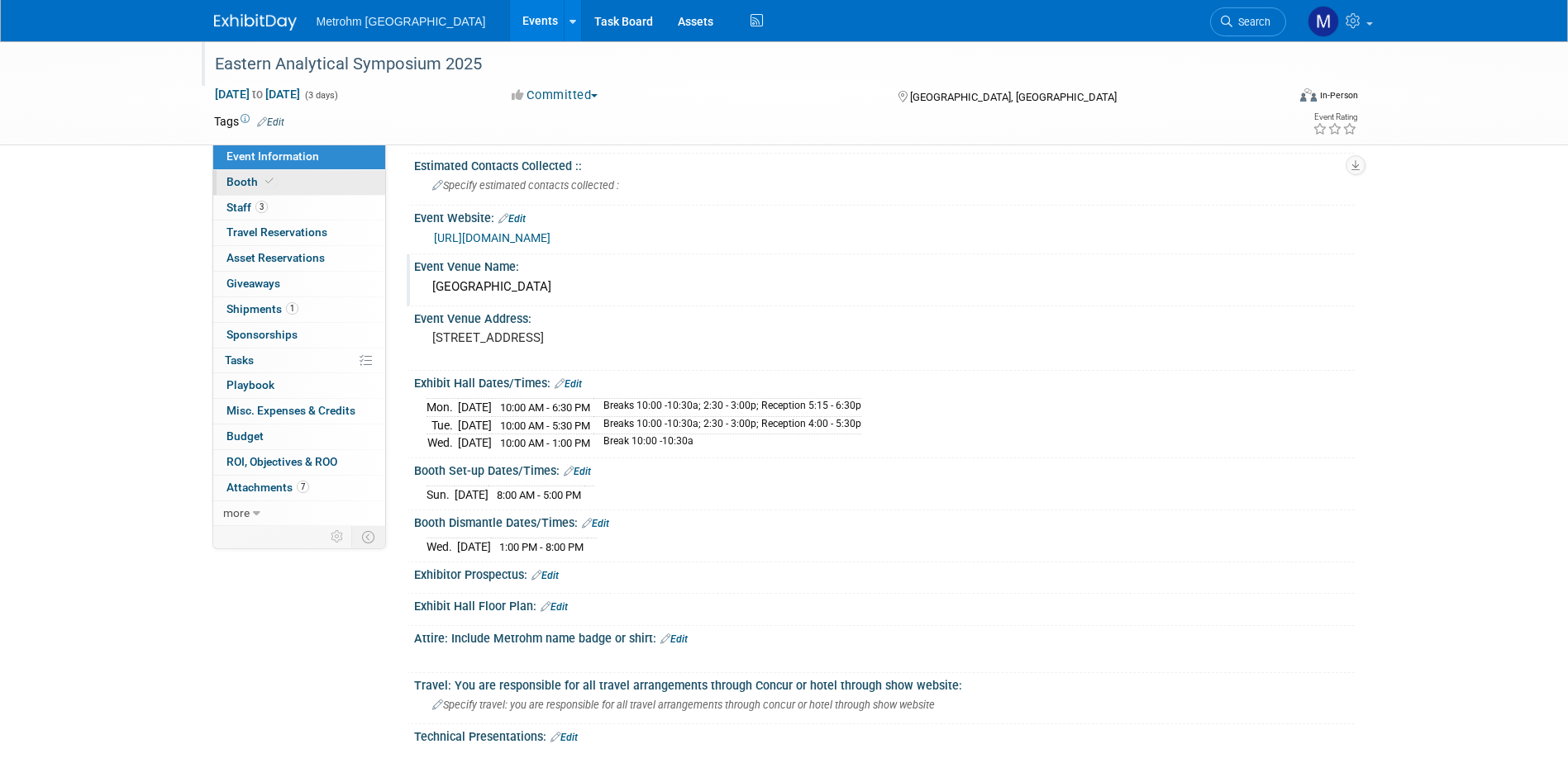
click at [337, 178] on link "Booth" at bounding box center [300, 182] width 172 height 24
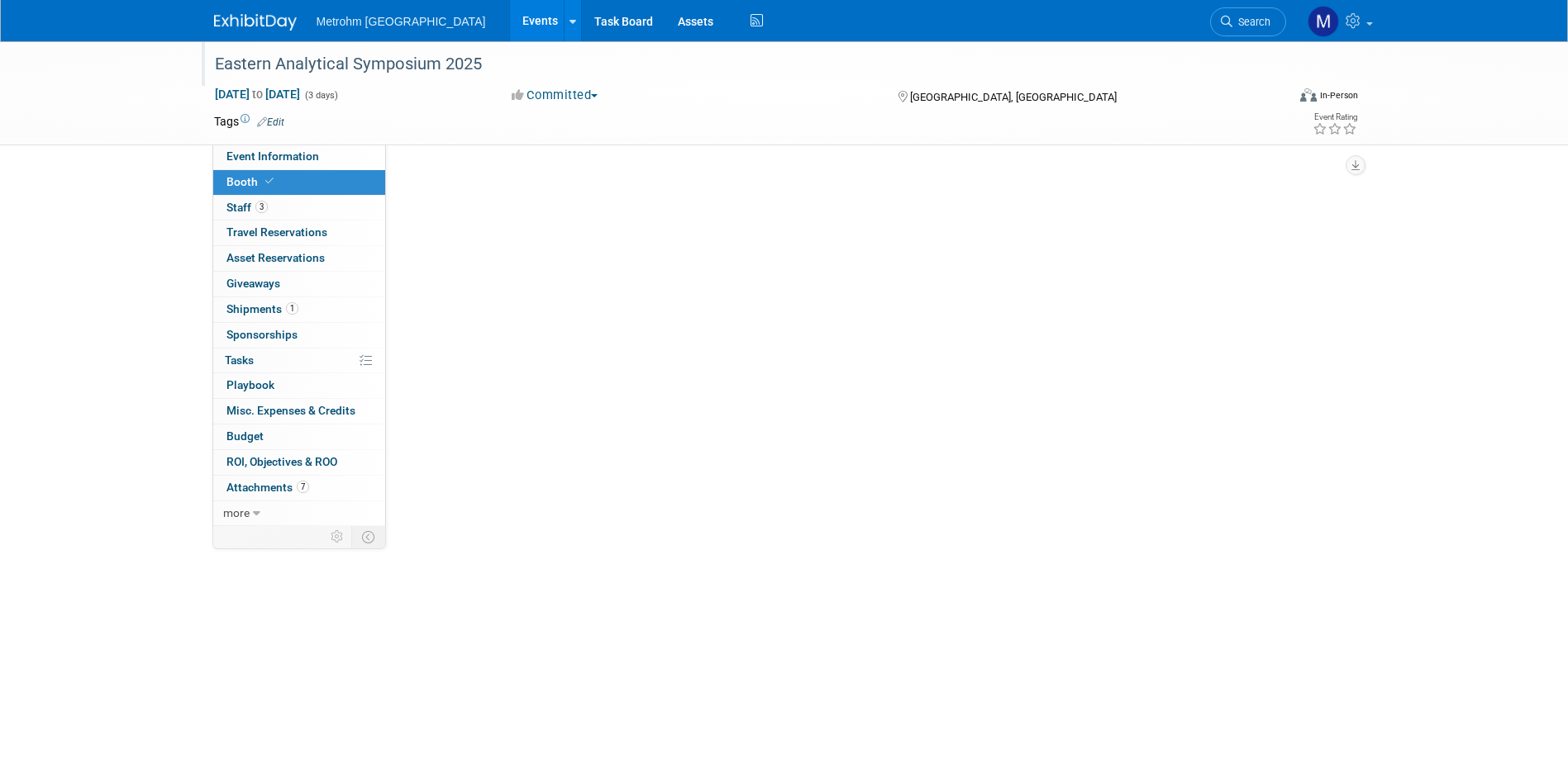
scroll to position [0, 0]
